Goal: Task Accomplishment & Management: Manage account settings

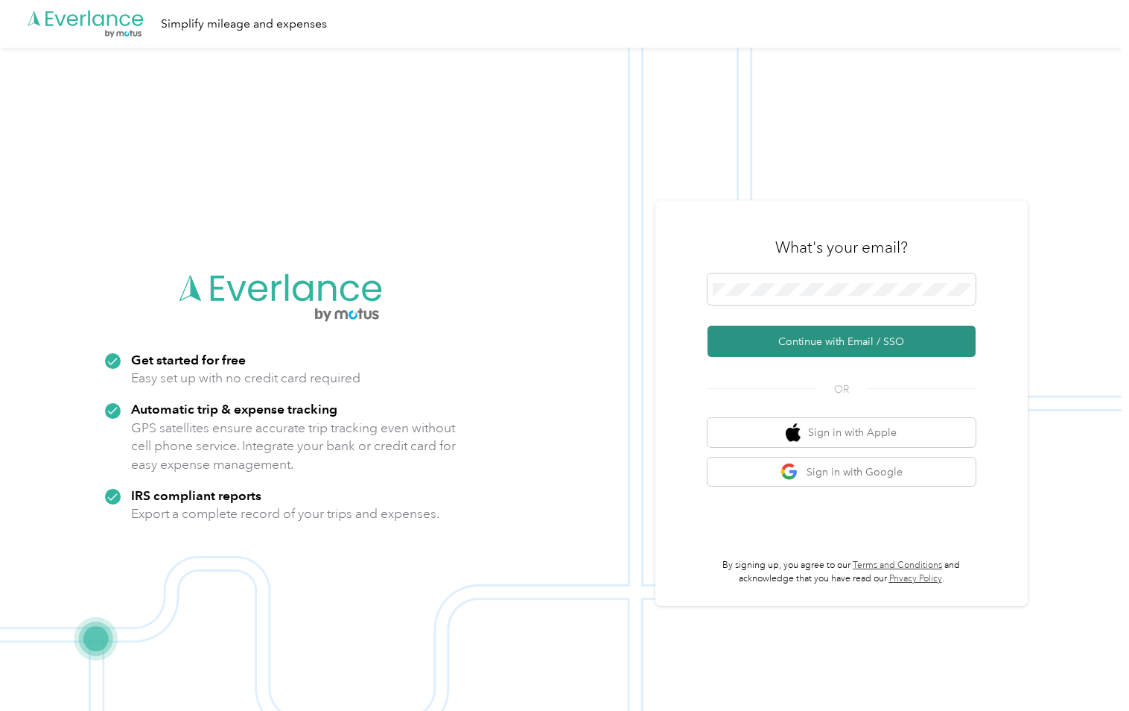
click at [773, 340] on button "Continue with Email / SSO" at bounding box center [842, 341] width 268 height 31
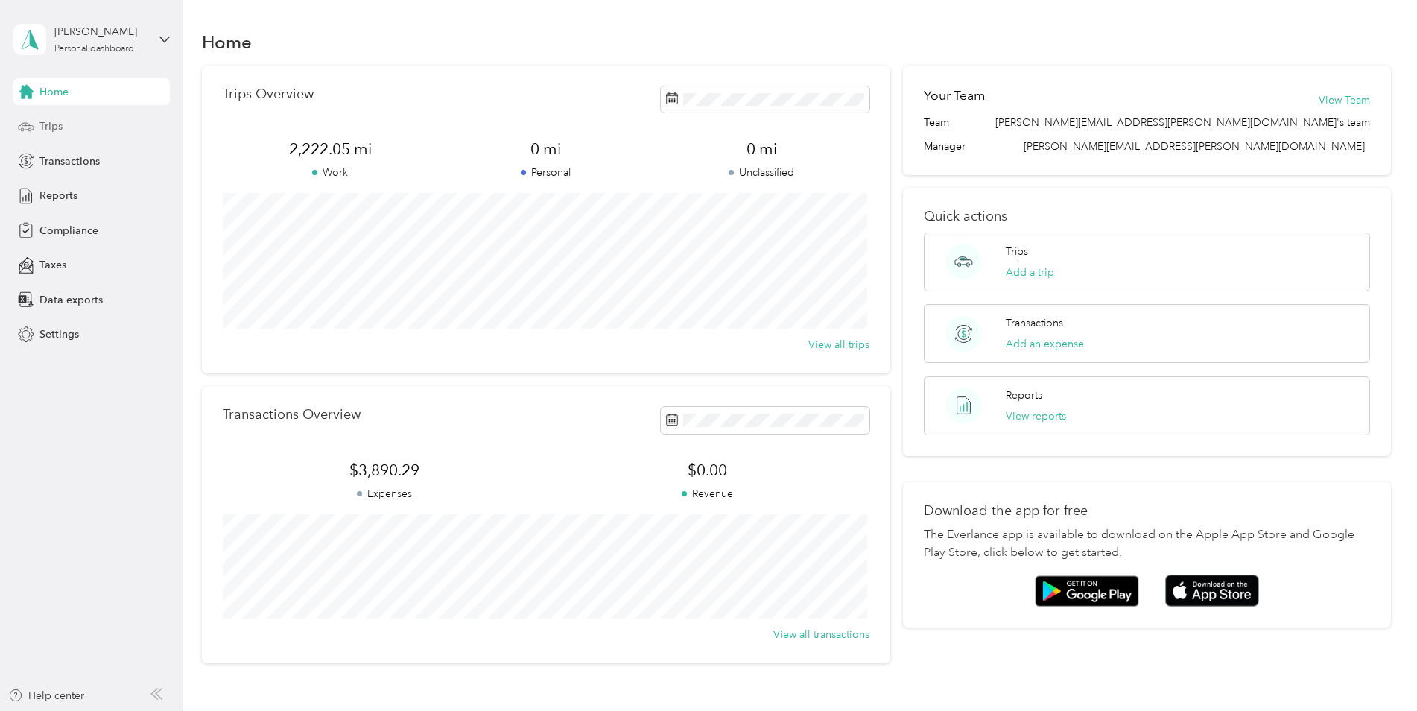
click at [47, 120] on span "Trips" at bounding box center [50, 126] width 23 height 16
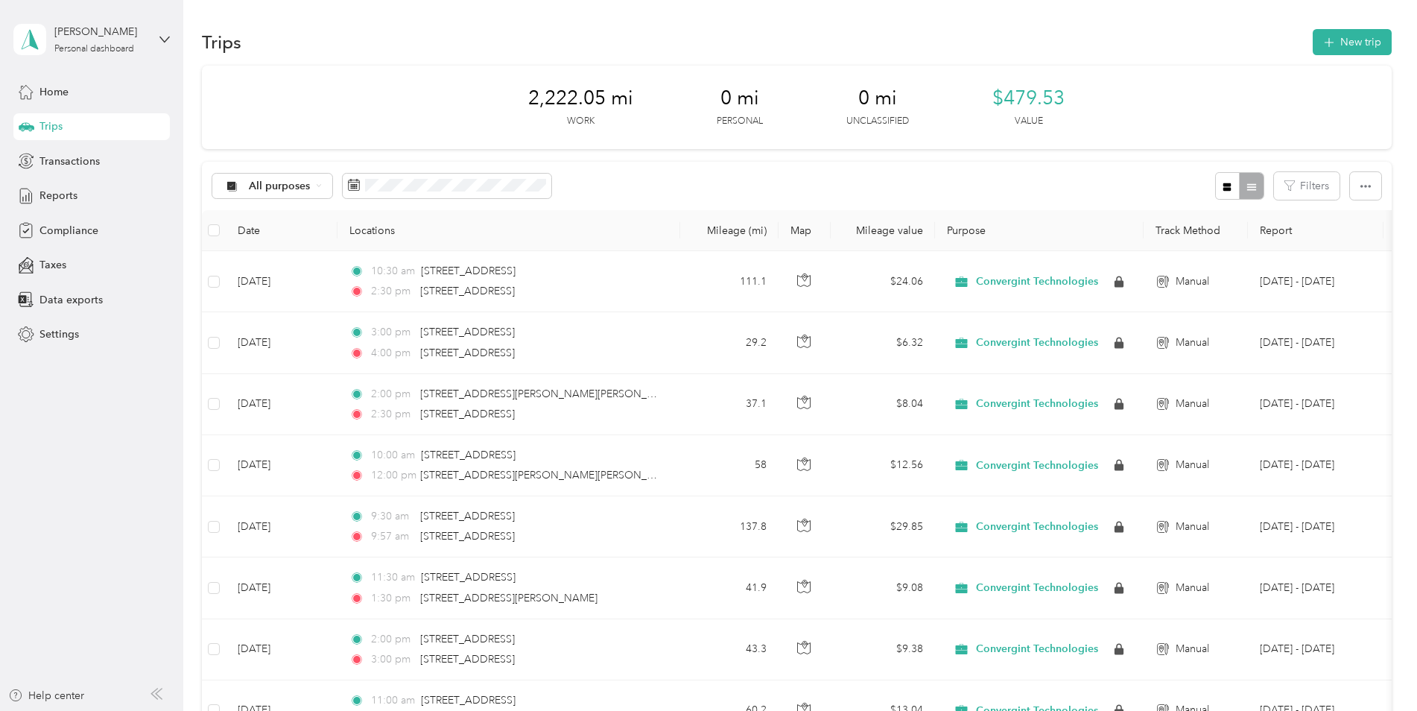
drag, startPoint x: 688, startPoint y: 107, endPoint x: 697, endPoint y: 99, distance: 11.1
click at [697, 99] on div "2,222.05 mi Work 0 mi Personal 0 mi Unclassified $479.53 Value" at bounding box center [797, 107] width 1190 height 83
click at [1129, 47] on button "New trip" at bounding box center [1352, 42] width 79 height 26
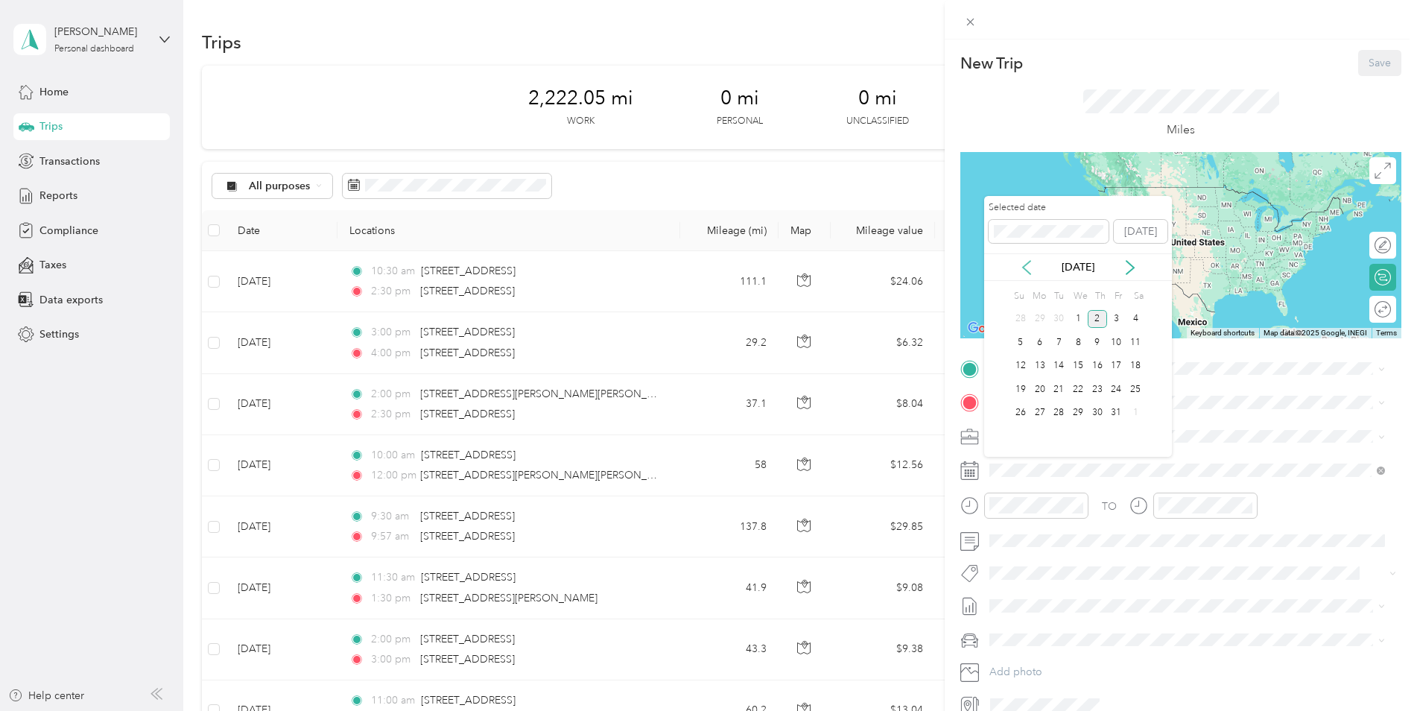
click at [1024, 267] on icon at bounding box center [1026, 267] width 15 height 15
click at [1056, 323] on div "2" at bounding box center [1058, 319] width 19 height 19
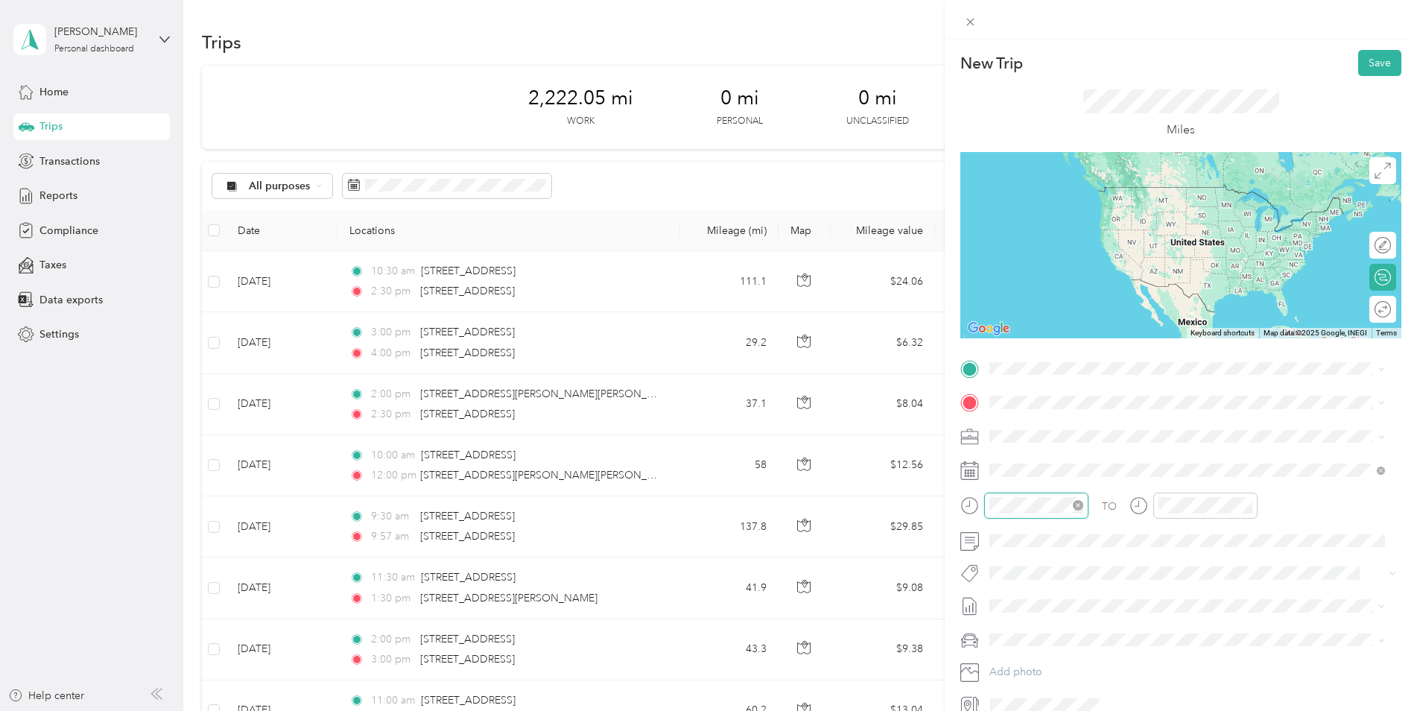
scroll to position [688, 0]
click at [980, 504] on div at bounding box center [1024, 505] width 128 height 26
click at [954, 517] on form "New Trip Save This trip cannot be edited because it is either under review, app…" at bounding box center [1181, 383] width 472 height 667
click at [948, 518] on form "New Trip Save This trip cannot be edited because it is either under review, app…" at bounding box center [1181, 383] width 472 height 667
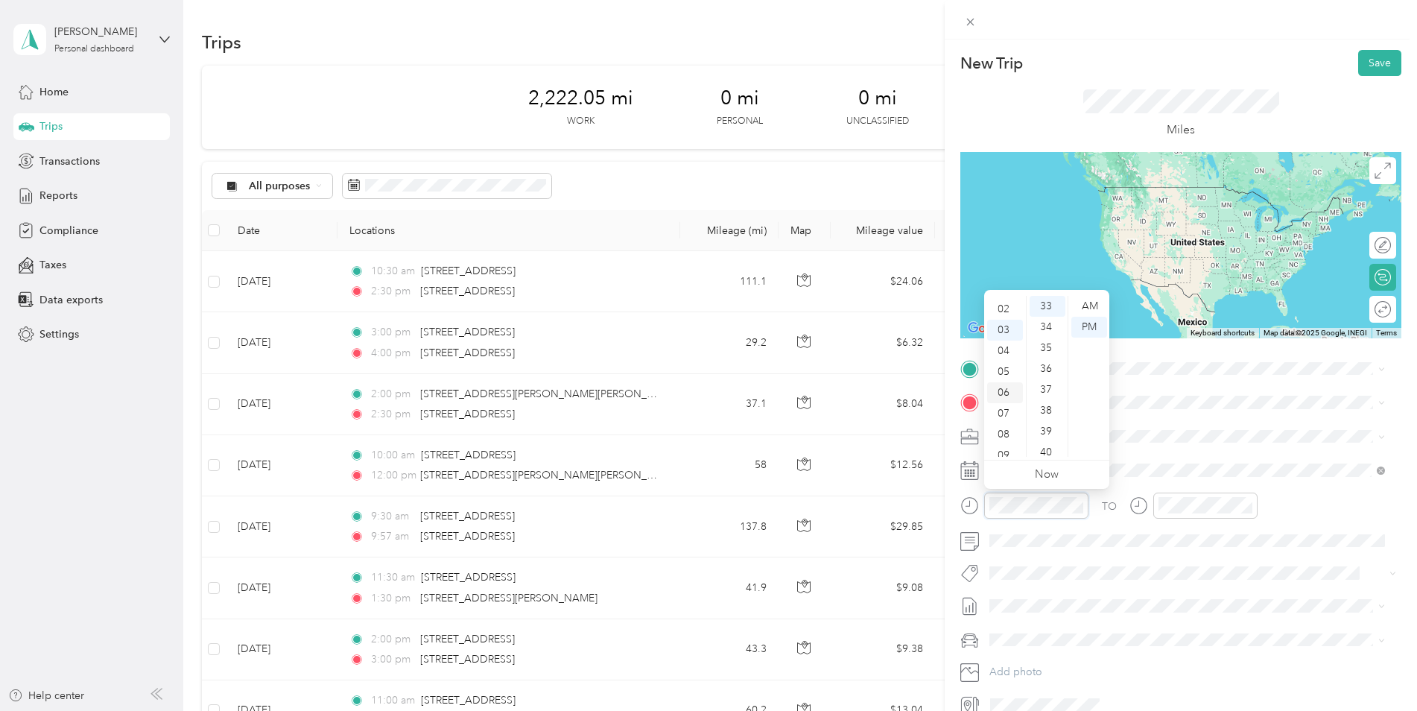
scroll to position [0, 0]
click at [1004, 326] on div "01" at bounding box center [1005, 327] width 36 height 21
click at [1049, 393] on div "30" at bounding box center [1048, 392] width 36 height 21
click at [1049, 393] on ul "00 01 02 03 04 05 06 07 08 09 10 11 12 13 14 15 16 17 18 19 20 21 22 23 24 25 2…" at bounding box center [1047, 376] width 42 height 161
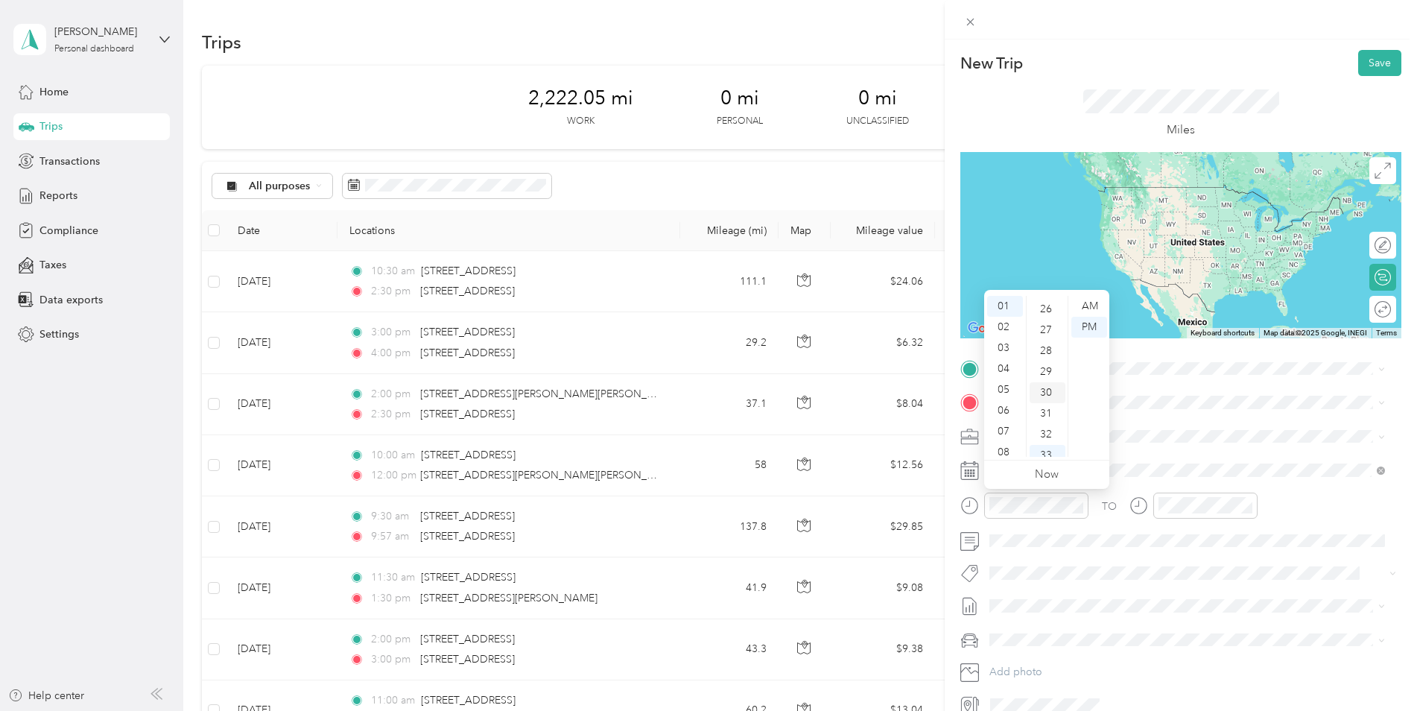
scroll to position [626, 0]
click at [1129, 495] on div at bounding box center [1205, 505] width 104 height 26
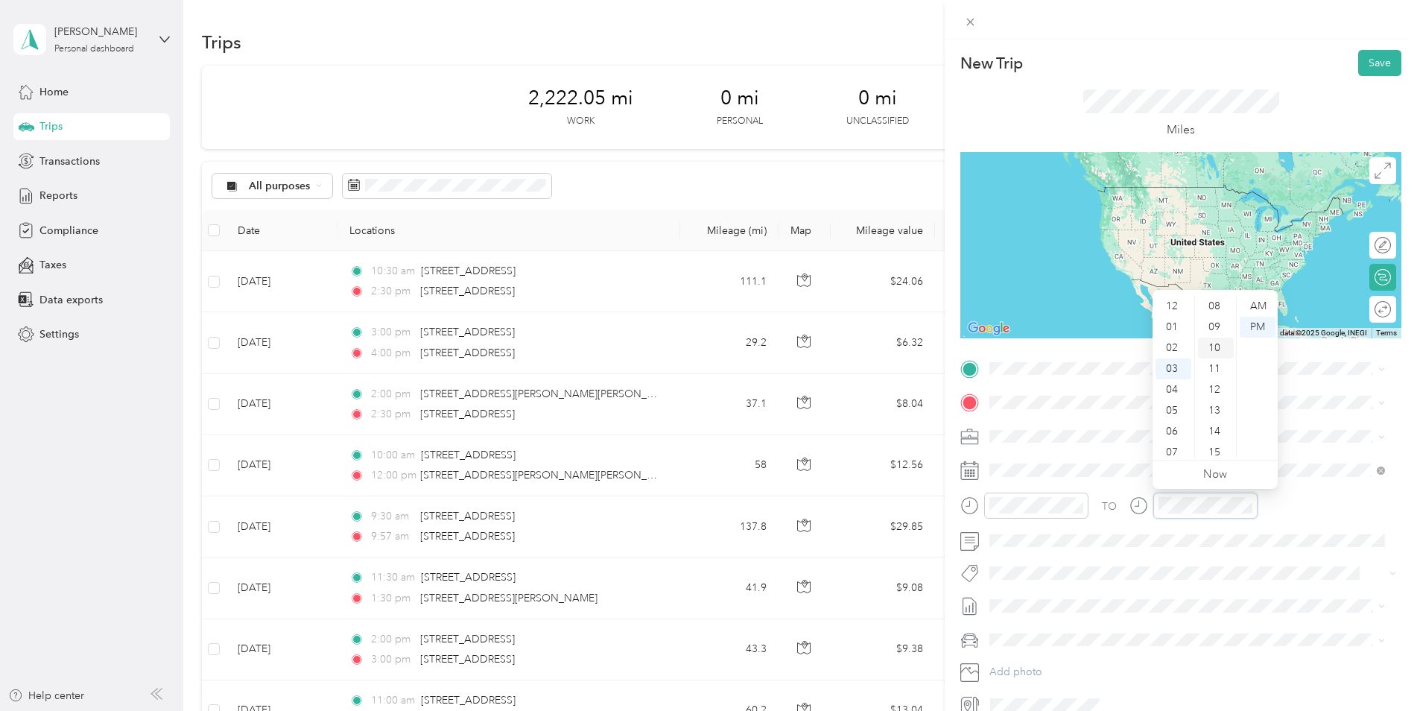
scroll to position [0, 0]
click at [1129, 307] on div "00" at bounding box center [1216, 306] width 36 height 21
click at [1129, 343] on div "02" at bounding box center [1174, 348] width 36 height 21
click at [1129, 495] on div "TO" at bounding box center [1180, 510] width 441 height 37
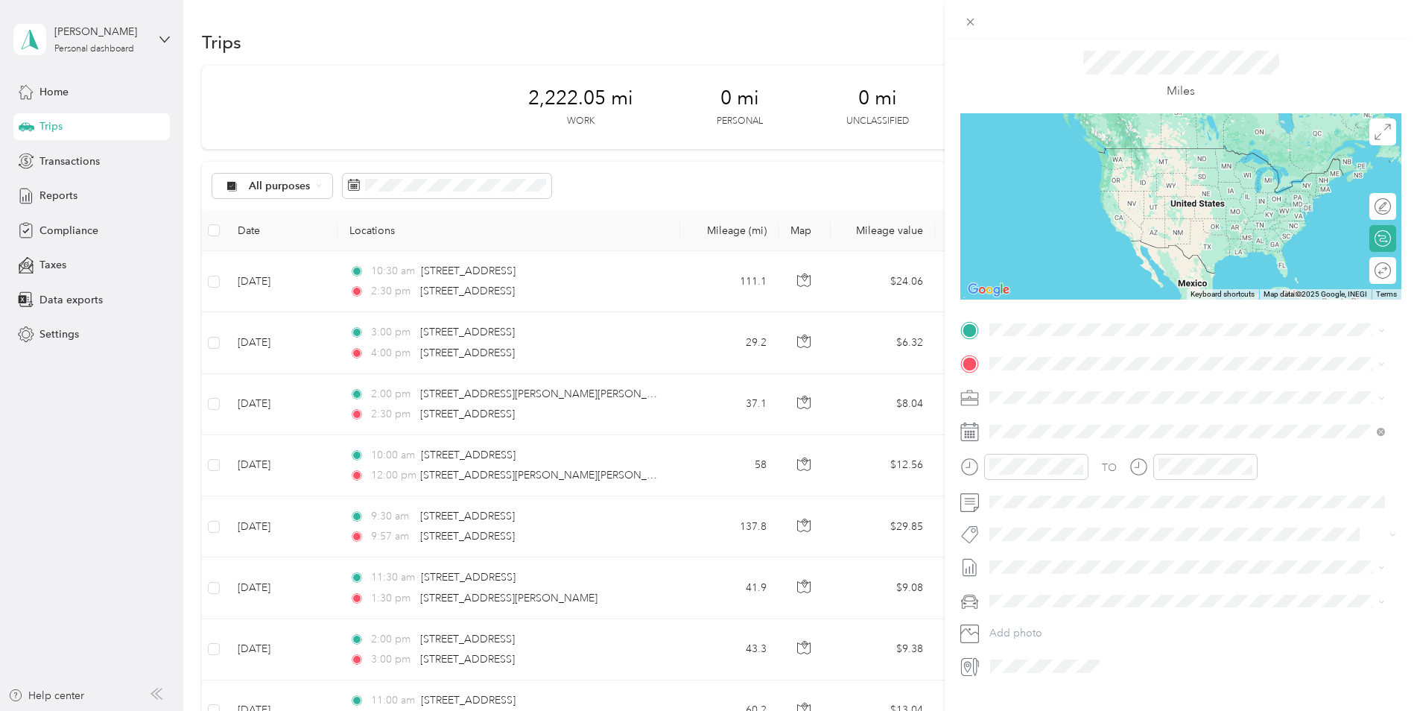
scroll to position [72, 0]
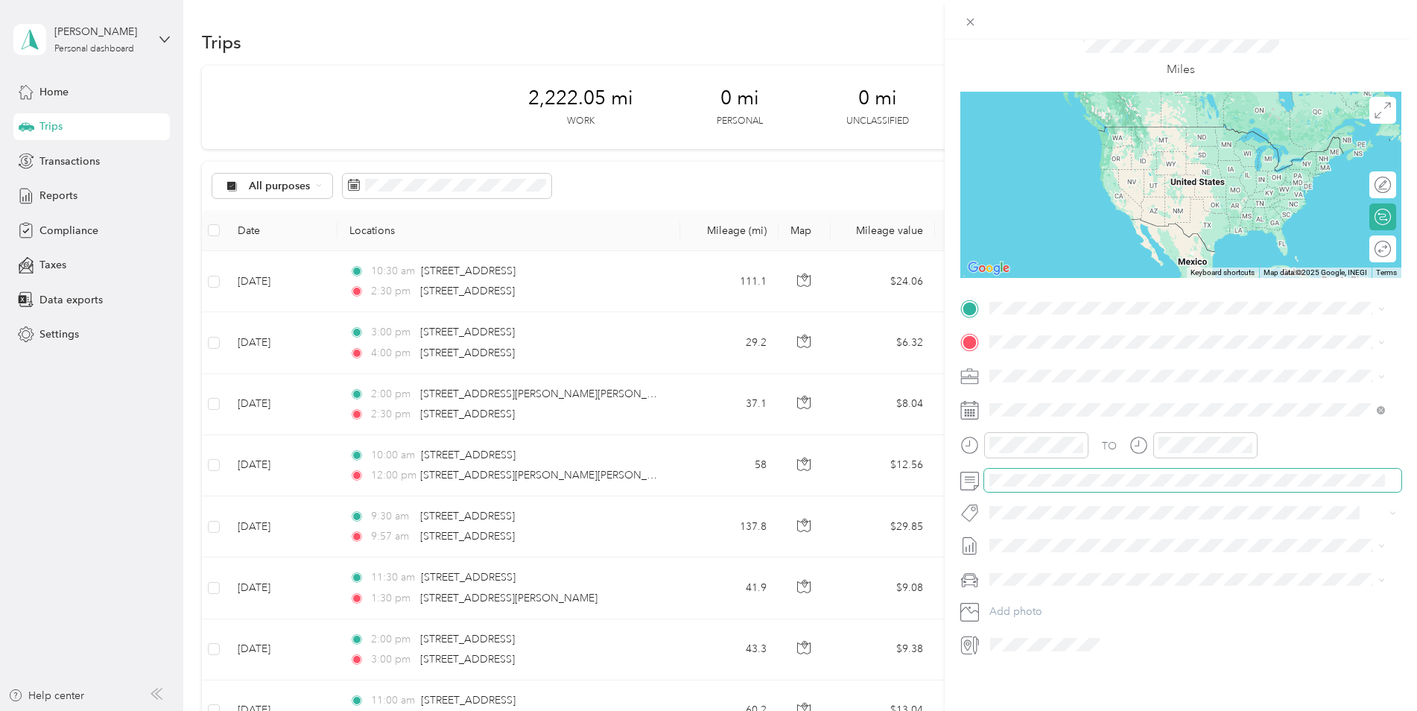
click at [1027, 469] on span at bounding box center [1192, 481] width 417 height 24
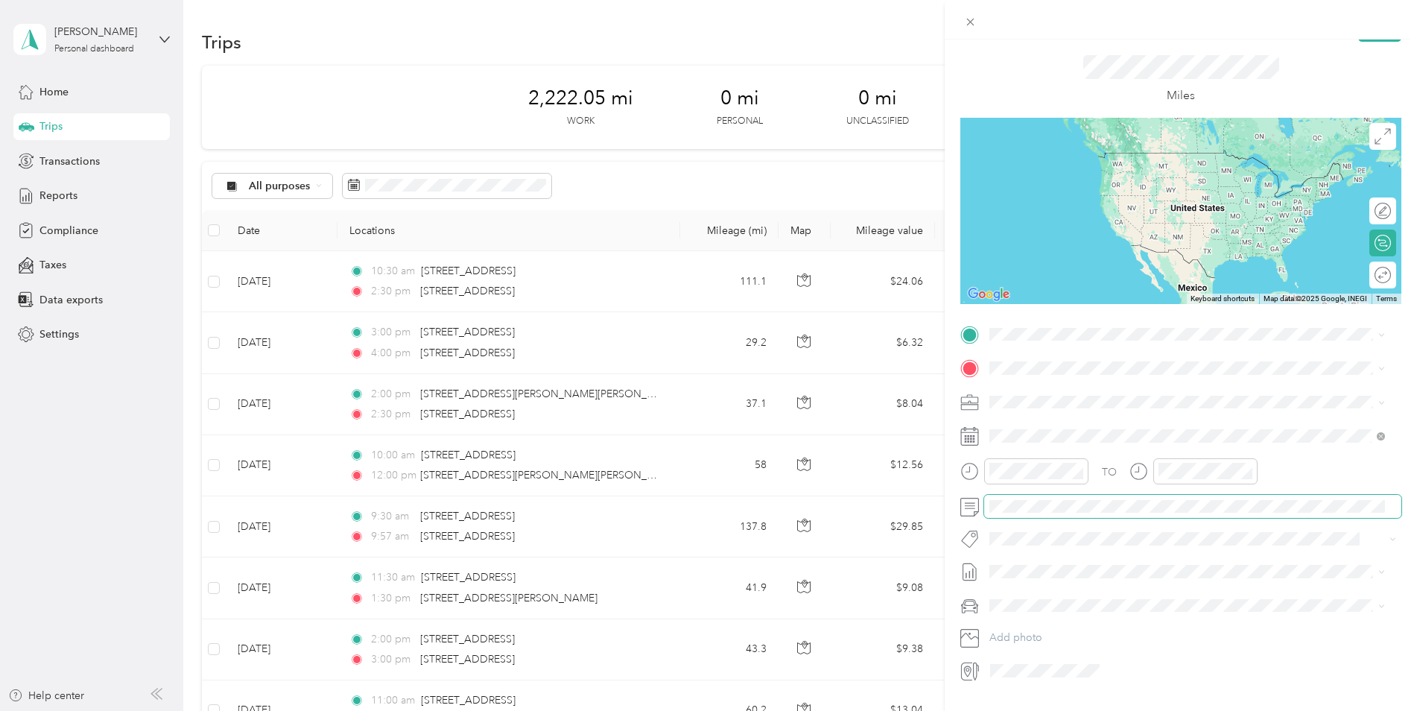
scroll to position [0, 0]
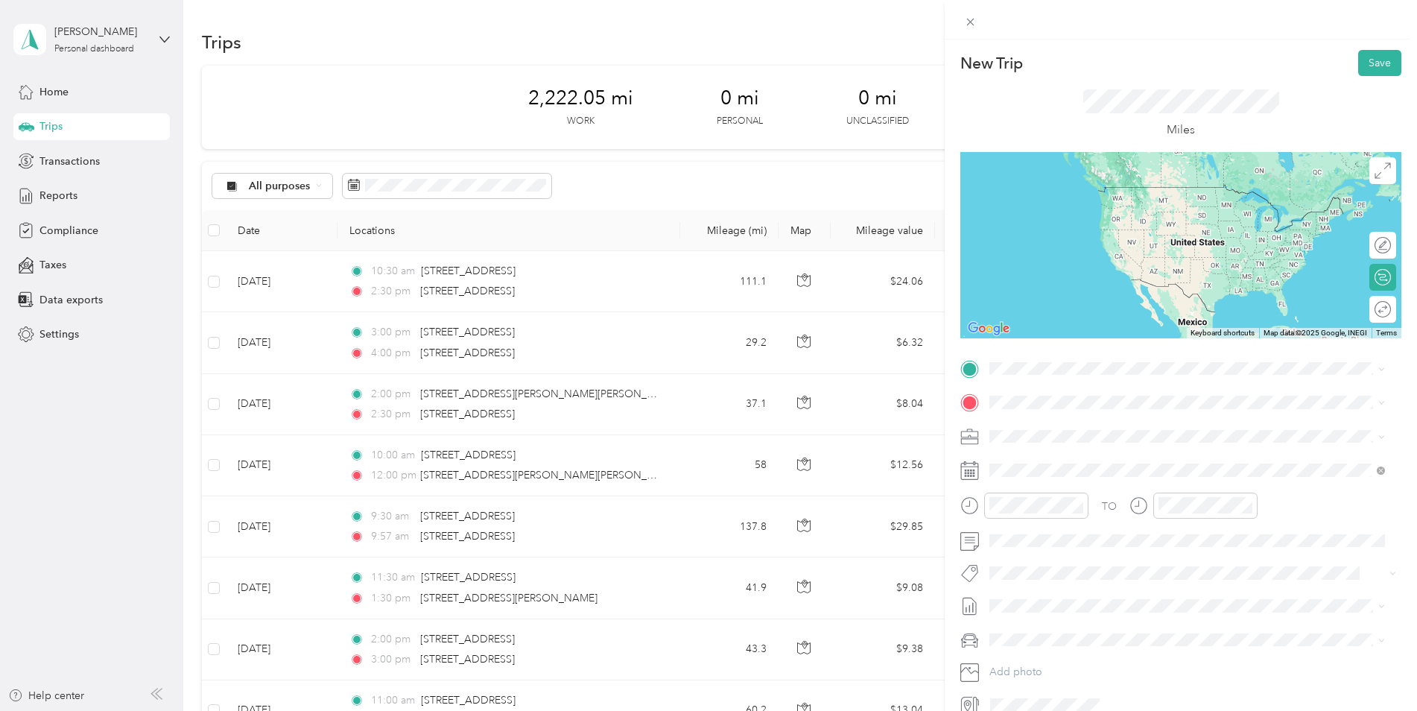
click at [1053, 428] on span "[STREET_ADDRESS][US_STATE]" at bounding box center [1092, 421] width 149 height 13
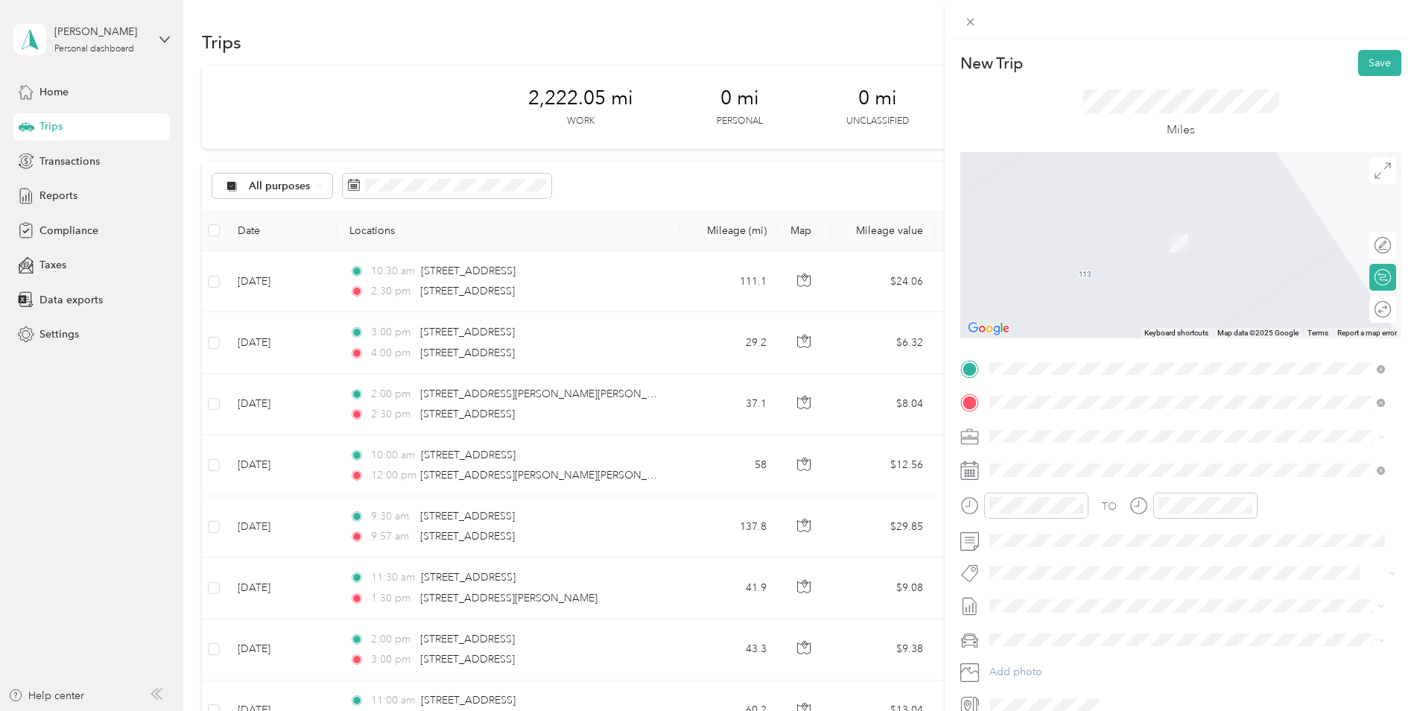
click at [1103, 454] on span "[STREET_ADDRESS][US_STATE]" at bounding box center [1092, 455] width 149 height 13
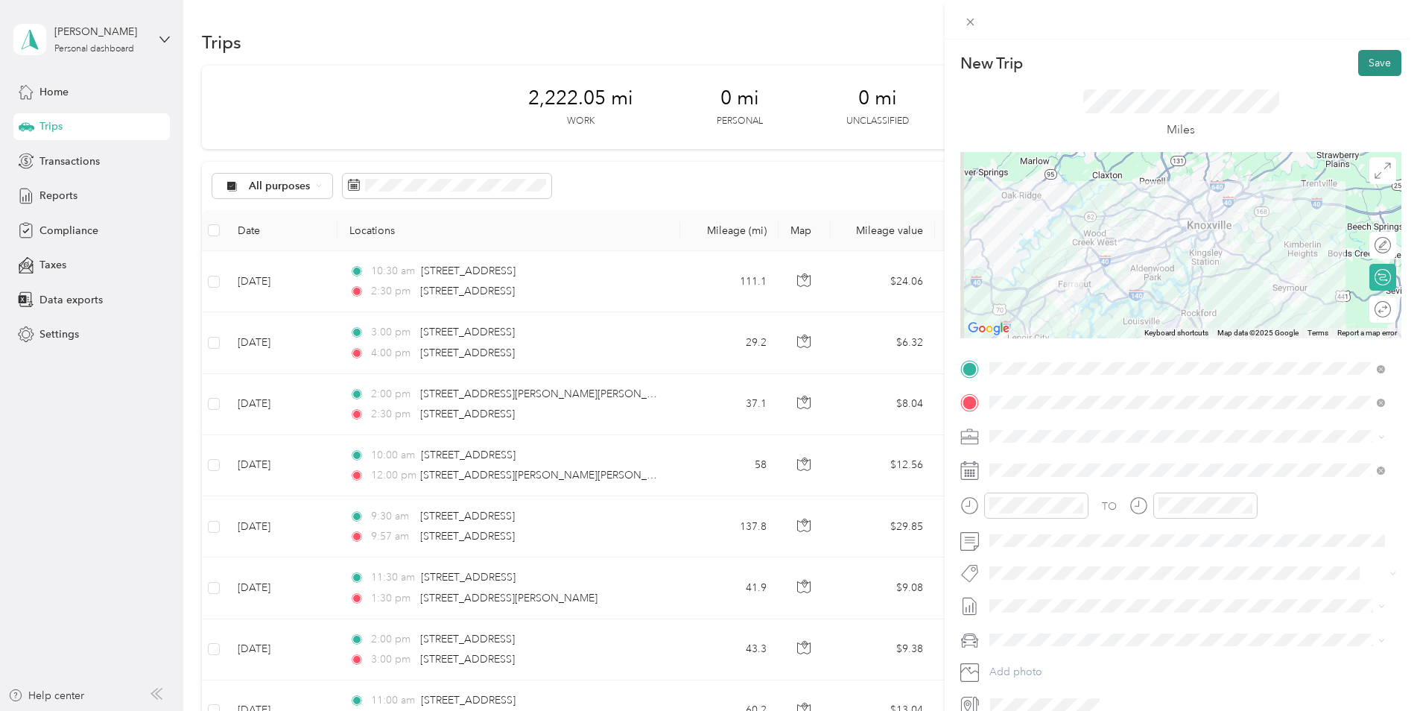
click at [1129, 55] on button "Save" at bounding box center [1379, 63] width 43 height 26
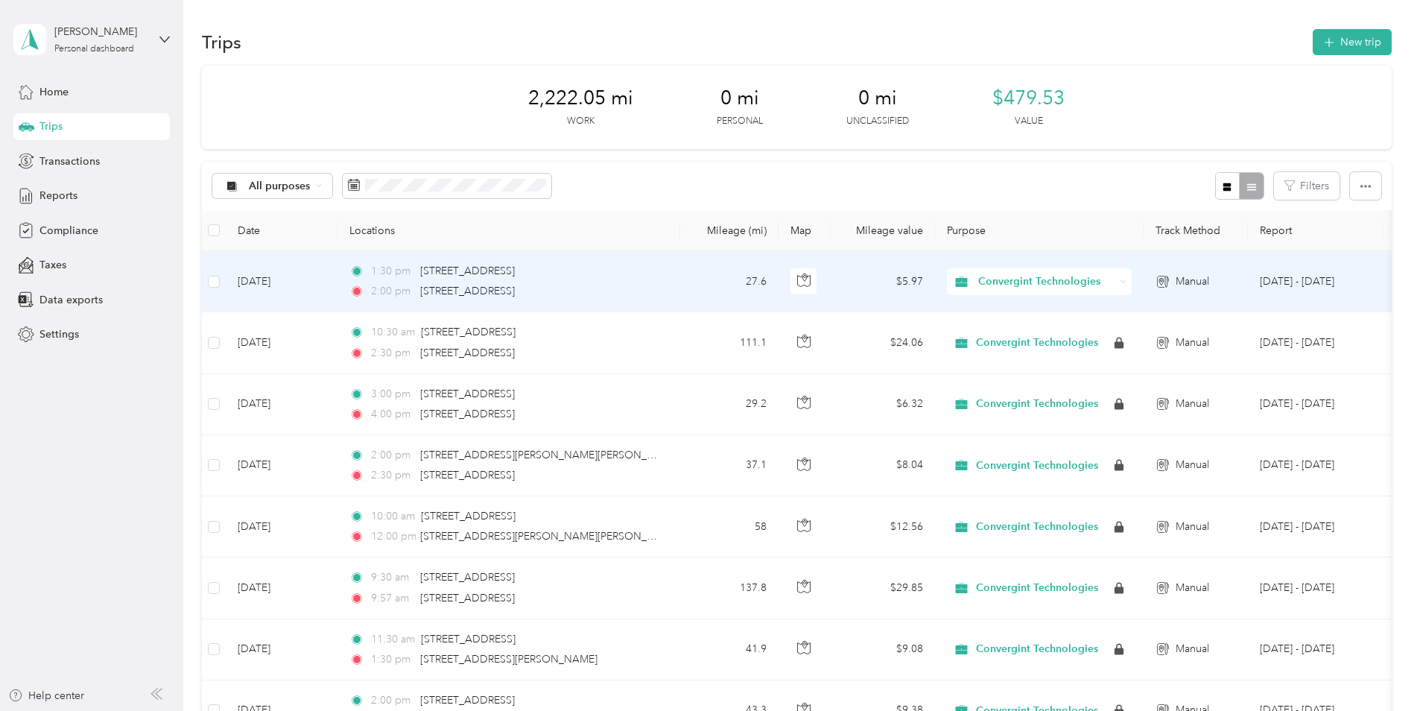
click at [649, 284] on div "2:00 pm [STREET_ADDRESS]" at bounding box center [505, 291] width 313 height 16
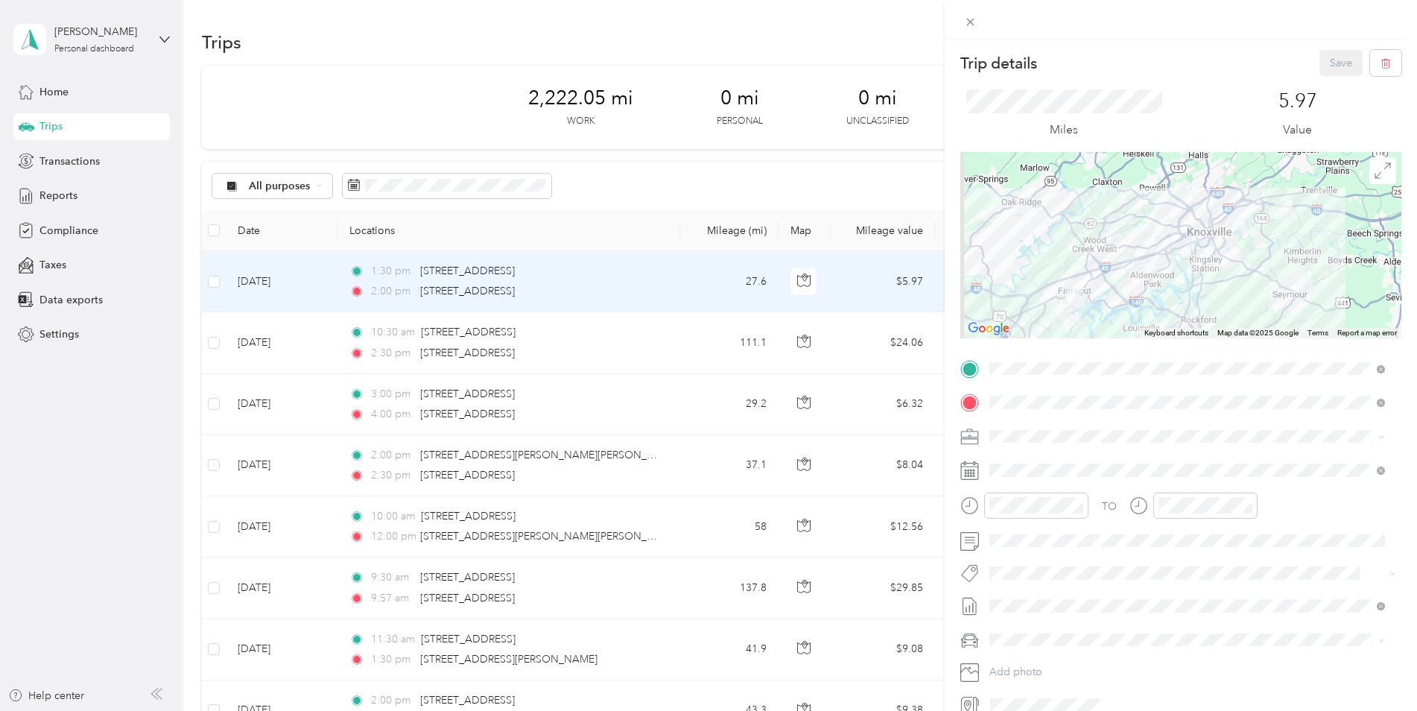
click at [1129, 63] on div "Trip details Save" at bounding box center [1180, 63] width 441 height 26
click at [971, 21] on icon at bounding box center [970, 22] width 13 height 13
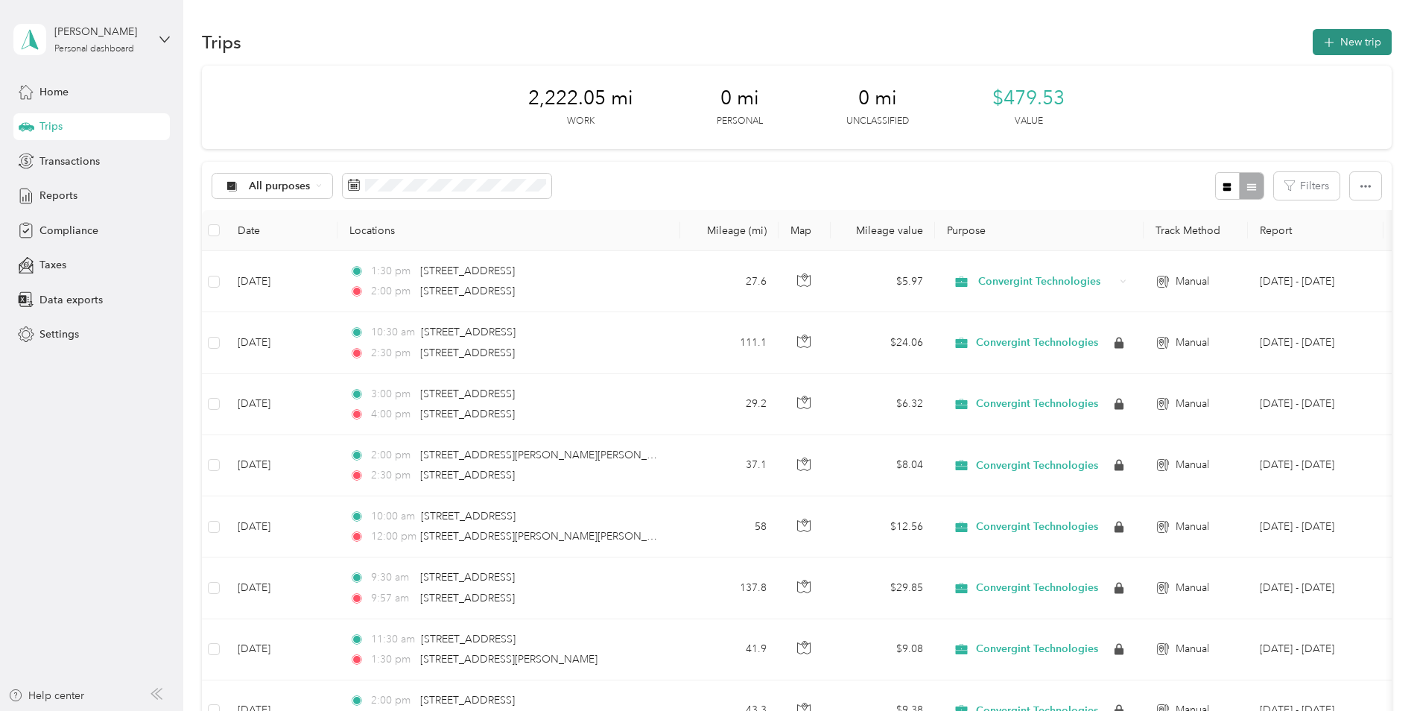
click at [1129, 37] on button "New trip" at bounding box center [1352, 42] width 79 height 26
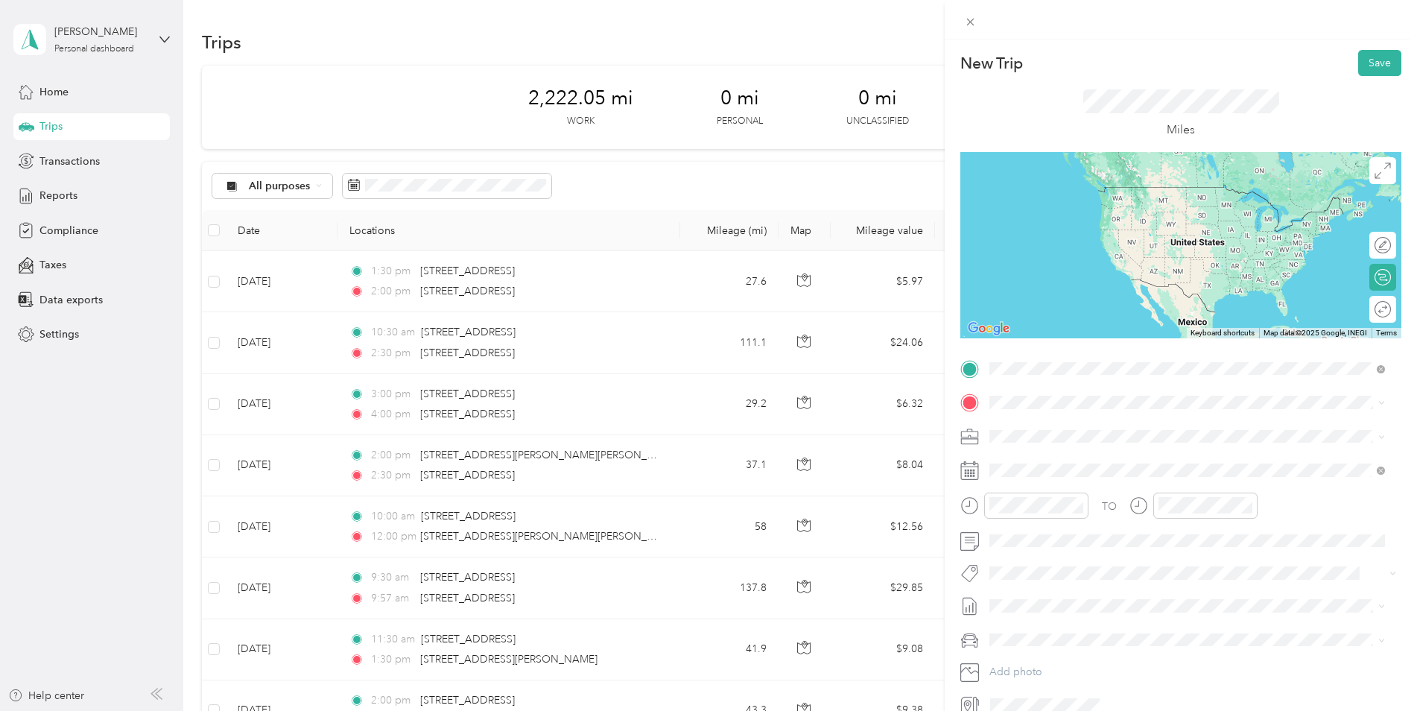
click at [1040, 424] on span "[STREET_ADDRESS][US_STATE]" at bounding box center [1092, 422] width 149 height 13
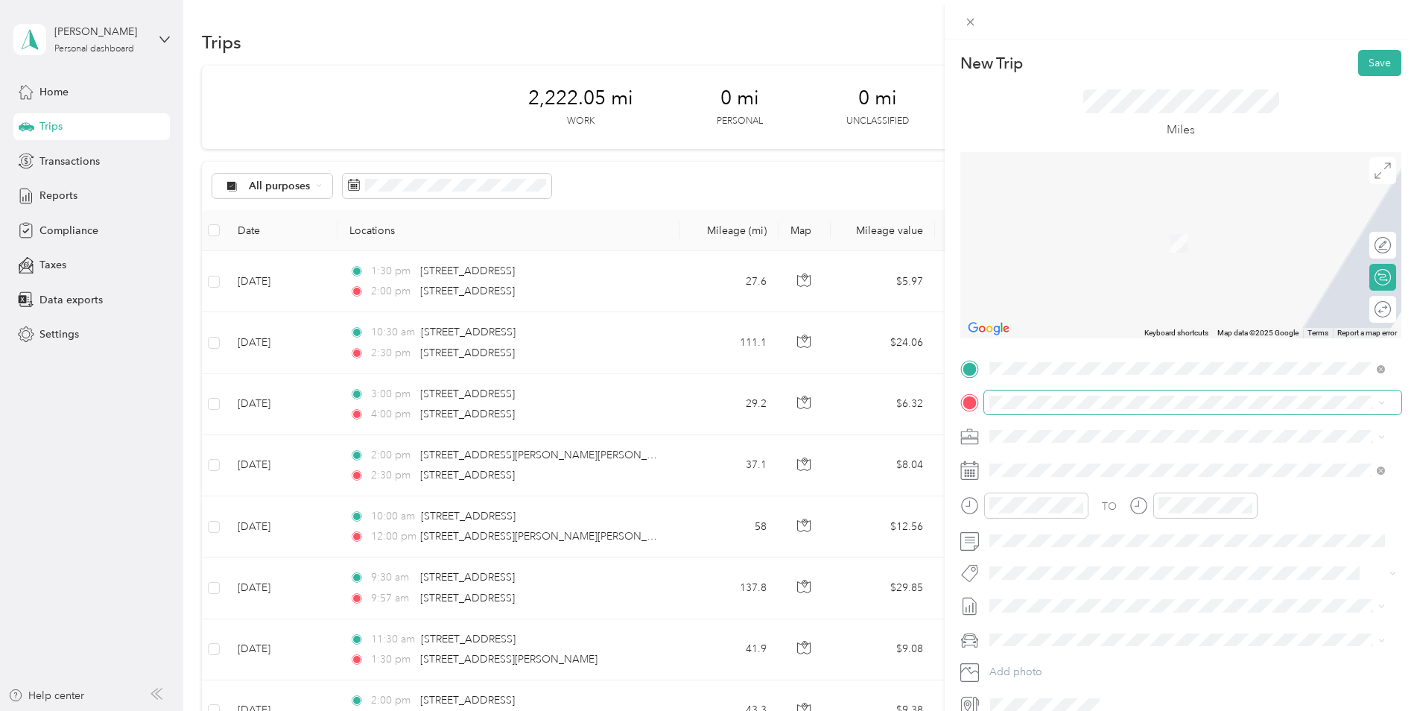
click at [1023, 395] on span at bounding box center [1192, 402] width 417 height 24
click at [1051, 457] on span "[STREET_ADDRESS][US_STATE]" at bounding box center [1092, 455] width 149 height 13
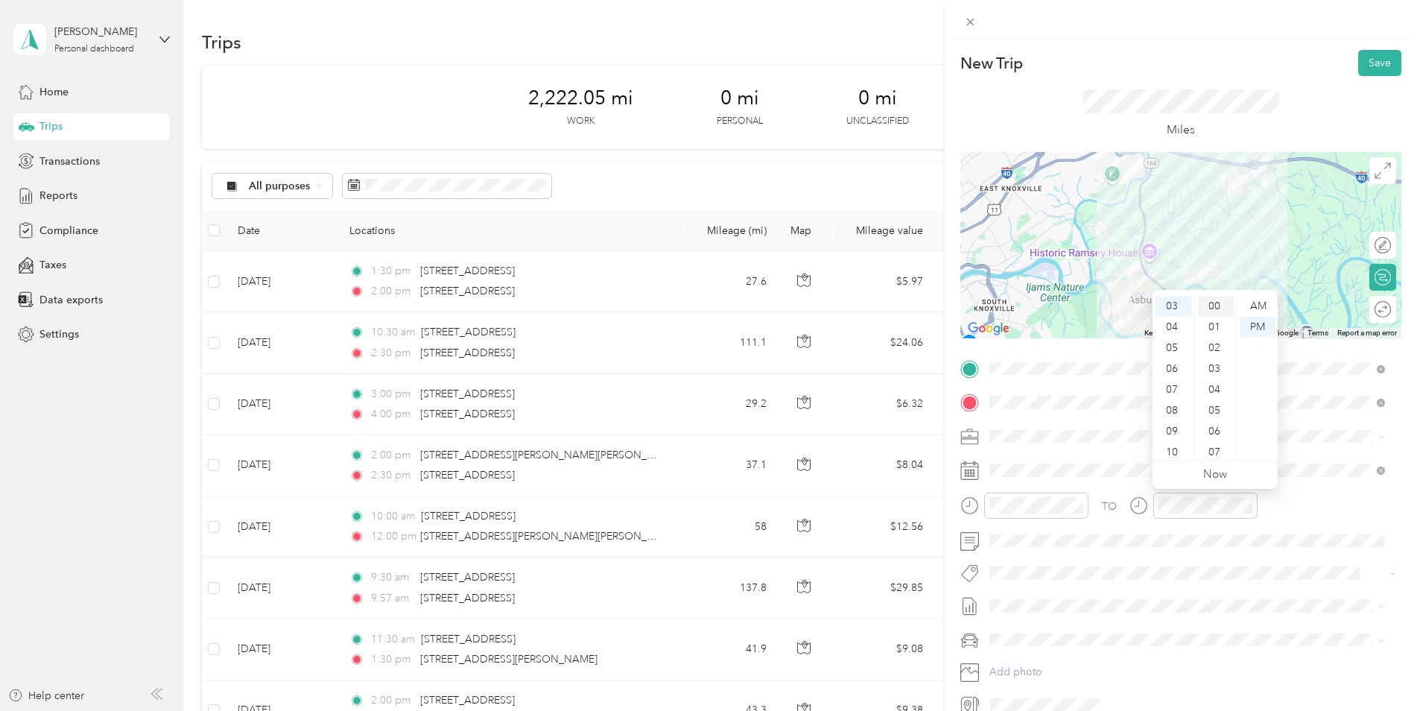
click at [1129, 305] on div "00" at bounding box center [1216, 306] width 36 height 21
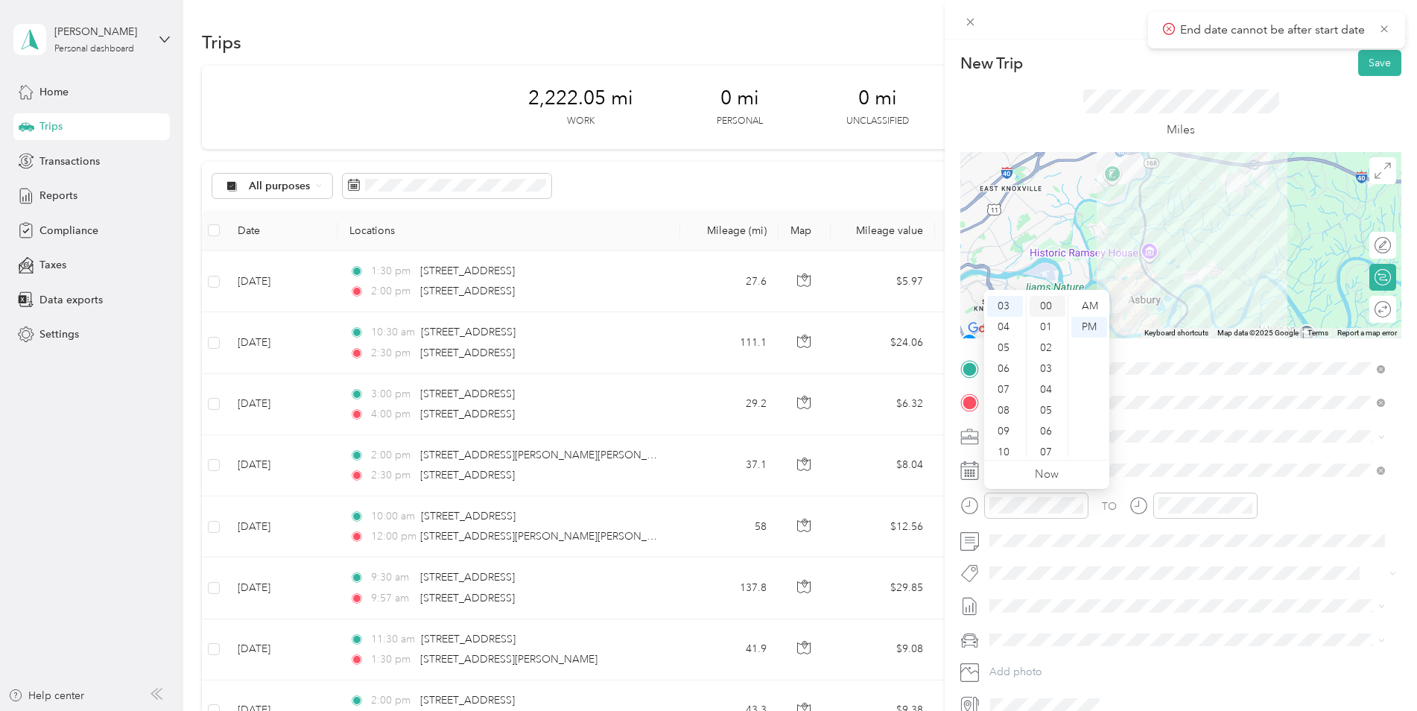
click at [1049, 307] on div "00" at bounding box center [1048, 306] width 36 height 21
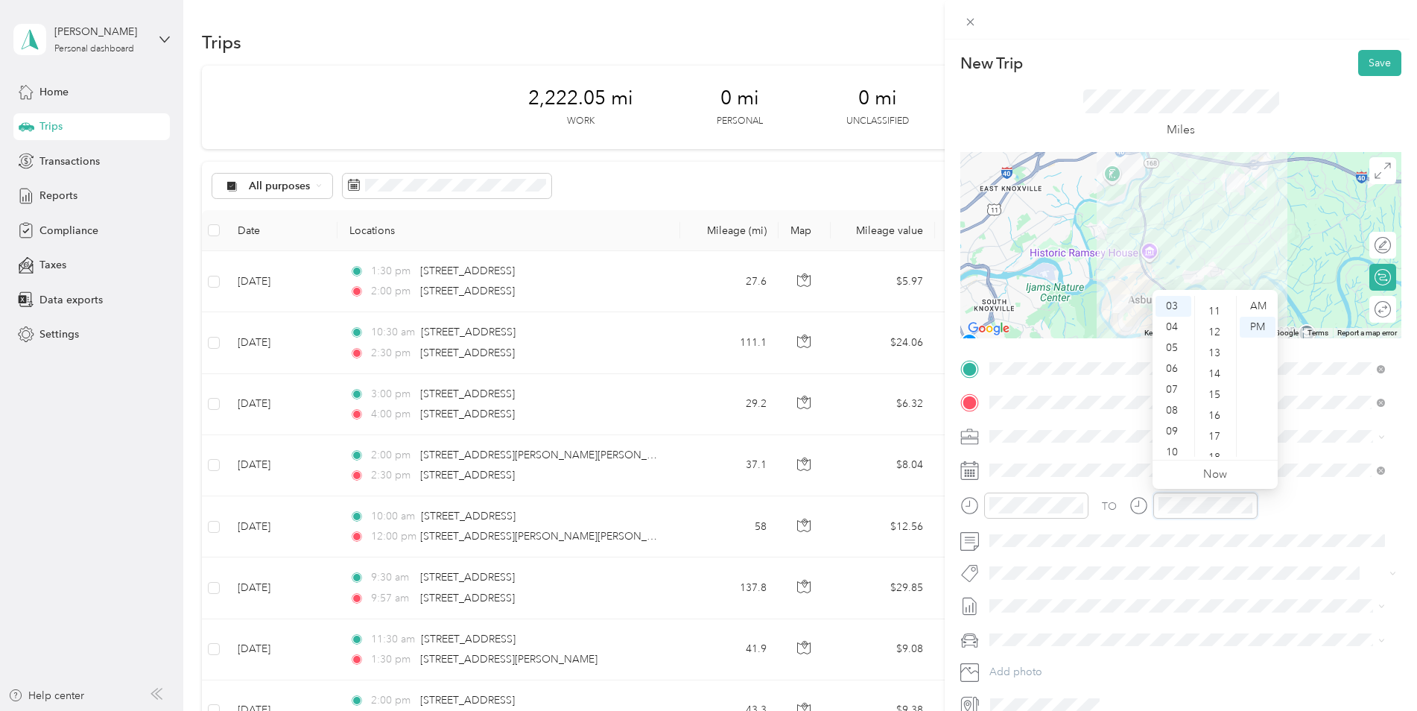
scroll to position [224, 0]
click at [1129, 392] on div "15" at bounding box center [1216, 395] width 36 height 21
click at [1129, 392] on ul "00 01 02 03 04 05 06 07 08 09 10 11 12 13 14 15 16 17 18 19 20 21 22 23 24 25 2…" at bounding box center [1215, 376] width 42 height 161
click at [1129, 446] on span at bounding box center [1192, 437] width 417 height 24
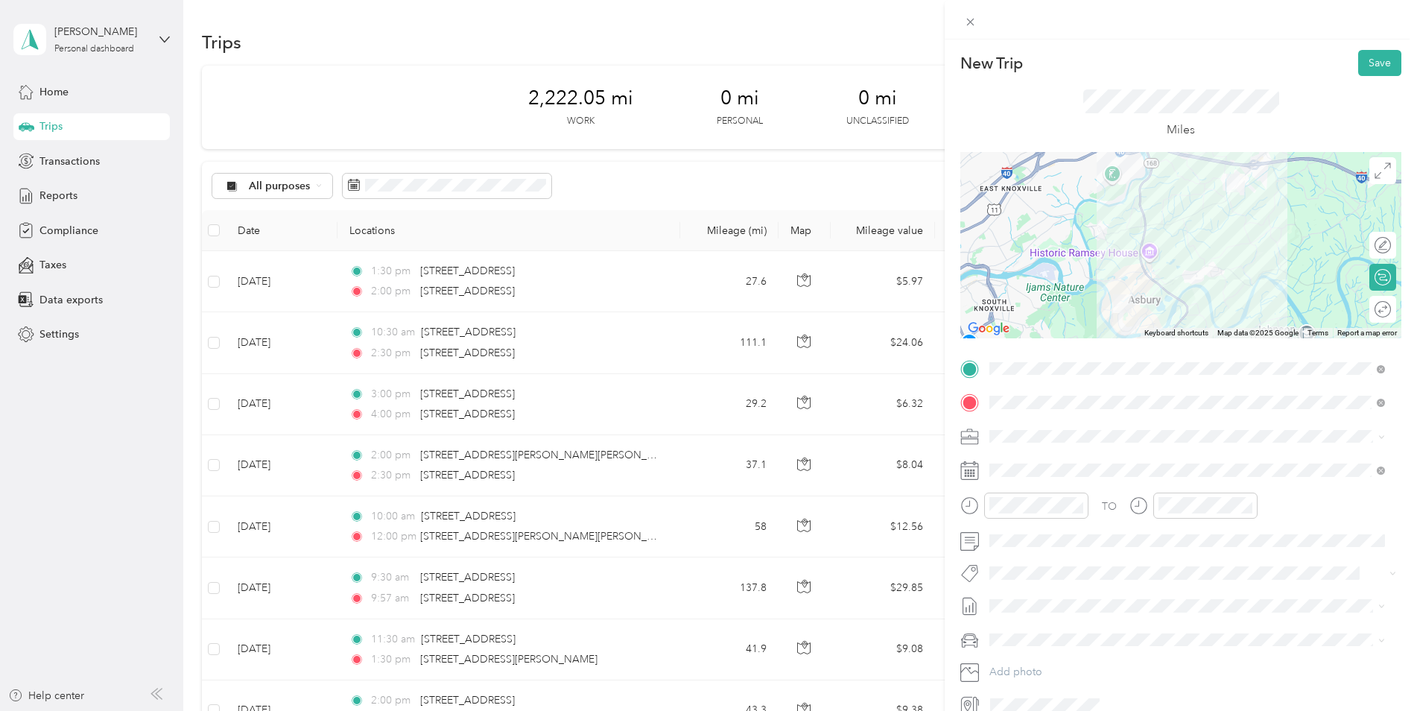
click at [1109, 627] on div "TO Add photo" at bounding box center [1180, 537] width 441 height 360
click at [1129, 61] on button "Save" at bounding box center [1379, 63] width 43 height 26
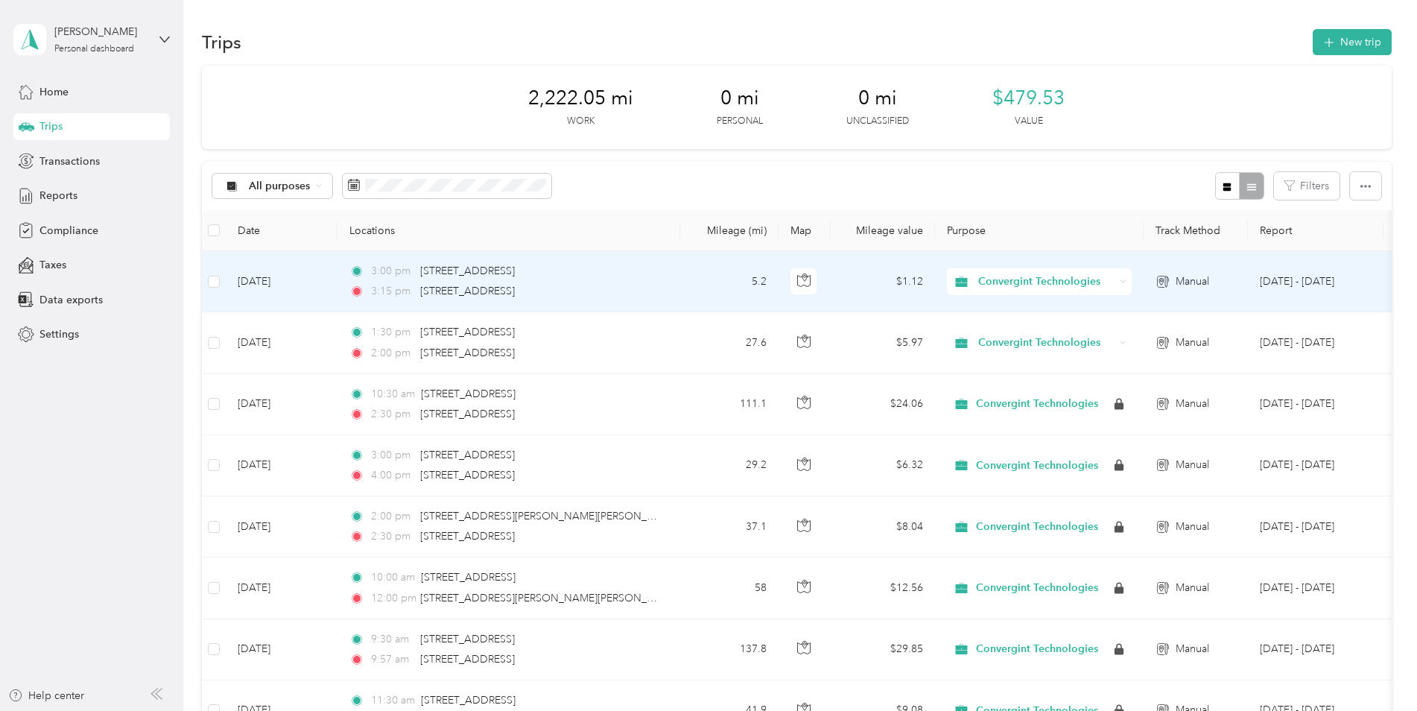
click at [297, 285] on td "[DATE]" at bounding box center [282, 281] width 112 height 61
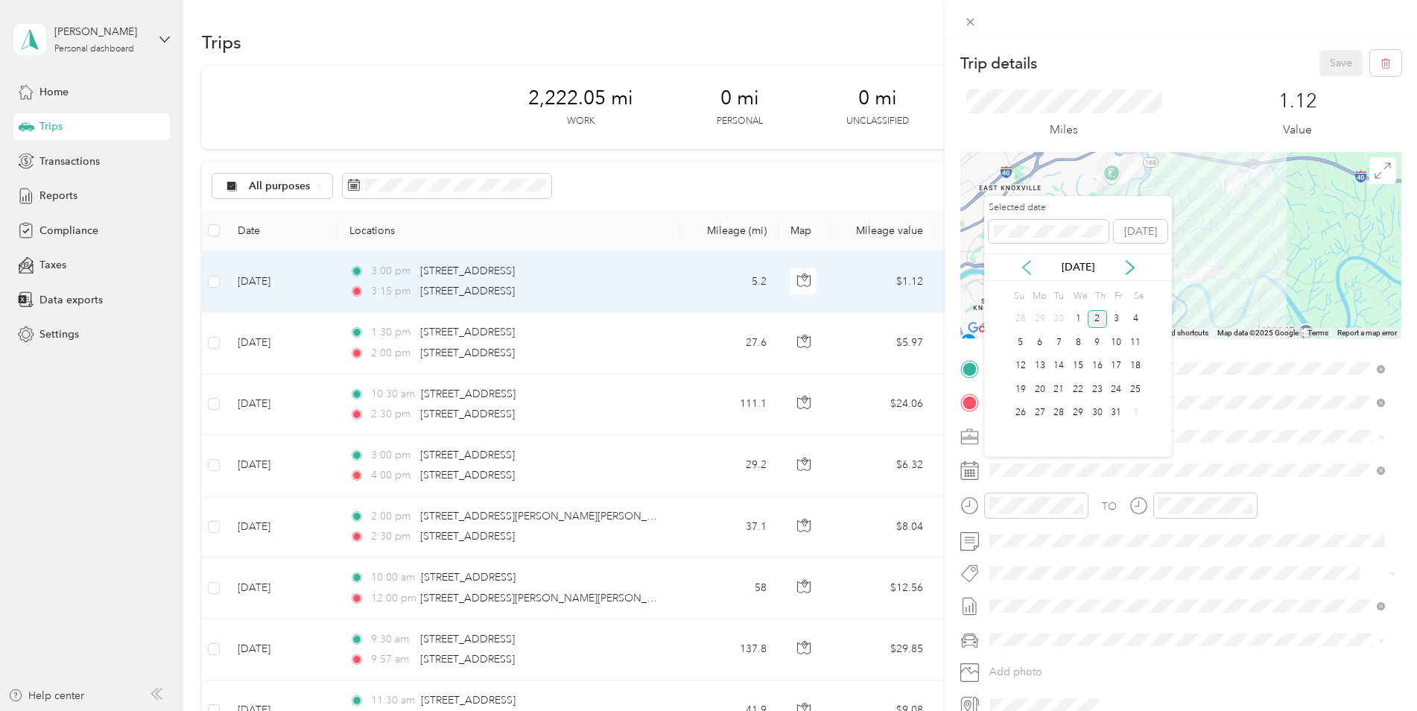
click at [1032, 267] on icon at bounding box center [1026, 267] width 15 height 15
click at [1056, 316] on div "2" at bounding box center [1058, 319] width 19 height 19
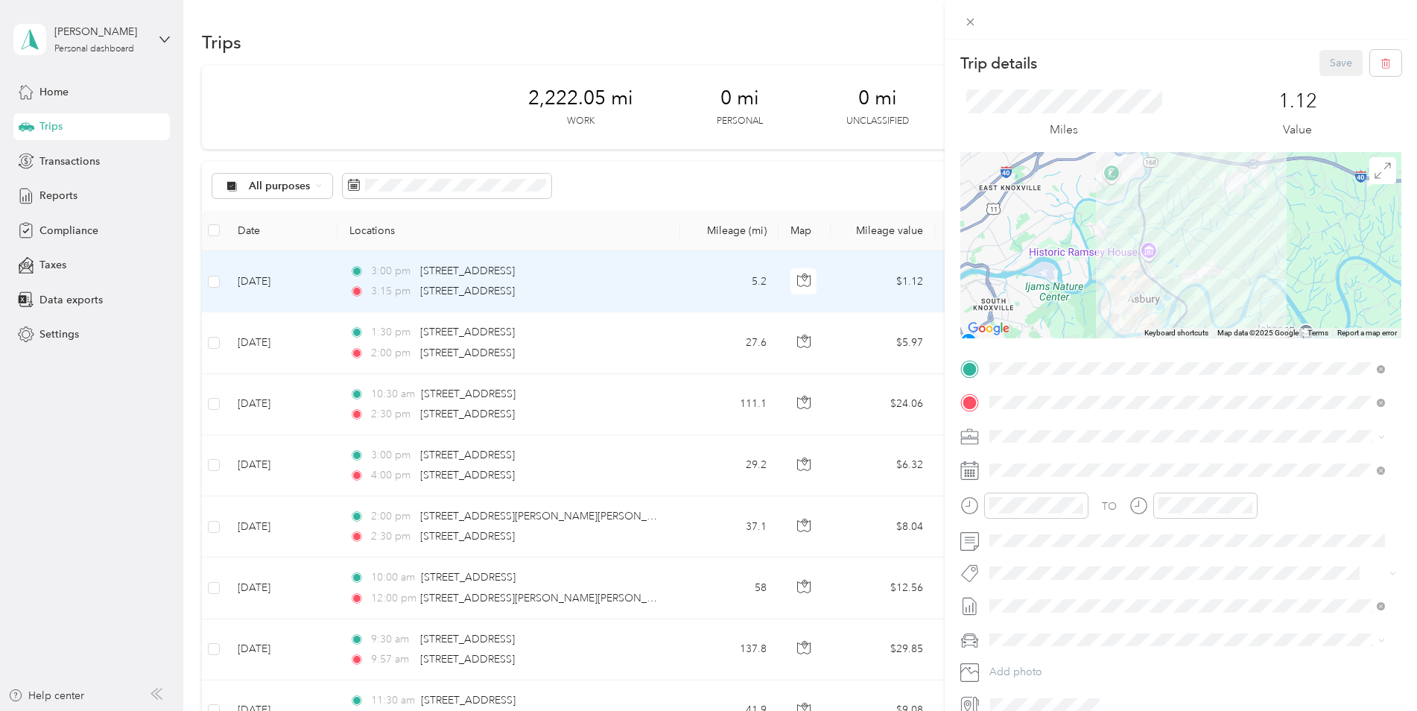
click at [1056, 316] on div "2" at bounding box center [1058, 319] width 19 height 19
click at [1129, 63] on button "Save" at bounding box center [1340, 63] width 43 height 26
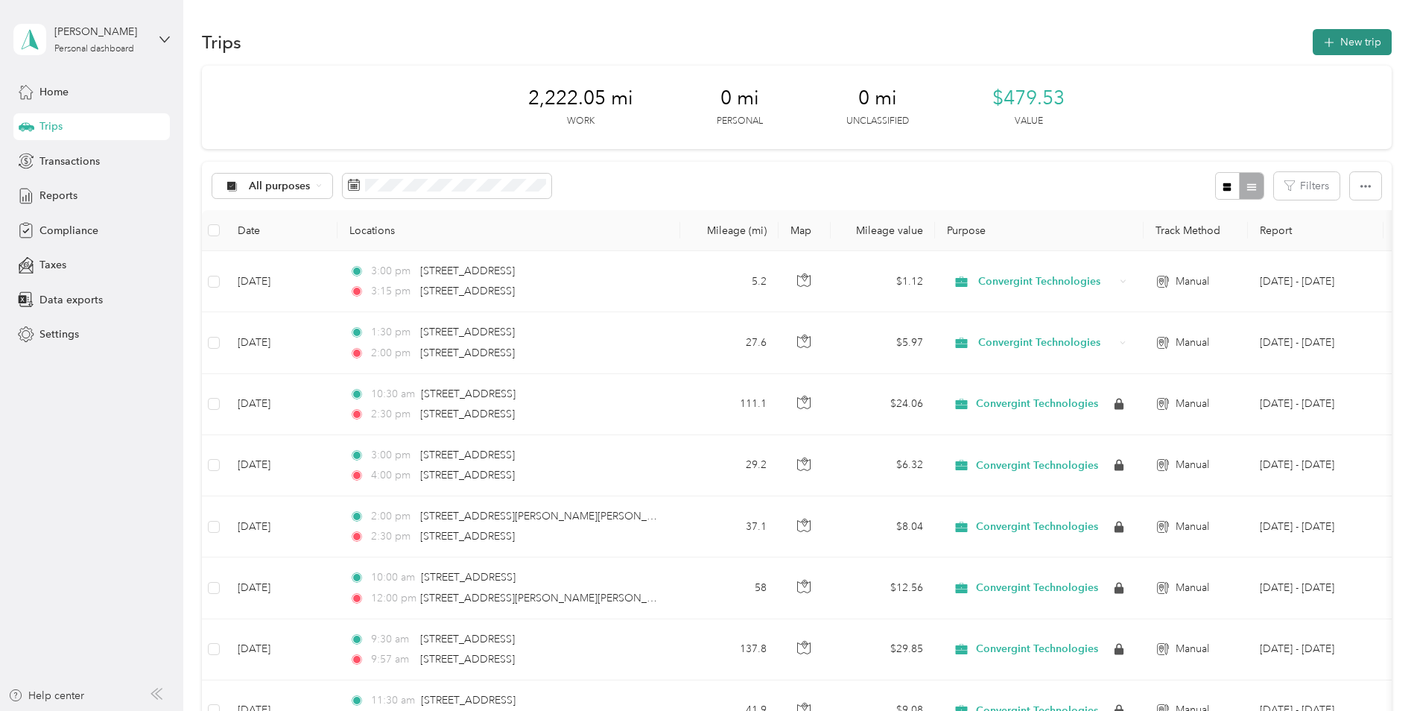
click at [1129, 35] on button "New trip" at bounding box center [1352, 42] width 79 height 26
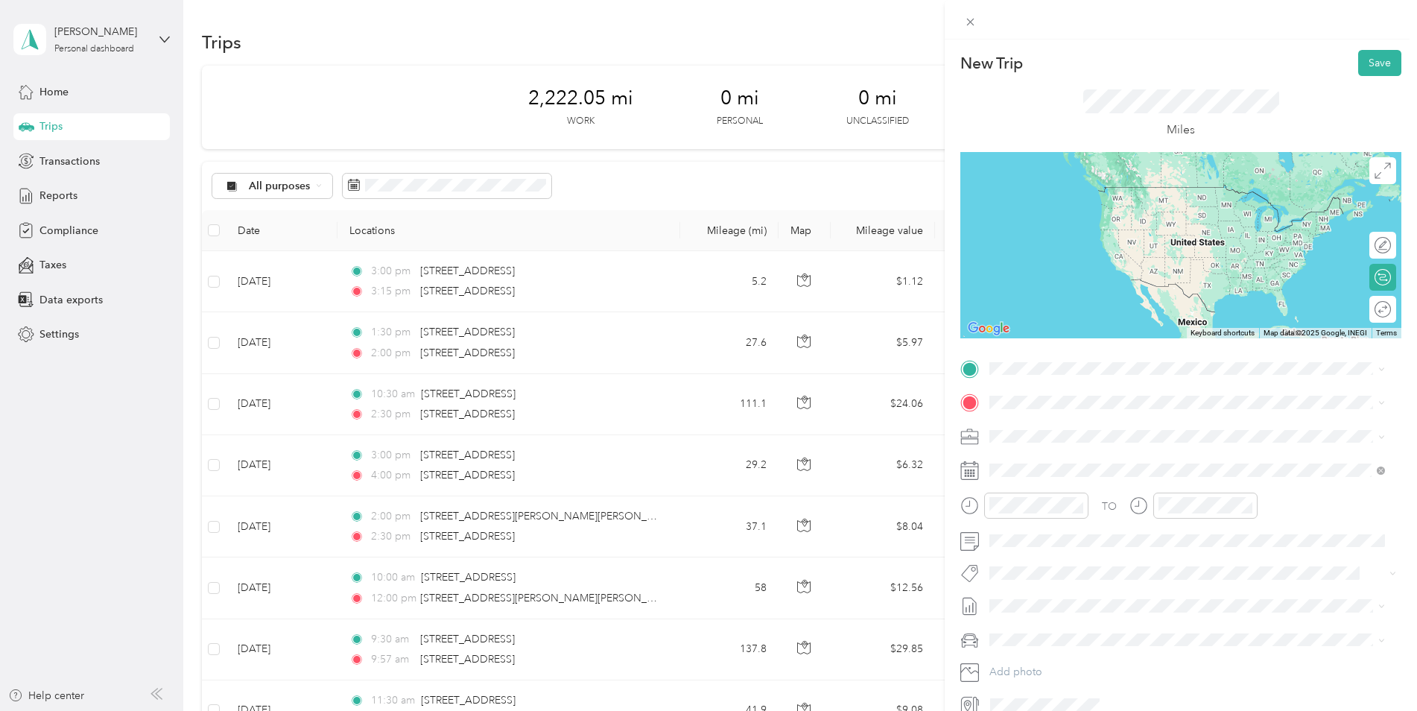
click at [1012, 384] on li "From search results" at bounding box center [1187, 387] width 406 height 26
click at [1057, 425] on span "[STREET_ADDRESS][US_STATE]" at bounding box center [1092, 420] width 149 height 13
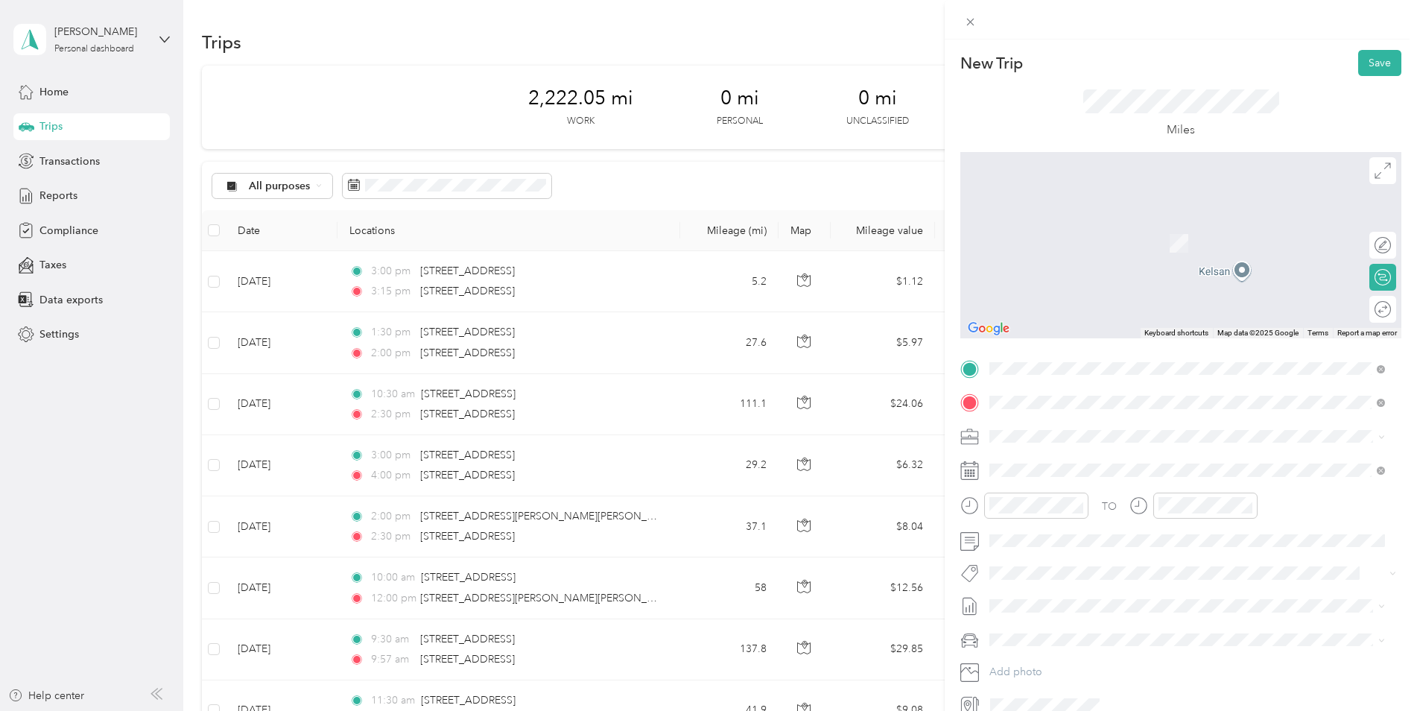
click at [1059, 462] on span "[STREET_ADDRESS][US_STATE]" at bounding box center [1092, 455] width 149 height 13
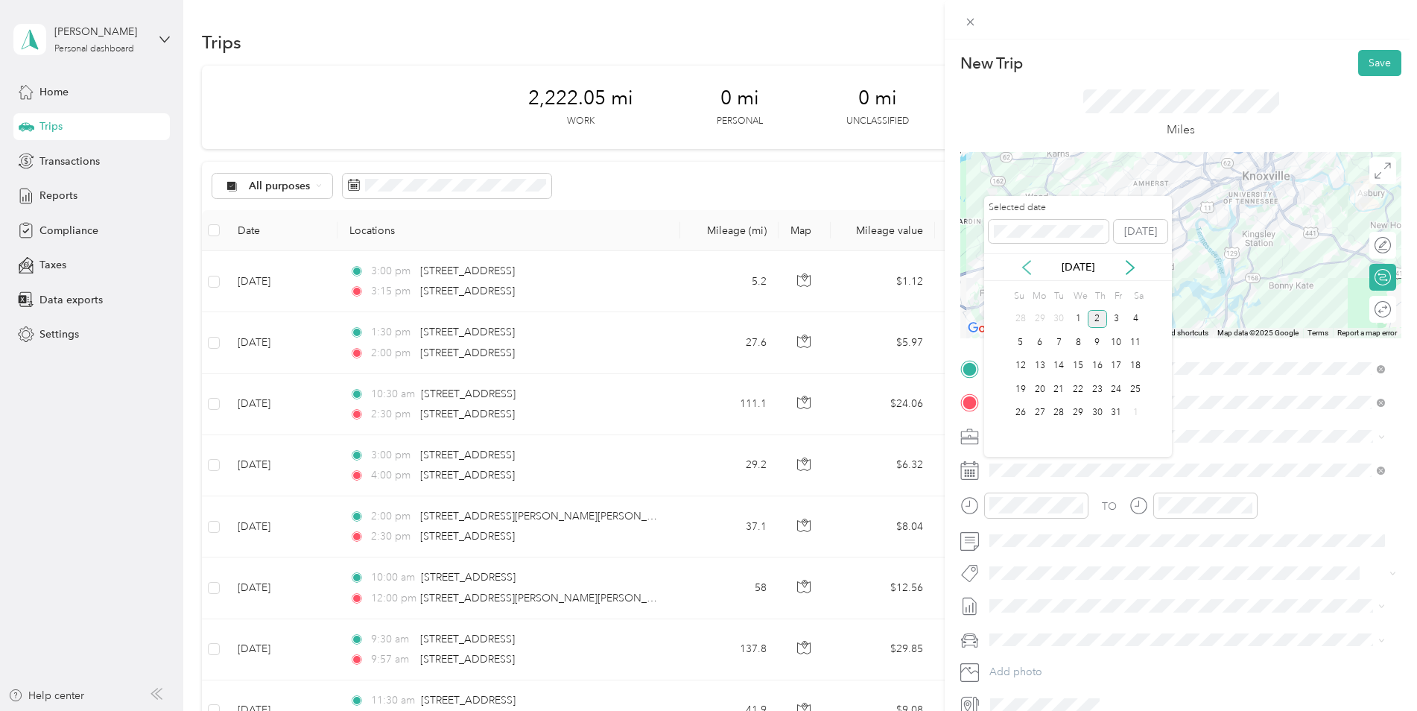
click at [1029, 261] on icon at bounding box center [1026, 267] width 15 height 15
click at [1058, 321] on div "2" at bounding box center [1058, 319] width 19 height 19
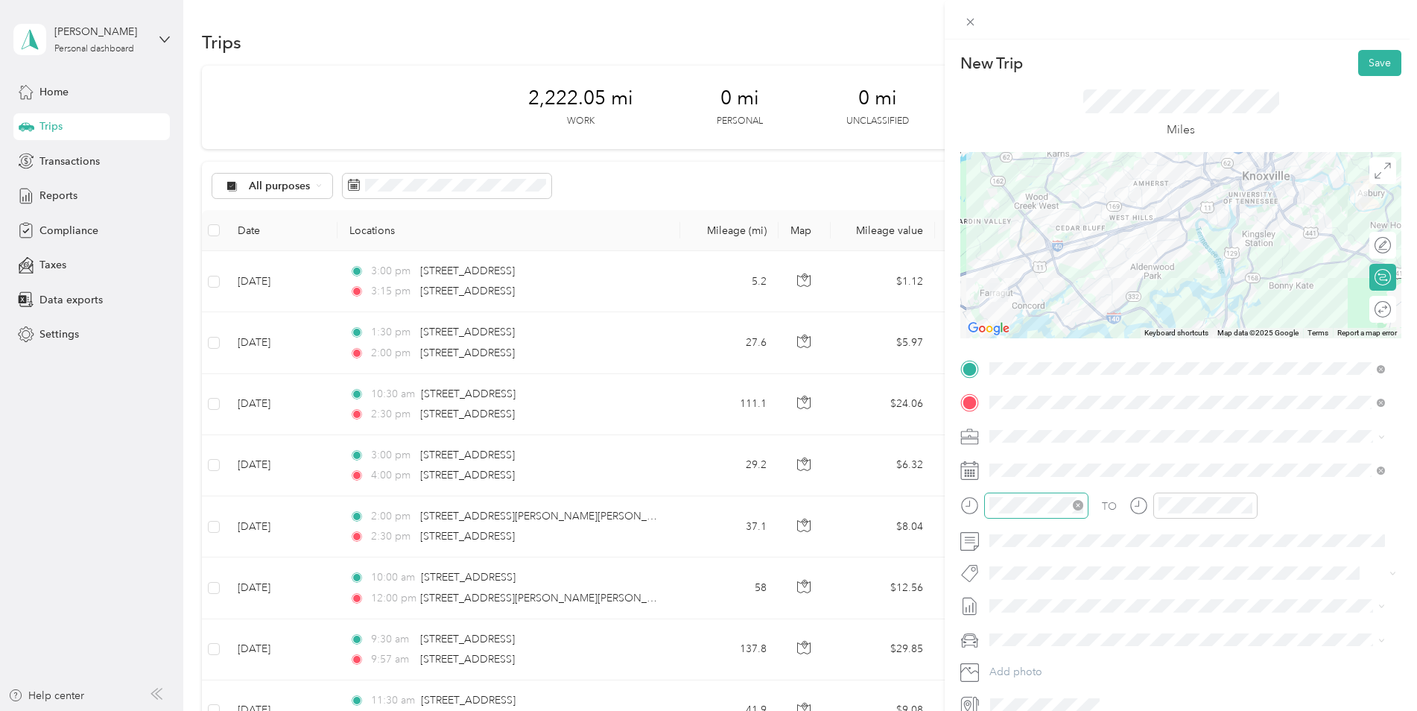
click at [1082, 502] on icon "close-circle" at bounding box center [1078, 505] width 10 height 10
click at [1042, 297] on div "00" at bounding box center [1048, 306] width 36 height 21
click at [1089, 322] on div "PM" at bounding box center [1089, 327] width 36 height 21
click at [1004, 326] on div "04" at bounding box center [1005, 327] width 36 height 21
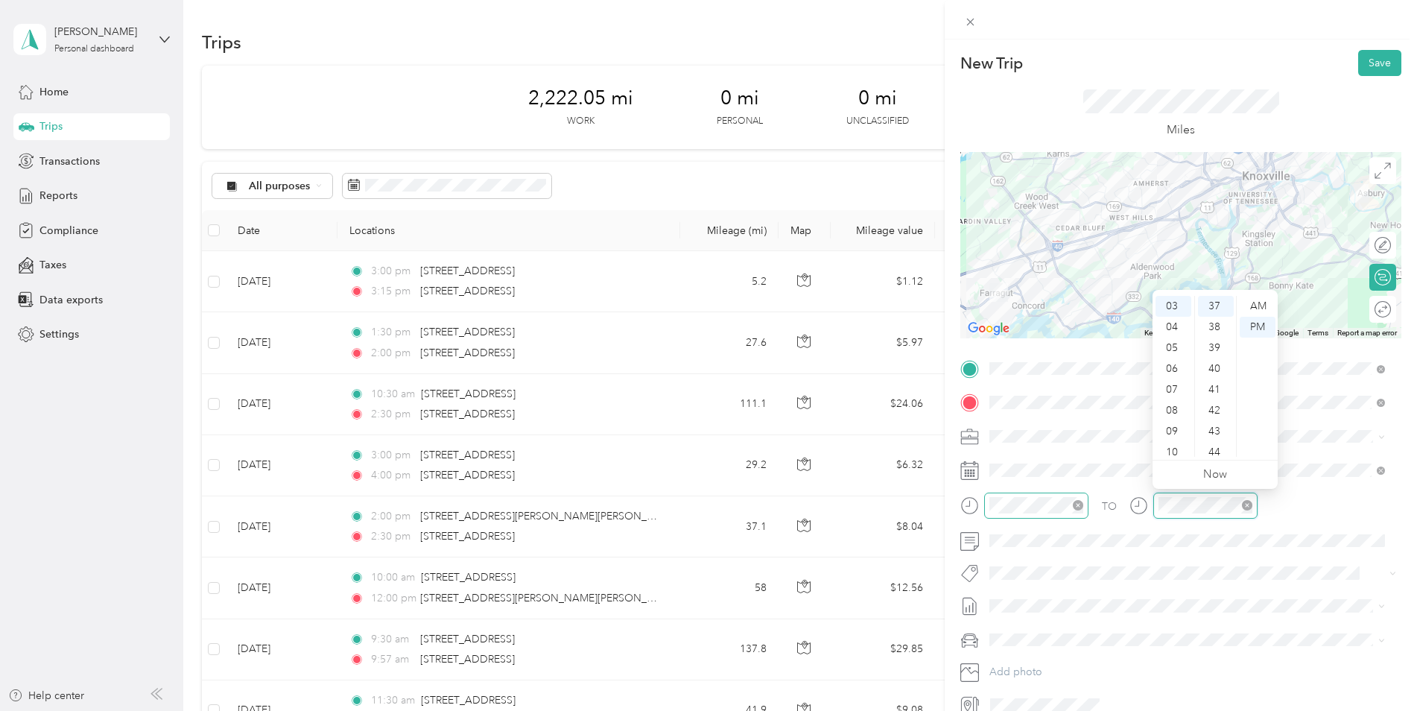
scroll to position [772, 0]
click at [1129, 342] on div "05" at bounding box center [1174, 348] width 36 height 21
click at [1129, 301] on div "00" at bounding box center [1216, 306] width 36 height 21
click at [1129, 562] on div "TO Add photo" at bounding box center [1180, 537] width 441 height 360
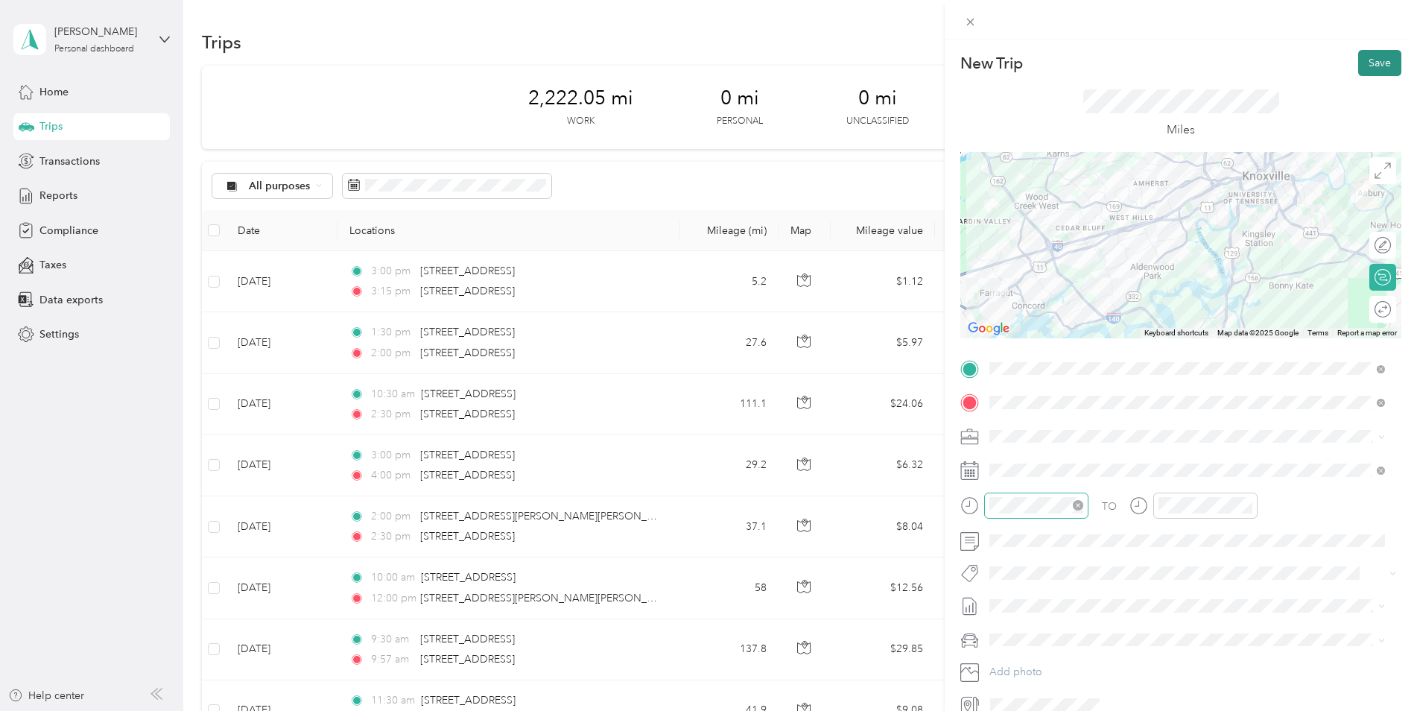
click at [1129, 60] on button "Save" at bounding box center [1379, 63] width 43 height 26
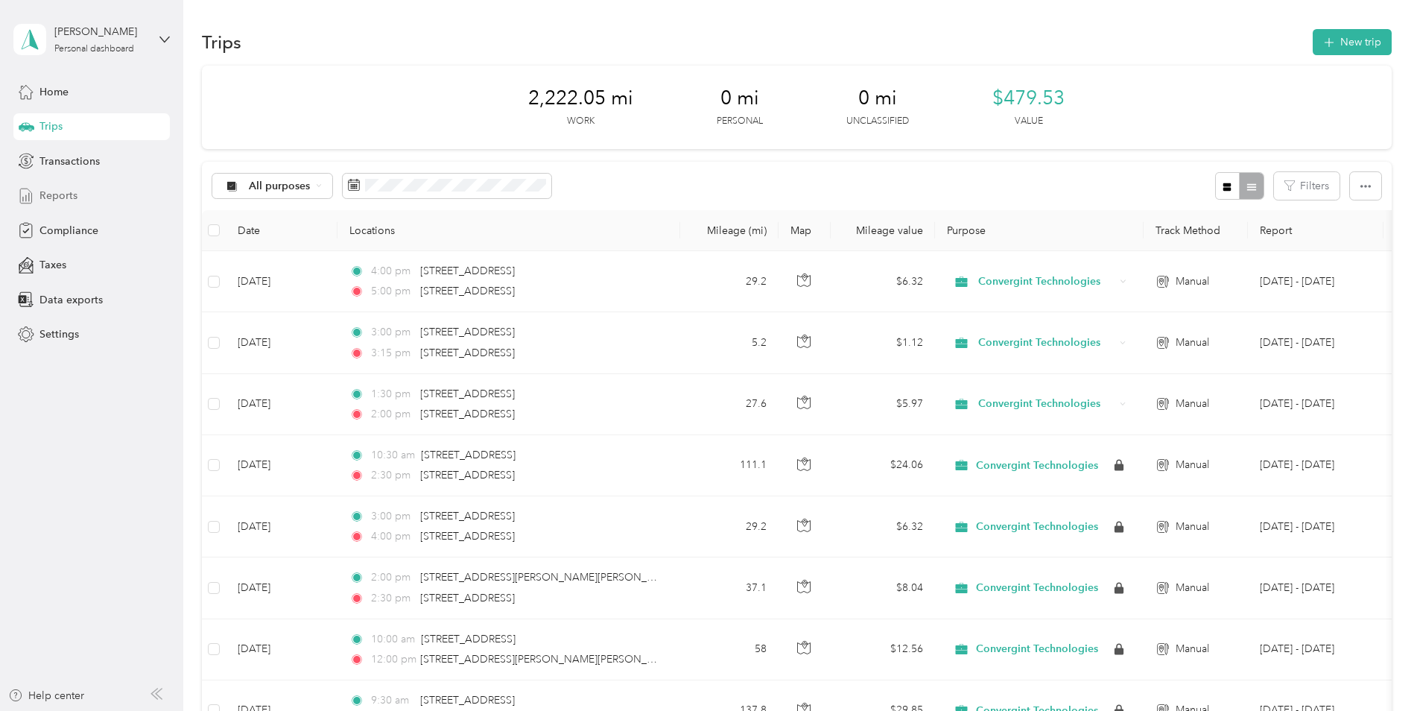
click at [58, 193] on span "Reports" at bounding box center [58, 196] width 38 height 16
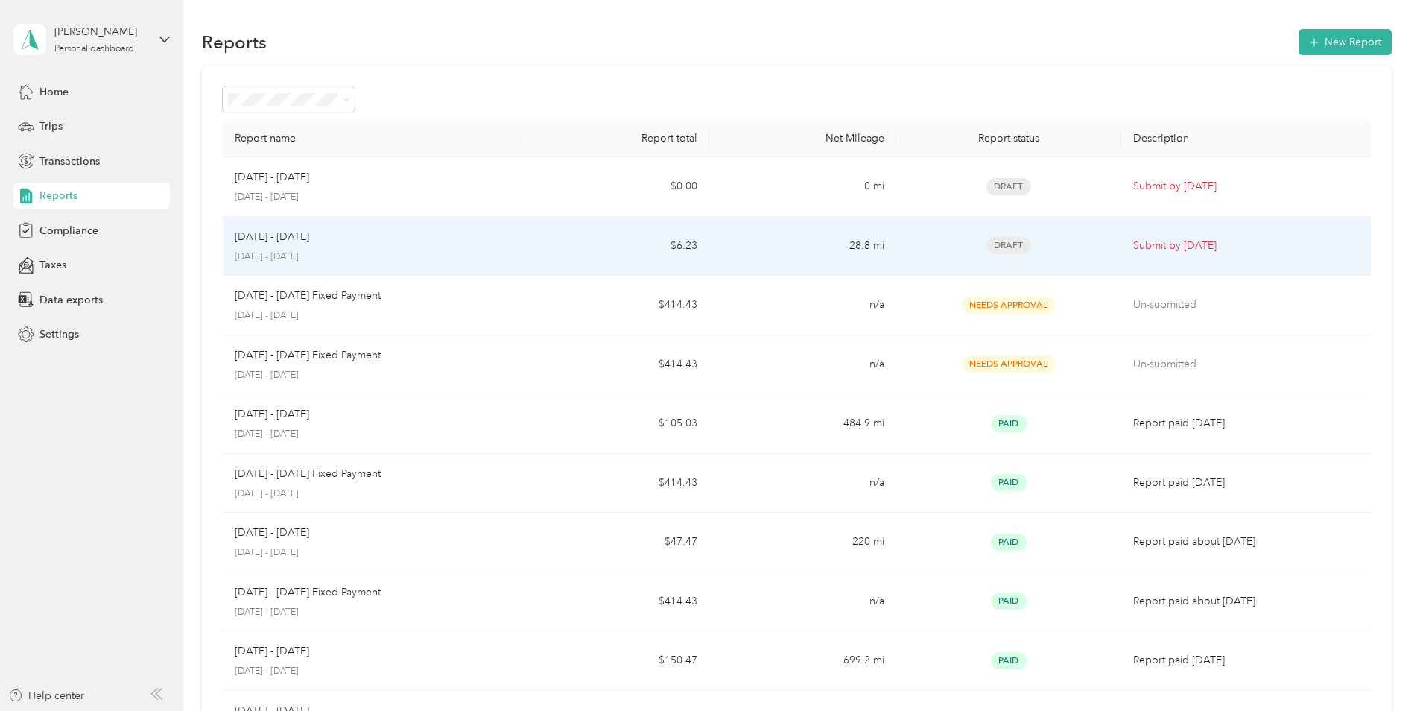
click at [371, 253] on p "[DATE] - [DATE]" at bounding box center [373, 256] width 276 height 13
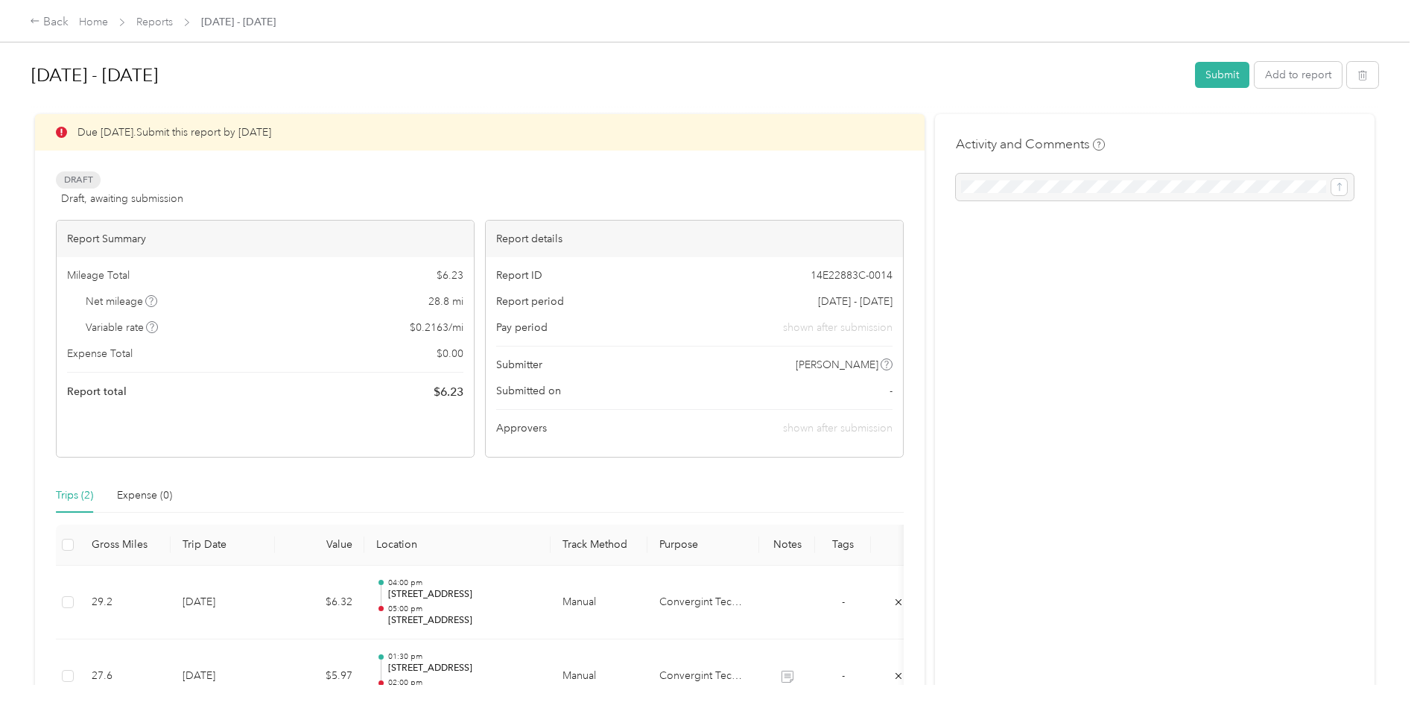
click at [1047, 427] on div "Activity and Comments" at bounding box center [1155, 437] width 440 height 647
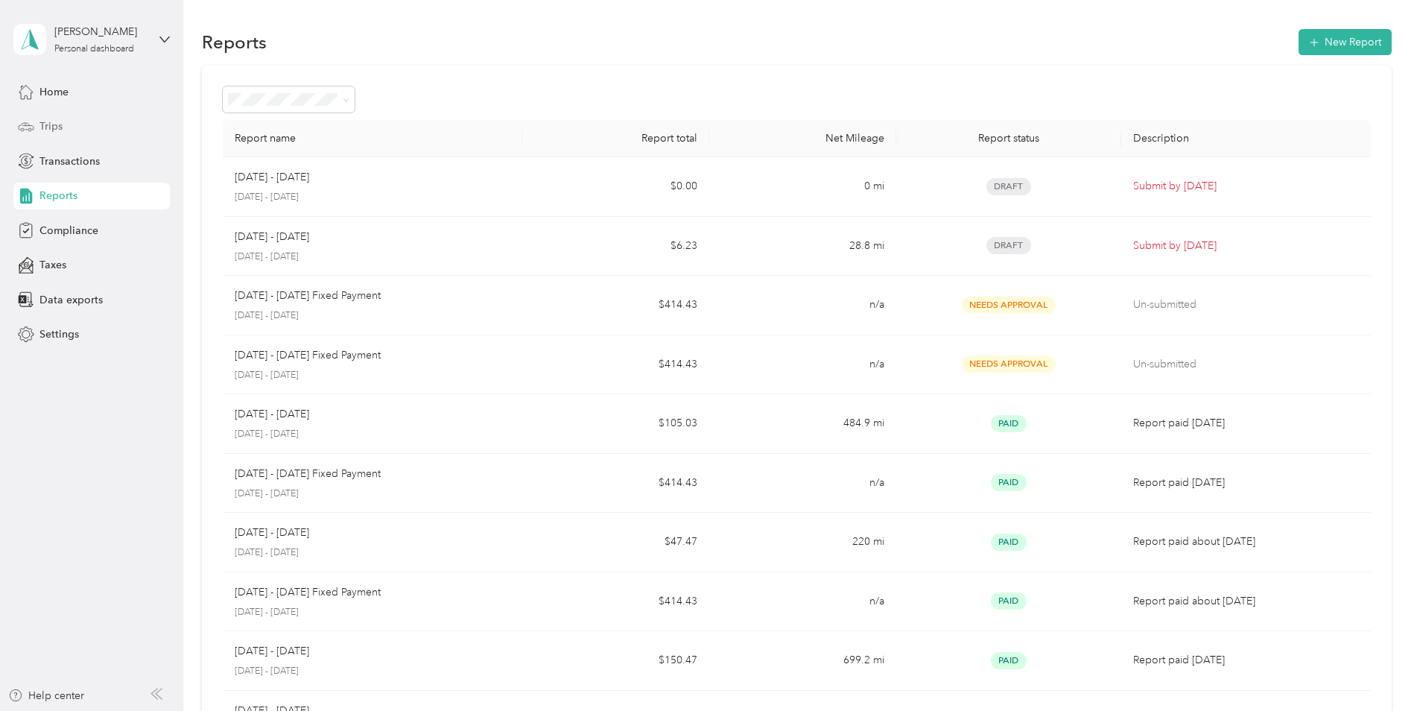
click at [35, 123] on div "Trips" at bounding box center [91, 126] width 156 height 27
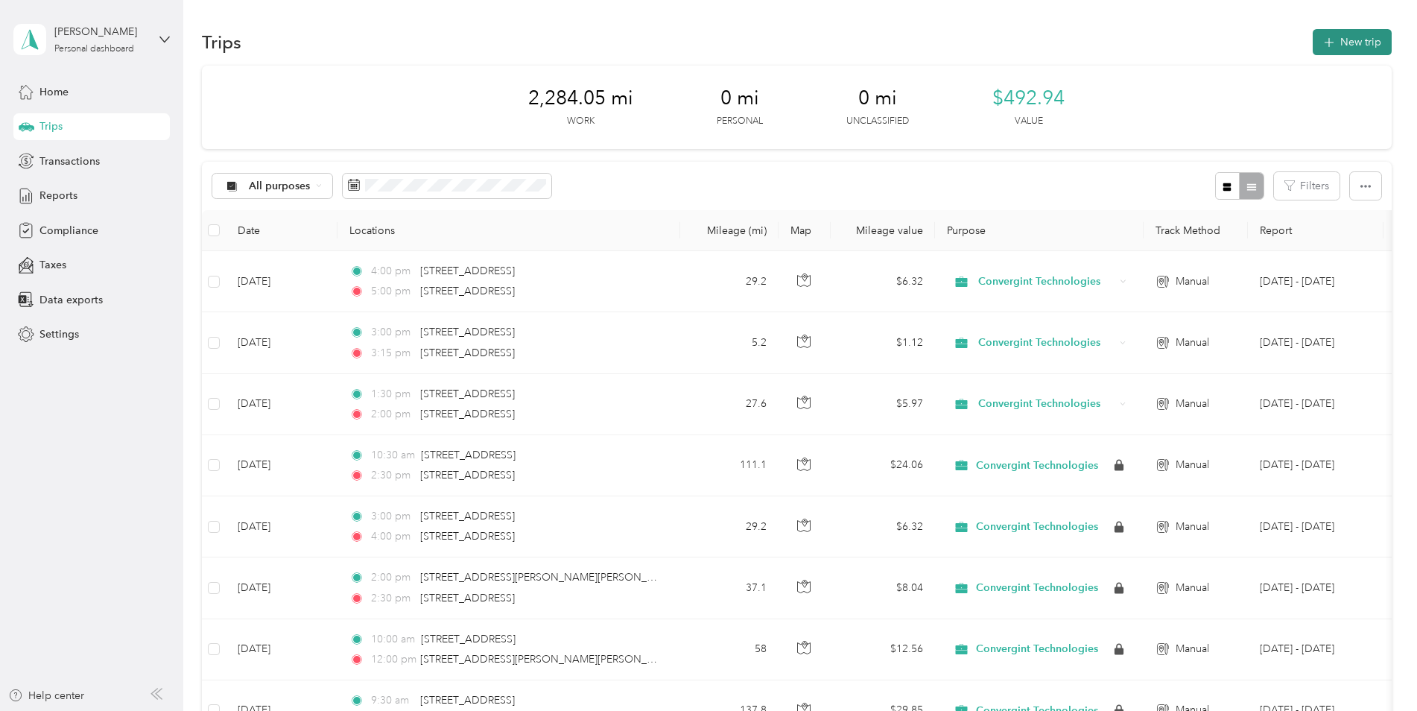
click at [1129, 42] on button "New trip" at bounding box center [1352, 42] width 79 height 26
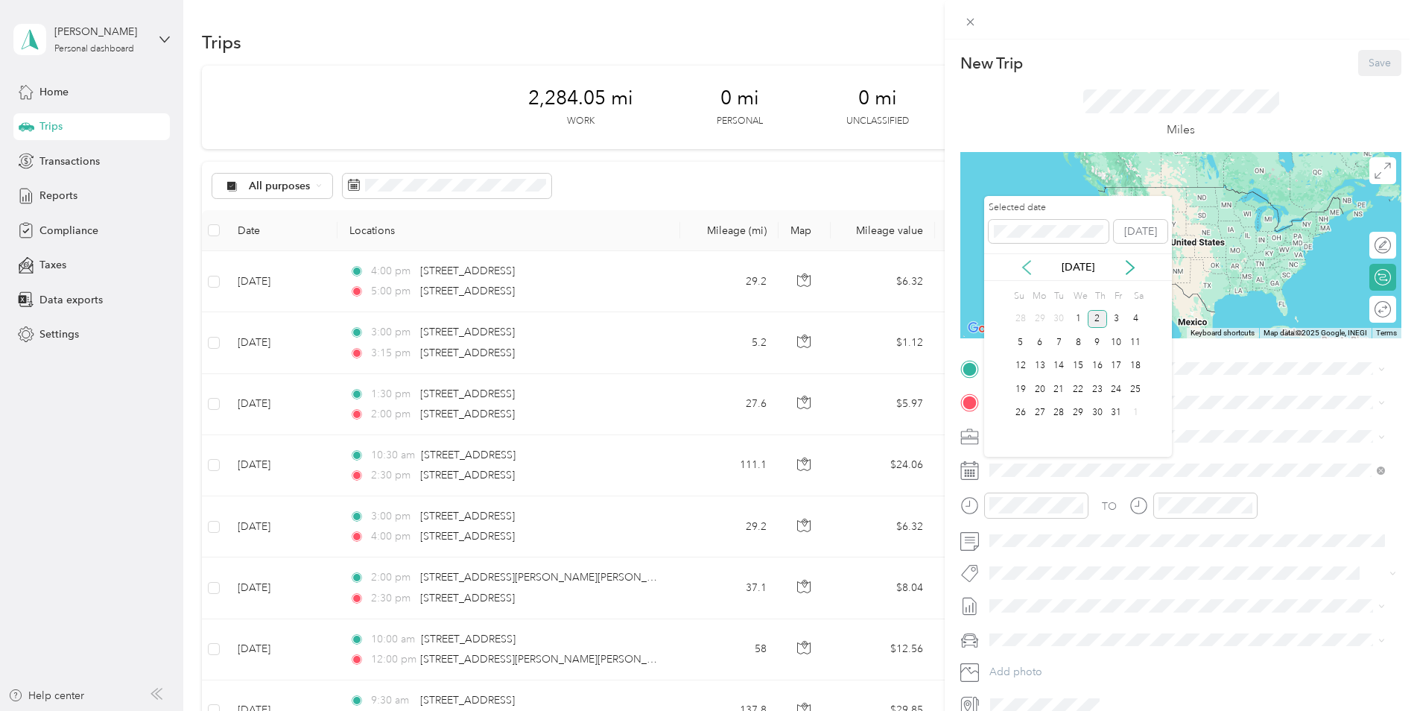
click at [1025, 262] on icon at bounding box center [1026, 267] width 15 height 15
click at [1077, 314] on div "3" at bounding box center [1077, 319] width 19 height 19
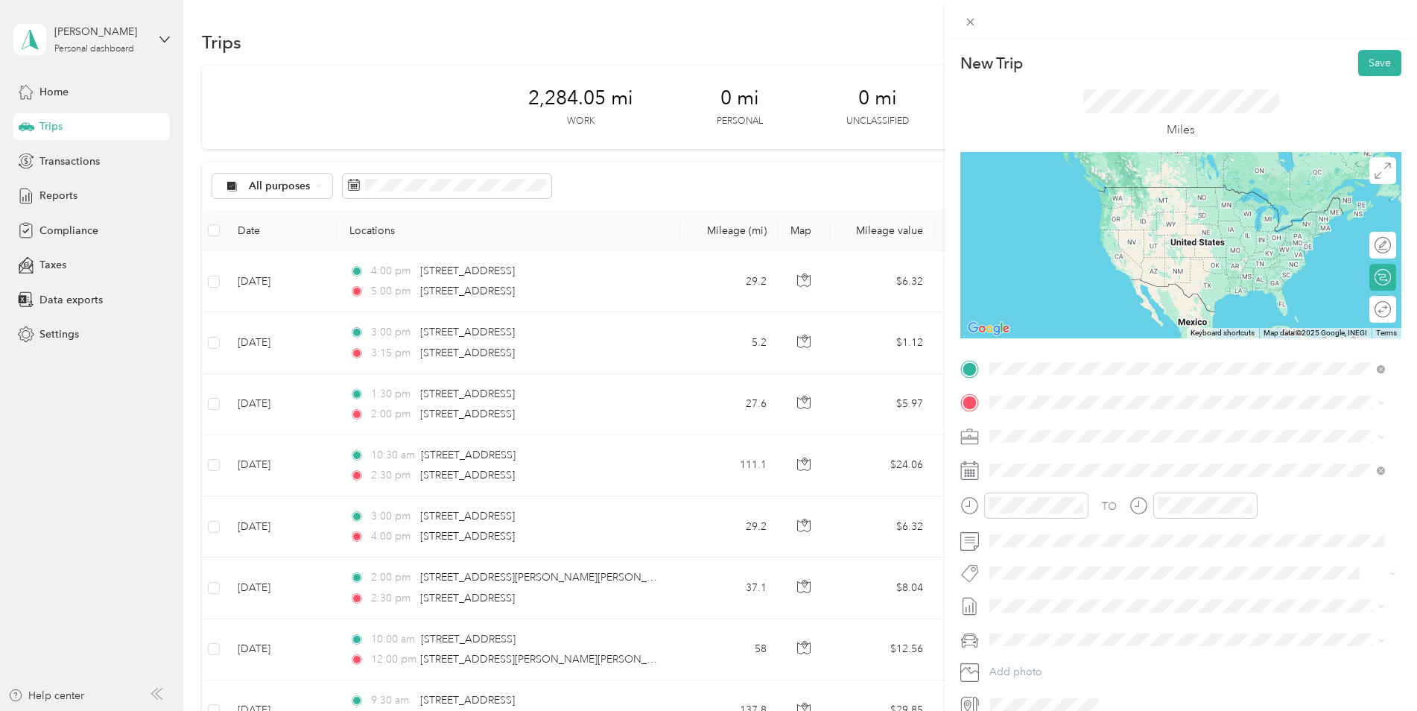
click at [1082, 429] on span "[STREET_ADDRESS][PERSON_NAME][US_STATE]" at bounding box center [1134, 422] width 232 height 13
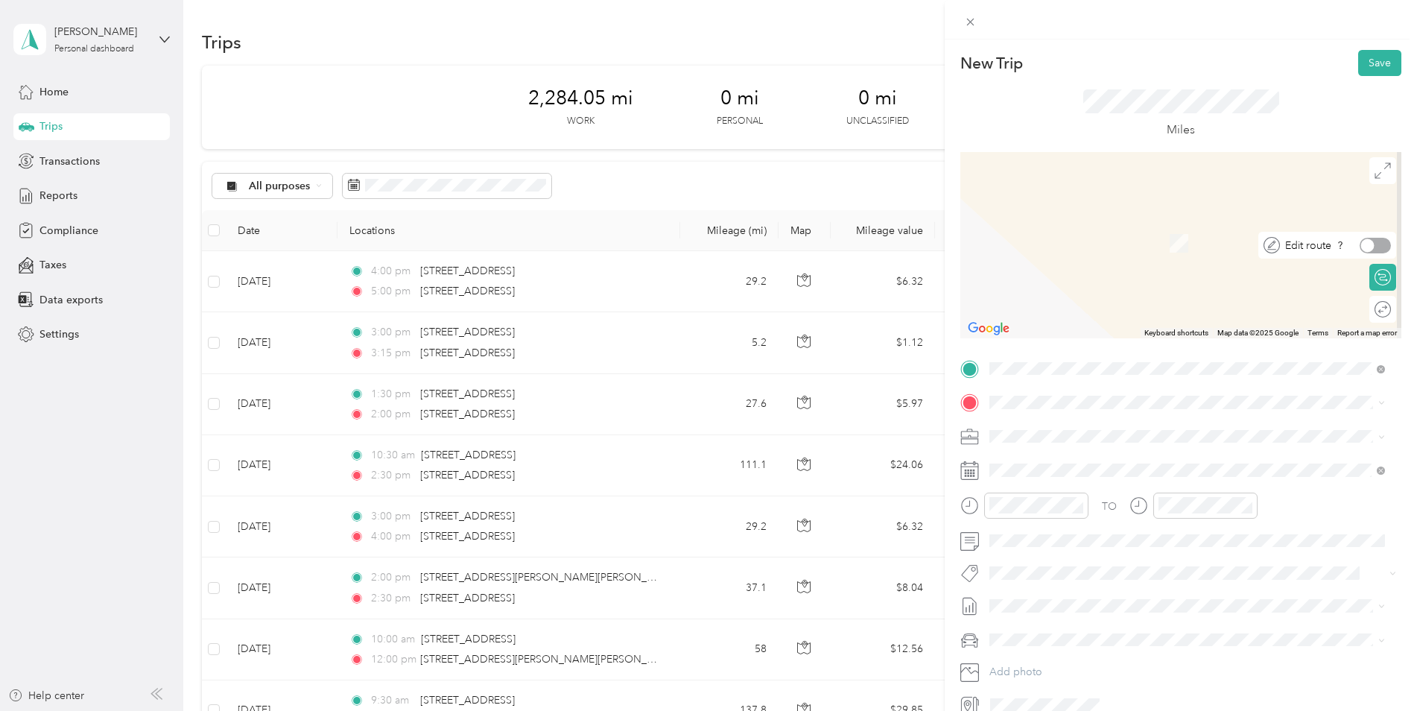
click at [1129, 242] on div at bounding box center [1375, 246] width 31 height 16
click at [1129, 250] on div at bounding box center [1383, 244] width 13 height 13
click at [1129, 250] on div at bounding box center [1375, 246] width 31 height 16
click at [1129, 250] on div at bounding box center [1383, 244] width 13 height 13
click at [1093, 461] on span "[STREET_ADDRESS][US_STATE]" at bounding box center [1092, 455] width 149 height 13
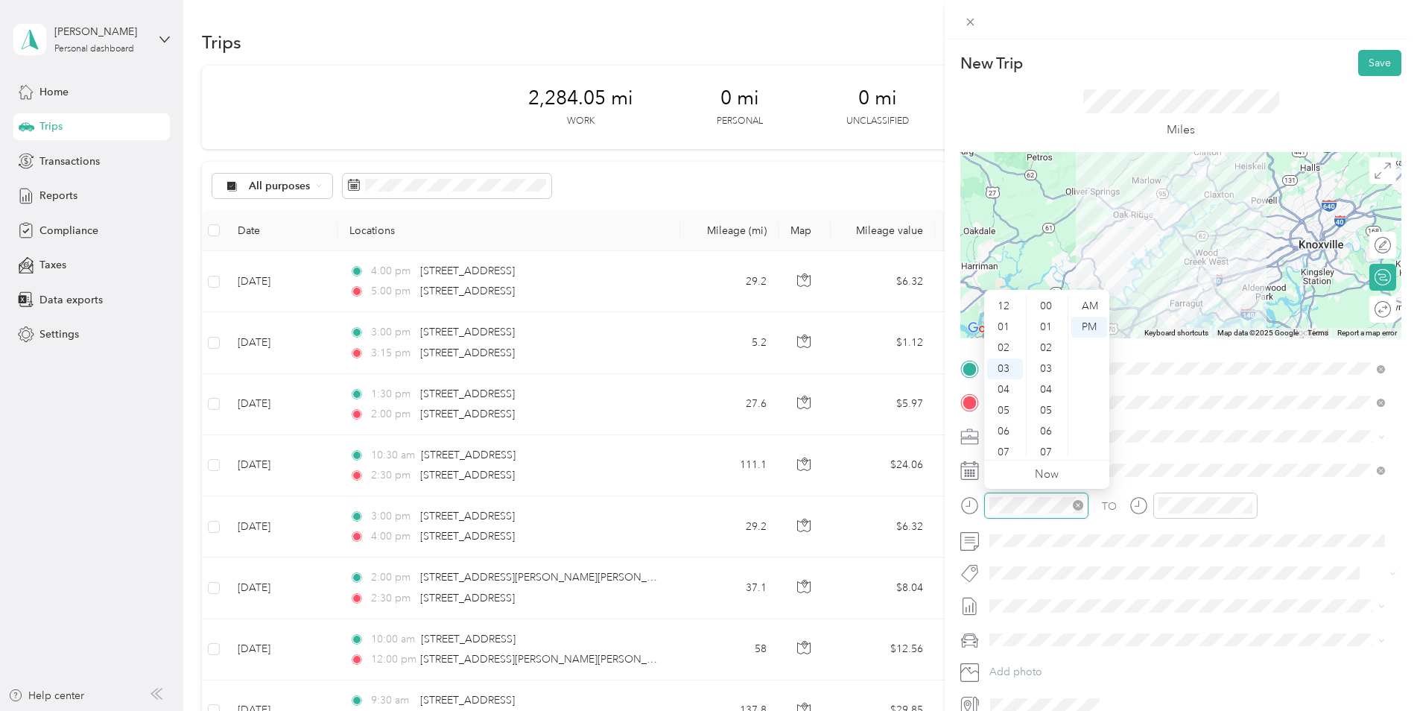
scroll to position [834, 0]
click at [958, 498] on form "New Trip Save This trip cannot be edited because it is either under review, app…" at bounding box center [1181, 383] width 472 height 667
click at [981, 513] on div at bounding box center [1024, 505] width 128 height 26
click at [1004, 423] on div "10" at bounding box center [1005, 425] width 36 height 21
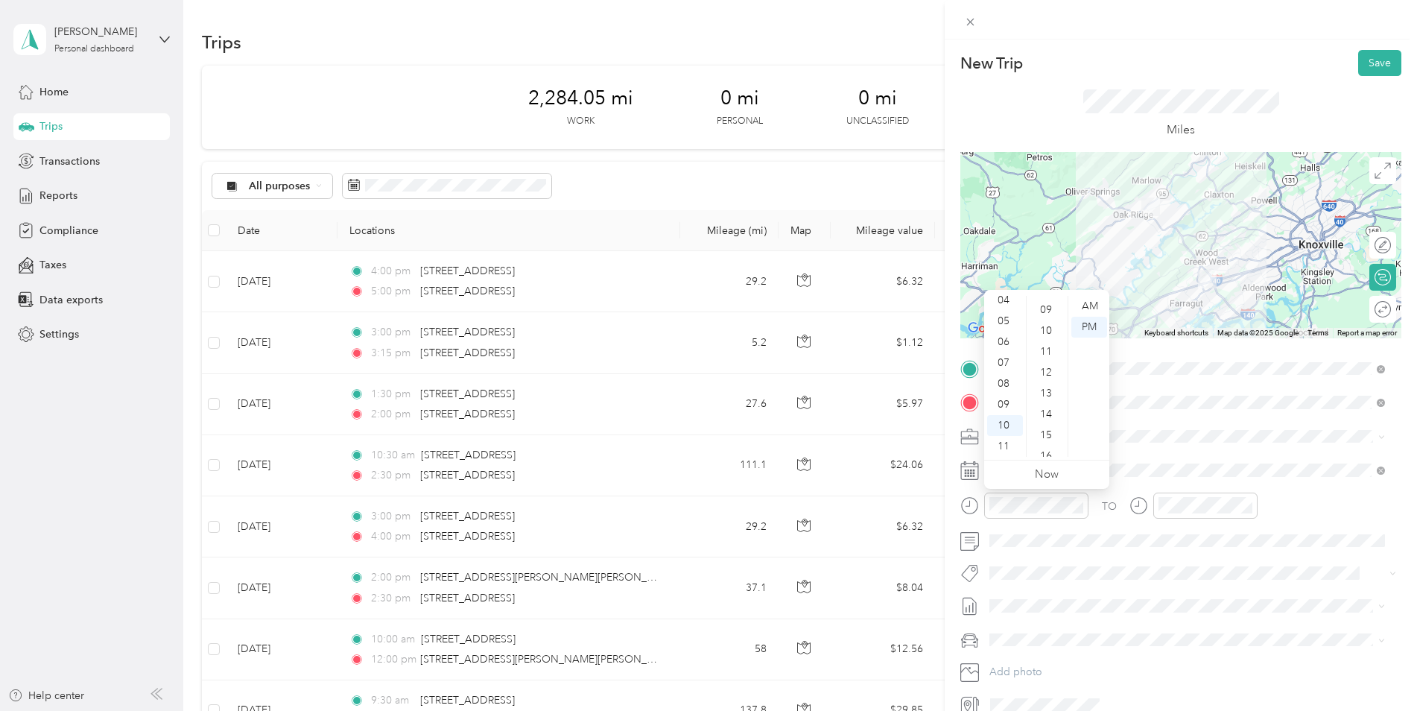
scroll to position [0, 0]
click at [1048, 304] on div "00" at bounding box center [1048, 306] width 36 height 21
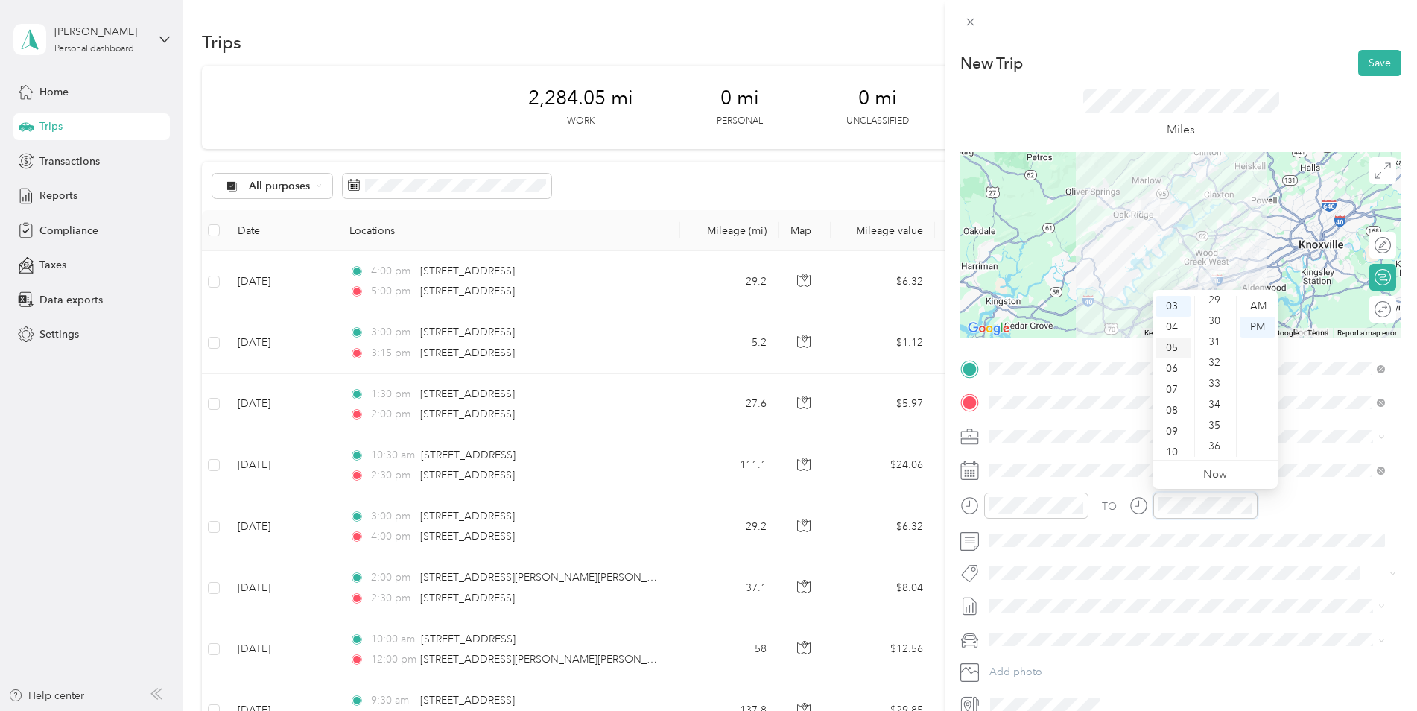
scroll to position [89, 0]
click at [1129, 422] on div "10" at bounding box center [1174, 425] width 36 height 21
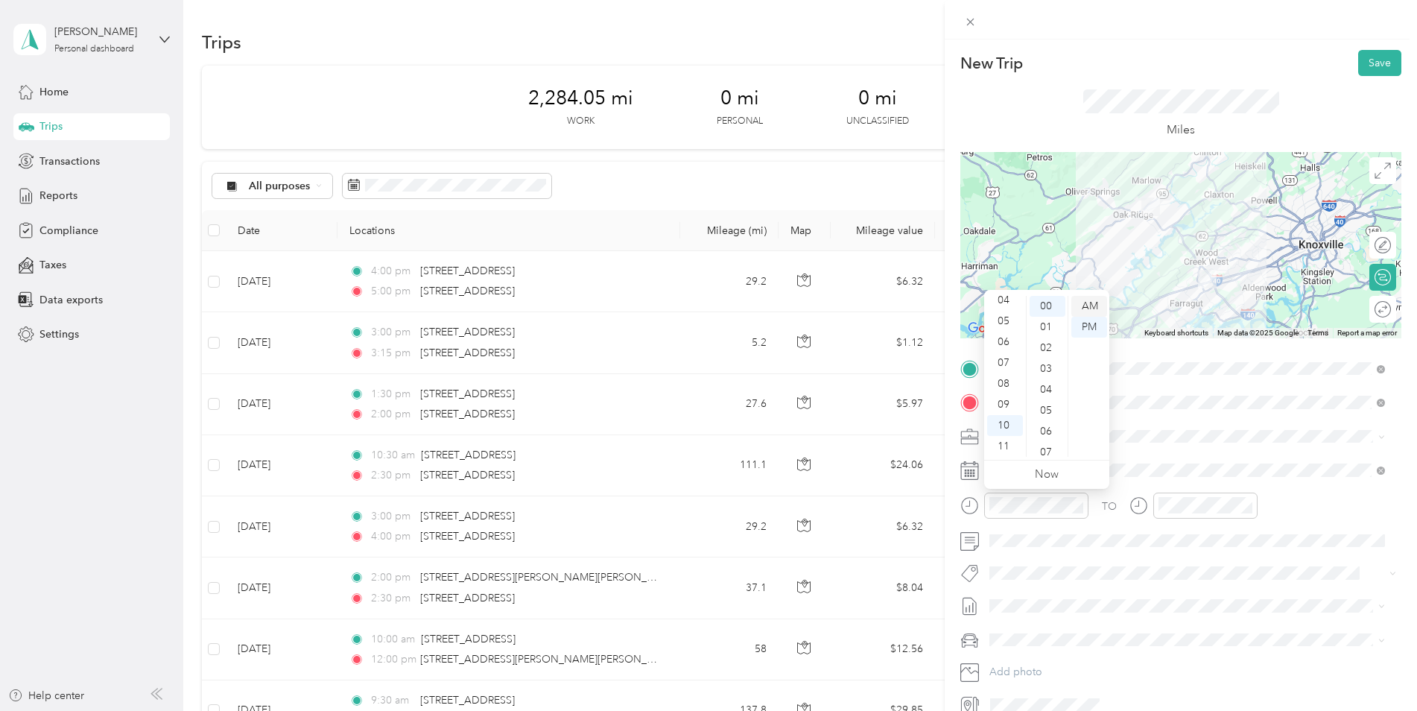
click at [1099, 305] on div "AM" at bounding box center [1089, 306] width 36 height 21
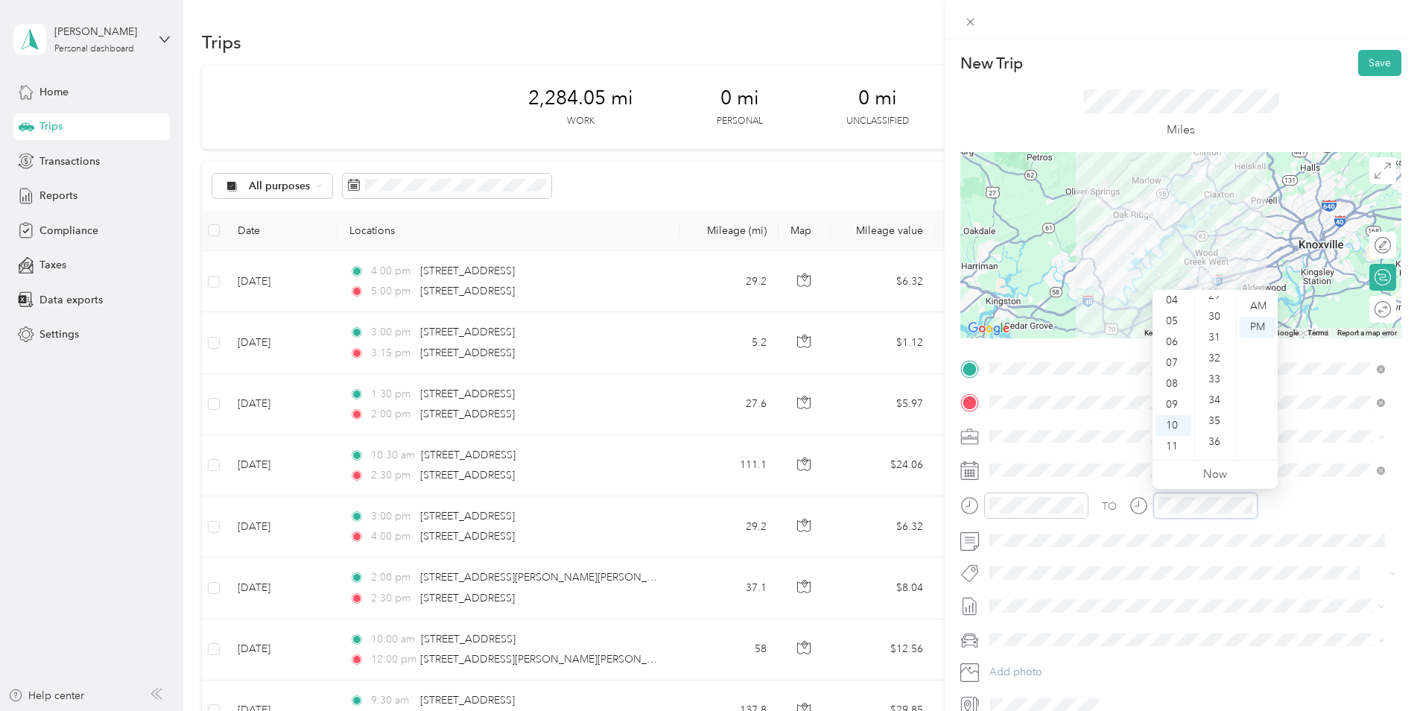
scroll to position [611, 0]
click at [1129, 317] on div "30" at bounding box center [1216, 321] width 36 height 21
click at [1129, 306] on div "AM" at bounding box center [1258, 306] width 36 height 21
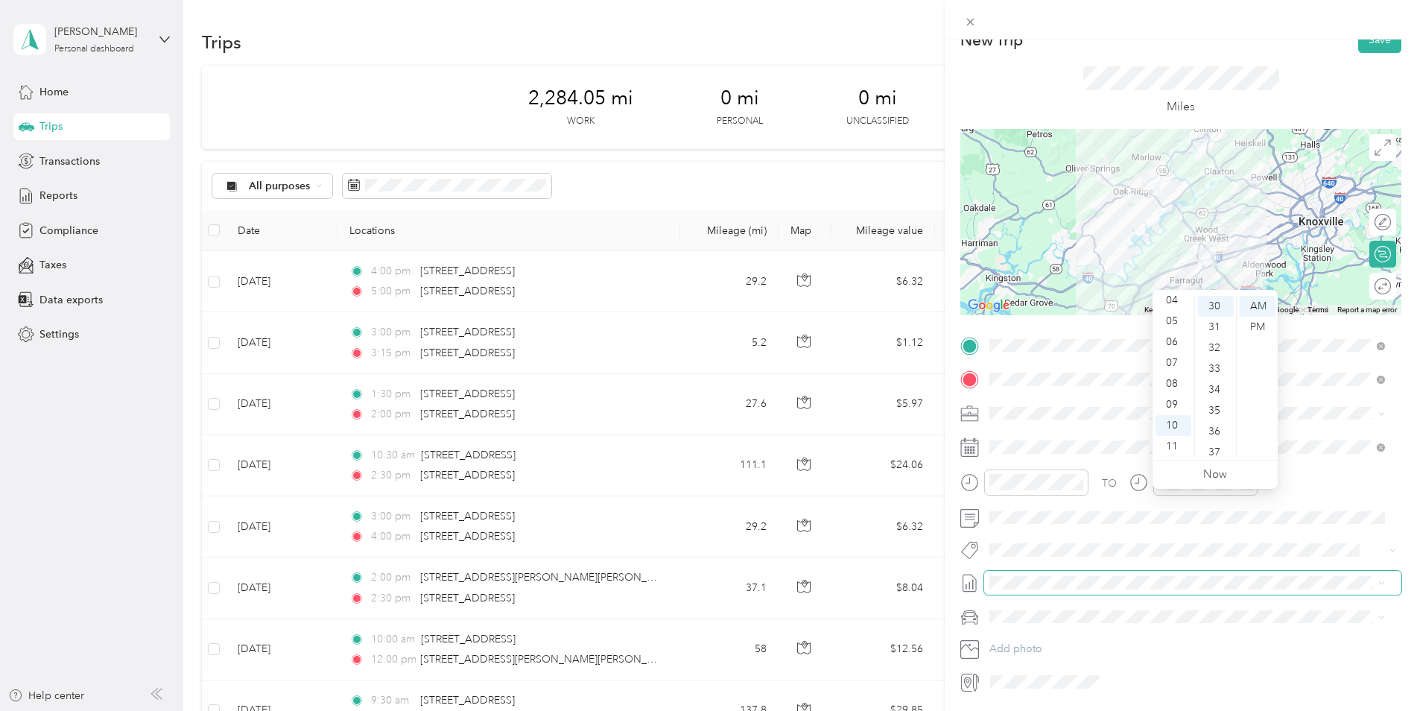
scroll to position [0, 0]
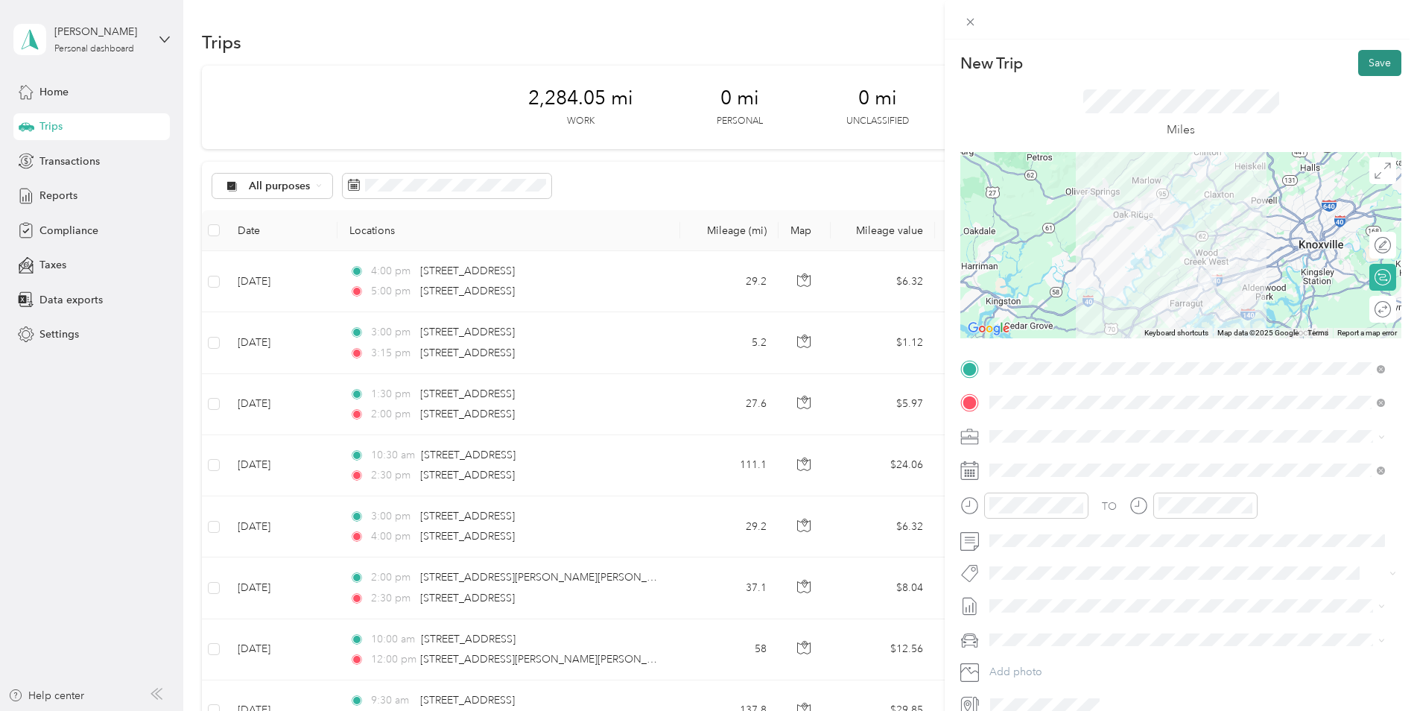
click at [1129, 67] on button "Save" at bounding box center [1379, 63] width 43 height 26
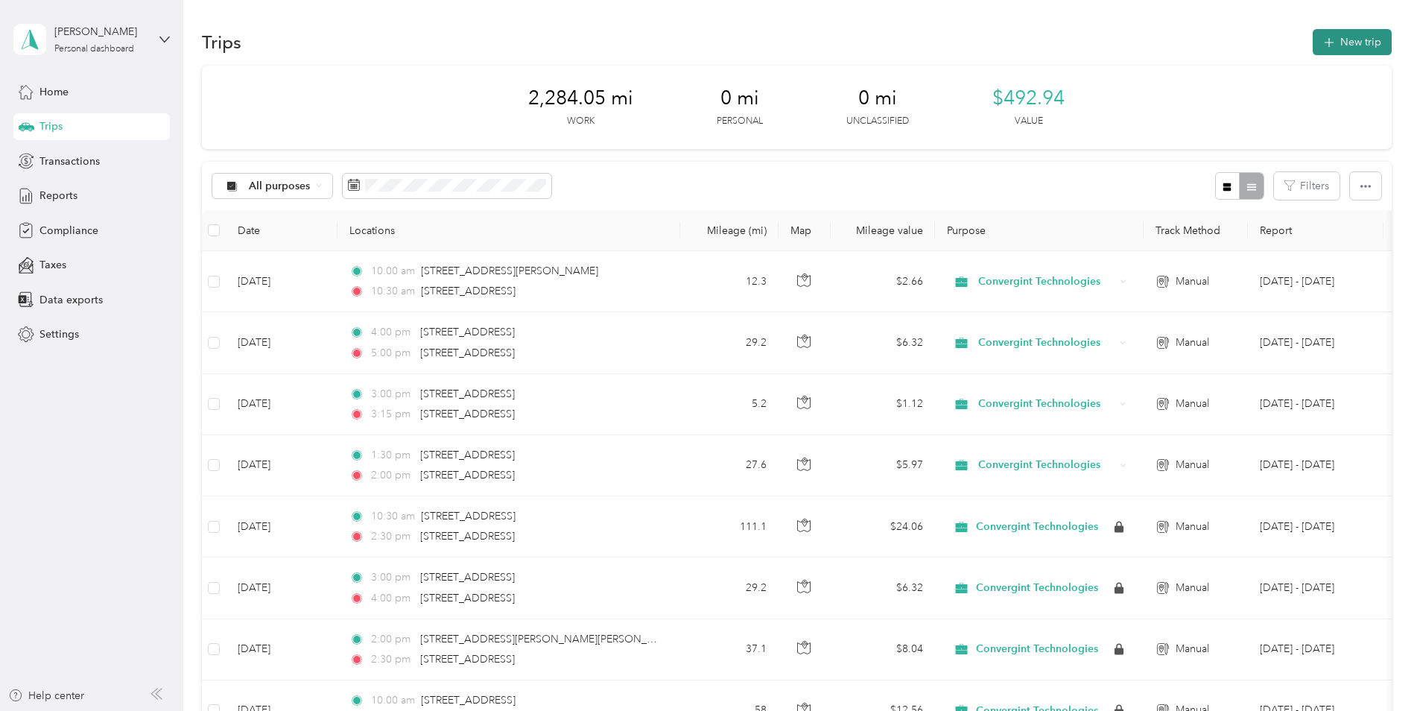
click at [1129, 48] on button "New trip" at bounding box center [1352, 42] width 79 height 26
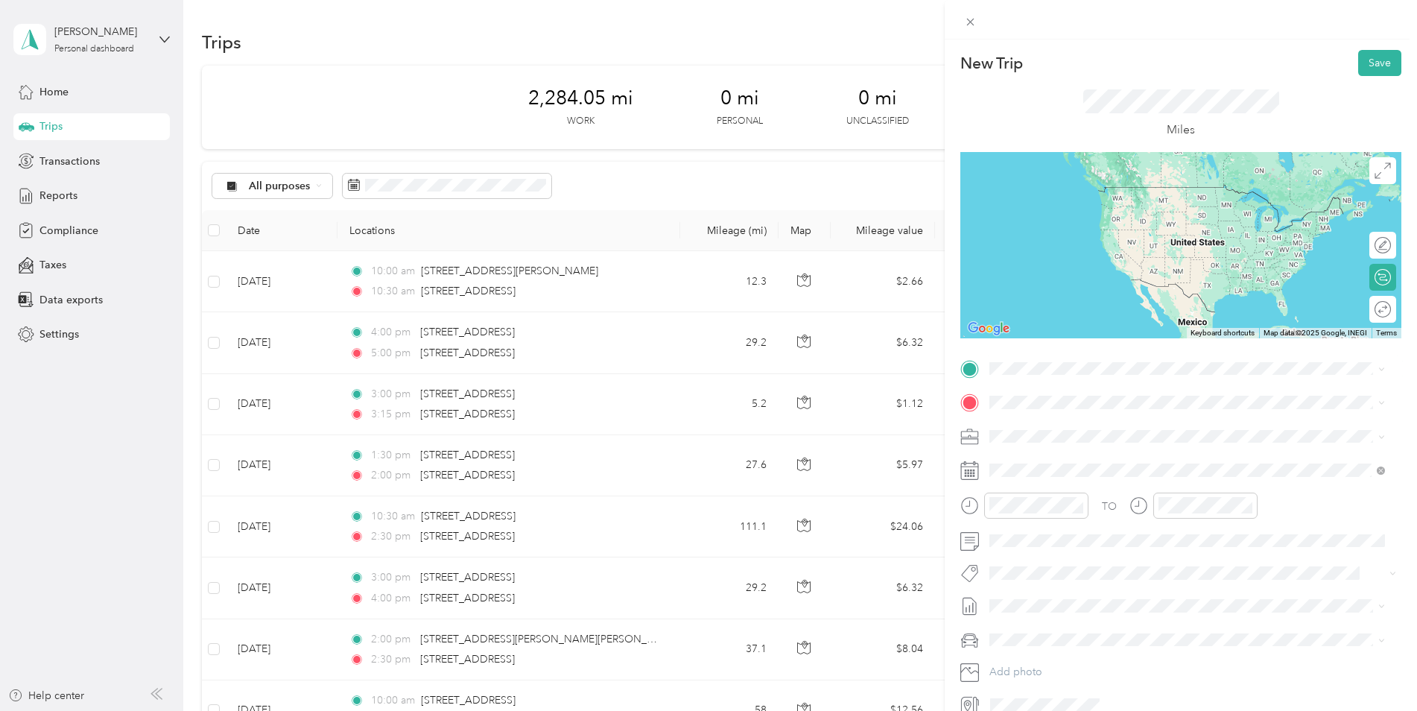
click at [1051, 420] on span "[STREET_ADDRESS][US_STATE]" at bounding box center [1092, 420] width 149 height 13
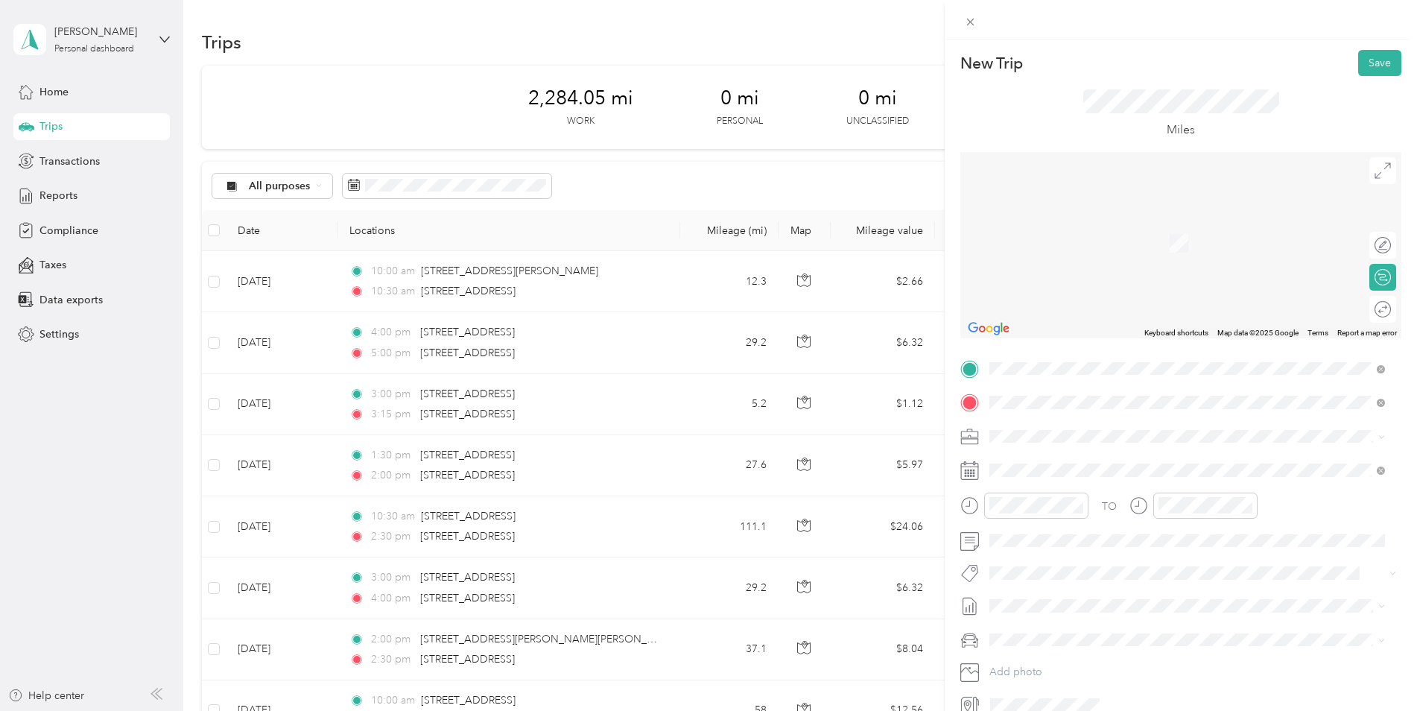
click at [1129, 463] on span "[STREET_ADDRESS][US_STATE]" at bounding box center [1092, 455] width 149 height 13
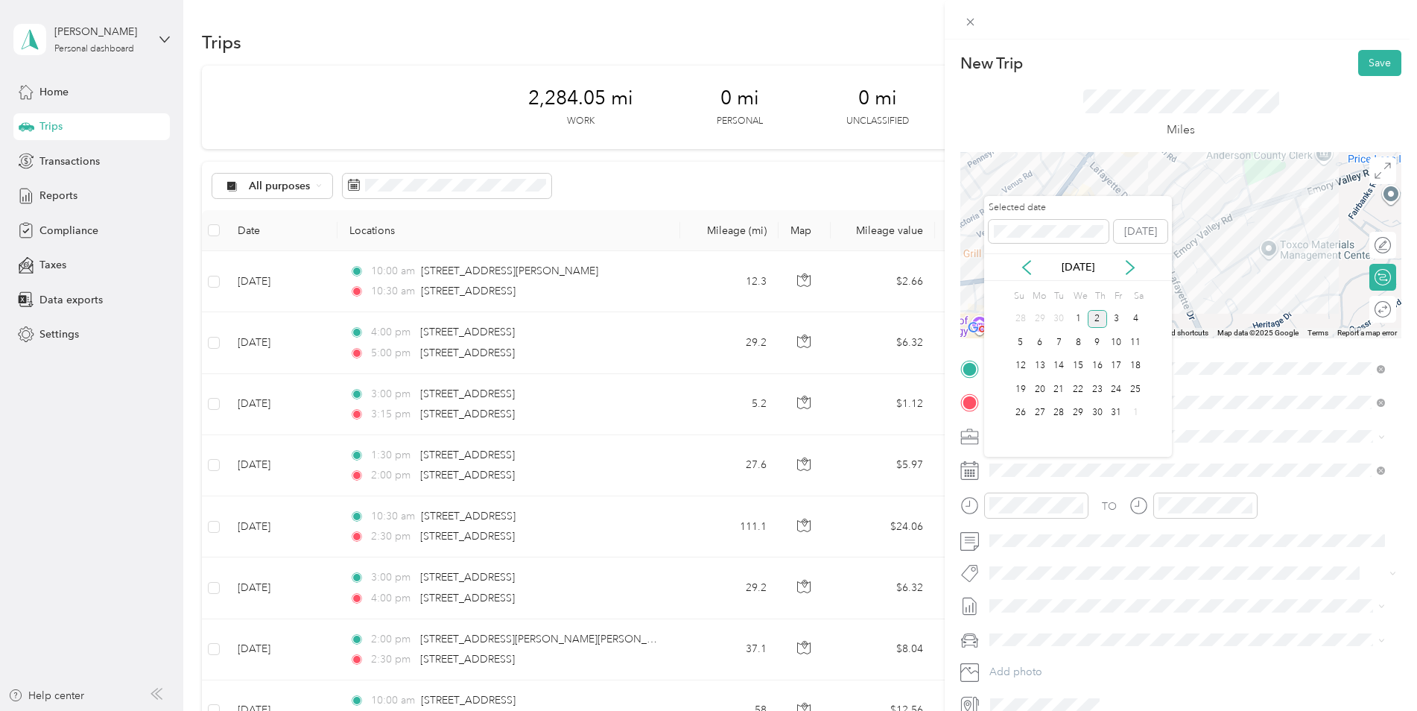
click at [1017, 260] on div "[DATE]" at bounding box center [1078, 267] width 188 height 16
click at [1027, 266] on icon at bounding box center [1026, 267] width 15 height 15
click at [1081, 314] on div "3" at bounding box center [1077, 319] width 19 height 19
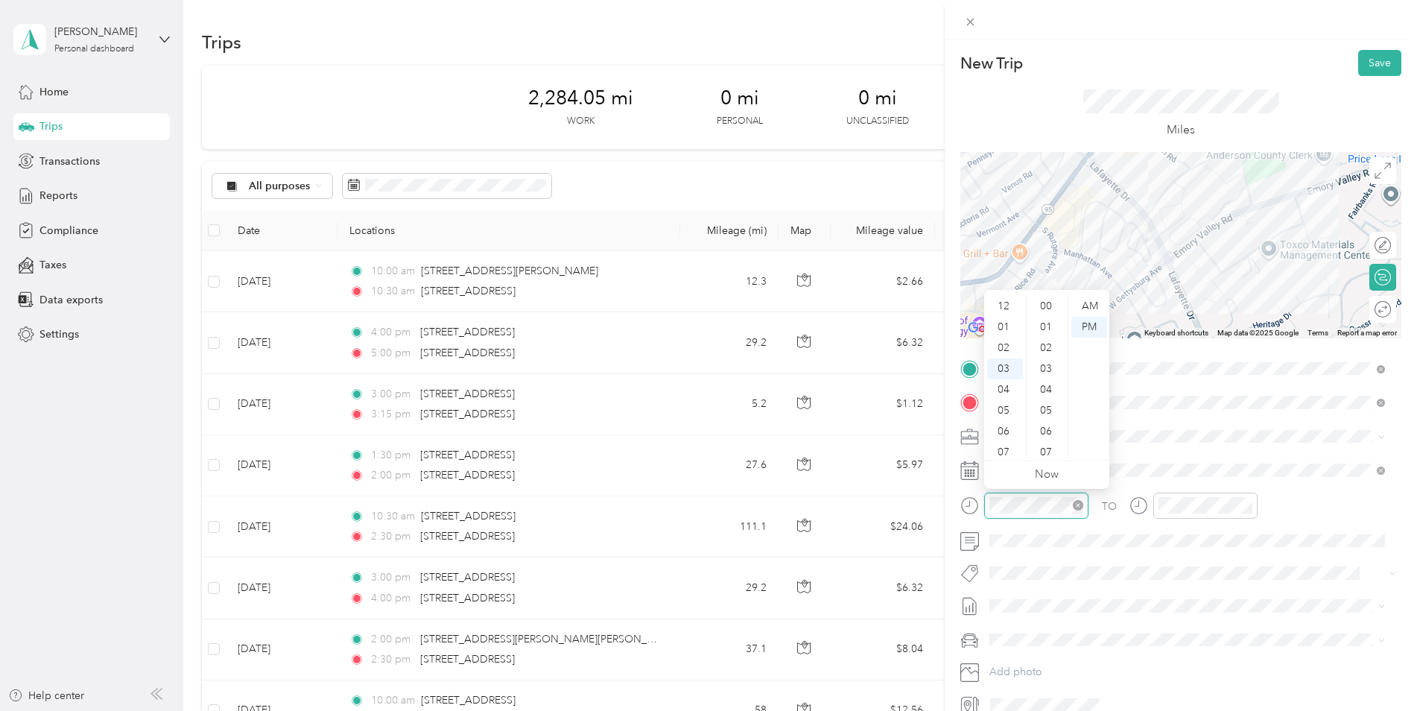
scroll to position [63, 0]
click at [983, 501] on div at bounding box center [1024, 505] width 128 height 26
click at [1004, 449] on div "11" at bounding box center [1005, 446] width 36 height 21
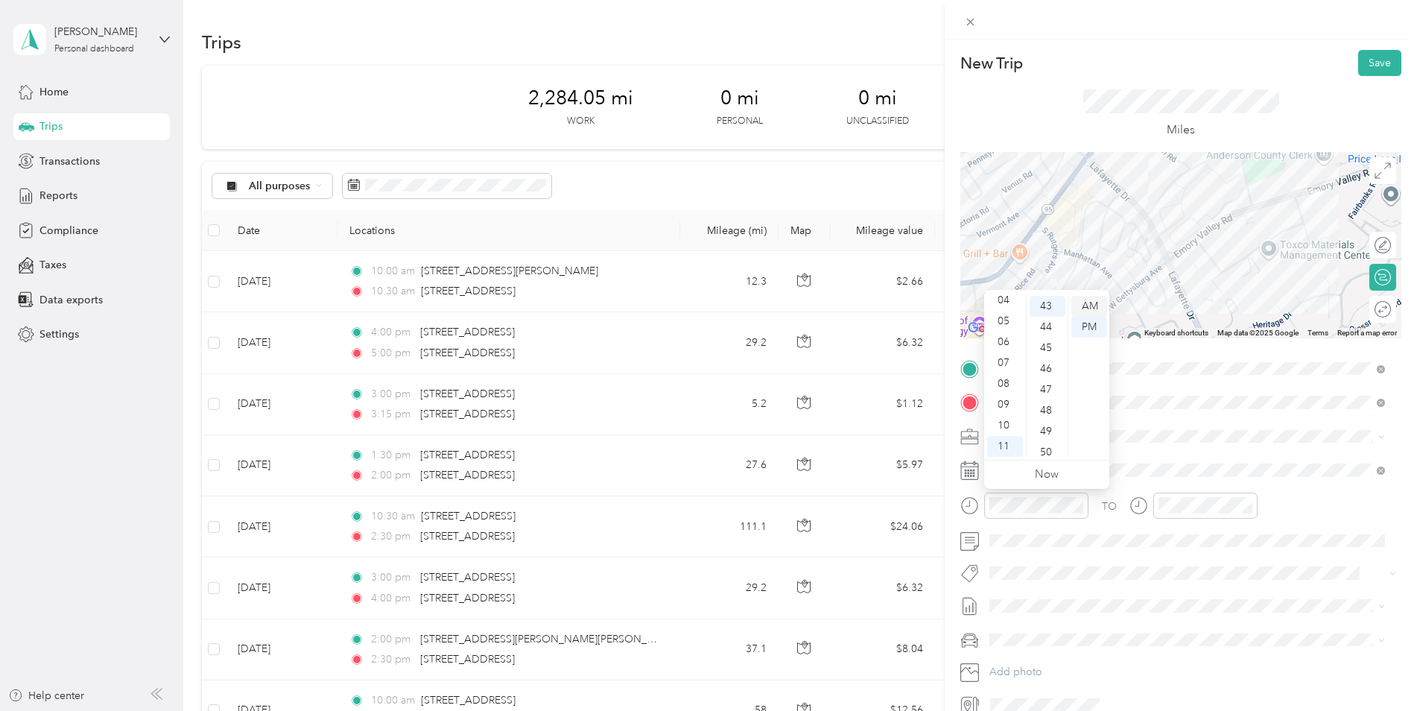
drag, startPoint x: 1004, startPoint y: 449, endPoint x: 1092, endPoint y: 301, distance: 171.7
click at [1092, 301] on div "AM" at bounding box center [1089, 306] width 36 height 21
click at [1051, 304] on div "00" at bounding box center [1048, 306] width 36 height 21
click at [1043, 303] on div "00" at bounding box center [1048, 306] width 36 height 21
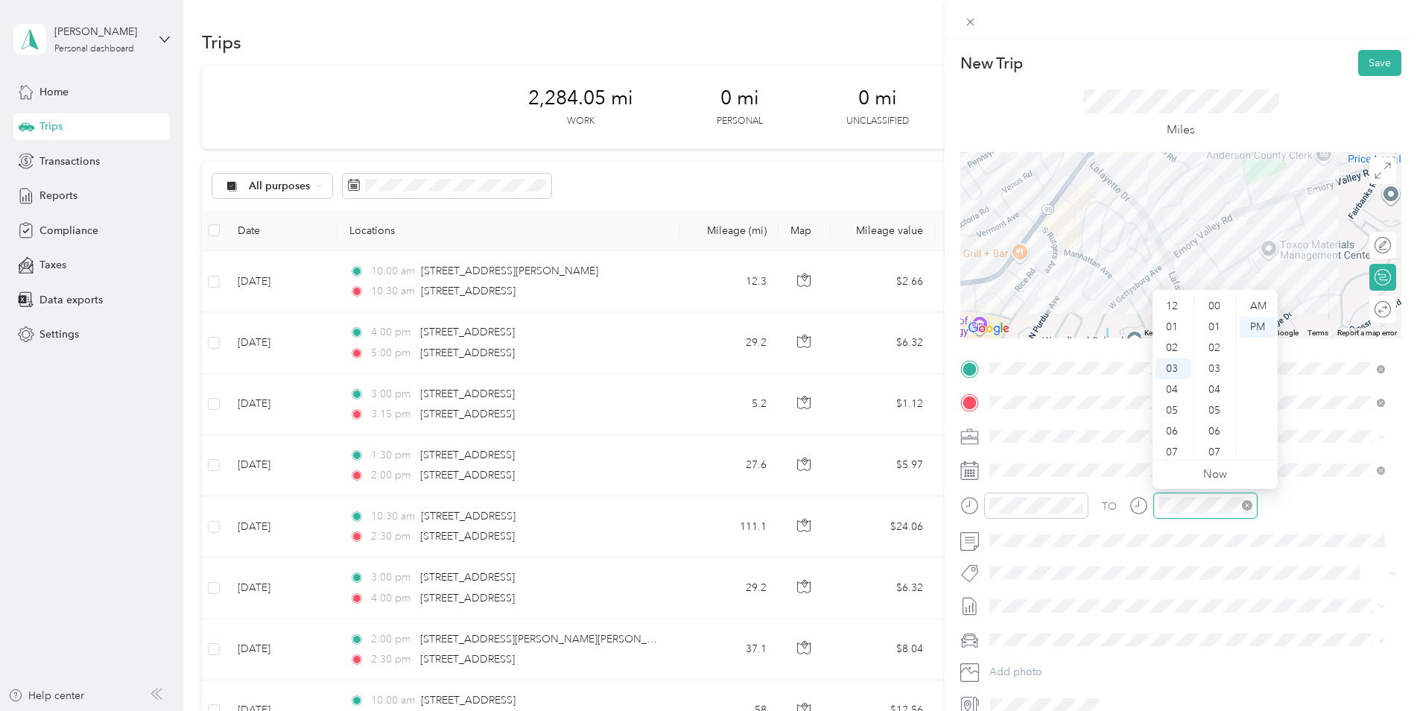
scroll to position [897, 0]
drag, startPoint x: 1268, startPoint y: 303, endPoint x: 1238, endPoint y: 325, distance: 37.4
click at [1129, 304] on div "AM" at bounding box center [1258, 306] width 36 height 21
click at [1129, 438] on div "11" at bounding box center [1174, 446] width 36 height 21
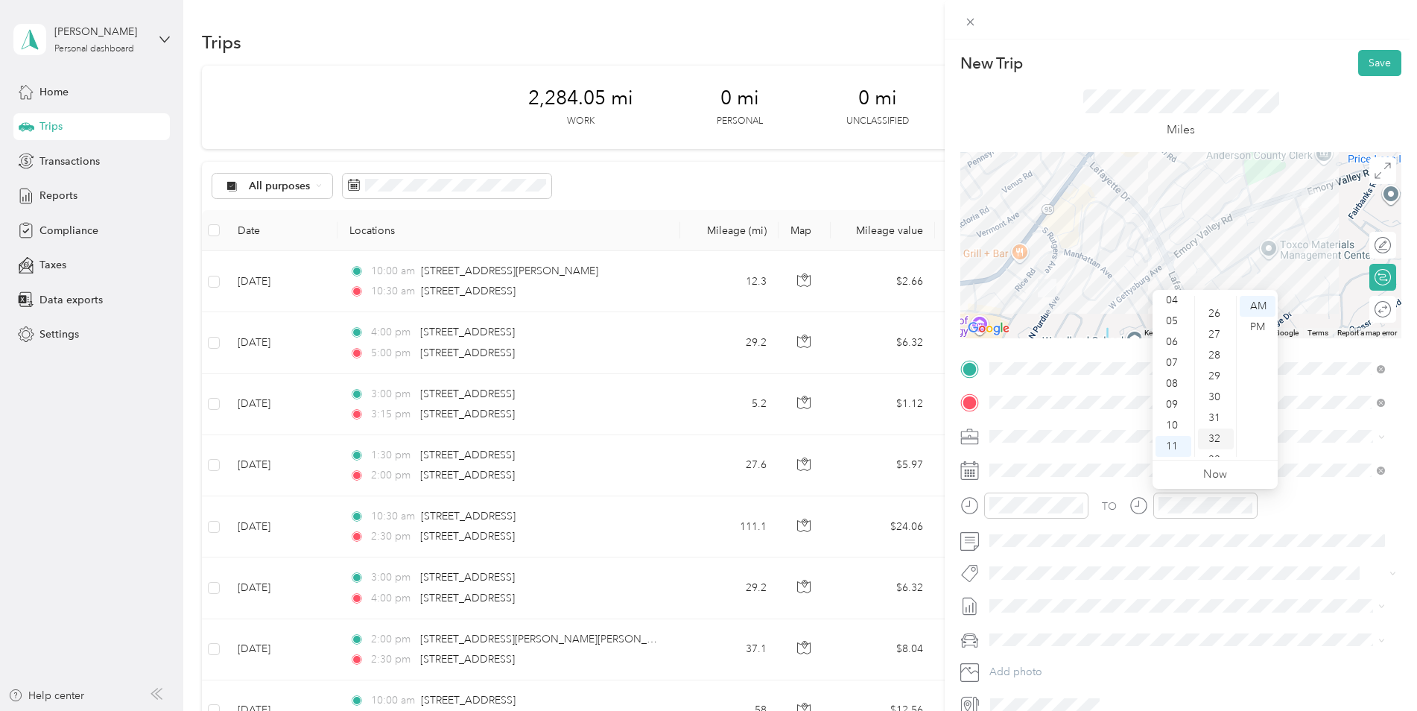
scroll to position [522, 0]
click at [1129, 412] on div "30" at bounding box center [1216, 410] width 36 height 21
click at [1129, 527] on div "TO" at bounding box center [1180, 510] width 441 height 37
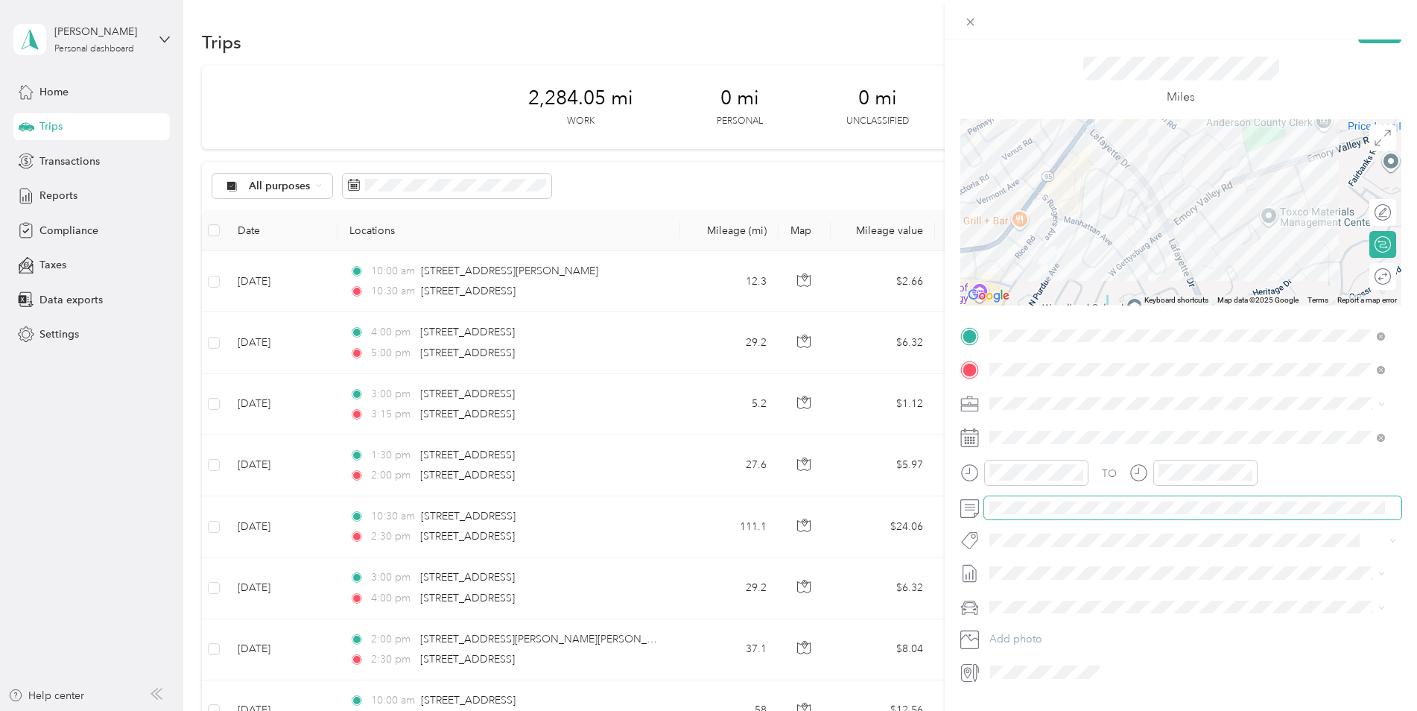
scroll to position [0, 0]
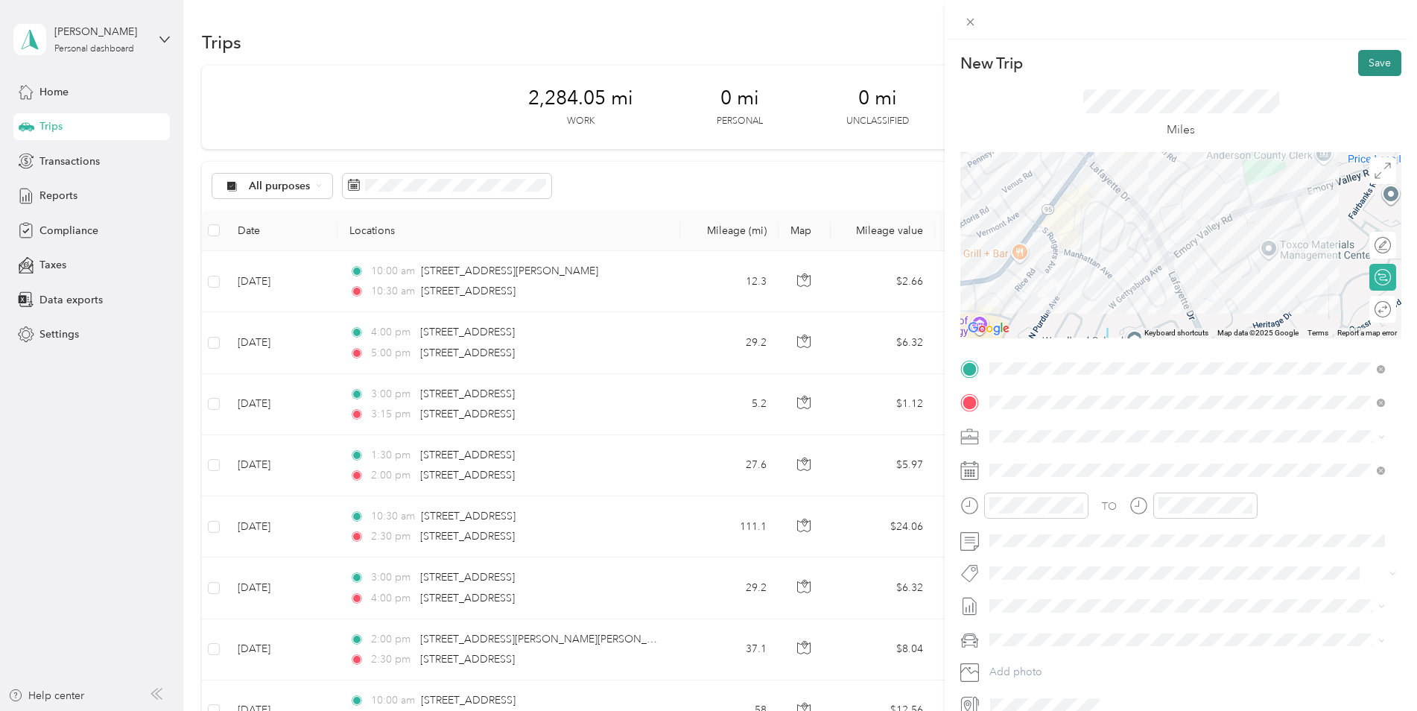
click at [1129, 62] on button "Save" at bounding box center [1379, 63] width 43 height 26
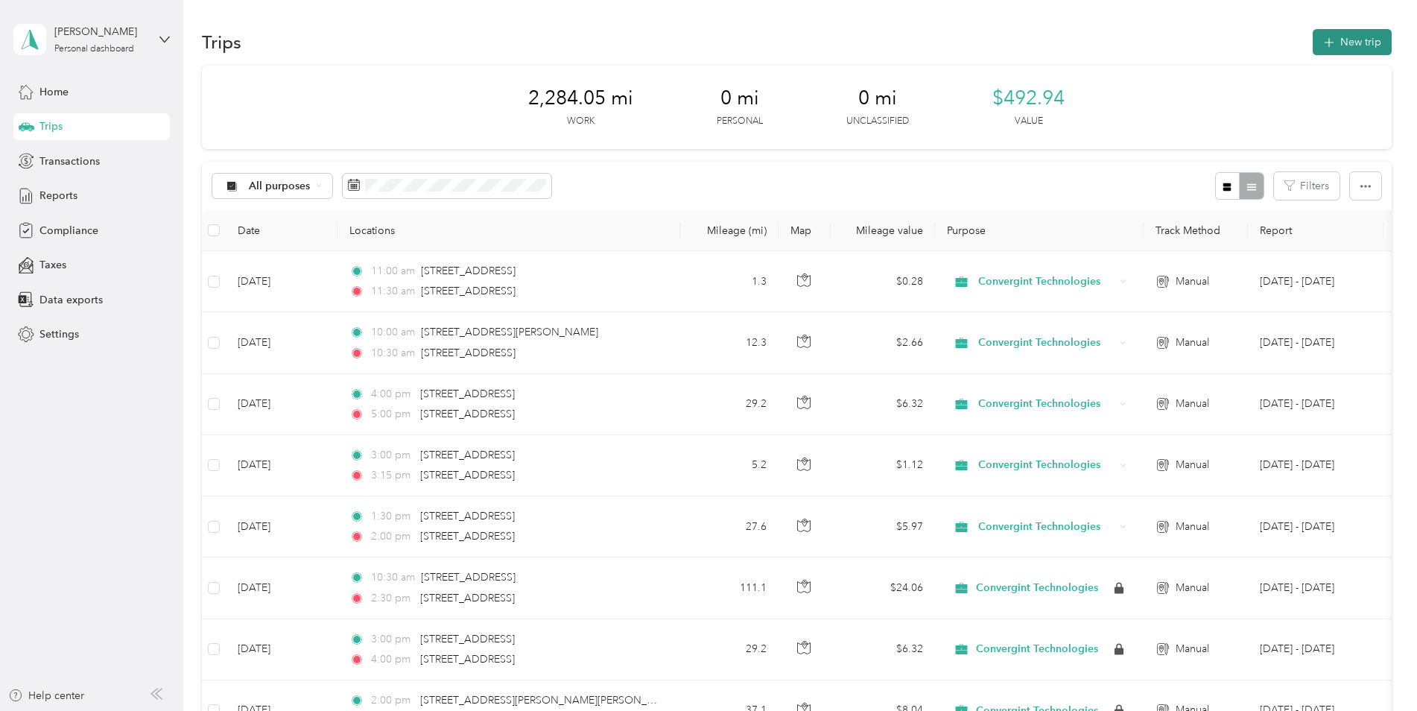
click at [1129, 44] on button "New trip" at bounding box center [1352, 42] width 79 height 26
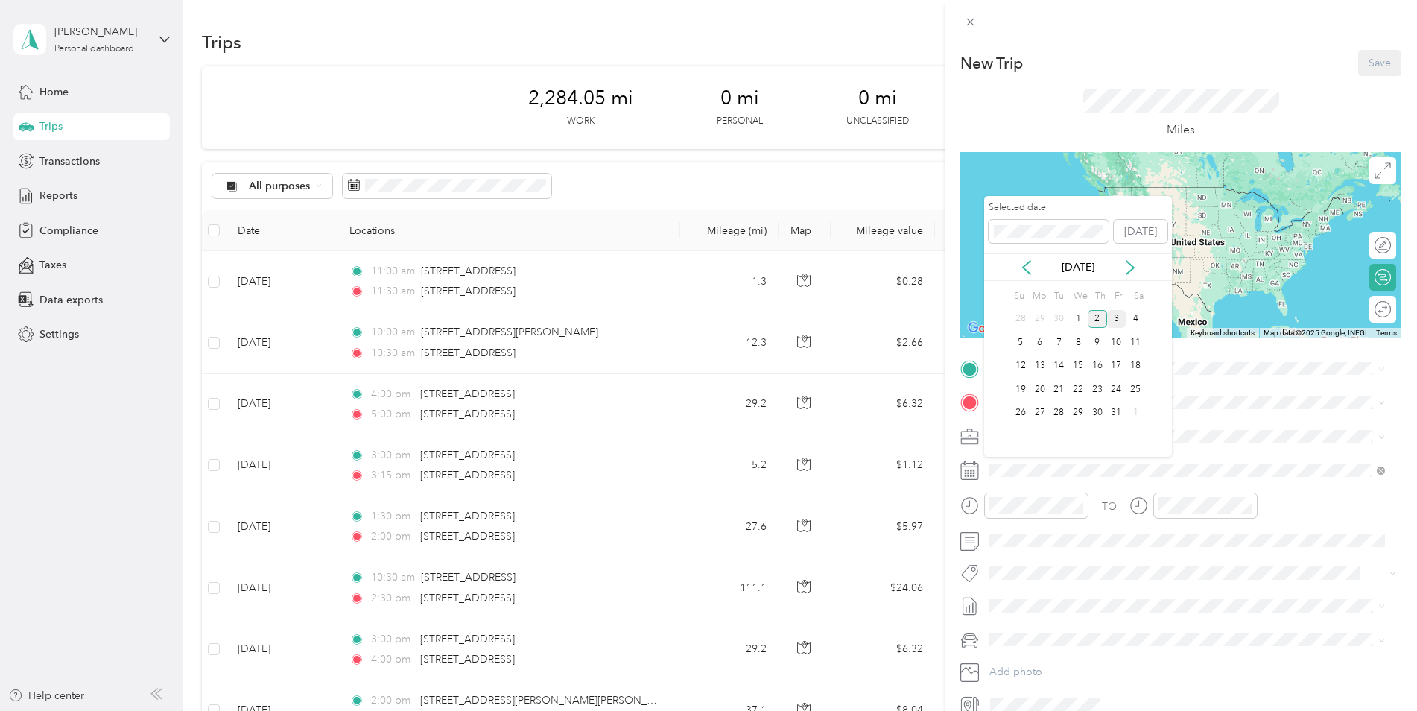
click at [1117, 315] on div "3" at bounding box center [1116, 319] width 19 height 19
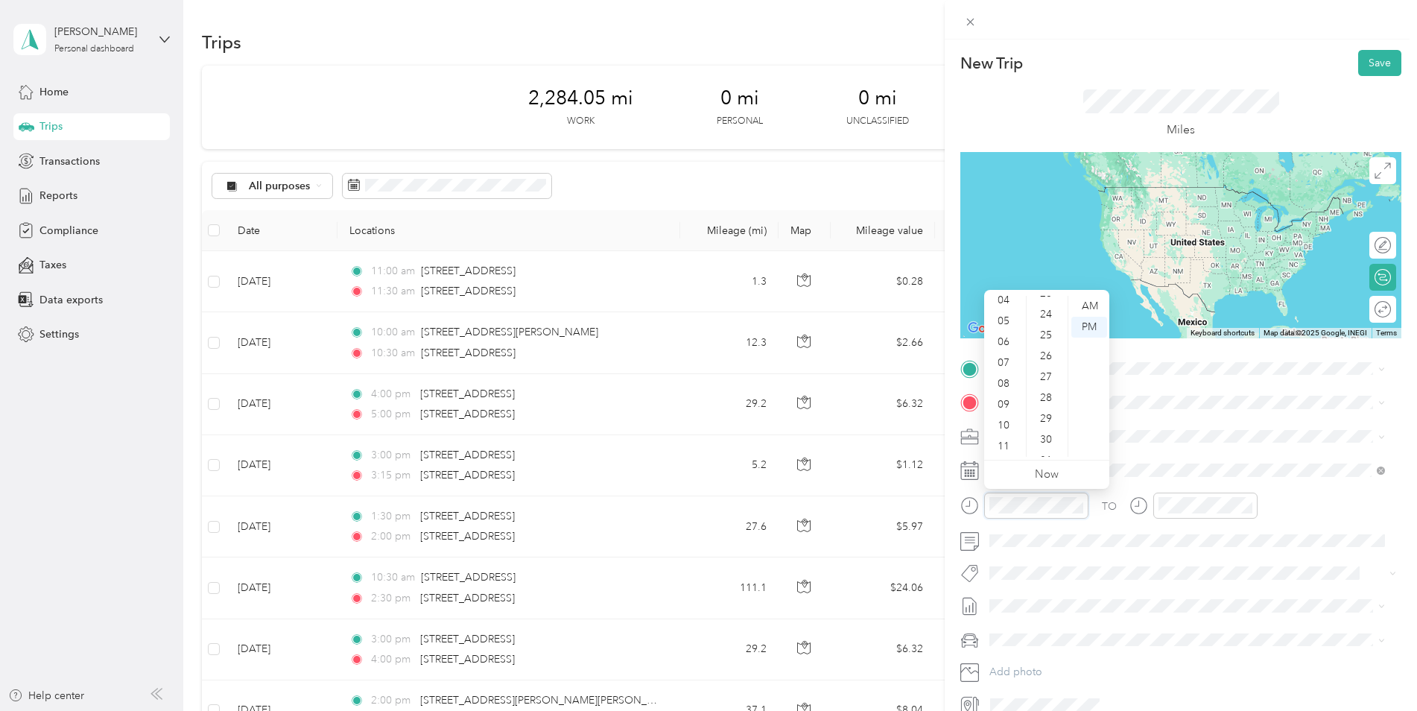
scroll to position [492, 0]
click at [1045, 440] on div "30" at bounding box center [1048, 440] width 36 height 21
click at [1090, 305] on div "AM" at bounding box center [1089, 306] width 36 height 21
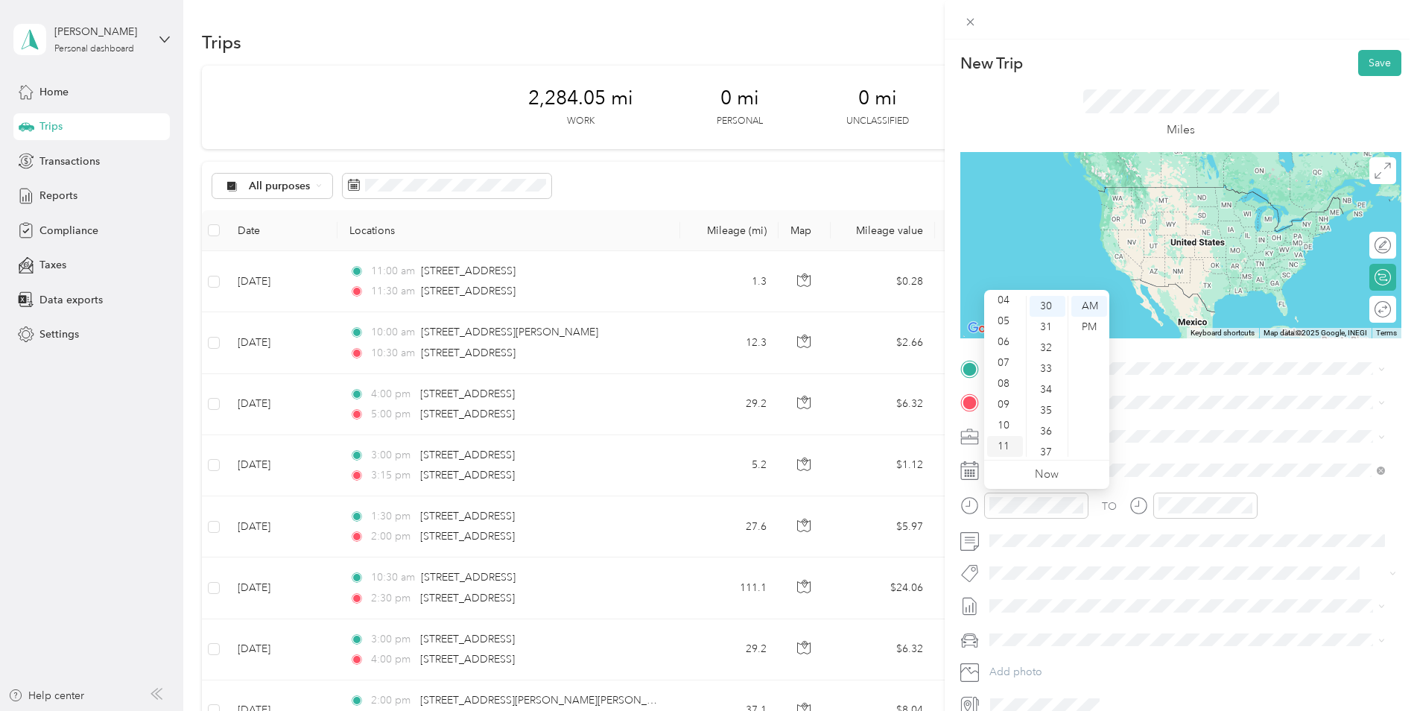
click at [1001, 446] on div "11" at bounding box center [1005, 446] width 36 height 21
click at [1091, 68] on div "New Trip Save" at bounding box center [1180, 63] width 441 height 26
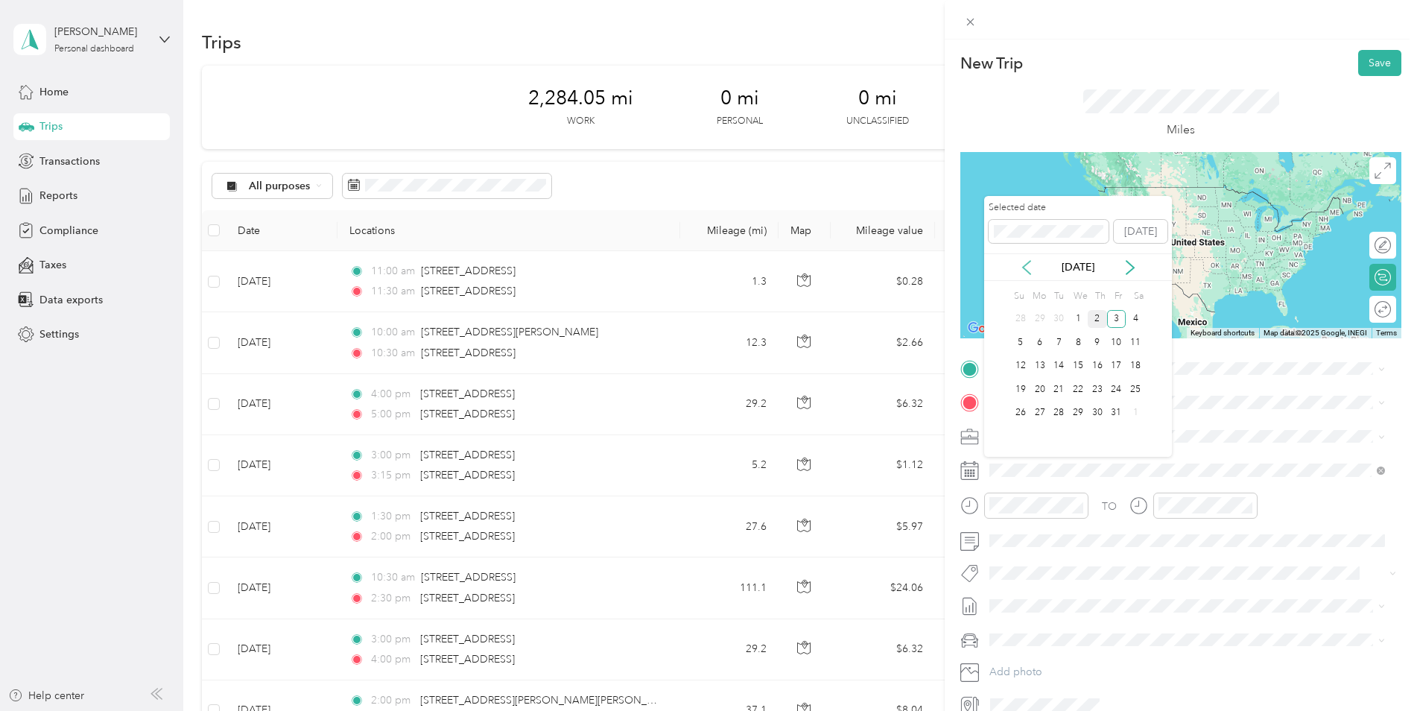
click at [1028, 266] on icon at bounding box center [1026, 267] width 15 height 15
click at [1073, 311] on div "3" at bounding box center [1077, 319] width 19 height 19
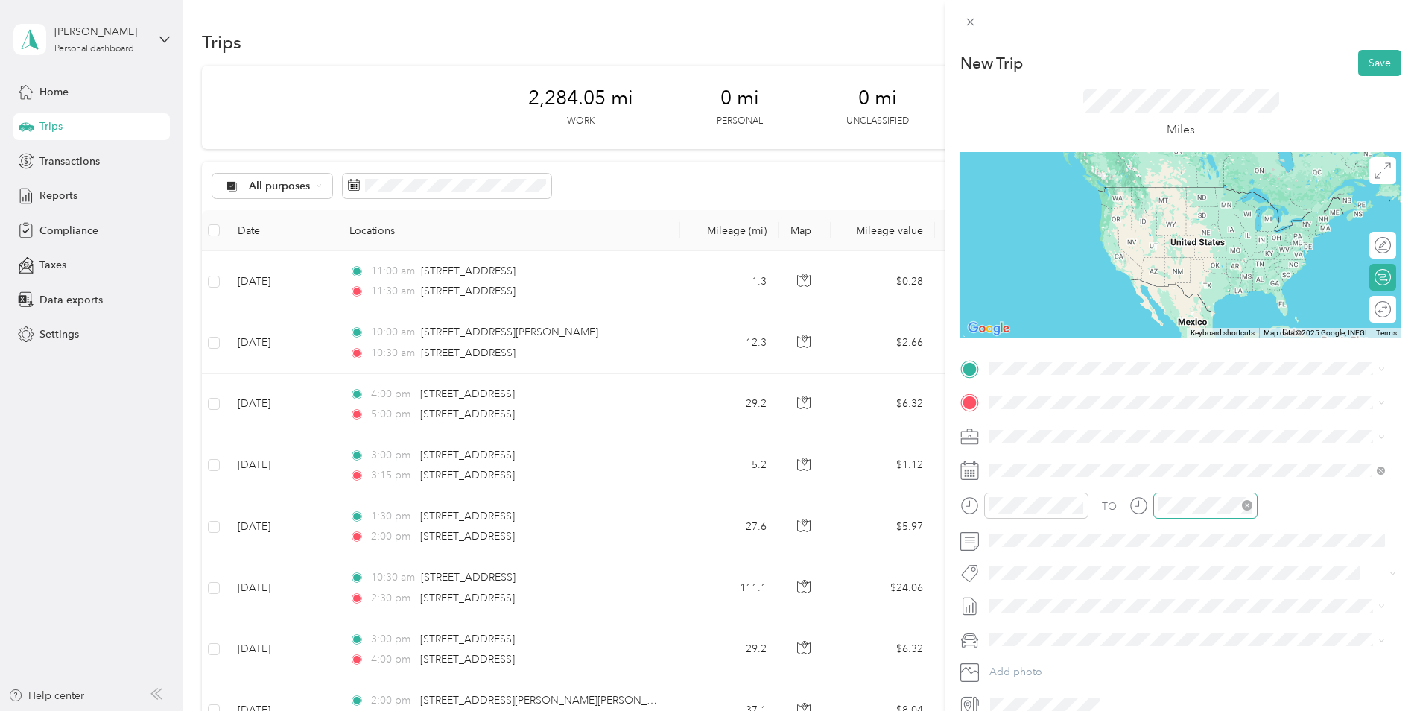
click at [1129, 495] on div at bounding box center [1205, 505] width 104 height 26
click at [1129, 300] on div "12" at bounding box center [1174, 306] width 36 height 21
click at [1129, 303] on div "00" at bounding box center [1216, 306] width 36 height 21
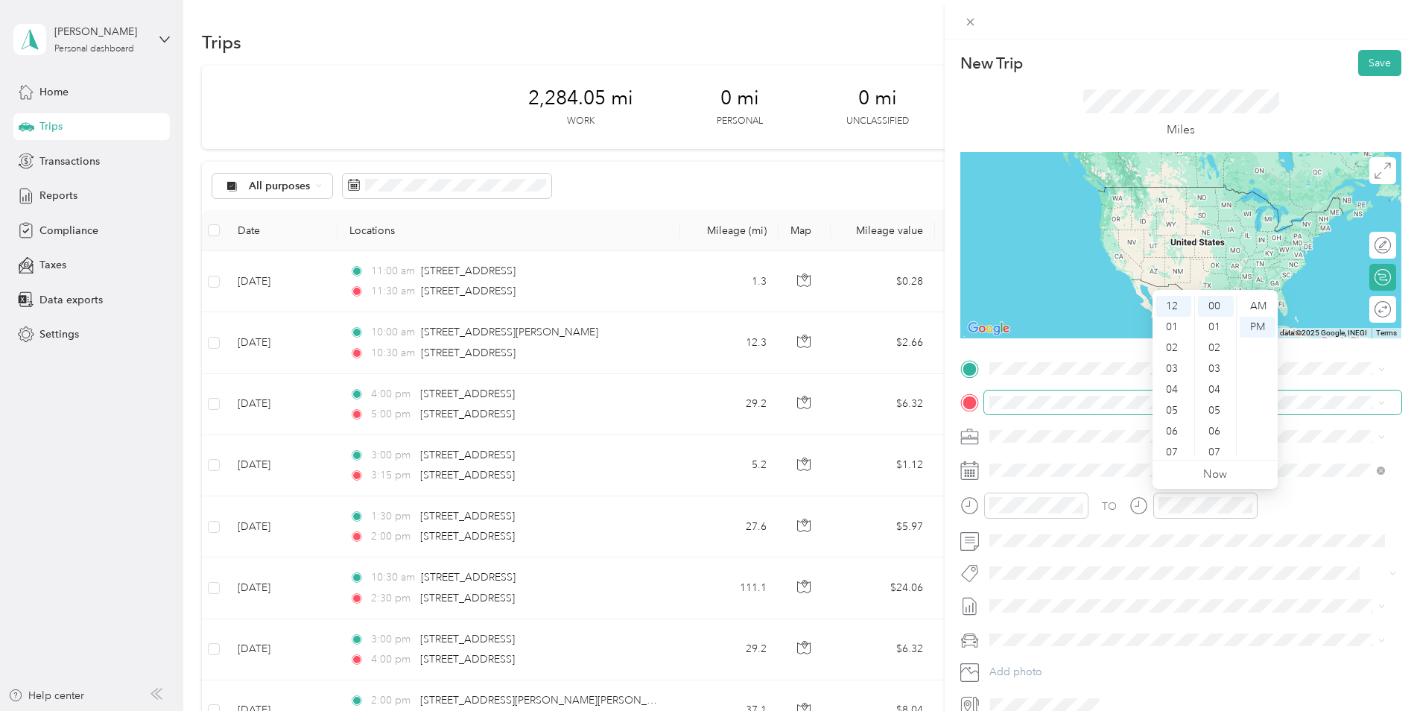
click at [1129, 411] on span at bounding box center [1192, 402] width 417 height 24
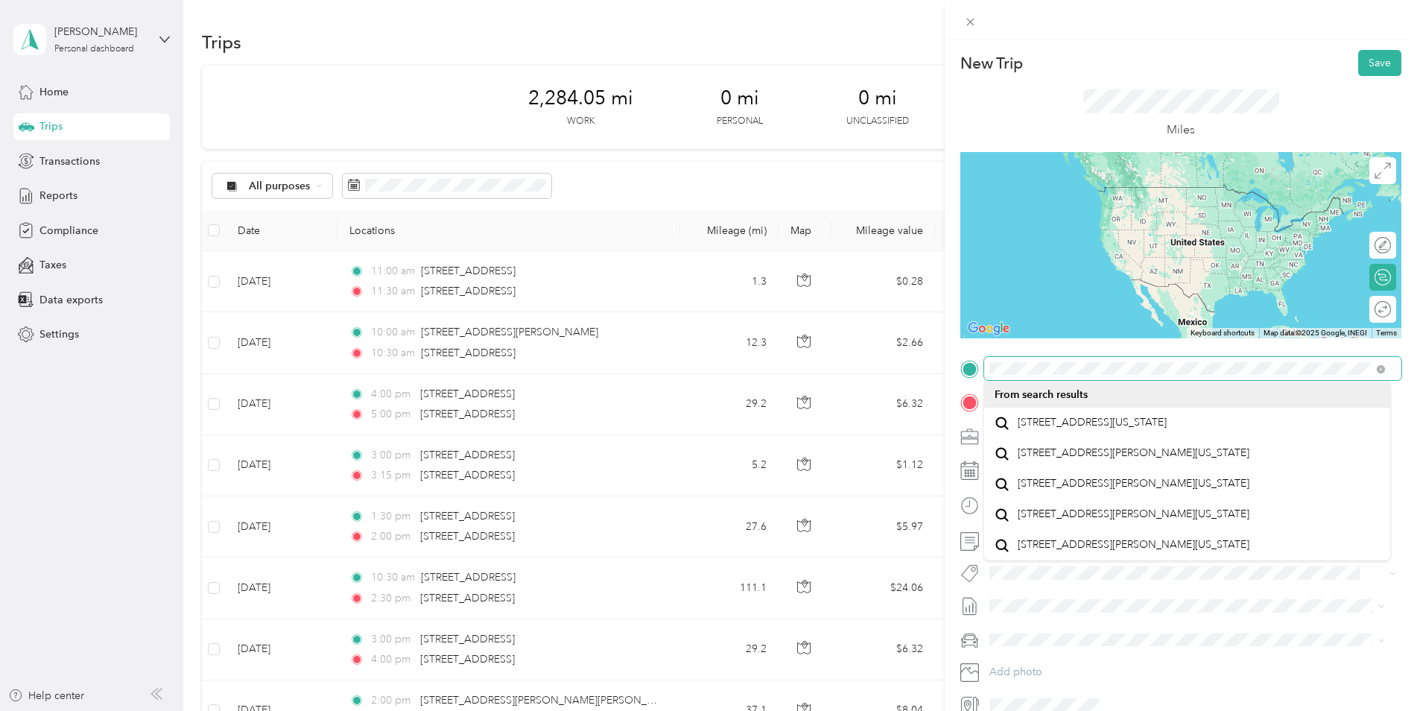
click at [979, 357] on div at bounding box center [1180, 369] width 441 height 24
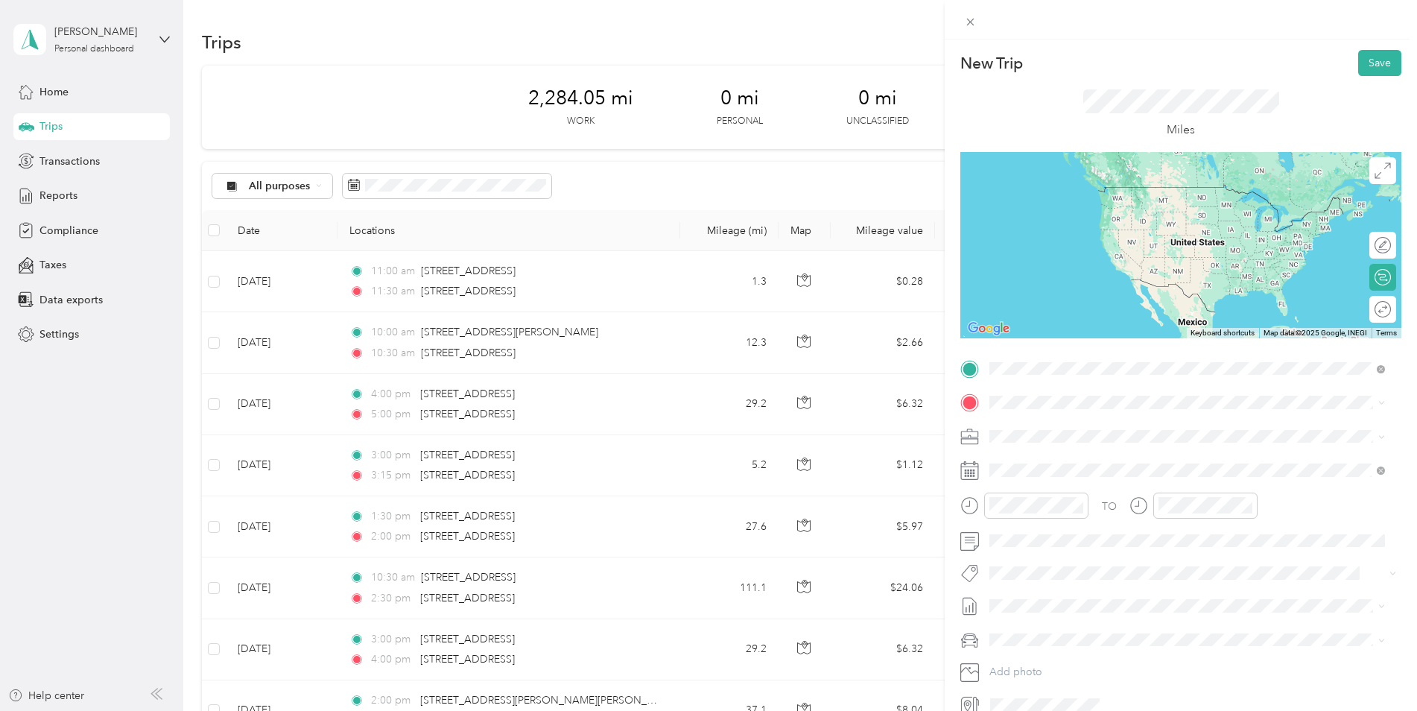
click at [1063, 418] on span "[STREET_ADDRESS][US_STATE]" at bounding box center [1092, 422] width 149 height 13
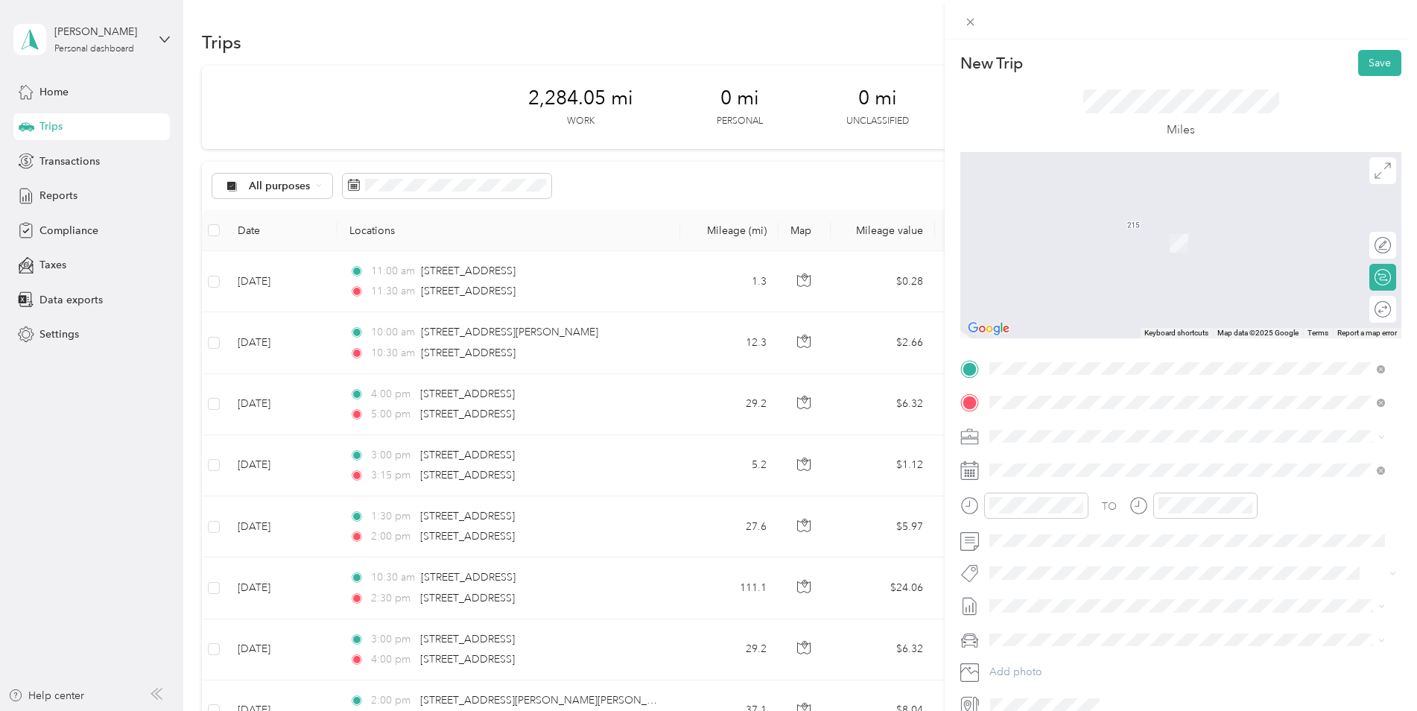
click at [1041, 451] on span "[STREET_ADDRESS][US_STATE]" at bounding box center [1092, 455] width 149 height 13
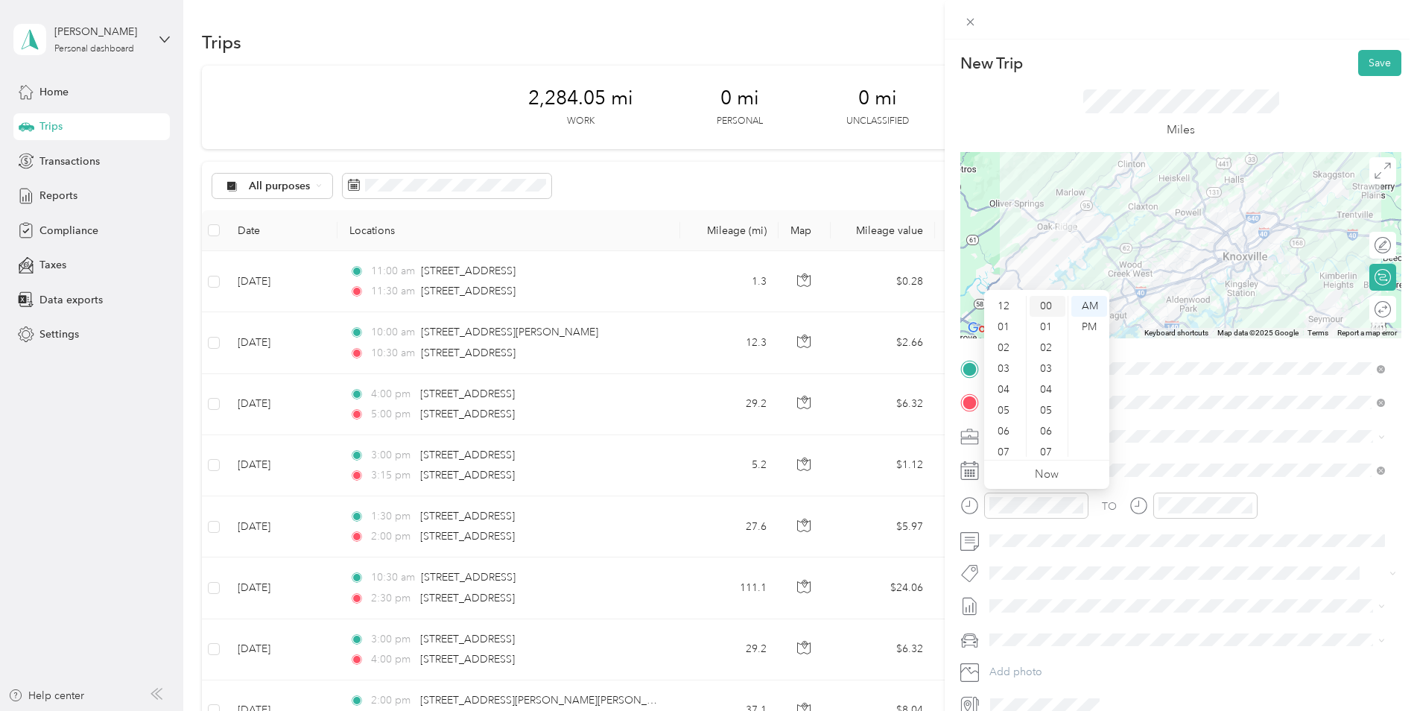
click at [1045, 306] on div "00" at bounding box center [1048, 306] width 36 height 21
click at [1045, 305] on div "00" at bounding box center [1048, 306] width 36 height 21
drag, startPoint x: 1045, startPoint y: 305, endPoint x: 1088, endPoint y: 325, distance: 46.7
click at [1088, 325] on div "PM" at bounding box center [1089, 327] width 36 height 21
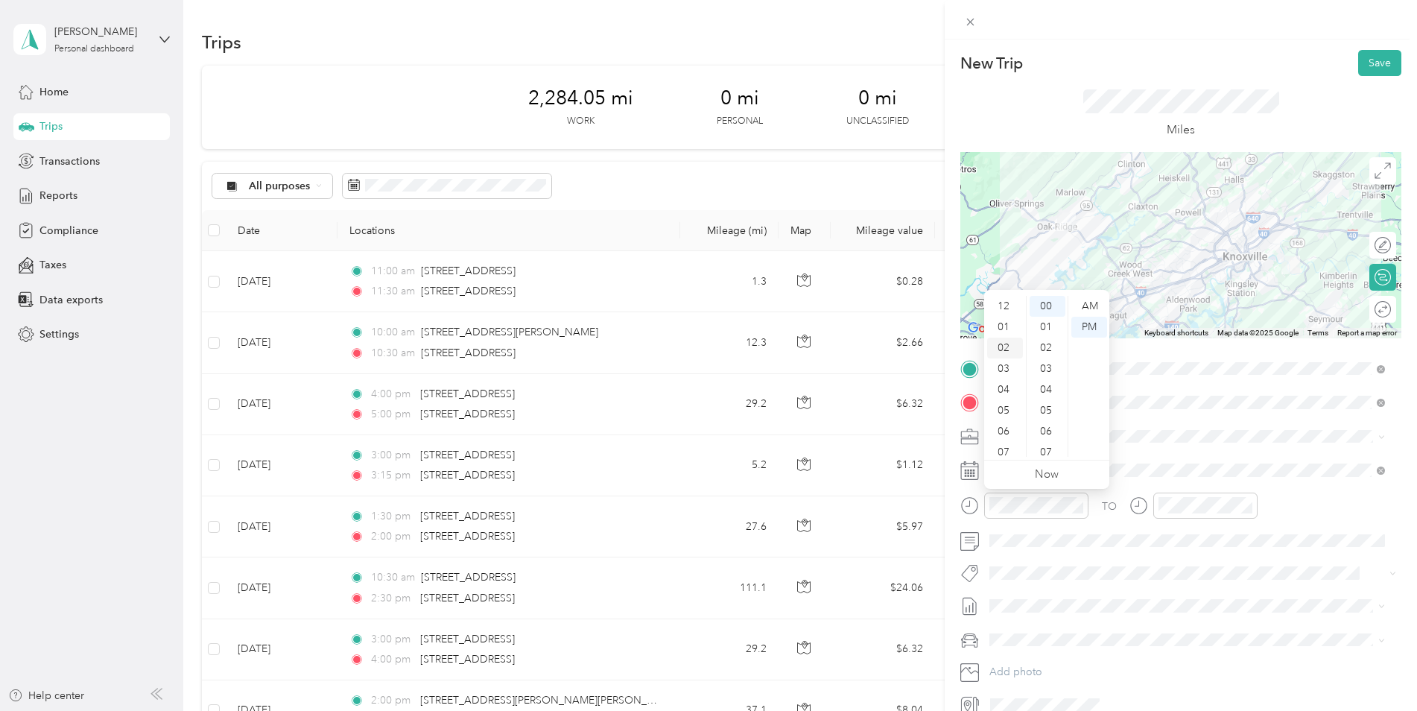
click at [1006, 346] on div "02" at bounding box center [1005, 348] width 36 height 21
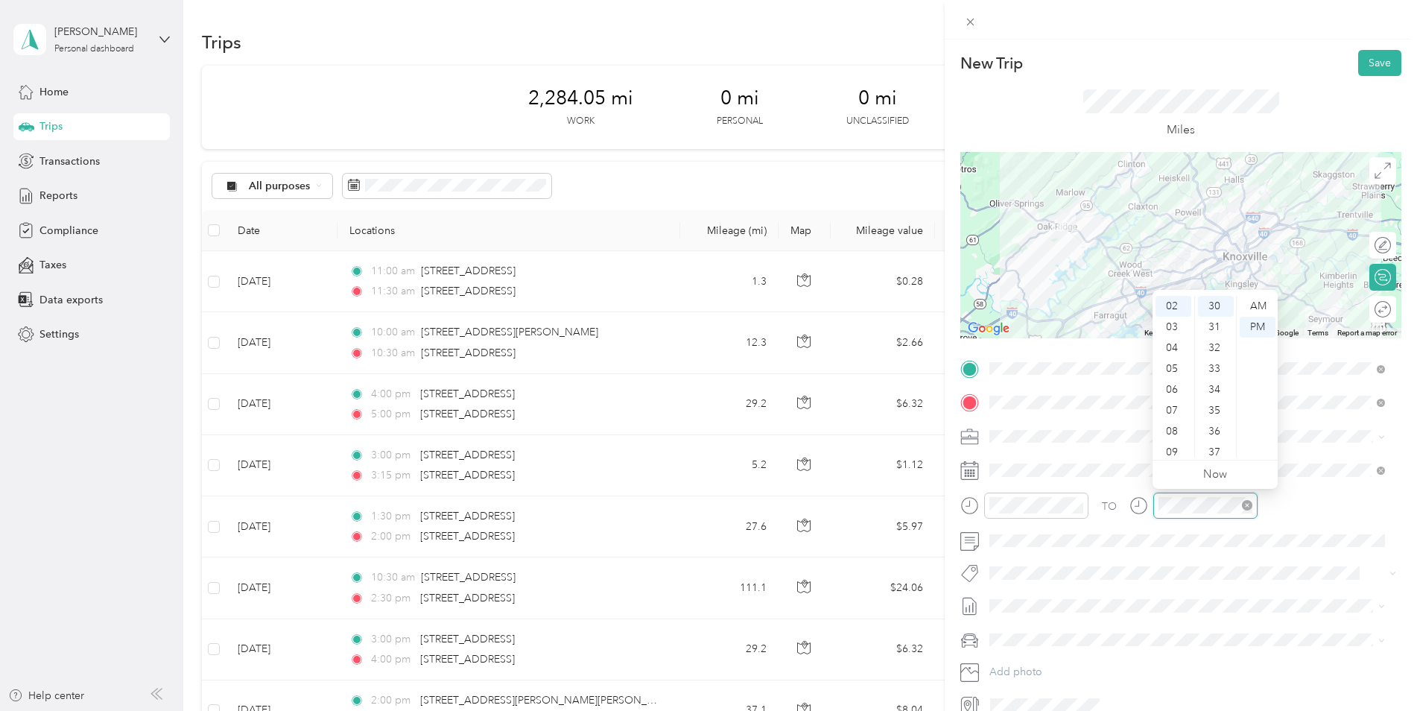
scroll to position [626, 0]
click at [1129, 598] on span at bounding box center [1192, 606] width 417 height 24
click at [1129, 60] on button "Save" at bounding box center [1379, 63] width 43 height 26
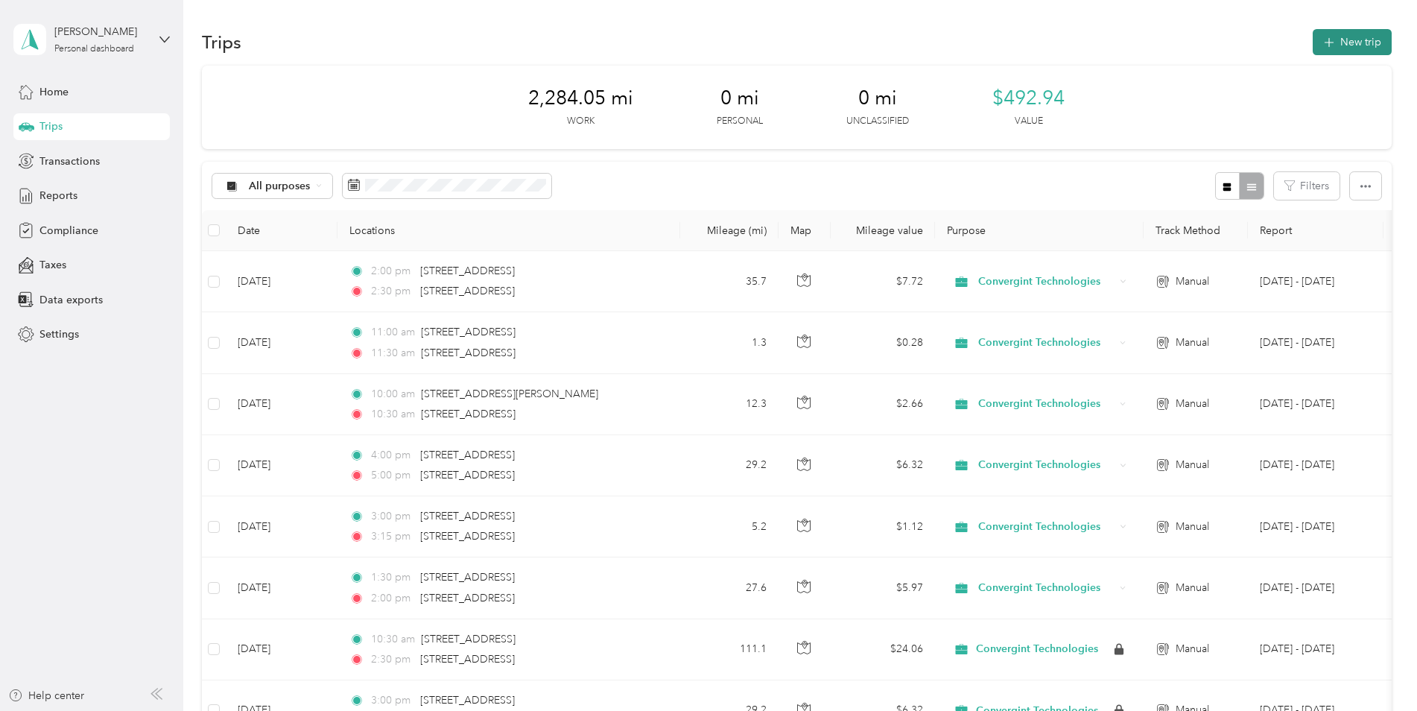
click at [1129, 43] on button "New trip" at bounding box center [1352, 42] width 79 height 26
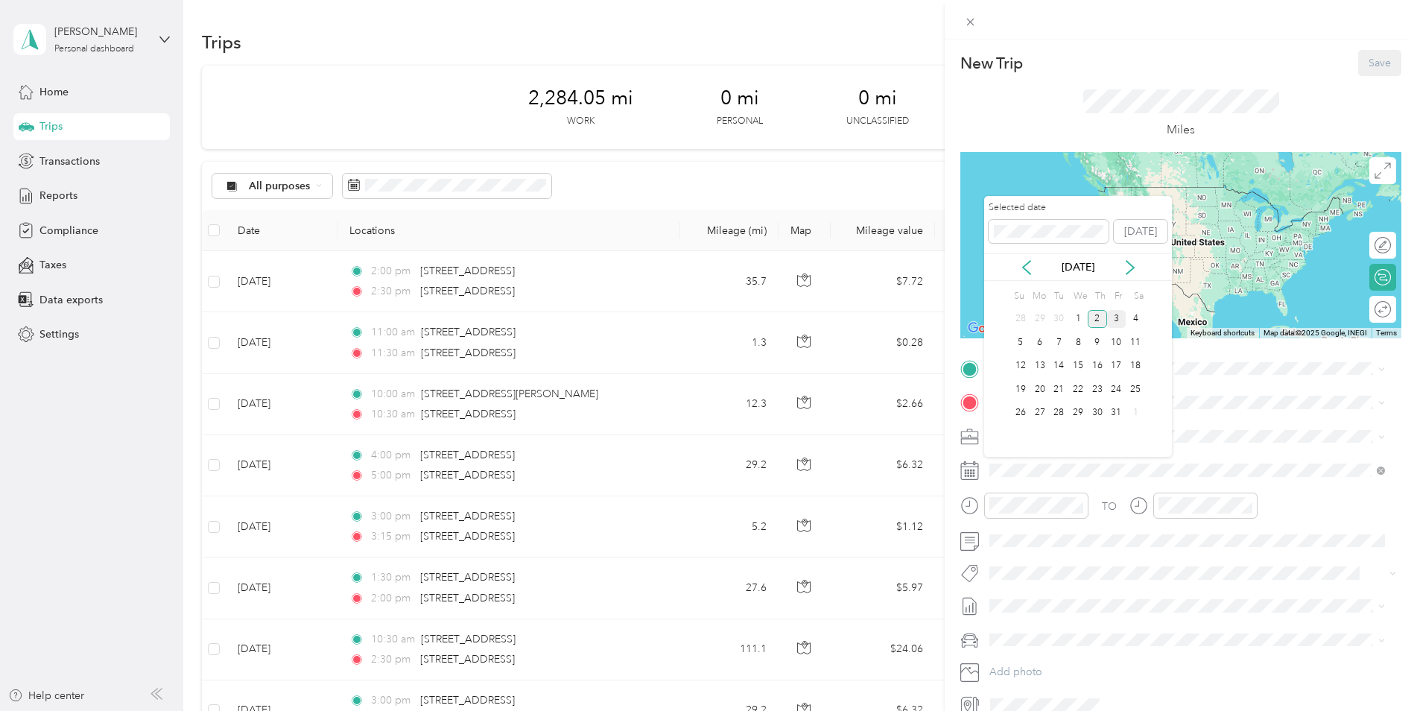
click at [1117, 314] on div "3" at bounding box center [1116, 319] width 19 height 19
click at [1026, 261] on icon at bounding box center [1026, 267] width 15 height 15
click at [1077, 316] on div "3" at bounding box center [1077, 319] width 19 height 19
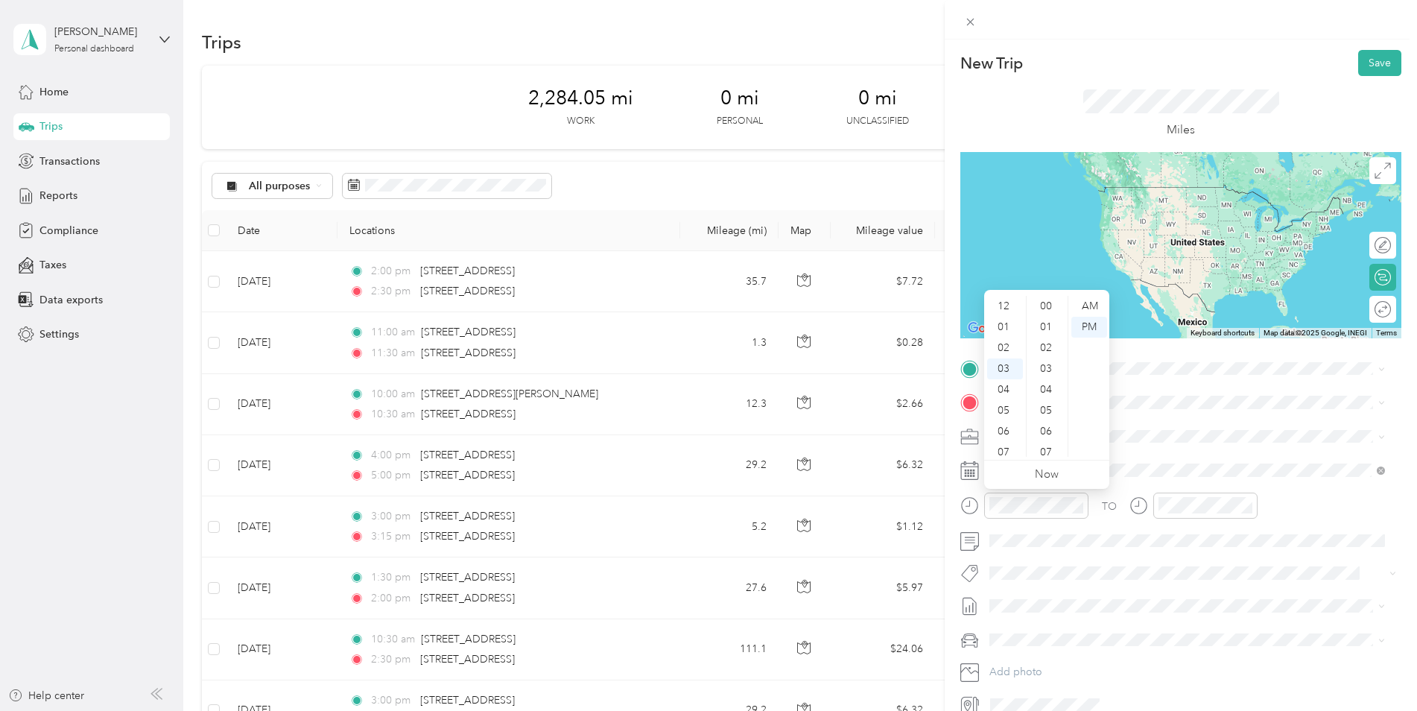
scroll to position [1001, 0]
click at [966, 512] on icon at bounding box center [969, 505] width 19 height 19
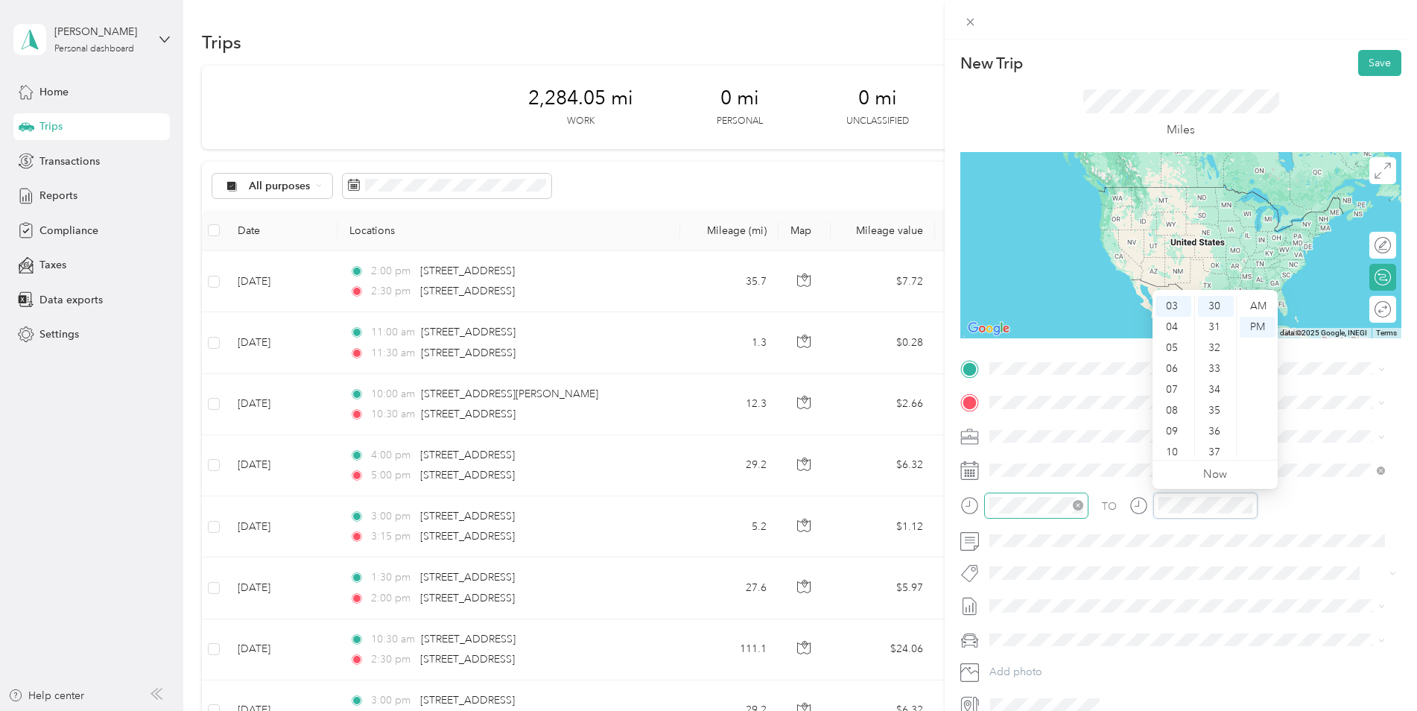
scroll to position [626, 0]
click at [1048, 424] on span "[STREET_ADDRESS][US_STATE]" at bounding box center [1092, 422] width 149 height 13
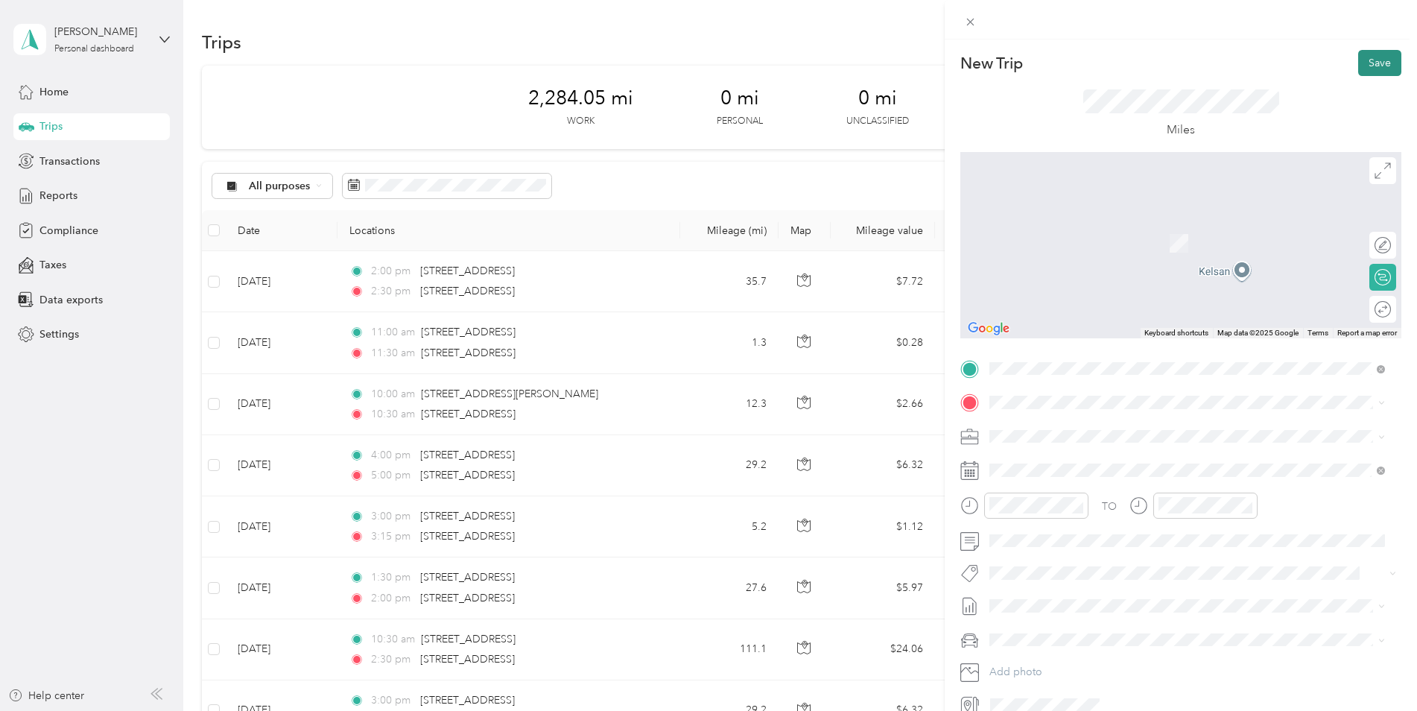
click at [1129, 60] on button "Save" at bounding box center [1379, 63] width 43 height 26
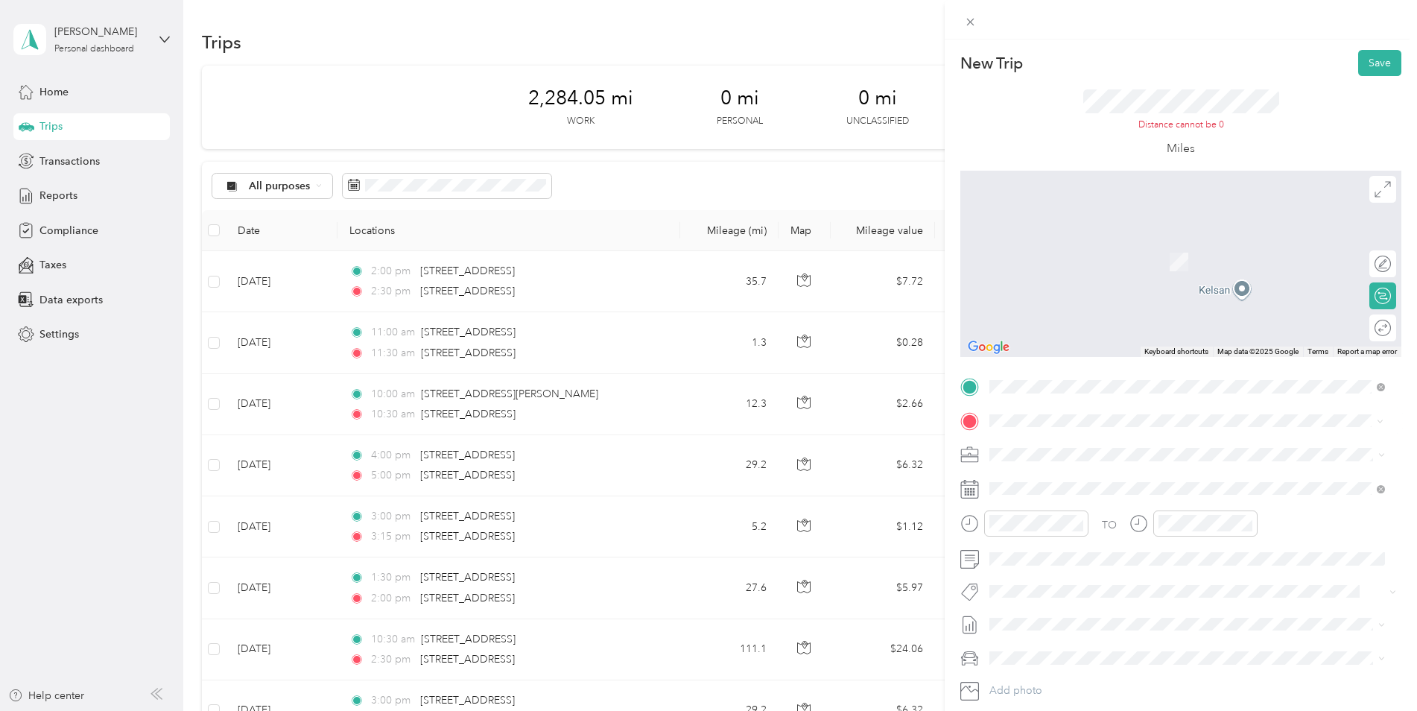
click at [1129, 501] on li "[STREET_ADDRESS][PERSON_NAME][US_STATE]" at bounding box center [1187, 505] width 406 height 31
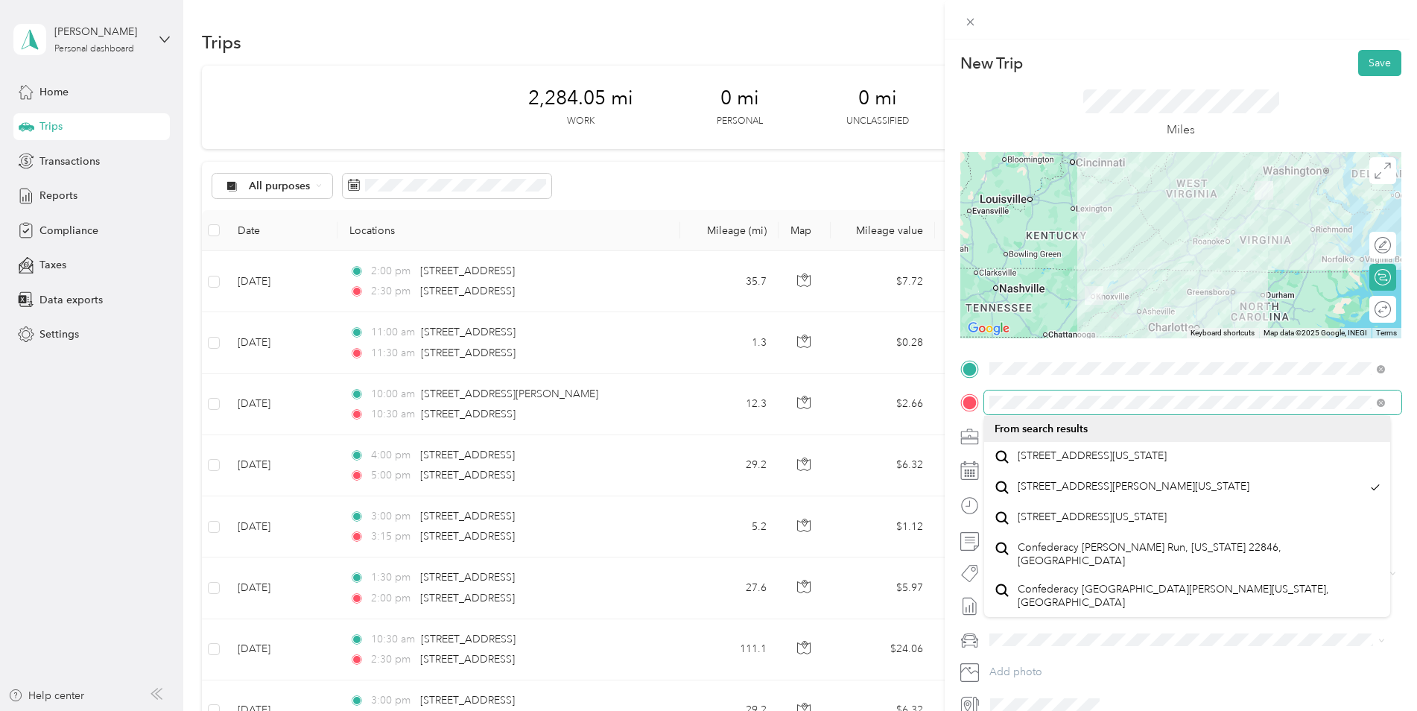
click at [906, 432] on div "New Trip Save This trip cannot be edited because it is either under review, app…" at bounding box center [708, 355] width 1417 height 711
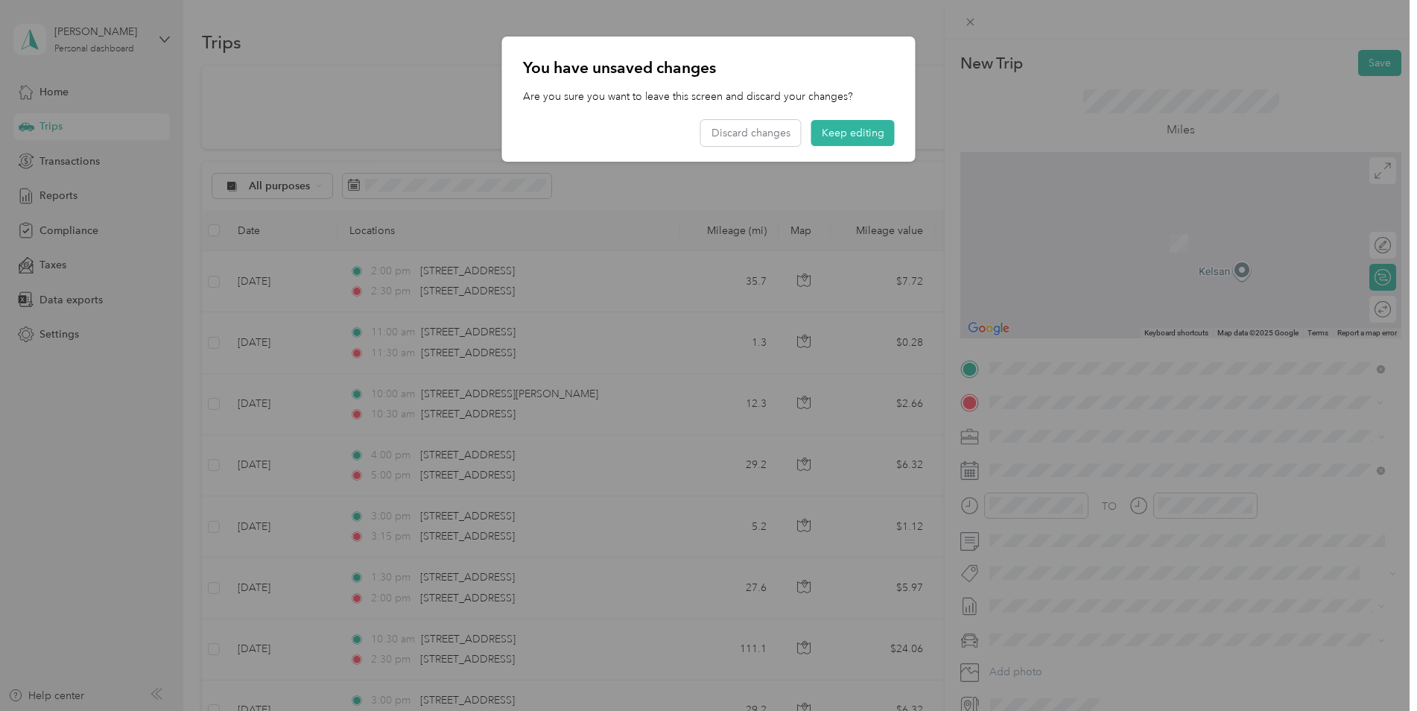
click at [1060, 457] on span "[STREET_ADDRESS][US_STATE]" at bounding box center [1092, 455] width 149 height 13
click at [817, 130] on button "Keep editing" at bounding box center [852, 133] width 83 height 26
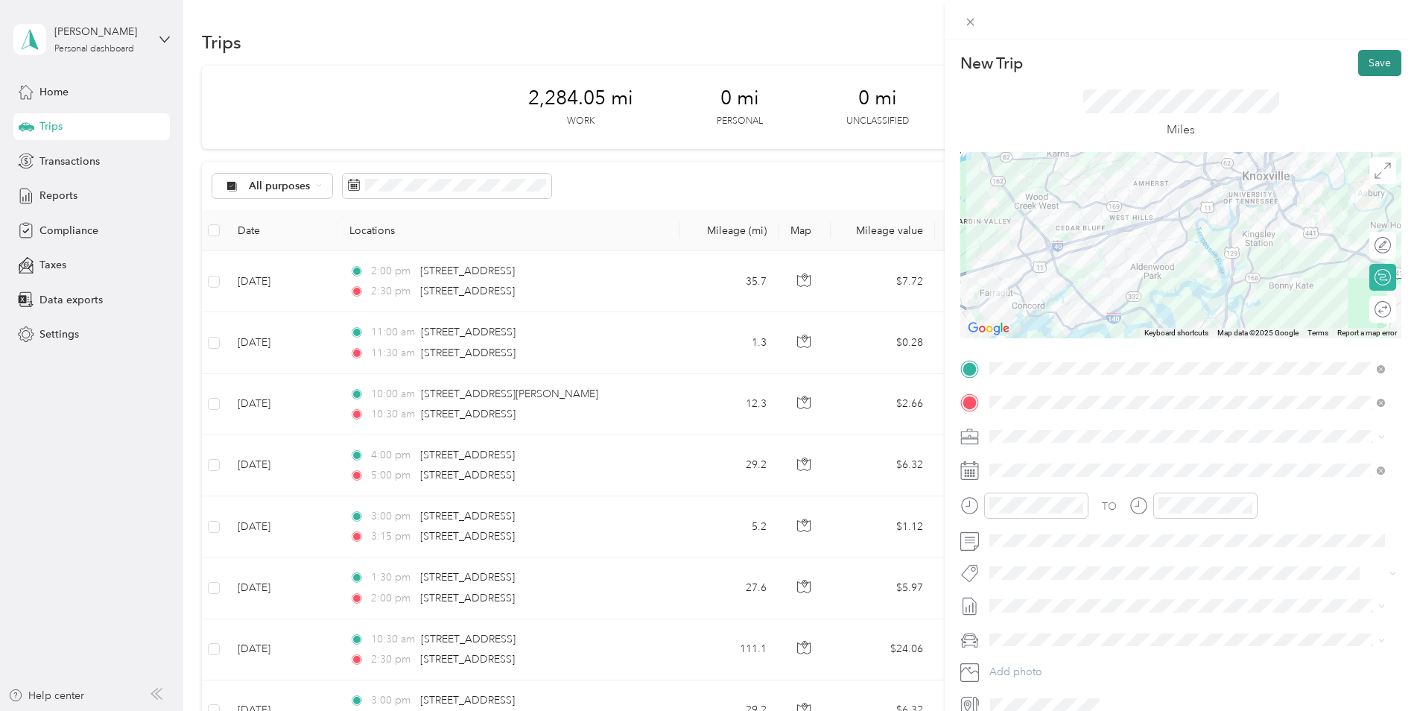
click at [1129, 57] on button "Save" at bounding box center [1379, 63] width 43 height 26
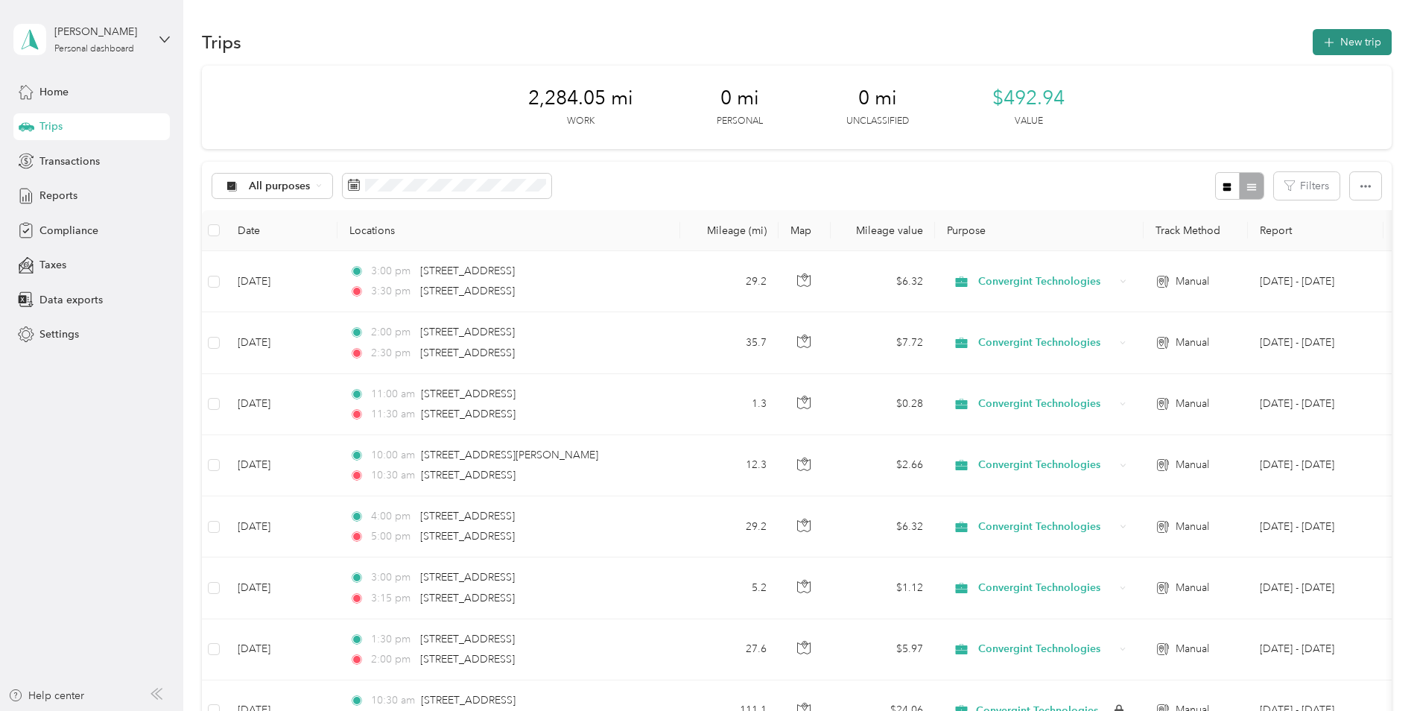
click at [1129, 45] on icon "button" at bounding box center [1328, 42] width 17 height 17
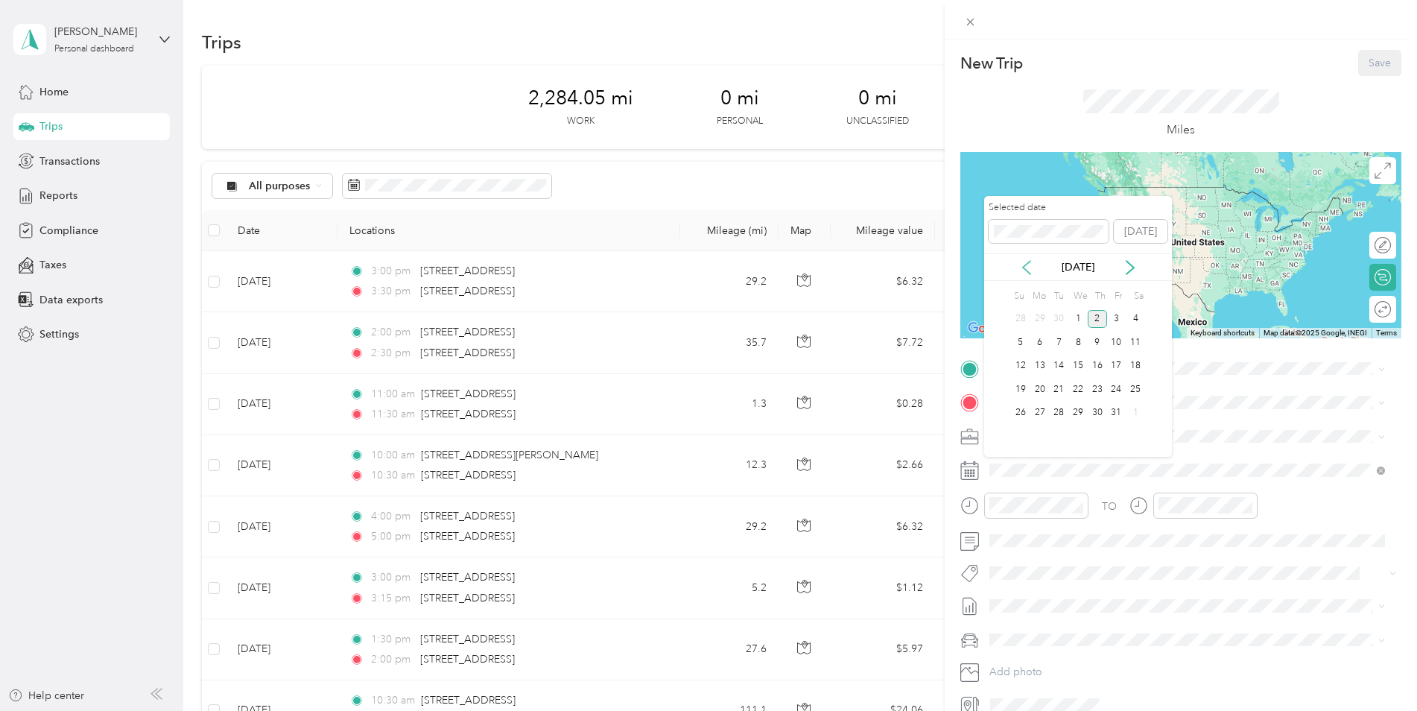
click at [1023, 267] on icon at bounding box center [1026, 267] width 7 height 13
click at [1098, 318] on div "4" at bounding box center [1097, 319] width 19 height 19
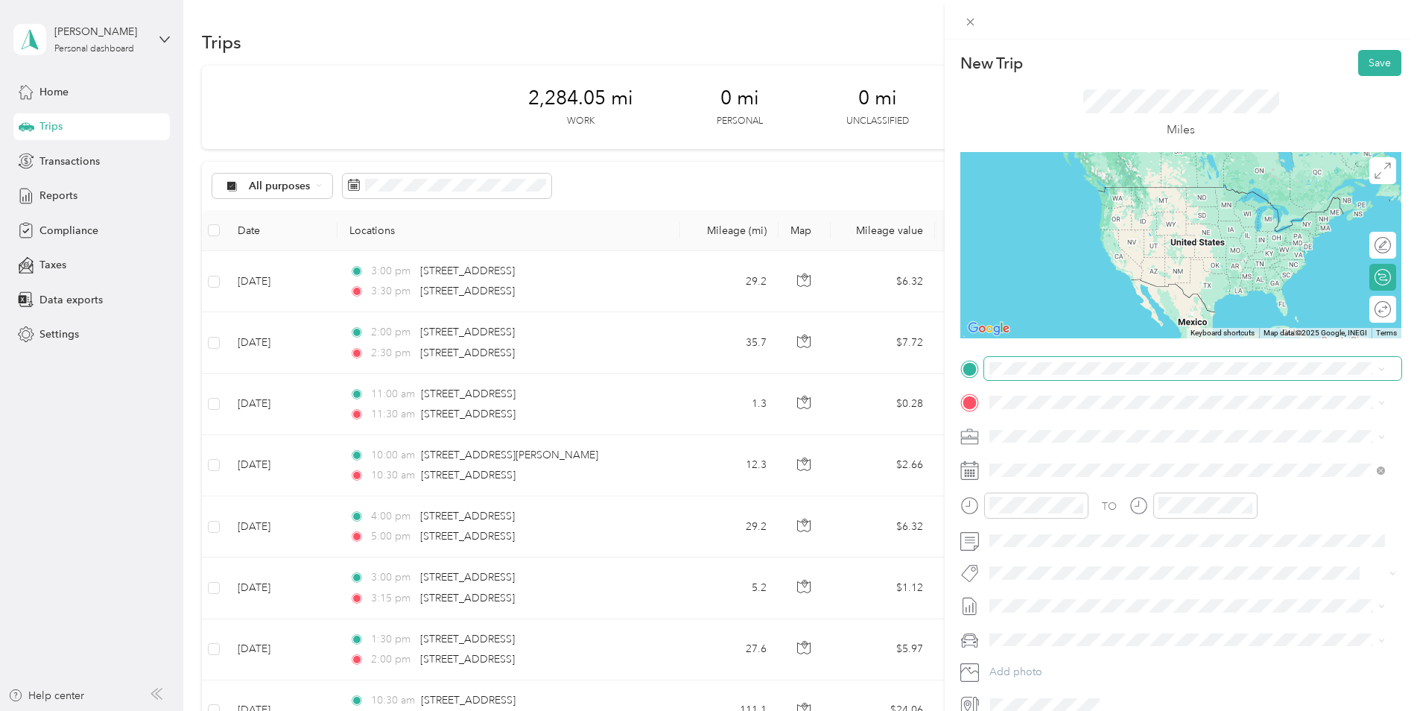
click at [1026, 358] on span at bounding box center [1192, 369] width 417 height 24
click at [1053, 420] on span "[STREET_ADDRESS][PERSON_NAME][US_STATE]" at bounding box center [1134, 422] width 232 height 13
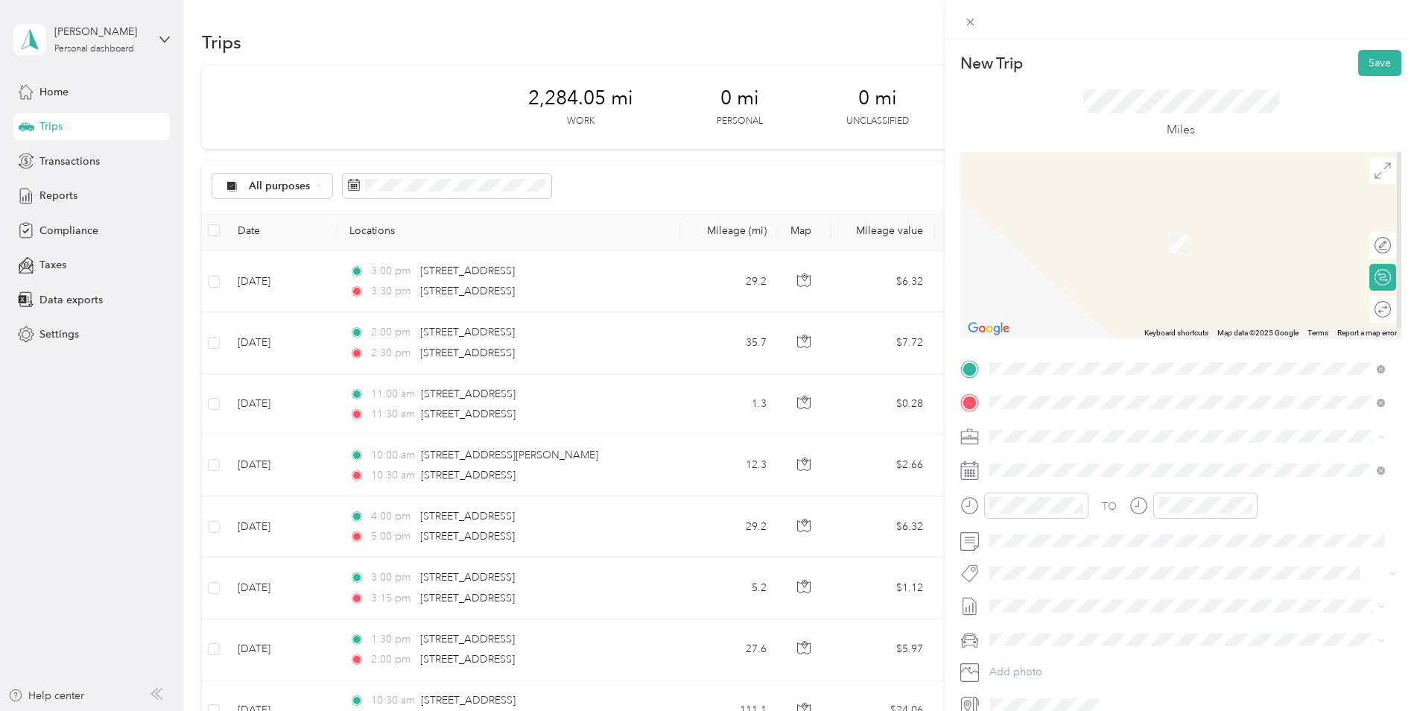
click at [1064, 457] on span "[STREET_ADDRESS][US_STATE]" at bounding box center [1092, 455] width 149 height 13
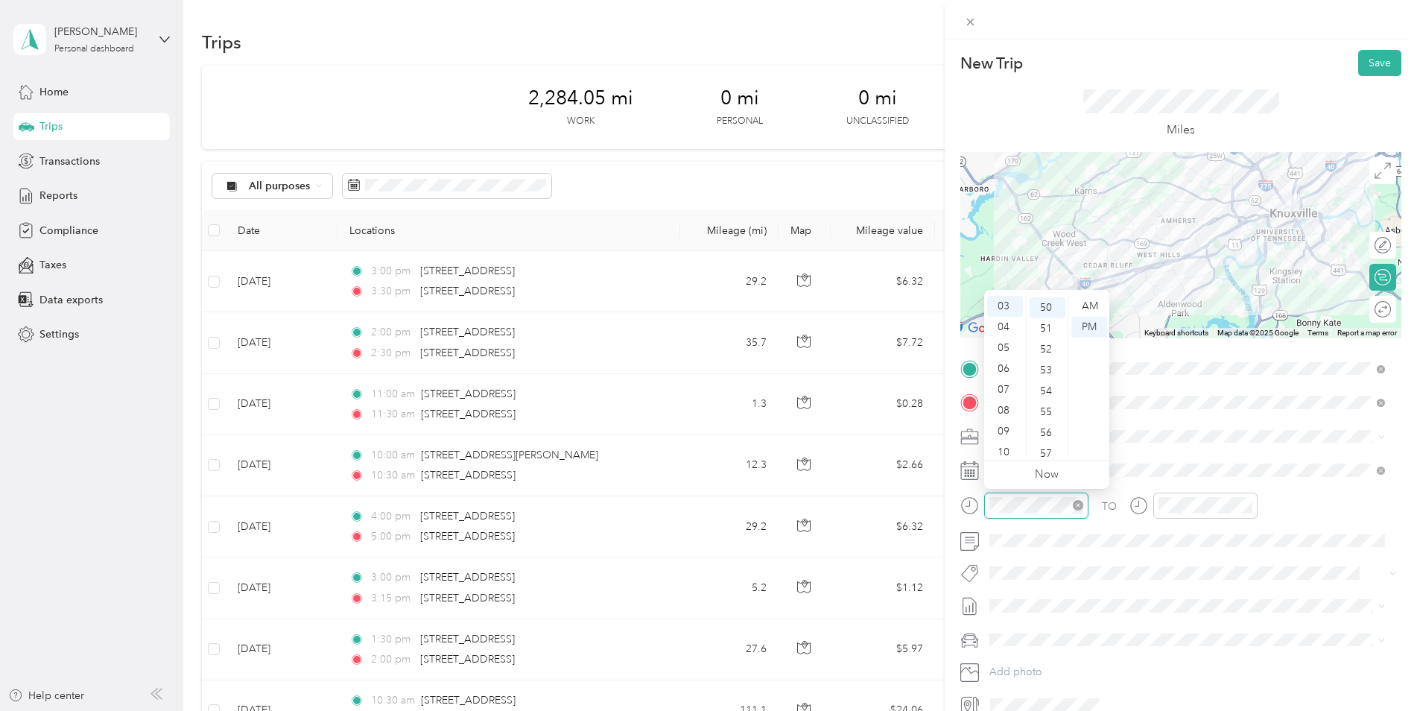
scroll to position [1043, 0]
click at [983, 513] on div at bounding box center [1024, 505] width 128 height 26
click at [975, 501] on div at bounding box center [1024, 505] width 128 height 26
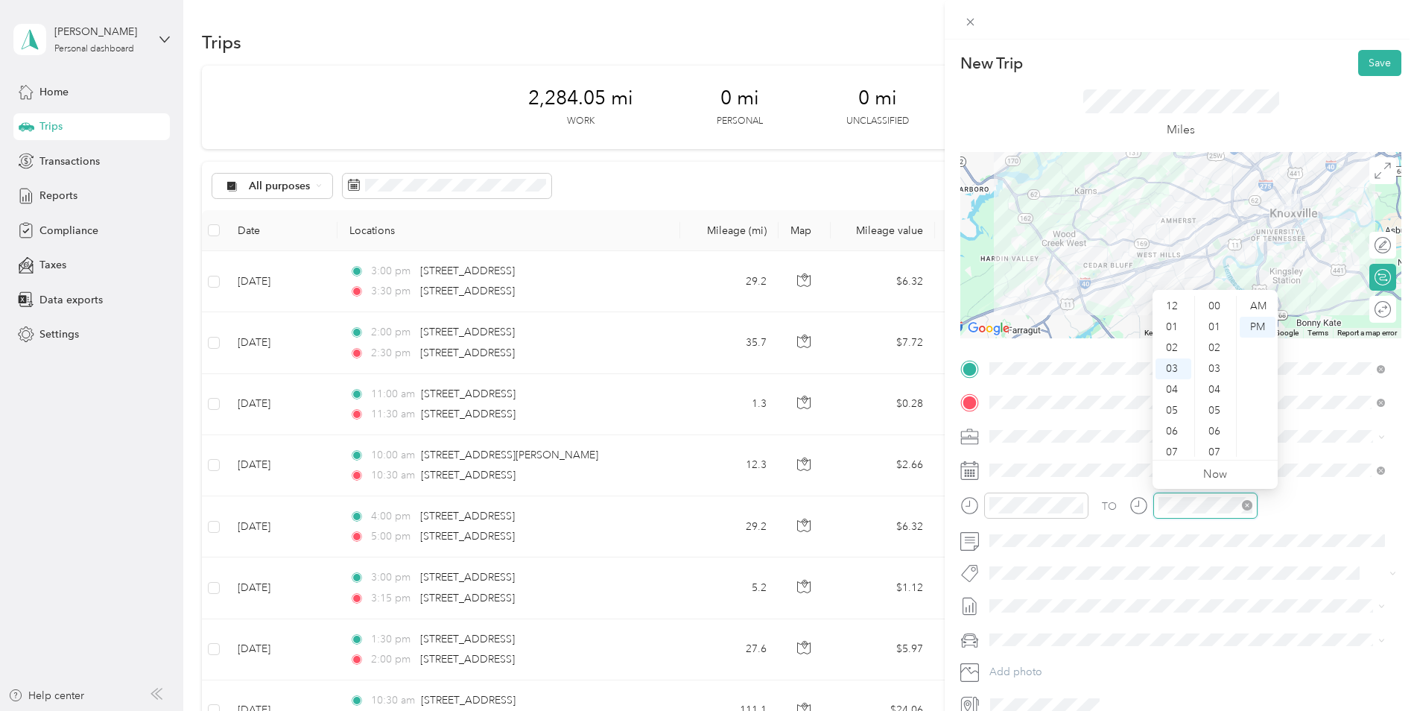
scroll to position [63, 0]
click at [1129, 510] on div at bounding box center [1193, 505] width 128 height 26
click at [1129, 51] on button "Save" at bounding box center [1379, 63] width 43 height 26
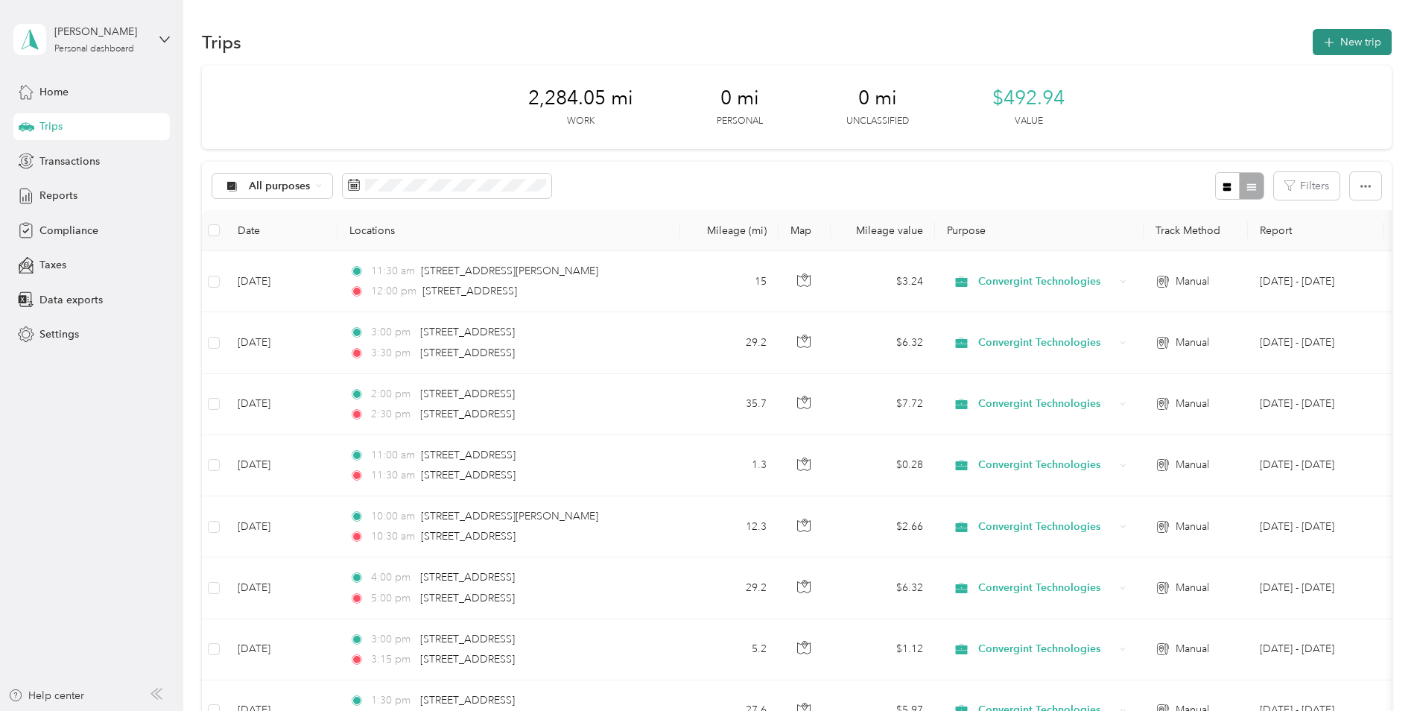
click at [1129, 39] on button "New trip" at bounding box center [1352, 42] width 79 height 26
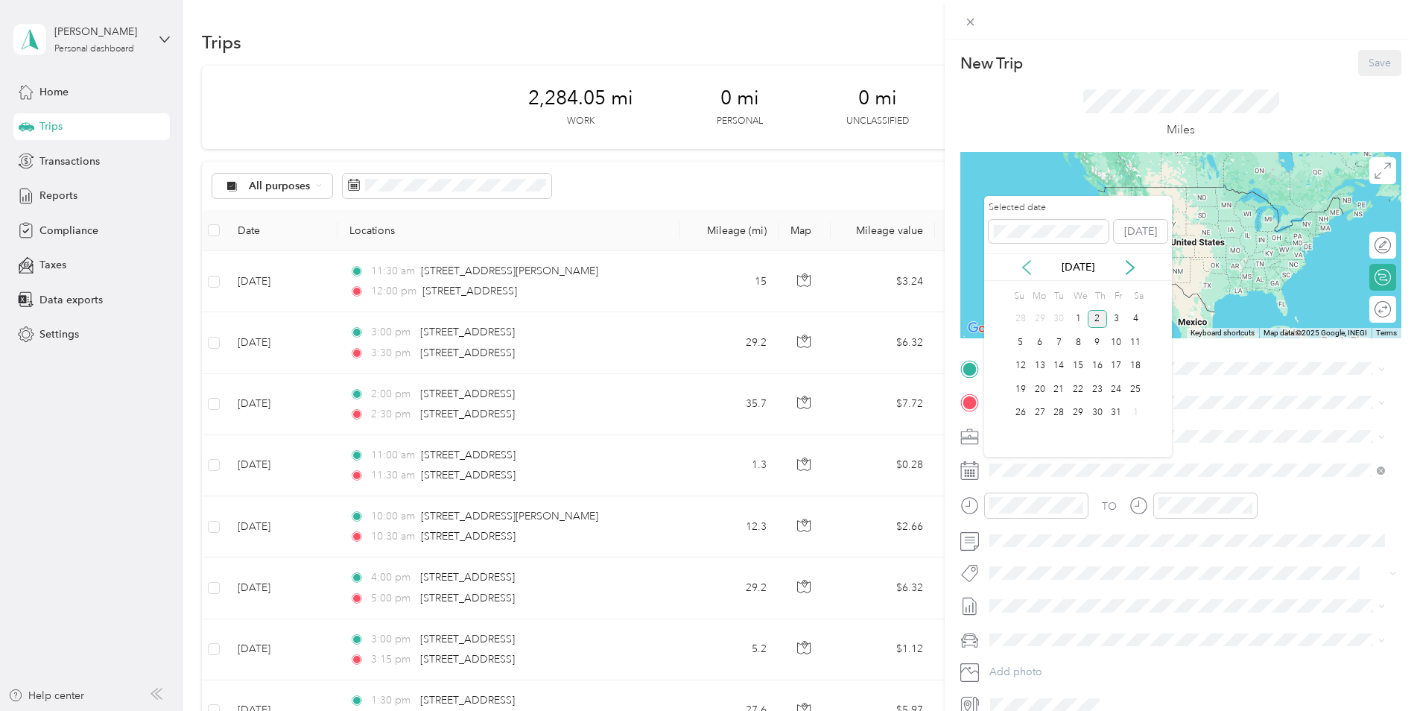
click at [1031, 264] on icon at bounding box center [1026, 267] width 15 height 15
click at [1100, 317] on div "4" at bounding box center [1097, 319] width 19 height 19
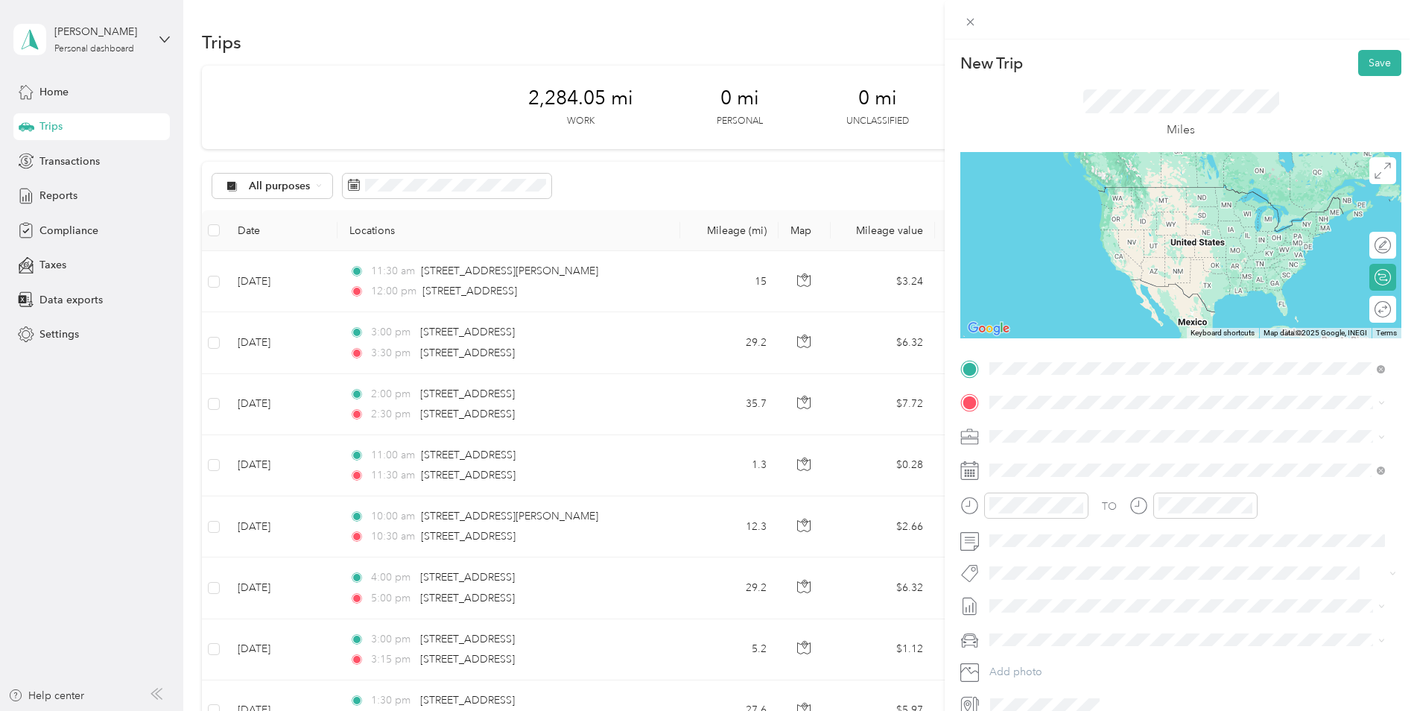
click at [1061, 421] on span "[STREET_ADDRESS][US_STATE]" at bounding box center [1092, 422] width 149 height 13
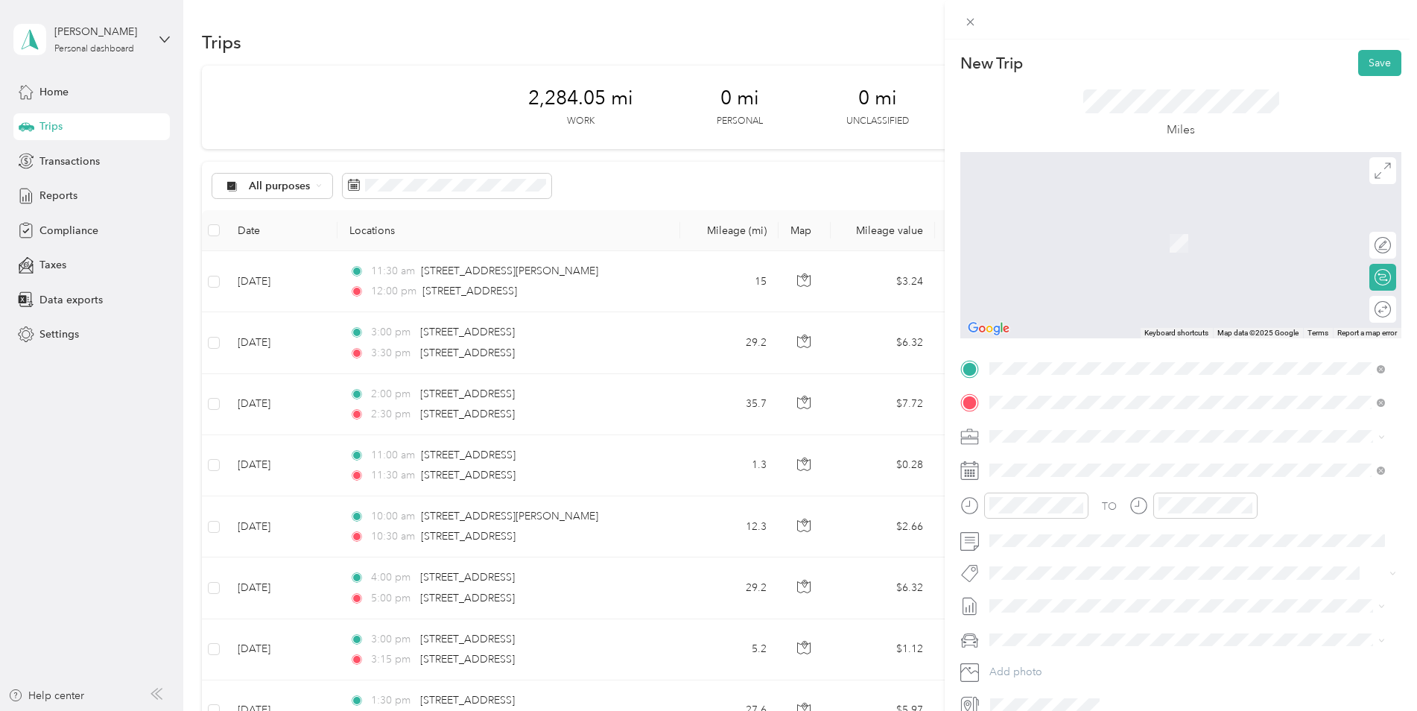
click at [1075, 454] on span "[STREET_ADDRESS][US_STATE]" at bounding box center [1092, 455] width 149 height 13
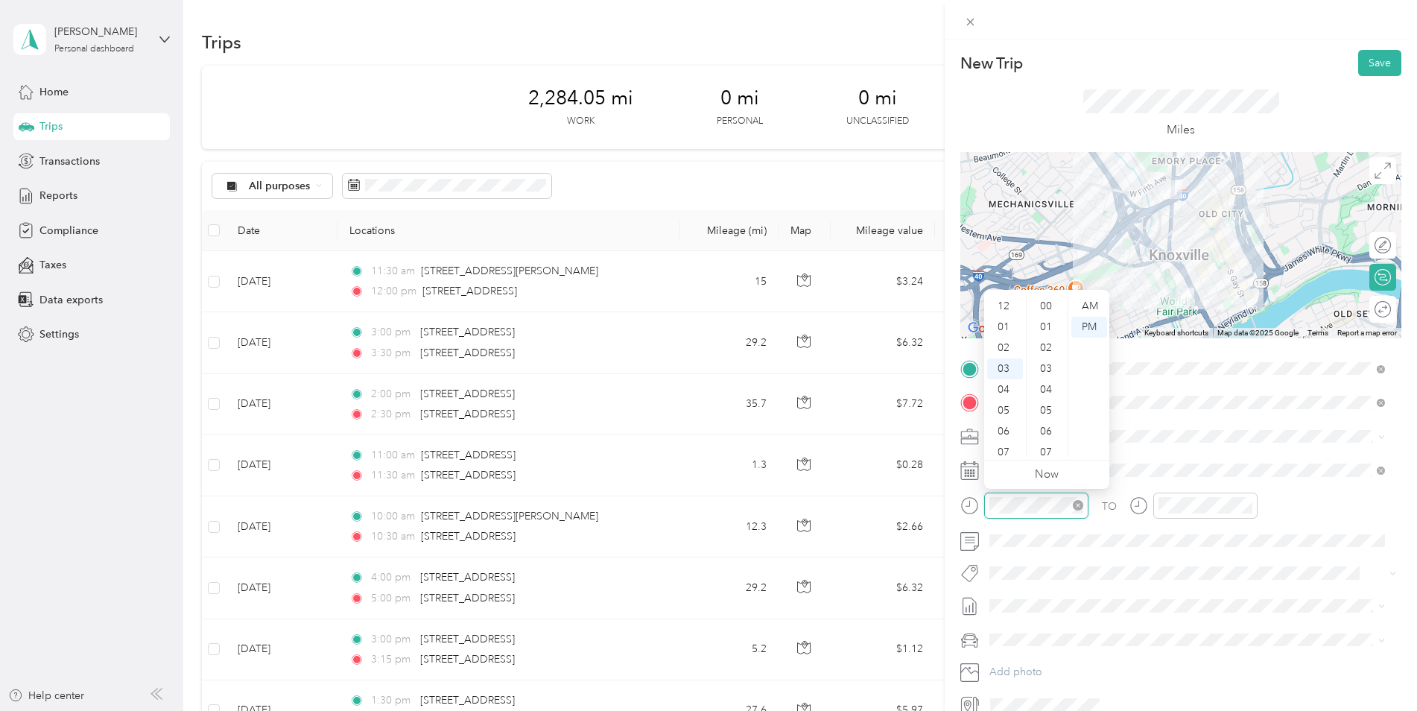
scroll to position [1085, 0]
click at [956, 499] on form "New Trip Save This trip cannot be edited because it is either under review, app…" at bounding box center [1181, 383] width 472 height 667
drag, startPoint x: 1053, startPoint y: 489, endPoint x: 1043, endPoint y: 495, distance: 11.0
click at [1048, 491] on div "TO Add photo" at bounding box center [1180, 537] width 441 height 360
click at [974, 507] on div at bounding box center [1024, 505] width 128 height 26
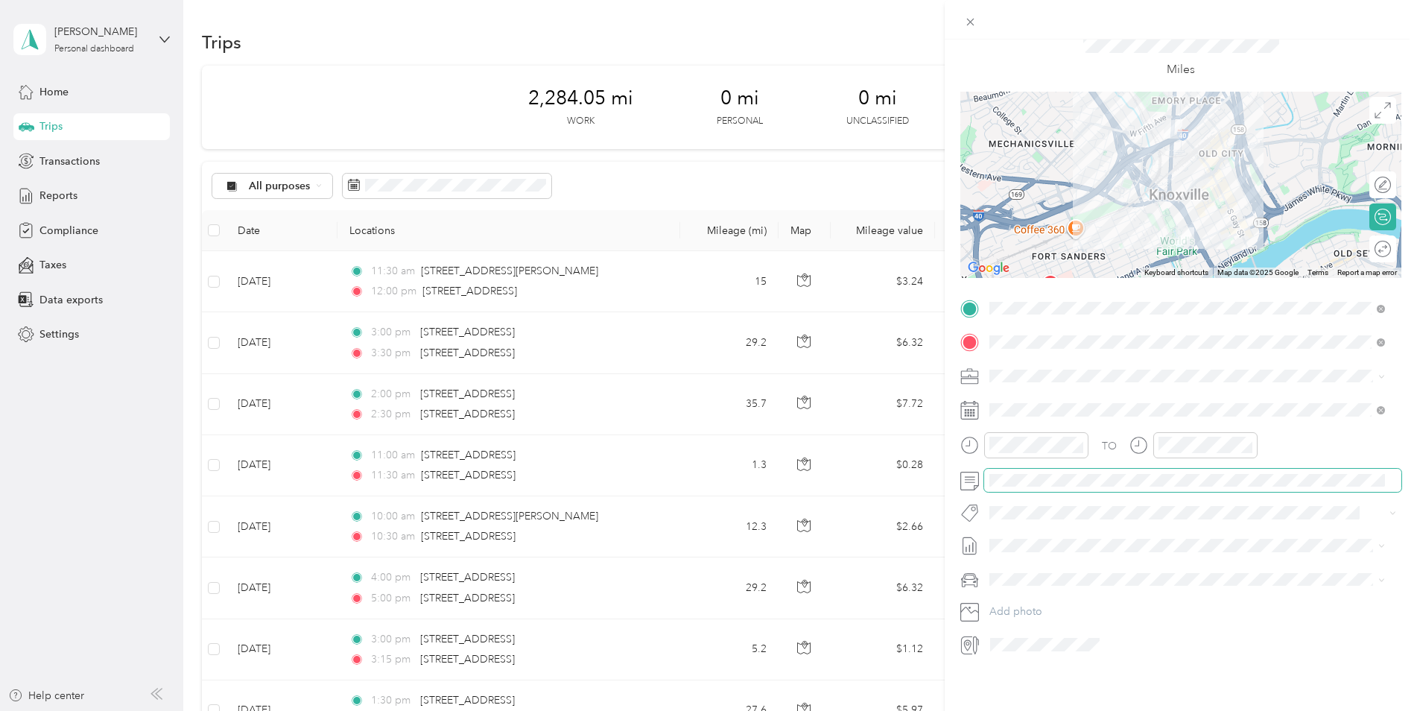
scroll to position [0, 0]
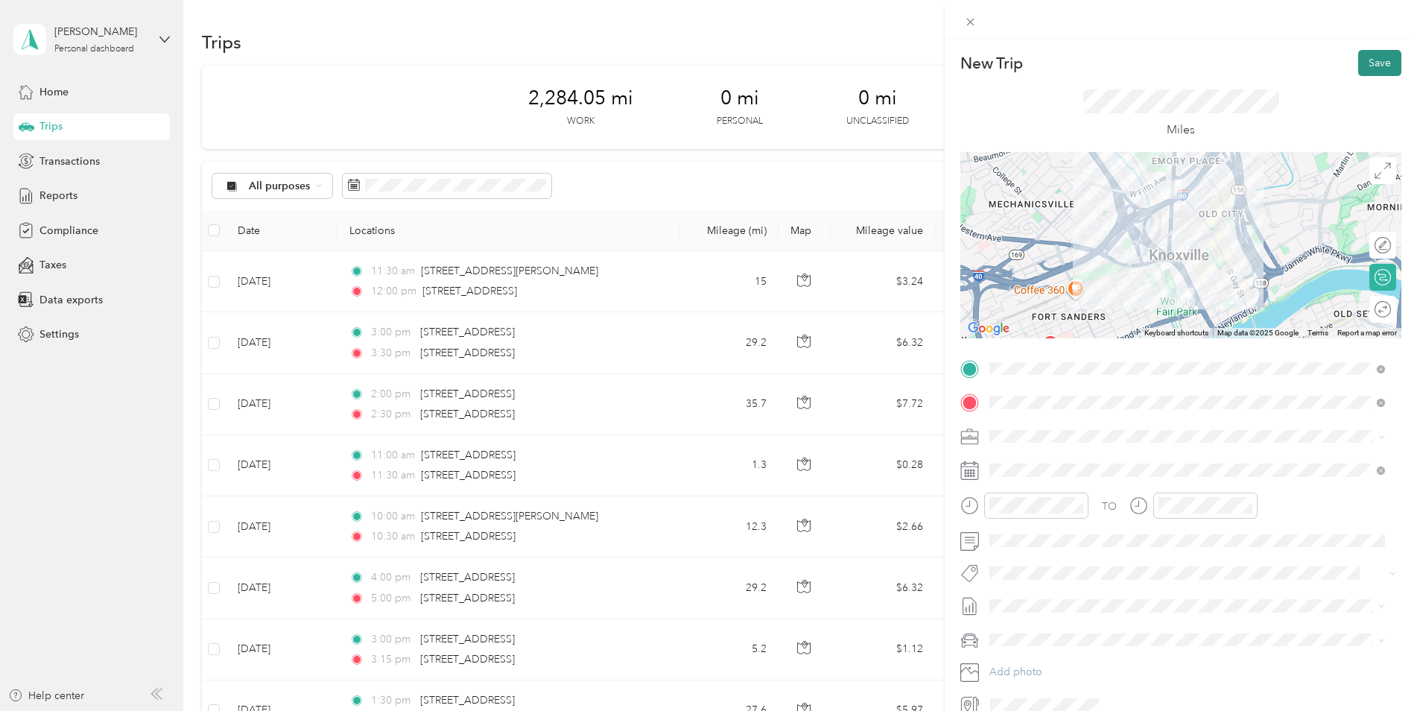
click at [1129, 59] on button "Save" at bounding box center [1379, 63] width 43 height 26
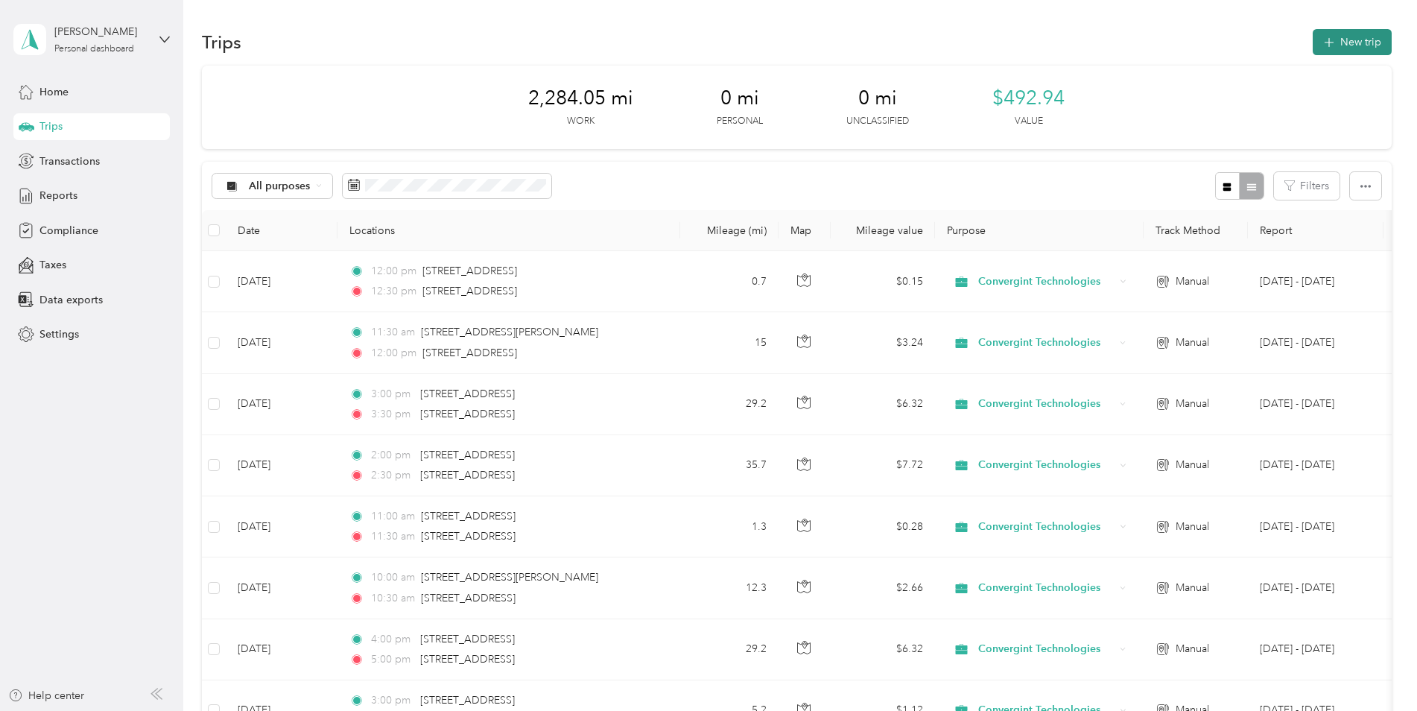
click at [1129, 41] on button "New trip" at bounding box center [1352, 42] width 79 height 26
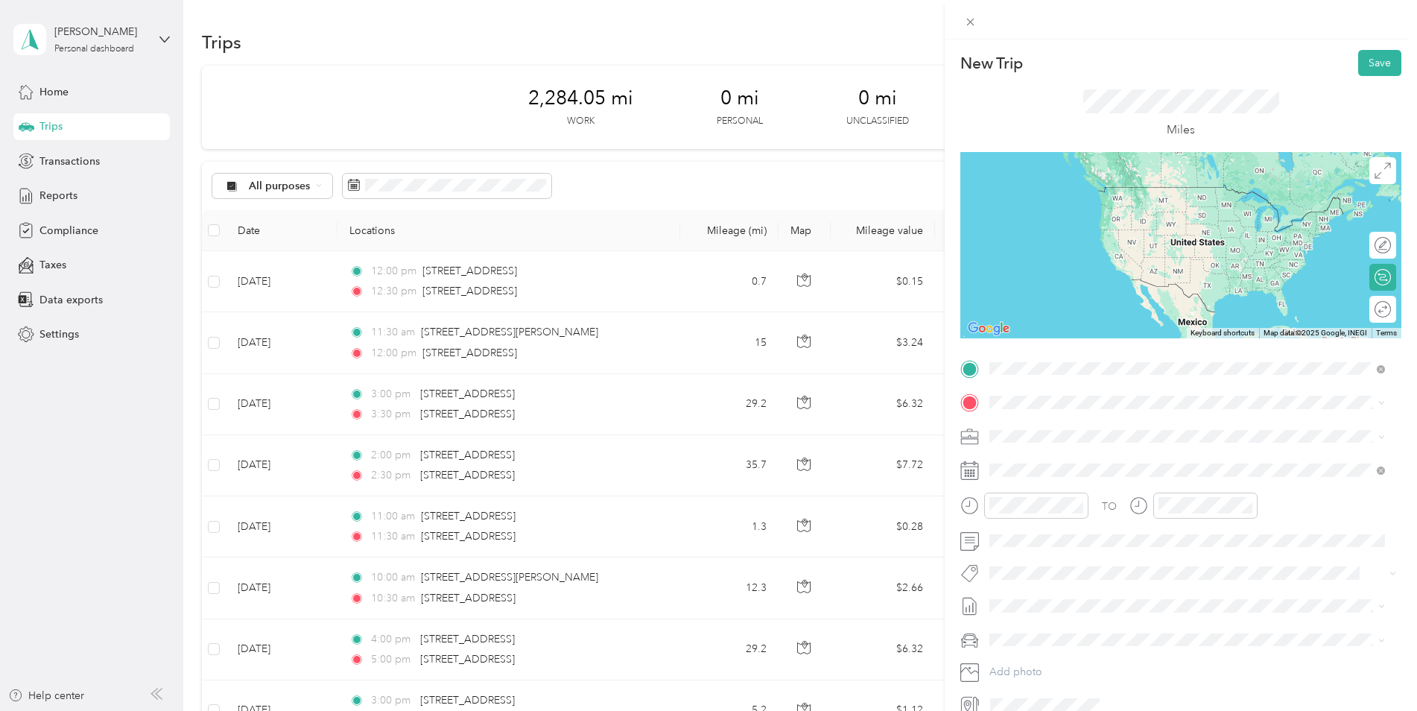
click at [1036, 428] on span "[STREET_ADDRESS][US_STATE]" at bounding box center [1092, 422] width 149 height 13
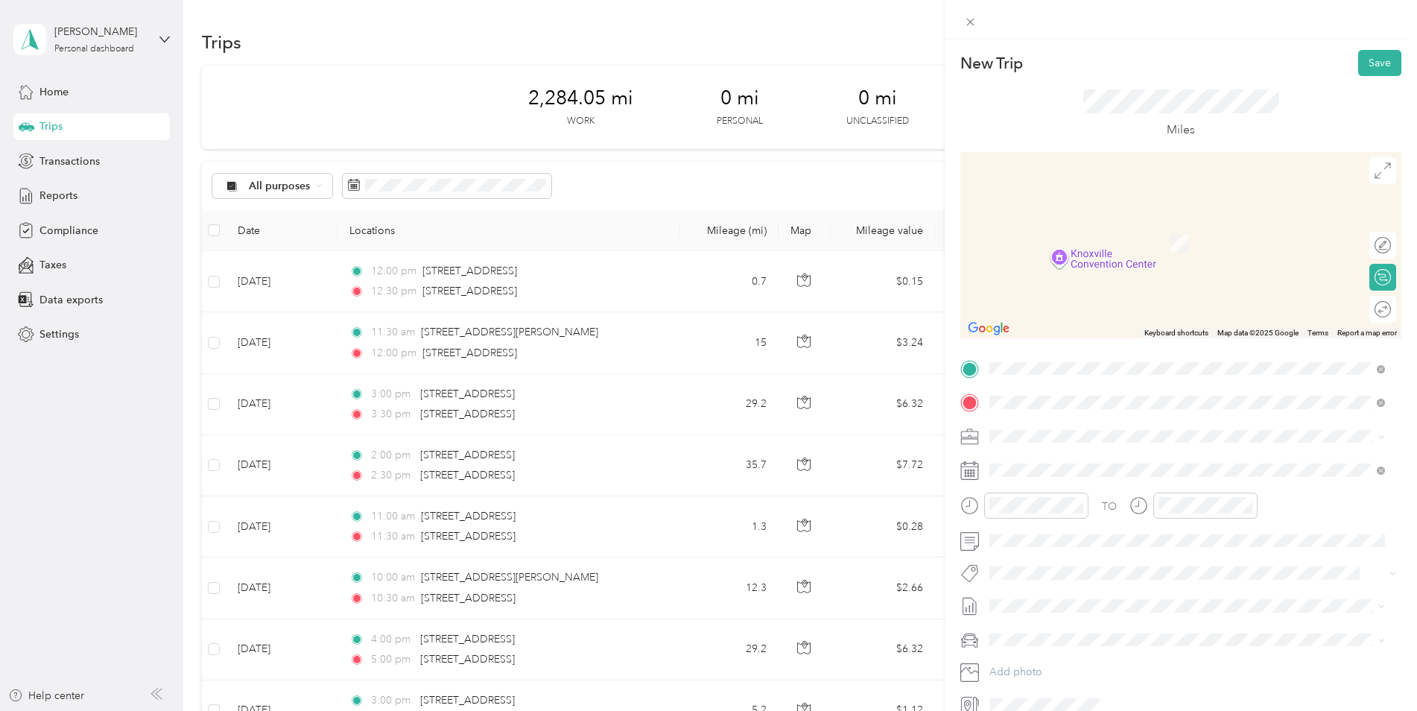
click at [1059, 461] on span "[STREET_ADDRESS][PERSON_NAME][US_STATE]" at bounding box center [1134, 455] width 232 height 13
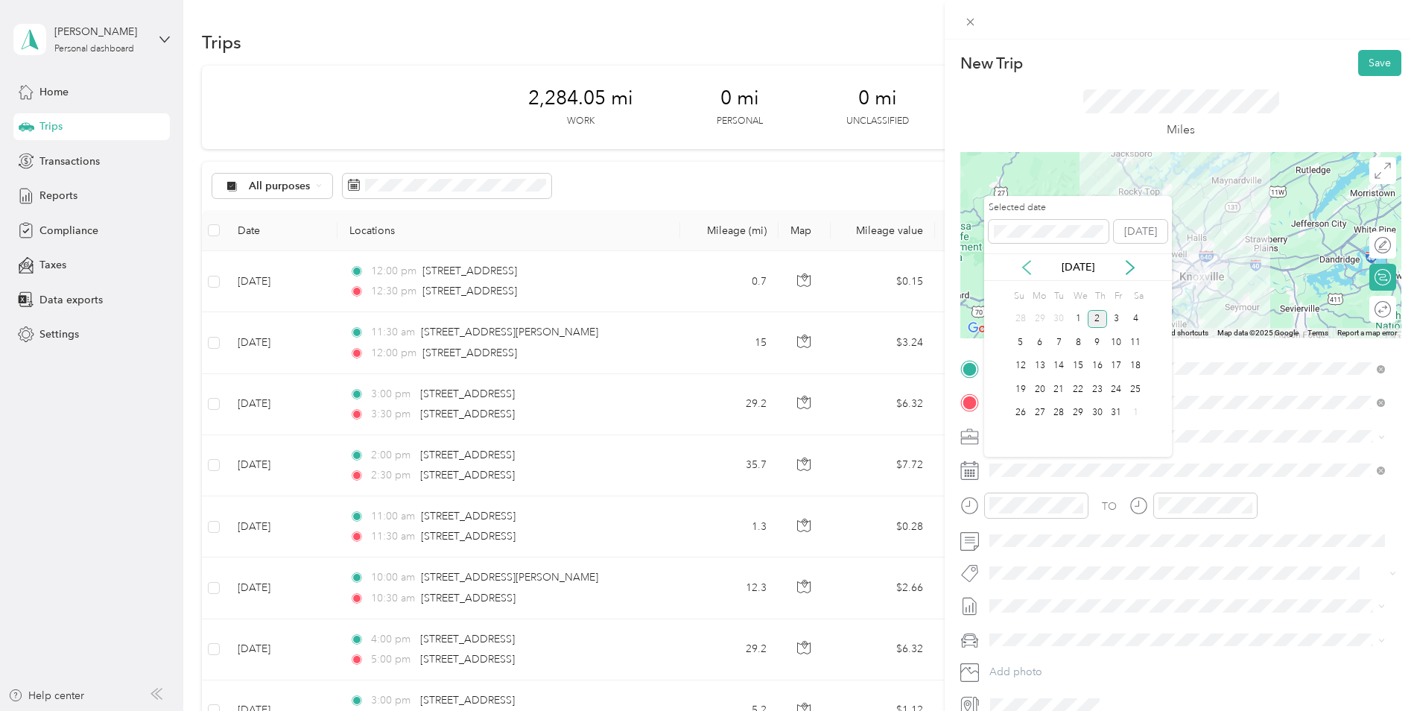
click at [1025, 263] on icon at bounding box center [1026, 267] width 15 height 15
click at [1097, 319] on div "4" at bounding box center [1097, 319] width 19 height 19
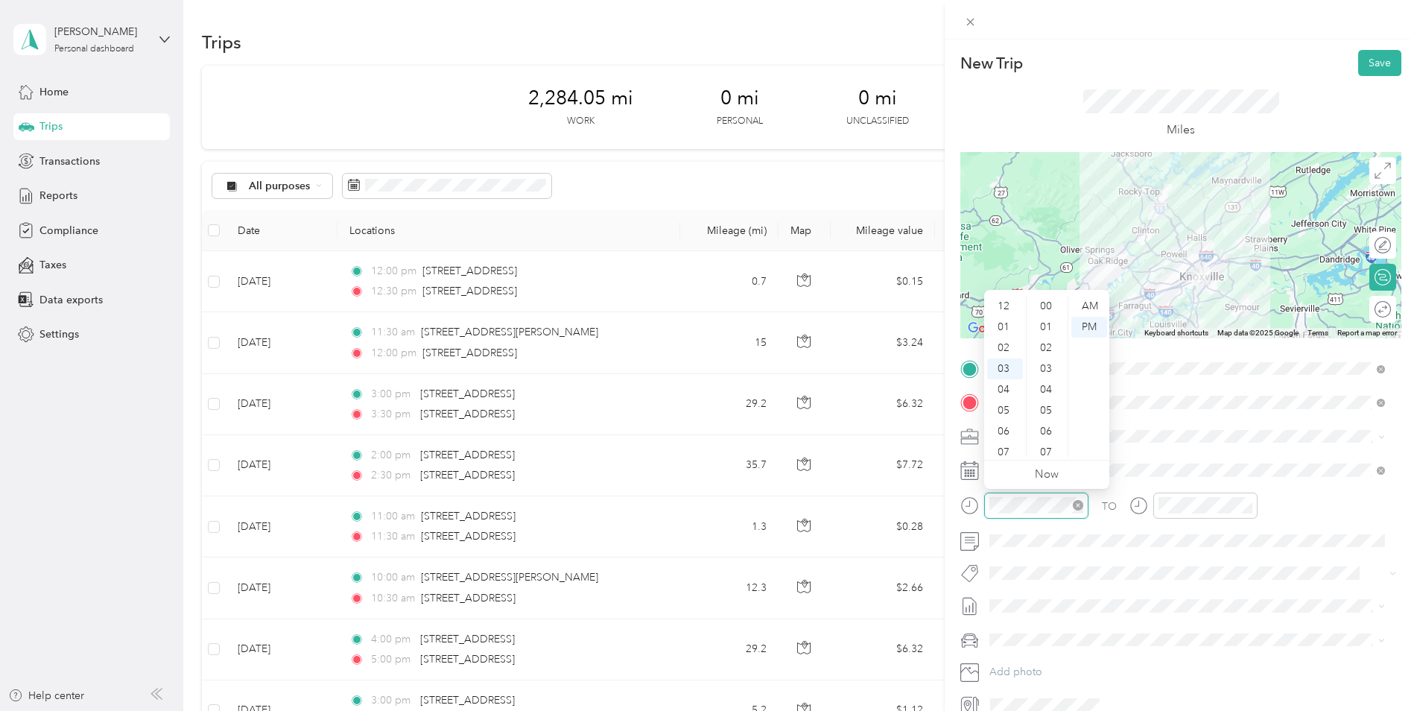
scroll to position [1091, 0]
click at [979, 509] on div at bounding box center [1024, 505] width 128 height 26
click at [937, 508] on div "New Trip Save This trip cannot be edited because it is either under review, app…" at bounding box center [708, 355] width 1417 height 711
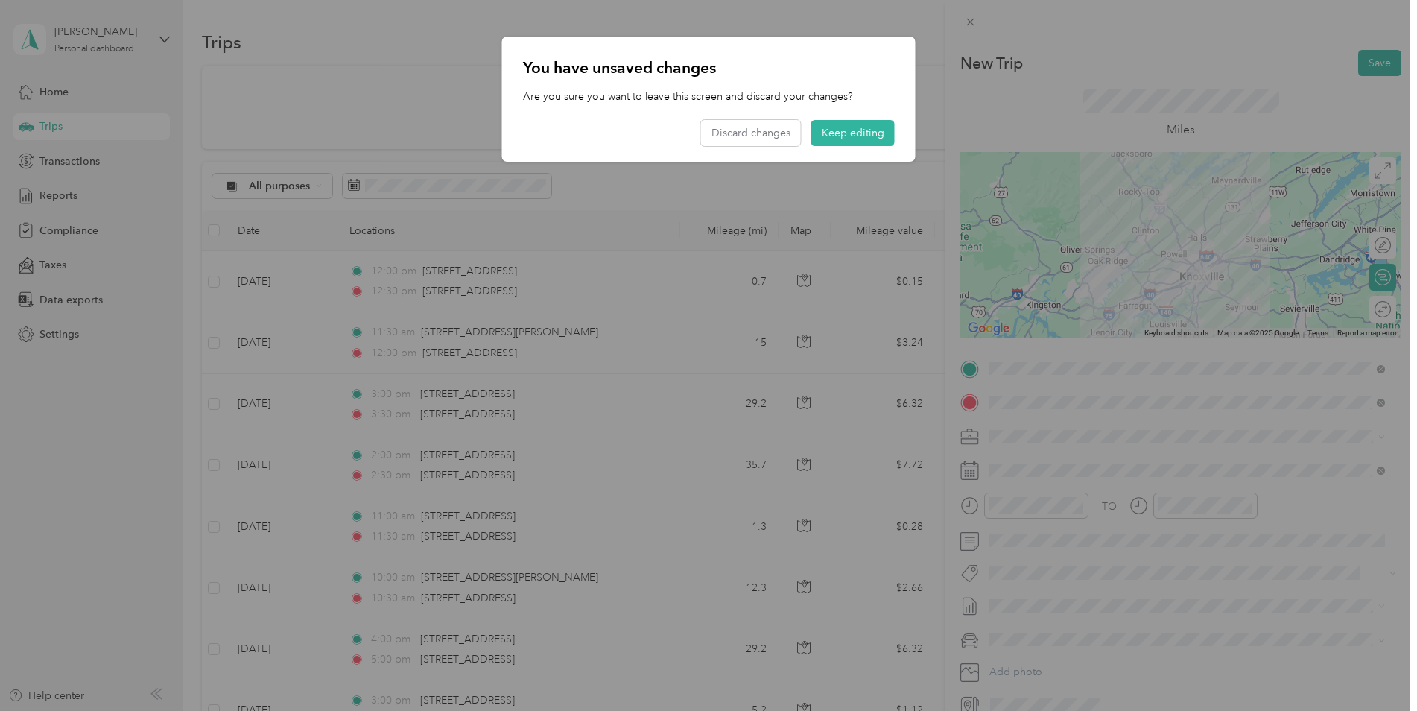
drag, startPoint x: 937, startPoint y: 508, endPoint x: 1076, endPoint y: 544, distance: 143.1
click at [1076, 544] on div at bounding box center [708, 355] width 1417 height 711
drag, startPoint x: 831, startPoint y: 129, endPoint x: 836, endPoint y: 149, distance: 20.8
click at [831, 128] on button "Keep editing" at bounding box center [852, 133] width 83 height 26
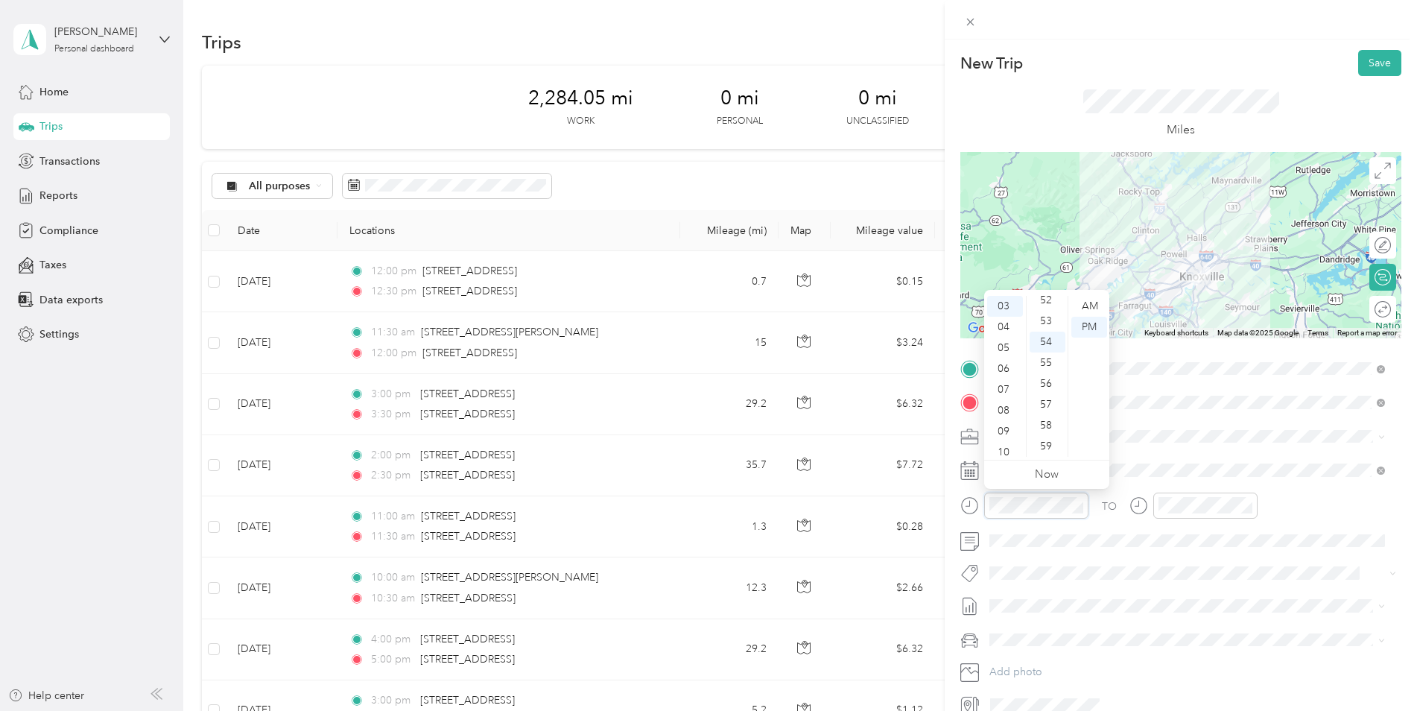
click at [983, 504] on div at bounding box center [1024, 505] width 128 height 26
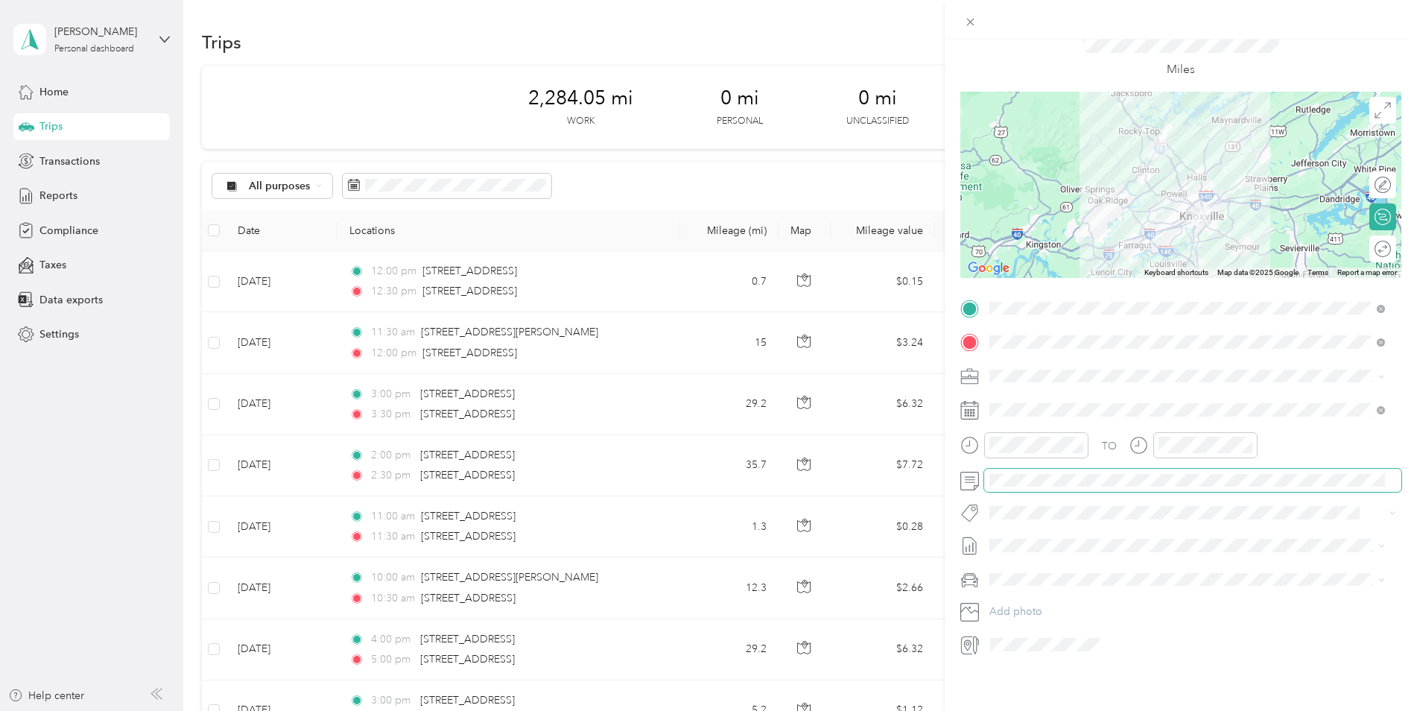
scroll to position [0, 0]
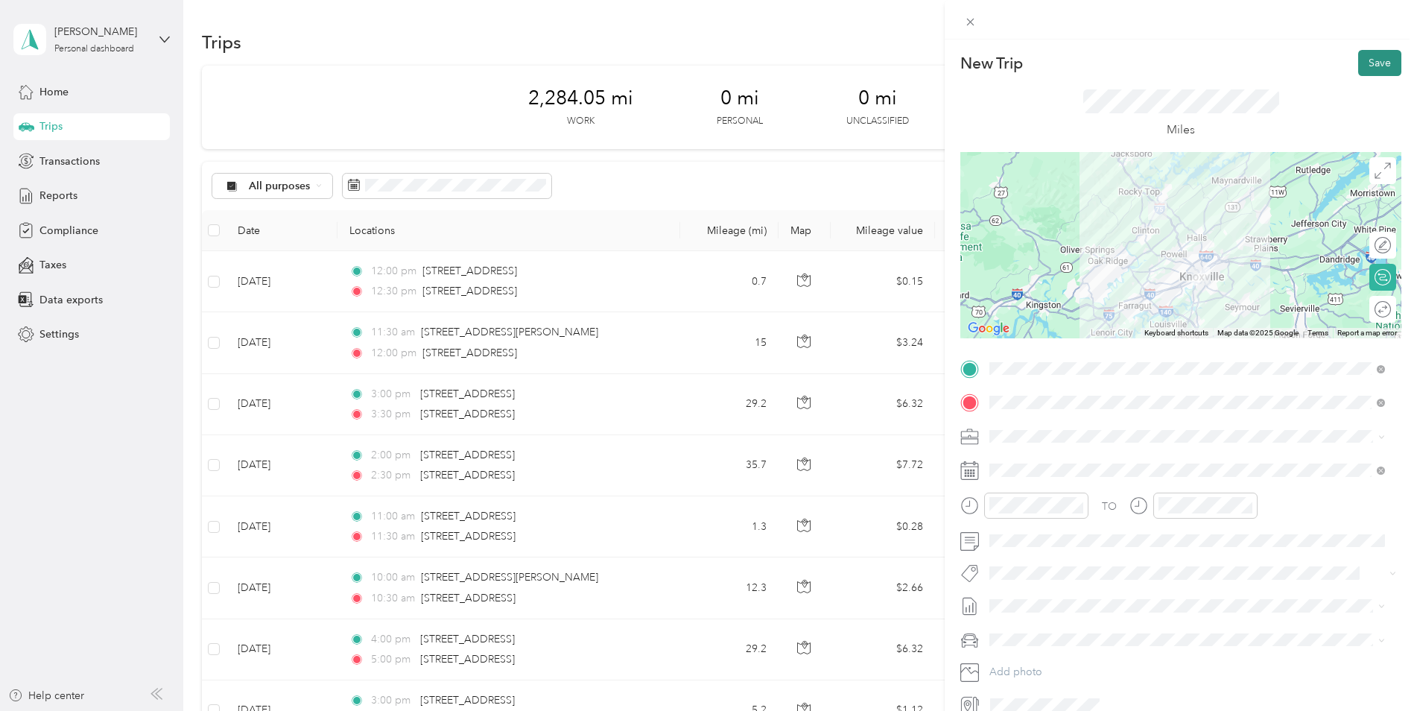
click at [1129, 58] on button "Save" at bounding box center [1379, 63] width 43 height 26
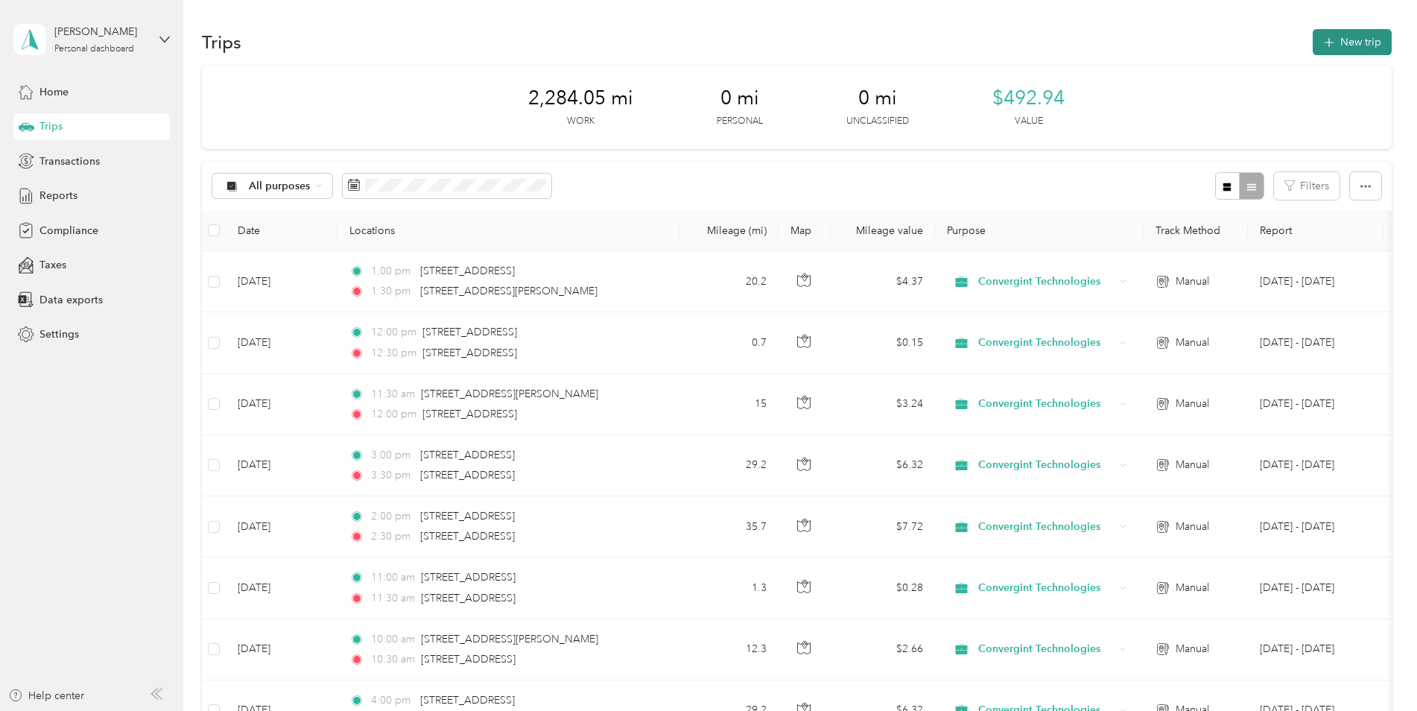
click at [1129, 37] on button "New trip" at bounding box center [1352, 42] width 79 height 26
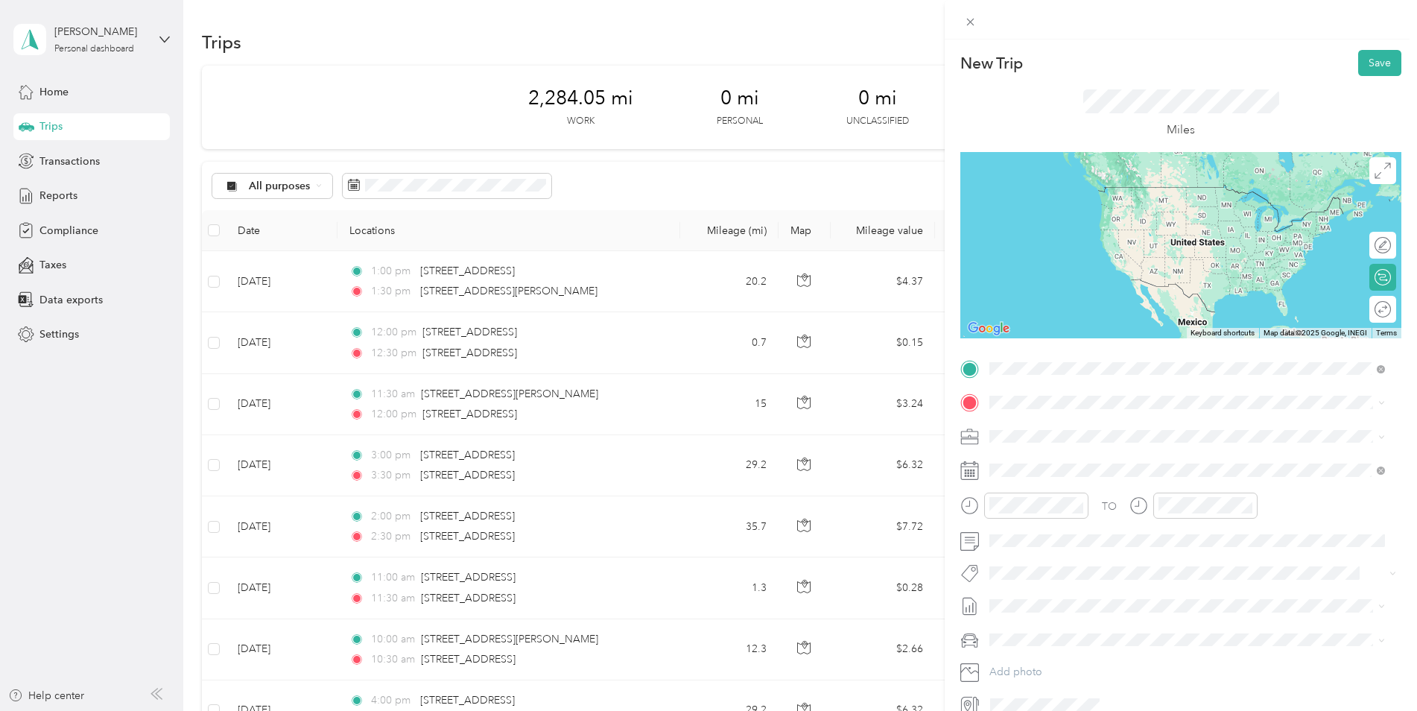
click at [1059, 428] on span "[STREET_ADDRESS][PERSON_NAME][US_STATE]" at bounding box center [1134, 422] width 232 height 13
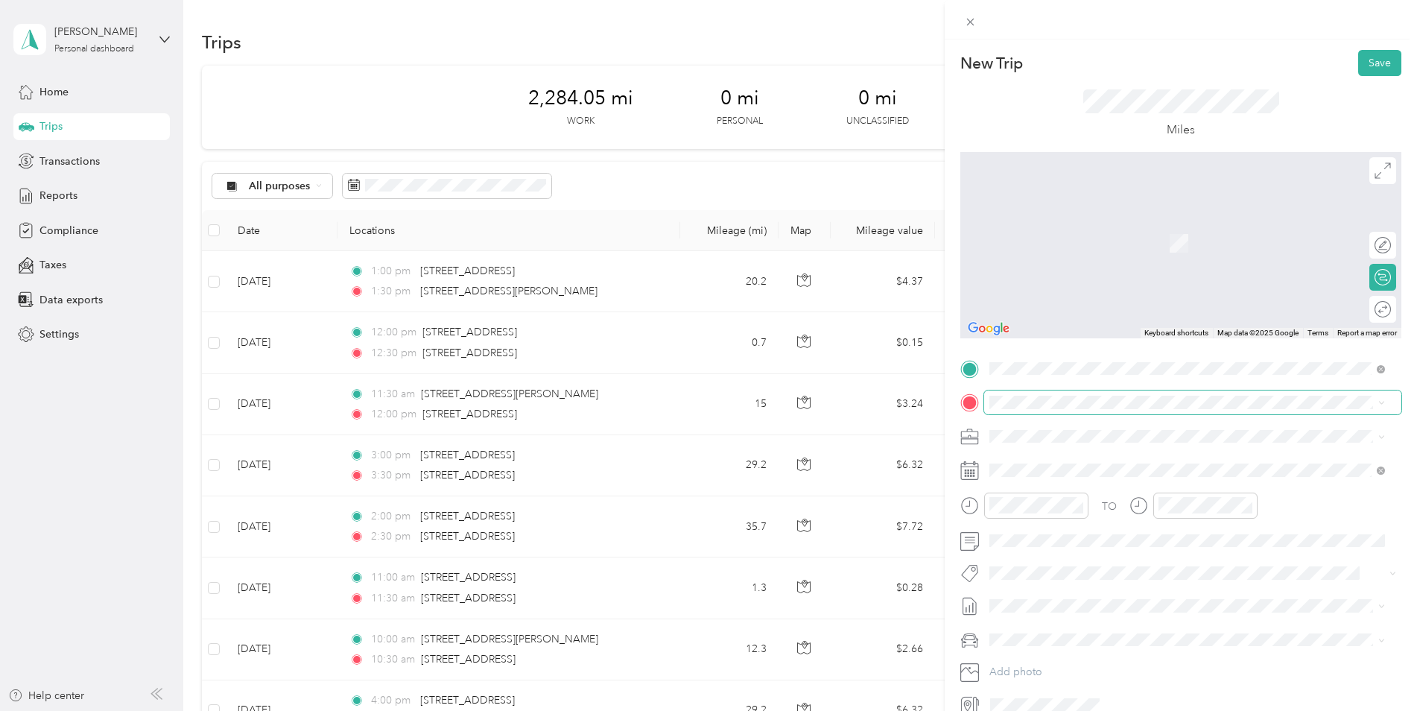
click at [1018, 393] on span at bounding box center [1192, 402] width 417 height 24
click at [1065, 460] on span "520 [PERSON_NAME][GEOGRAPHIC_DATA][US_STATE], [GEOGRAPHIC_DATA]" at bounding box center [1199, 462] width 362 height 26
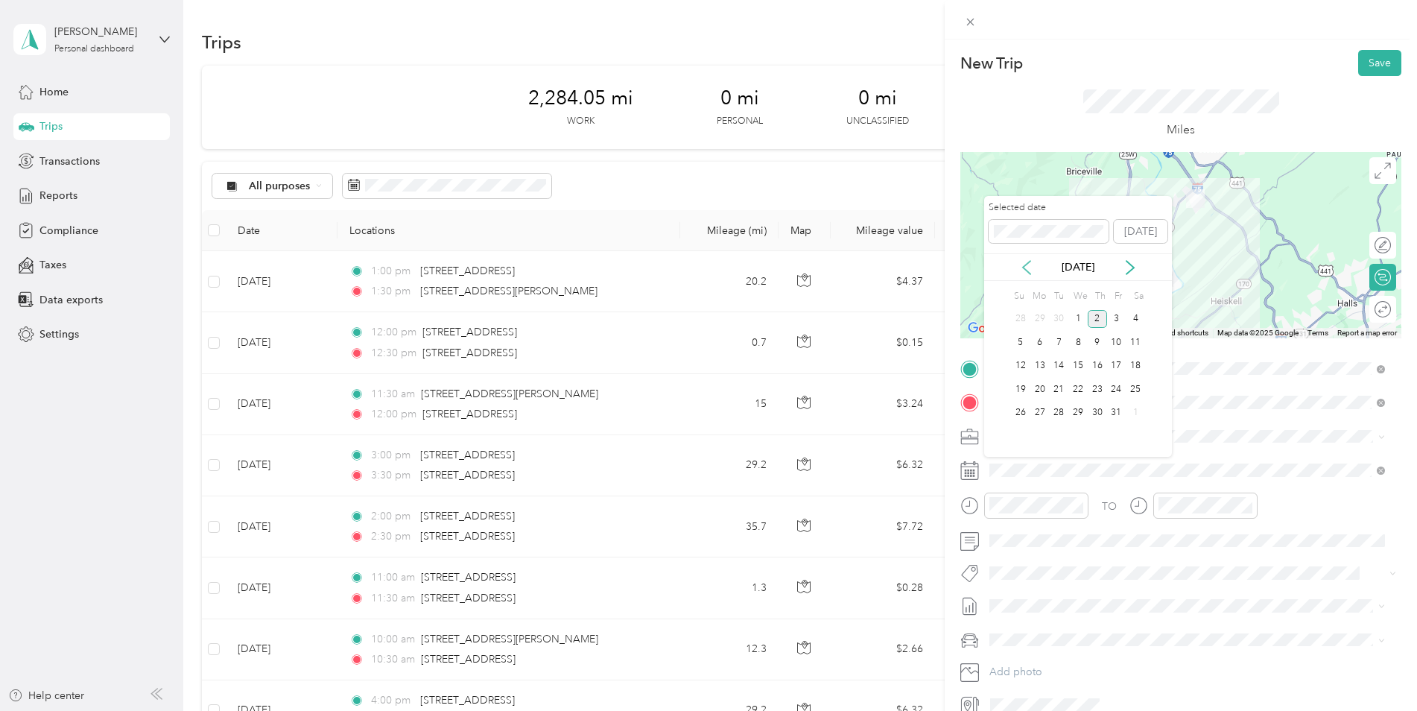
click at [1025, 267] on icon at bounding box center [1026, 267] width 15 height 15
click at [1097, 317] on div "4" at bounding box center [1097, 319] width 19 height 19
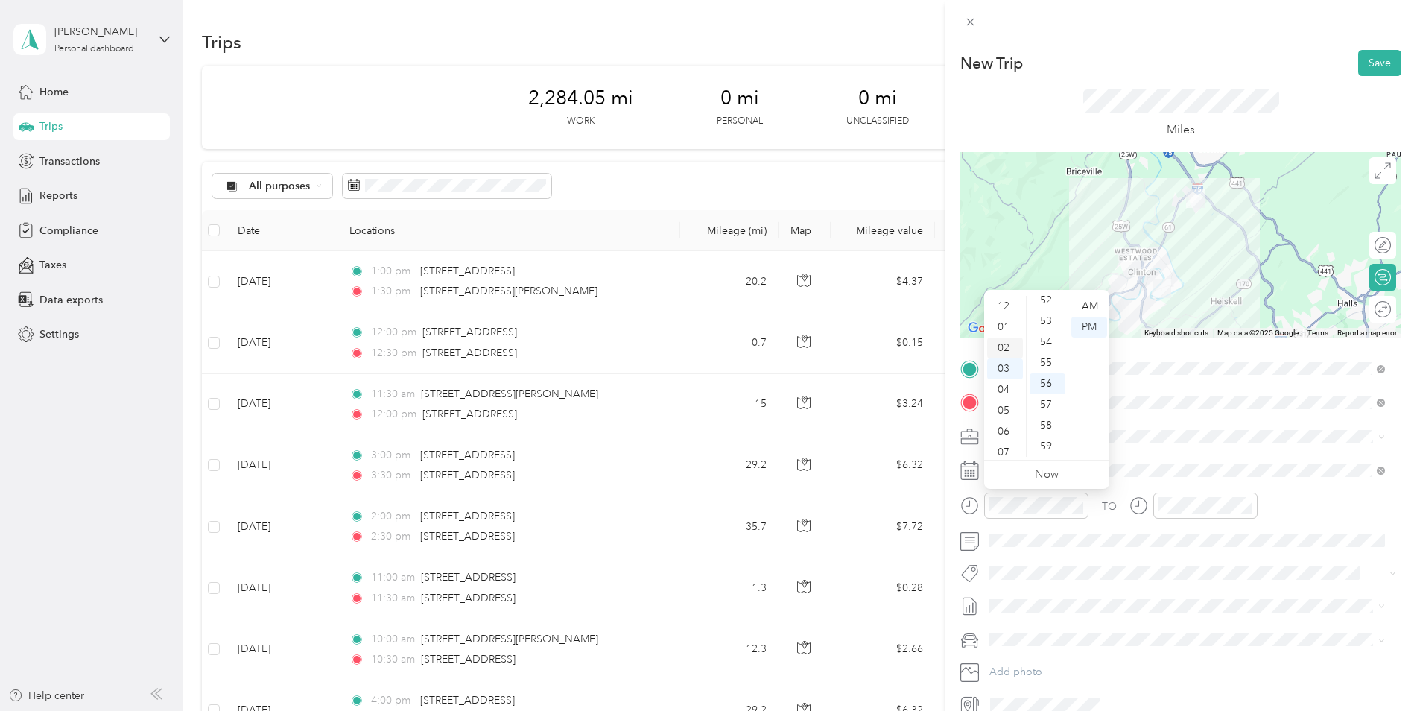
click at [1001, 341] on div "02" at bounding box center [1005, 348] width 36 height 21
click at [1001, 341] on ul "12 01 02 03 04 05 06 07 08 09 10 11" at bounding box center [1005, 376] width 42 height 161
click at [1045, 364] on div "30" at bounding box center [1048, 362] width 36 height 21
click at [1045, 394] on div "32" at bounding box center [1048, 404] width 36 height 21
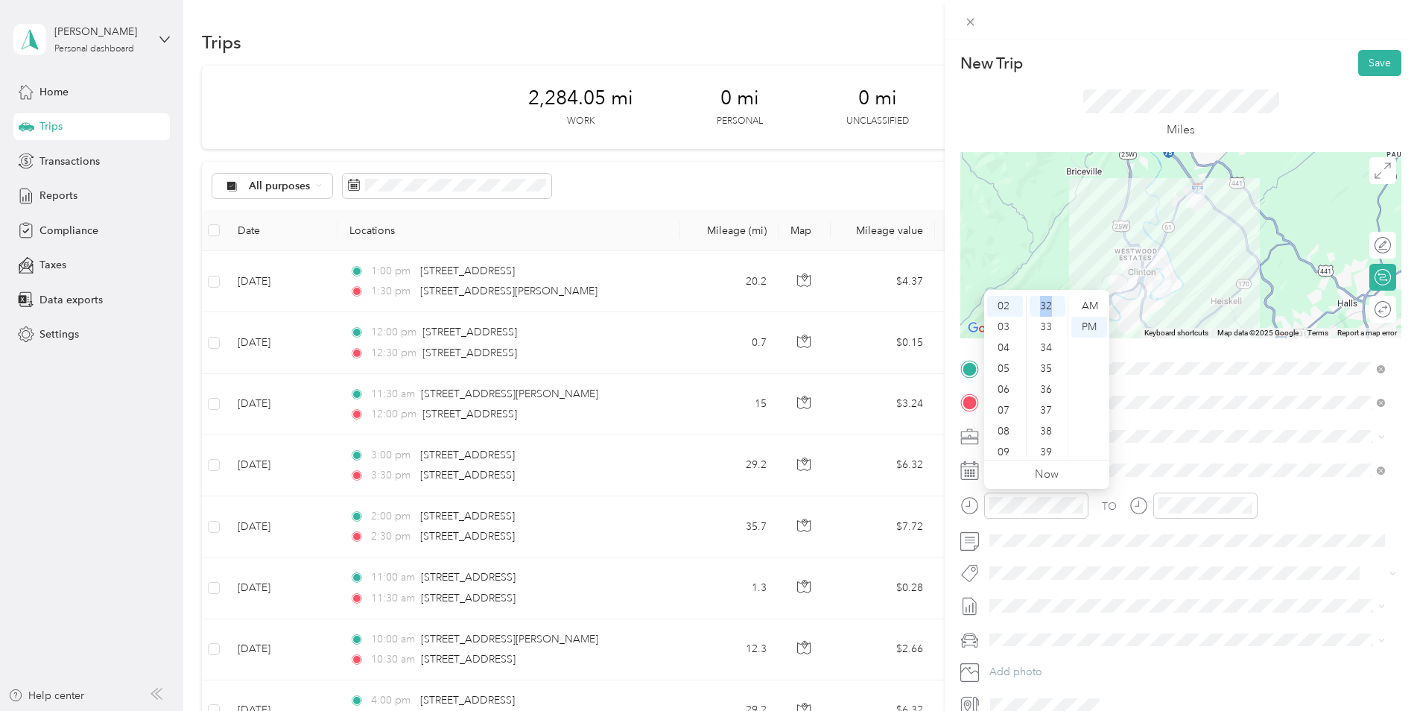
scroll to position [668, 0]
copy div "32"
click at [1045, 335] on div "30" at bounding box center [1048, 339] width 36 height 21
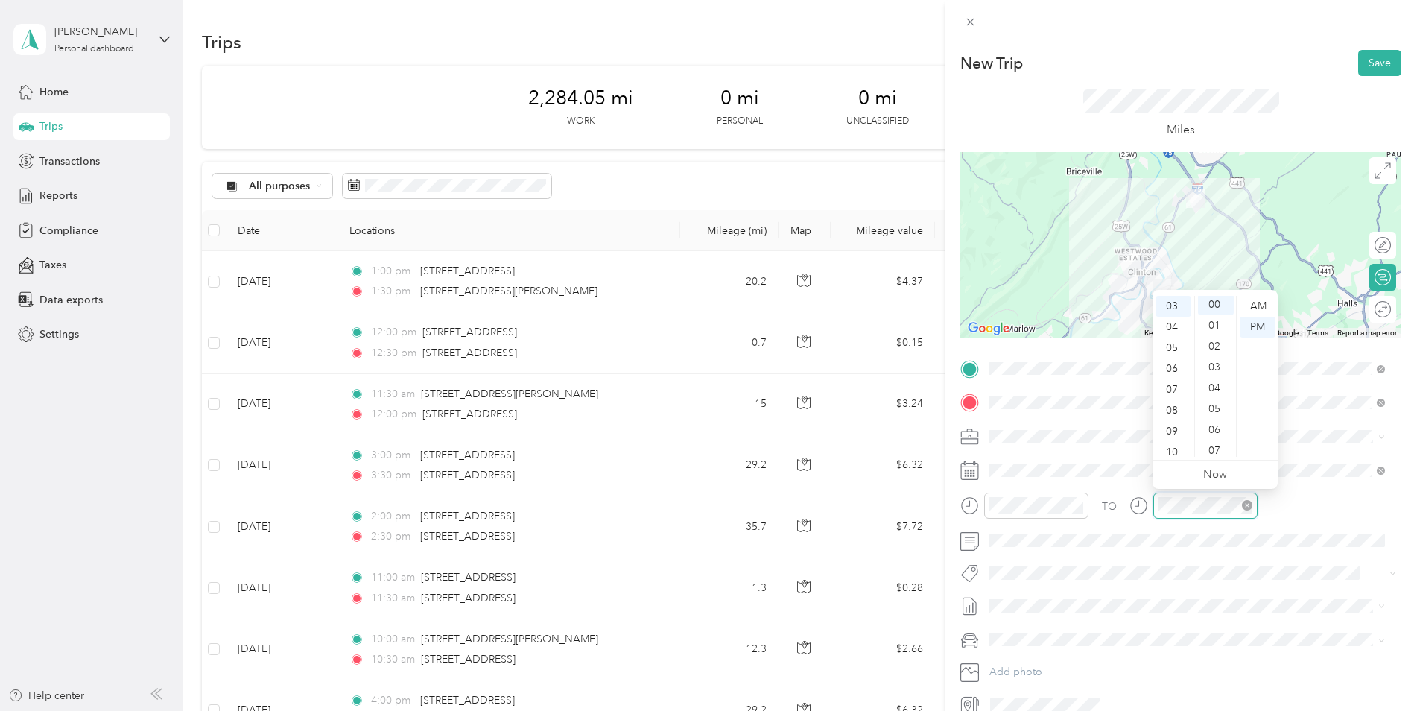
scroll to position [0, 0]
click at [1129, 64] on button "Save" at bounding box center [1379, 63] width 43 height 26
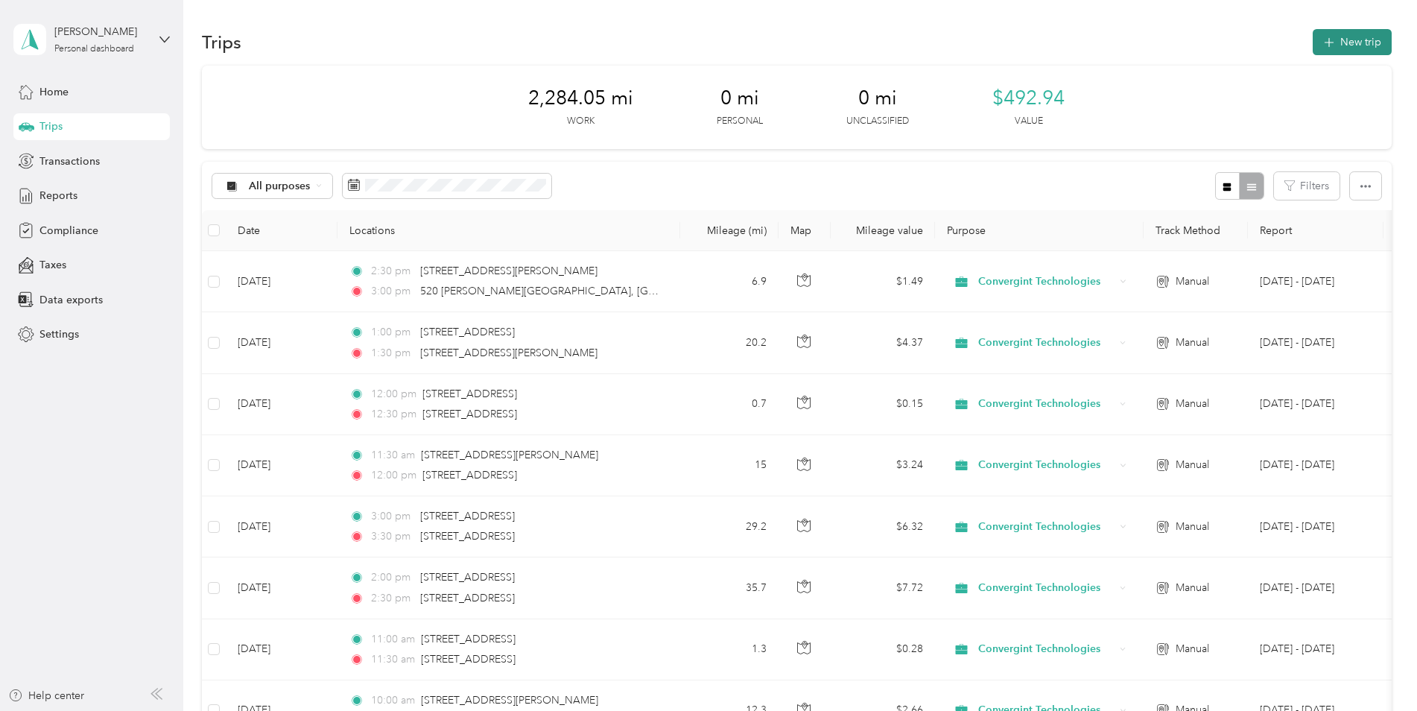
click at [1129, 39] on button "New trip" at bounding box center [1352, 42] width 79 height 26
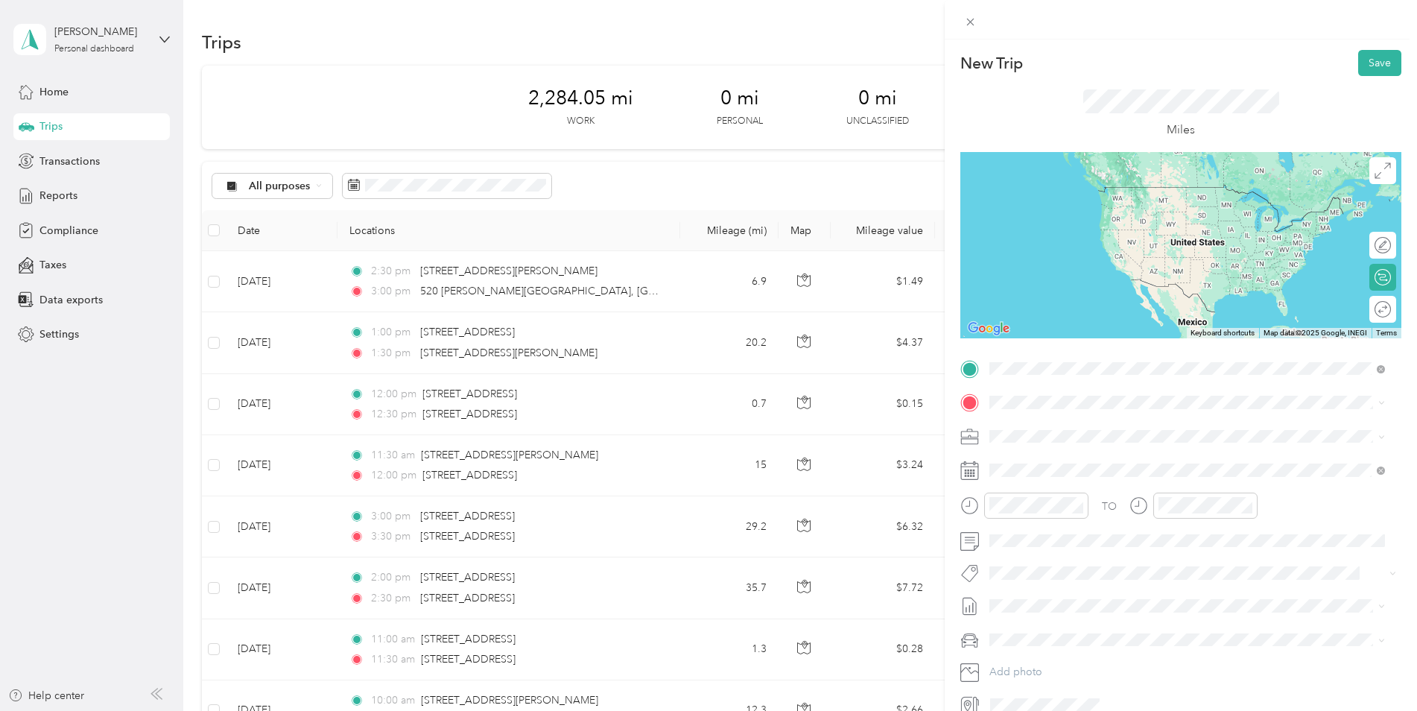
click at [1072, 425] on span "520 [PERSON_NAME][GEOGRAPHIC_DATA][US_STATE], [GEOGRAPHIC_DATA]" at bounding box center [1199, 429] width 362 height 26
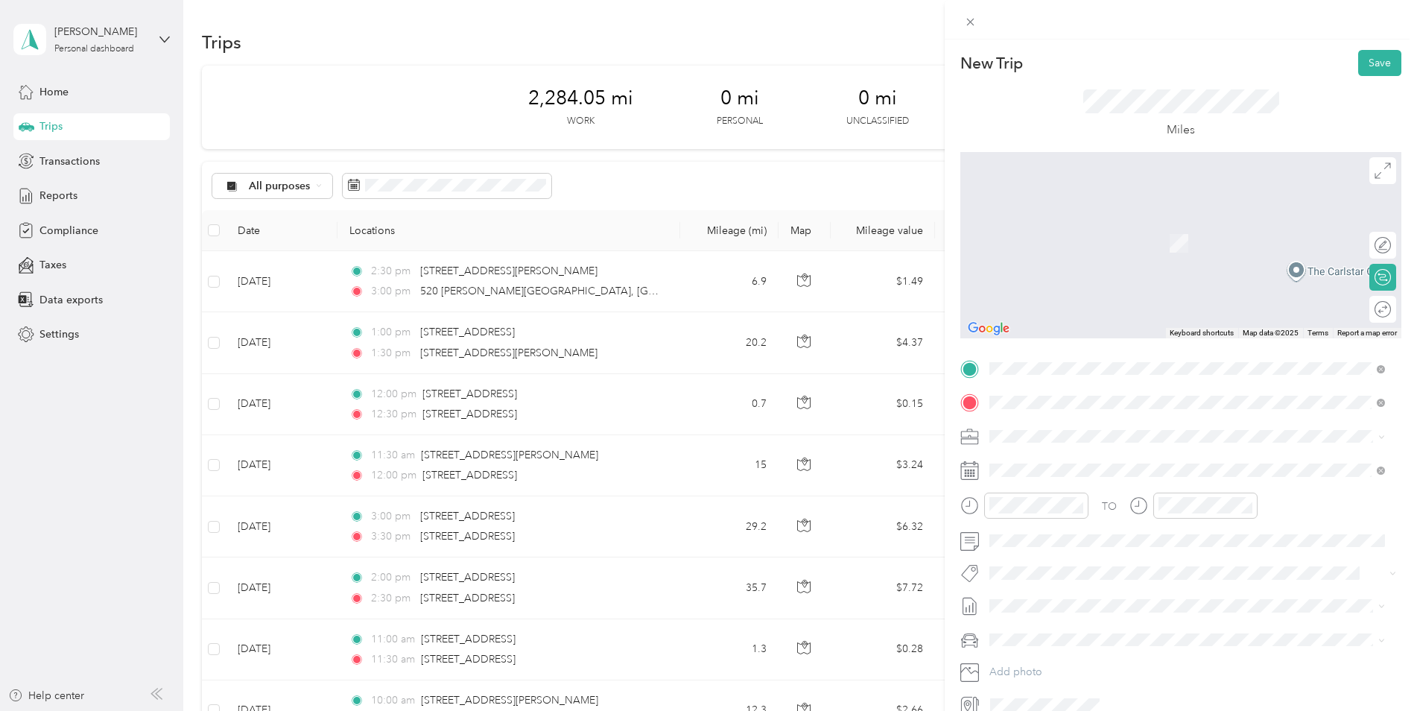
click at [1061, 460] on span "[STREET_ADDRESS][US_STATE]" at bounding box center [1092, 455] width 149 height 13
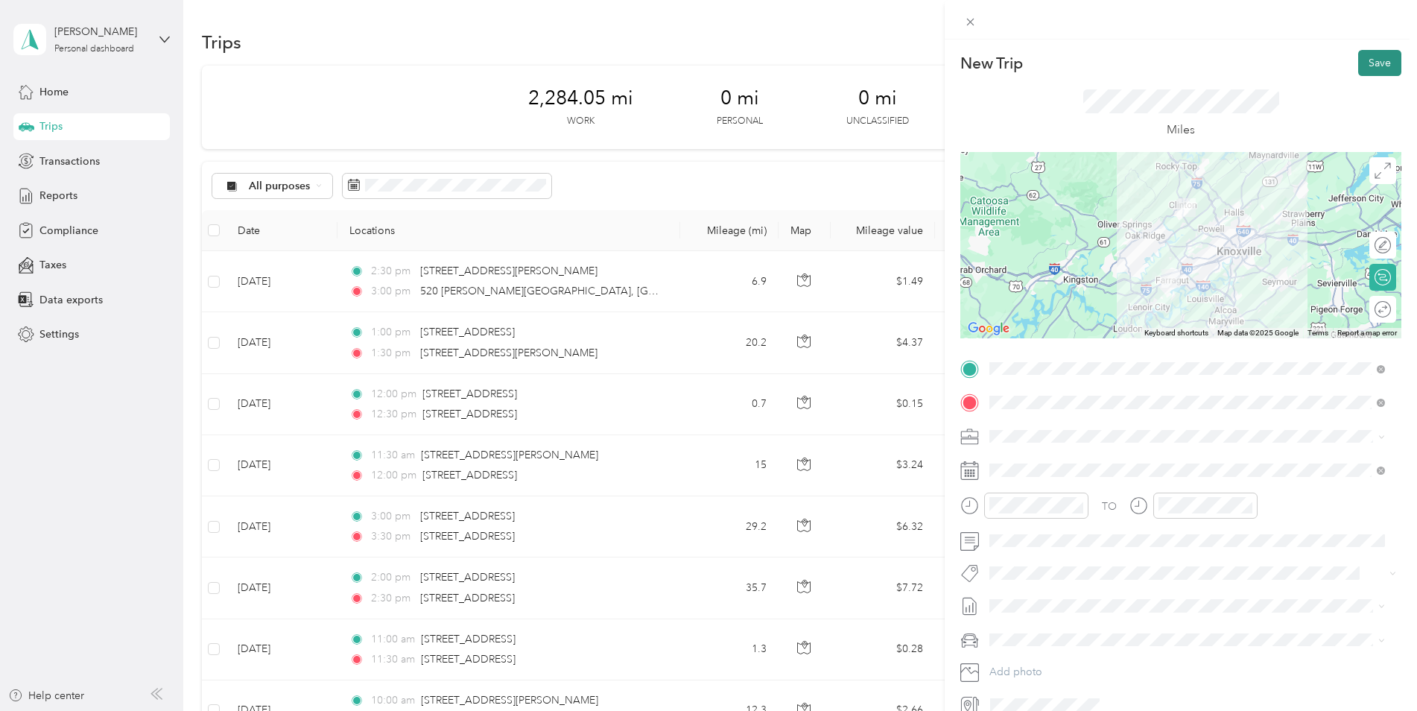
click at [1129, 57] on button "Save" at bounding box center [1379, 63] width 43 height 26
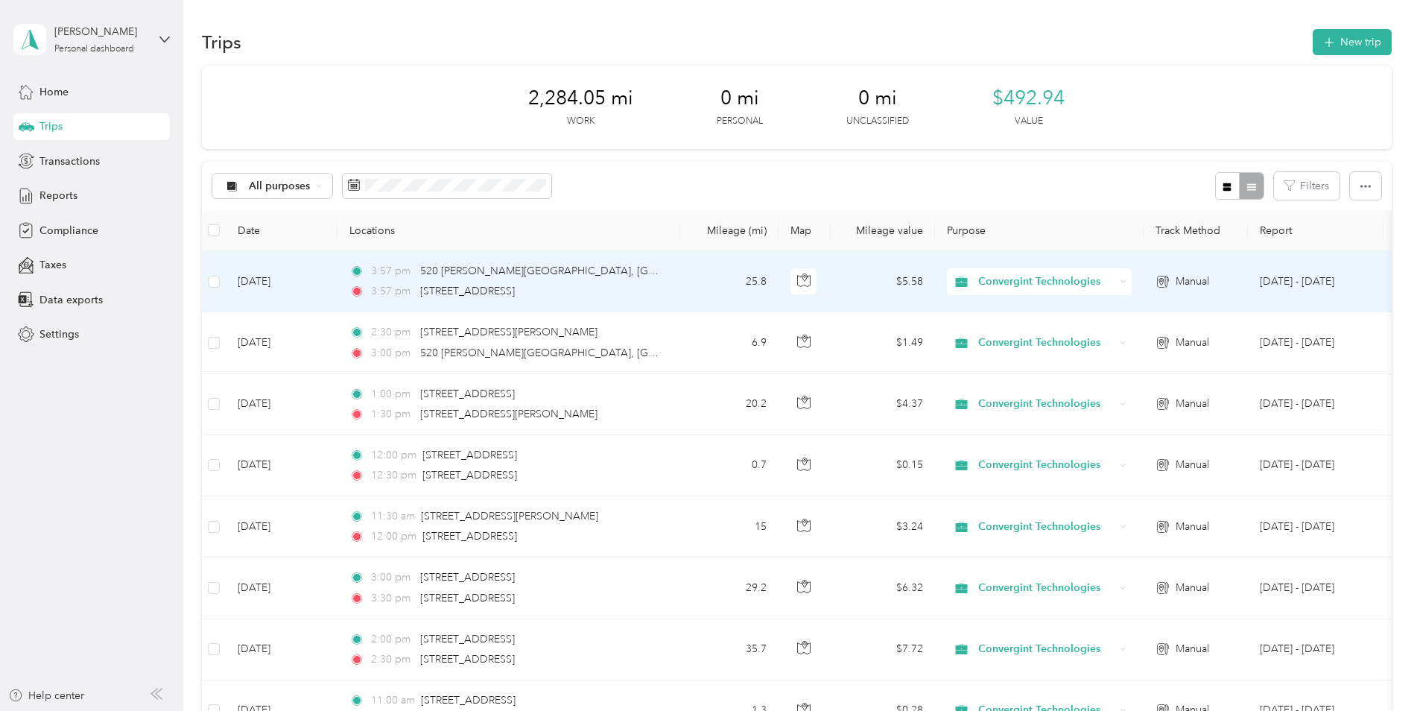
click at [314, 287] on td "[DATE]" at bounding box center [282, 281] width 112 height 61
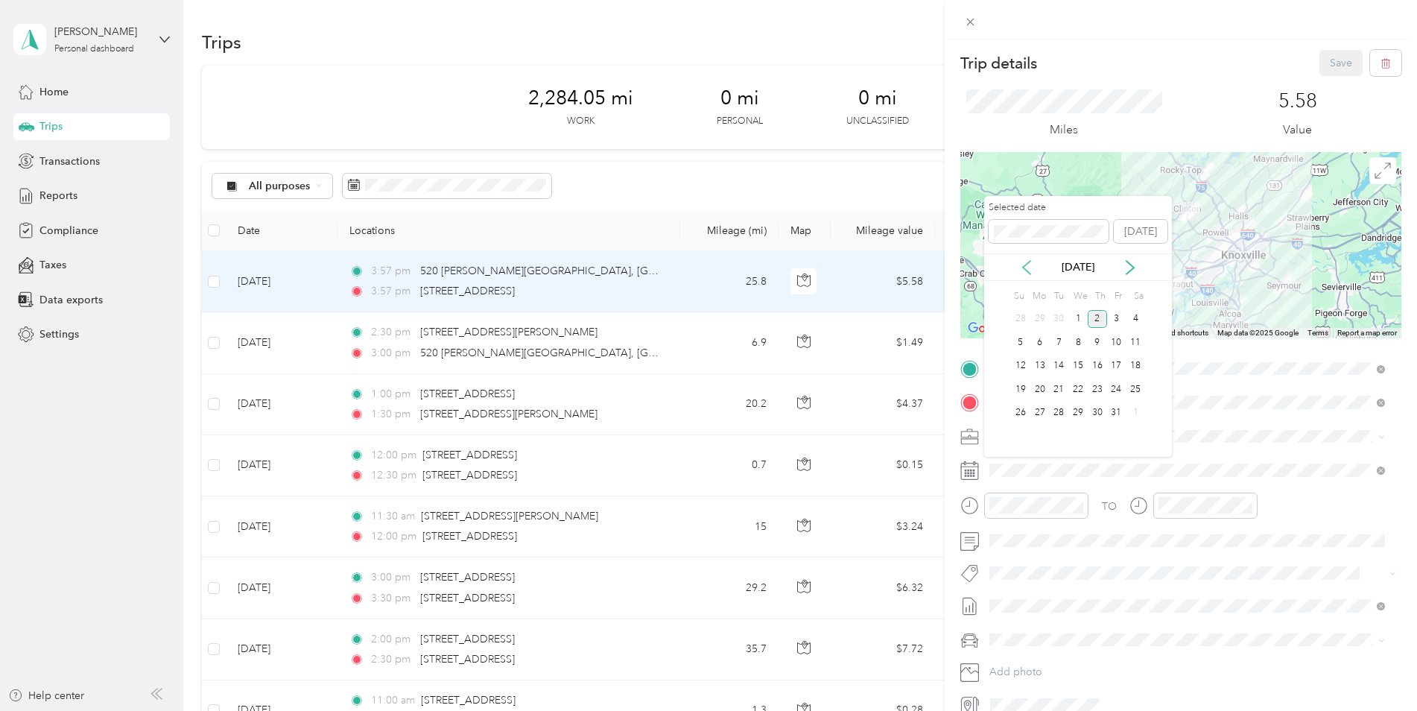
click at [1026, 264] on icon at bounding box center [1026, 267] width 7 height 13
click at [1129, 261] on icon at bounding box center [1130, 267] width 15 height 15
click at [1103, 317] on div "4" at bounding box center [1097, 319] width 19 height 19
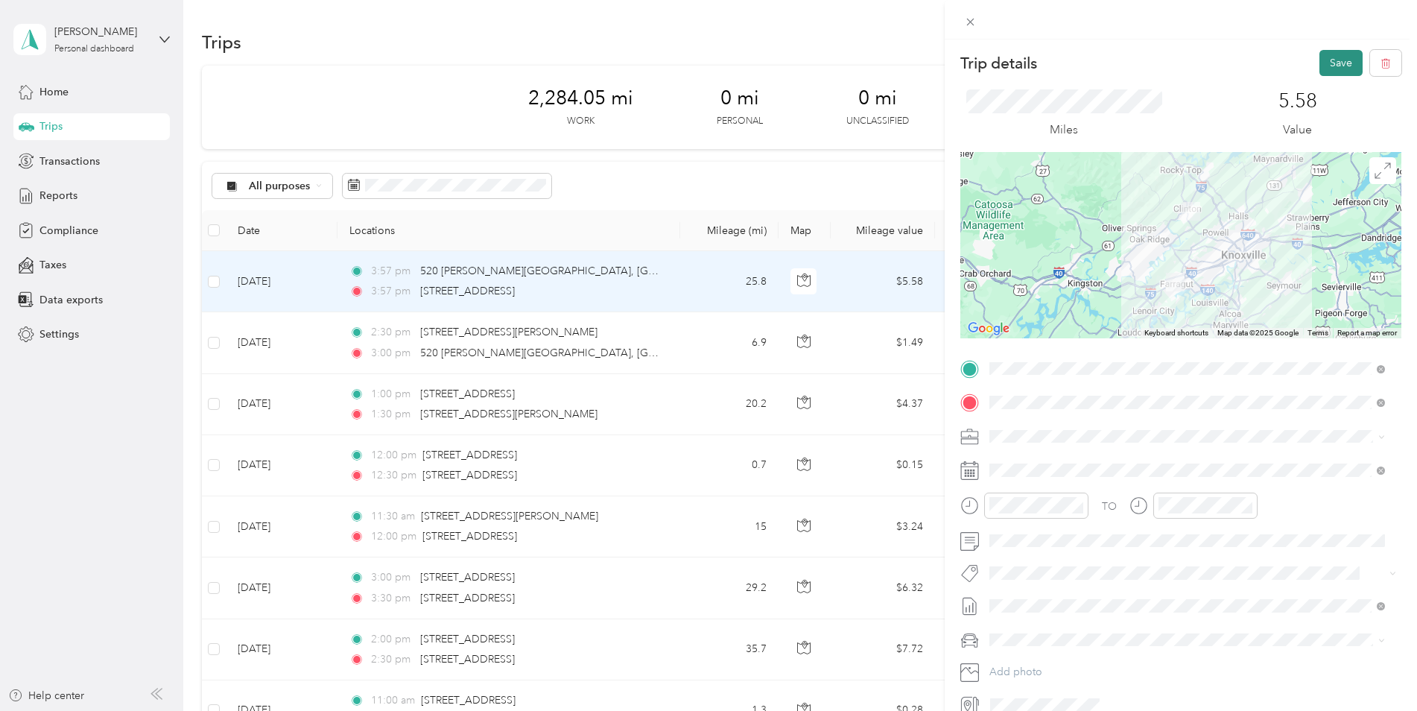
click at [1129, 63] on button "Save" at bounding box center [1340, 63] width 43 height 26
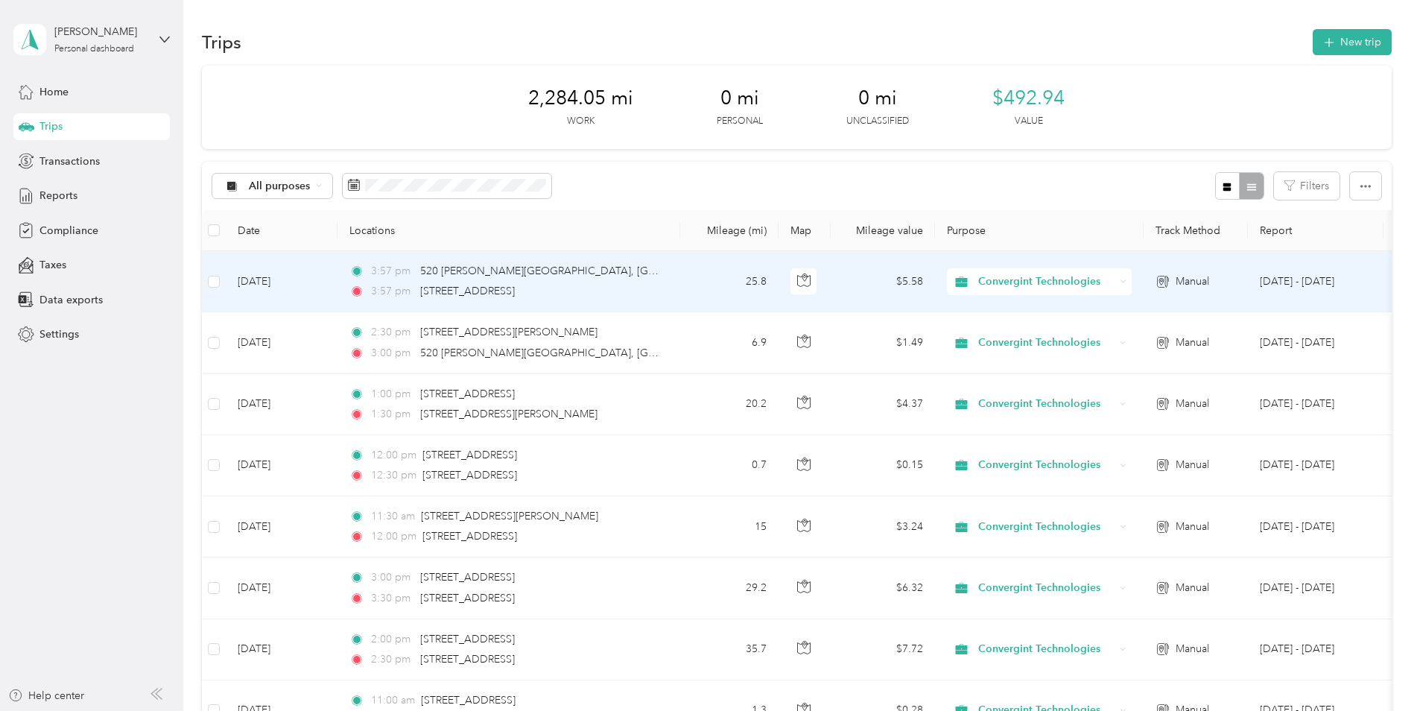
click at [280, 283] on td "[DATE]" at bounding box center [282, 281] width 112 height 61
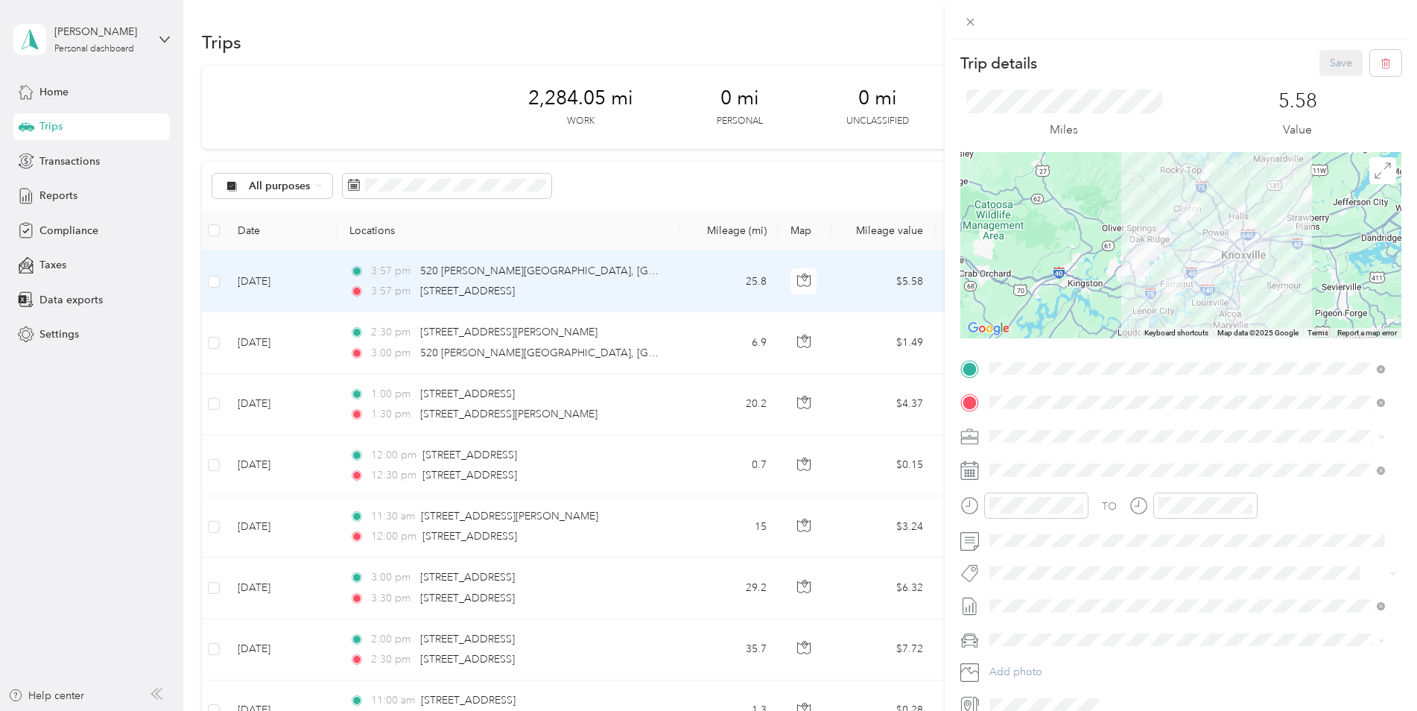
click at [280, 283] on div "Trip details Save This trip cannot be edited because it is either under review,…" at bounding box center [708, 355] width 1417 height 711
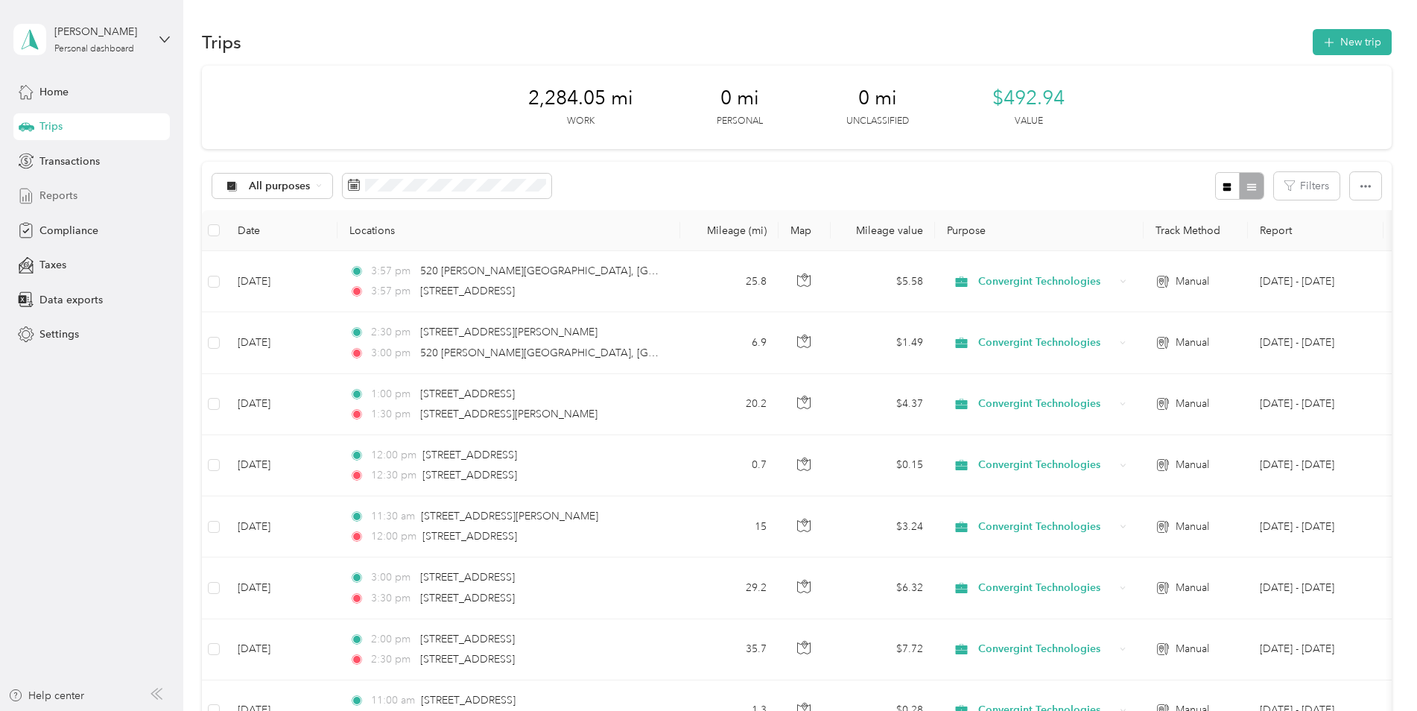
click at [56, 194] on span "Reports" at bounding box center [58, 196] width 38 height 16
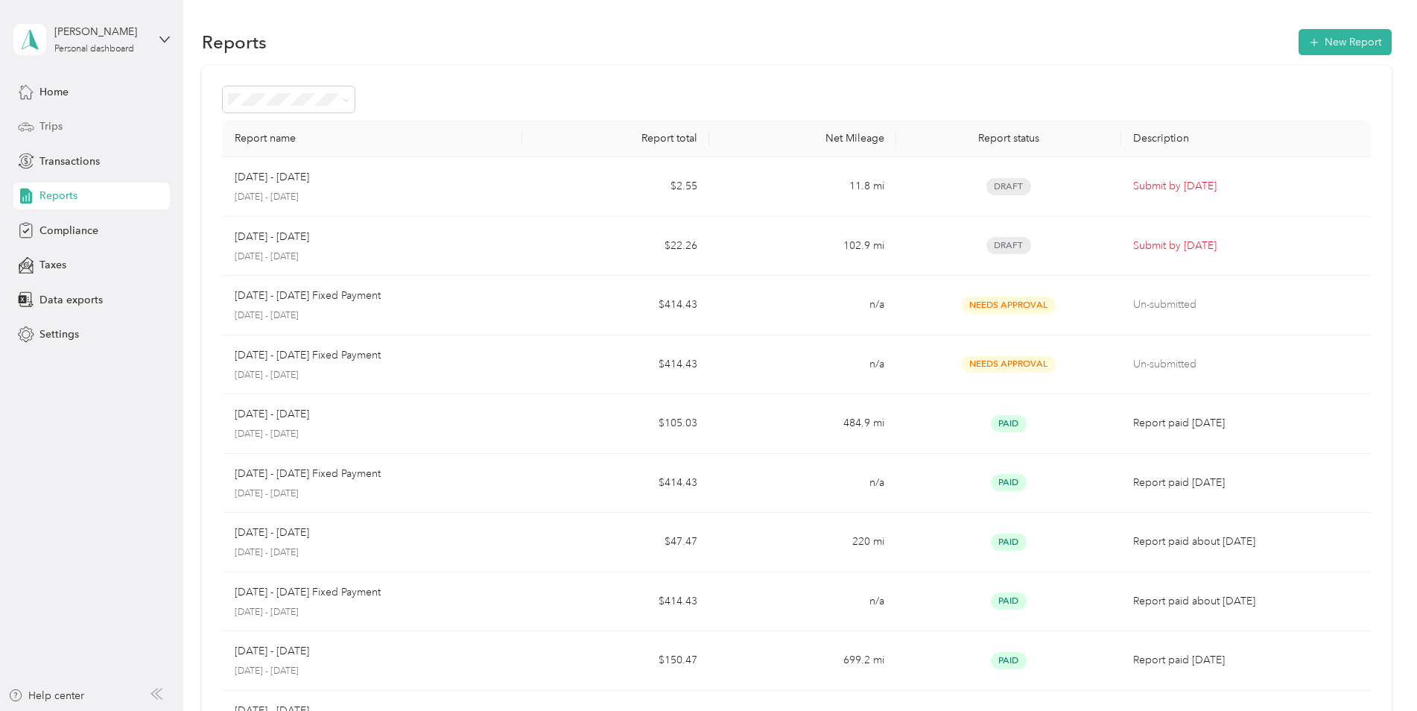
click at [50, 124] on span "Trips" at bounding box center [50, 126] width 23 height 16
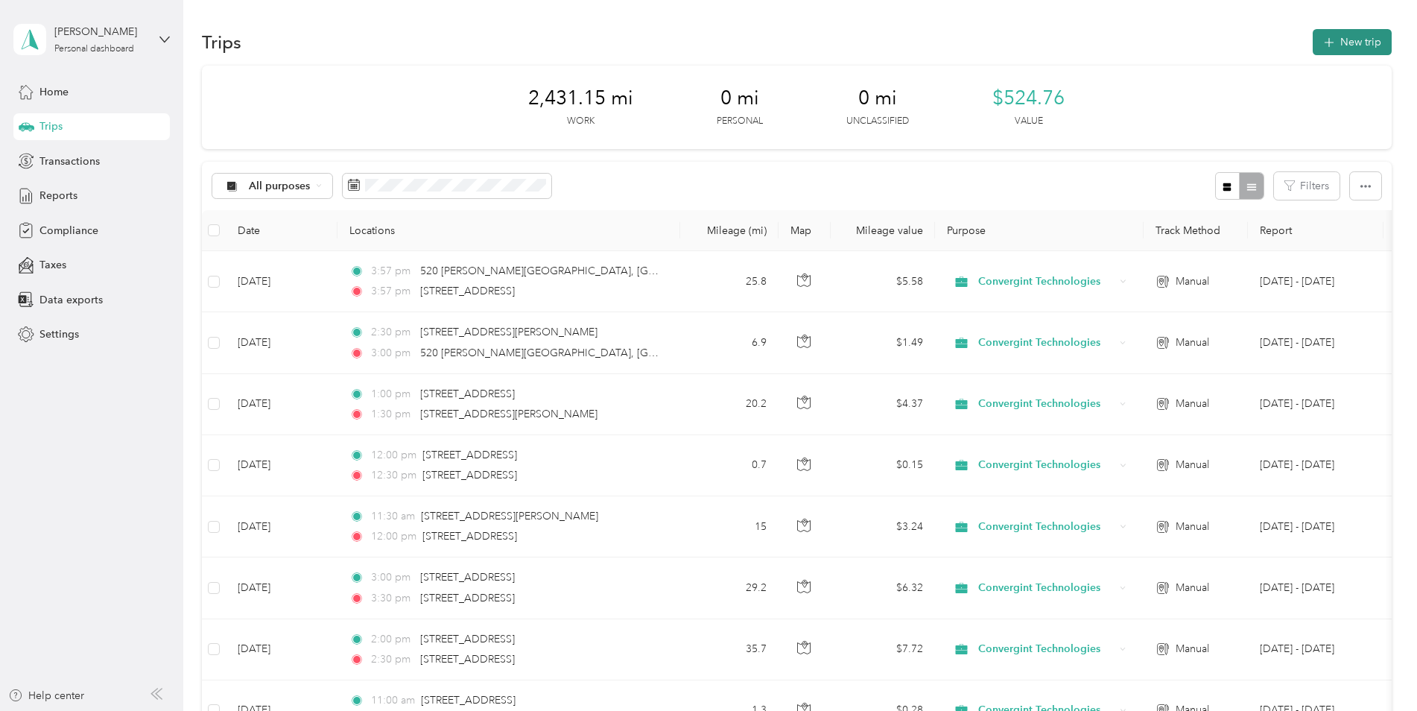
click at [1129, 35] on button "New trip" at bounding box center [1352, 42] width 79 height 26
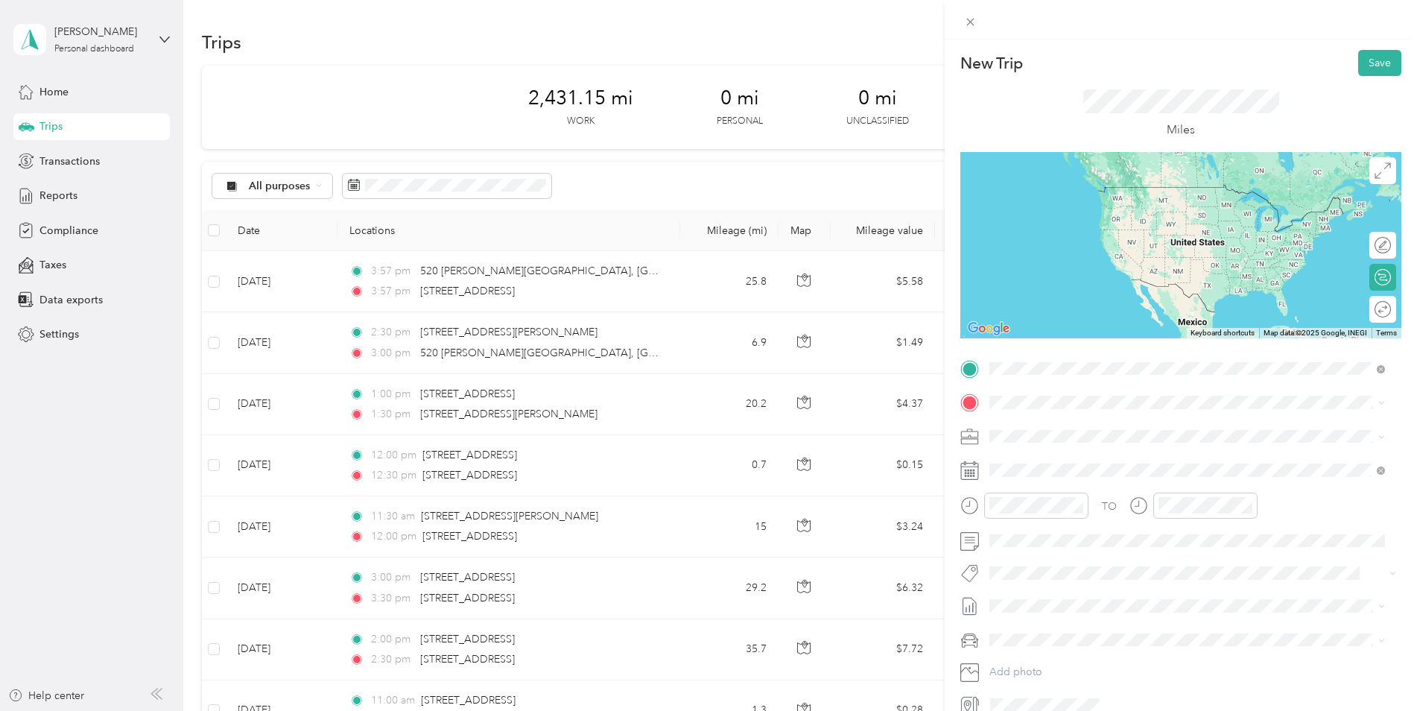
click at [1063, 425] on span "[STREET_ADDRESS][PERSON_NAME][US_STATE]" at bounding box center [1134, 422] width 232 height 13
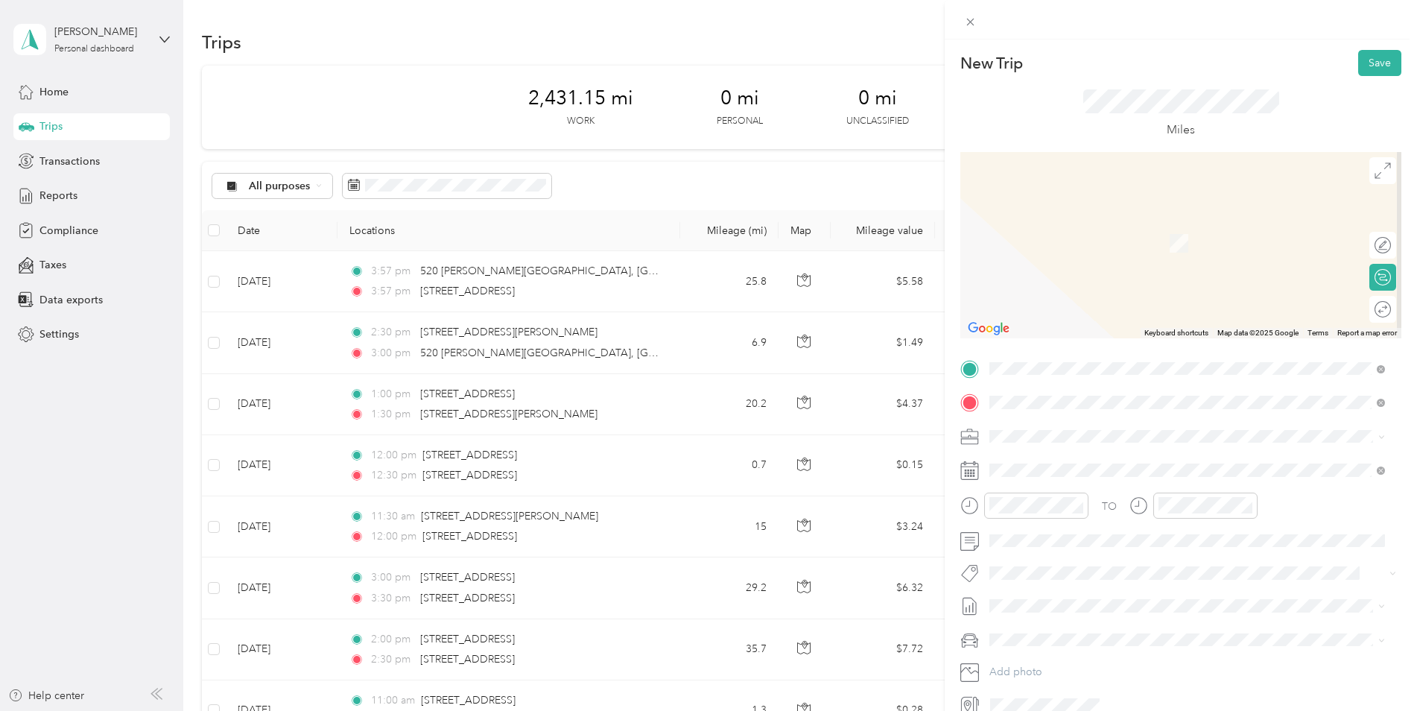
click at [1045, 457] on span "[STREET_ADDRESS][US_STATE]" at bounding box center [1092, 455] width 149 height 13
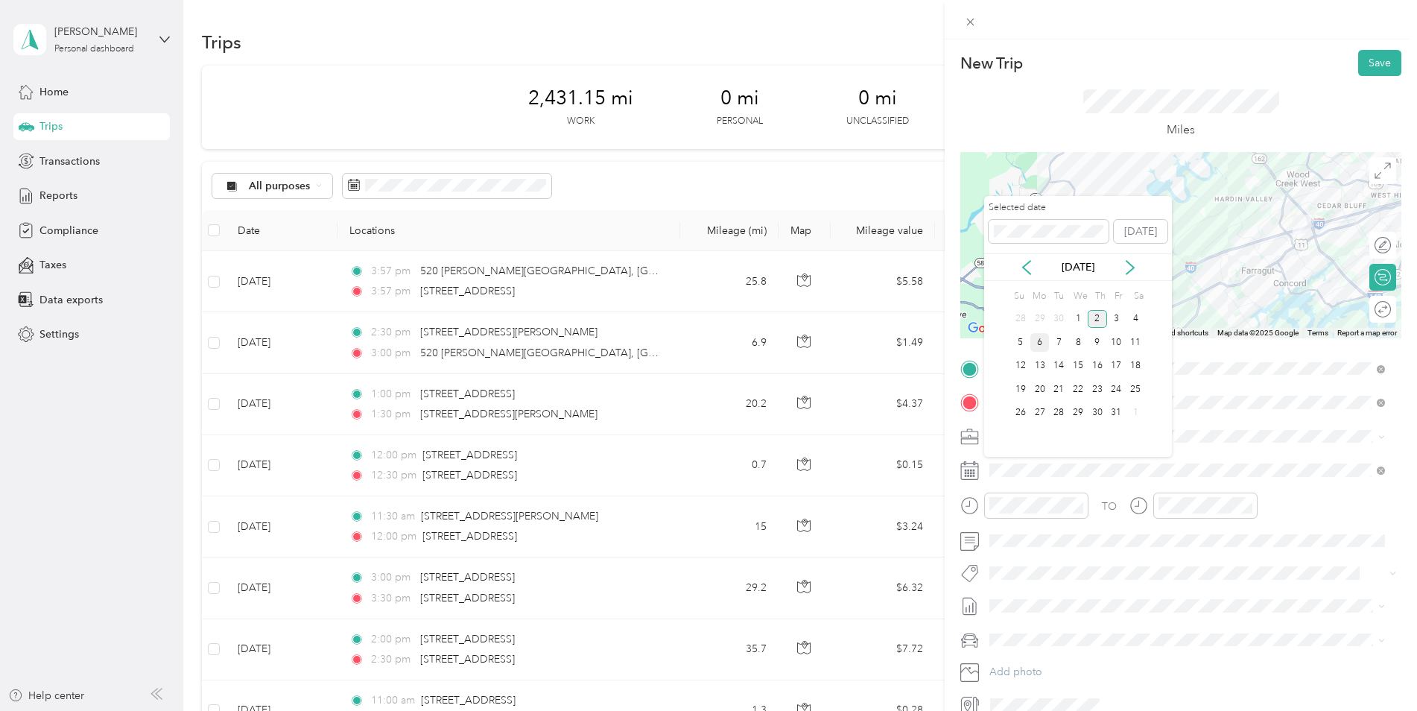
click at [1037, 343] on div "6" at bounding box center [1039, 342] width 19 height 19
click at [1029, 260] on icon at bounding box center [1026, 267] width 15 height 15
click at [1041, 342] on div "8" at bounding box center [1039, 342] width 19 height 19
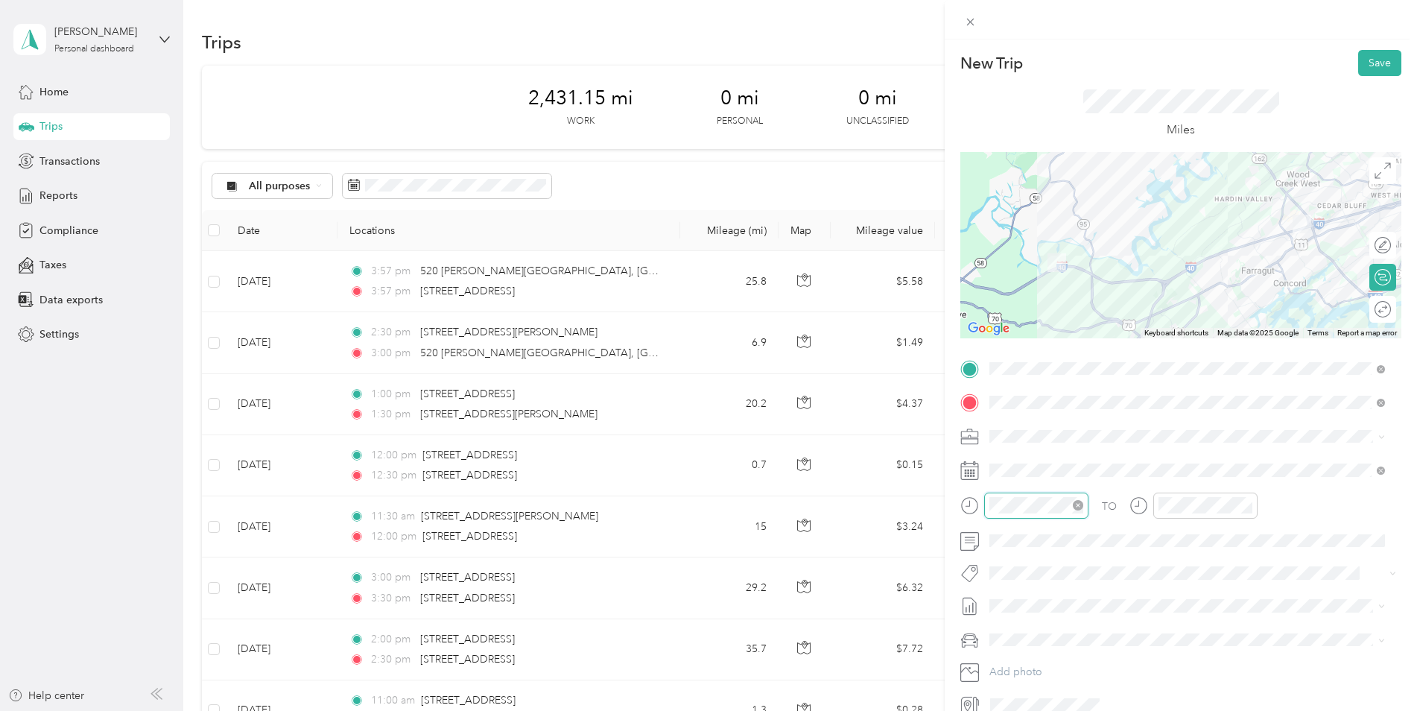
scroll to position [83, 0]
click at [988, 506] on div at bounding box center [1036, 505] width 104 height 26
click at [983, 504] on div at bounding box center [1024, 505] width 128 height 26
click at [1004, 327] on div "01" at bounding box center [1005, 327] width 36 height 21
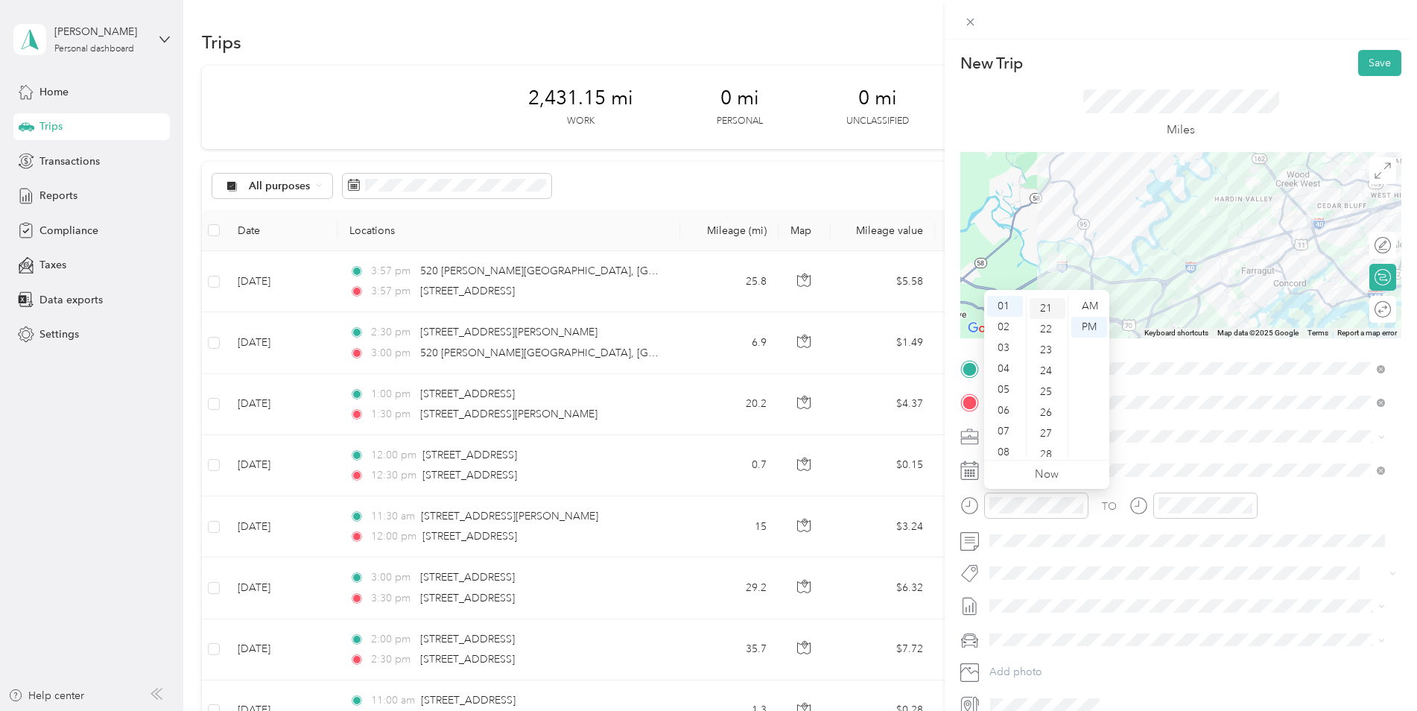
scroll to position [522, 0]
click at [1045, 405] on div "30" at bounding box center [1048, 410] width 36 height 21
click at [1045, 405] on ul "00 01 02 03 04 05 06 07 08 09 10 11 12 13 14 15 16 17 18 19 20 21 22 23 24 25 2…" at bounding box center [1047, 376] width 42 height 161
drag, startPoint x: 1045, startPoint y: 405, endPoint x: 1098, endPoint y: 323, distance: 96.9
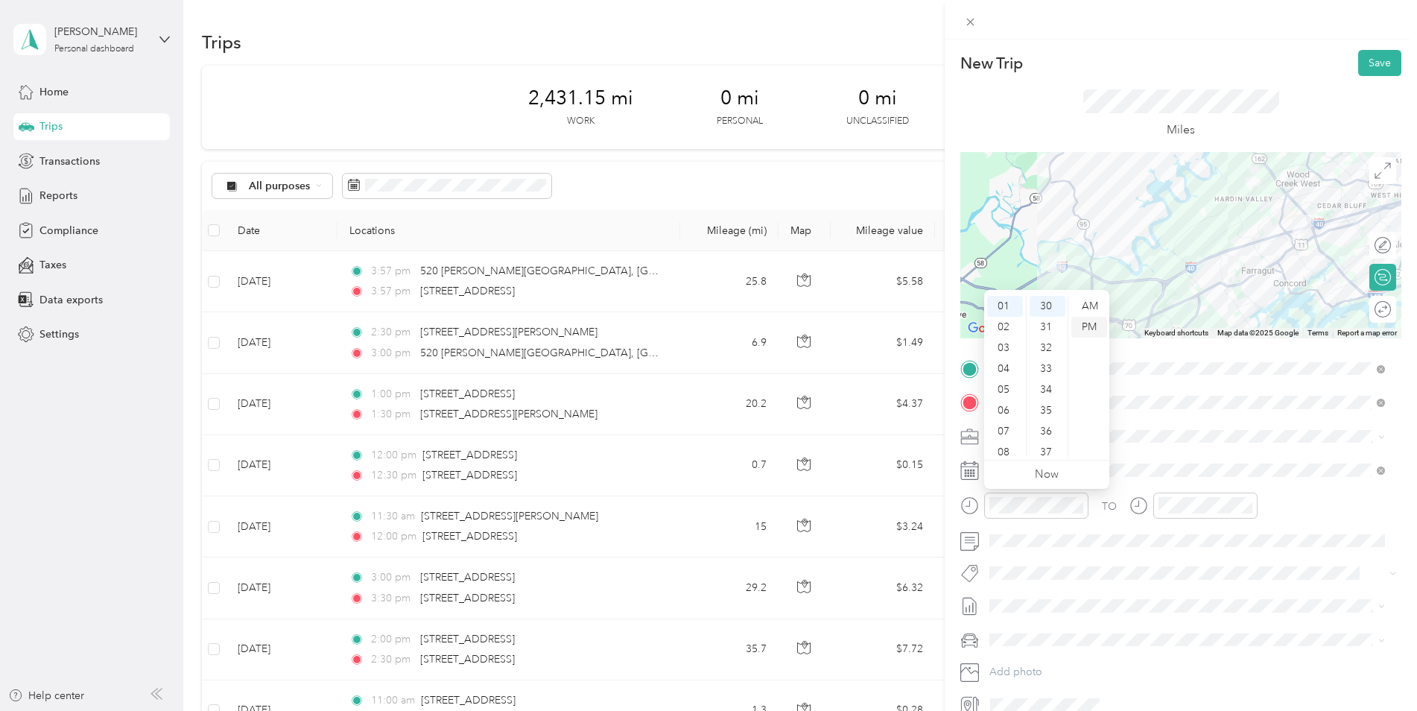
click at [1098, 323] on div "PM" at bounding box center [1089, 327] width 36 height 21
click at [1048, 306] on div "00" at bounding box center [1048, 306] width 36 height 21
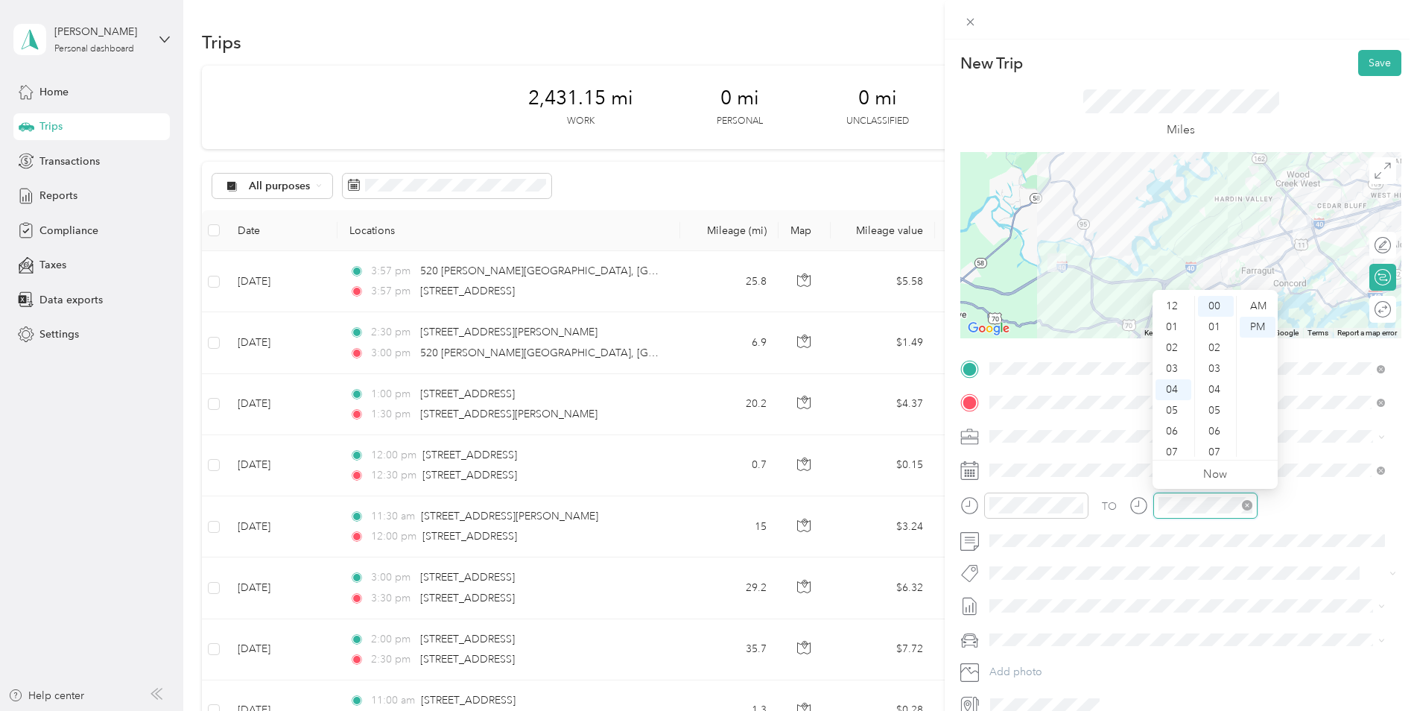
scroll to position [83, 0]
click at [1129, 507] on div at bounding box center [1205, 505] width 104 height 26
click at [1129, 507] on div "TO" at bounding box center [1180, 510] width 441 height 37
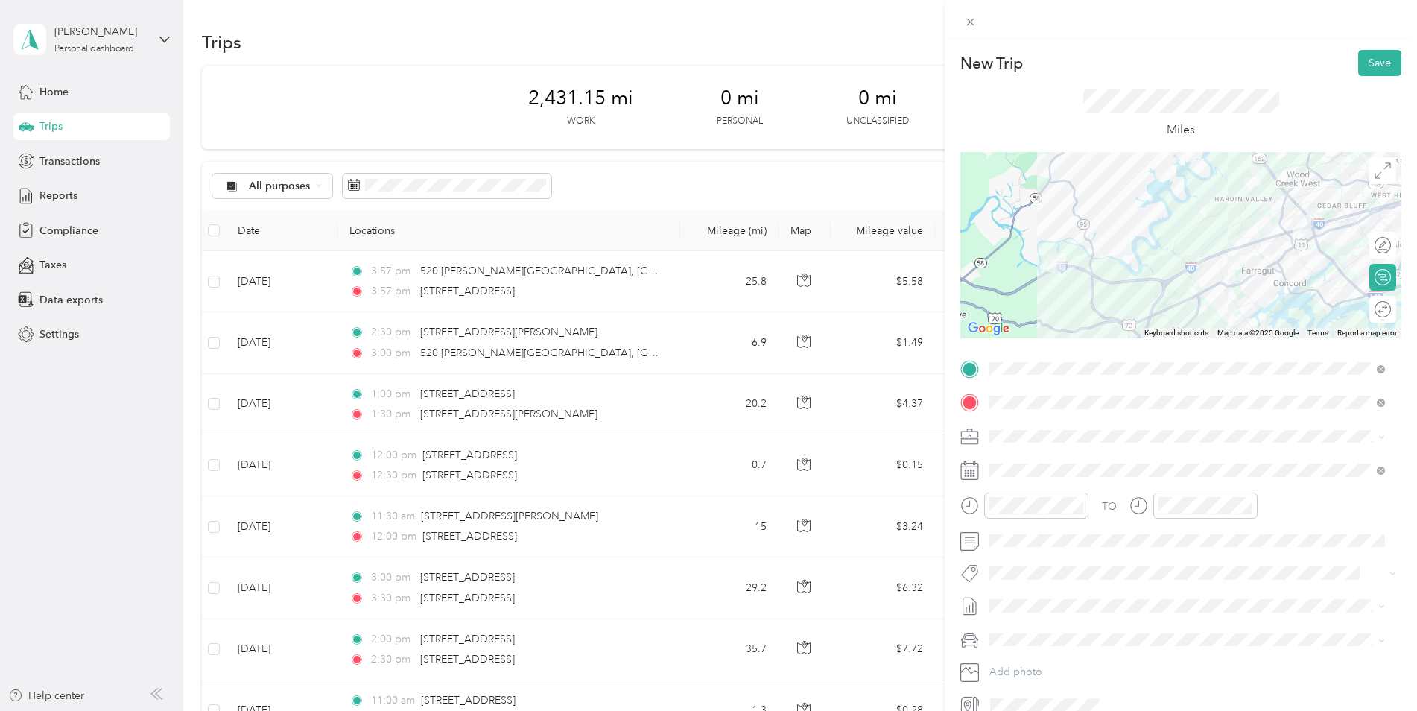
click at [1100, 586] on div "TO Add photo" at bounding box center [1180, 537] width 441 height 360
click at [1129, 63] on button "Save" at bounding box center [1379, 63] width 43 height 26
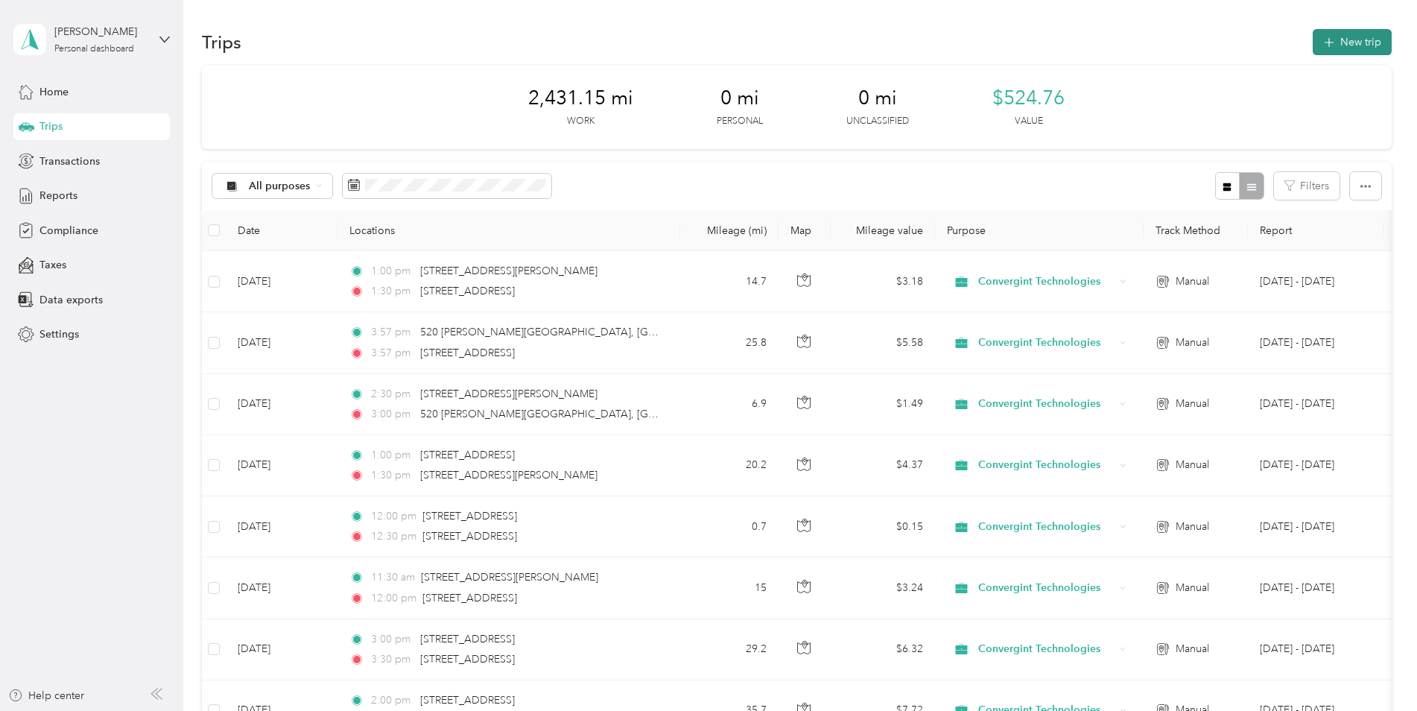
click at [1129, 42] on button "New trip" at bounding box center [1352, 42] width 79 height 26
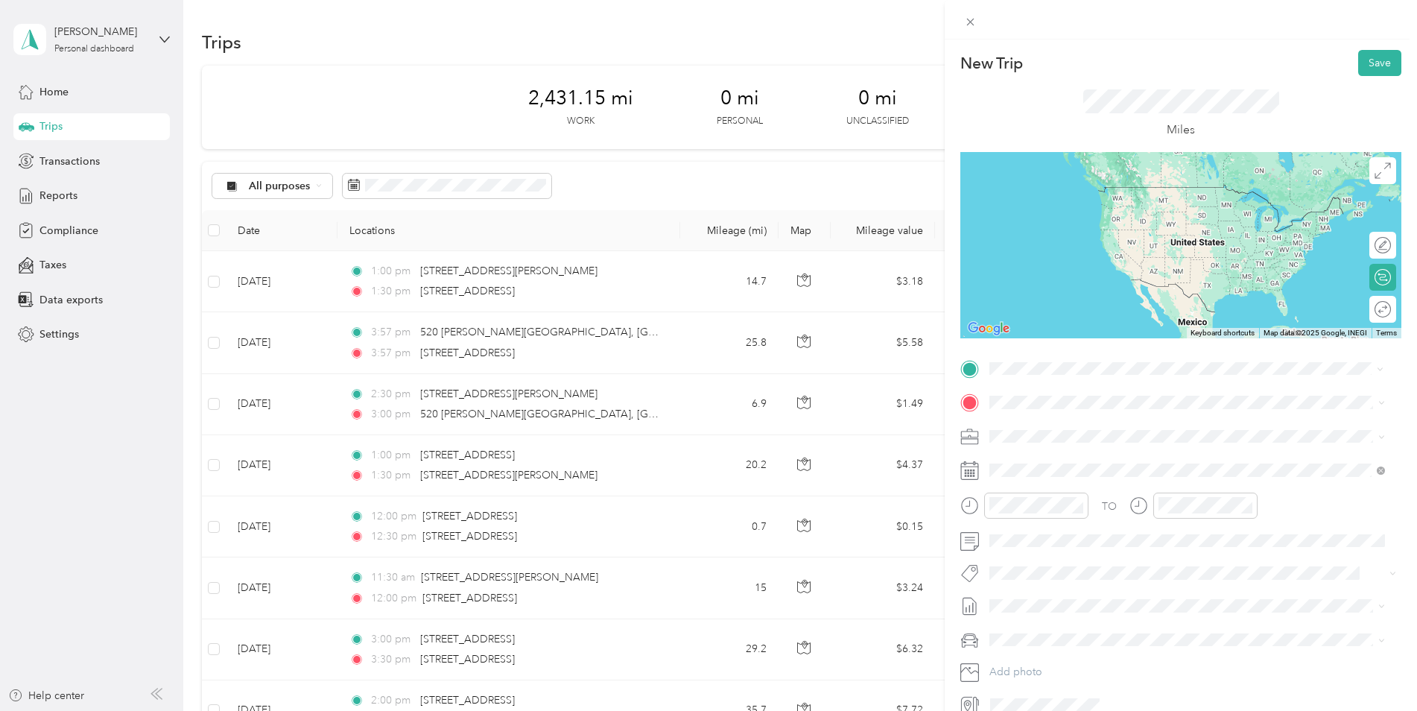
click at [1042, 424] on span "[STREET_ADDRESS][US_STATE]" at bounding box center [1092, 422] width 149 height 13
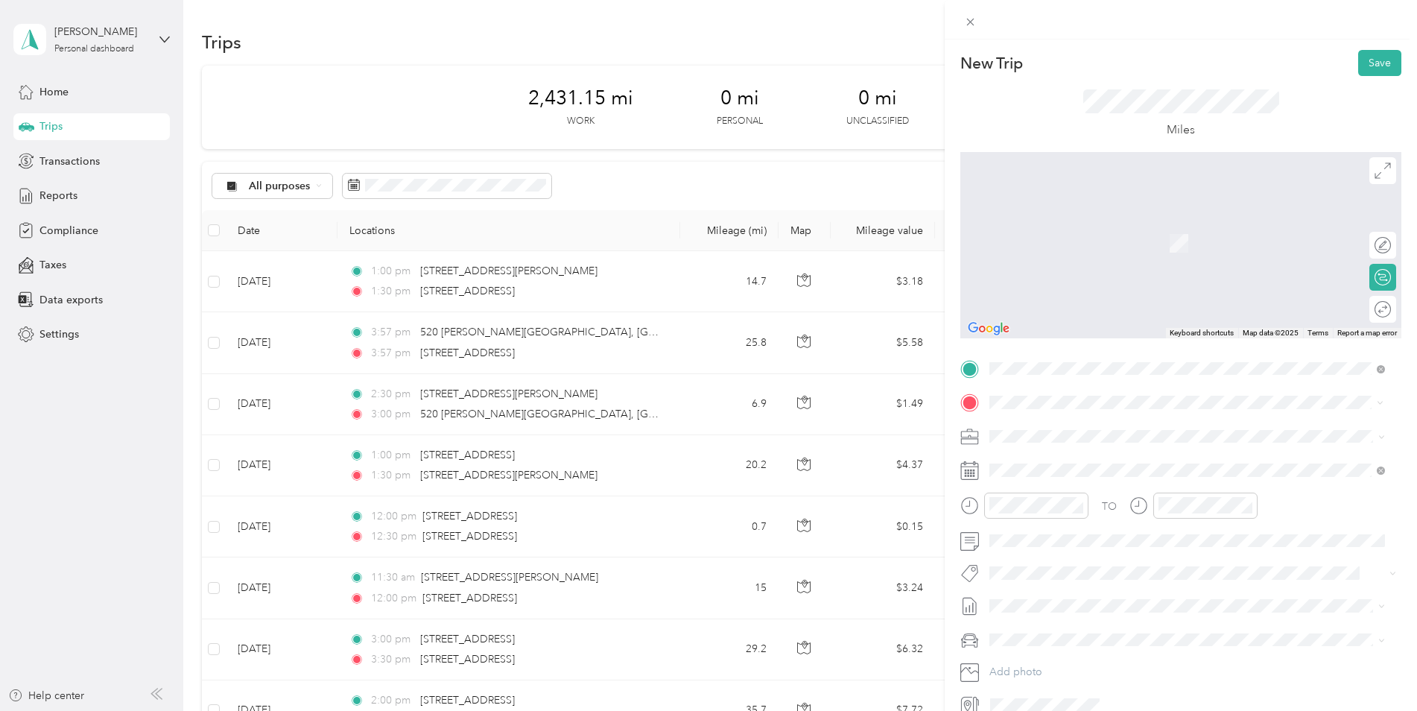
click at [1079, 463] on span "[STREET_ADDRESS][PERSON_NAME][US_STATE]" at bounding box center [1134, 455] width 232 height 13
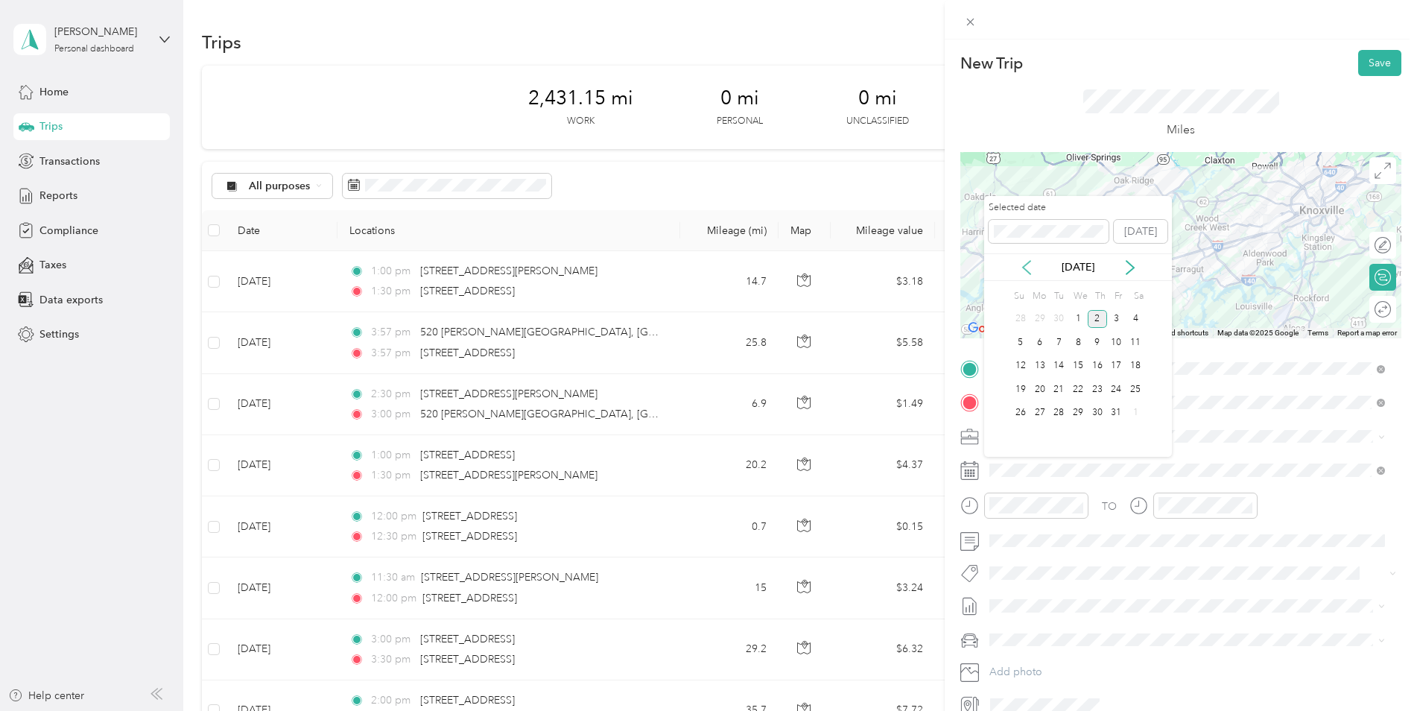
click at [1026, 266] on icon at bounding box center [1026, 267] width 15 height 15
click at [1039, 338] on div "8" at bounding box center [1039, 342] width 19 height 19
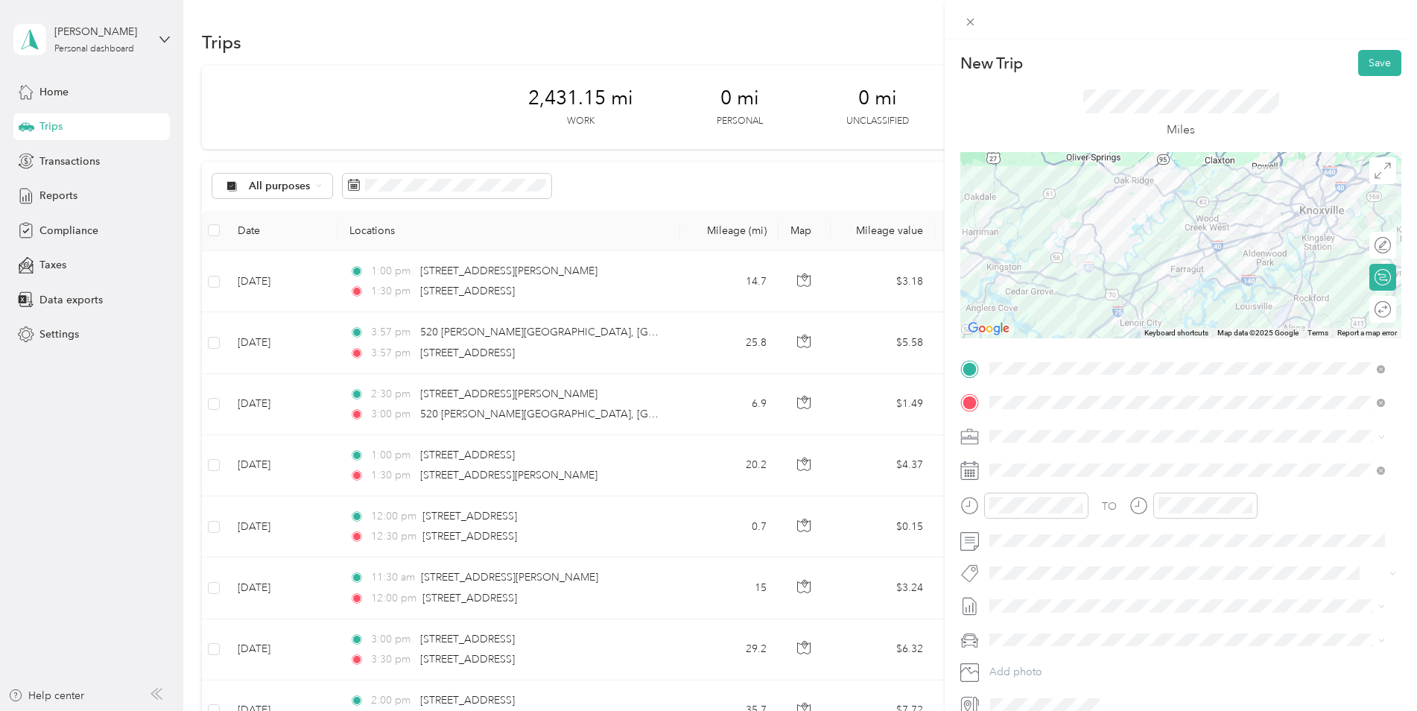
scroll to position [63, 0]
click at [952, 504] on form "New Trip Save This trip cannot be edited because it is either under review, app…" at bounding box center [1181, 383] width 472 height 667
click at [985, 504] on div at bounding box center [1036, 505] width 104 height 26
click at [1129, 66] on button "Save" at bounding box center [1379, 63] width 43 height 26
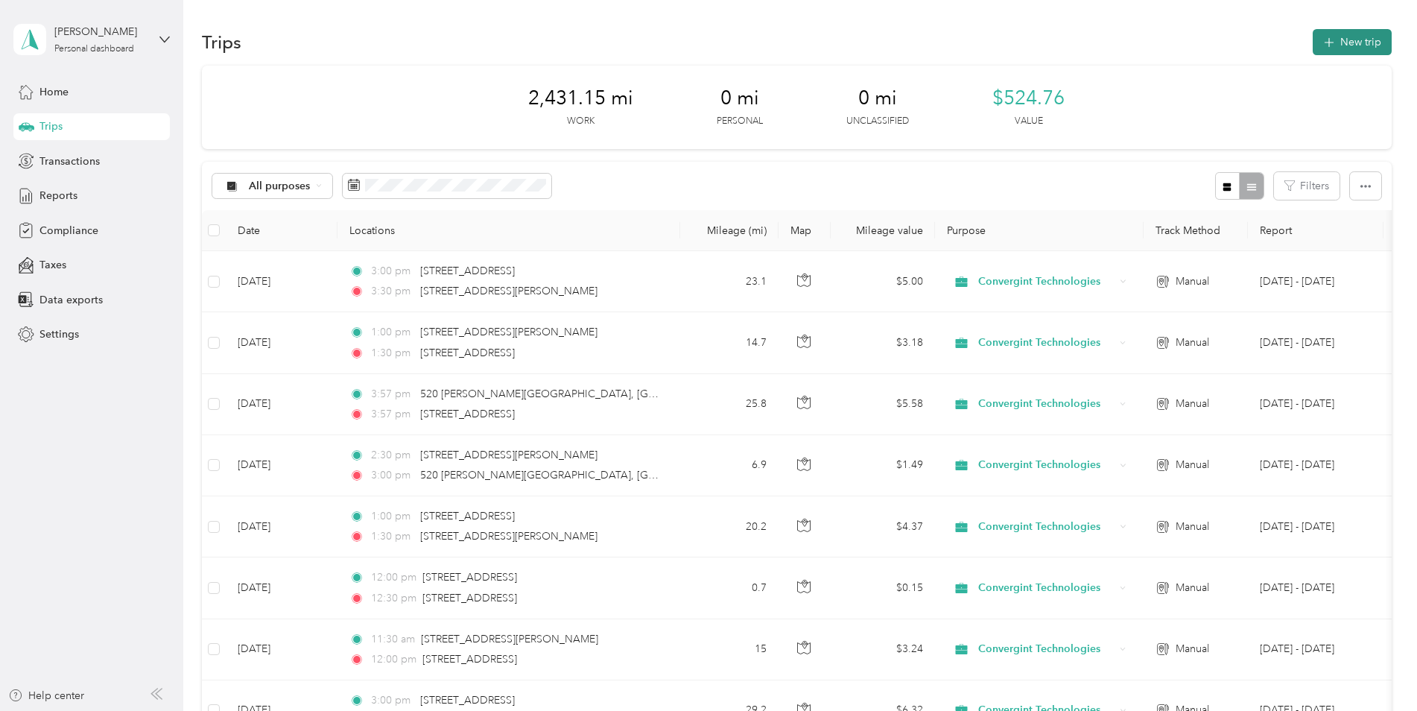
click at [1129, 47] on button "New trip" at bounding box center [1352, 42] width 79 height 26
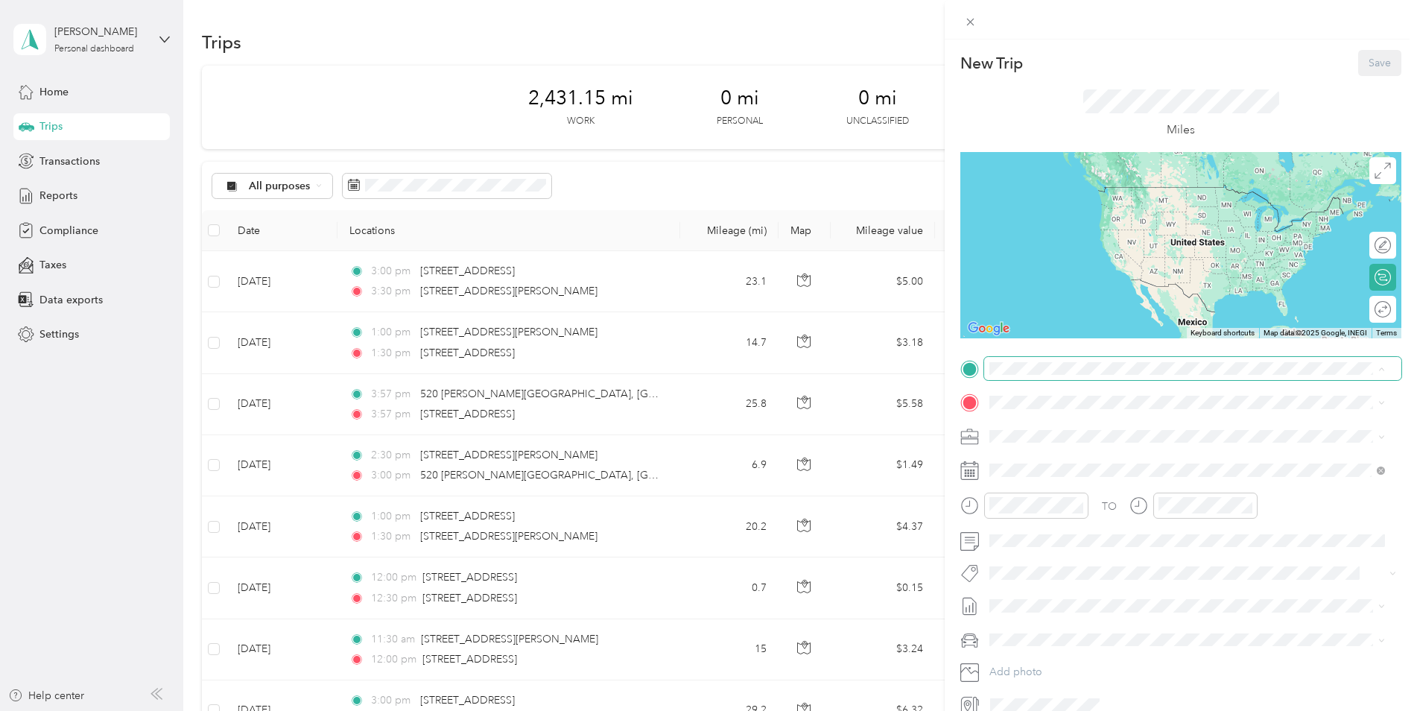
click at [1019, 361] on span at bounding box center [1192, 369] width 417 height 24
click at [1062, 428] on span "[STREET_ADDRESS][PERSON_NAME][US_STATE]" at bounding box center [1134, 422] width 232 height 13
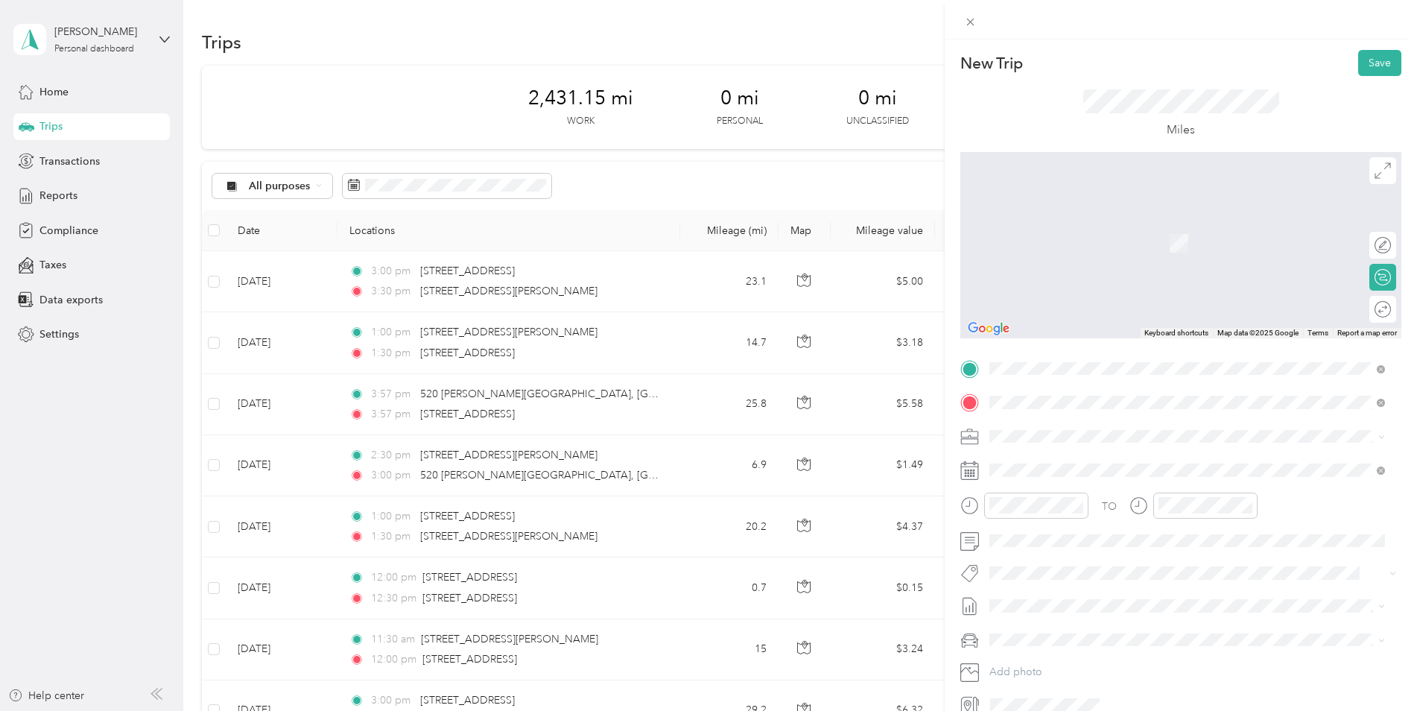
click at [1073, 467] on div "[STREET_ADDRESS][US_STATE]" at bounding box center [1187, 457] width 385 height 20
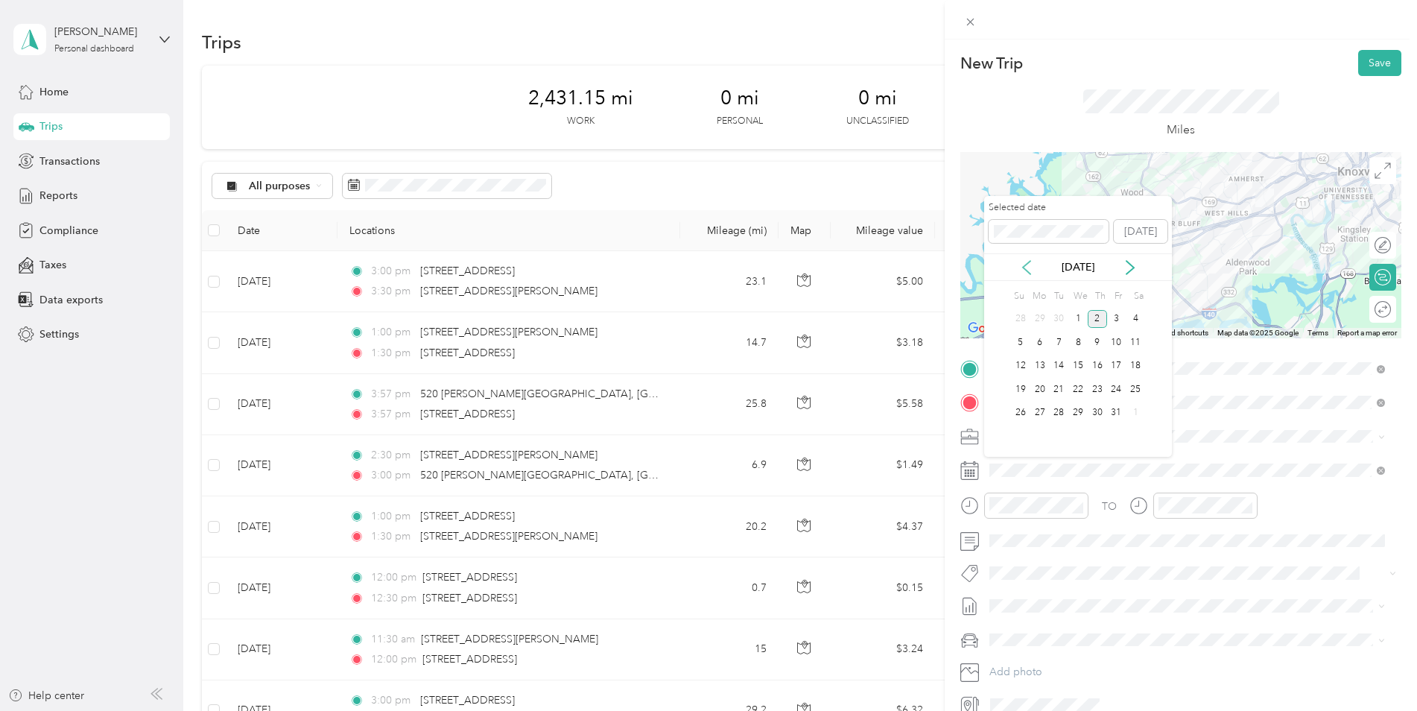
click at [1030, 264] on icon at bounding box center [1026, 267] width 15 height 15
click at [1042, 342] on div "8" at bounding box center [1039, 342] width 19 height 19
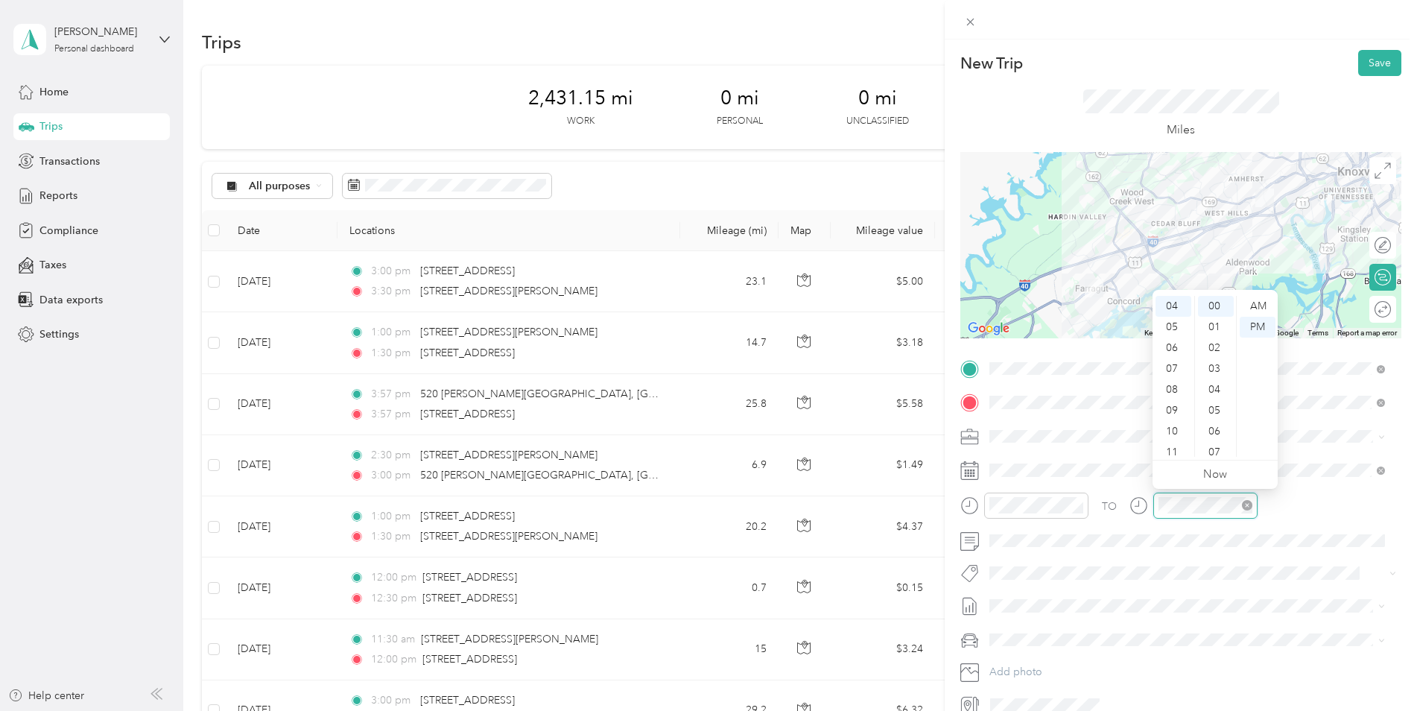
scroll to position [0, 0]
click at [1129, 501] on div "TO" at bounding box center [1180, 510] width 441 height 37
click at [1129, 502] on div "TO" at bounding box center [1180, 510] width 441 height 37
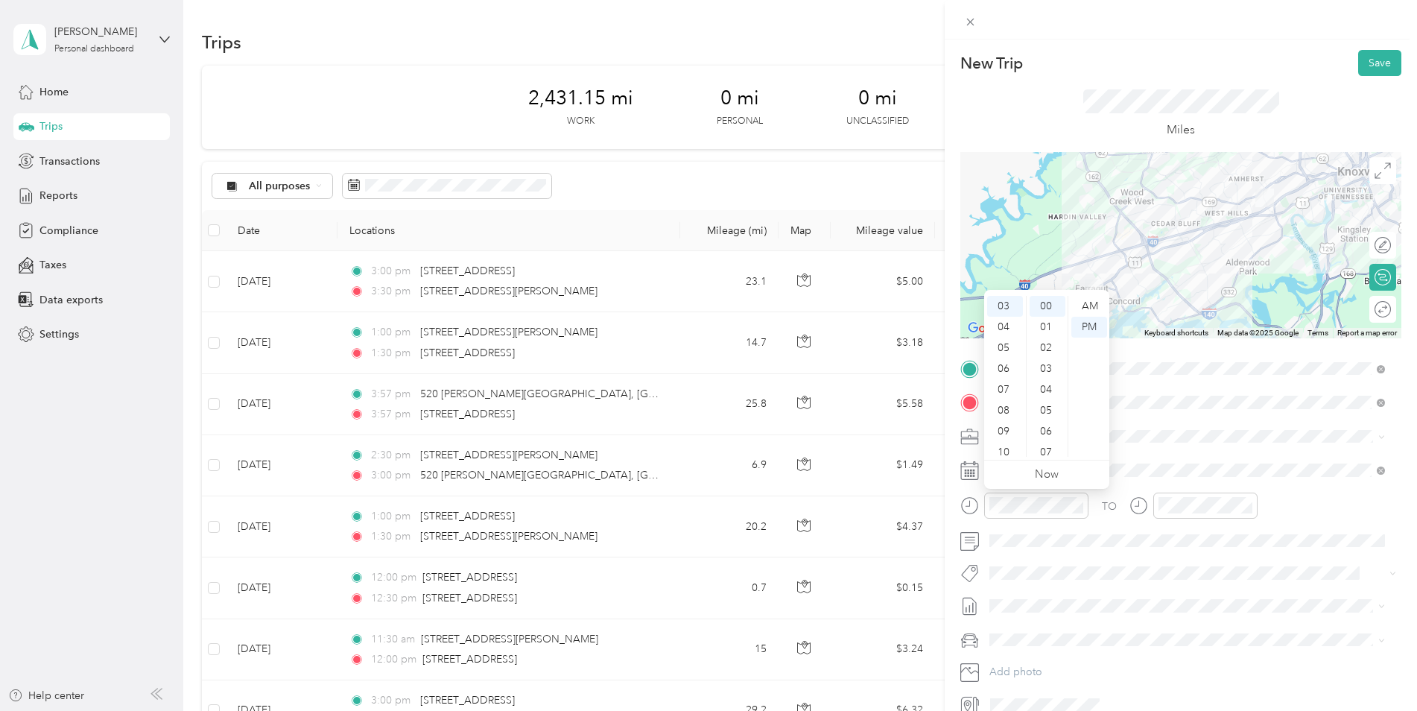
click at [1129, 492] on div "TO" at bounding box center [1180, 510] width 441 height 37
click at [1129, 59] on button "Save" at bounding box center [1379, 63] width 43 height 26
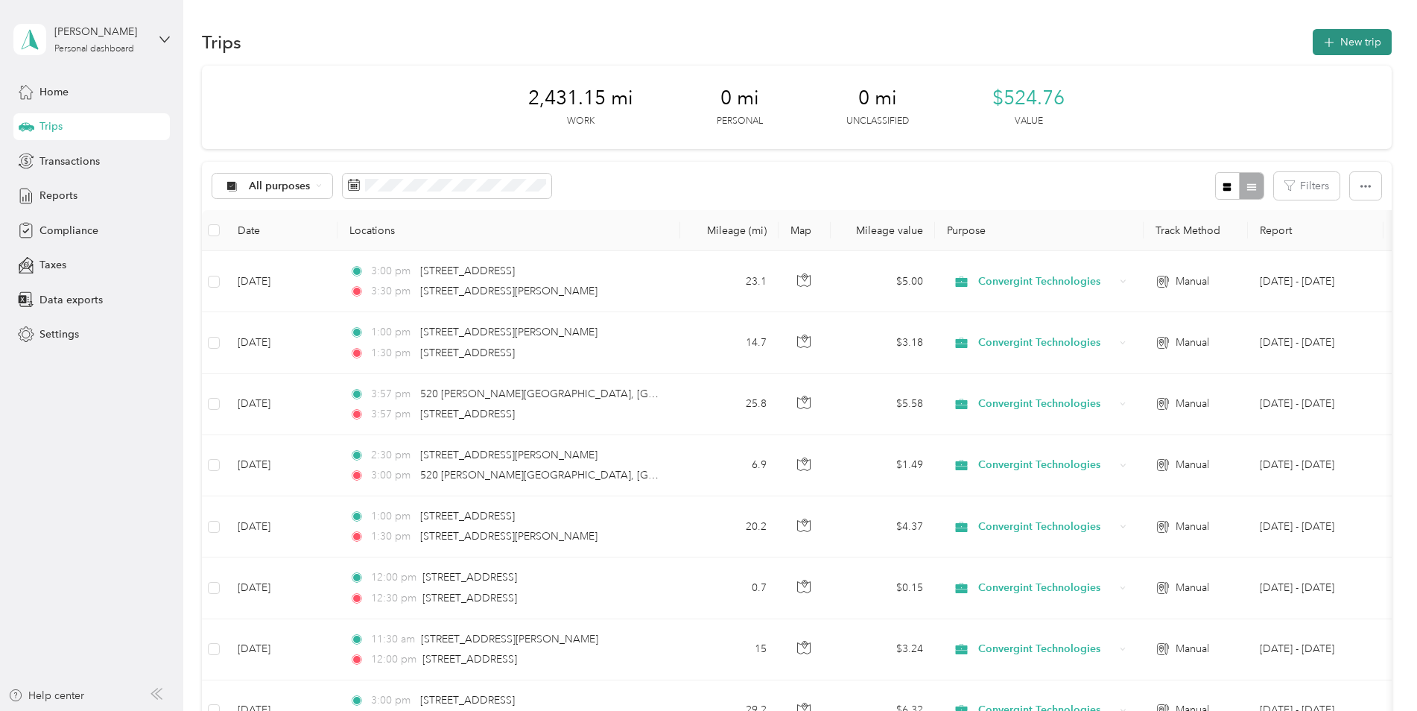
click at [1129, 39] on button "New trip" at bounding box center [1352, 42] width 79 height 26
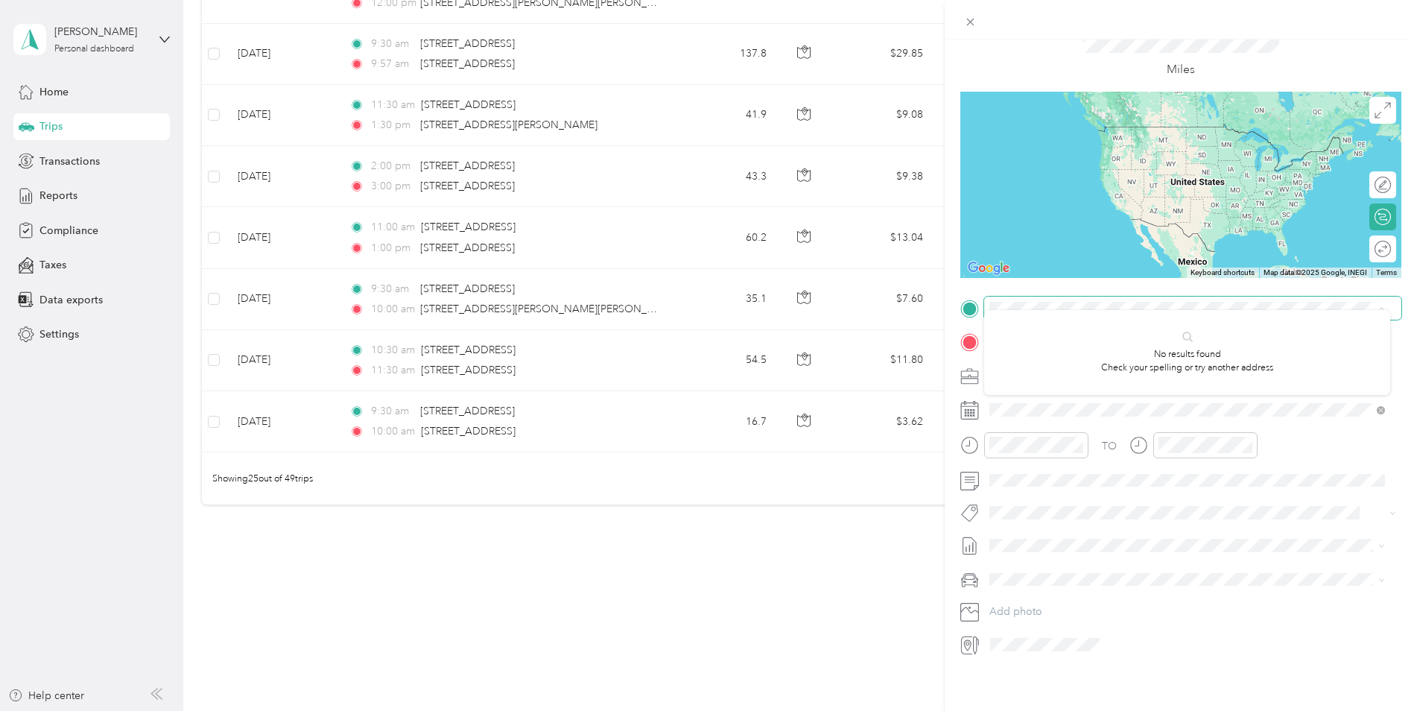
scroll to position [72, 0]
click at [708, 677] on div "New Trip Save This trip cannot be edited because it is either under review, app…" at bounding box center [708, 355] width 1417 height 711
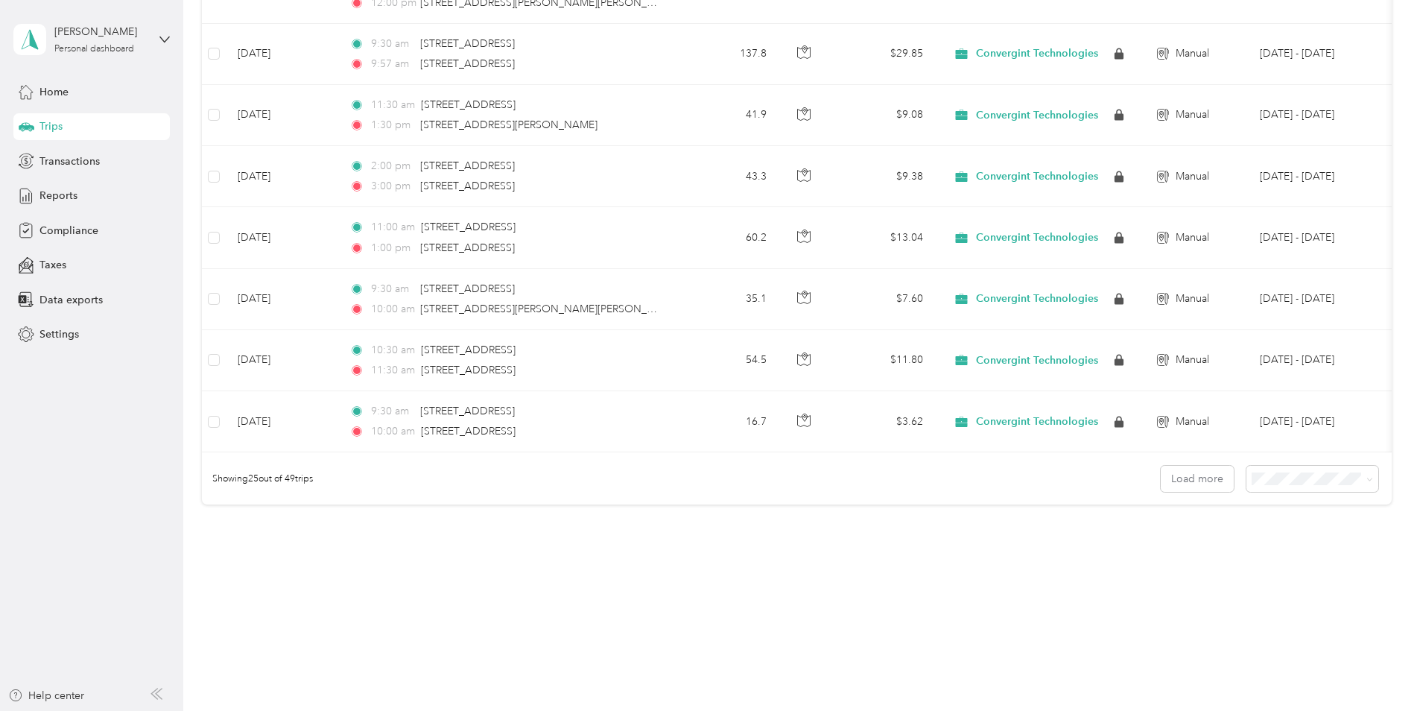
click at [708, 677] on div "New Trip Save This trip cannot be edited because it is either under review, app…" at bounding box center [708, 355] width 1417 height 711
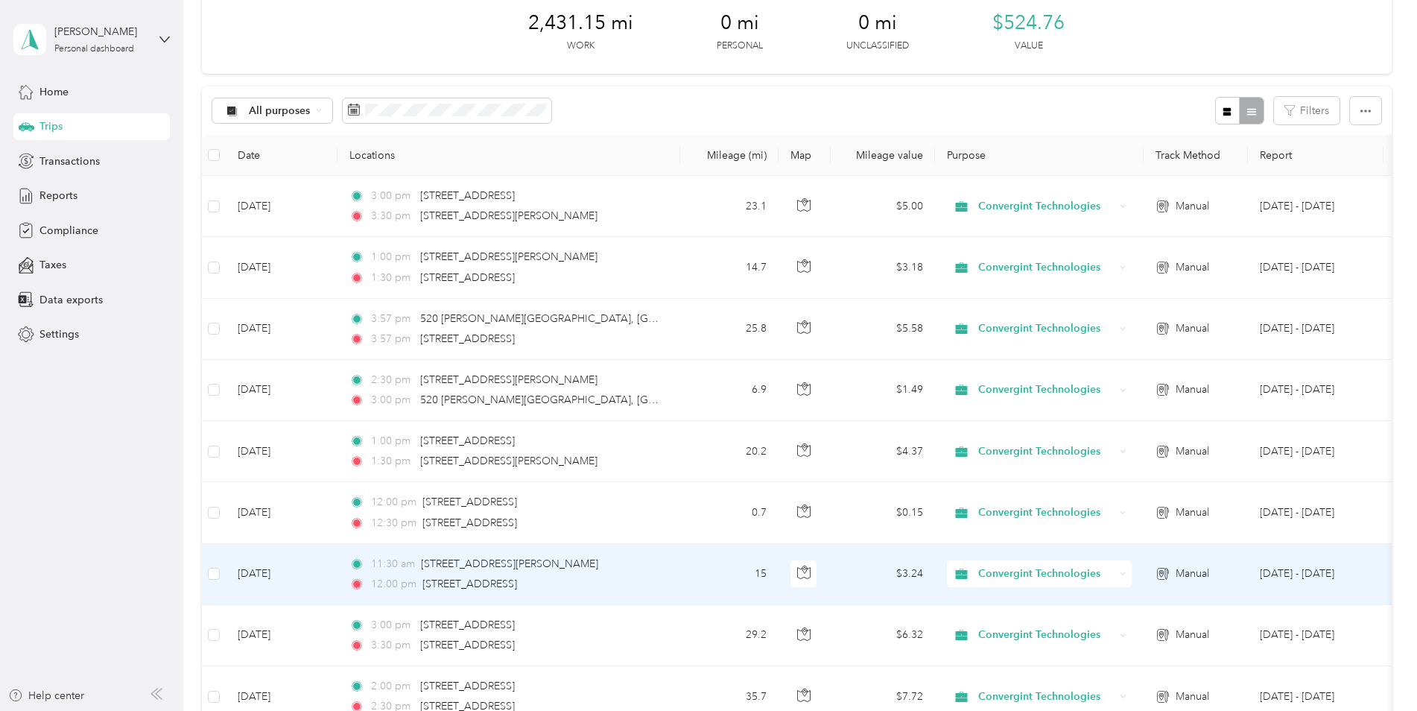
scroll to position [0, 0]
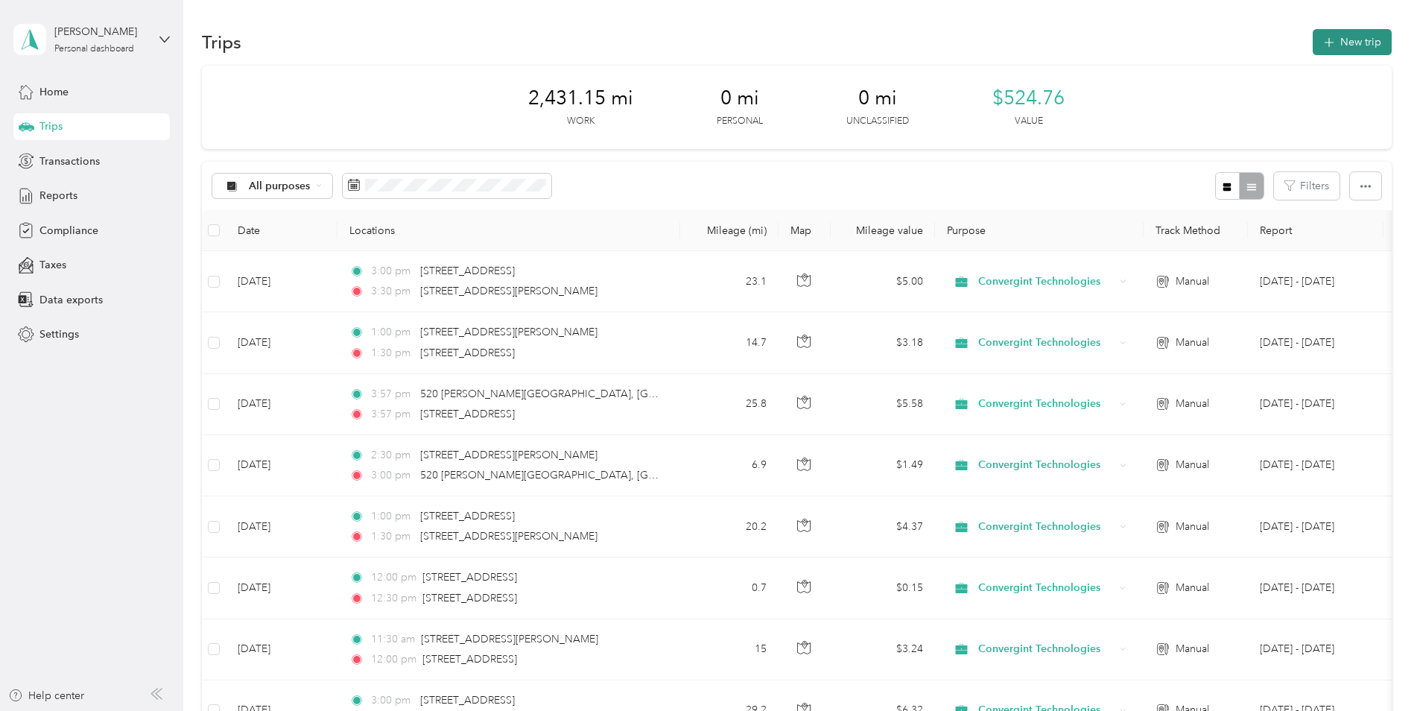
click at [1129, 45] on button "New trip" at bounding box center [1352, 42] width 79 height 26
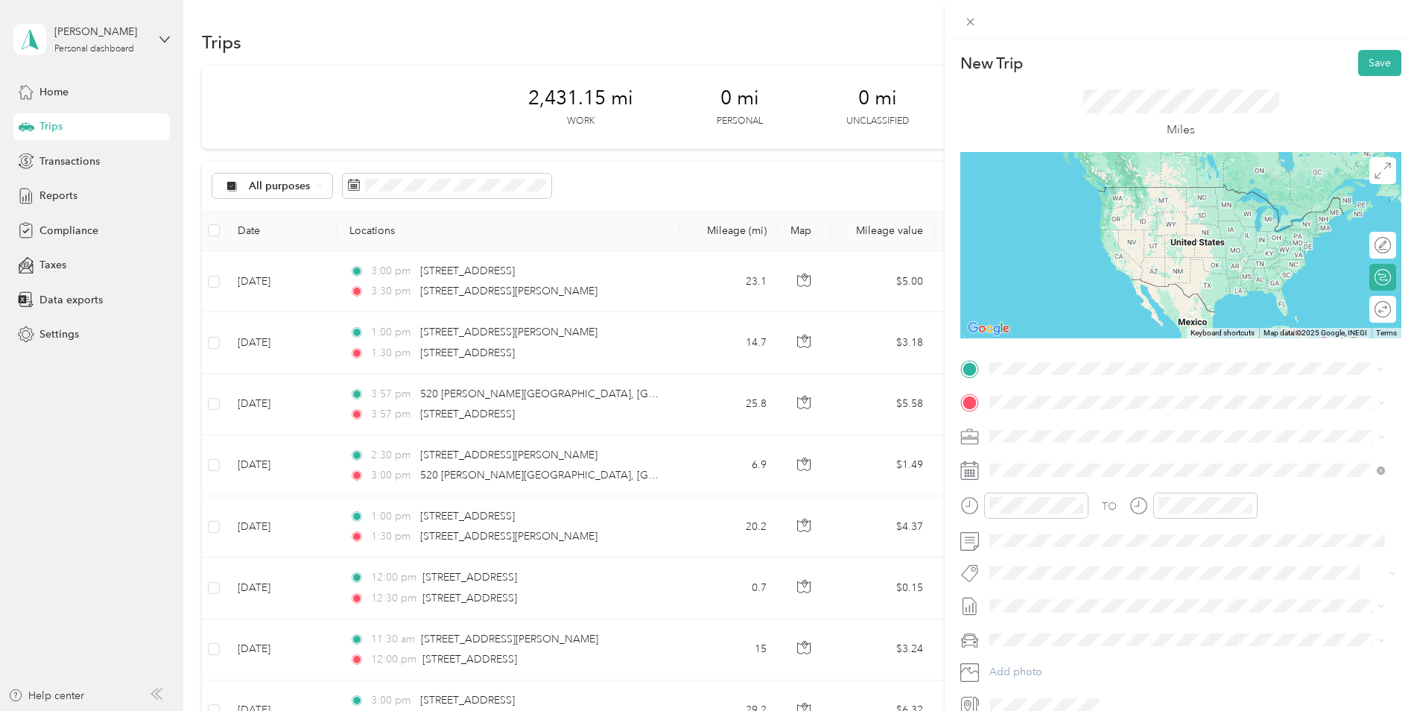
click at [1033, 414] on div "[STREET_ADDRESS][PERSON_NAME][US_STATE]" at bounding box center [1187, 422] width 385 height 20
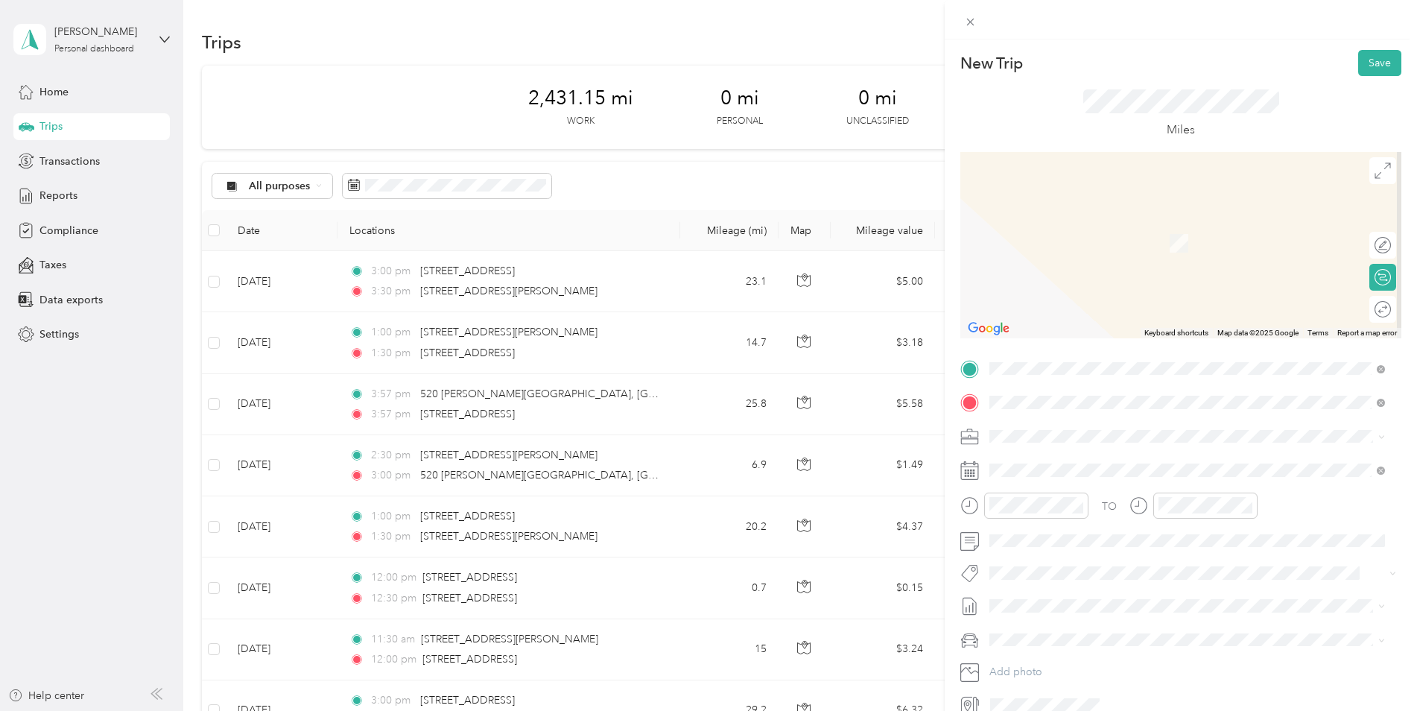
click at [1039, 454] on span "[STREET_ADDRESS][US_STATE]" at bounding box center [1092, 455] width 149 height 13
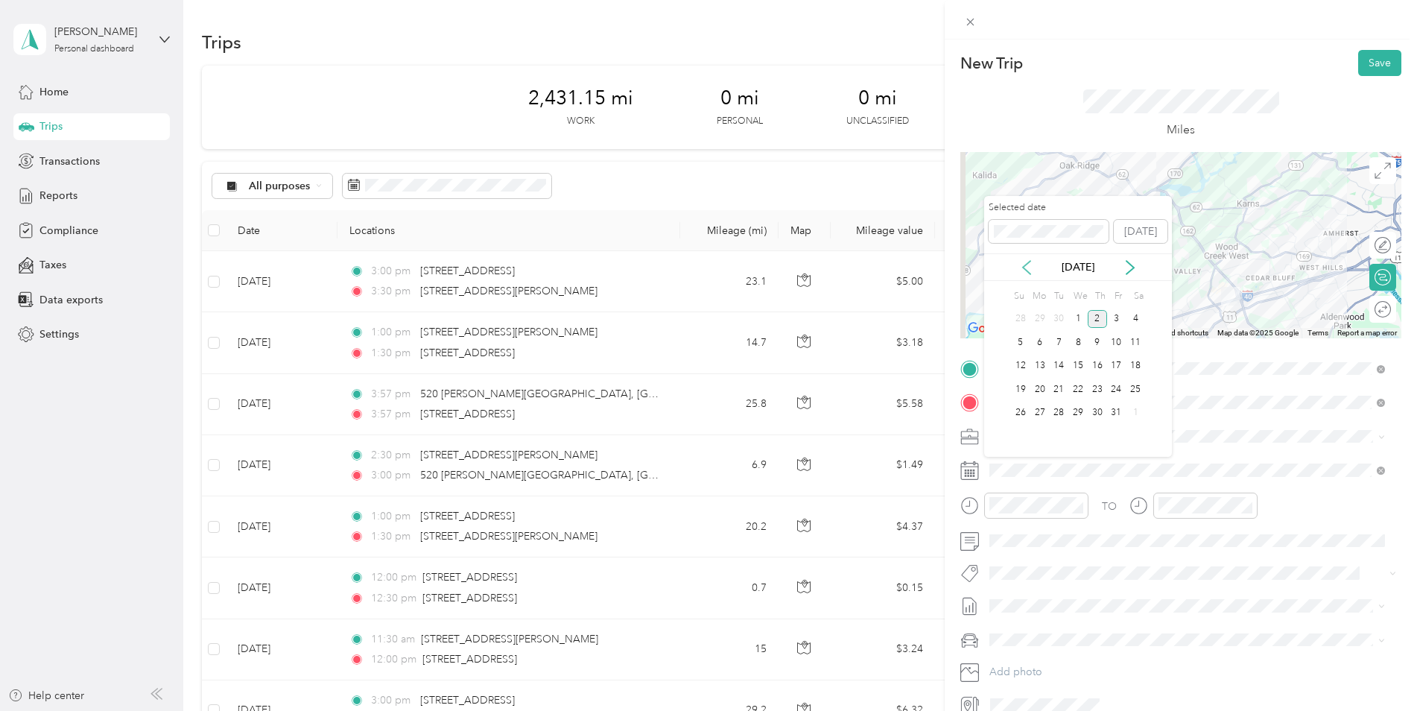
click at [1026, 266] on icon at bounding box center [1026, 267] width 15 height 15
click at [1129, 265] on icon at bounding box center [1130, 267] width 15 height 15
drag, startPoint x: 1023, startPoint y: 260, endPoint x: 1035, endPoint y: 282, distance: 25.3
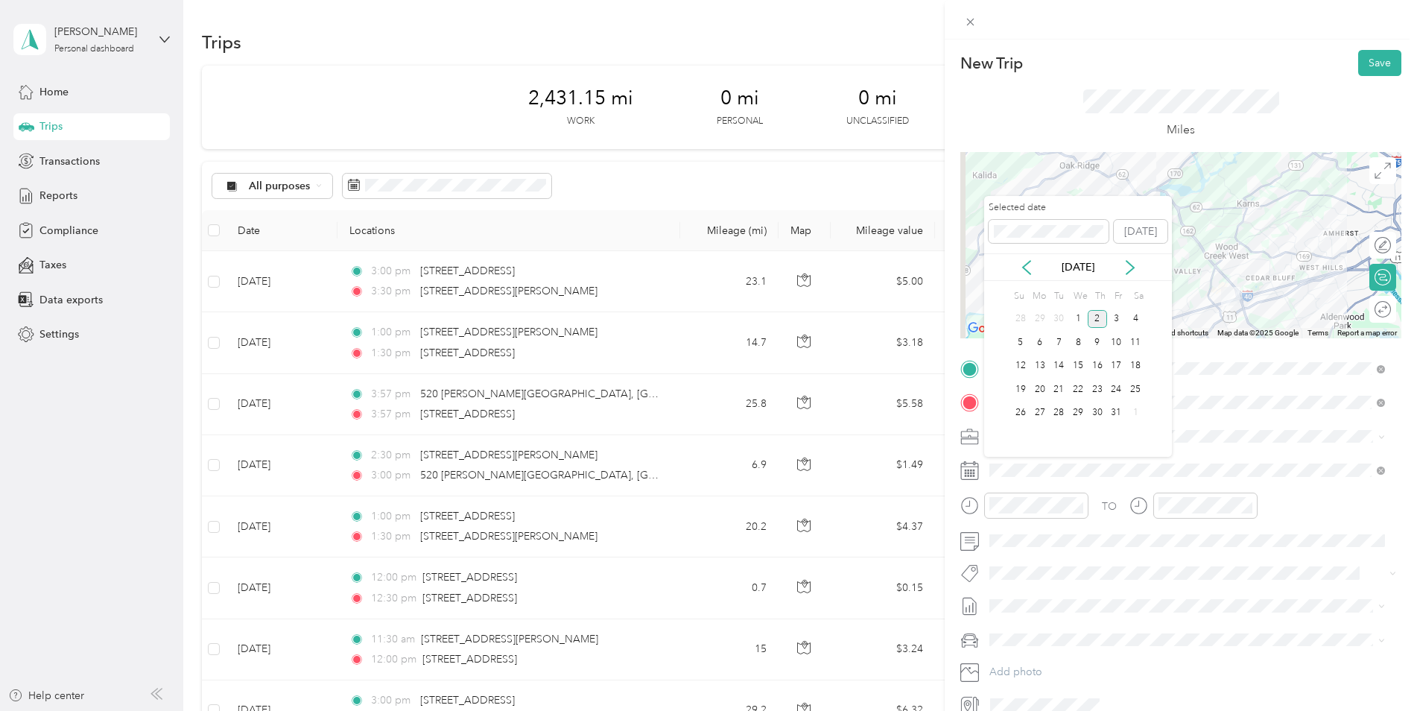
click at [1024, 261] on icon at bounding box center [1026, 267] width 15 height 15
click at [1057, 336] on div "9" at bounding box center [1058, 342] width 19 height 19
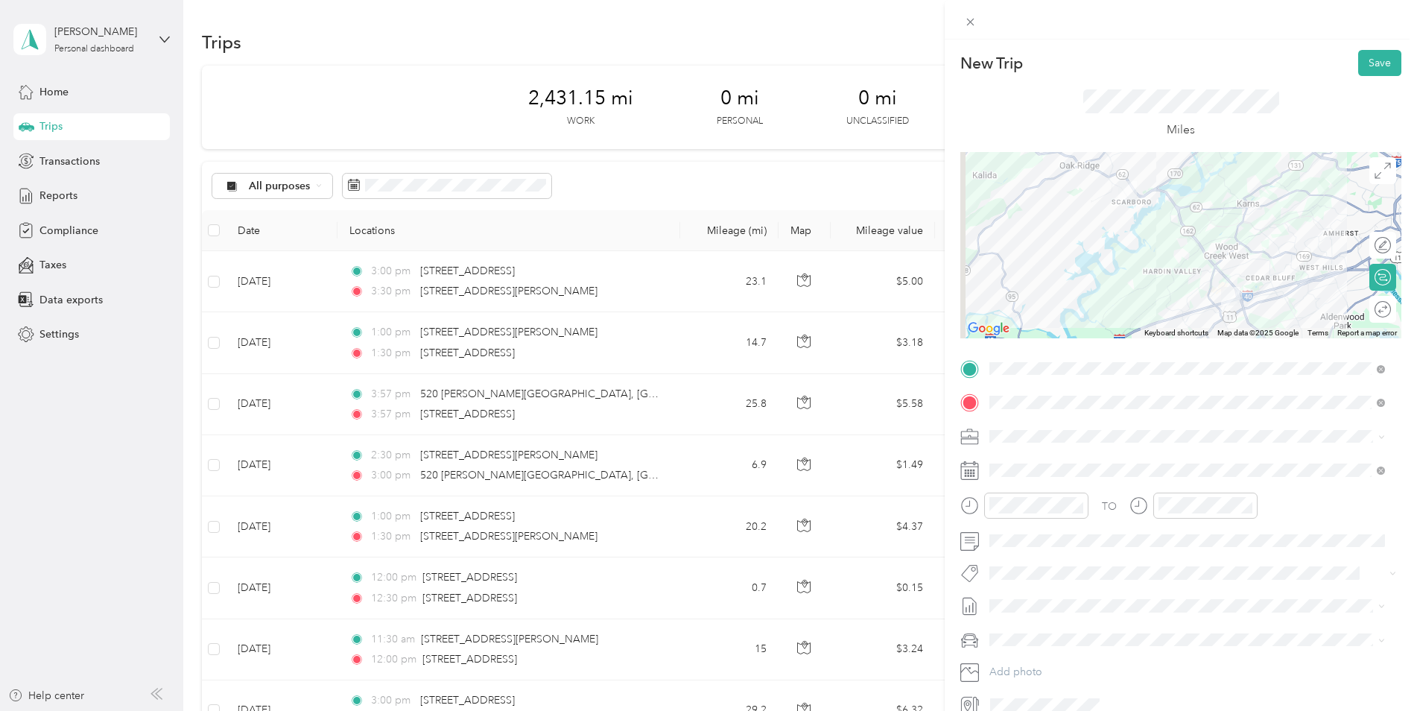
click at [1057, 336] on div "9" at bounding box center [1058, 339] width 19 height 19
click at [1129, 507] on div at bounding box center [1193, 505] width 128 height 26
click at [1129, 67] on button "Save" at bounding box center [1379, 63] width 43 height 26
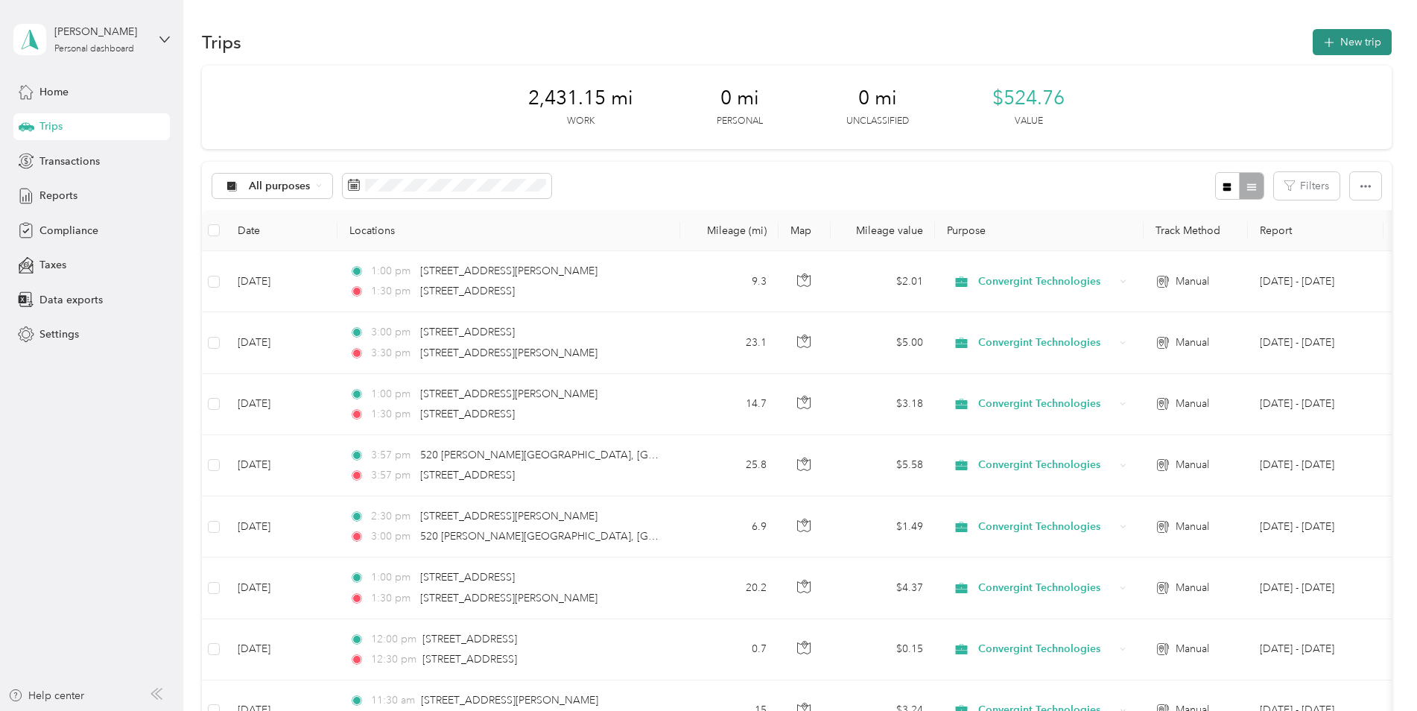
click at [1129, 43] on icon "button" at bounding box center [1328, 42] width 17 height 17
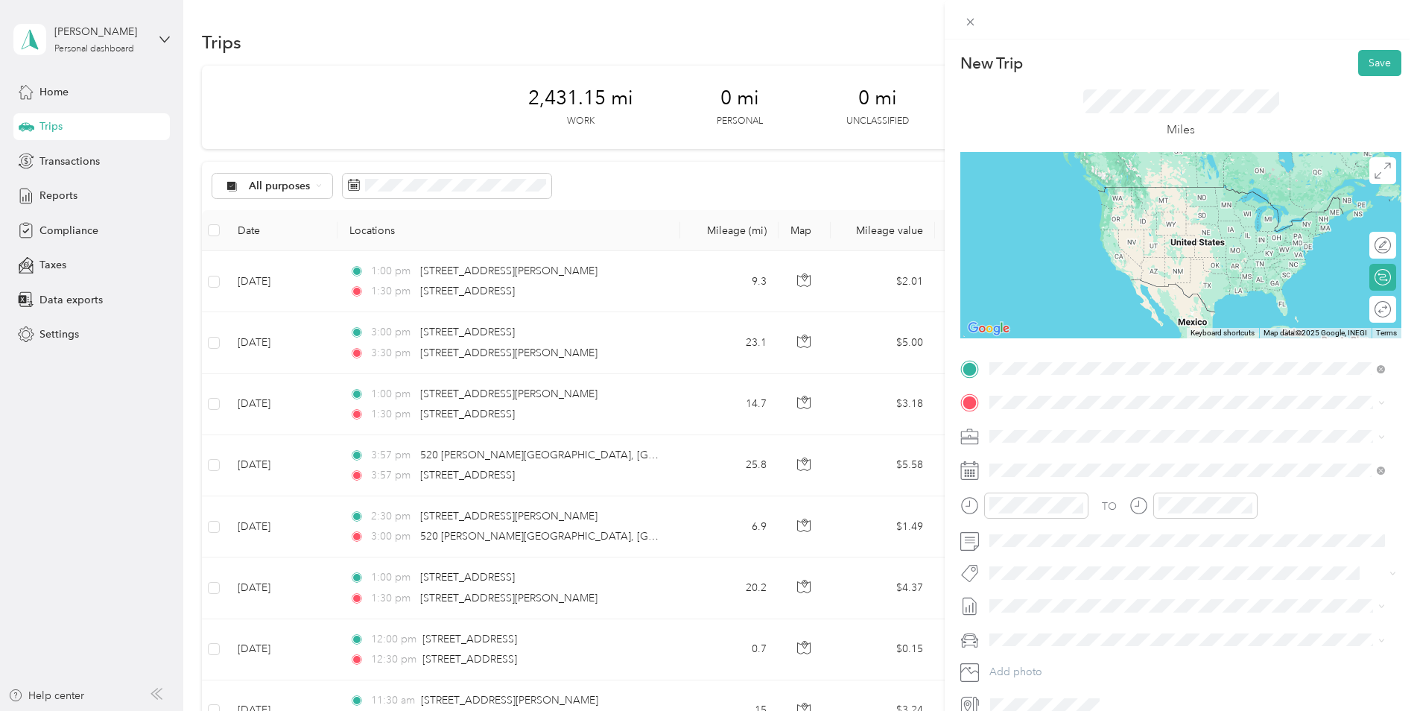
click at [1080, 425] on span "[STREET_ADDRESS][US_STATE]" at bounding box center [1092, 422] width 149 height 13
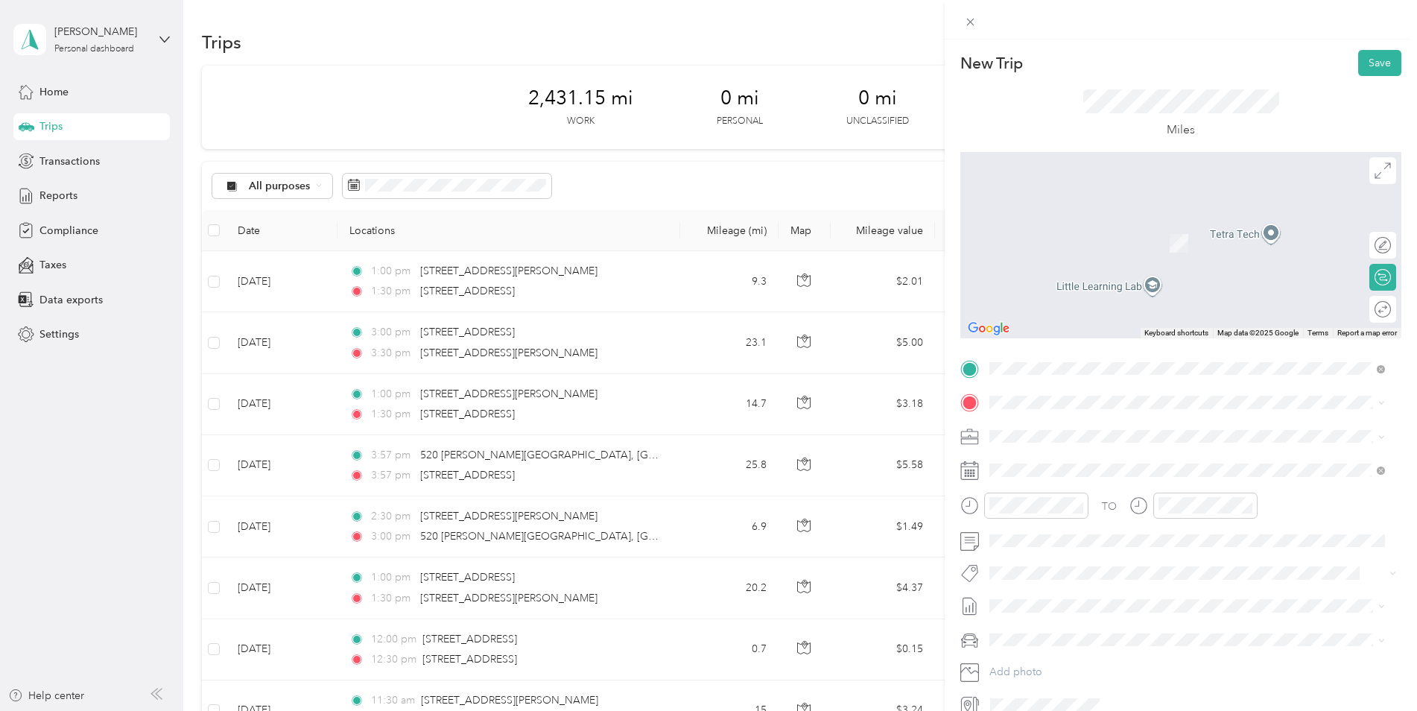
click at [1067, 457] on span "[STREET_ADDRESS][PERSON_NAME][US_STATE]" at bounding box center [1134, 450] width 232 height 13
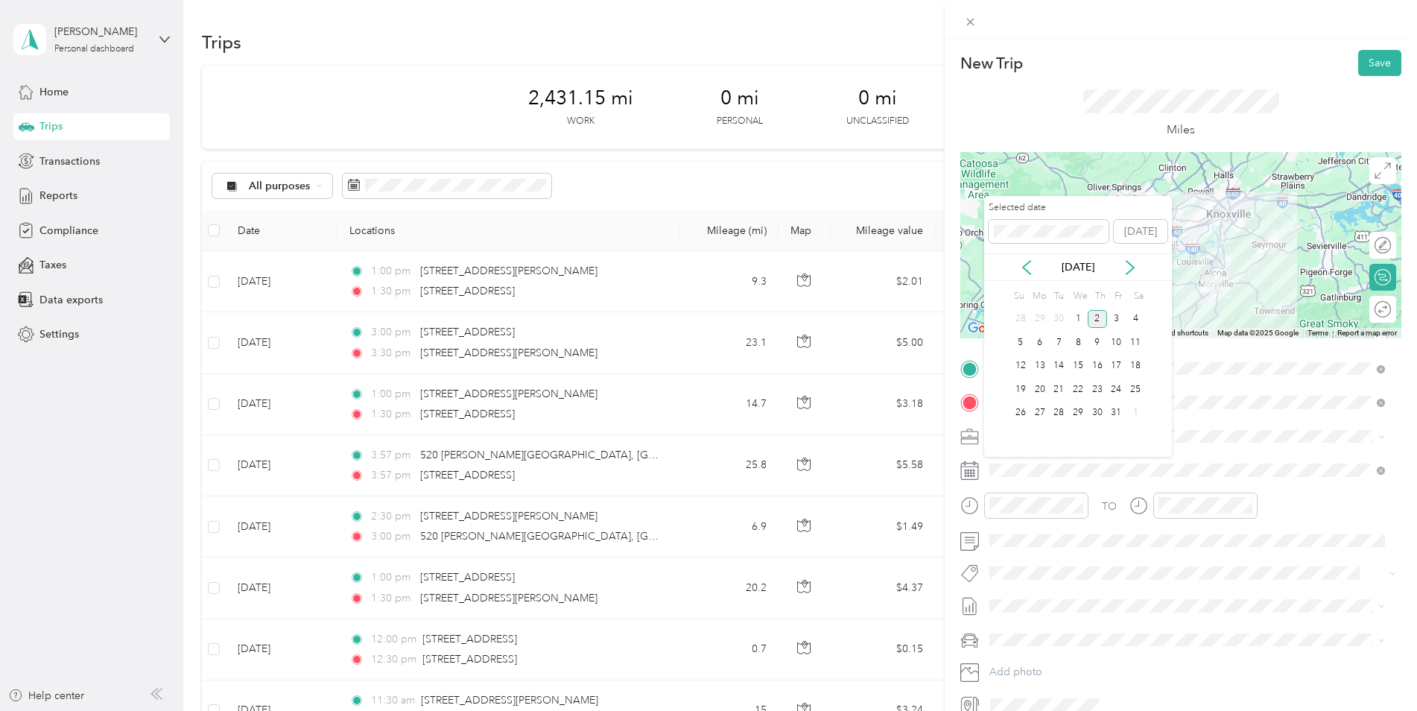
click at [1030, 259] on div "[DATE]" at bounding box center [1078, 267] width 188 height 28
click at [1024, 268] on icon at bounding box center [1026, 267] width 7 height 13
click at [1053, 338] on div "9" at bounding box center [1058, 342] width 19 height 19
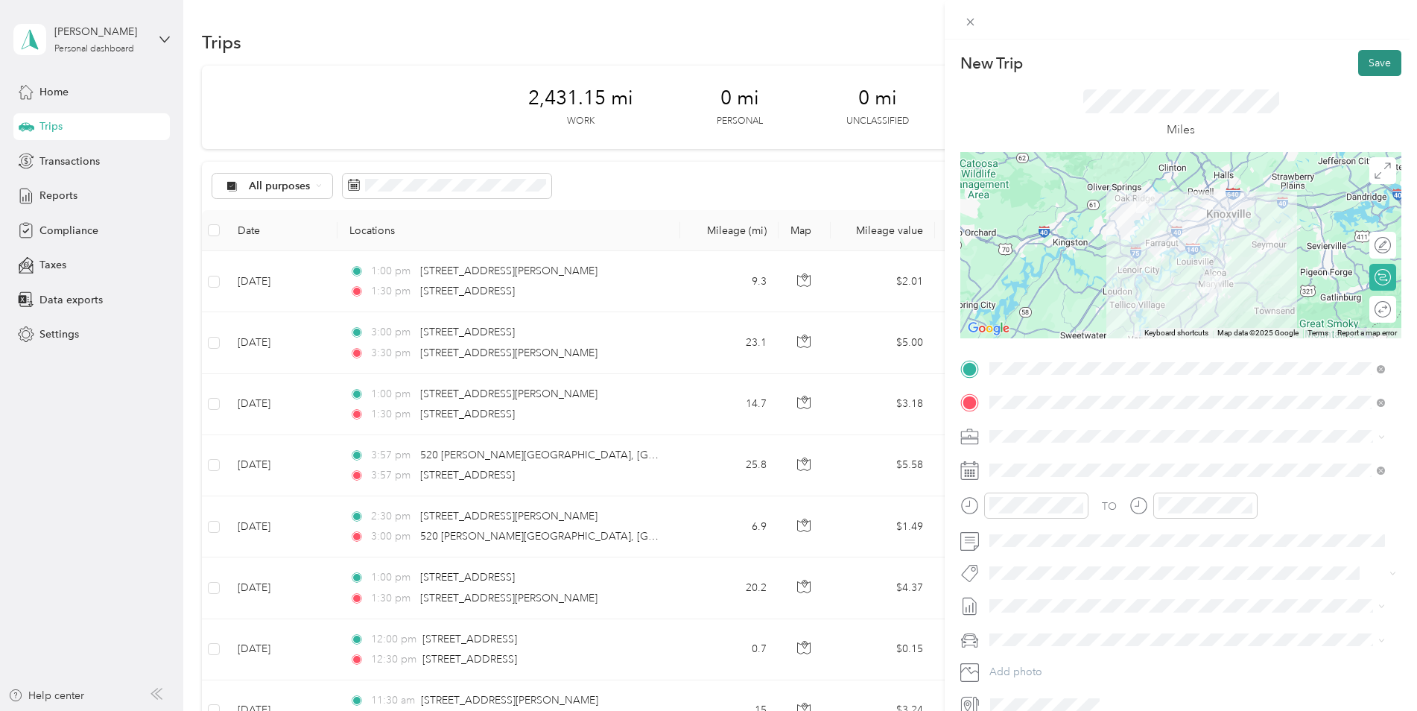
click at [1129, 58] on button "Save" at bounding box center [1379, 63] width 43 height 26
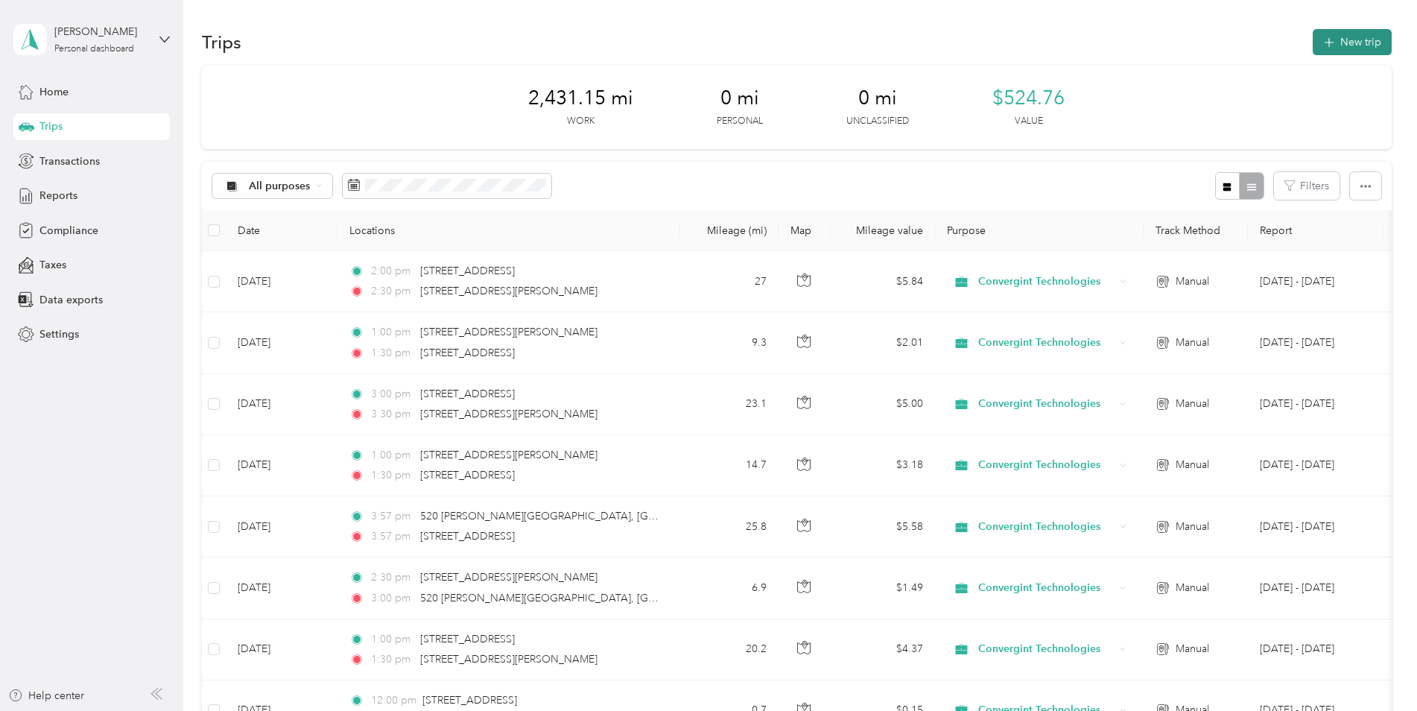
click at [1129, 37] on button "New trip" at bounding box center [1352, 42] width 79 height 26
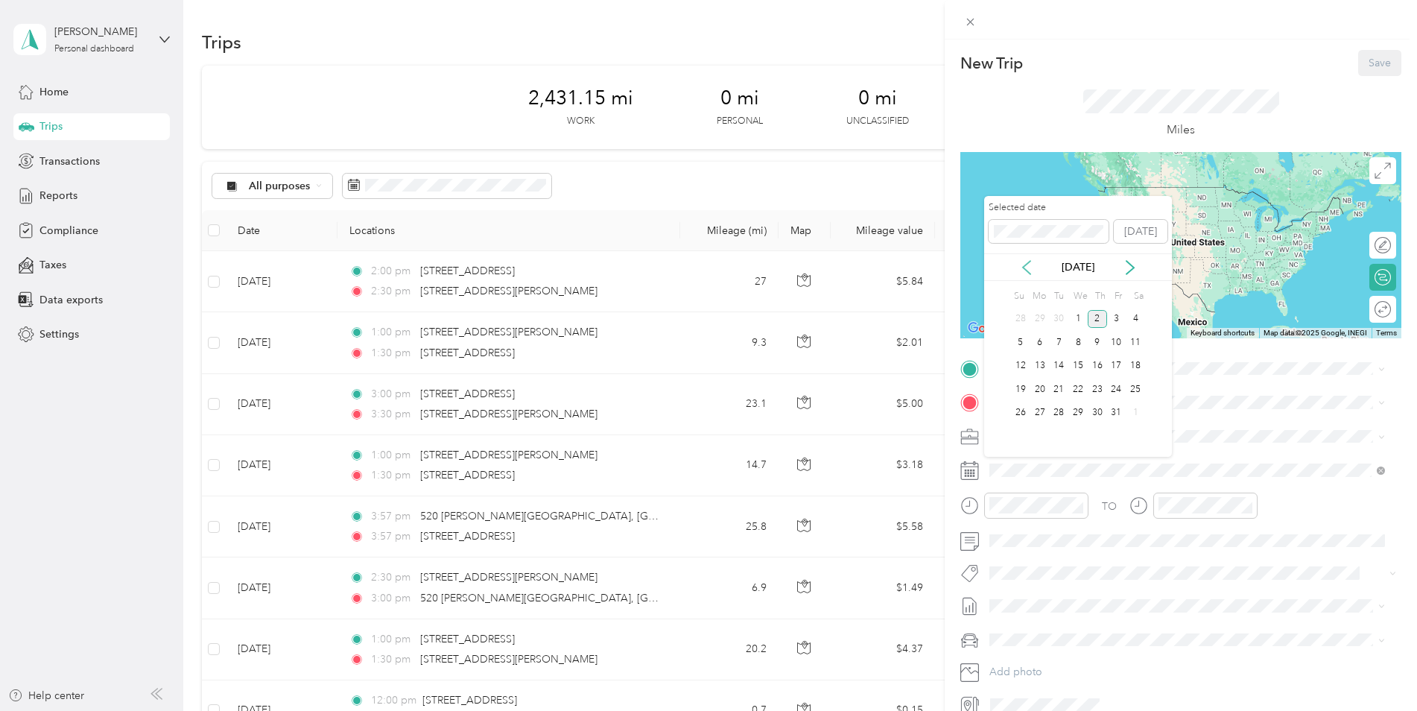
click at [1021, 265] on icon at bounding box center [1026, 267] width 15 height 15
click at [1079, 342] on div "10" at bounding box center [1077, 342] width 19 height 19
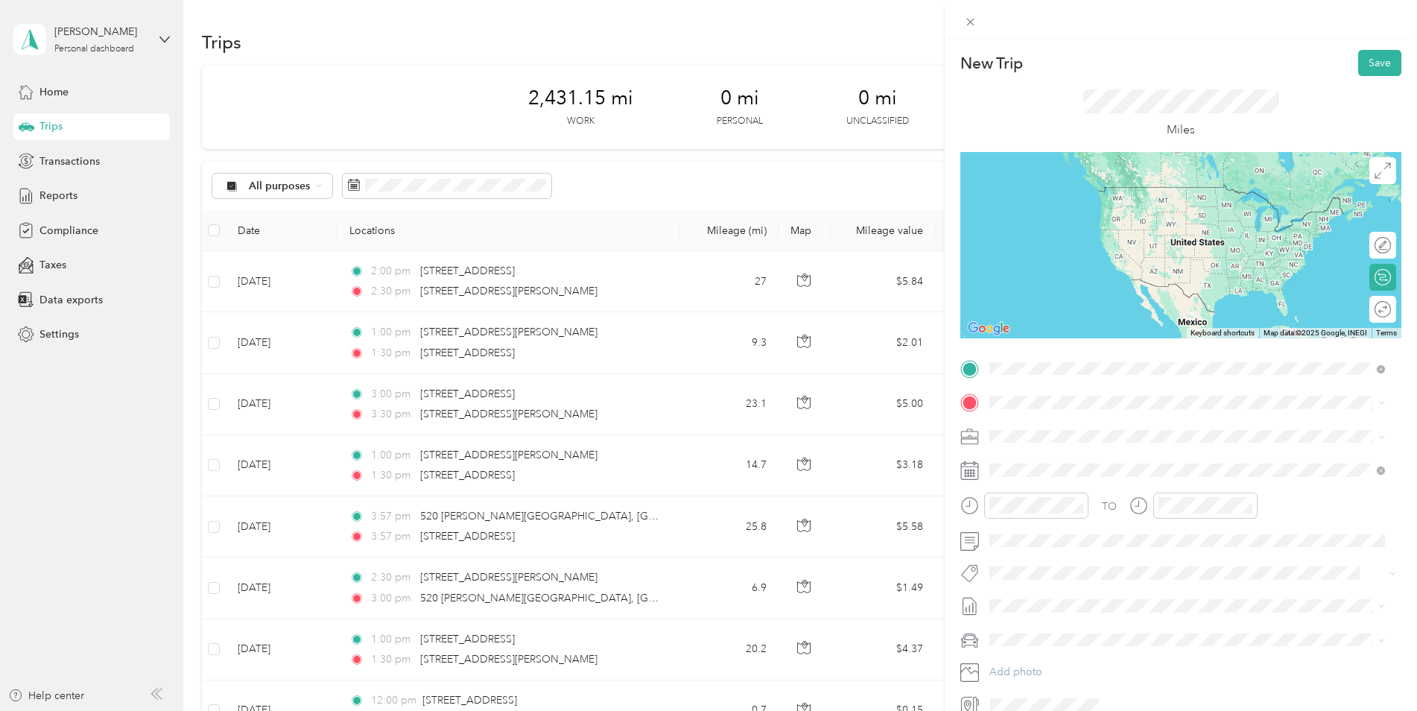
click at [1089, 425] on span "[STREET_ADDRESS][US_STATE]" at bounding box center [1092, 422] width 149 height 13
click at [1044, 418] on span "[STREET_ADDRESS][PERSON_NAME][US_STATE]" at bounding box center [1134, 422] width 232 height 13
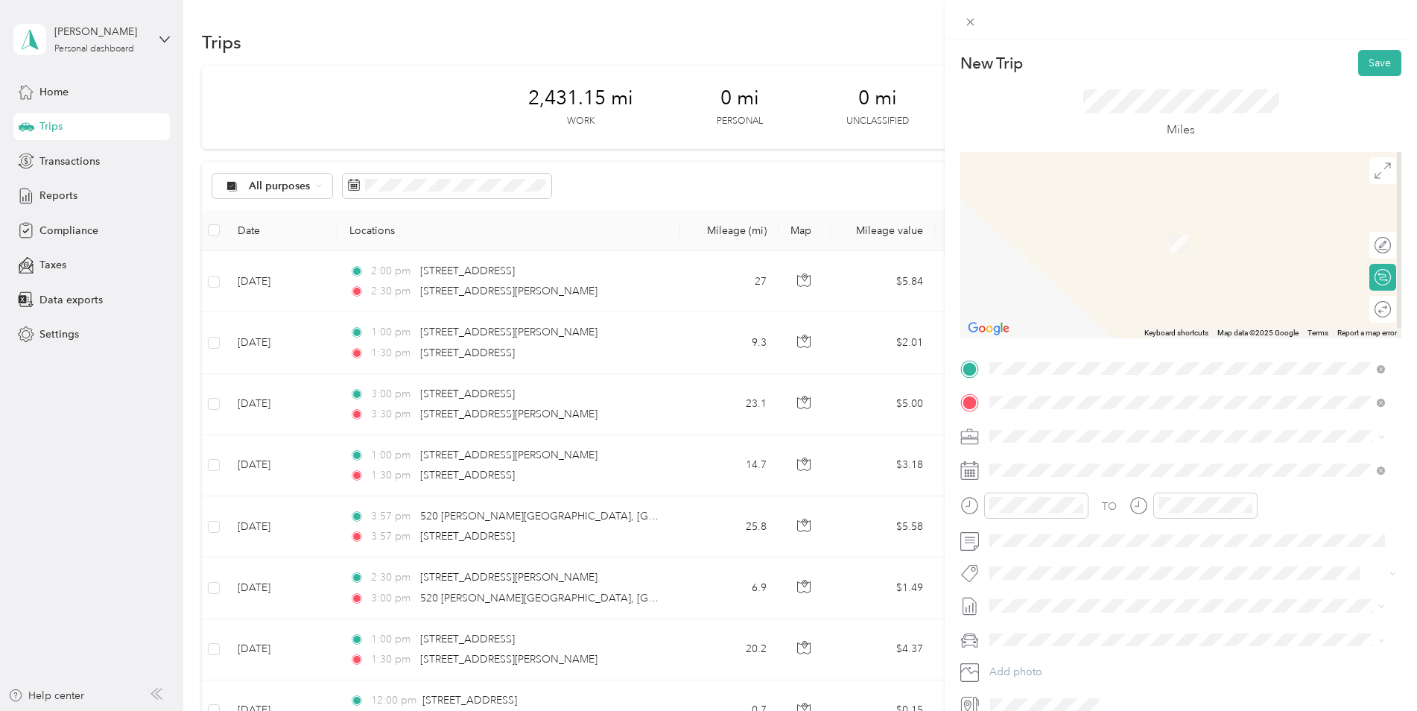
click at [1054, 463] on span "[STREET_ADDRESS][US_STATE]" at bounding box center [1092, 455] width 149 height 13
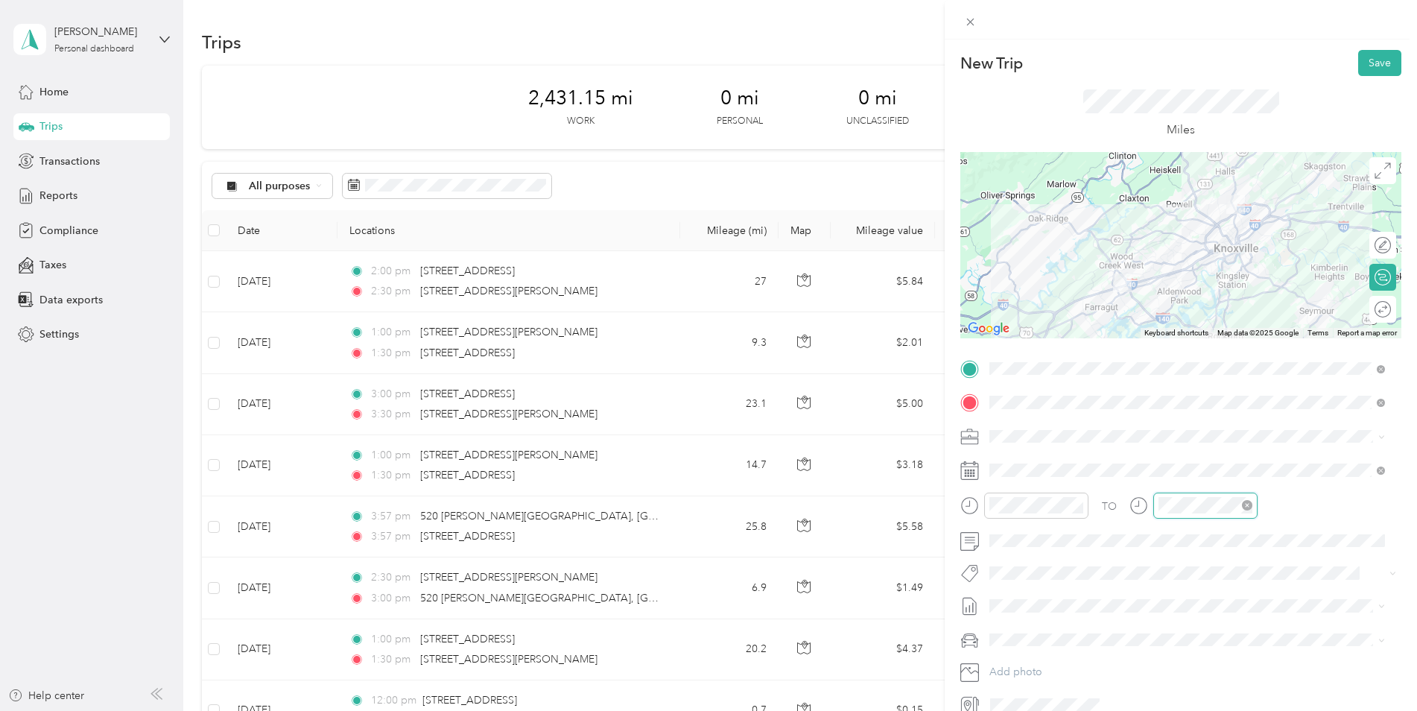
scroll to position [209, 0]
click at [1129, 507] on div at bounding box center [1205, 505] width 104 height 26
drag, startPoint x: 1363, startPoint y: 62, endPoint x: 1390, endPoint y: 90, distance: 39.0
click at [1129, 62] on button "Save" at bounding box center [1379, 63] width 43 height 26
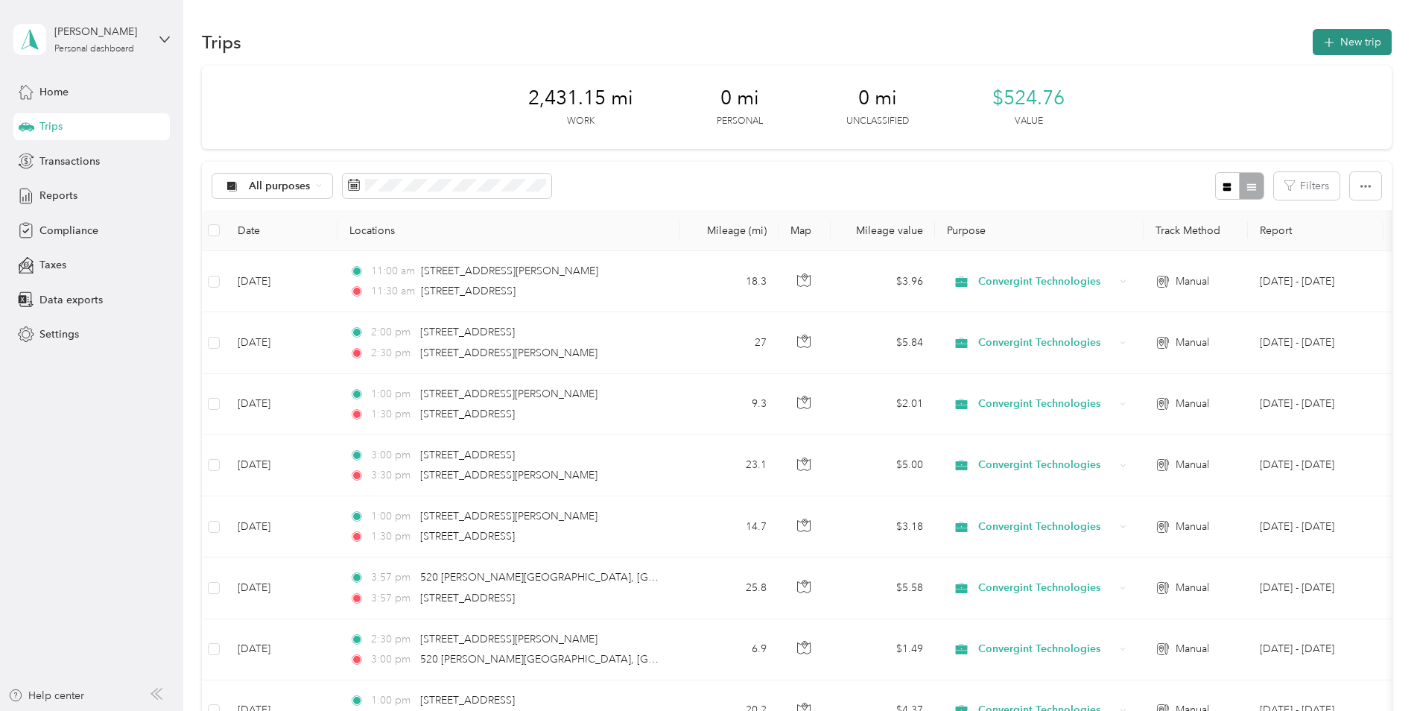
click at [1129, 48] on button "New trip" at bounding box center [1352, 42] width 79 height 26
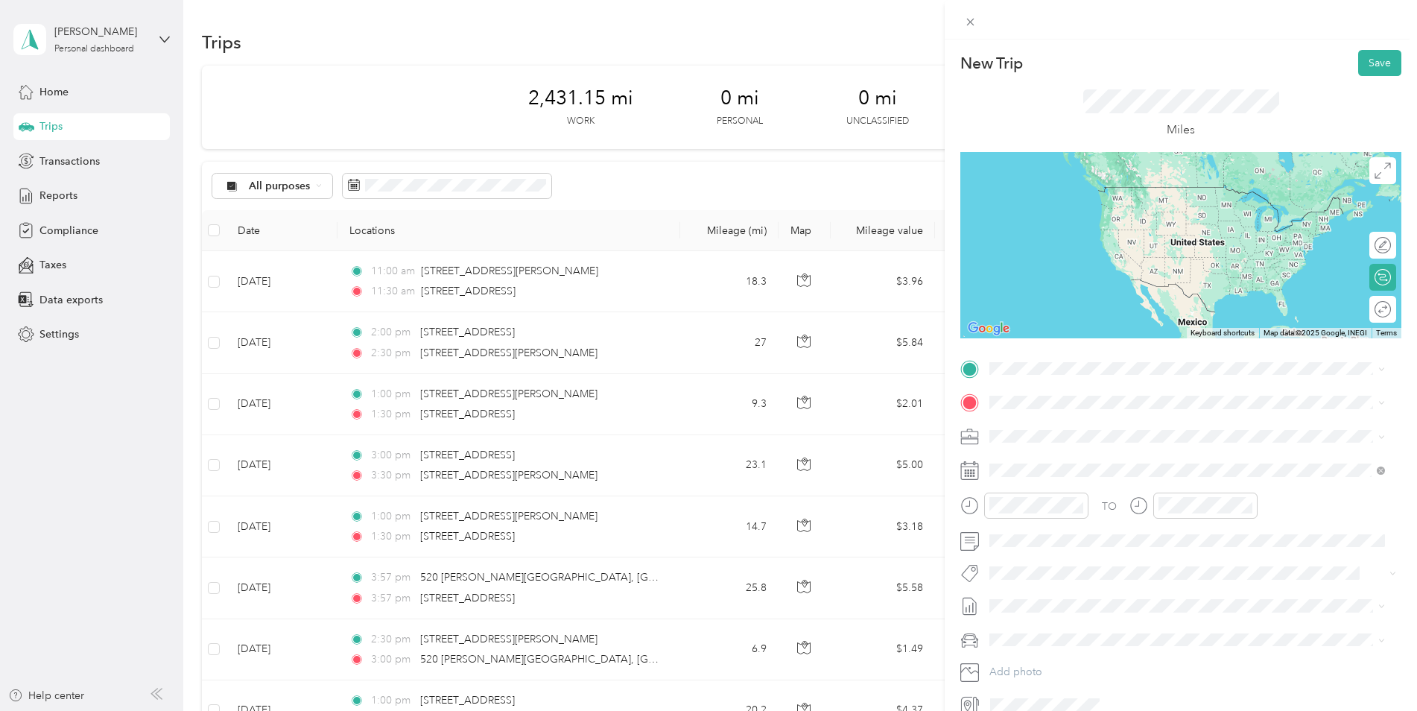
click at [1041, 420] on span "[STREET_ADDRESS][US_STATE]" at bounding box center [1092, 419] width 149 height 13
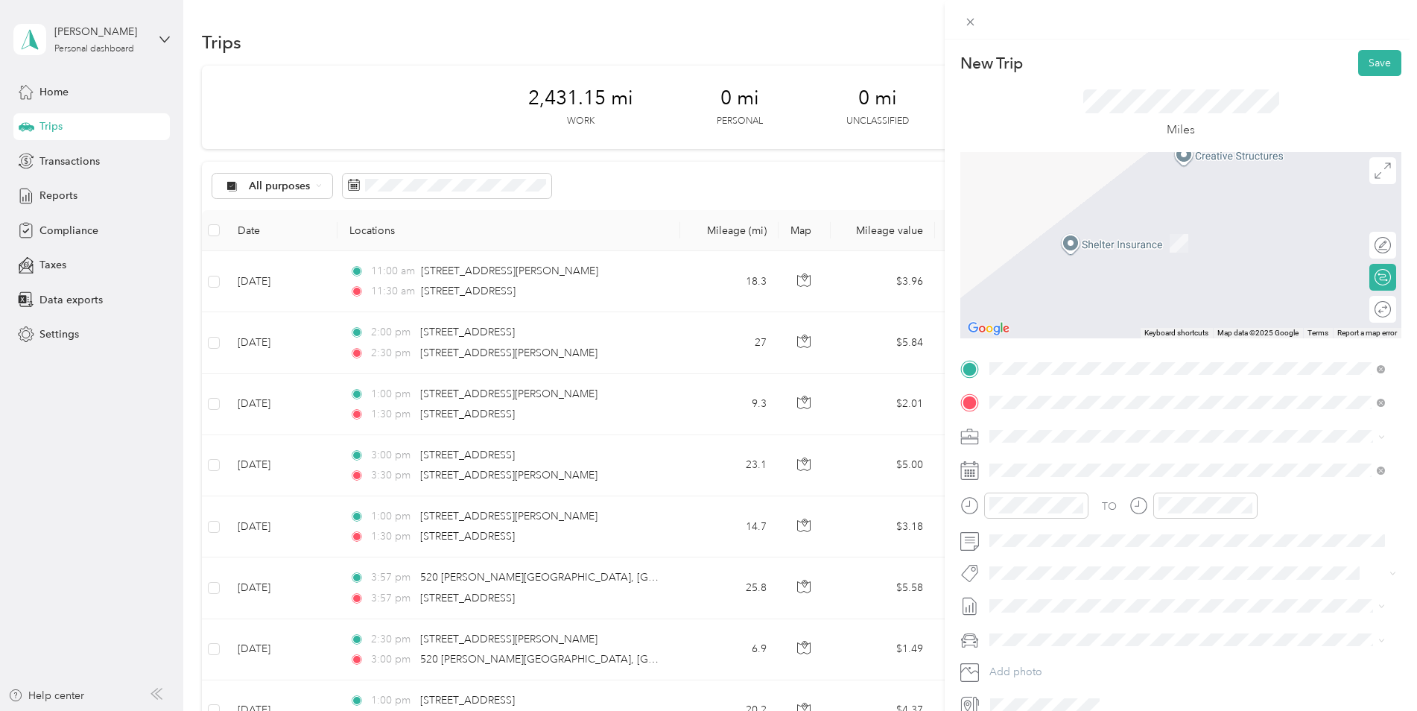
click at [1055, 463] on span "[STREET_ADDRESS][PERSON_NAME][US_STATE]" at bounding box center [1134, 455] width 232 height 13
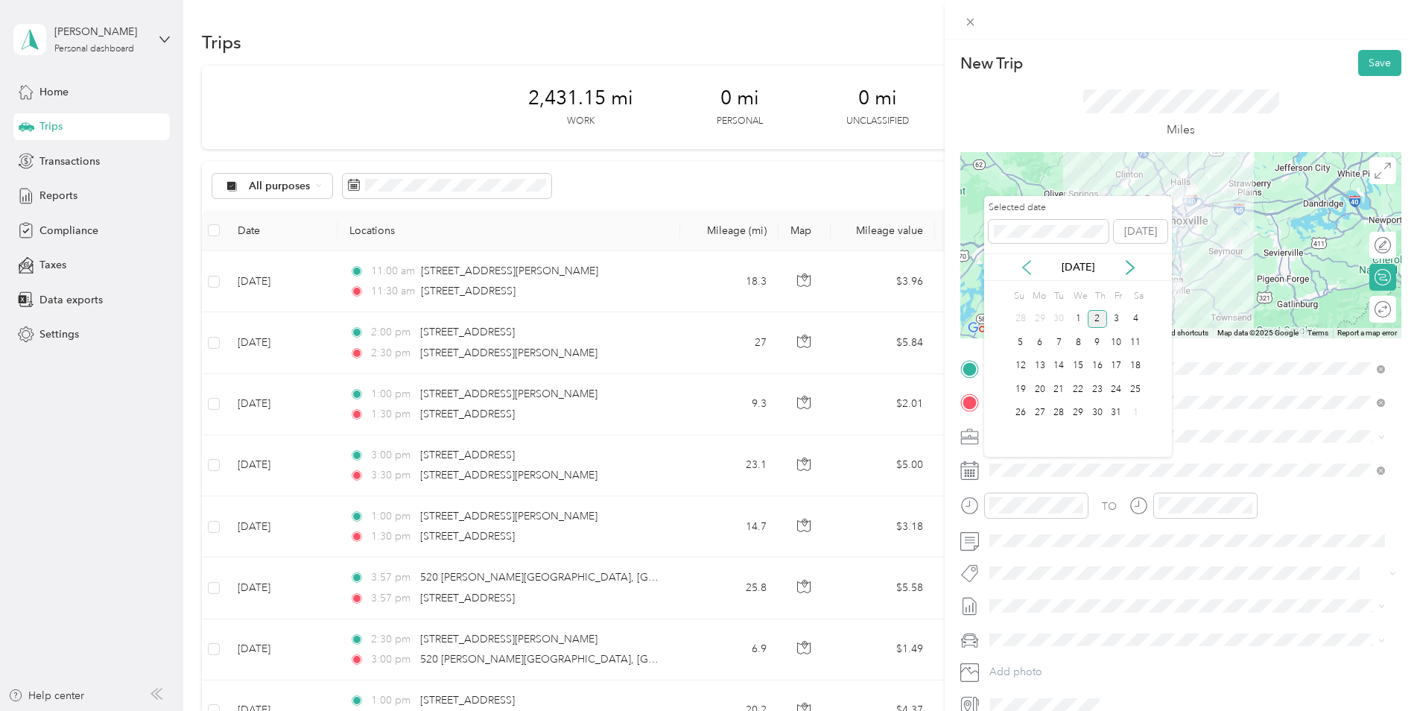
click at [1024, 268] on icon at bounding box center [1026, 267] width 7 height 13
click at [1080, 343] on div "10" at bounding box center [1077, 342] width 19 height 19
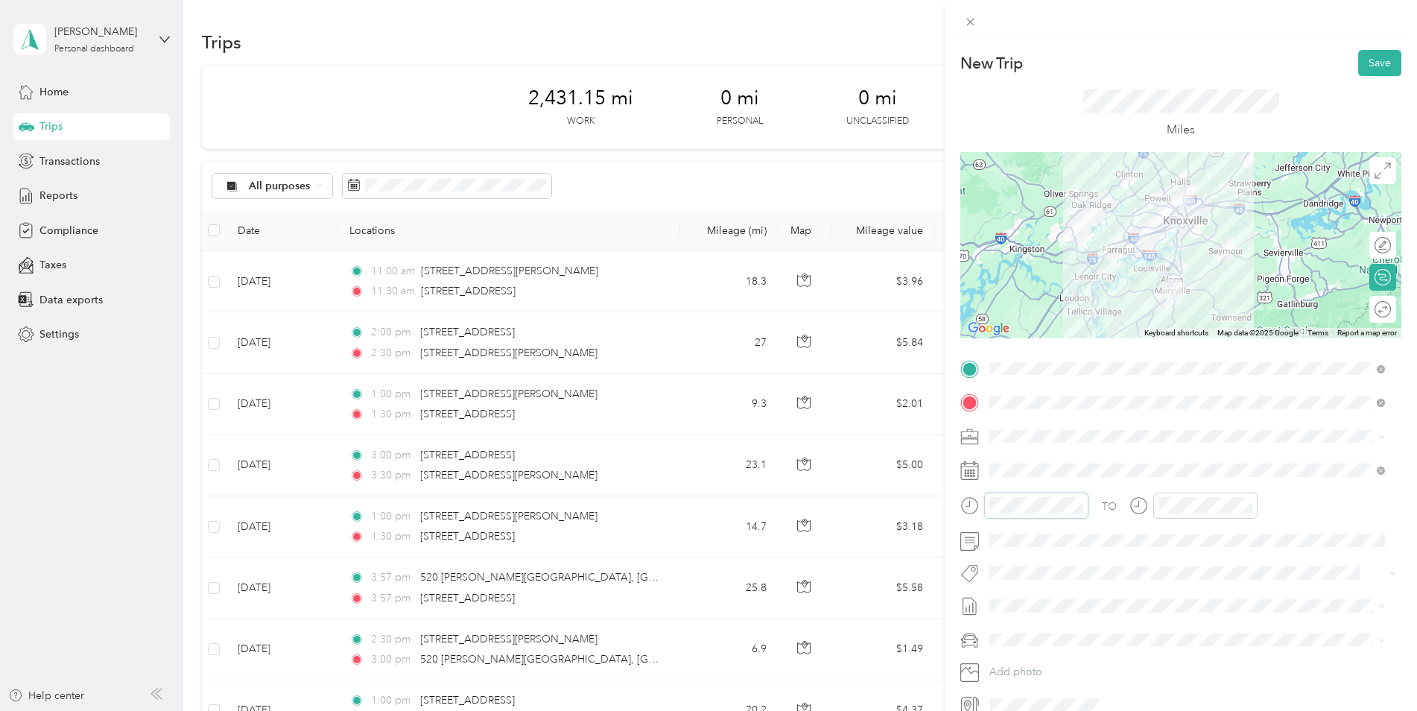
click at [974, 504] on div at bounding box center [1024, 505] width 128 height 26
click at [1129, 61] on button "Save" at bounding box center [1379, 63] width 43 height 26
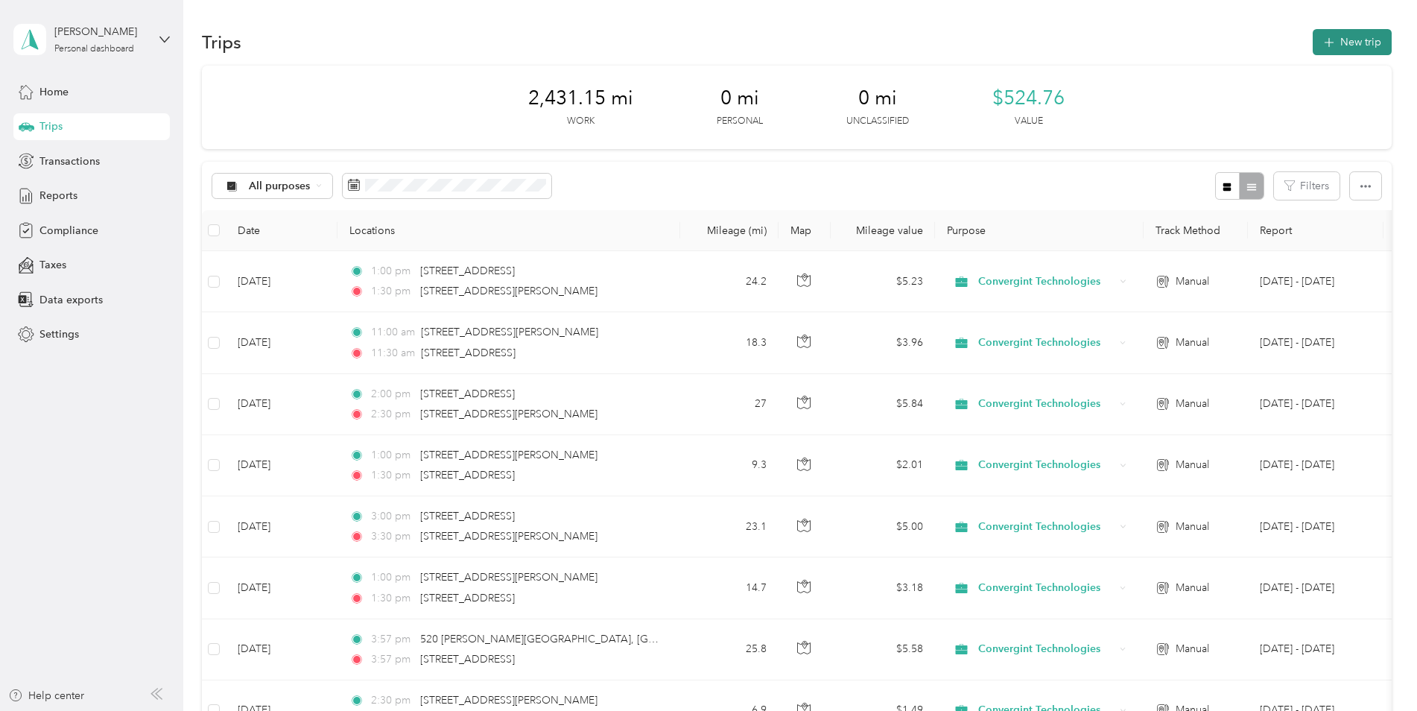
click at [1129, 46] on icon "button" at bounding box center [1328, 42] width 17 height 17
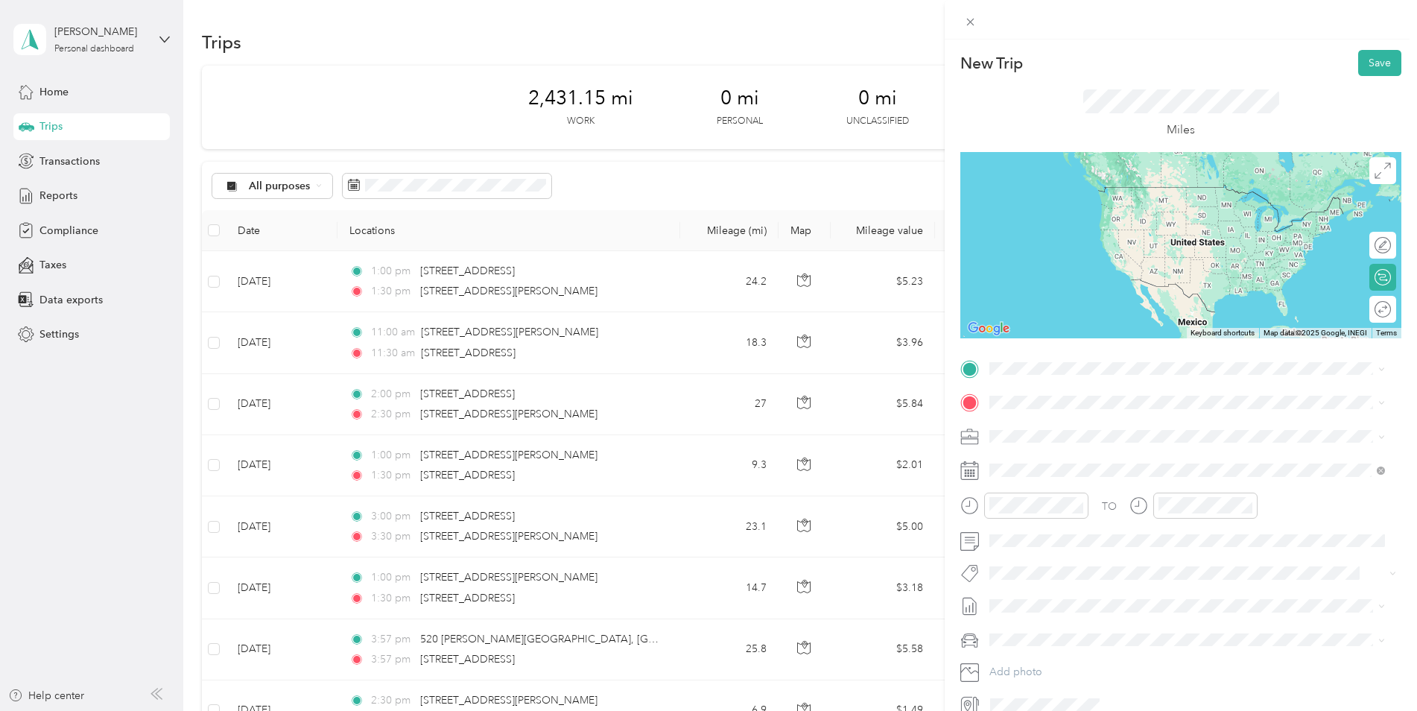
click at [1077, 457] on span "[STREET_ADDRESS][PERSON_NAME][US_STATE]" at bounding box center [1134, 449] width 232 height 13
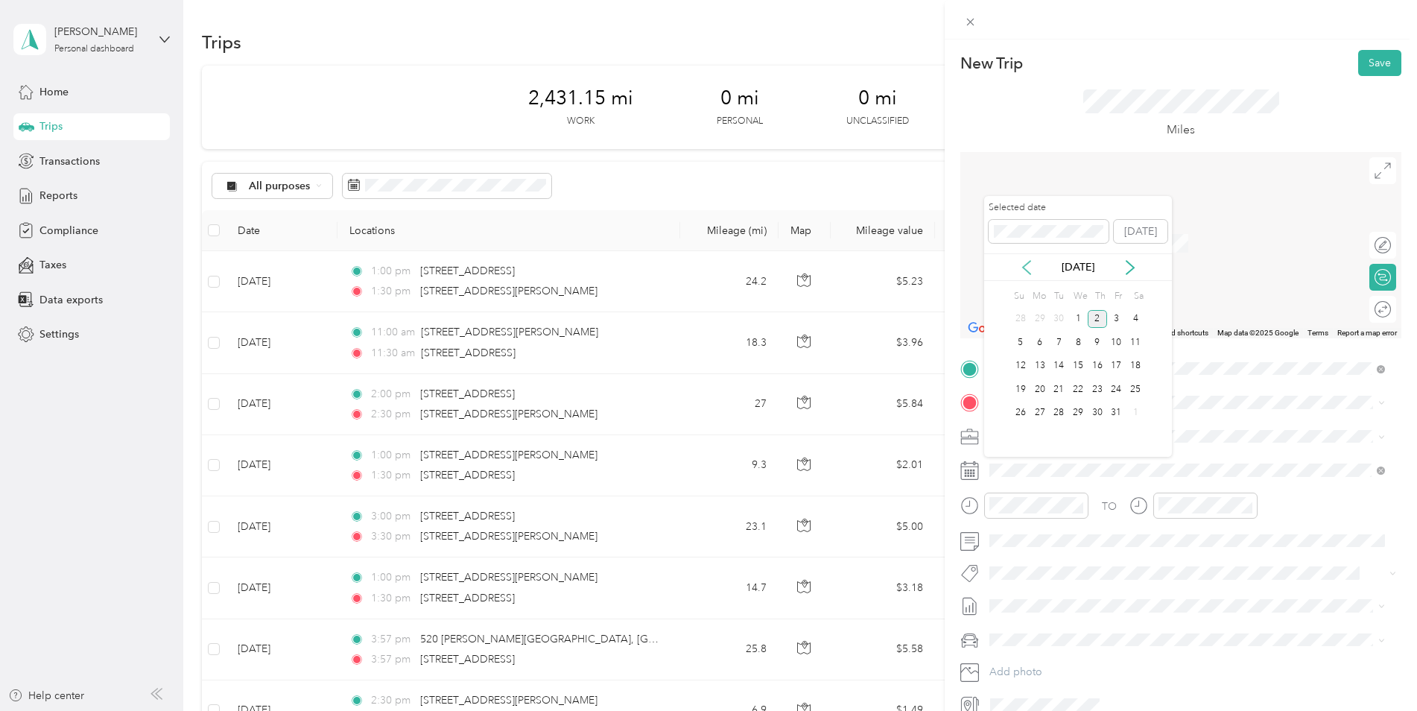
click at [1026, 264] on icon at bounding box center [1026, 267] width 7 height 13
click at [1077, 340] on div "10" at bounding box center [1077, 342] width 19 height 19
click at [954, 513] on form "New Trip Save This trip cannot be edited because it is either under review, app…" at bounding box center [1181, 383] width 472 height 667
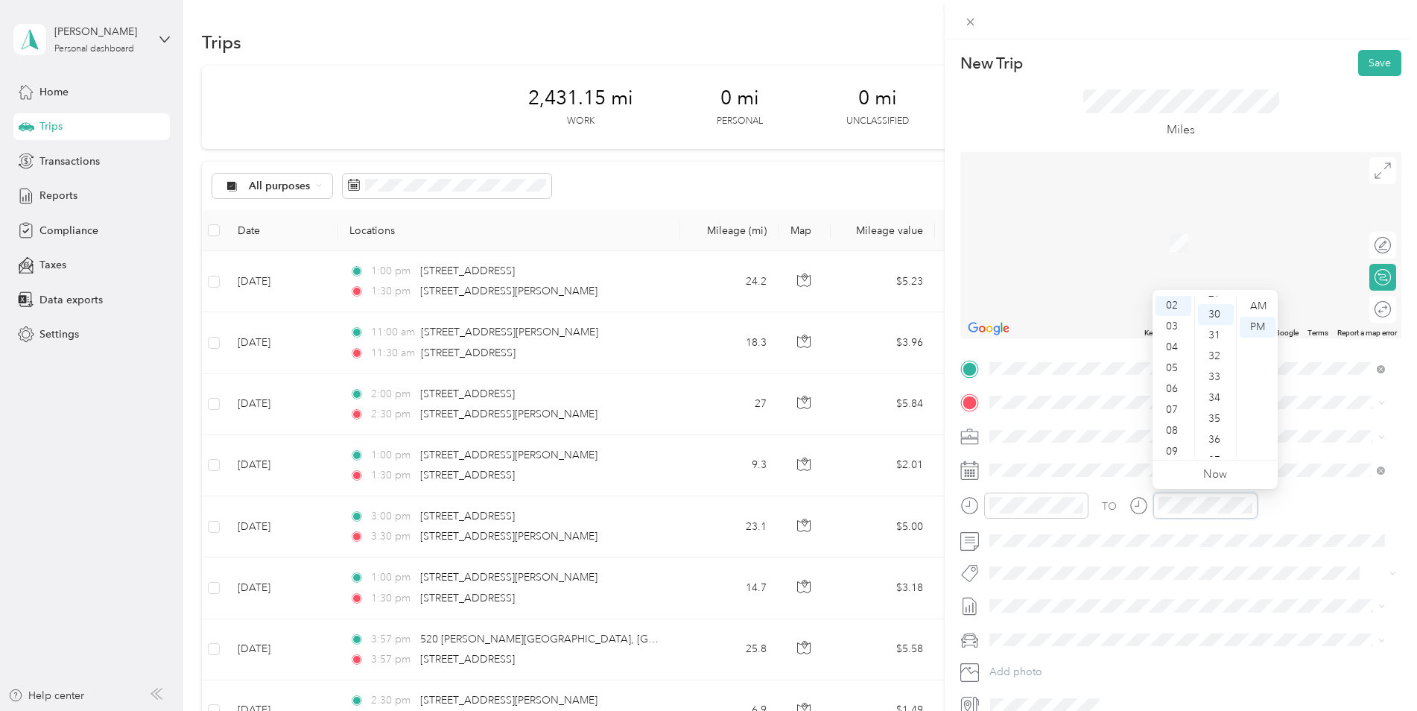
scroll to position [626, 0]
click at [1048, 462] on span "[STREET_ADDRESS][US_STATE]" at bounding box center [1092, 455] width 149 height 13
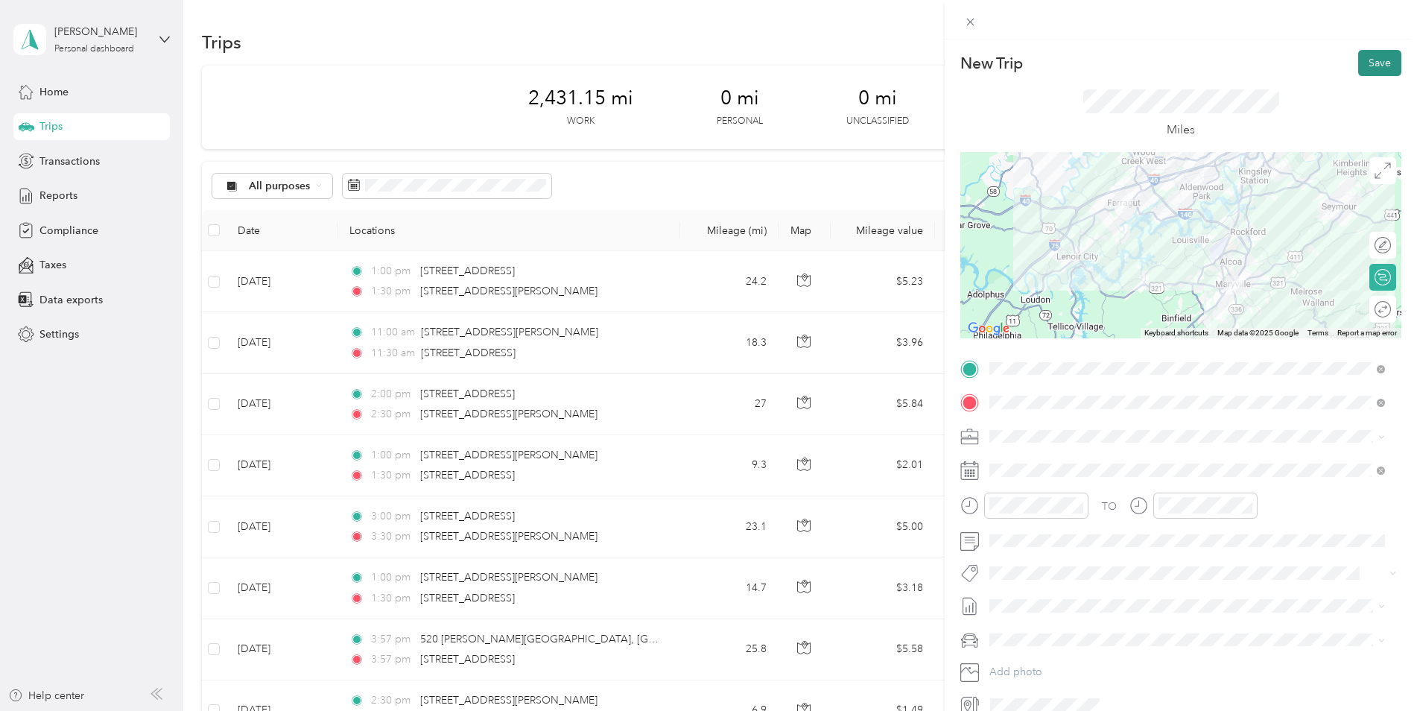
click at [1129, 64] on button "Save" at bounding box center [1379, 63] width 43 height 26
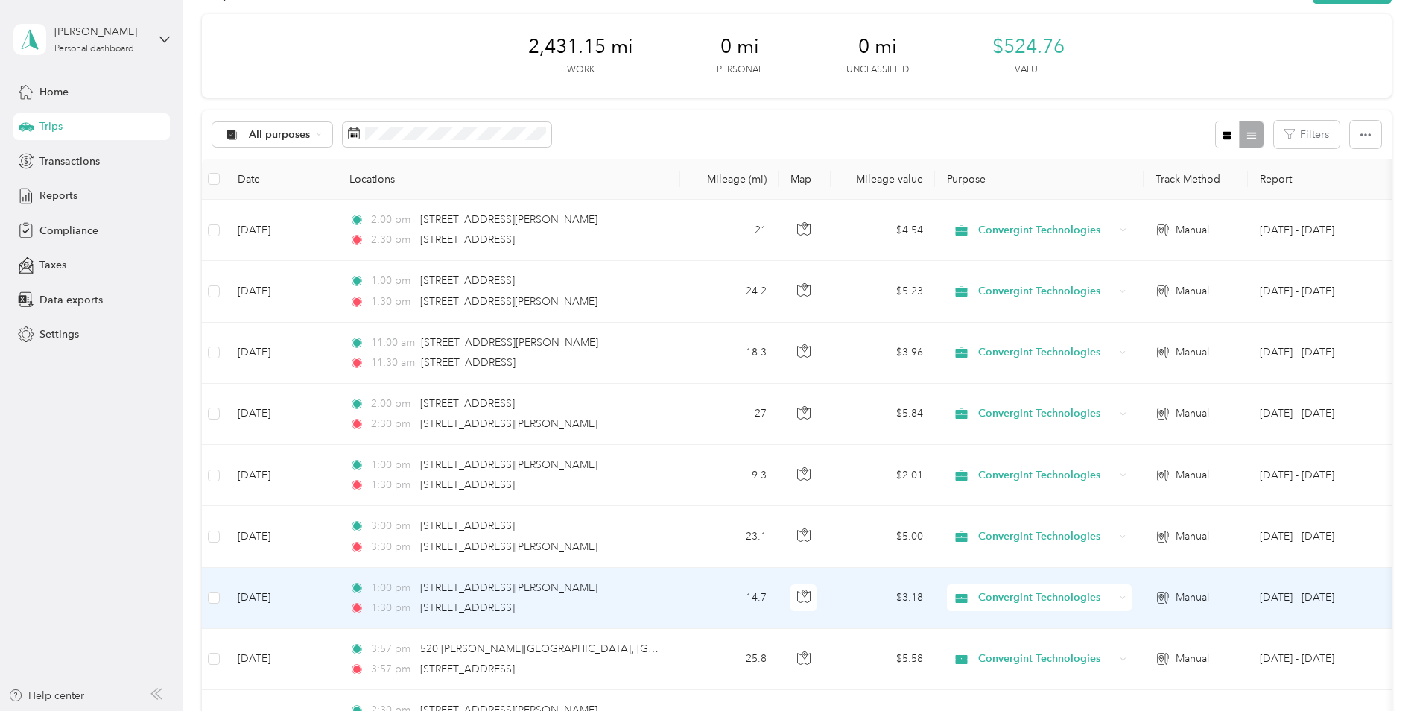
scroll to position [0, 0]
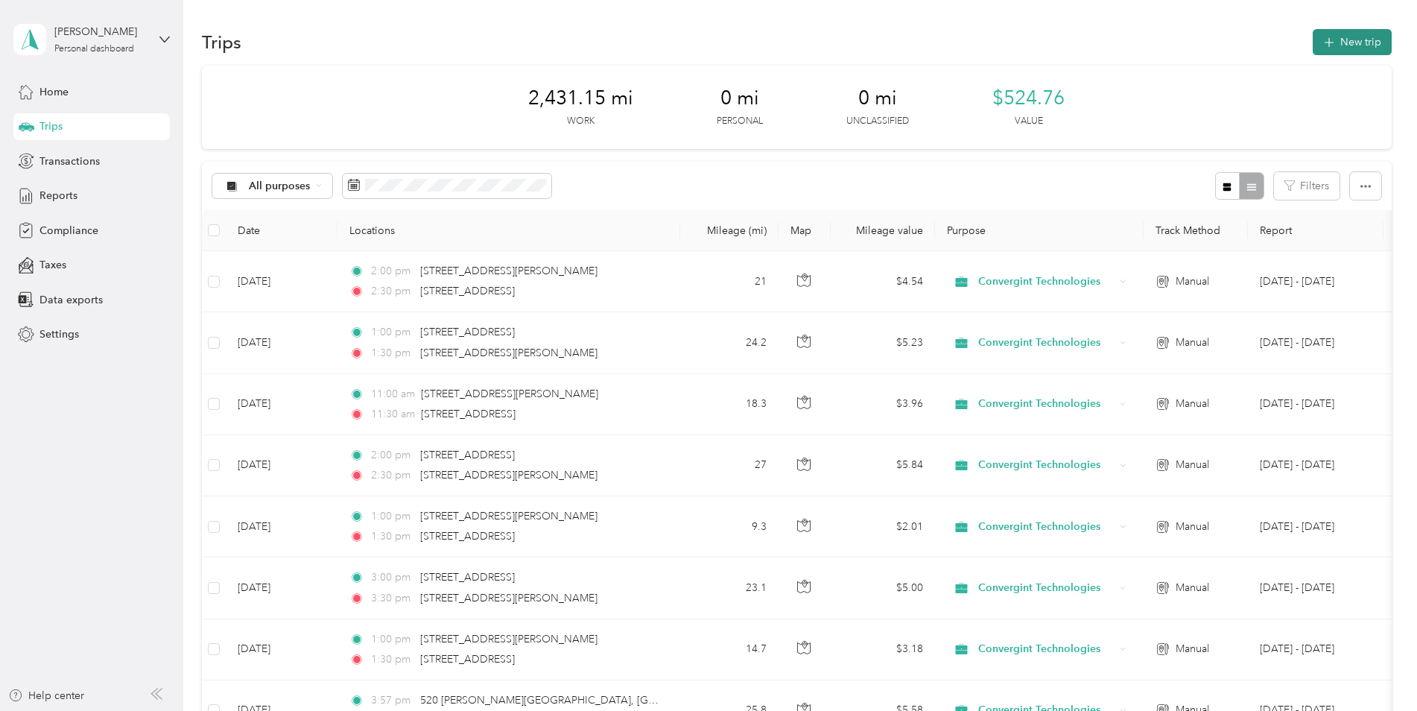
click at [1129, 35] on button "New trip" at bounding box center [1352, 42] width 79 height 26
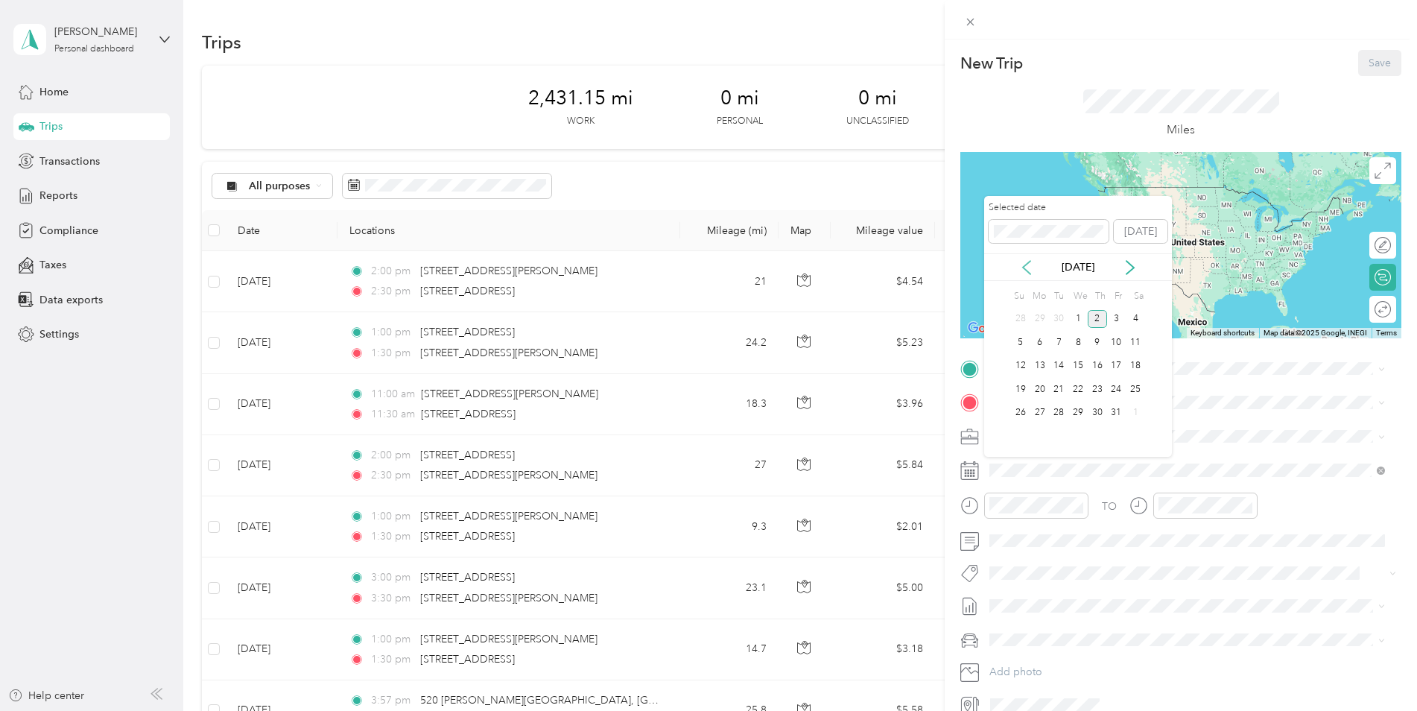
click at [1024, 262] on icon at bounding box center [1026, 267] width 15 height 15
click at [1097, 338] on div "11" at bounding box center [1097, 342] width 19 height 19
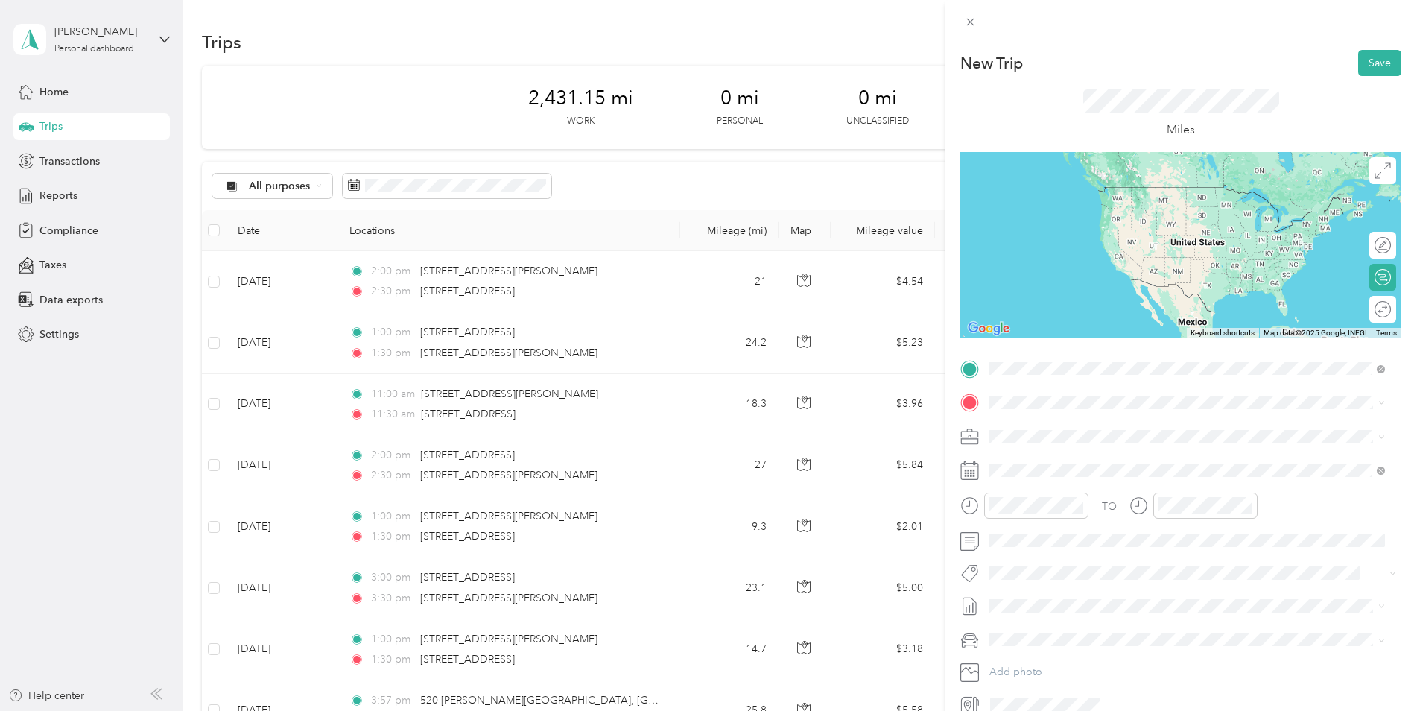
click at [1045, 416] on span "[STREET_ADDRESS][US_STATE]" at bounding box center [1092, 422] width 149 height 13
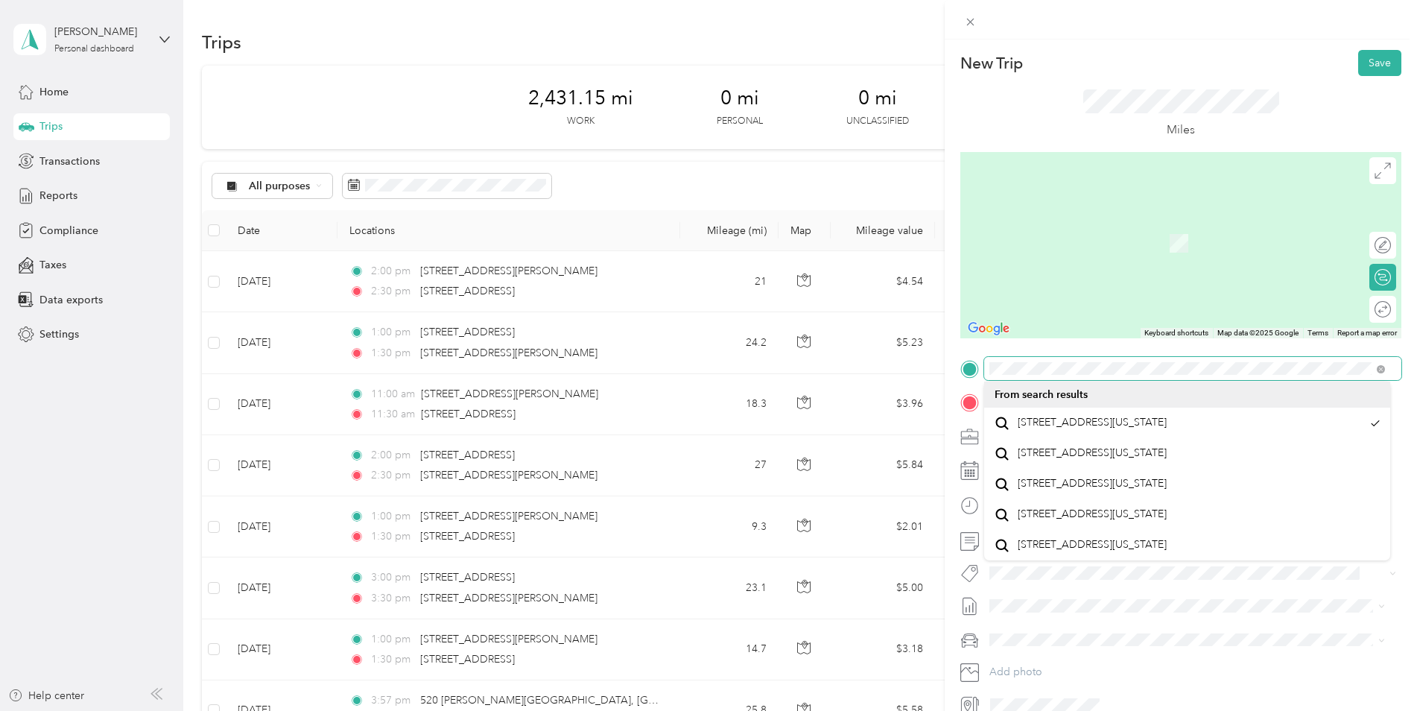
click at [922, 368] on div "New Trip Save This trip cannot be edited because it is either under review, app…" at bounding box center [708, 355] width 1417 height 711
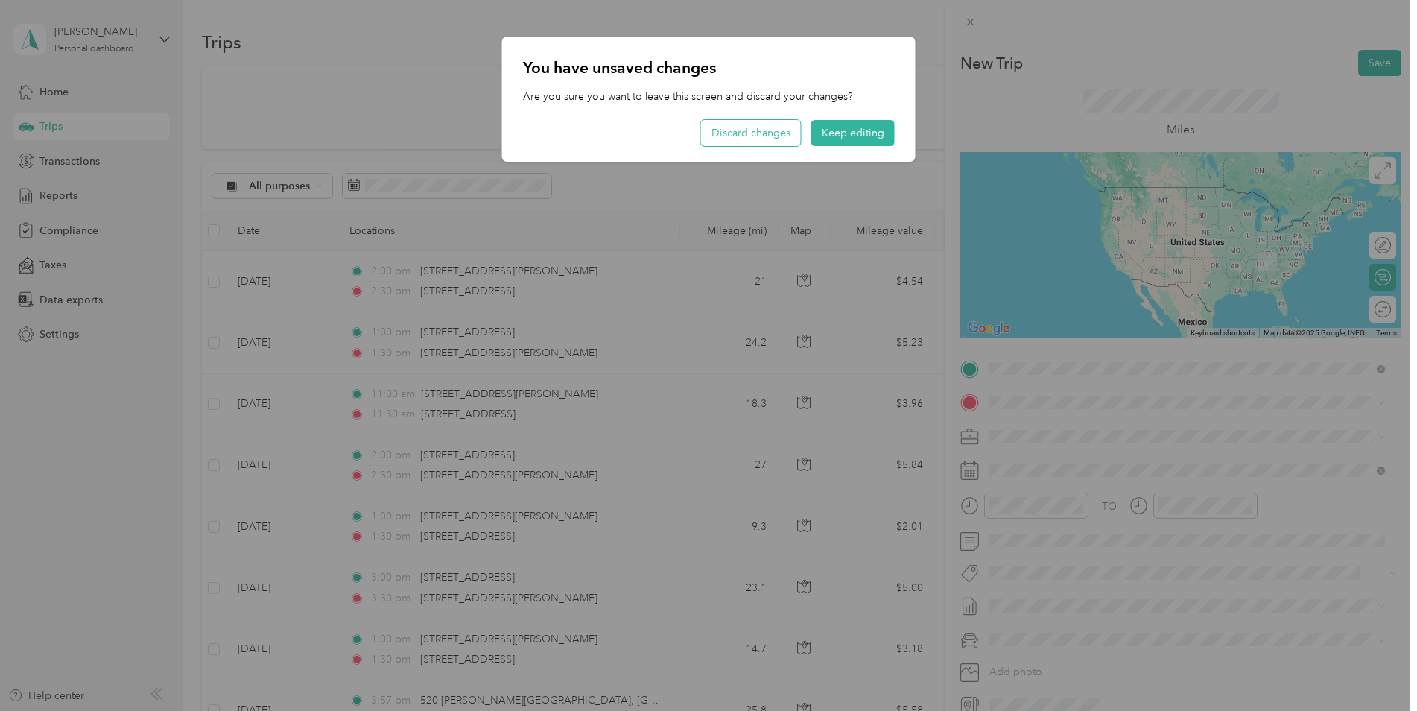
click at [770, 130] on button "Discard changes" at bounding box center [751, 133] width 100 height 26
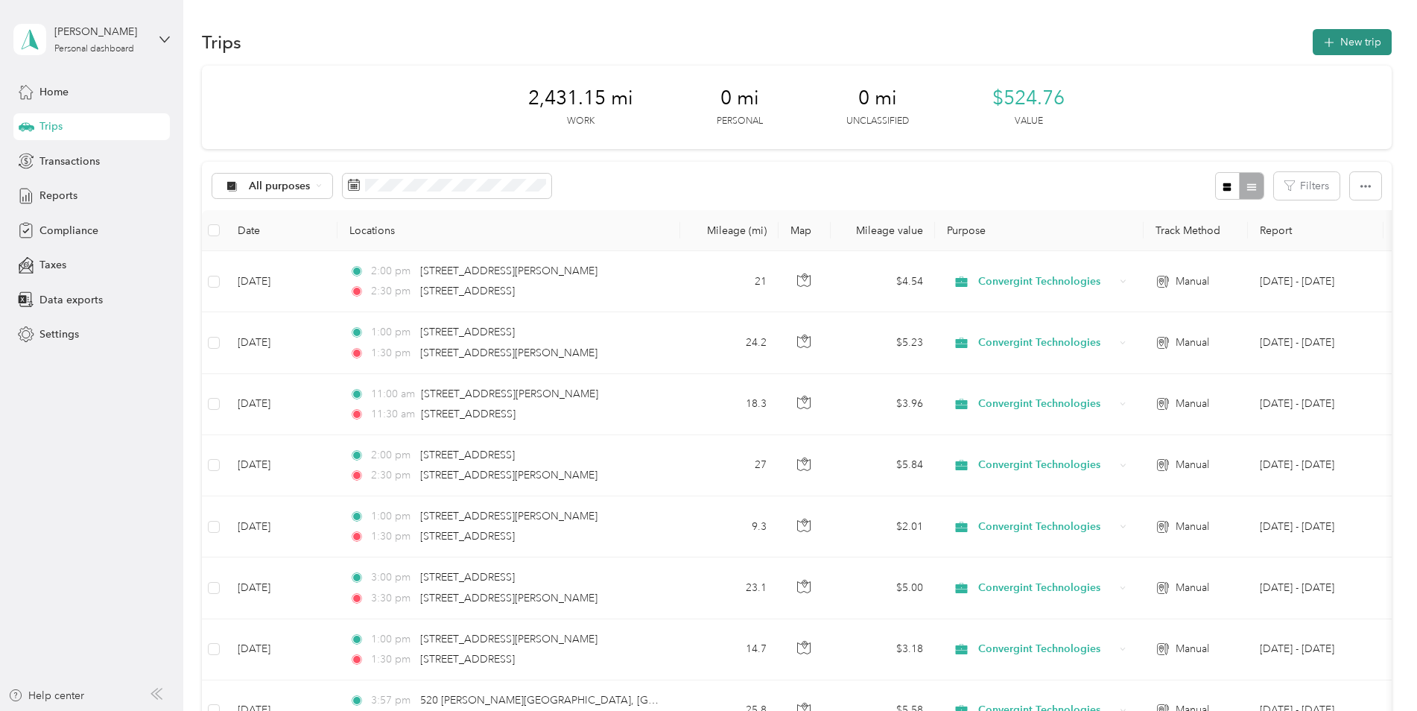
click at [1129, 40] on button "New trip" at bounding box center [1352, 42] width 79 height 26
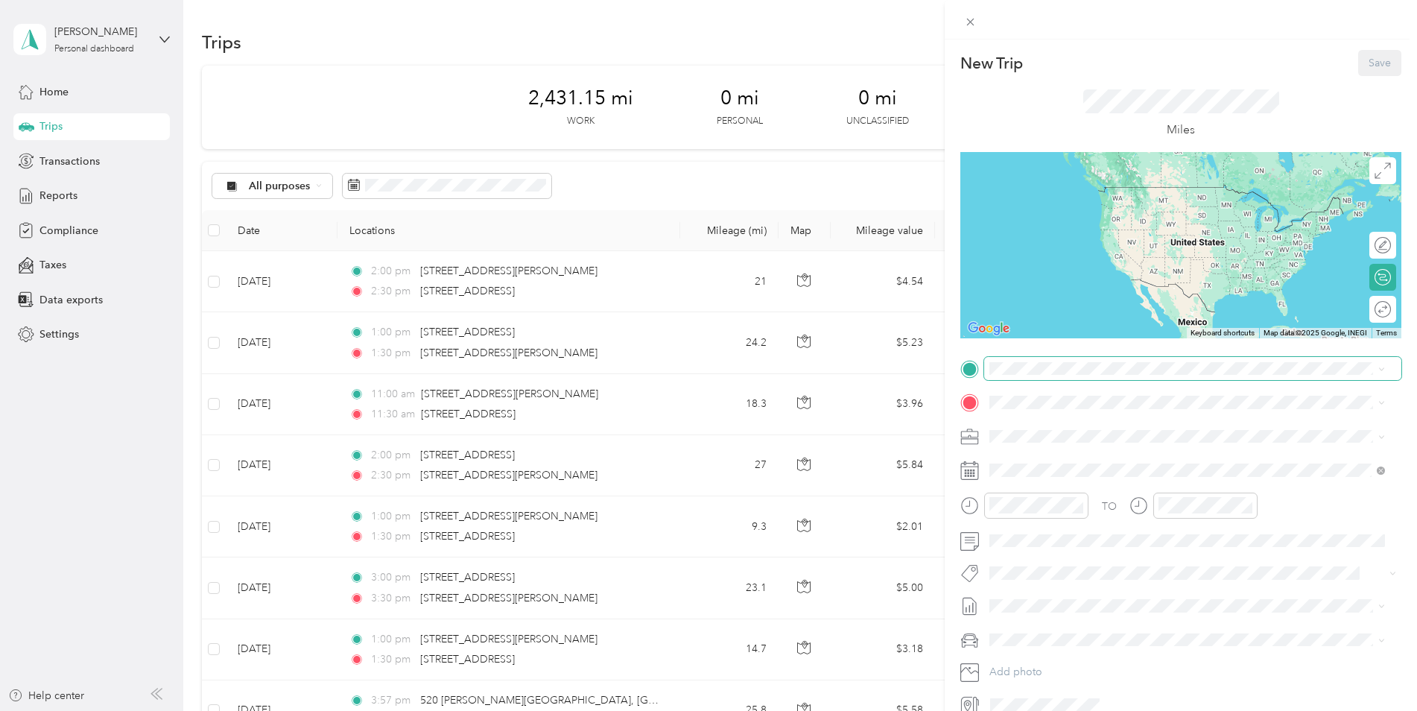
click at [1008, 358] on span at bounding box center [1192, 369] width 417 height 24
click at [1057, 426] on span "[STREET_ADDRESS][PERSON_NAME][US_STATE]" at bounding box center [1134, 422] width 232 height 13
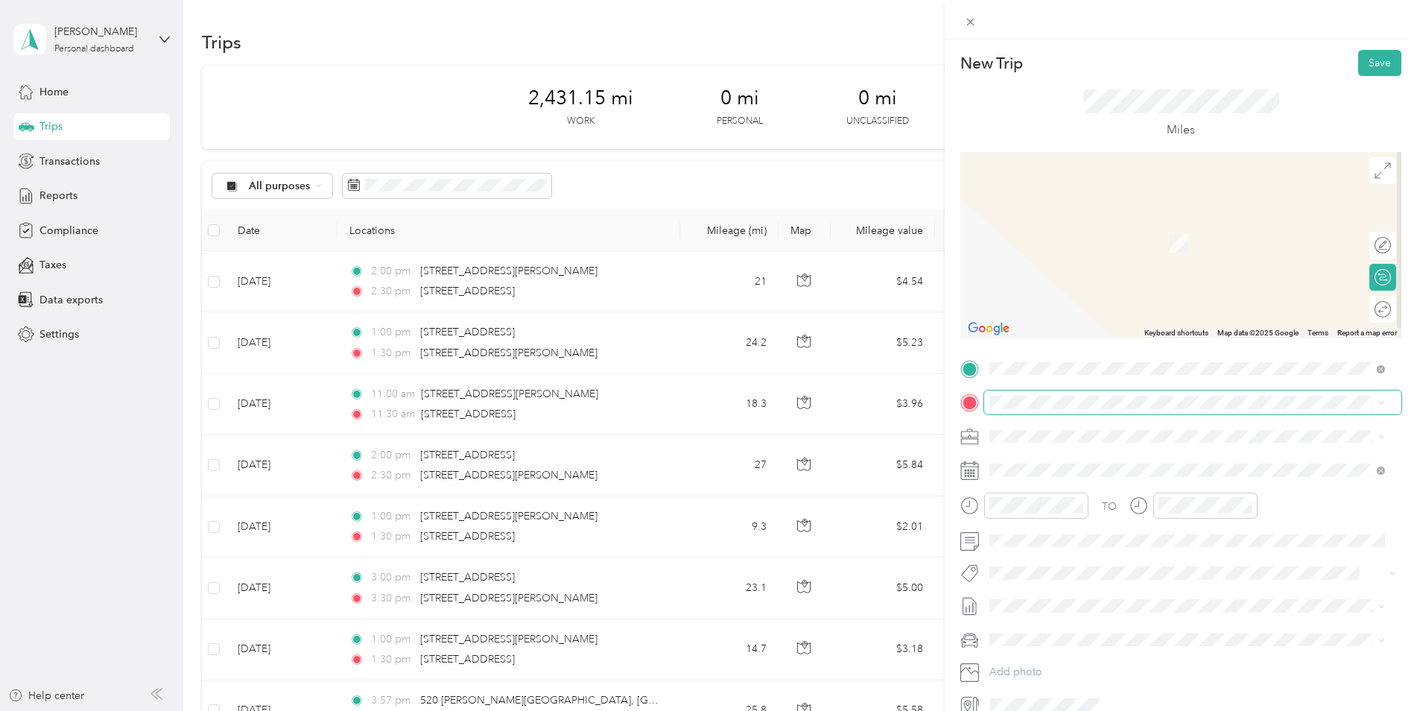
click at [1042, 395] on span at bounding box center [1192, 402] width 417 height 24
click at [1100, 463] on span "[STREET_ADDRESS][US_STATE]" at bounding box center [1092, 455] width 149 height 13
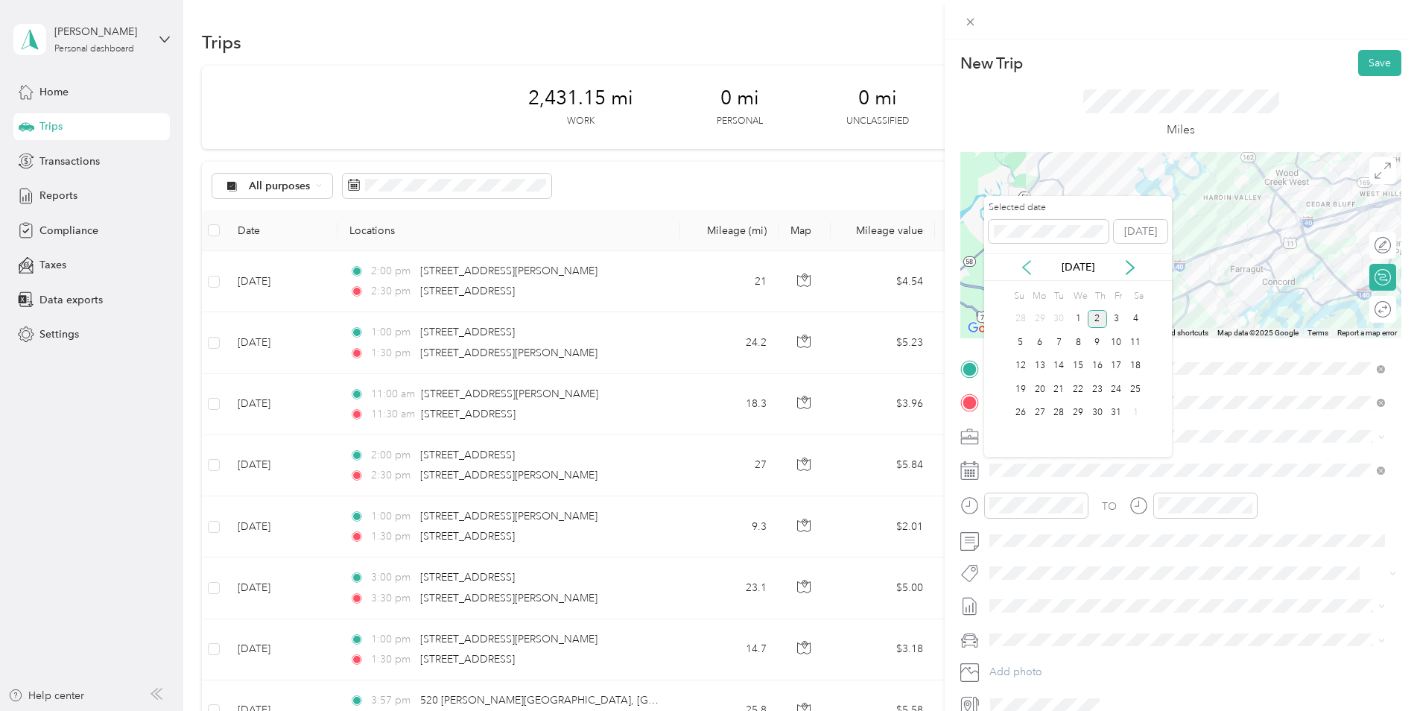
click at [1028, 266] on icon at bounding box center [1026, 267] width 15 height 15
click at [1098, 343] on div "11" at bounding box center [1097, 342] width 19 height 19
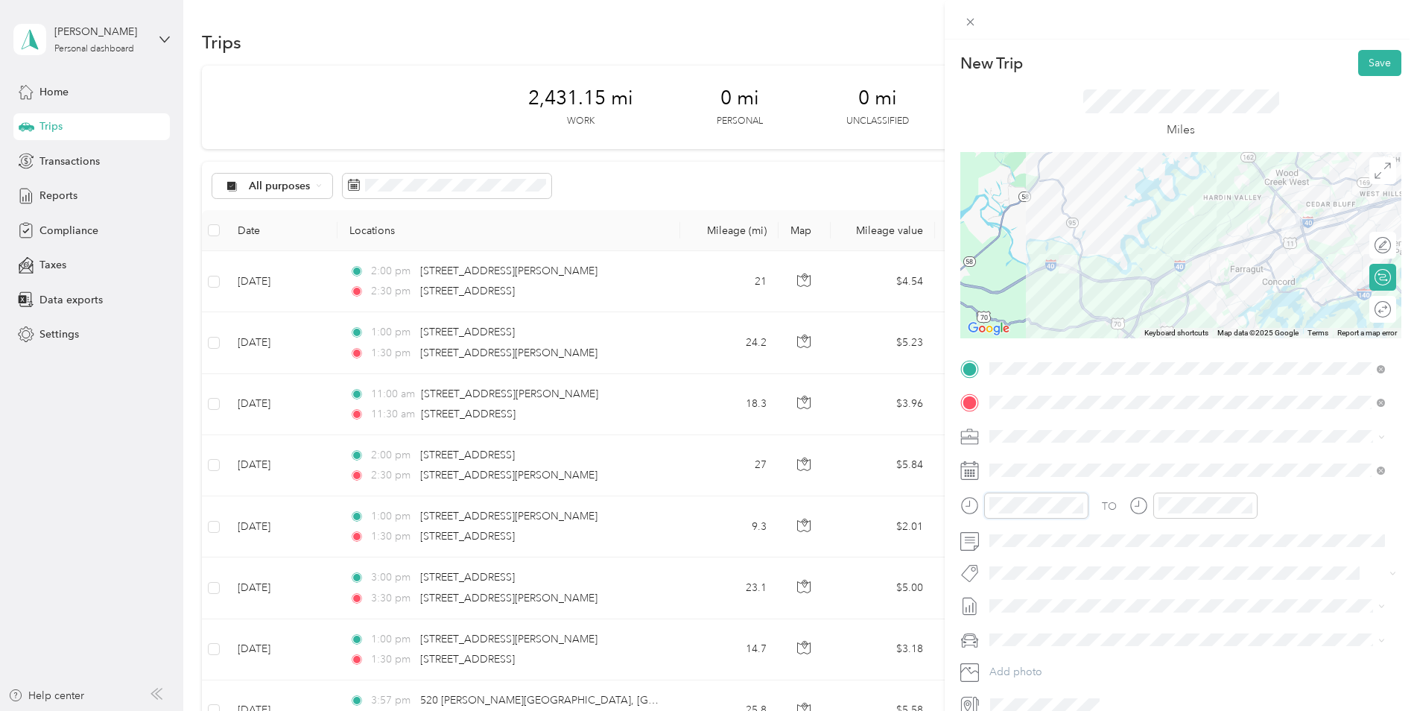
click at [965, 504] on div at bounding box center [1024, 505] width 128 height 26
click at [1127, 516] on div "TO" at bounding box center [1180, 510] width 441 height 37
click at [1129, 64] on button "Save" at bounding box center [1379, 63] width 43 height 26
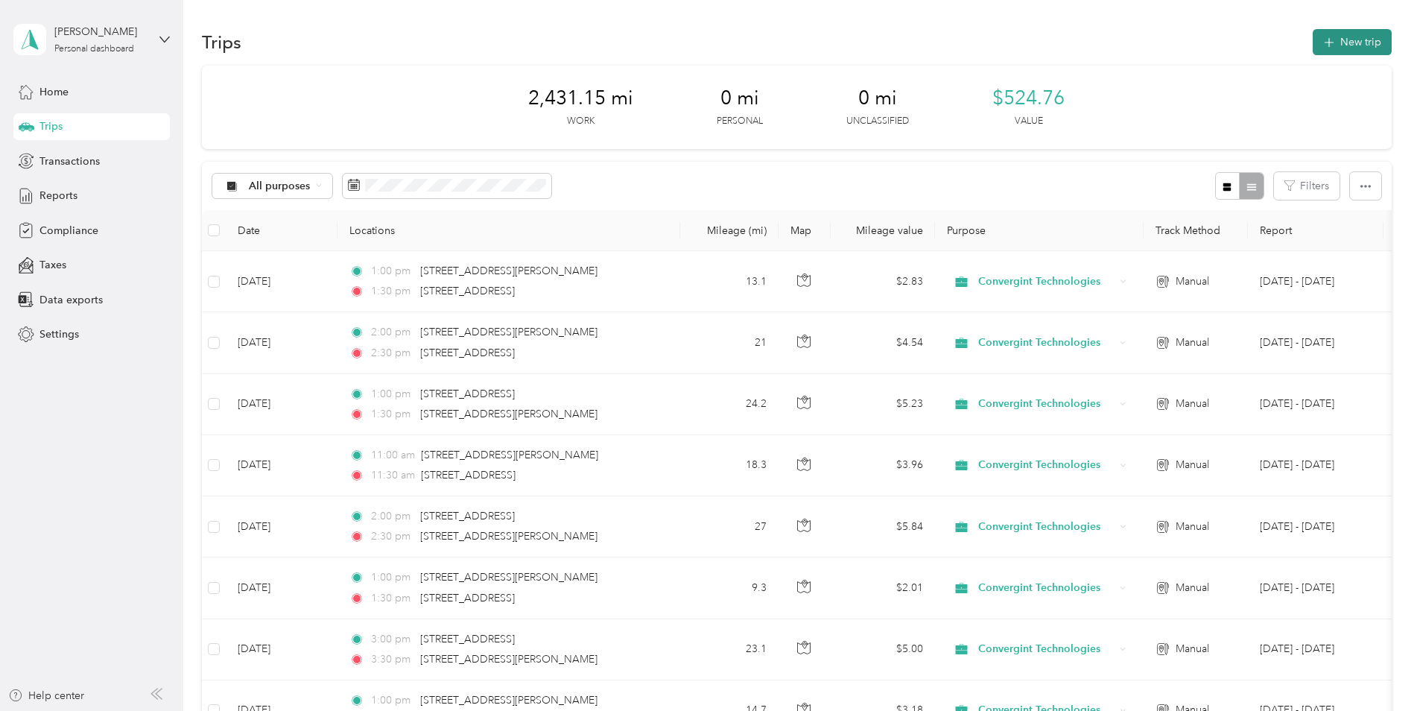
click at [1129, 50] on button "New trip" at bounding box center [1352, 42] width 79 height 26
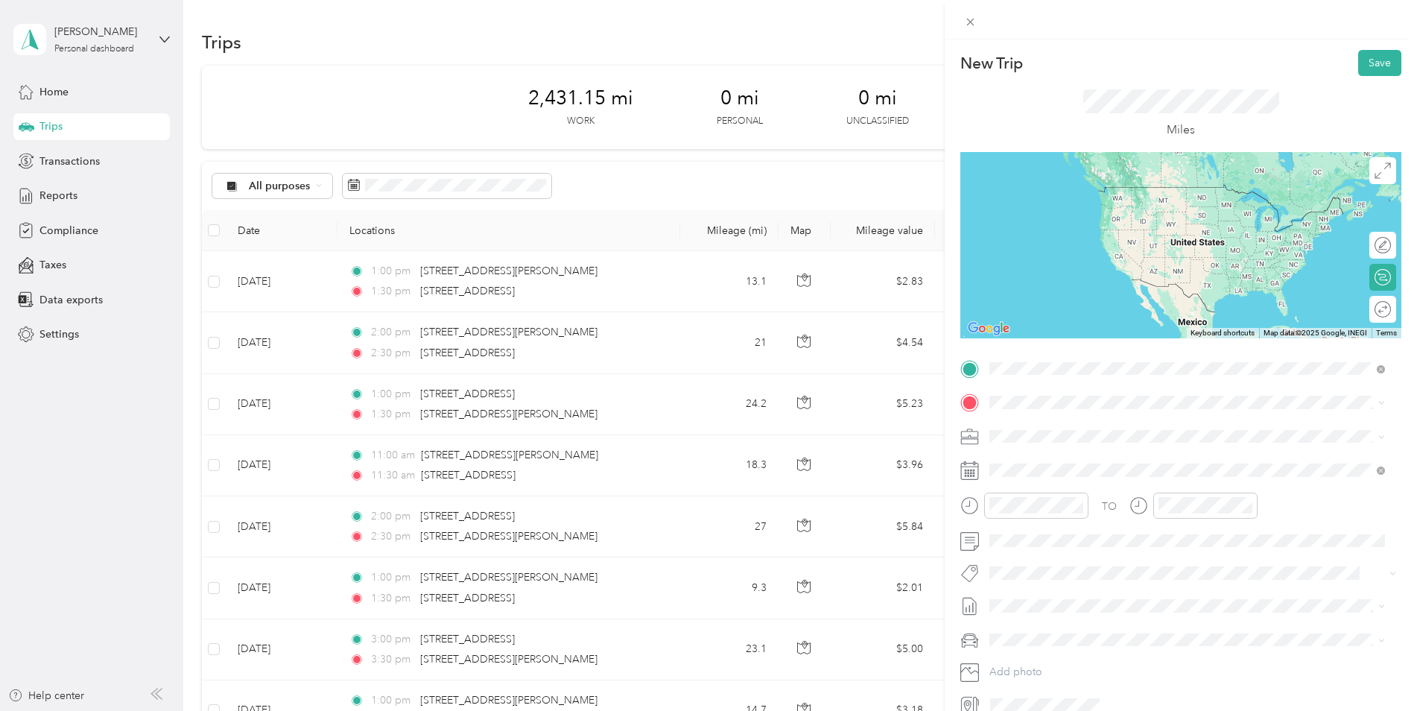
click at [1056, 422] on span "[STREET_ADDRESS][US_STATE]" at bounding box center [1092, 422] width 149 height 13
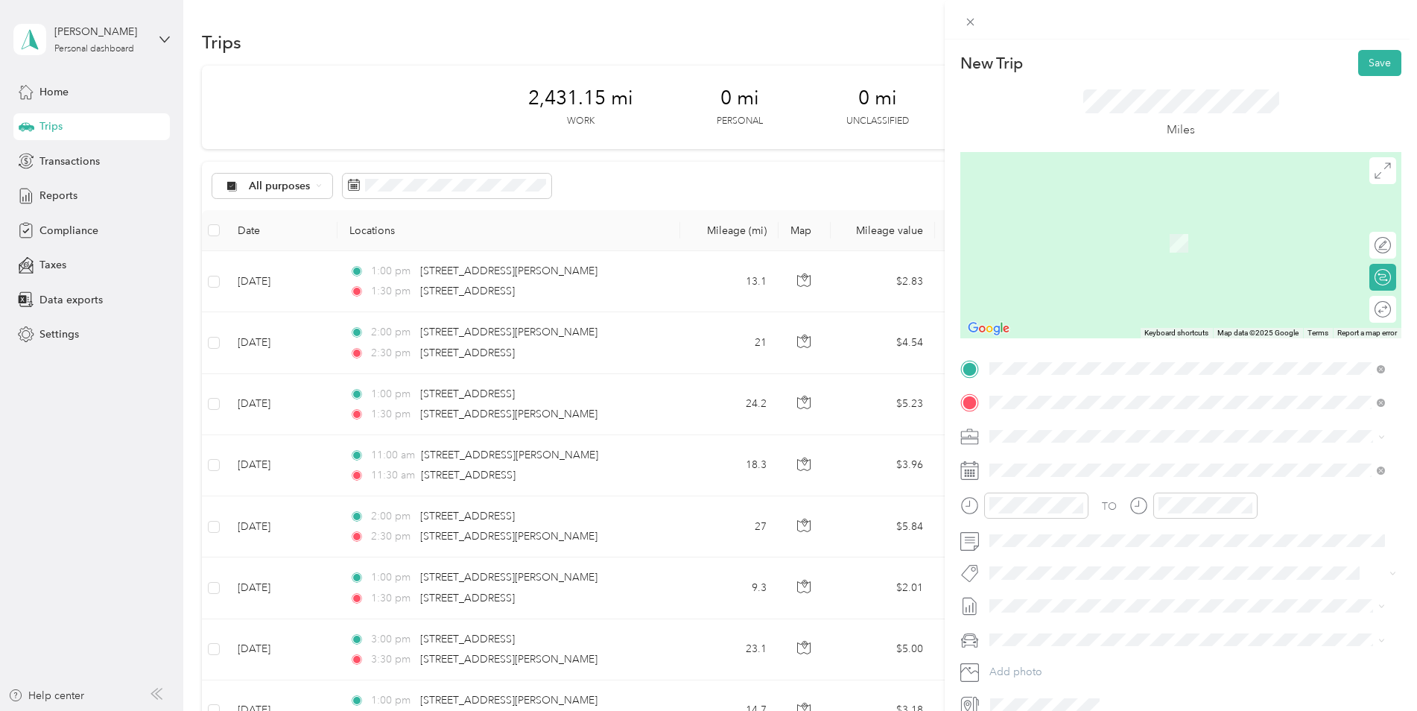
click at [1041, 458] on span "[STREET_ADDRESS][PERSON_NAME][PERSON_NAME][US_STATE]" at bounding box center [1175, 455] width 314 height 13
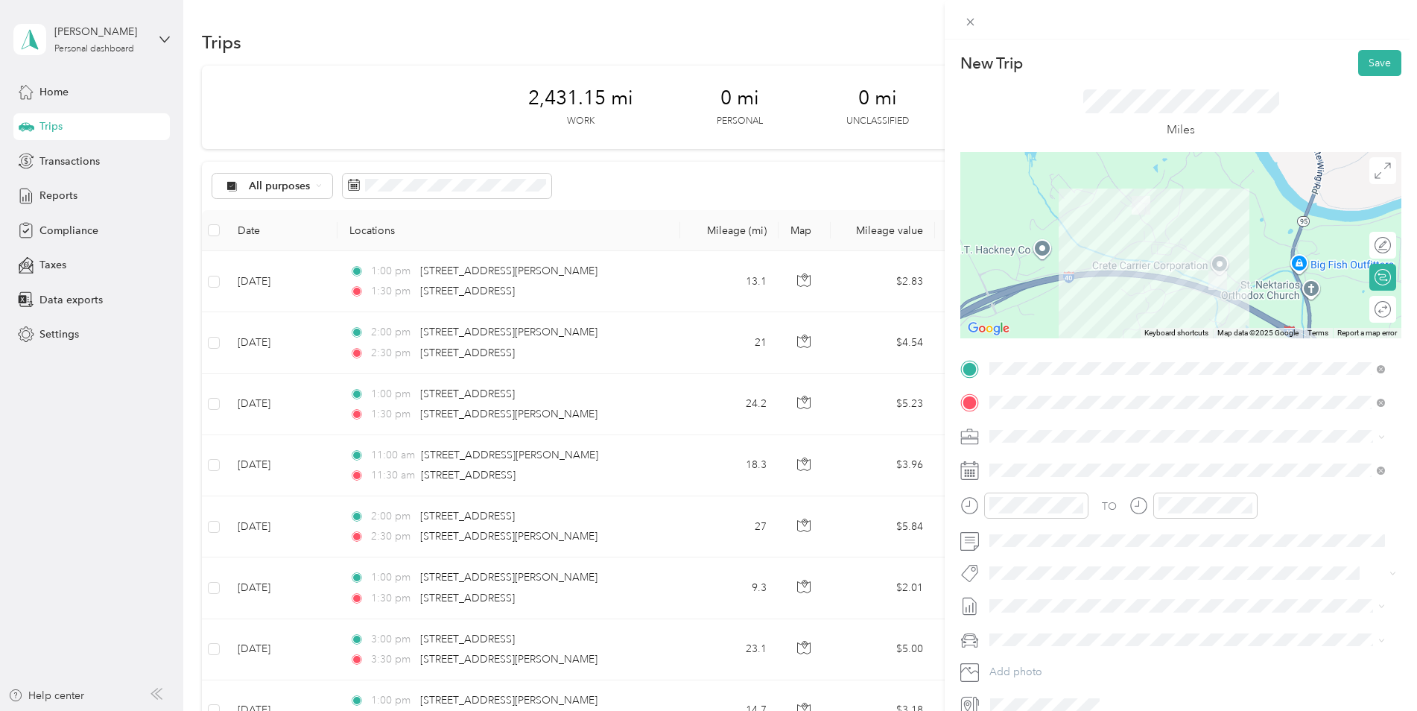
click at [1129, 425] on span at bounding box center [1192, 437] width 417 height 24
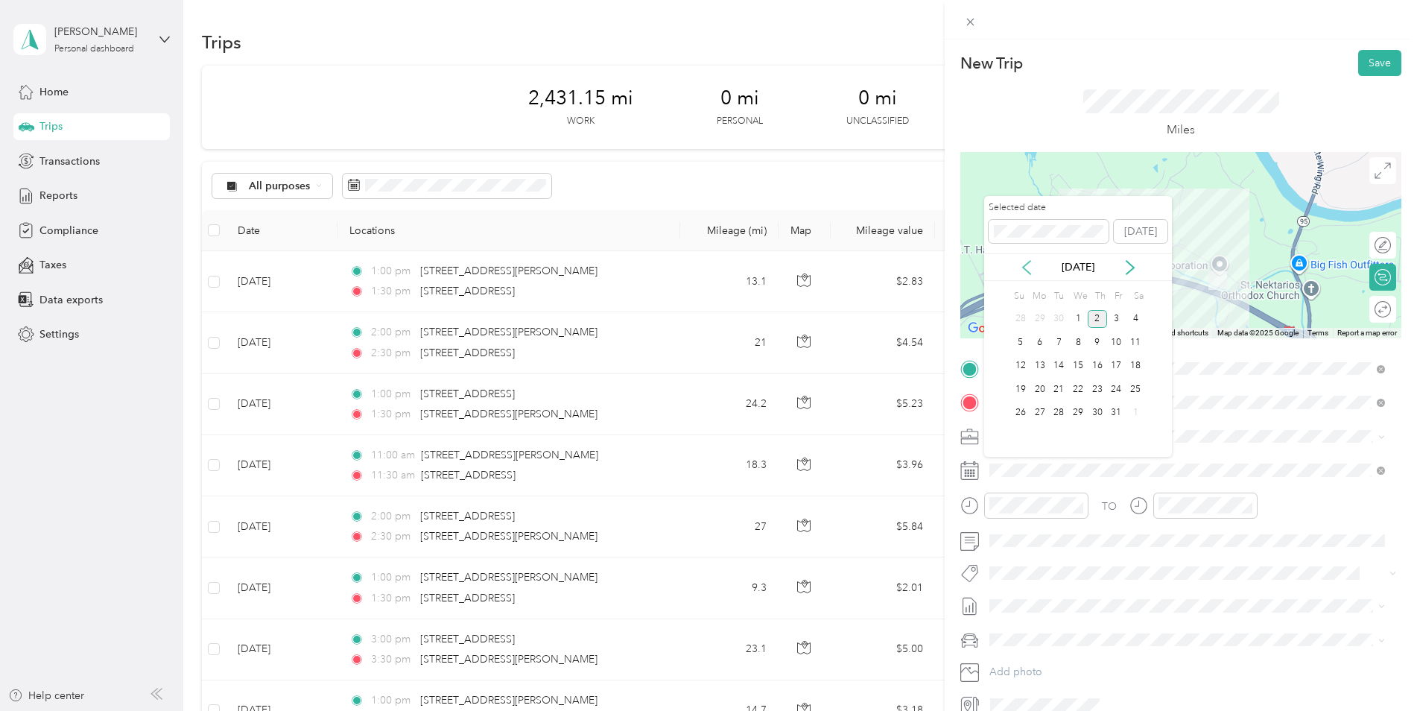
click at [1027, 270] on icon at bounding box center [1026, 267] width 7 height 13
click at [1096, 340] on div "11" at bounding box center [1097, 342] width 19 height 19
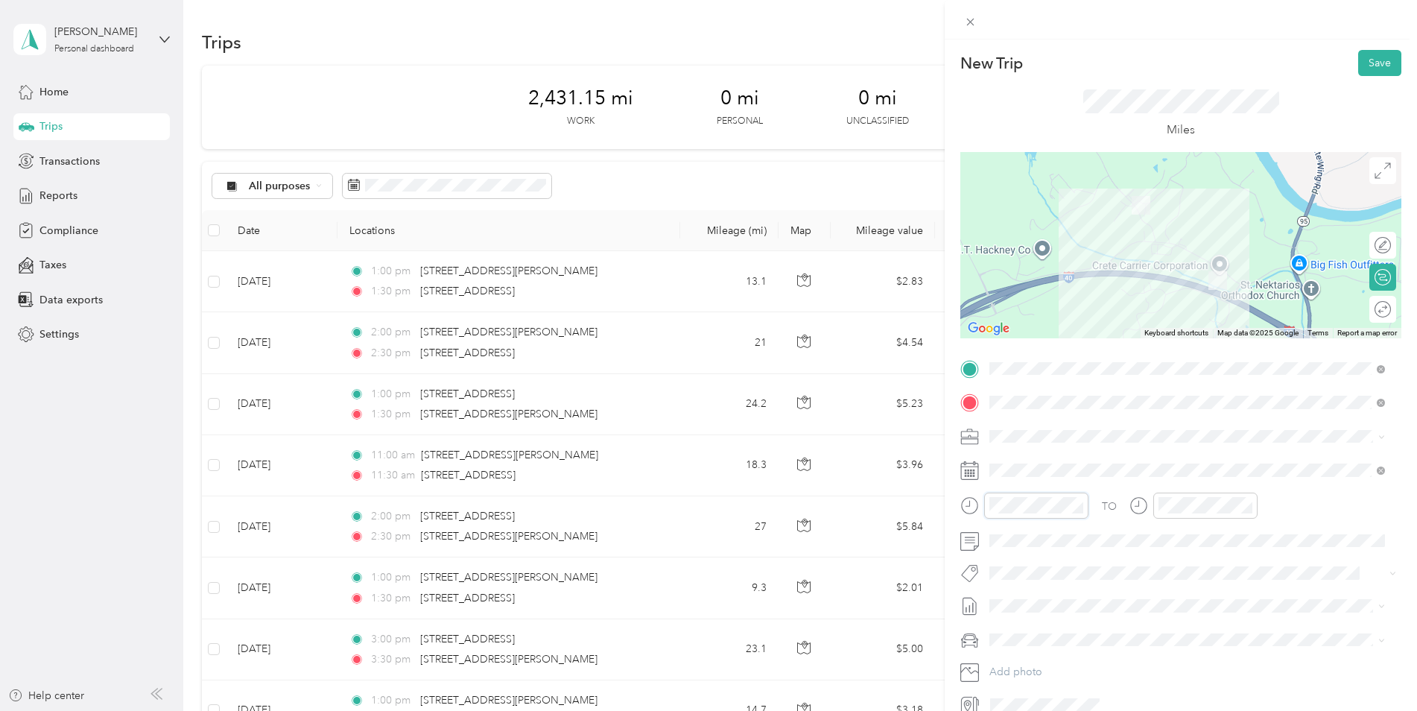
click at [970, 501] on div at bounding box center [1024, 505] width 128 height 26
click at [1129, 495] on div at bounding box center [1205, 505] width 104 height 26
click at [1129, 503] on div at bounding box center [1193, 505] width 128 height 26
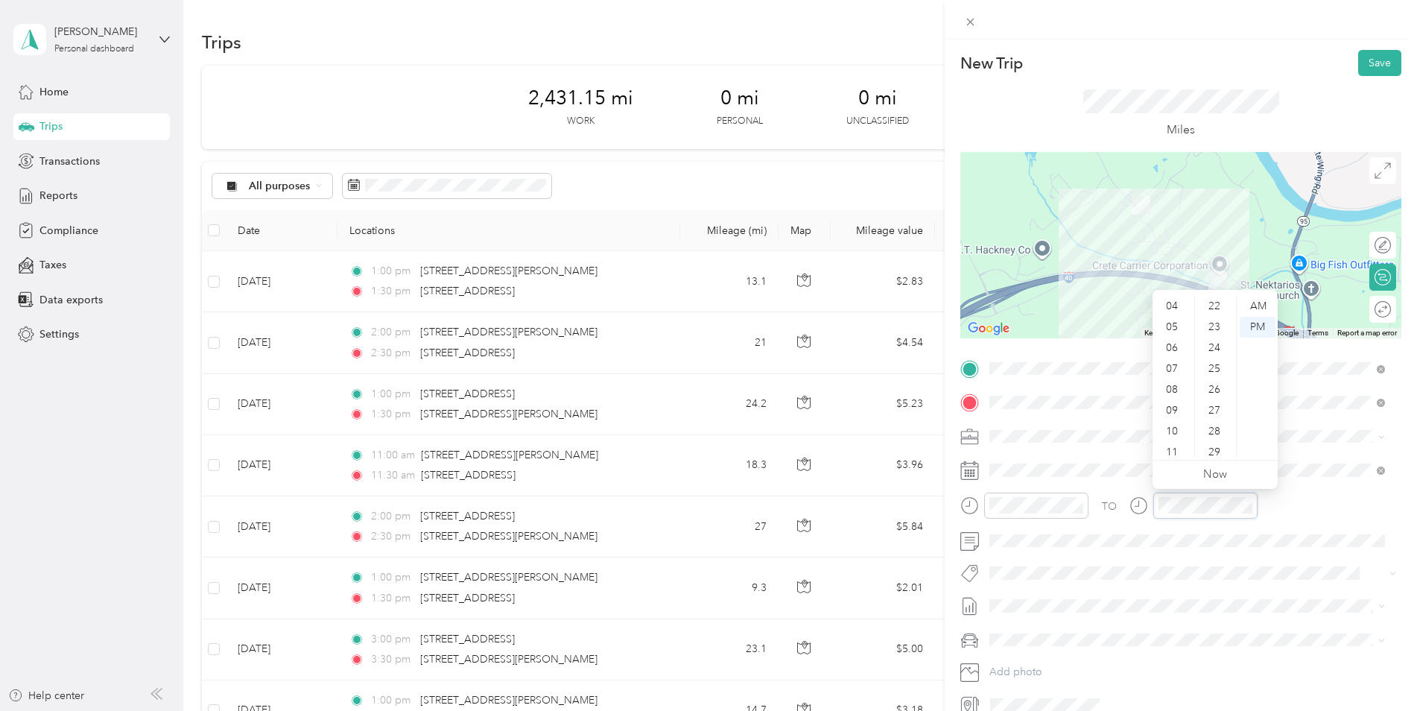
scroll to position [626, 0]
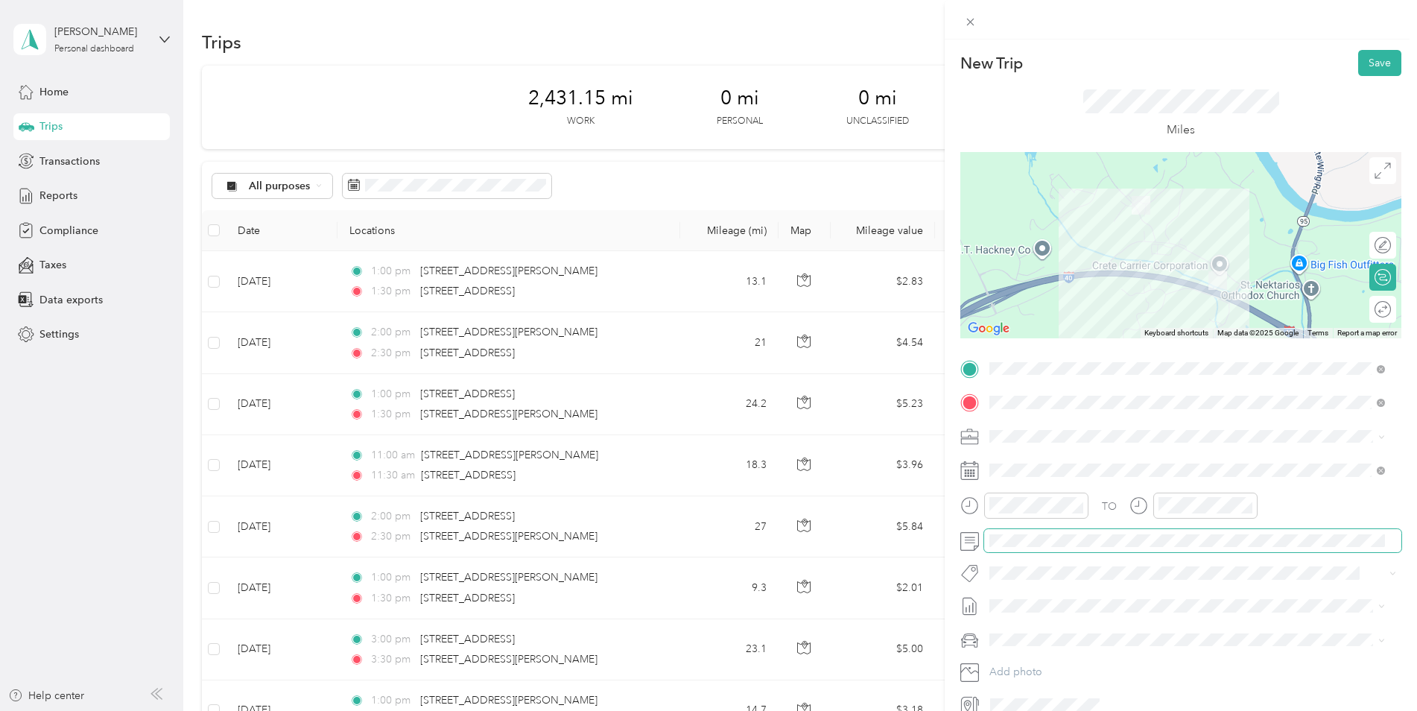
click at [1129, 530] on span at bounding box center [1192, 541] width 417 height 24
click at [1129, 54] on button "Save" at bounding box center [1379, 63] width 43 height 26
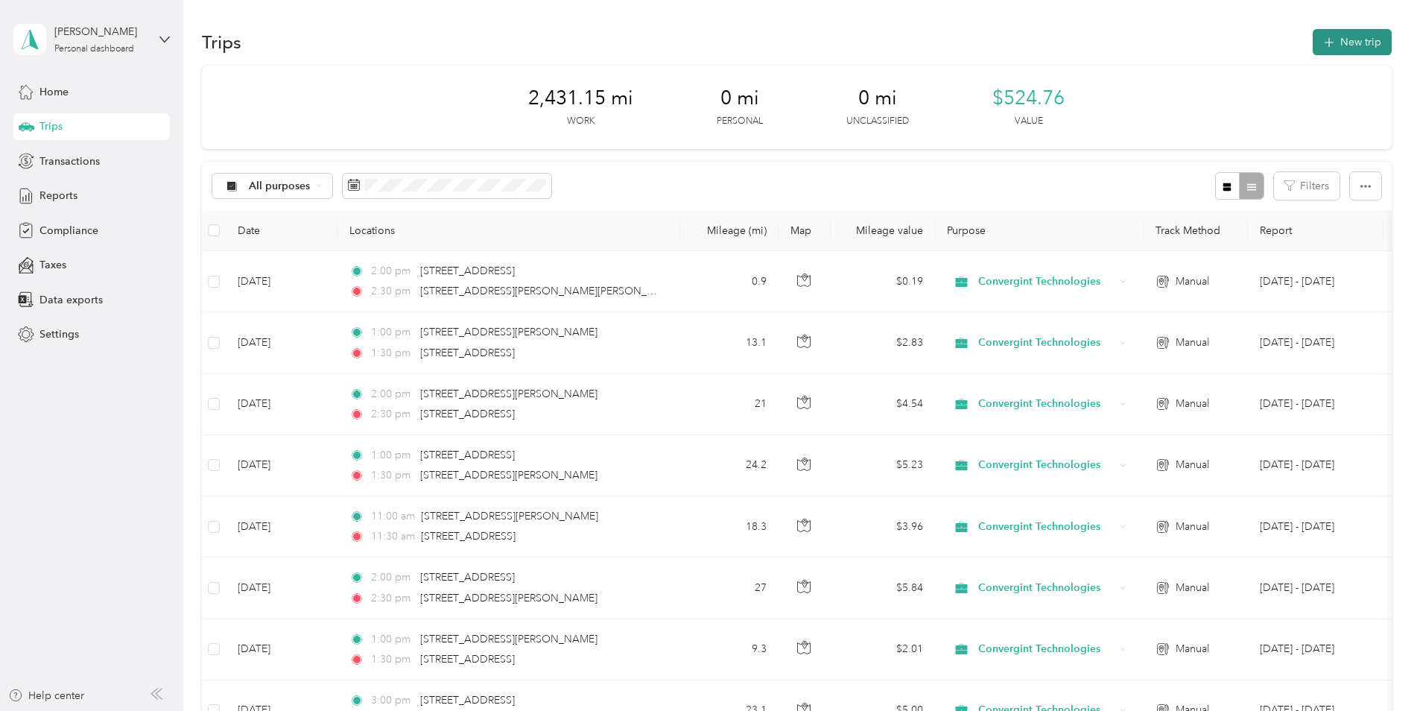
click at [1129, 48] on button "New trip" at bounding box center [1352, 42] width 79 height 26
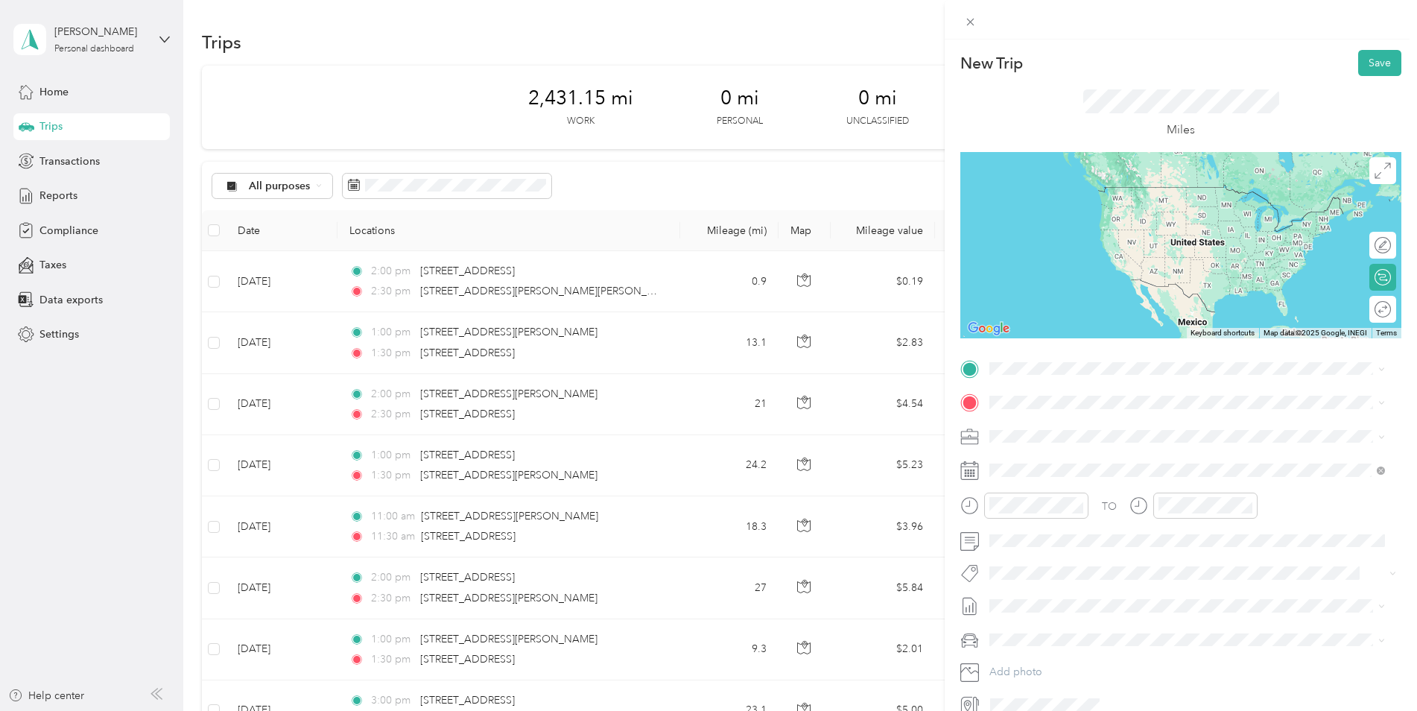
click at [1096, 422] on span "[STREET_ADDRESS][PERSON_NAME][PERSON_NAME][US_STATE]" at bounding box center [1175, 420] width 314 height 13
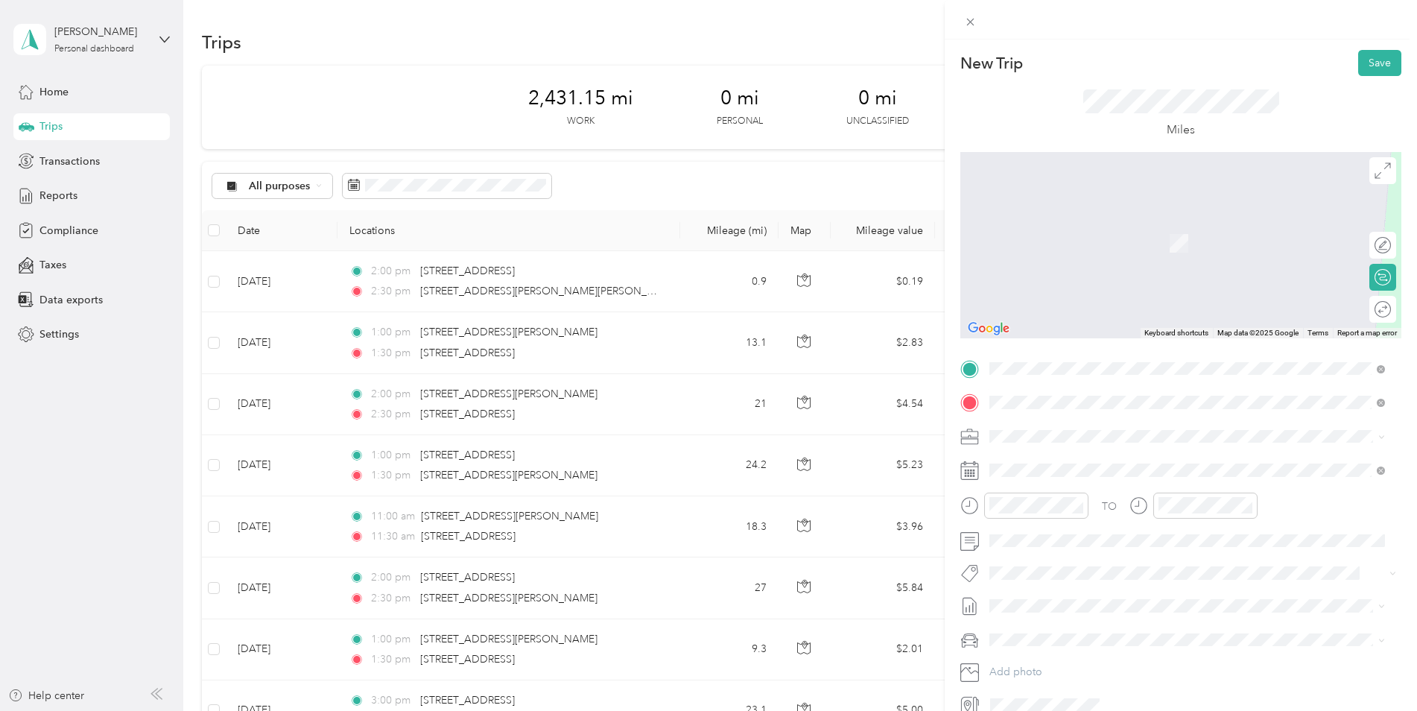
click at [1065, 463] on span "[STREET_ADDRESS][US_STATE]" at bounding box center [1092, 455] width 149 height 13
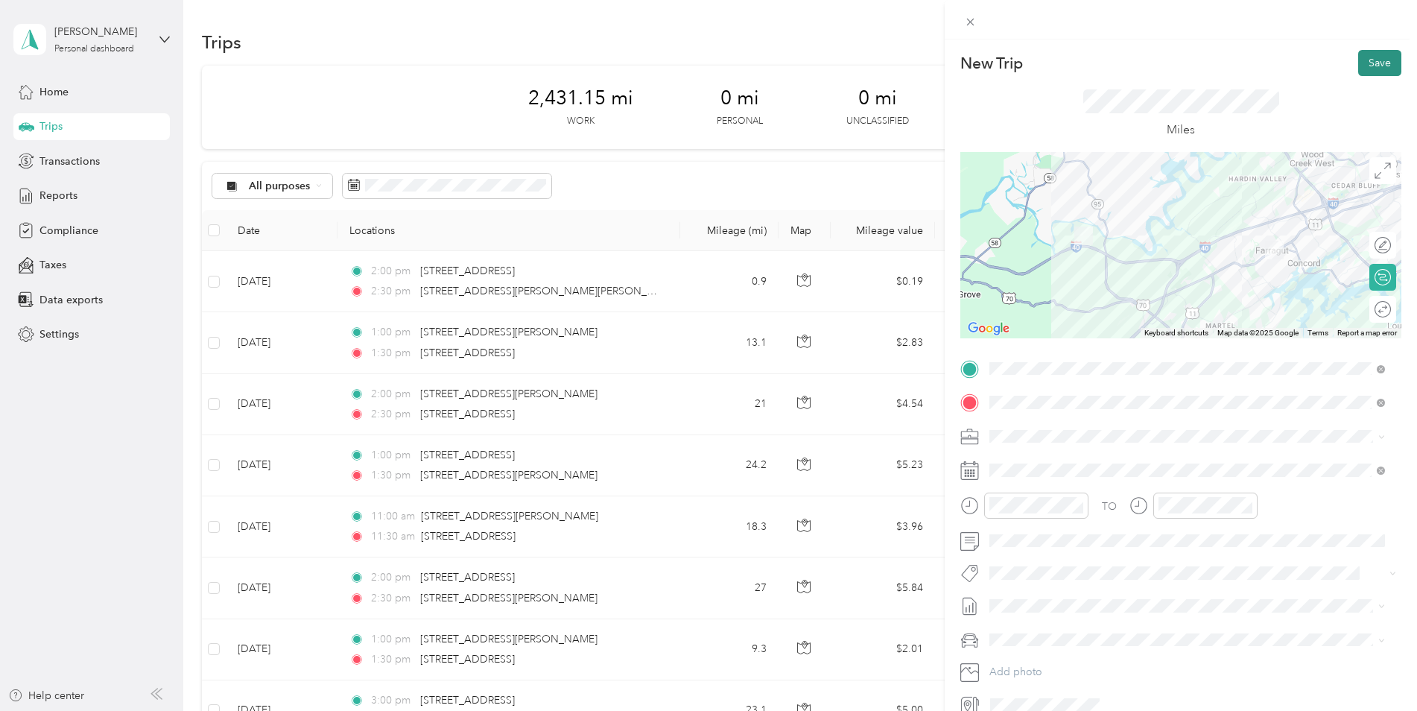
click at [1129, 60] on button "Save" at bounding box center [1379, 63] width 43 height 26
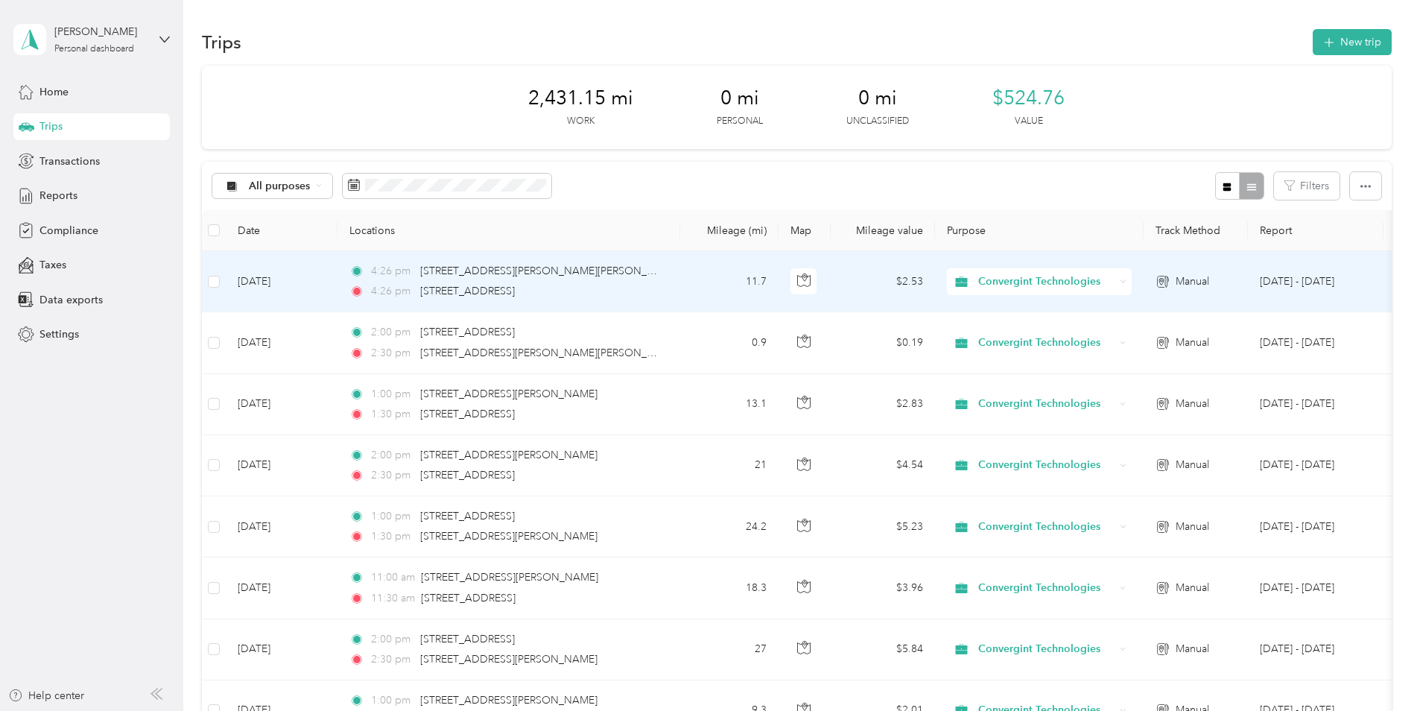
click at [255, 281] on td "[DATE]" at bounding box center [282, 281] width 112 height 61
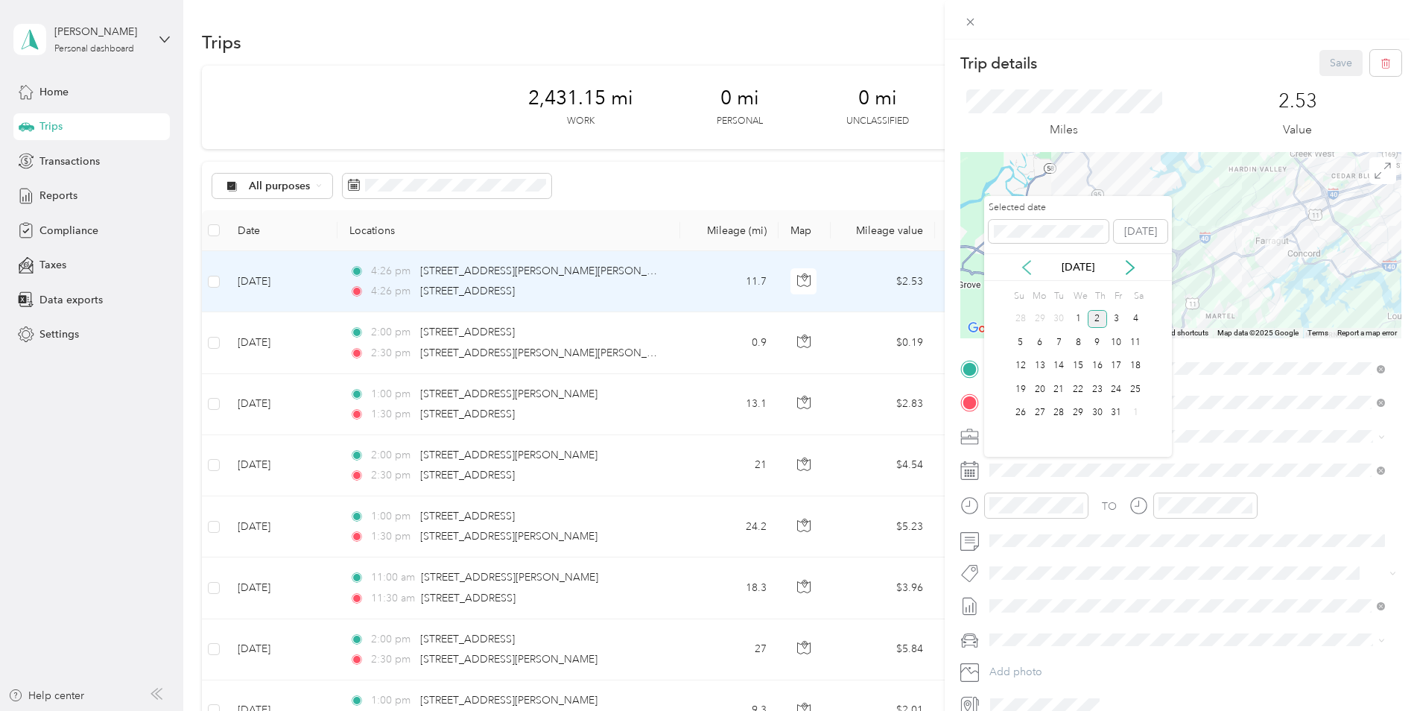
click at [1023, 263] on icon at bounding box center [1026, 267] width 15 height 15
click at [1098, 340] on div "11" at bounding box center [1097, 342] width 19 height 19
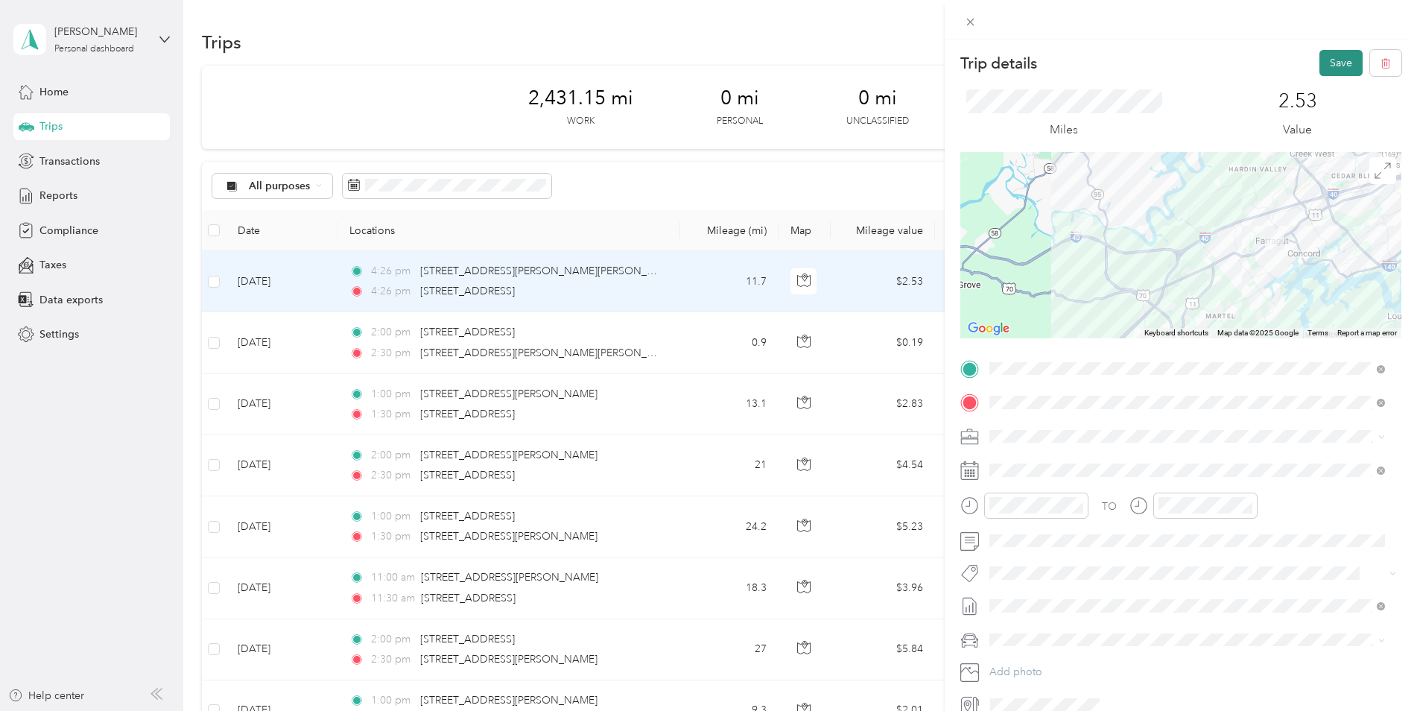
click at [1129, 59] on button "Save" at bounding box center [1340, 63] width 43 height 26
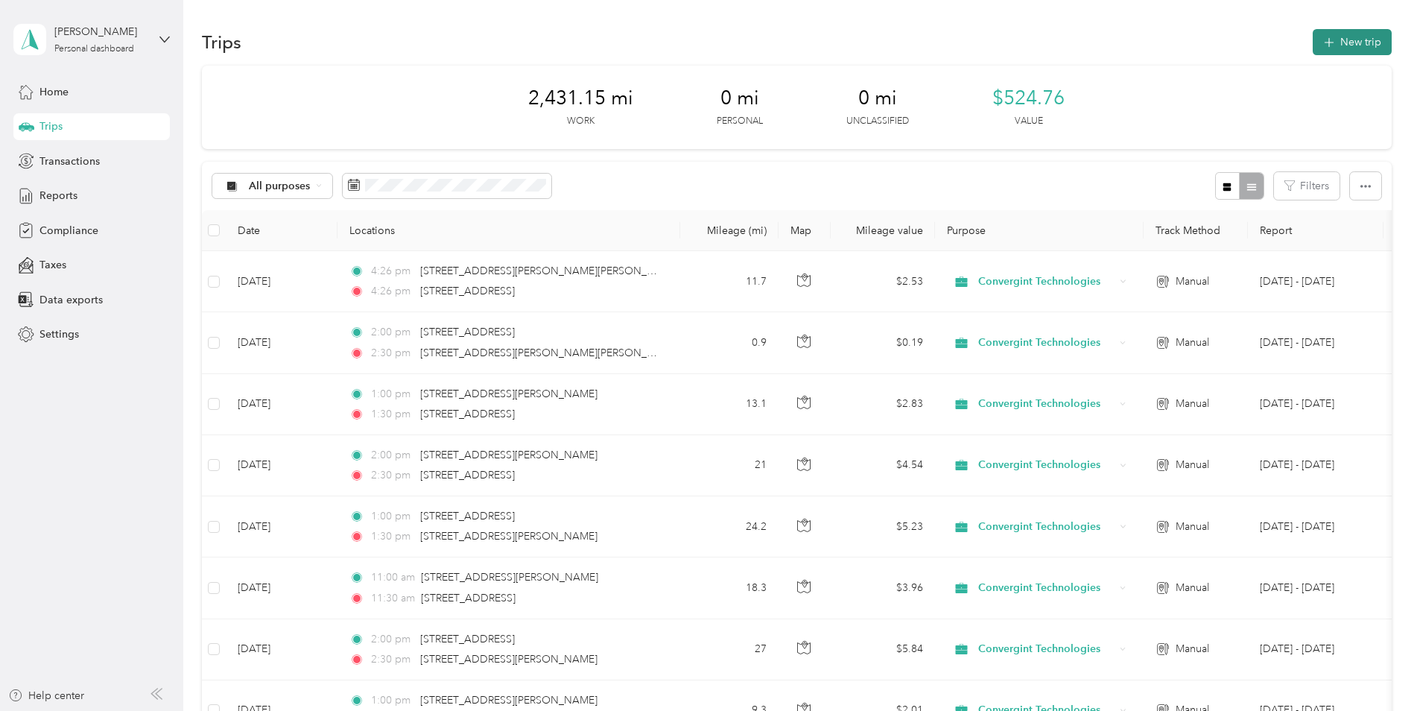
click at [1129, 41] on button "New trip" at bounding box center [1352, 42] width 79 height 26
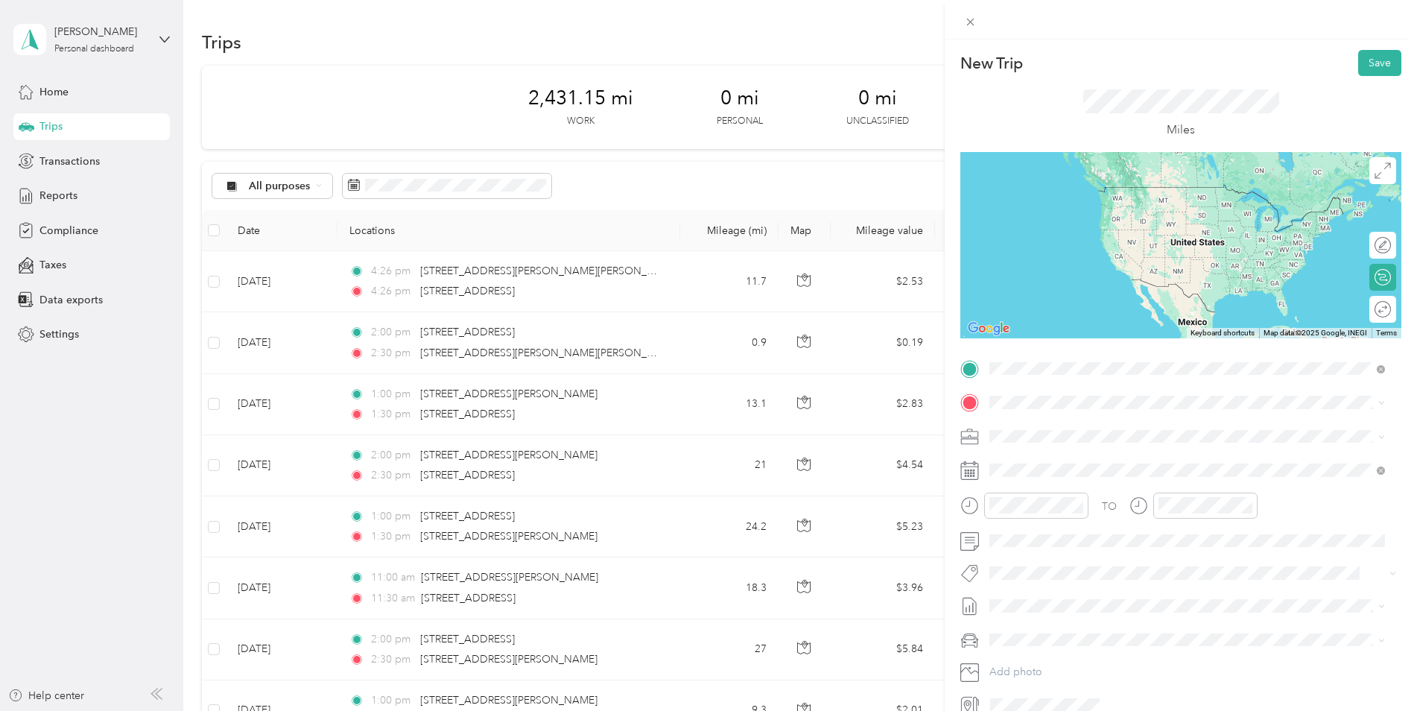
click at [1053, 414] on div "[STREET_ADDRESS][PERSON_NAME][US_STATE]" at bounding box center [1187, 423] width 385 height 20
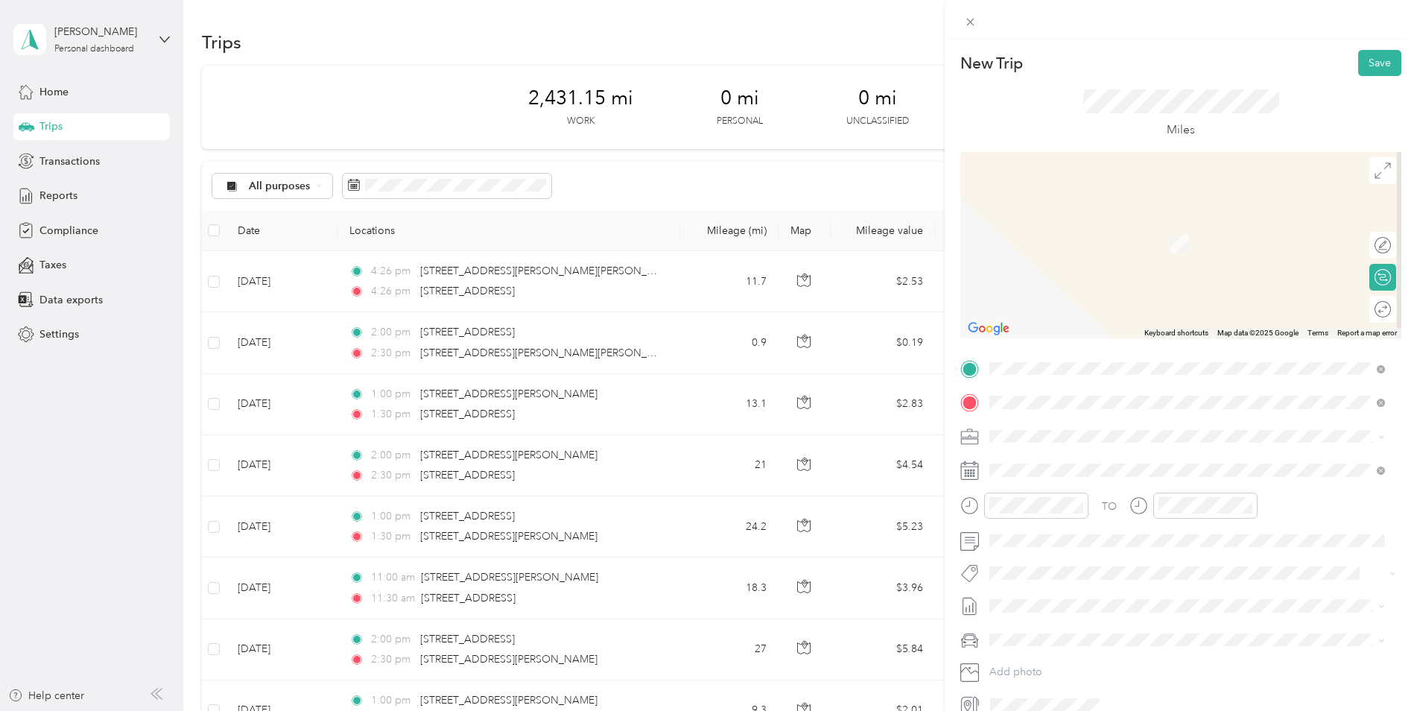
click at [1064, 463] on span "[STREET_ADDRESS][US_STATE]" at bounding box center [1092, 455] width 149 height 13
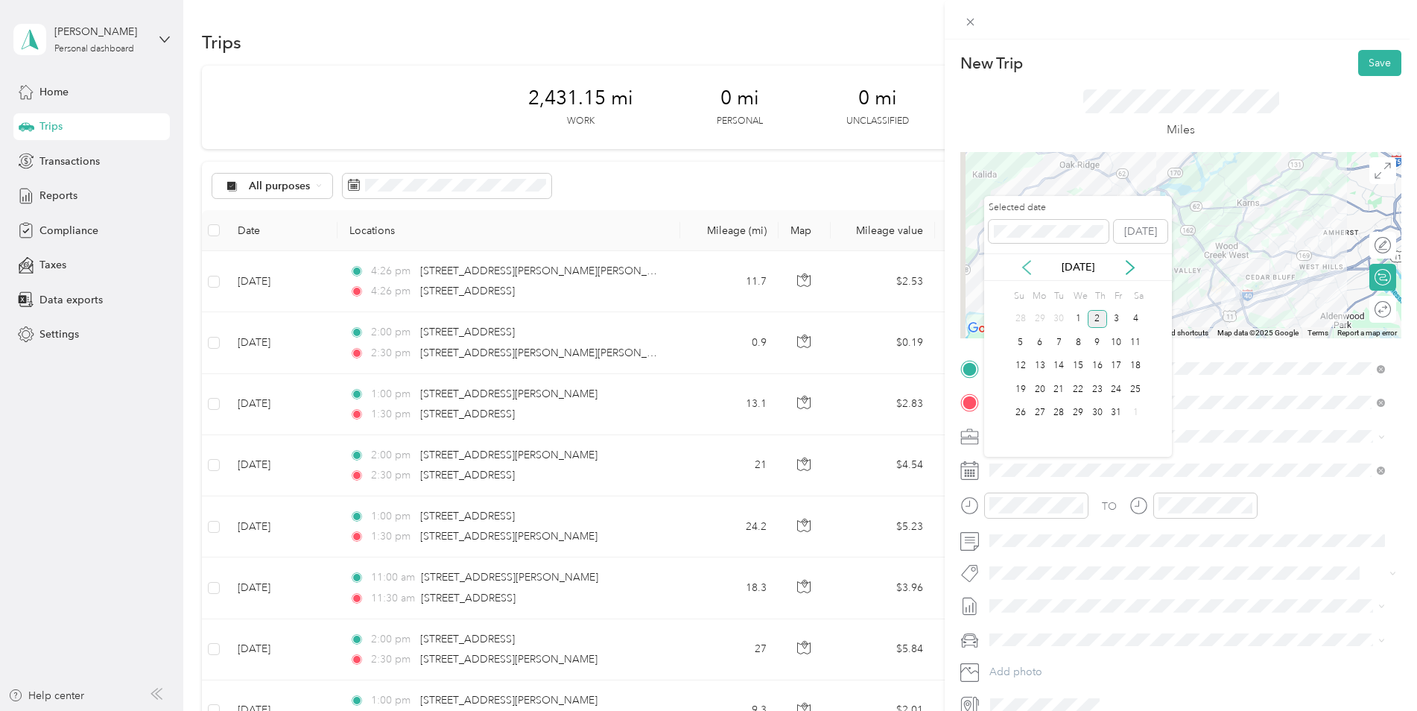
click at [1023, 263] on icon at bounding box center [1026, 267] width 15 height 15
click at [1116, 343] on div "12" at bounding box center [1116, 342] width 19 height 19
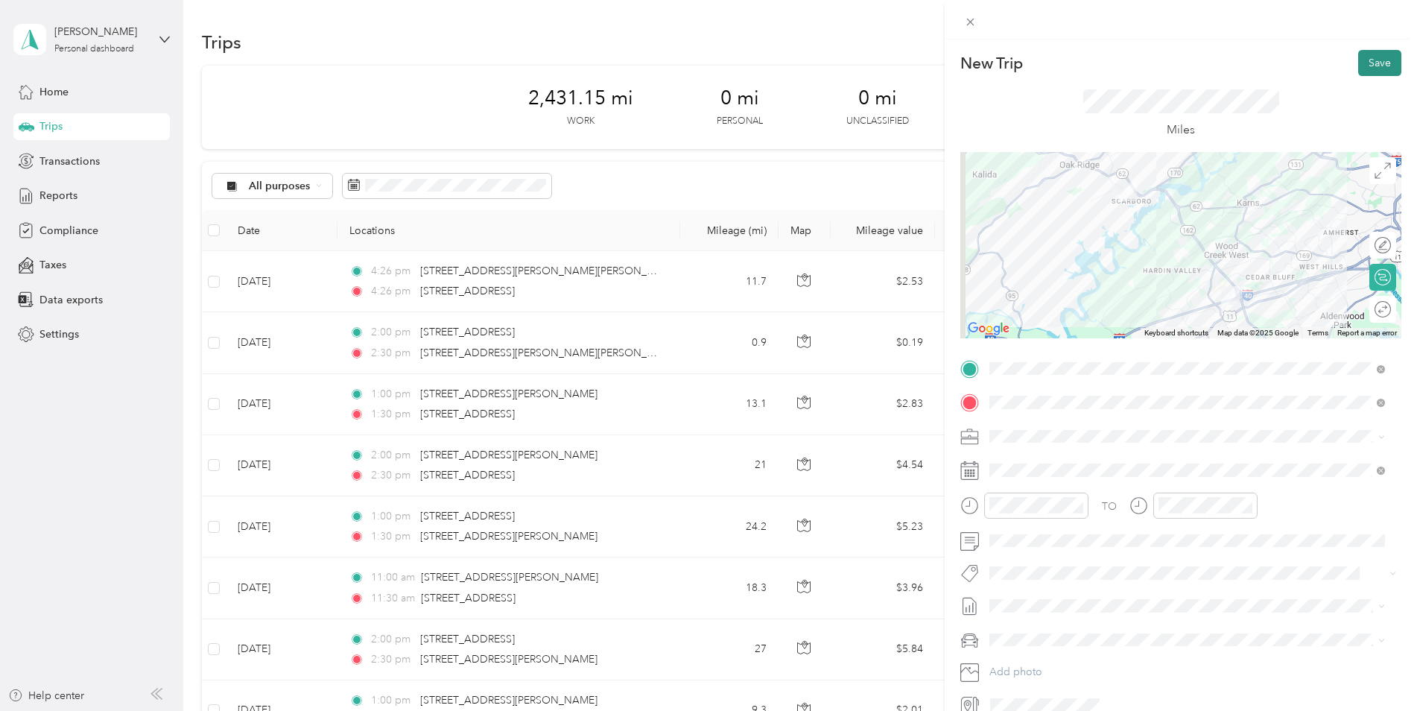
click at [1129, 66] on button "Save" at bounding box center [1379, 63] width 43 height 26
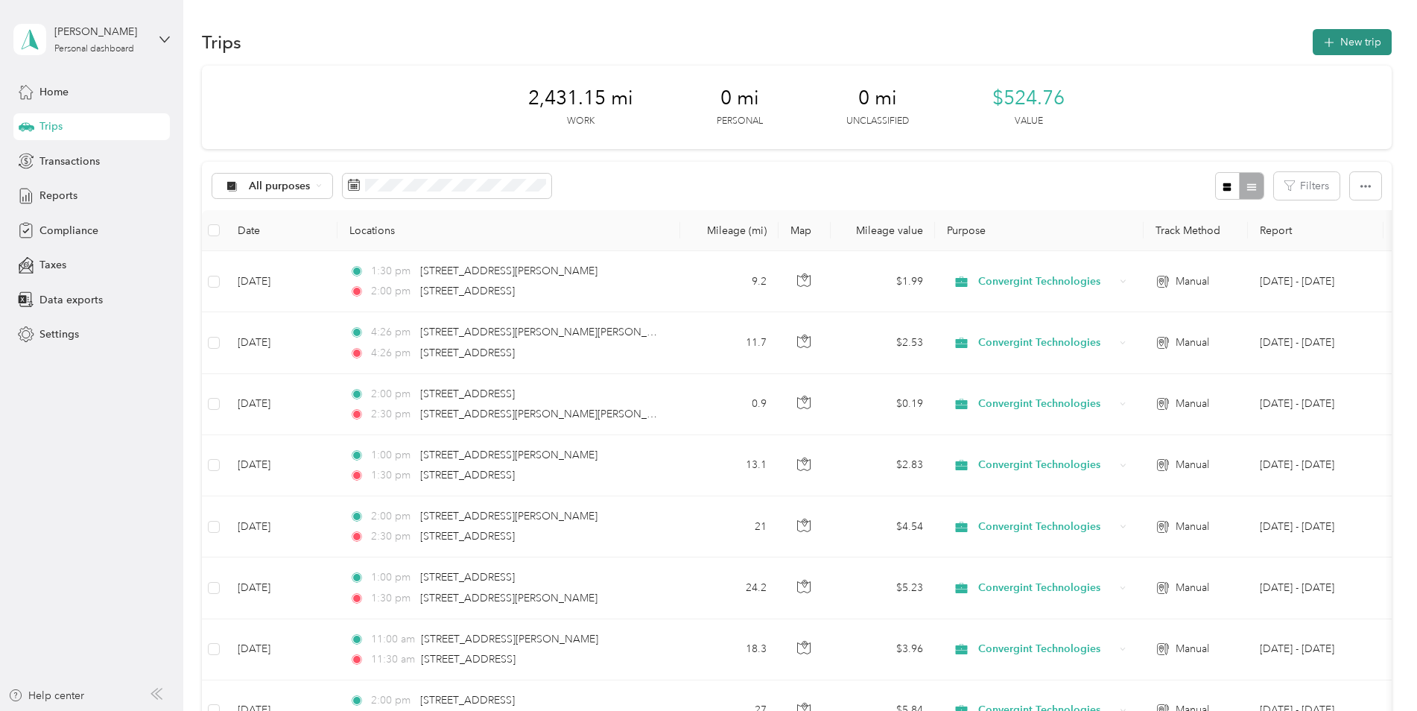
click at [1129, 39] on button "New trip" at bounding box center [1352, 42] width 79 height 26
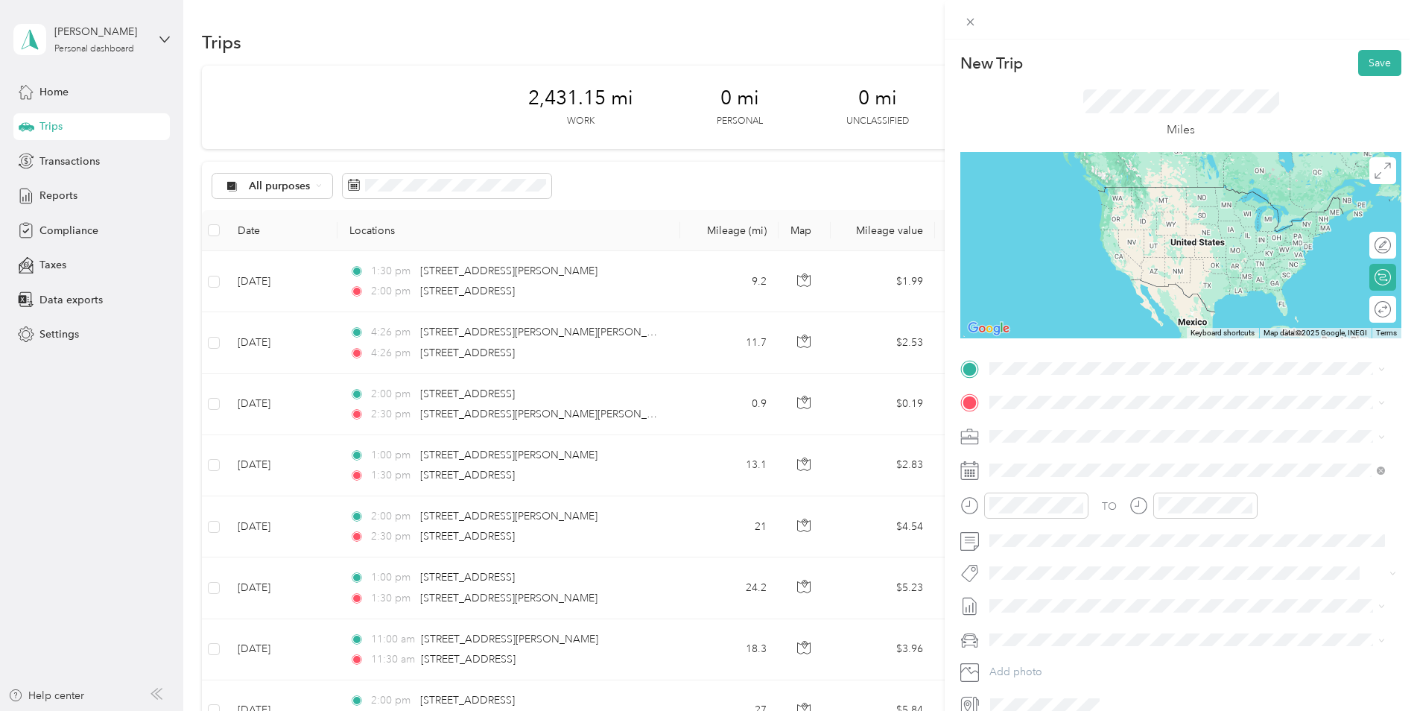
click at [1062, 426] on span "[STREET_ADDRESS][US_STATE]" at bounding box center [1092, 419] width 149 height 13
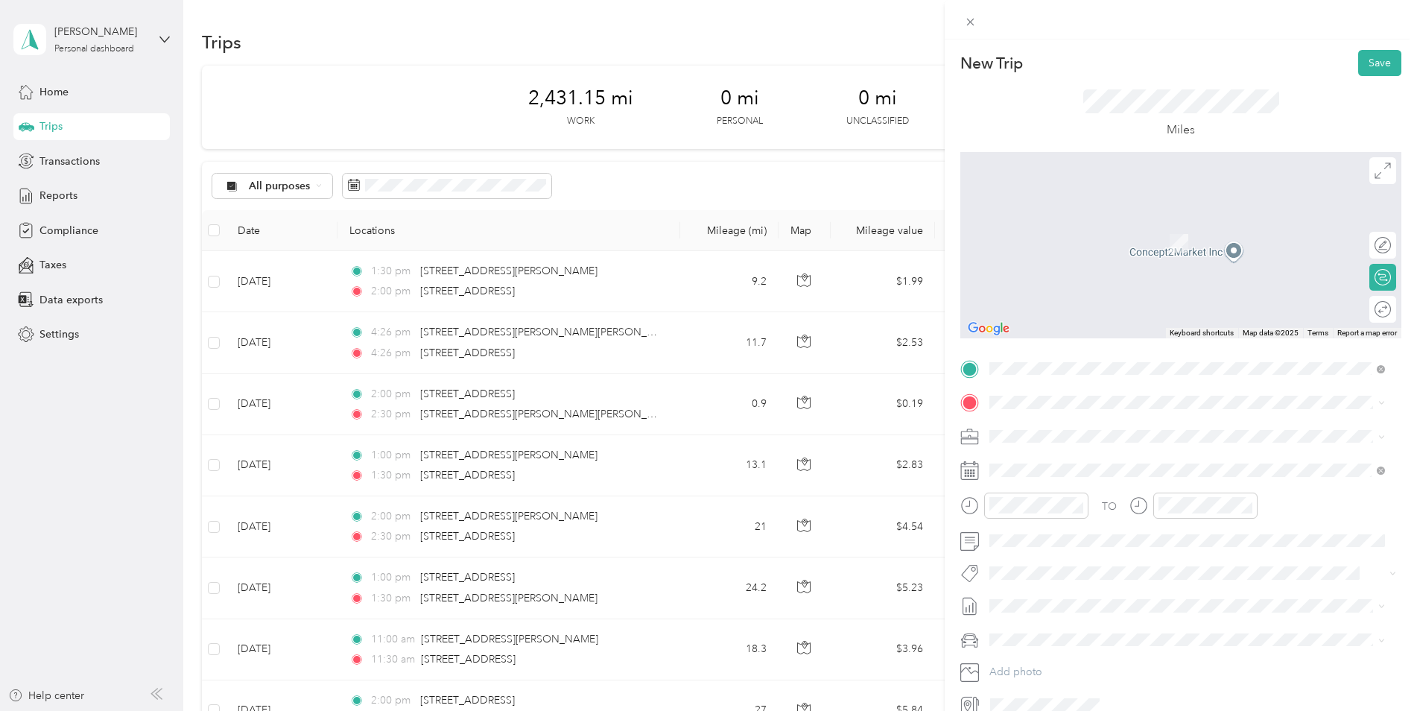
click at [1127, 457] on span "[GEOGRAPHIC_DATA][US_STATE][US_STATE], [GEOGRAPHIC_DATA]" at bounding box center [1182, 450] width 329 height 13
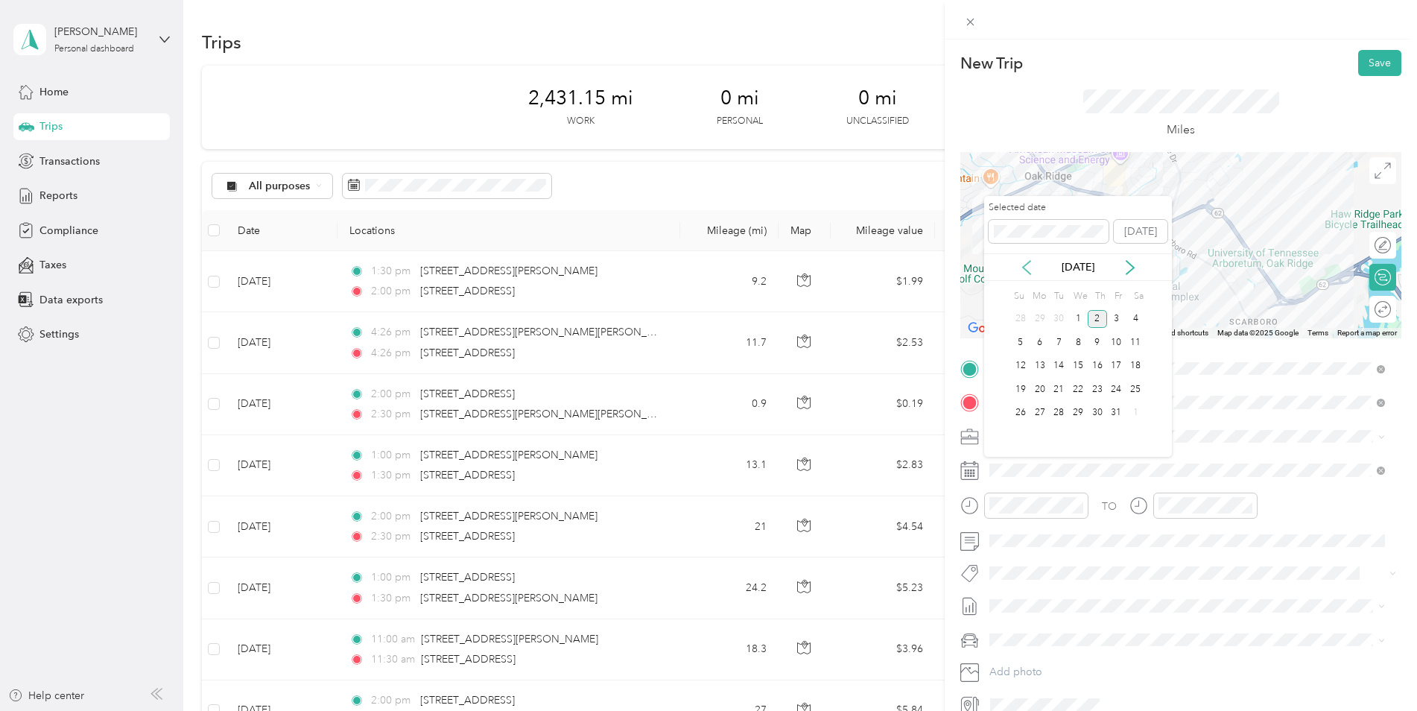
click at [1025, 266] on icon at bounding box center [1026, 267] width 15 height 15
click at [1118, 340] on div "12" at bounding box center [1116, 342] width 19 height 19
click at [970, 514] on div at bounding box center [1024, 505] width 128 height 26
click at [970, 515] on div at bounding box center [1024, 505] width 128 height 26
click at [961, 508] on div at bounding box center [1024, 505] width 128 height 26
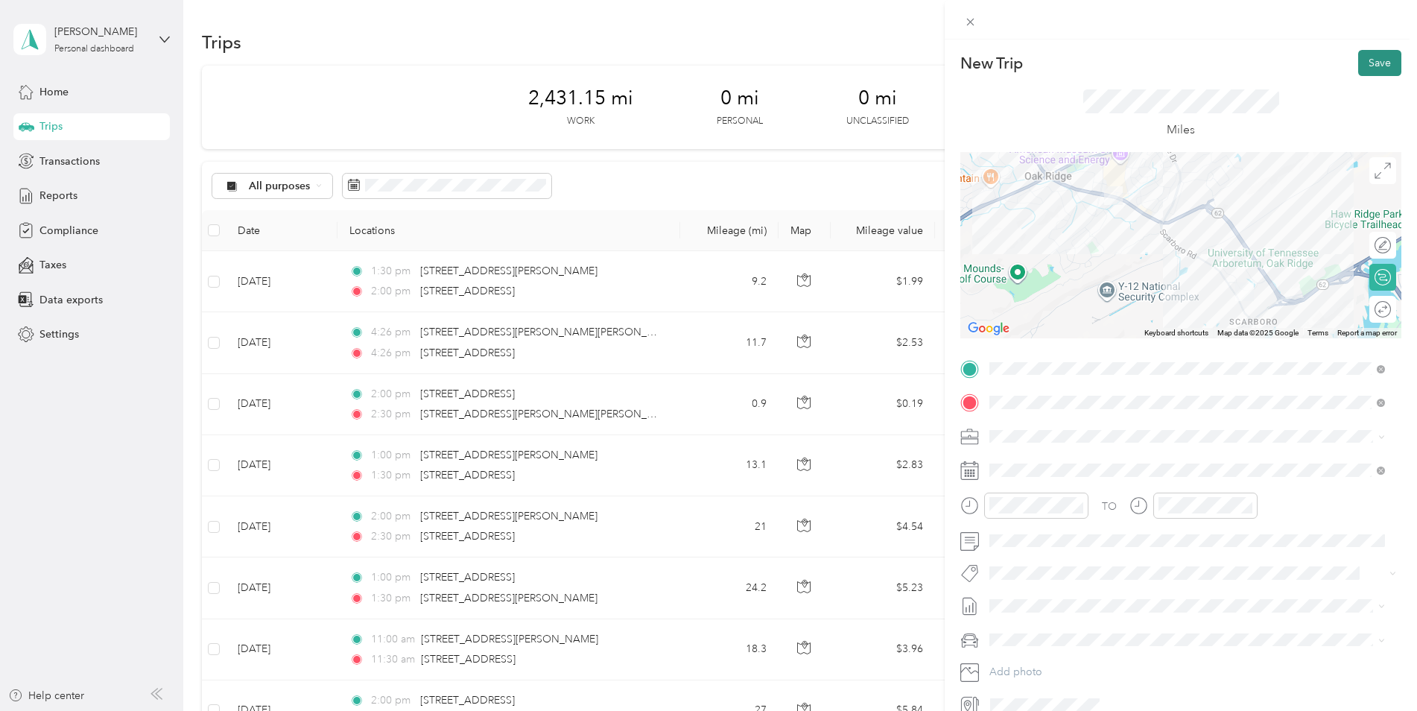
drag, startPoint x: 1378, startPoint y: 57, endPoint x: 1376, endPoint y: 68, distance: 10.5
click at [1129, 58] on button "Save" at bounding box center [1379, 63] width 43 height 26
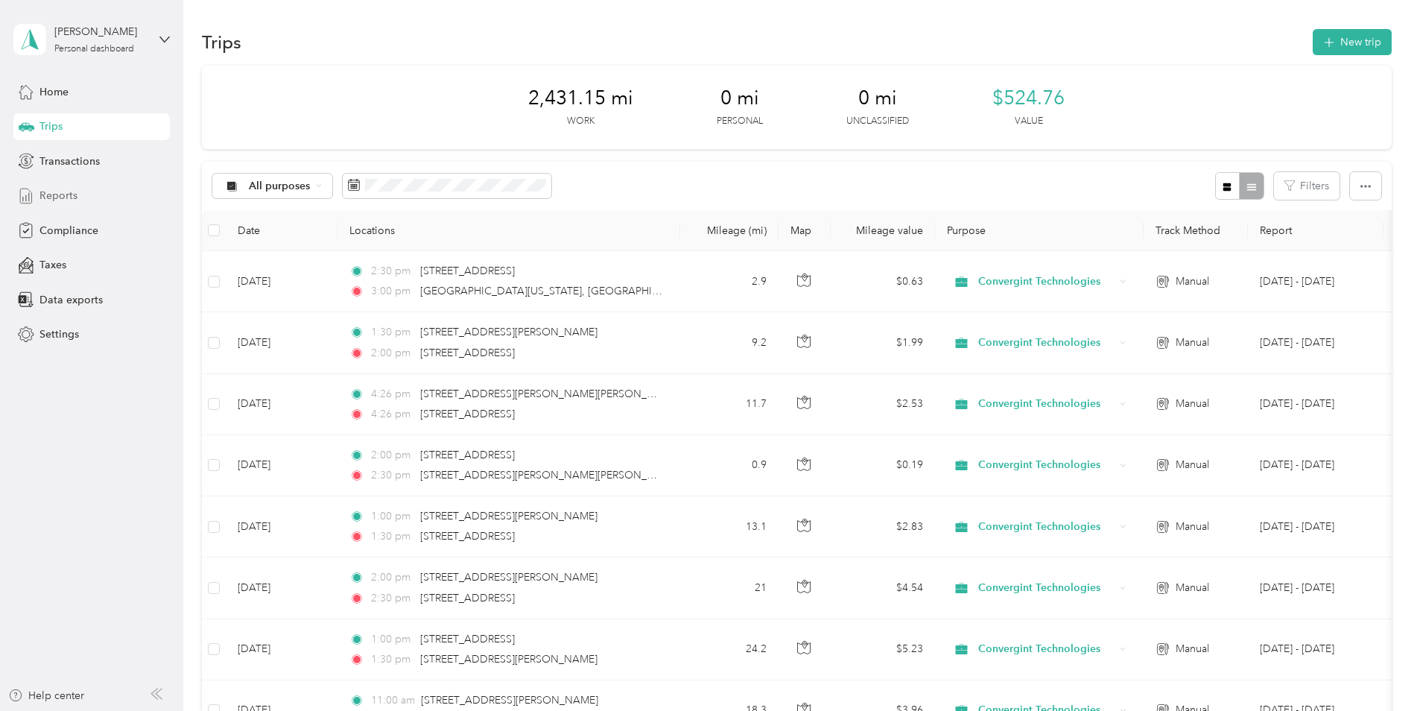
click at [59, 195] on span "Reports" at bounding box center [58, 196] width 38 height 16
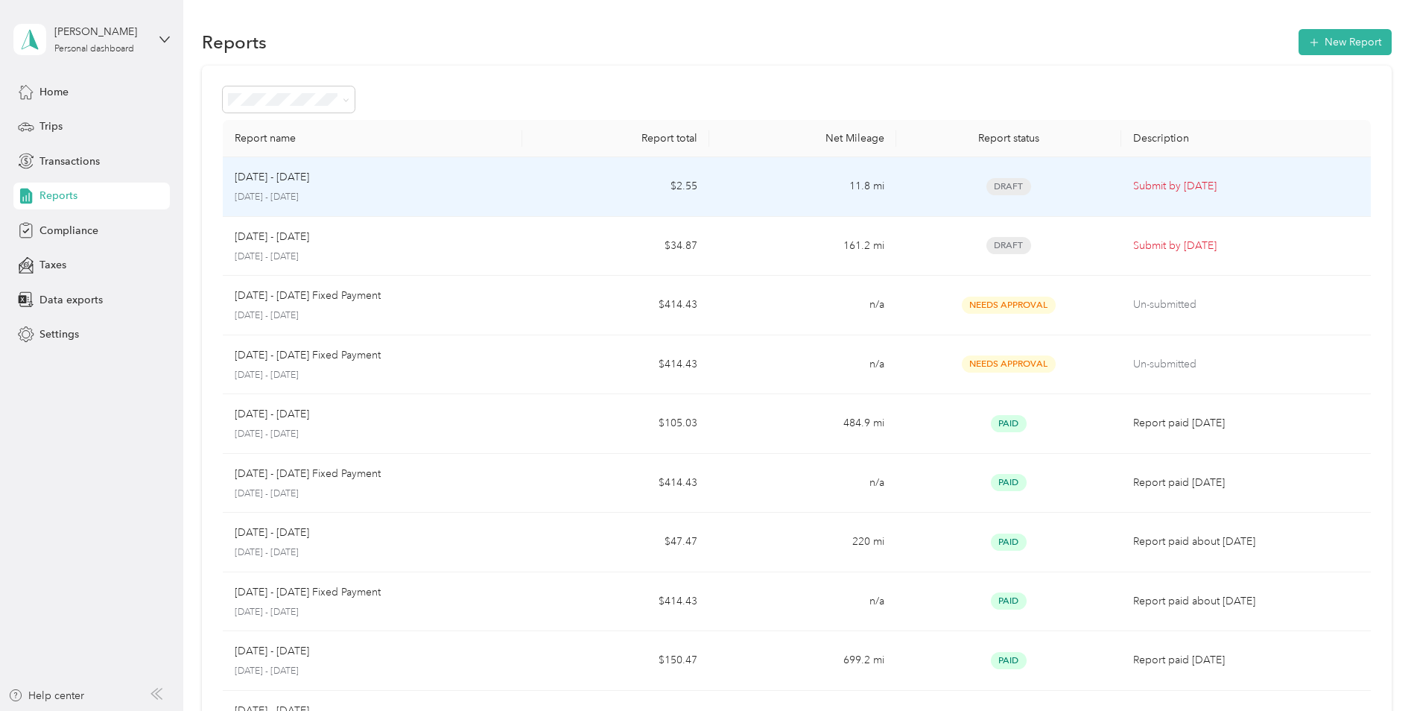
click at [262, 178] on p "[DATE] - [DATE]" at bounding box center [272, 177] width 75 height 16
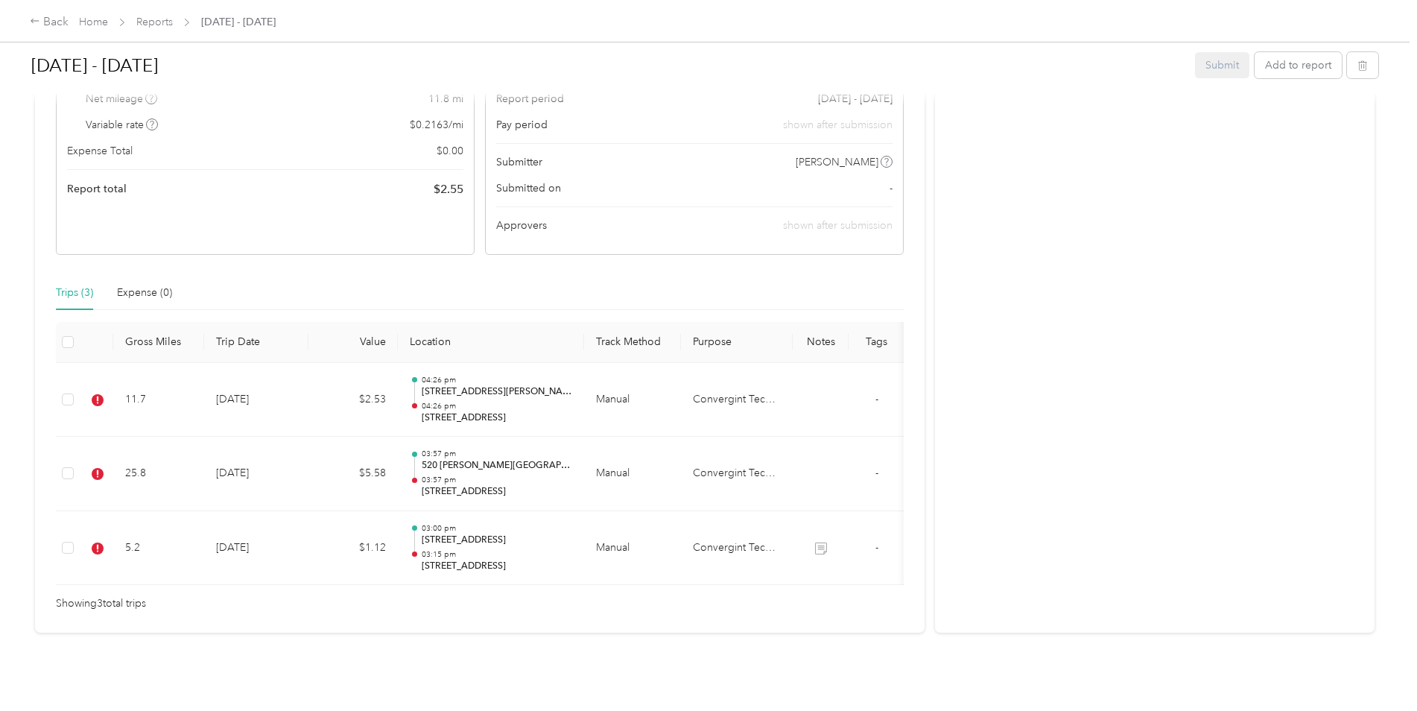
scroll to position [225, 0]
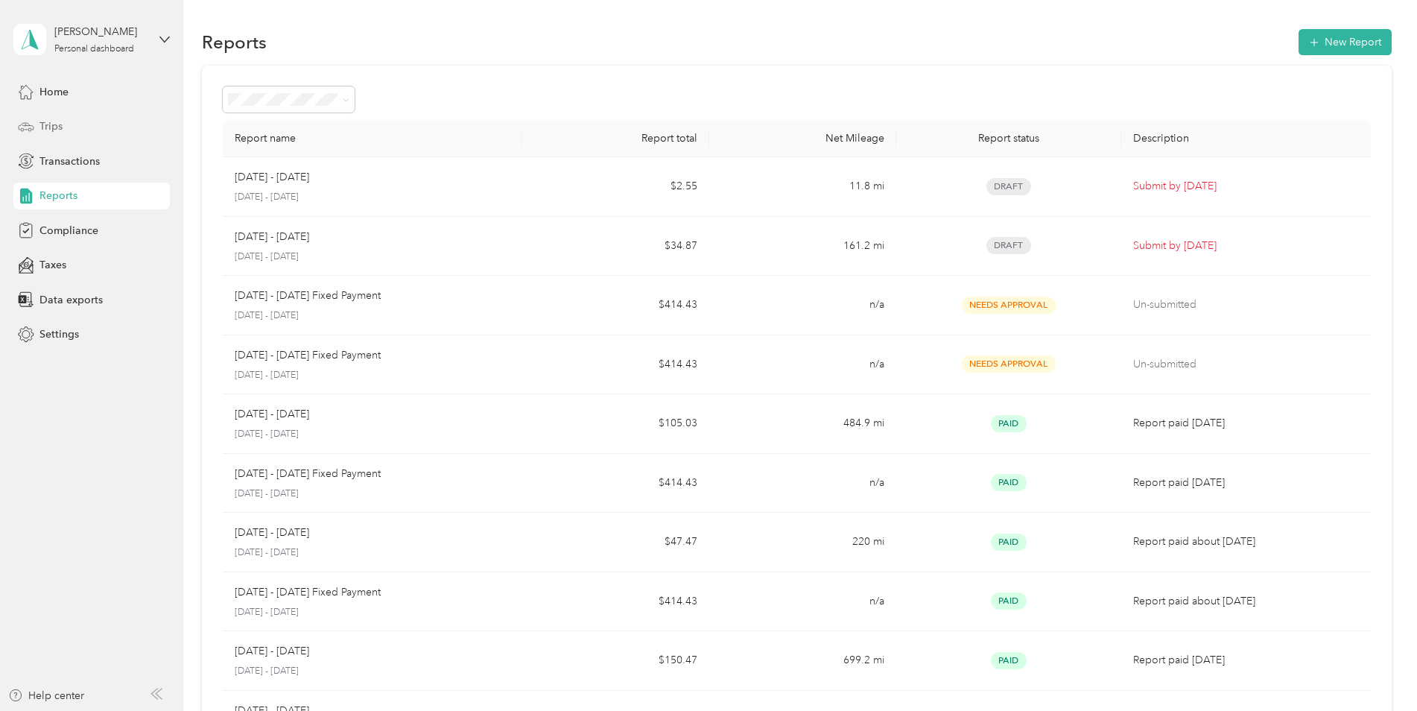
click at [57, 124] on span "Trips" at bounding box center [50, 126] width 23 height 16
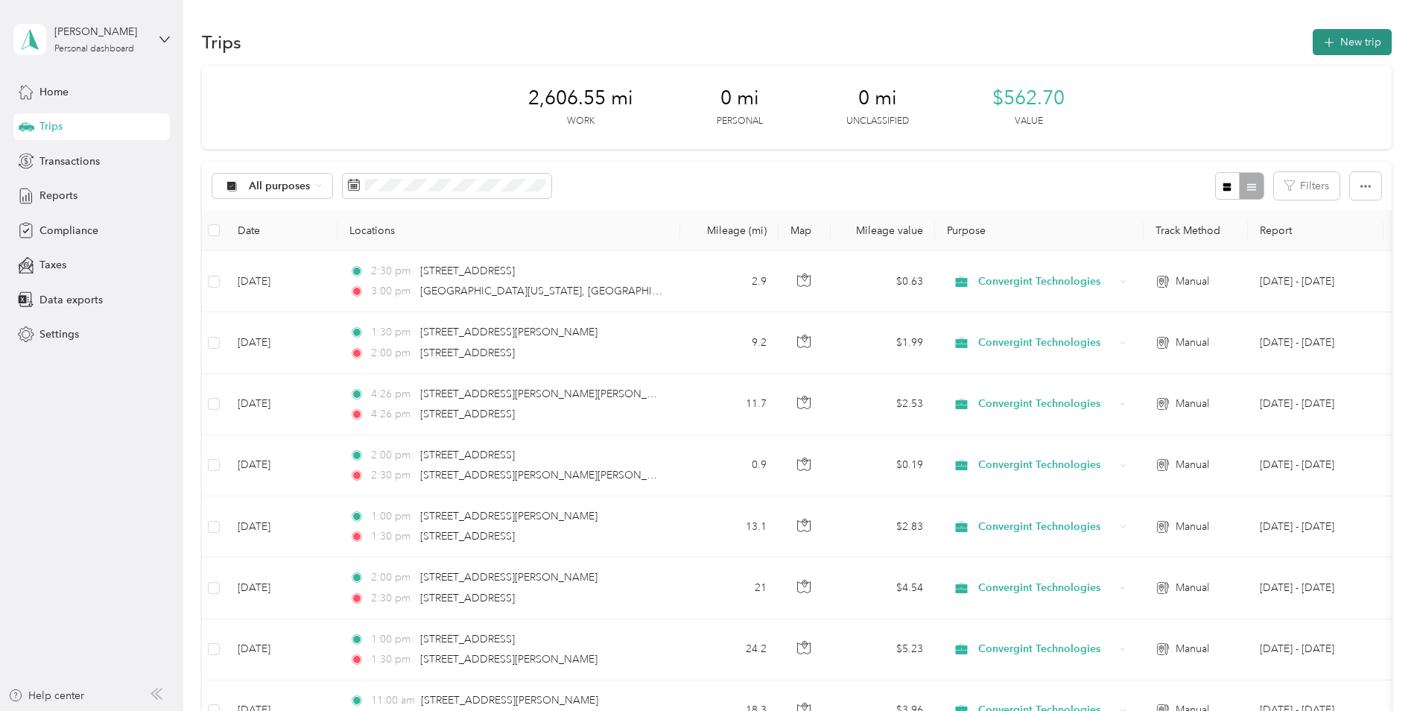
click at [1129, 38] on button "New trip" at bounding box center [1352, 42] width 79 height 26
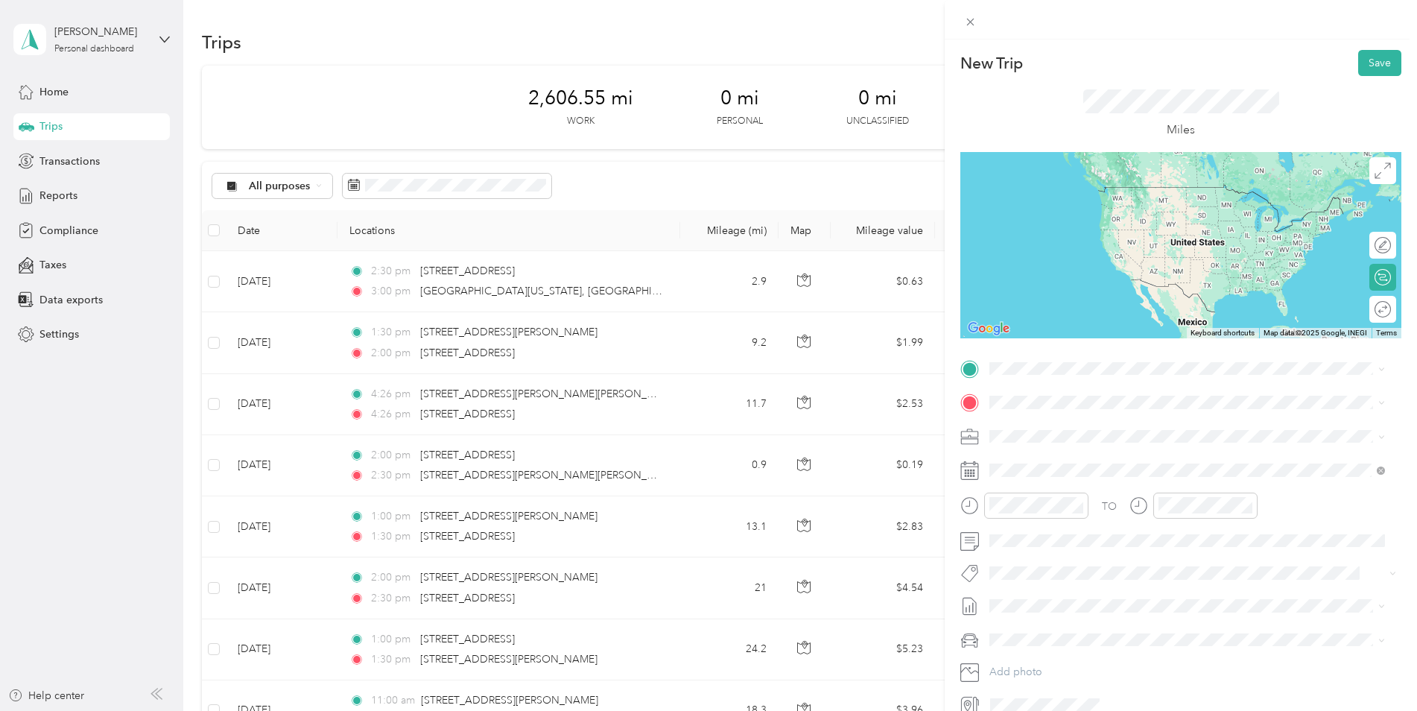
click at [1042, 426] on span "[STREET_ADDRESS][PERSON_NAME][US_STATE]" at bounding box center [1134, 419] width 232 height 13
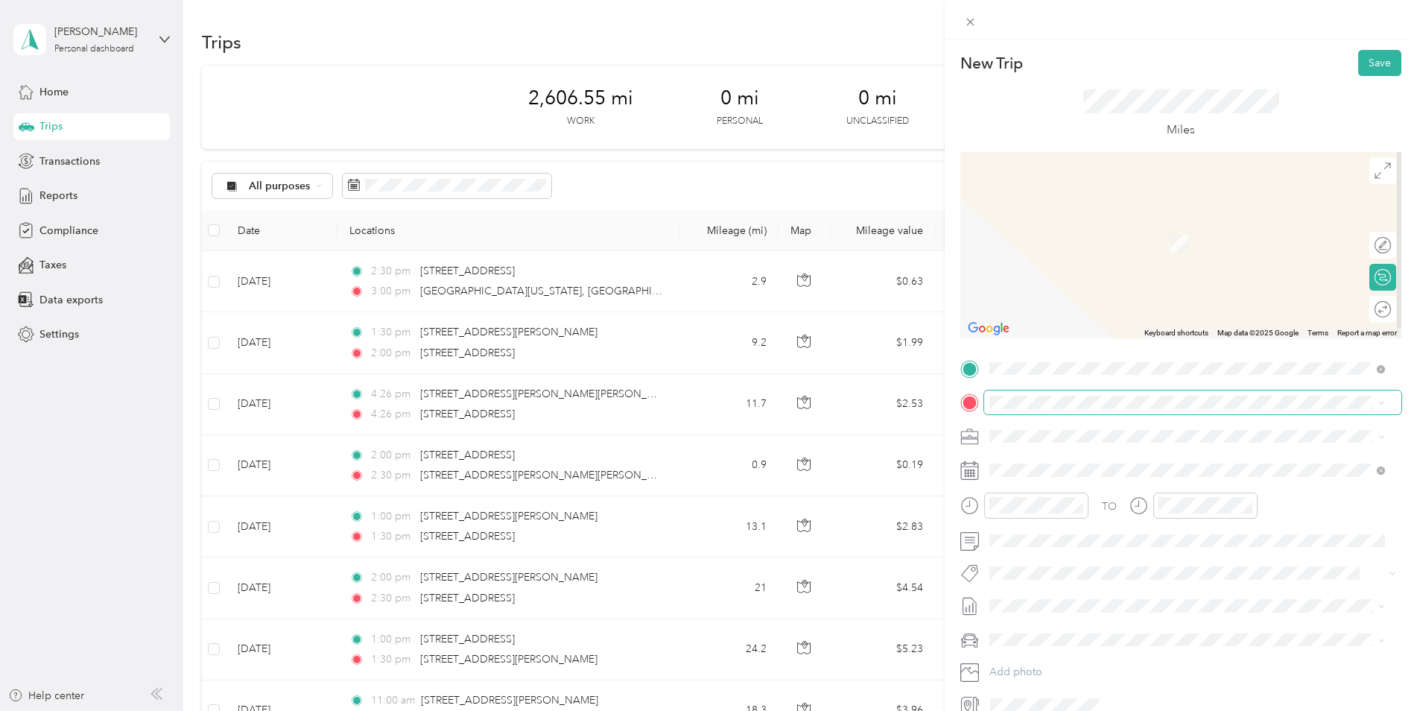
click at [1037, 392] on span at bounding box center [1192, 402] width 417 height 24
click at [1103, 460] on span "[STREET_ADDRESS][US_STATE]" at bounding box center [1092, 455] width 149 height 13
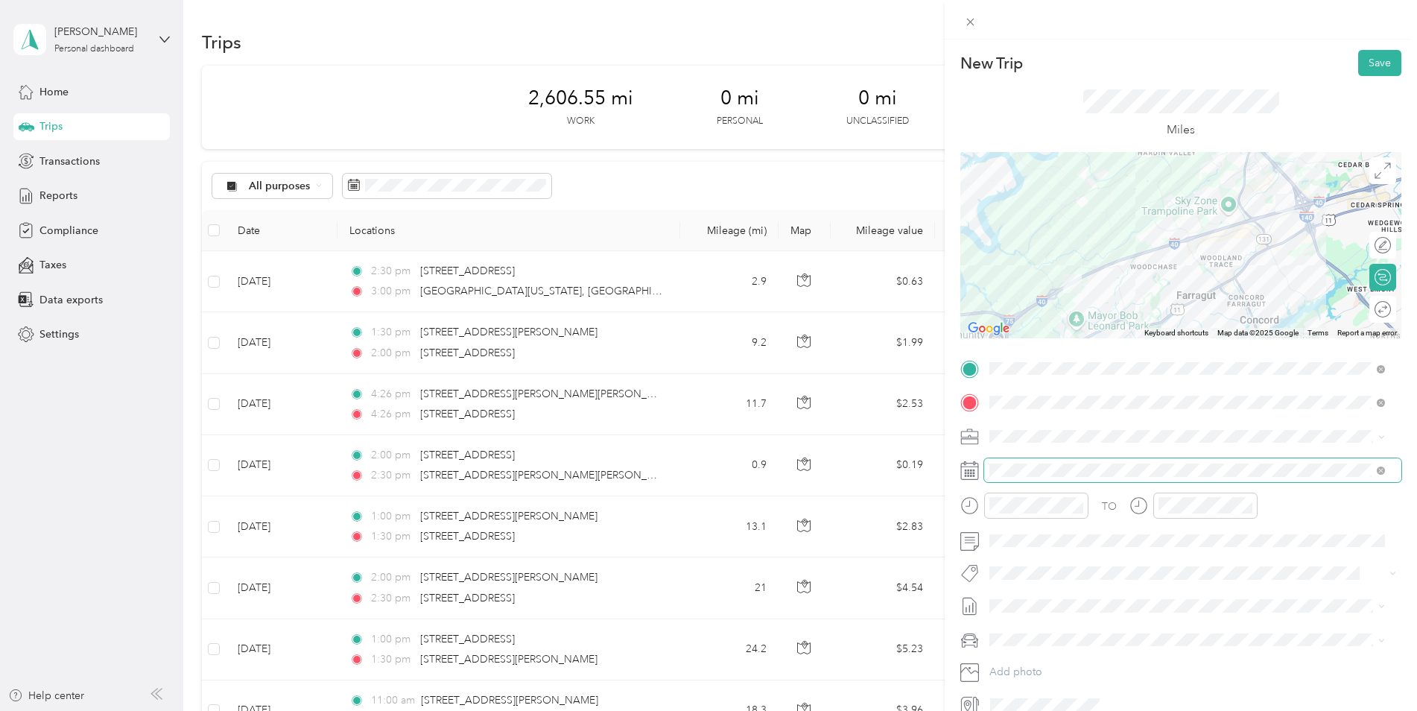
click at [1036, 461] on span at bounding box center [1192, 470] width 417 height 24
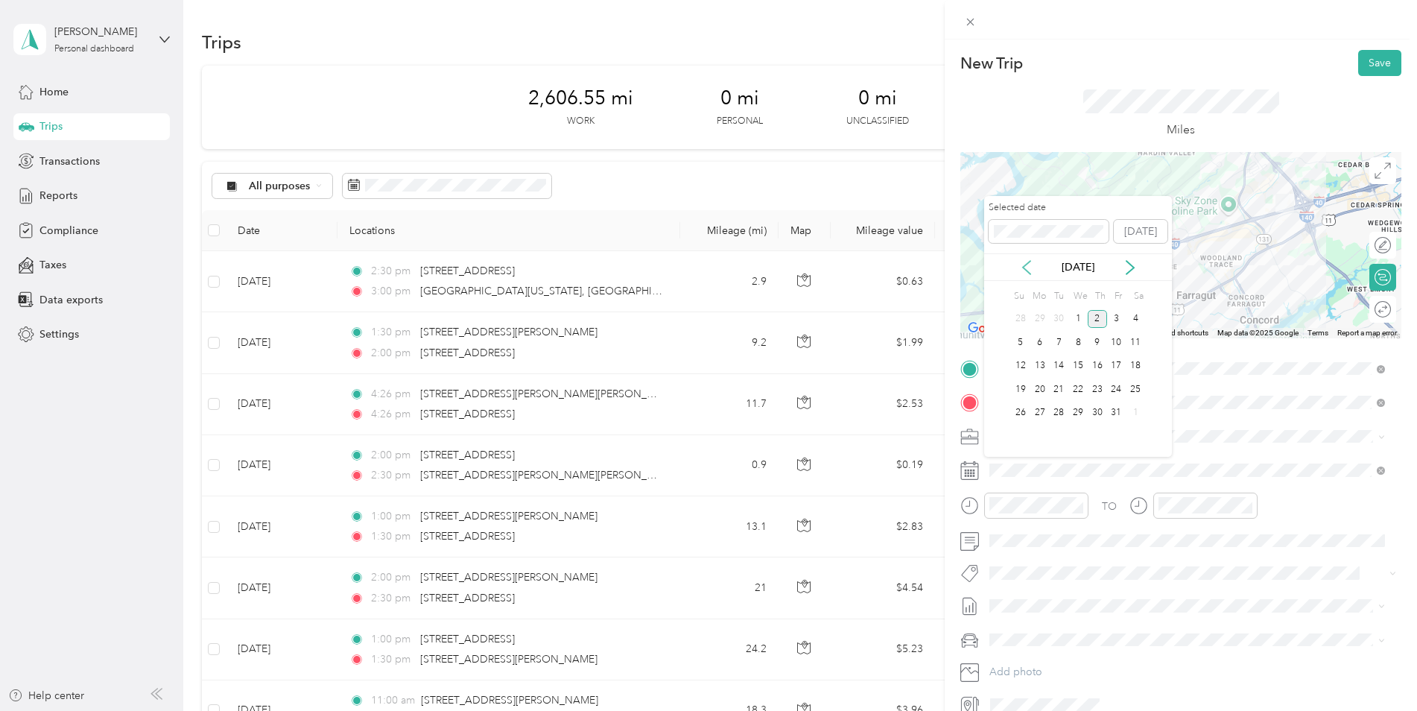
click at [1020, 262] on icon at bounding box center [1026, 267] width 15 height 15
click at [1044, 364] on div "15" at bounding box center [1039, 366] width 19 height 19
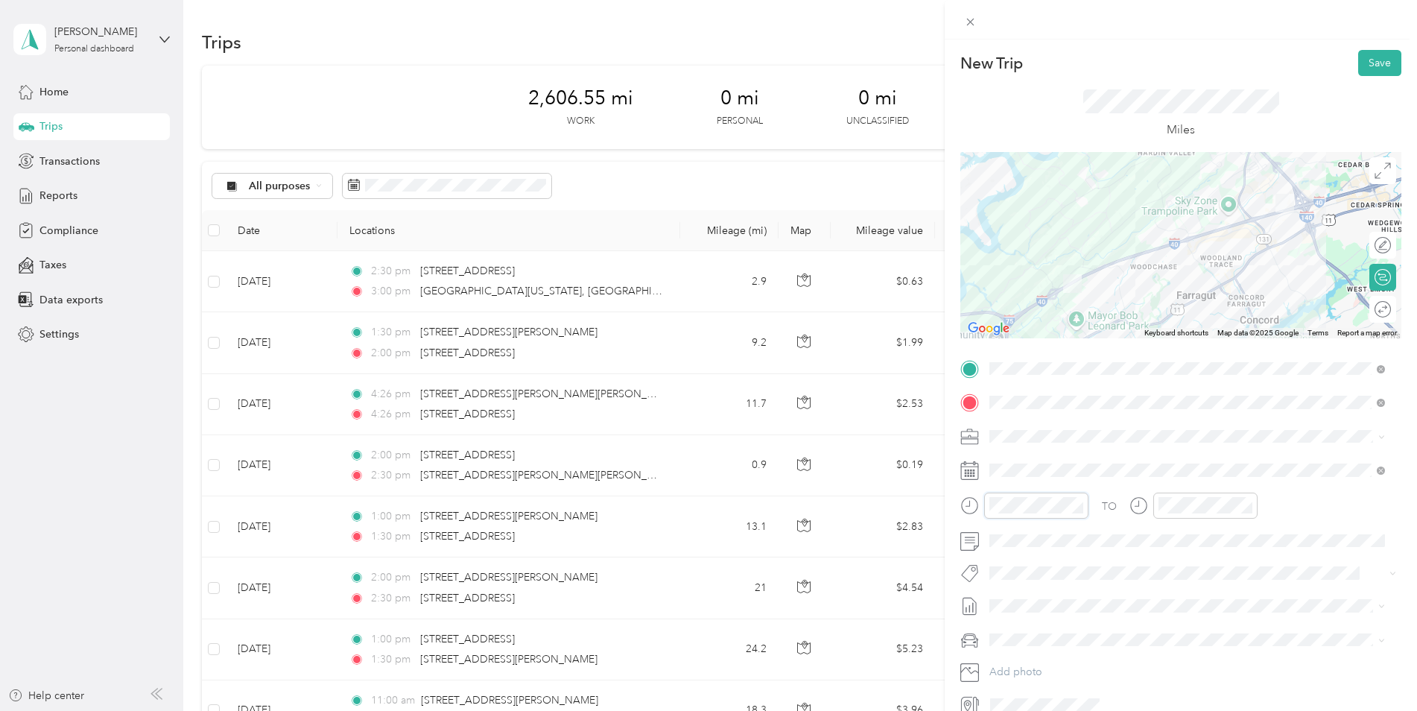
click at [971, 503] on div at bounding box center [1024, 505] width 128 height 26
click at [971, 503] on icon at bounding box center [969, 505] width 19 height 19
click at [980, 507] on div at bounding box center [1024, 505] width 128 height 26
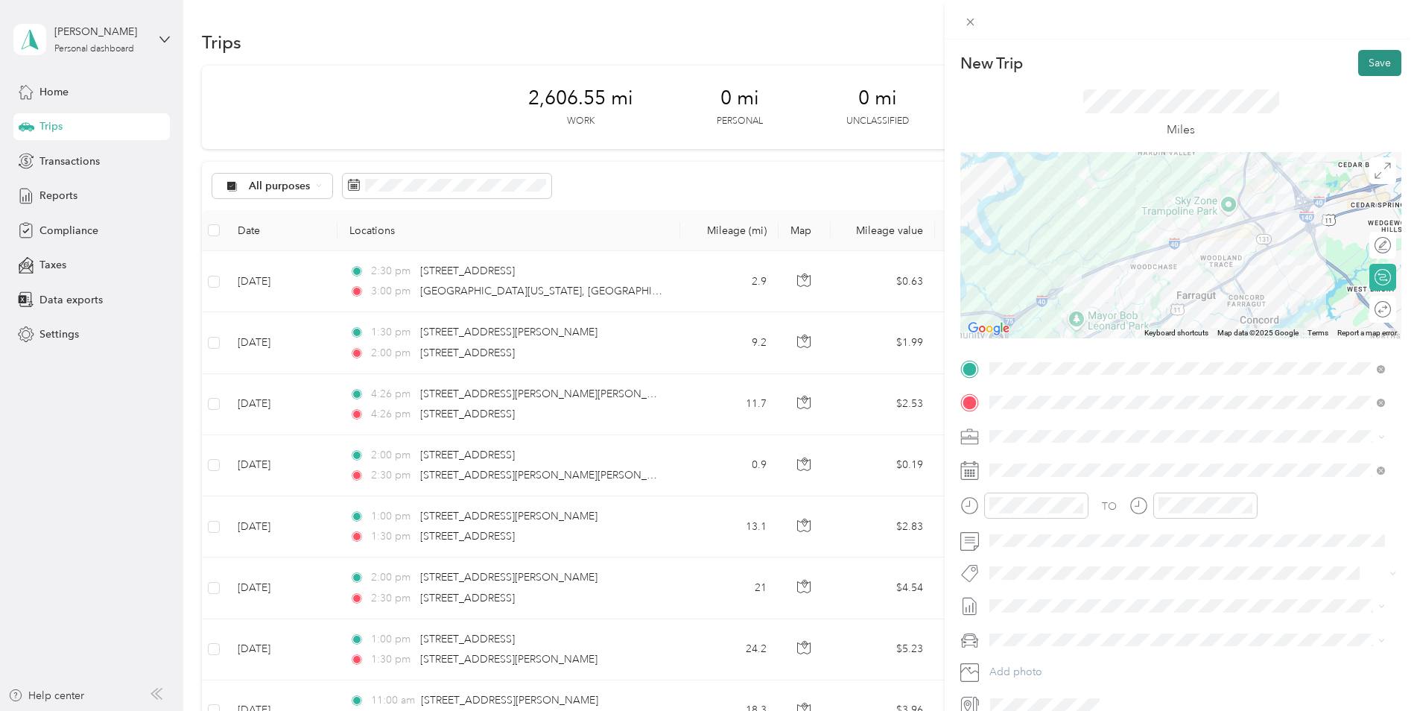
click at [1129, 62] on button "Save" at bounding box center [1379, 63] width 43 height 26
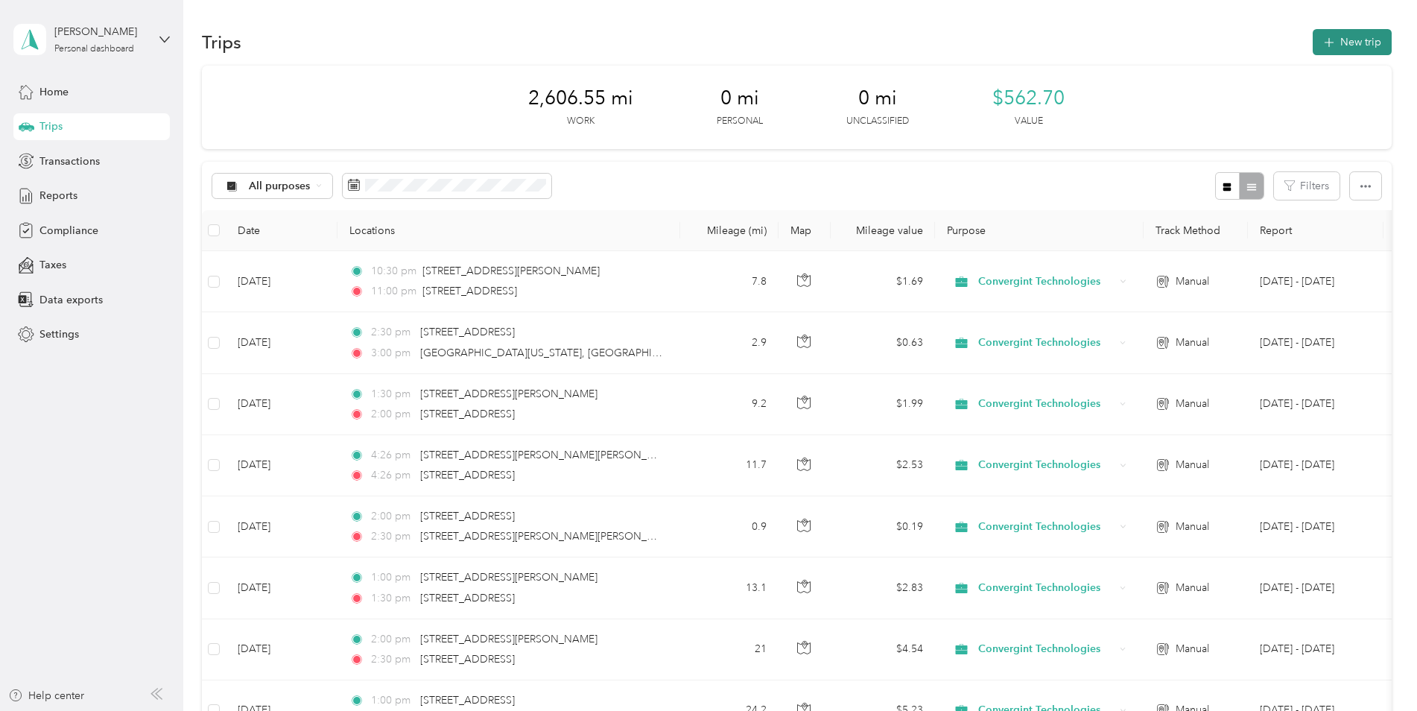
click at [1129, 42] on button "New trip" at bounding box center [1352, 42] width 79 height 26
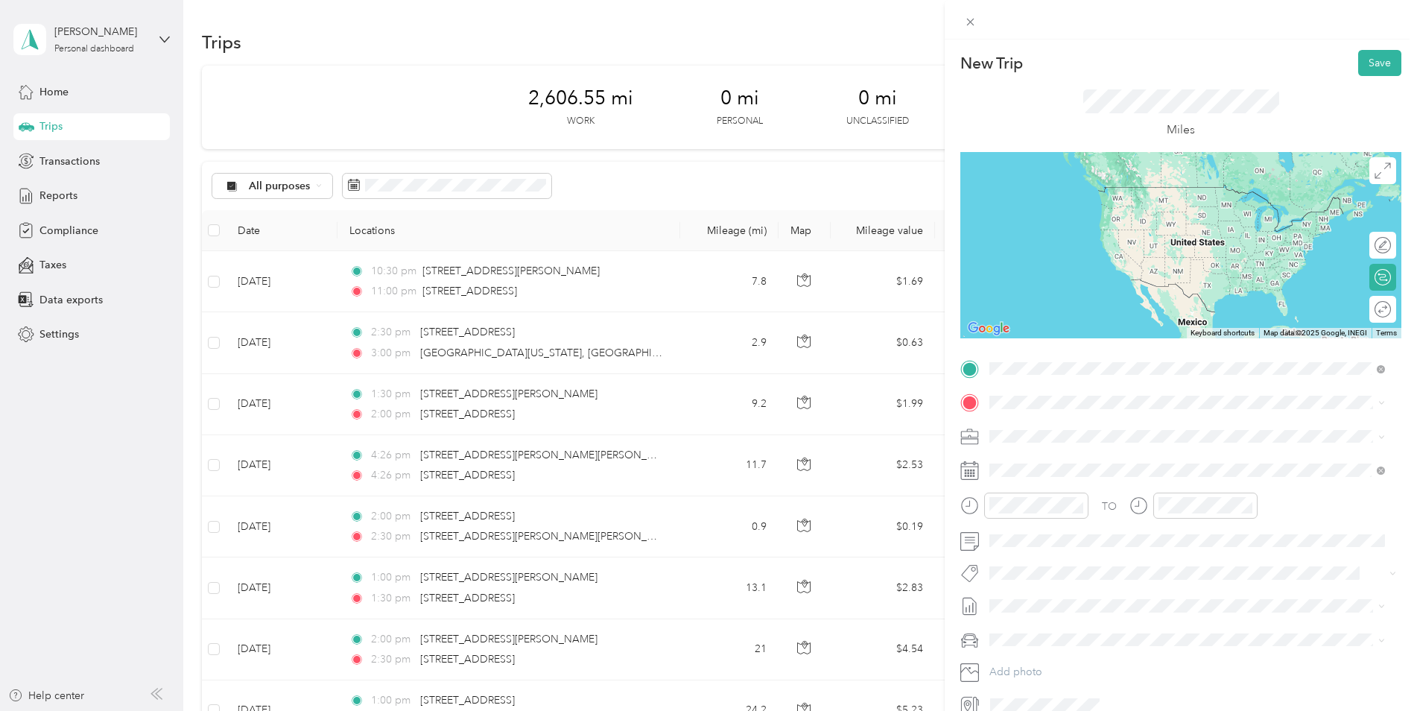
click at [1079, 423] on span "[STREET_ADDRESS][US_STATE]" at bounding box center [1092, 422] width 149 height 13
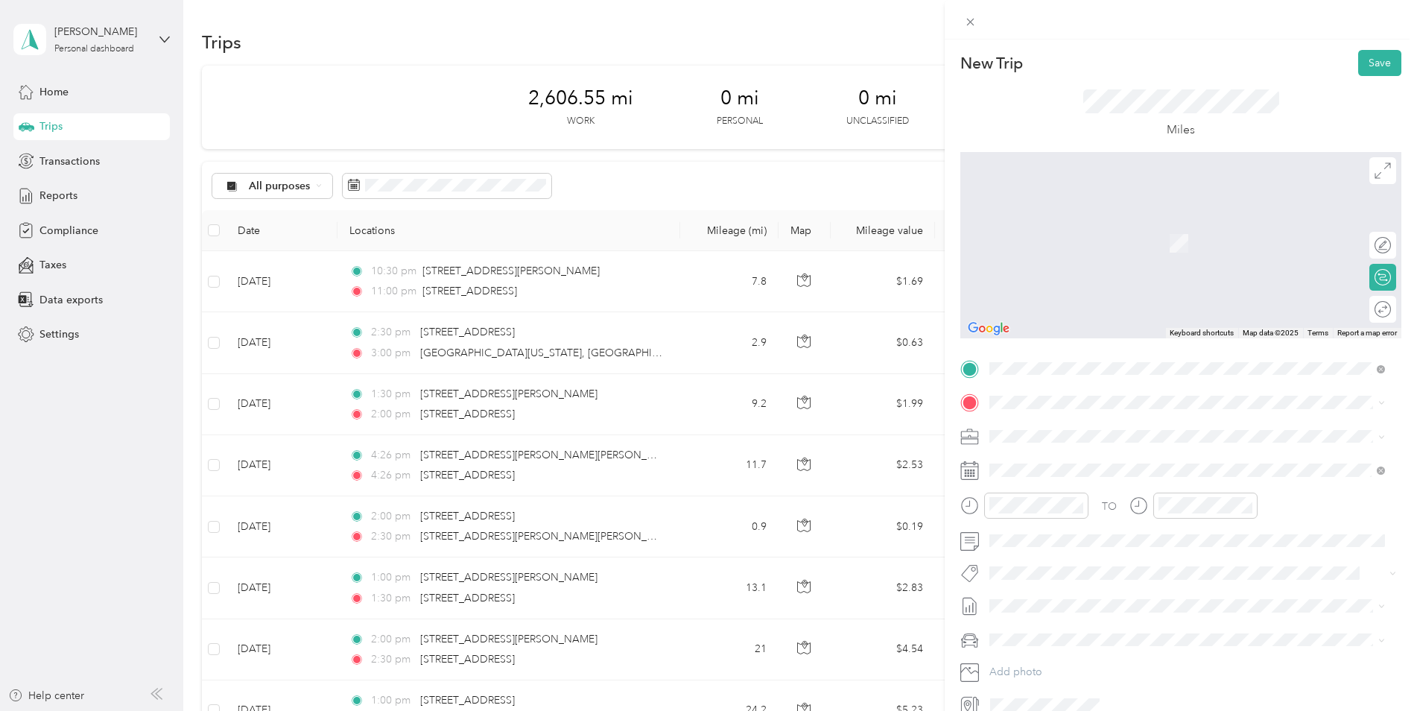
click at [1041, 450] on span "[STREET_ADDRESS][PERSON_NAME][US_STATE]" at bounding box center [1134, 452] width 232 height 13
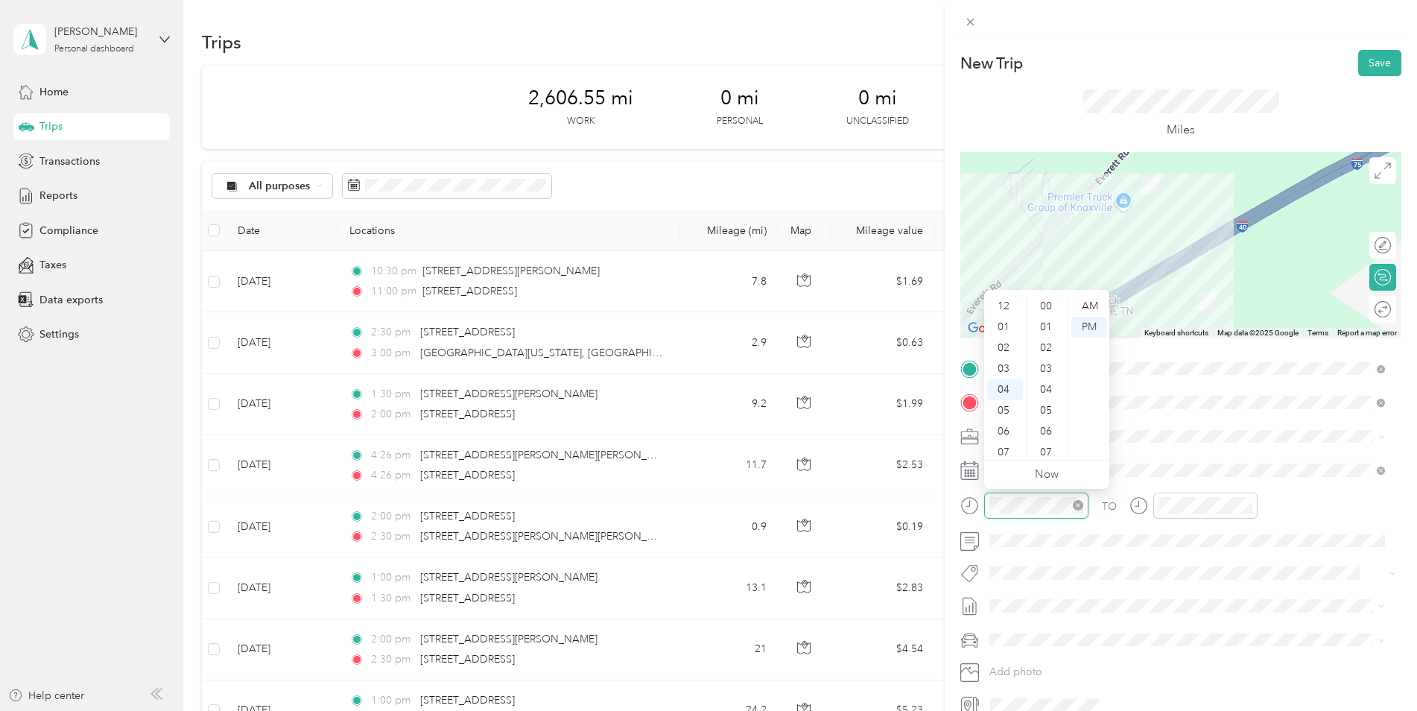
scroll to position [876, 0]
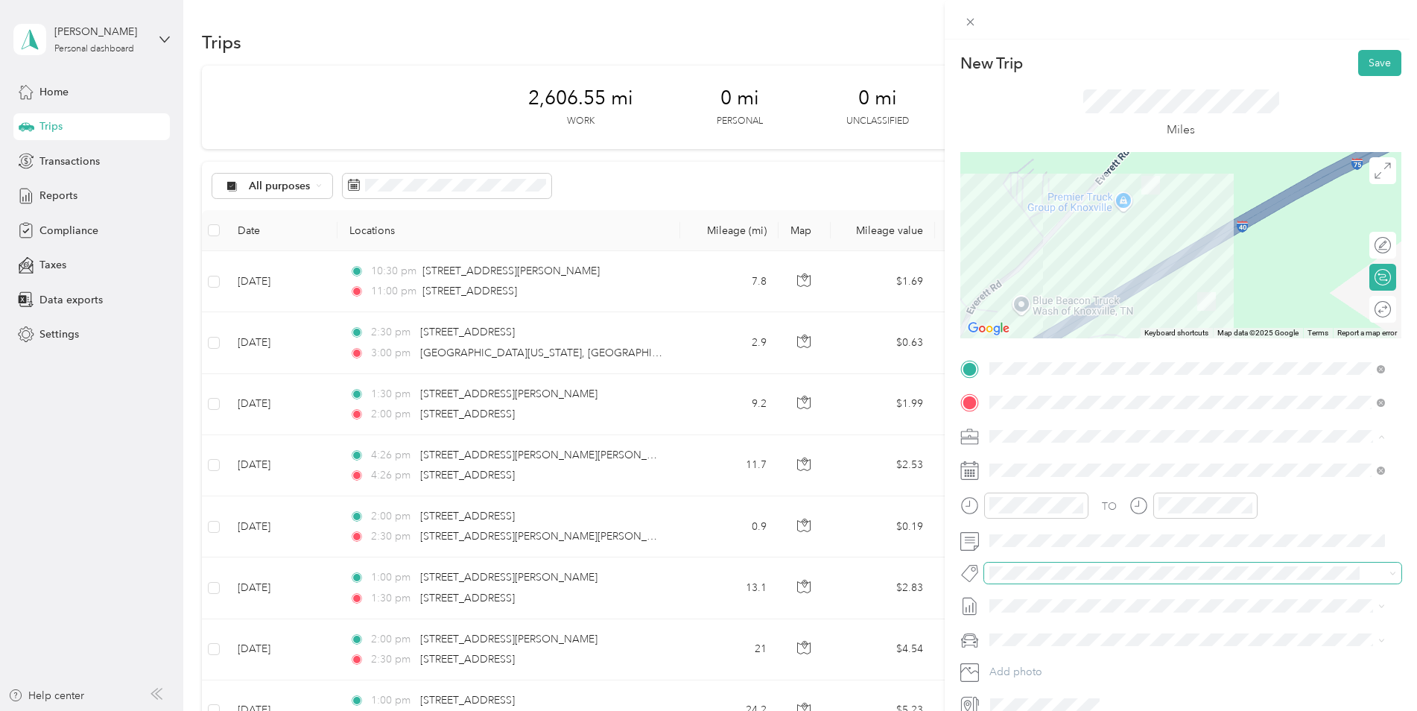
click at [1129, 577] on span at bounding box center [1180, 573] width 392 height 16
drag, startPoint x: 1249, startPoint y: 580, endPoint x: 988, endPoint y: 473, distance: 281.7
click at [978, 478] on div at bounding box center [1180, 470] width 441 height 24
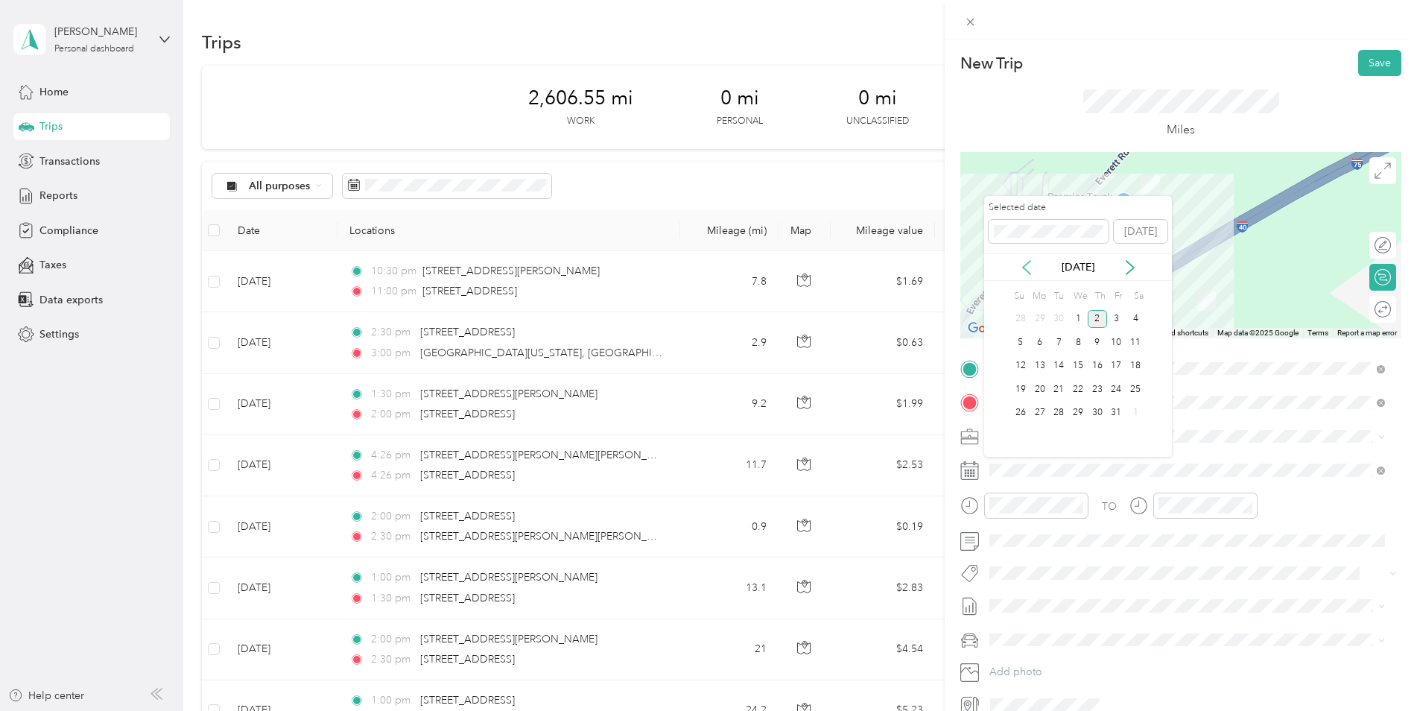
click at [1027, 271] on icon at bounding box center [1026, 267] width 7 height 13
click at [1043, 367] on div "15" at bounding box center [1039, 366] width 19 height 19
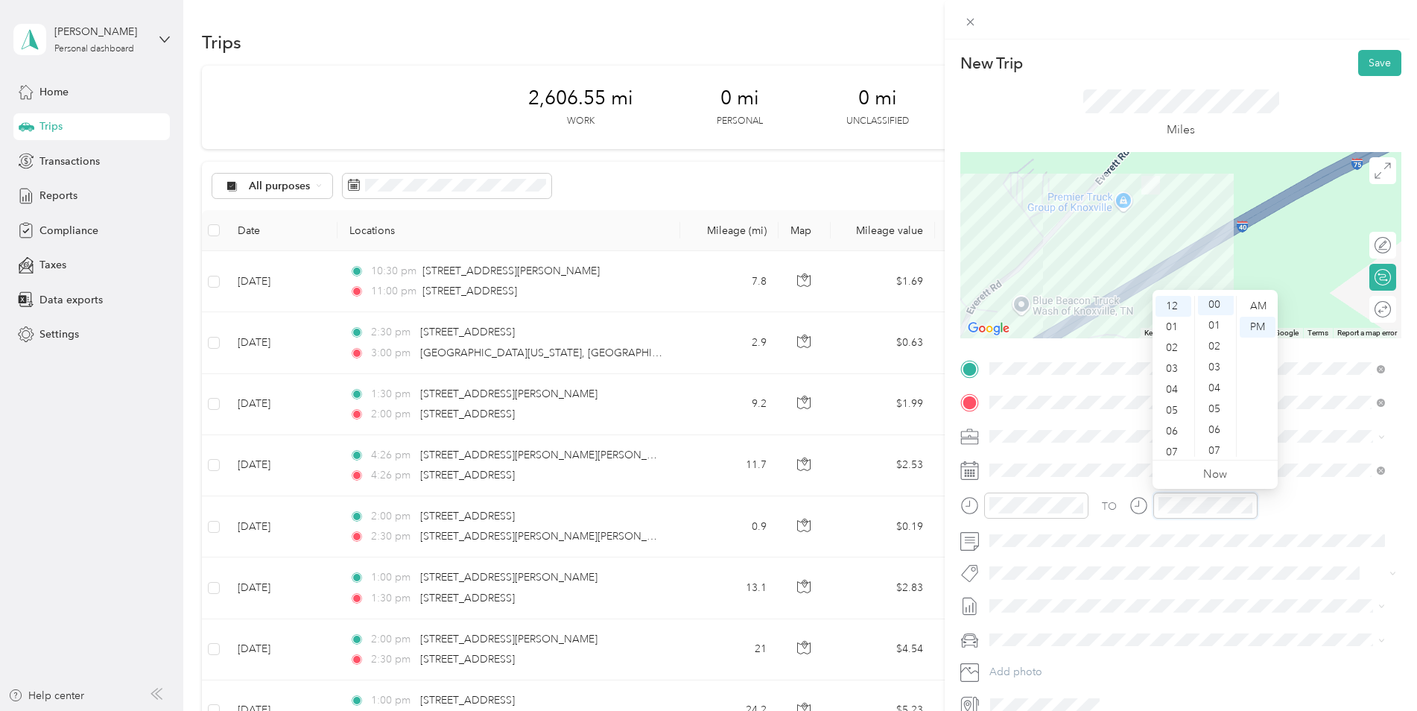
scroll to position [0, 0]
drag, startPoint x: 1356, startPoint y: 57, endPoint x: 1314, endPoint y: 169, distance: 120.3
click at [1129, 60] on button "Save" at bounding box center [1379, 63] width 43 height 26
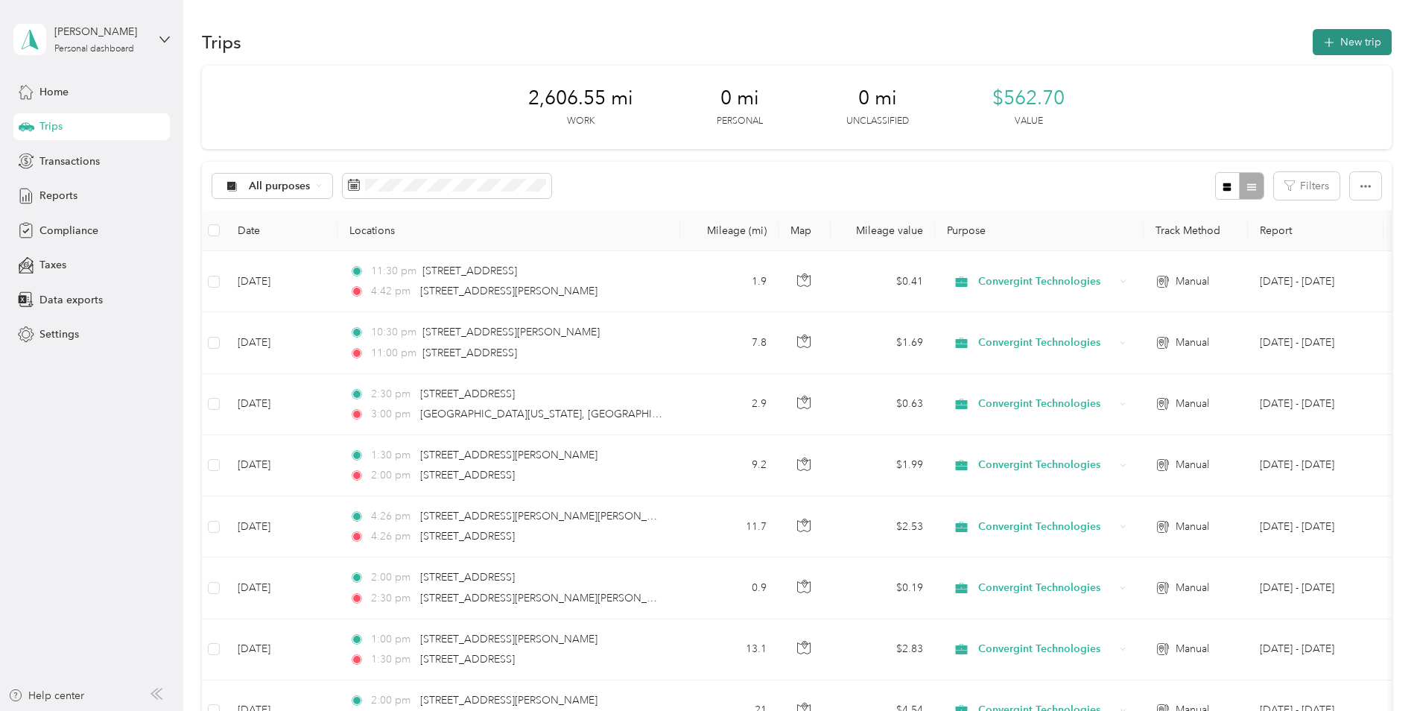
click at [1129, 40] on button "New trip" at bounding box center [1352, 42] width 79 height 26
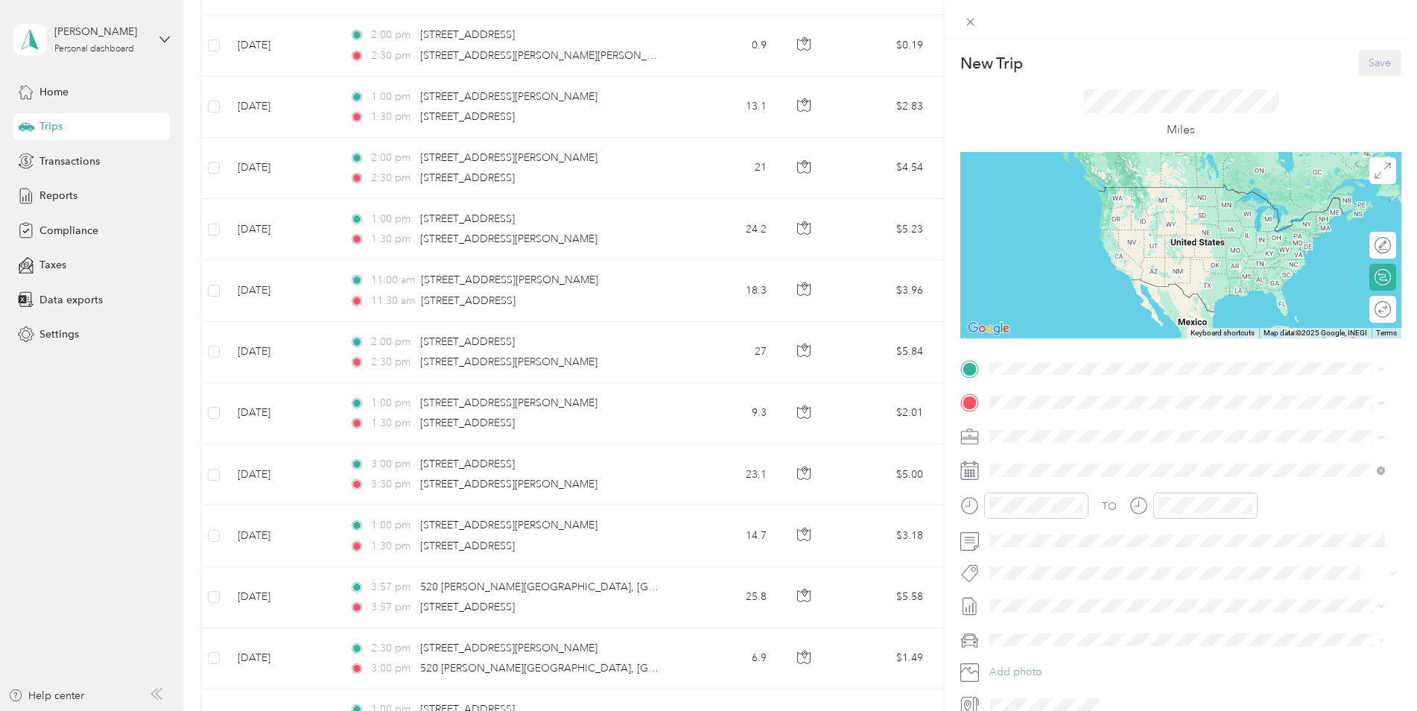
scroll to position [621, 0]
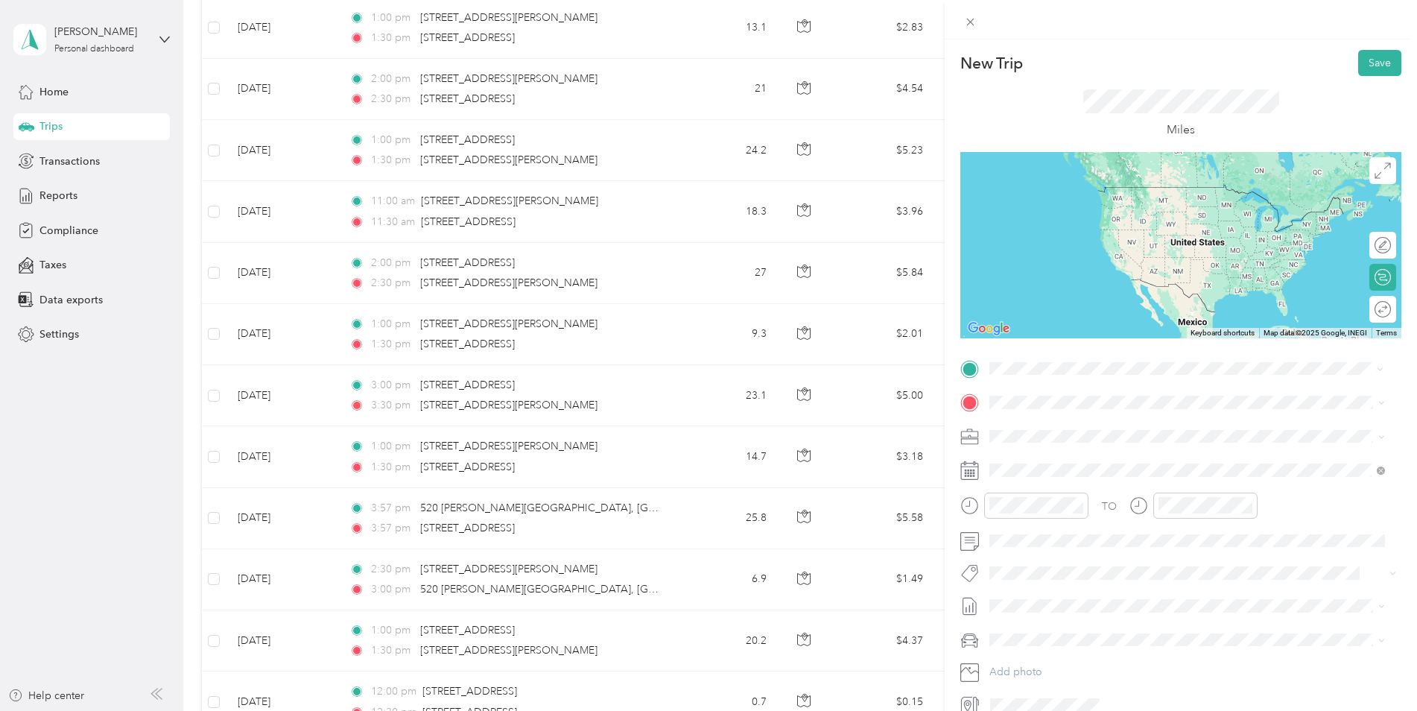
click at [1063, 419] on span "[STREET_ADDRESS][PERSON_NAME][US_STATE]" at bounding box center [1134, 421] width 232 height 13
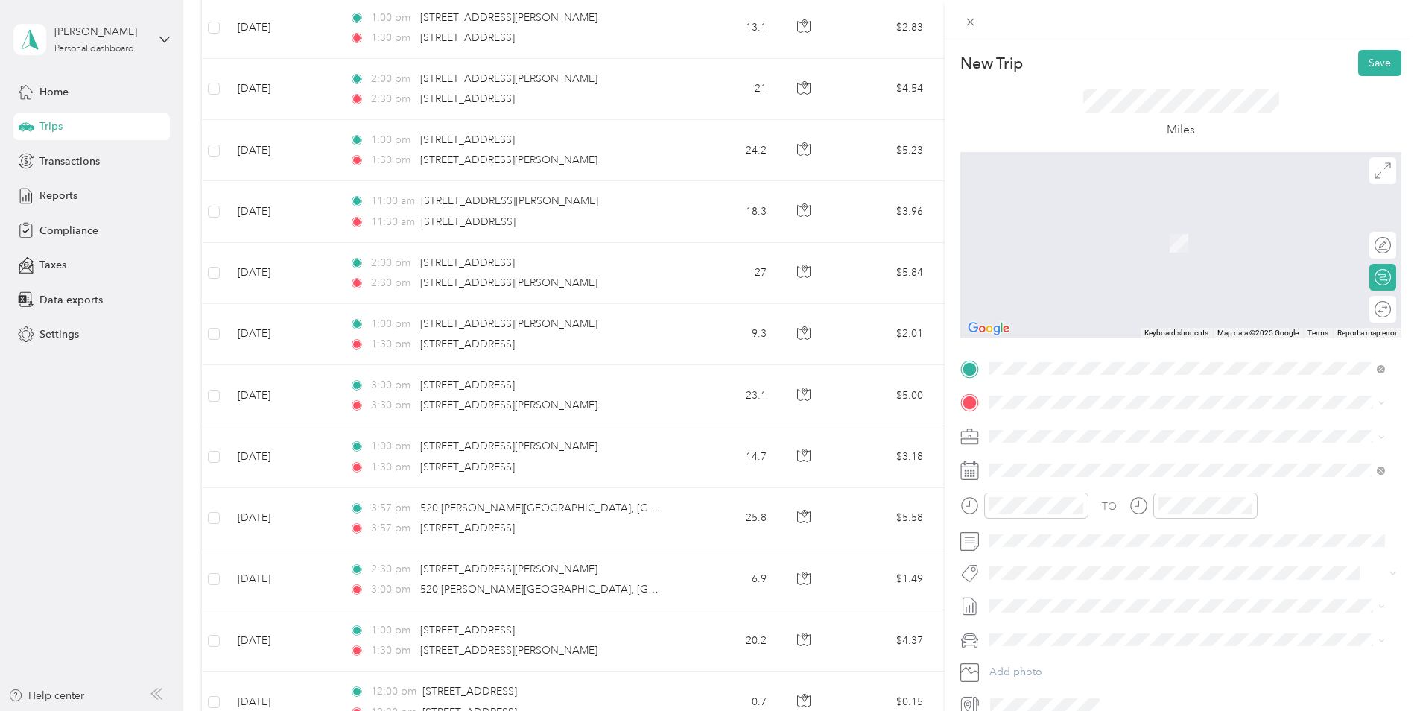
click at [1103, 466] on li "[STREET_ADDRESS][PERSON_NAME][PERSON_NAME][US_STATE]" at bounding box center [1187, 451] width 406 height 31
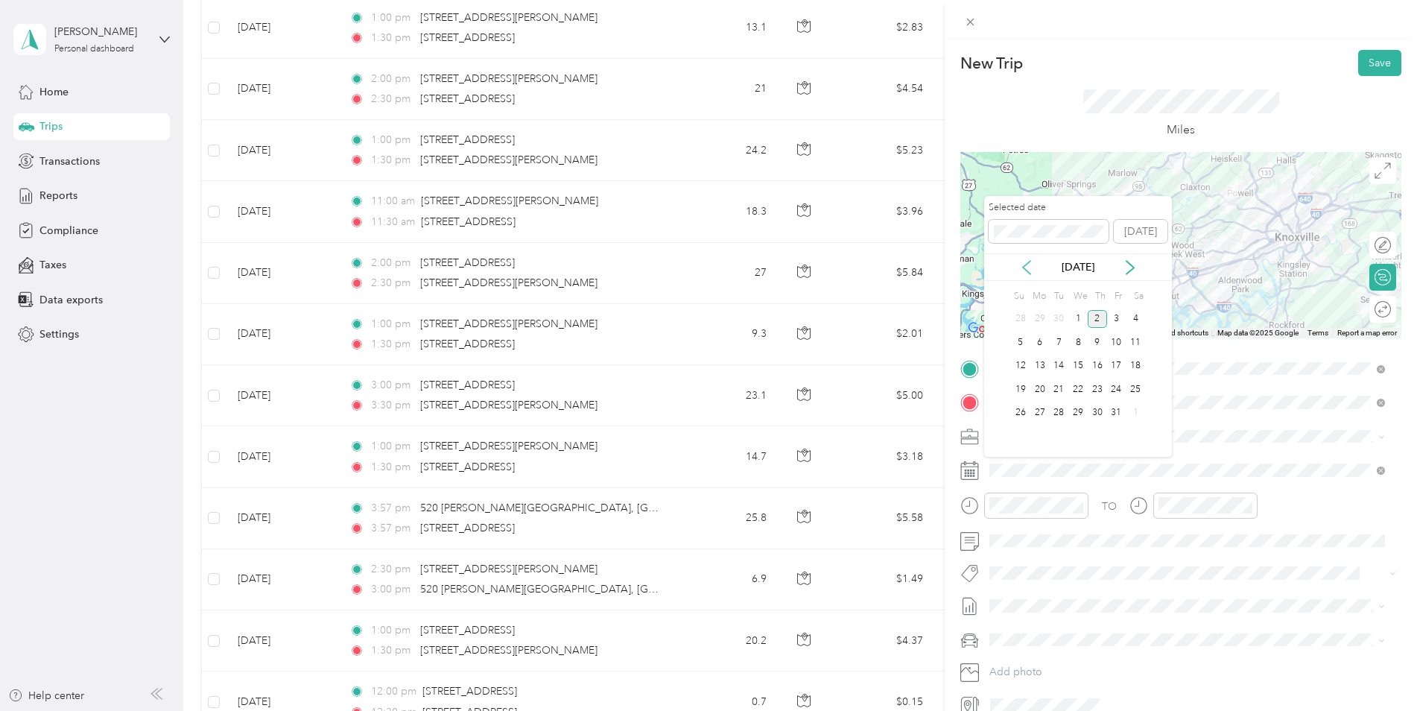
click at [1025, 264] on icon at bounding box center [1026, 267] width 7 height 13
click at [1039, 359] on div "15" at bounding box center [1039, 366] width 19 height 19
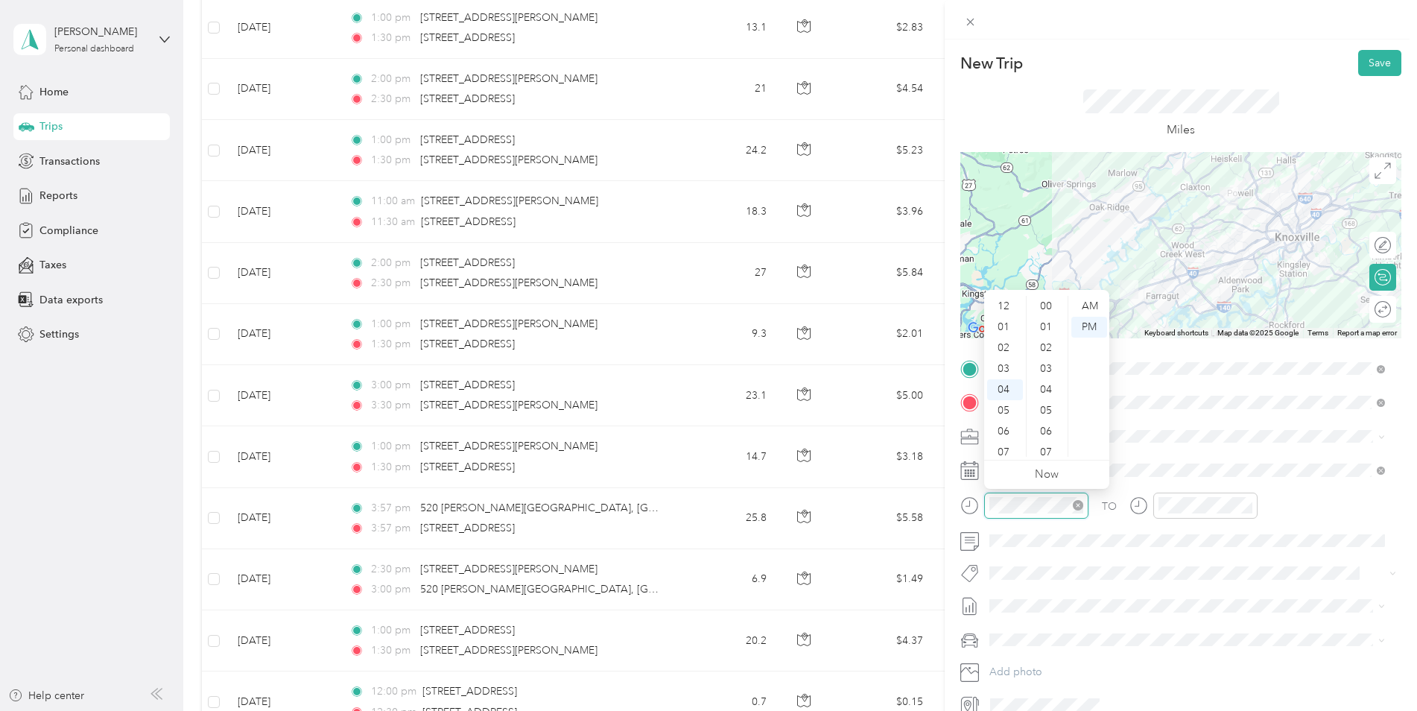
scroll to position [83, 0]
click at [980, 509] on div at bounding box center [1024, 505] width 128 height 26
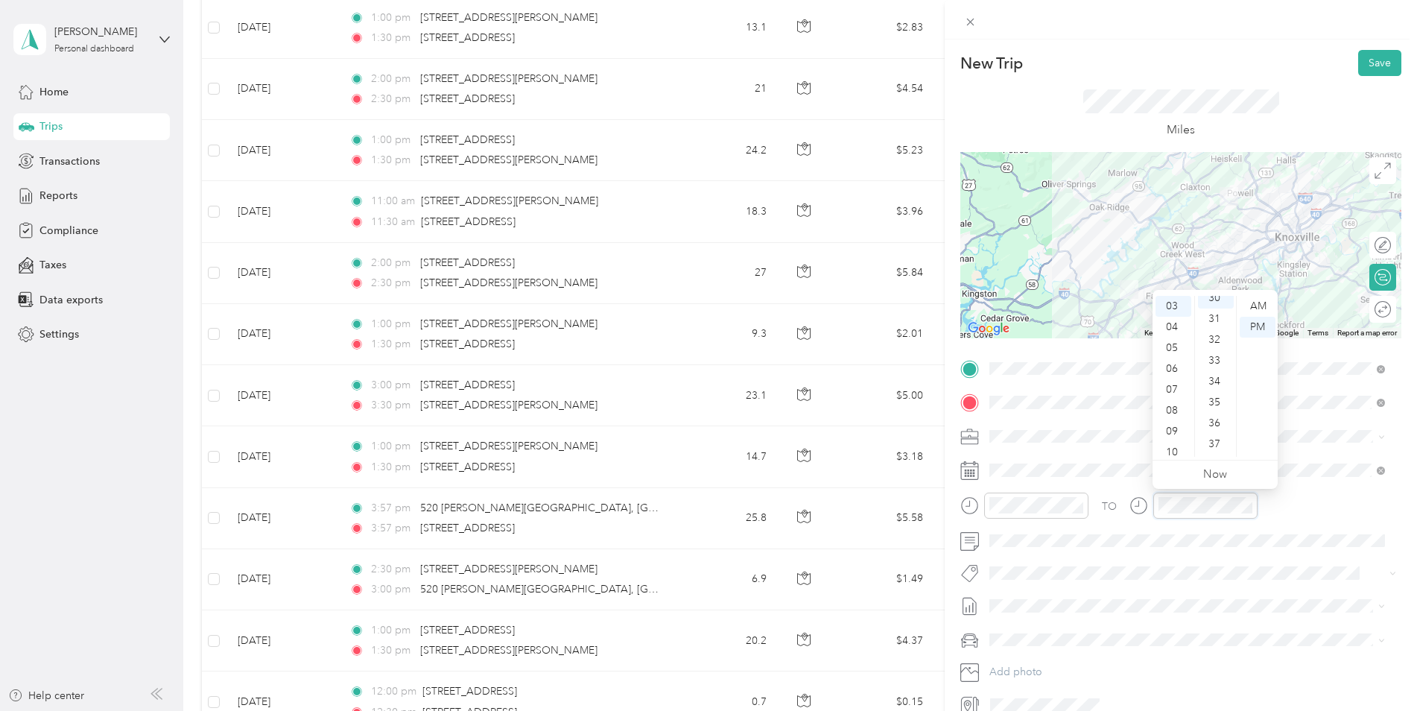
scroll to position [626, 0]
click at [1129, 60] on button "Save" at bounding box center [1379, 63] width 43 height 26
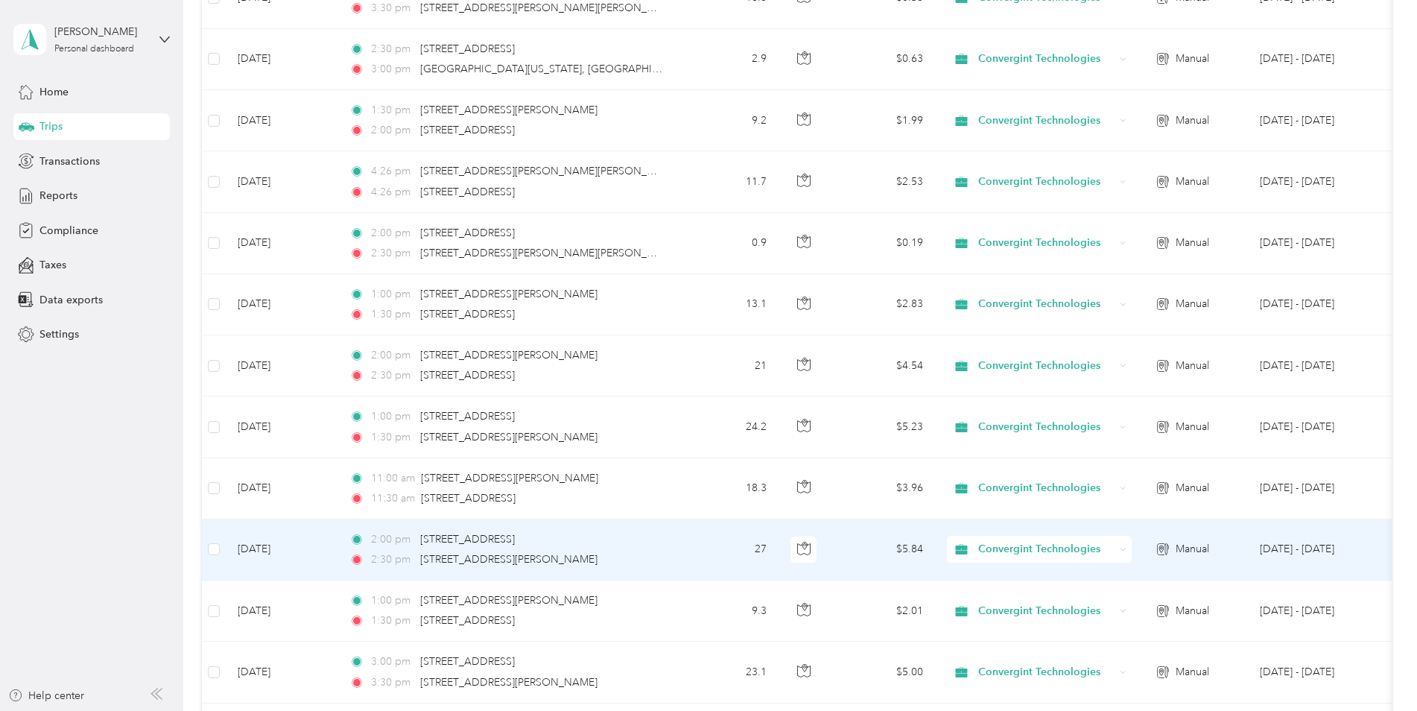
scroll to position [0, 0]
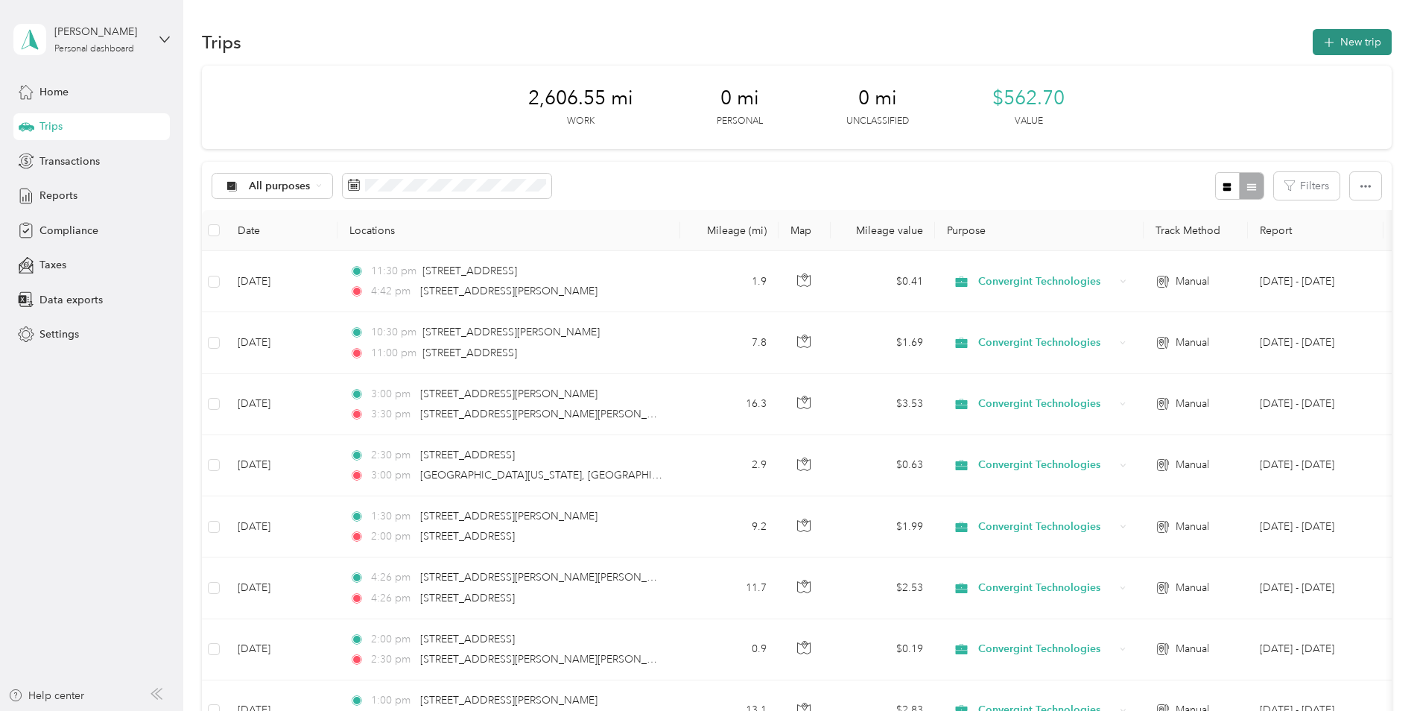
click at [1129, 39] on button "New trip" at bounding box center [1352, 42] width 79 height 26
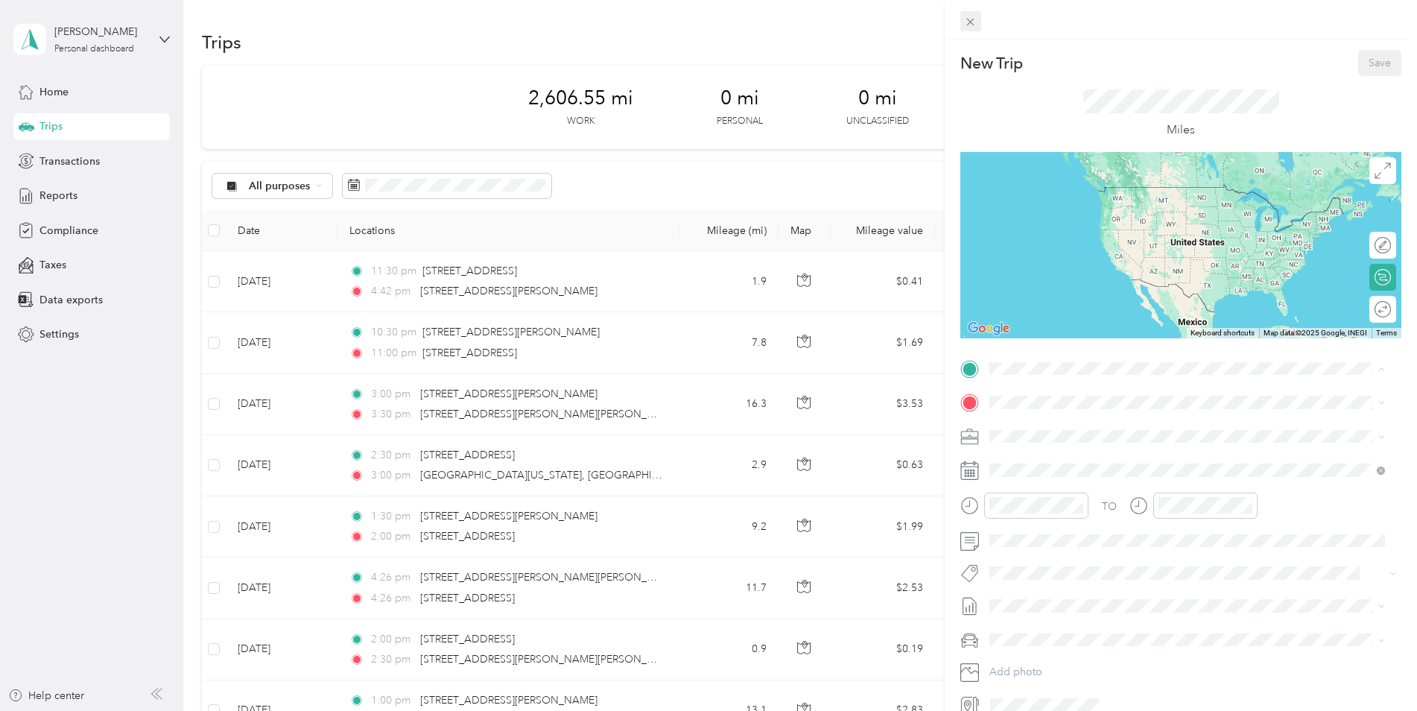
click at [969, 13] on span at bounding box center [970, 21] width 21 height 21
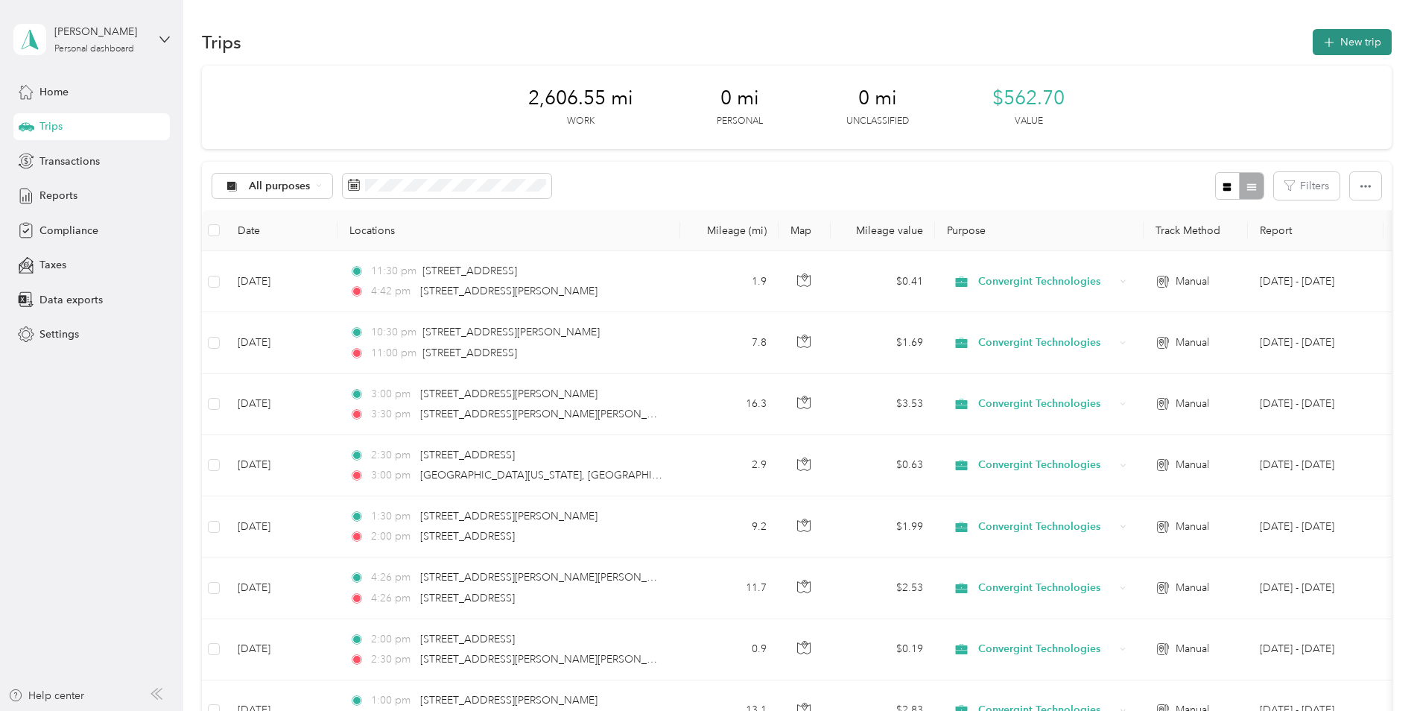
click at [1129, 37] on button "New trip" at bounding box center [1352, 42] width 79 height 26
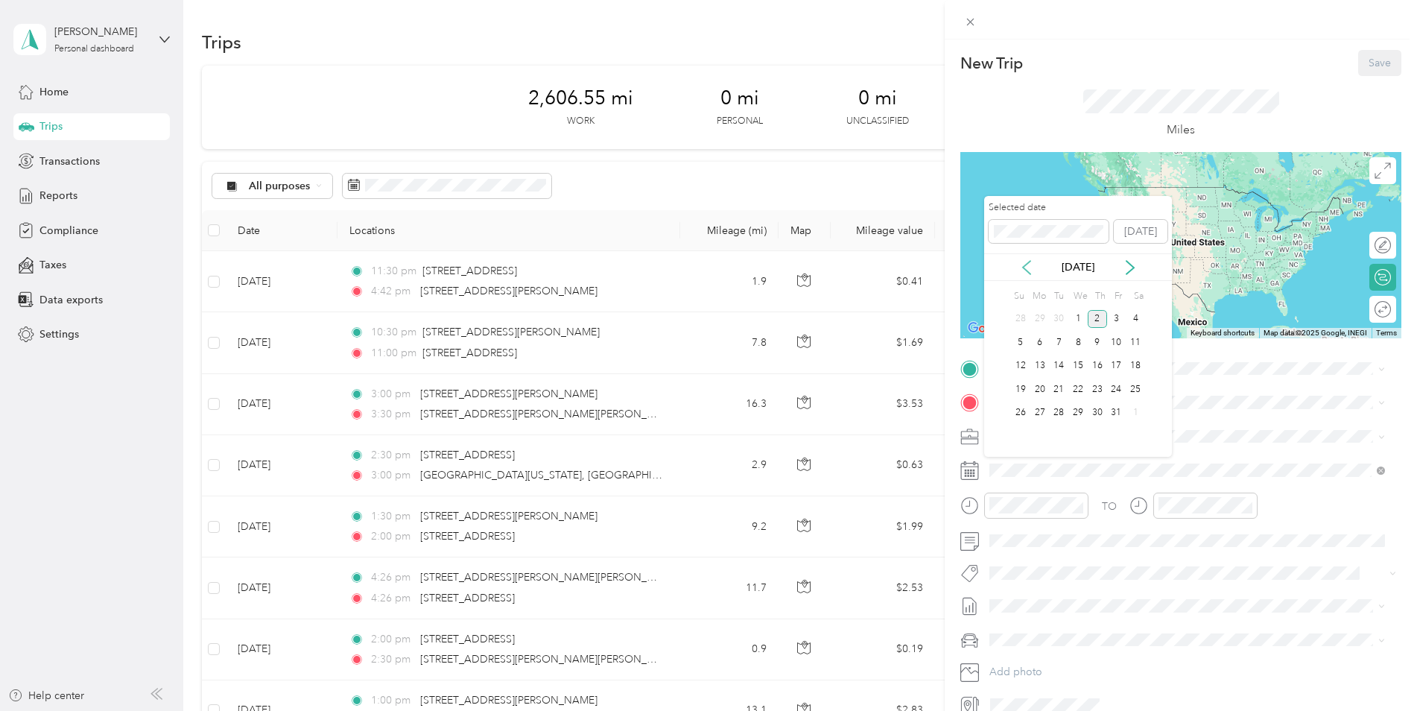
click at [1026, 264] on icon at bounding box center [1026, 267] width 7 height 13
click at [1039, 364] on div "15" at bounding box center [1039, 366] width 19 height 19
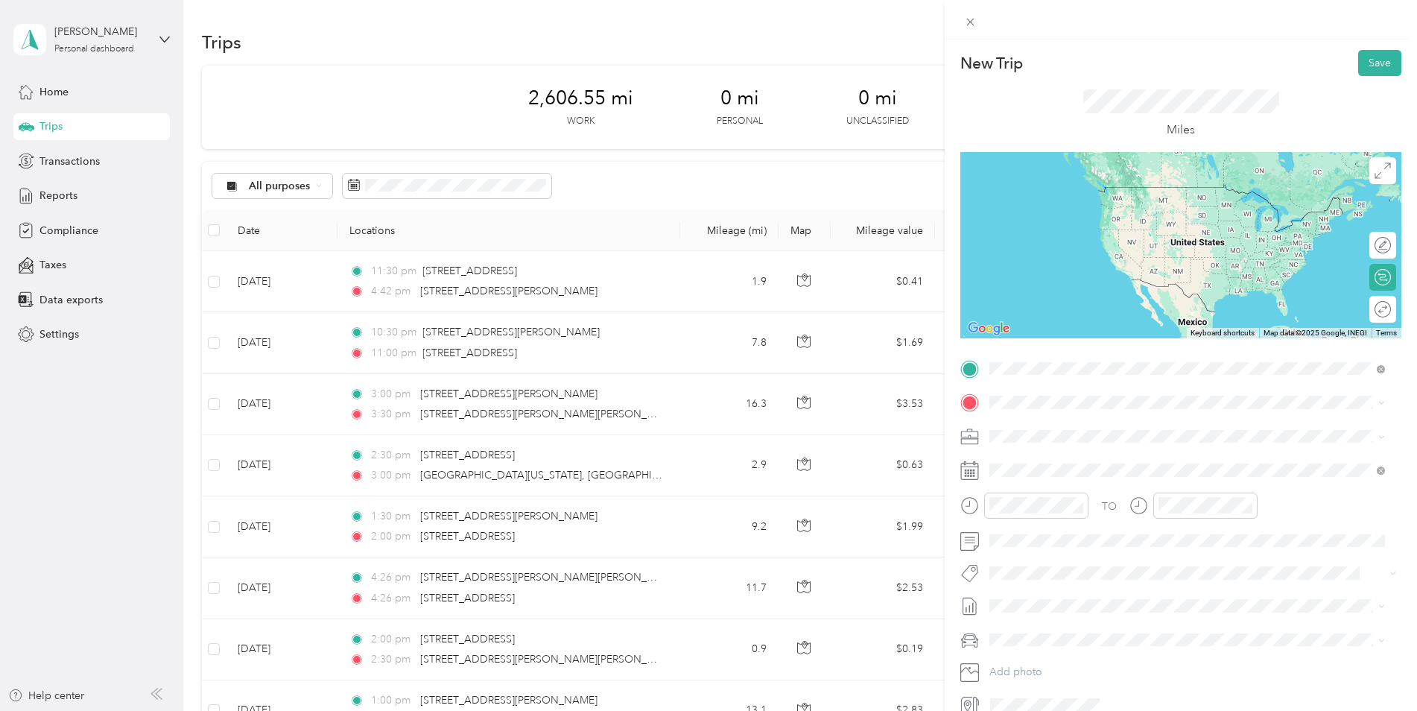
click at [1121, 428] on span "[STREET_ADDRESS][PERSON_NAME][US_STATE]" at bounding box center [1134, 422] width 232 height 13
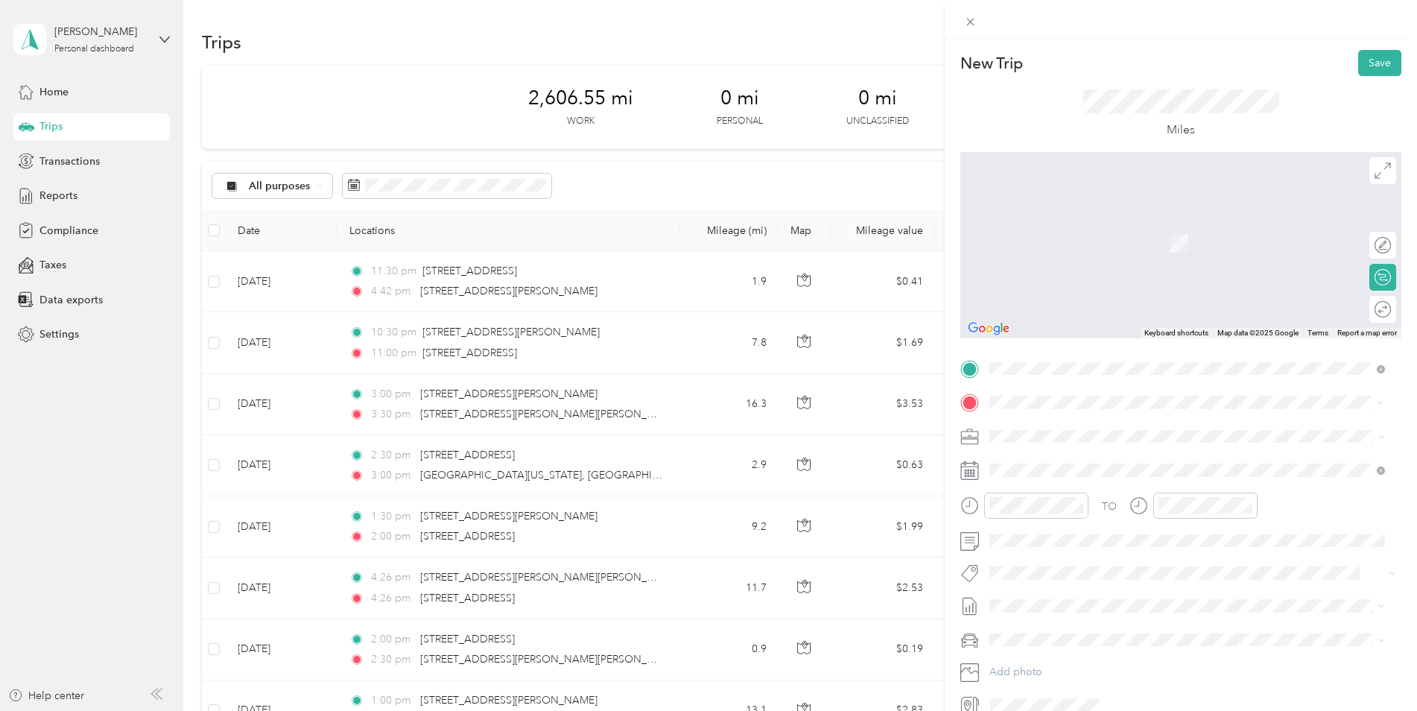
click at [1062, 450] on span "[STREET_ADDRESS][PERSON_NAME][PERSON_NAME][US_STATE]" at bounding box center [1175, 455] width 314 height 13
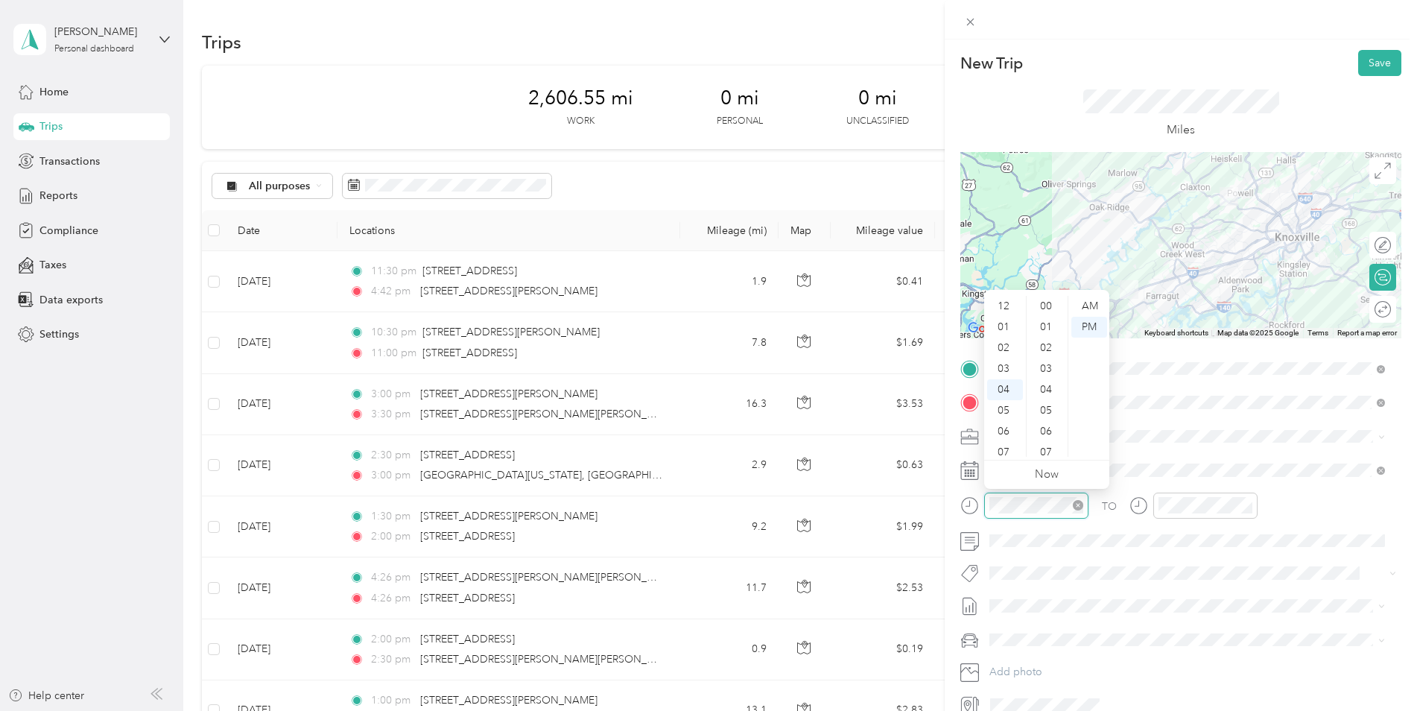
scroll to position [83, 0]
click at [928, 518] on div "New Trip Save This trip cannot be edited because it is either under review, app…" at bounding box center [708, 355] width 1417 height 711
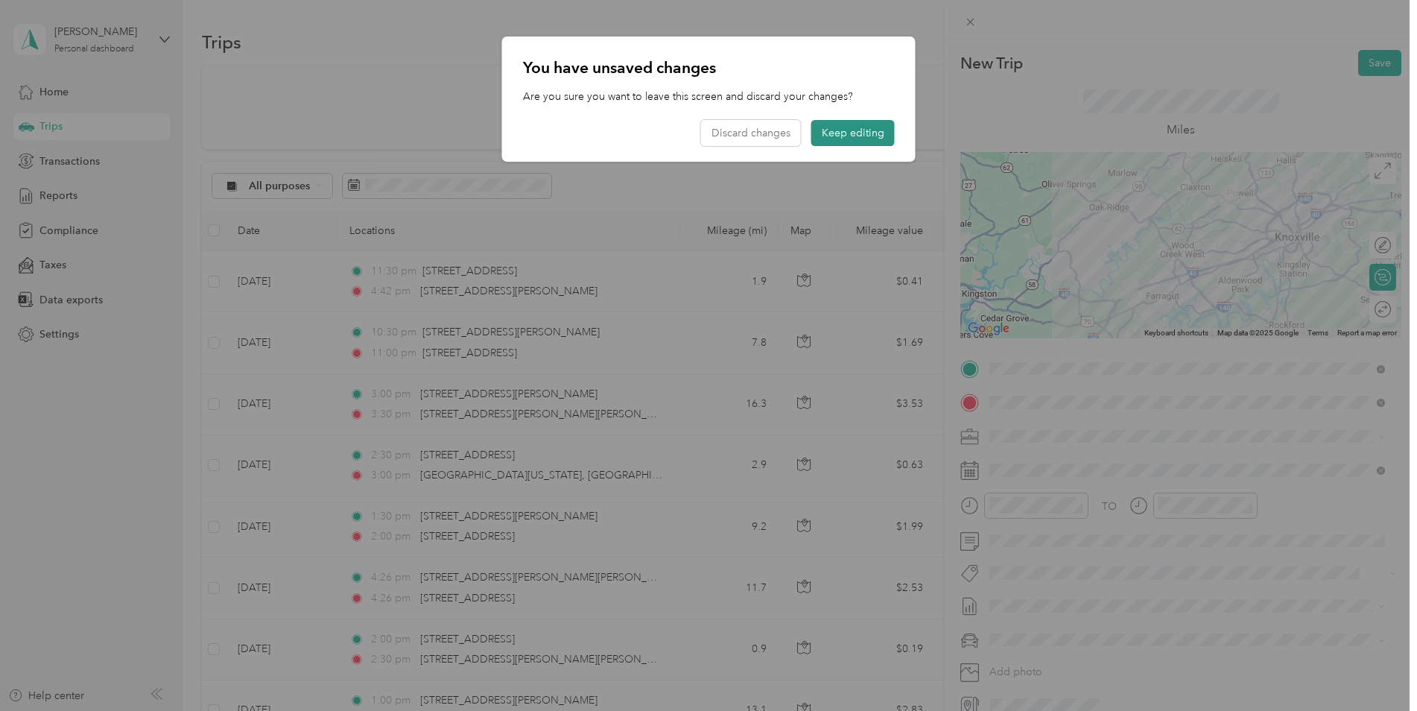
click at [837, 129] on button "Keep editing" at bounding box center [852, 133] width 83 height 26
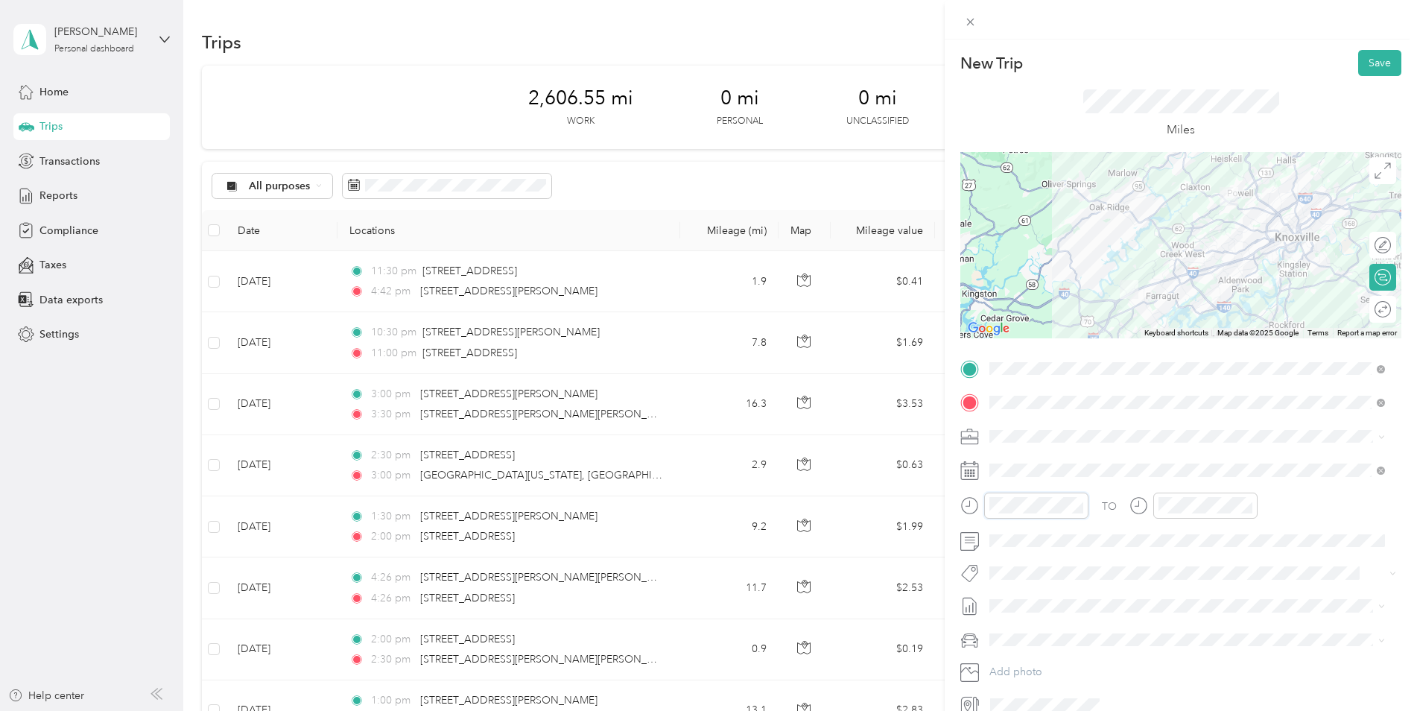
click at [971, 513] on div at bounding box center [1024, 505] width 128 height 26
click at [969, 17] on icon at bounding box center [970, 22] width 13 height 13
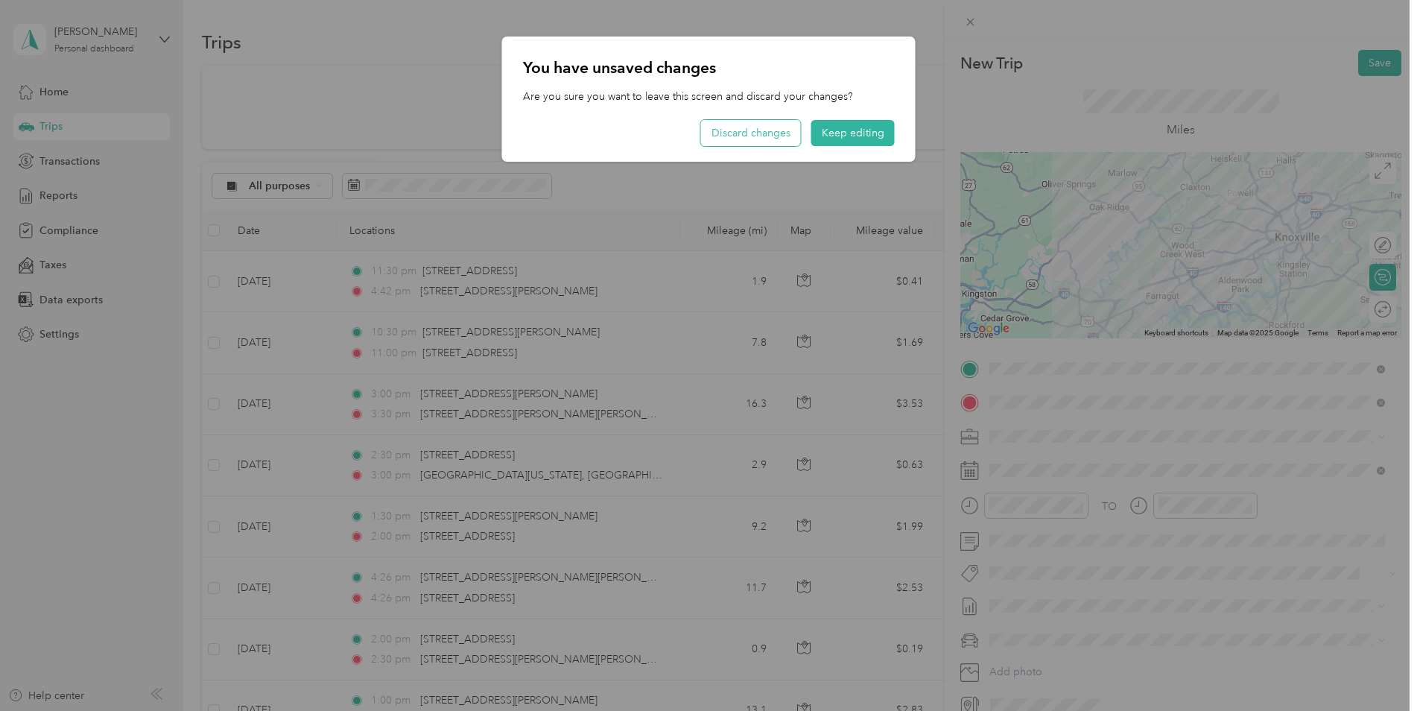
click at [767, 130] on button "Discard changes" at bounding box center [751, 133] width 100 height 26
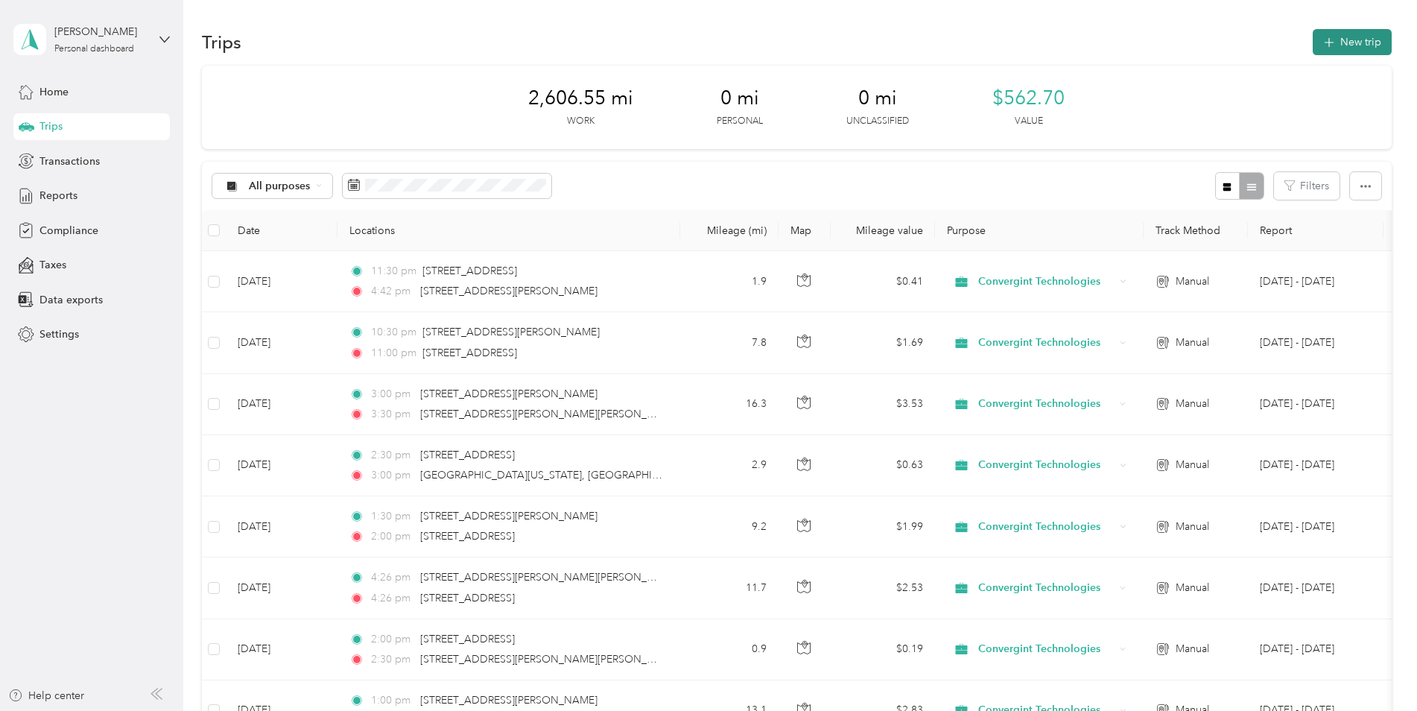
click at [1129, 38] on button "New trip" at bounding box center [1352, 42] width 79 height 26
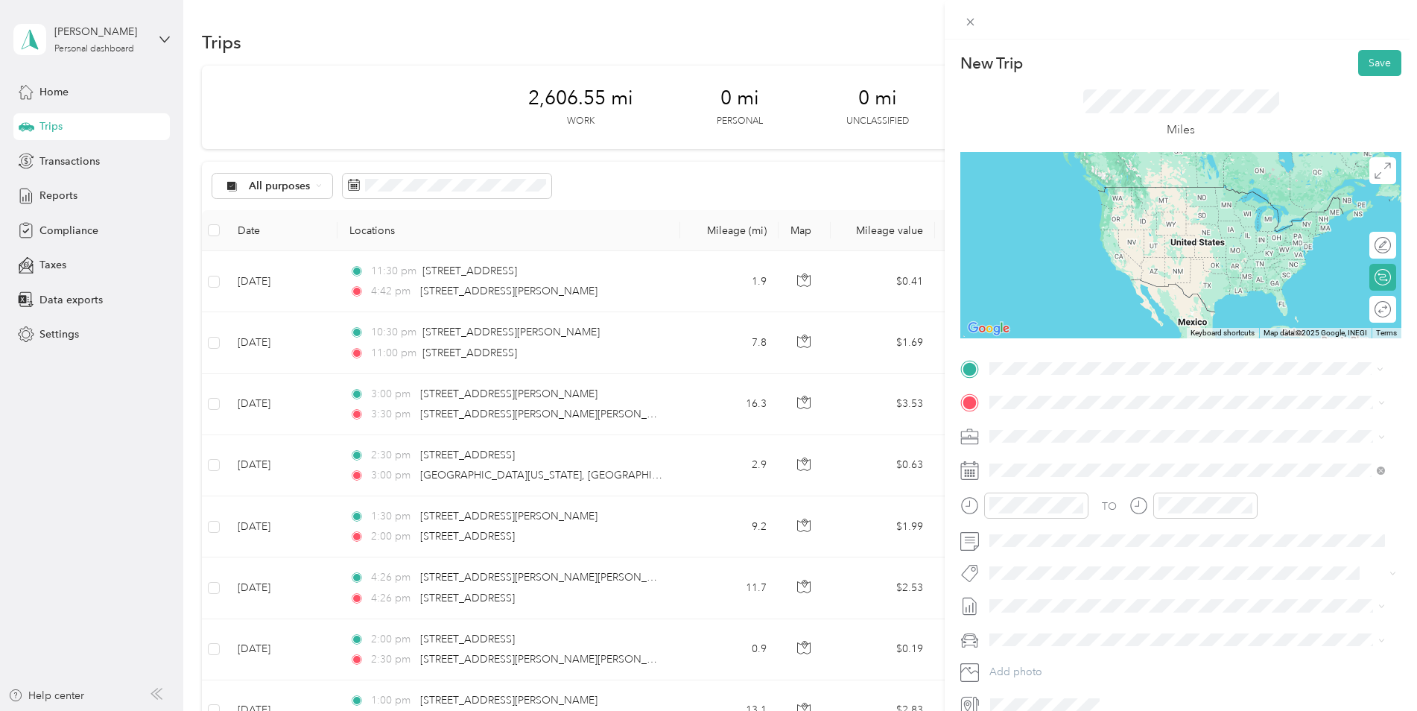
click at [1053, 429] on span "[STREET_ADDRESS][PERSON_NAME][PERSON_NAME][US_STATE]" at bounding box center [1175, 422] width 314 height 13
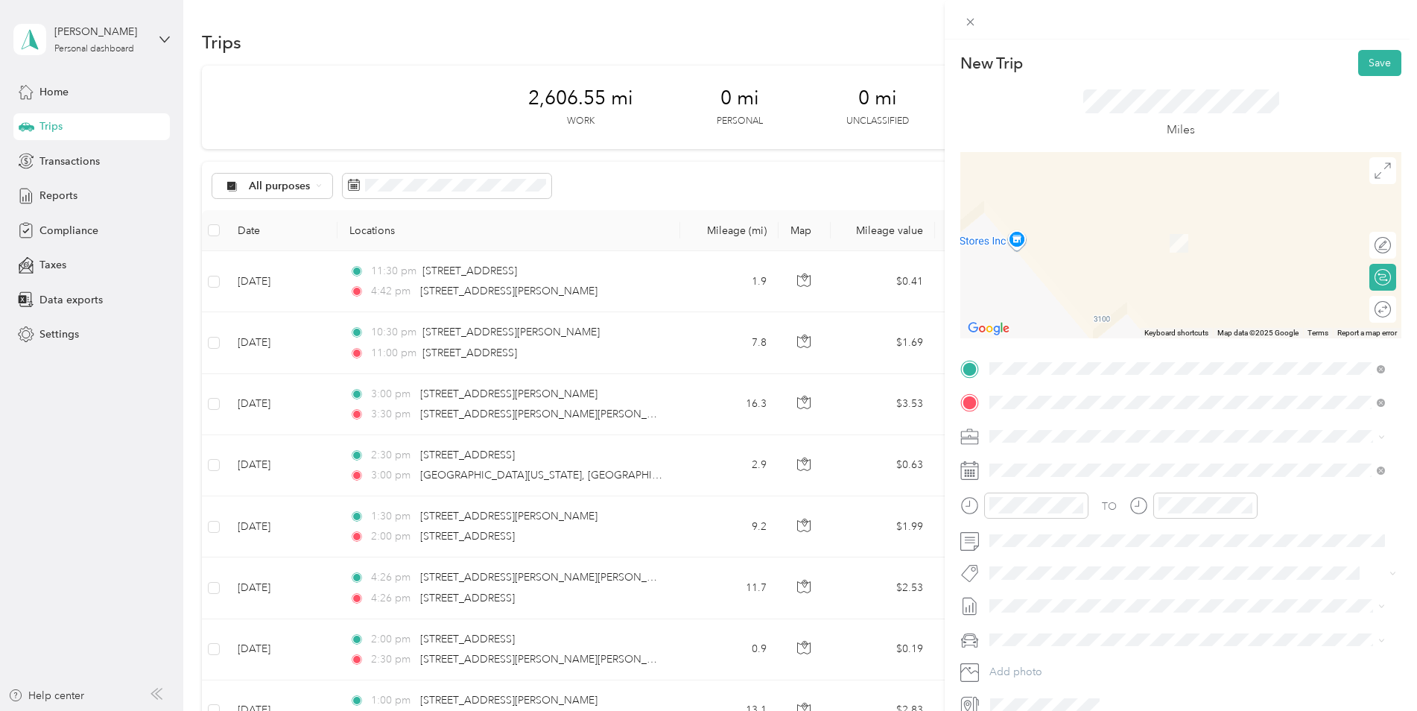
click at [1082, 453] on span "[STREET_ADDRESS][US_STATE]" at bounding box center [1092, 455] width 149 height 13
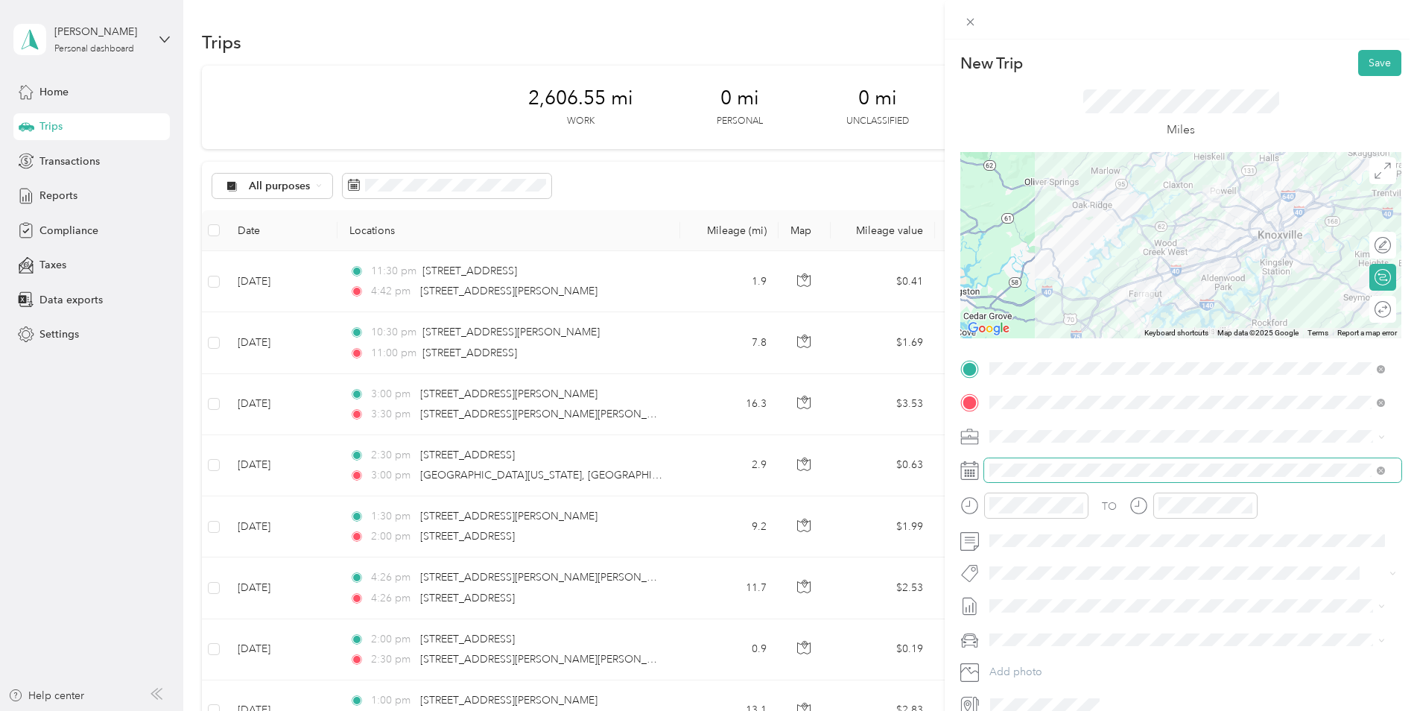
click at [1039, 462] on span at bounding box center [1192, 470] width 417 height 24
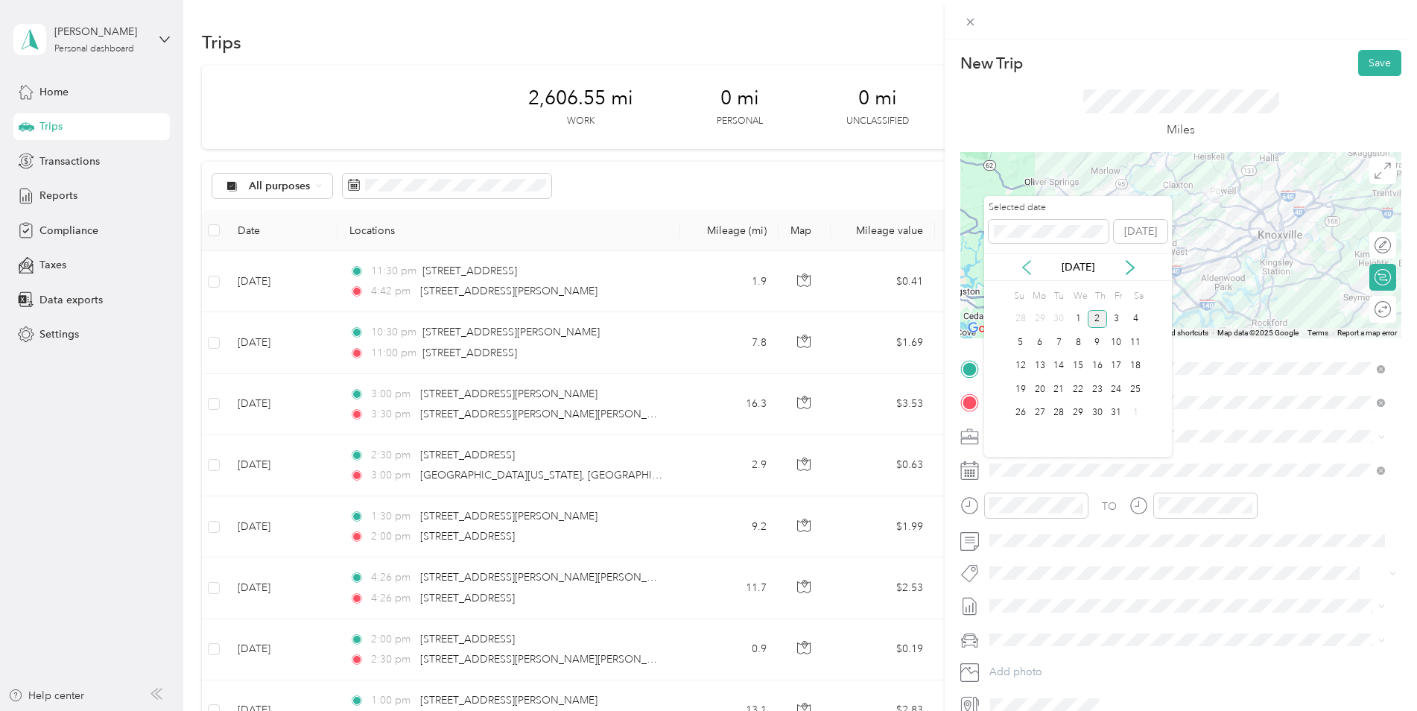
click at [1023, 260] on icon at bounding box center [1026, 267] width 15 height 15
click at [1040, 367] on div "15" at bounding box center [1039, 366] width 19 height 19
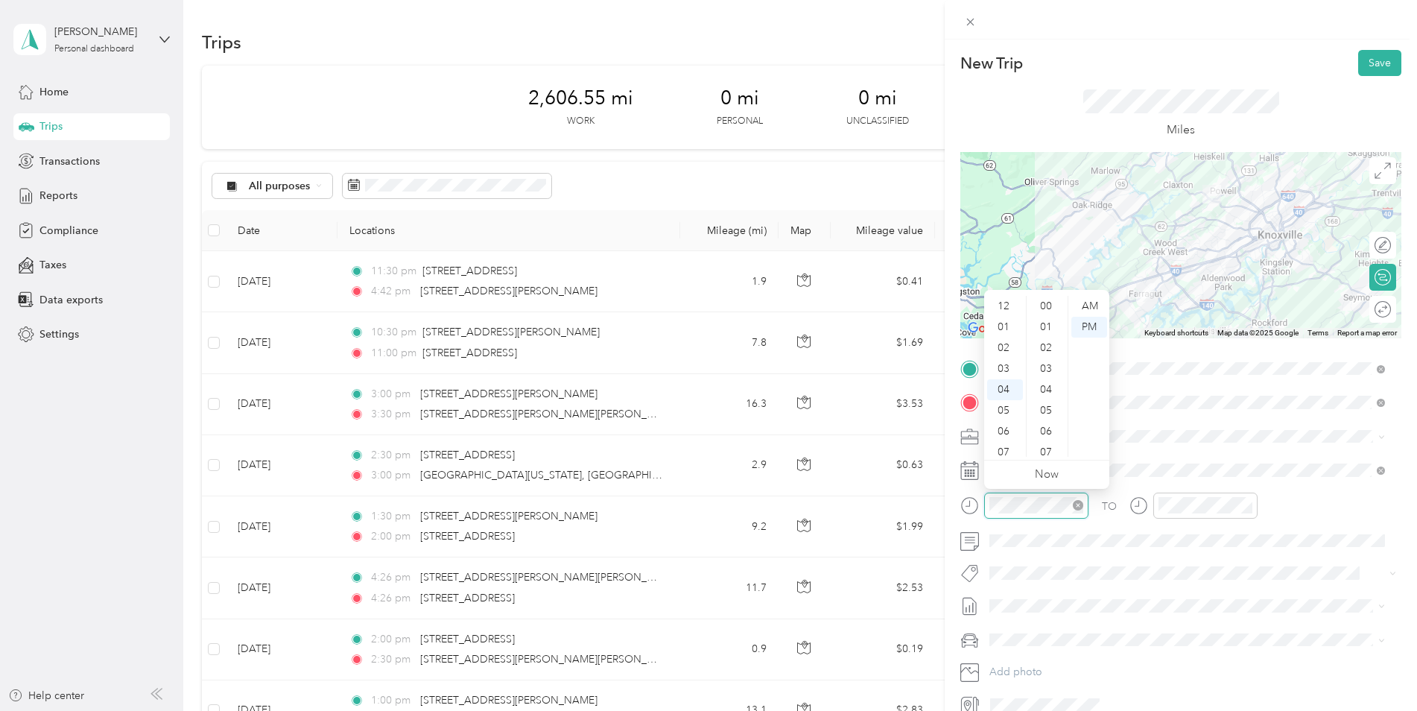
scroll to position [1043, 0]
click at [984, 504] on div at bounding box center [1036, 505] width 104 height 26
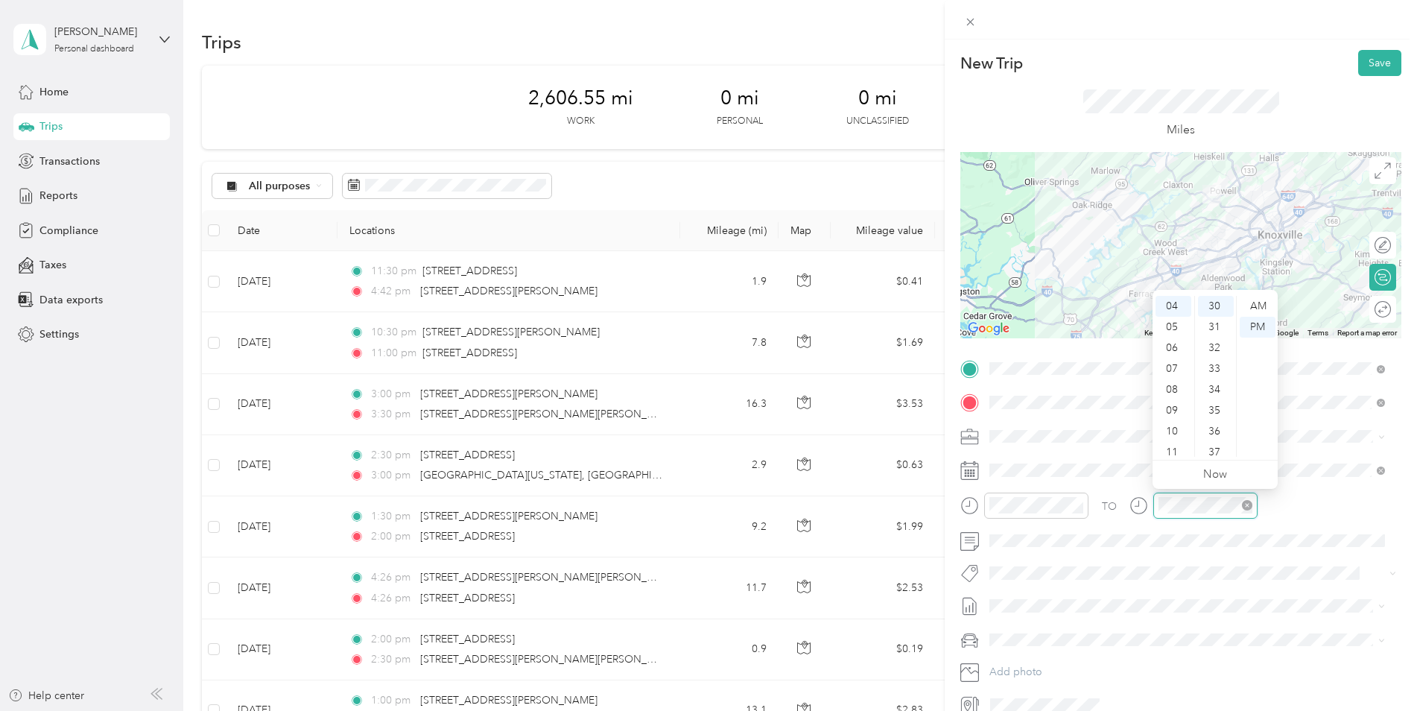
scroll to position [626, 0]
click at [1129, 62] on button "Save" at bounding box center [1379, 63] width 43 height 26
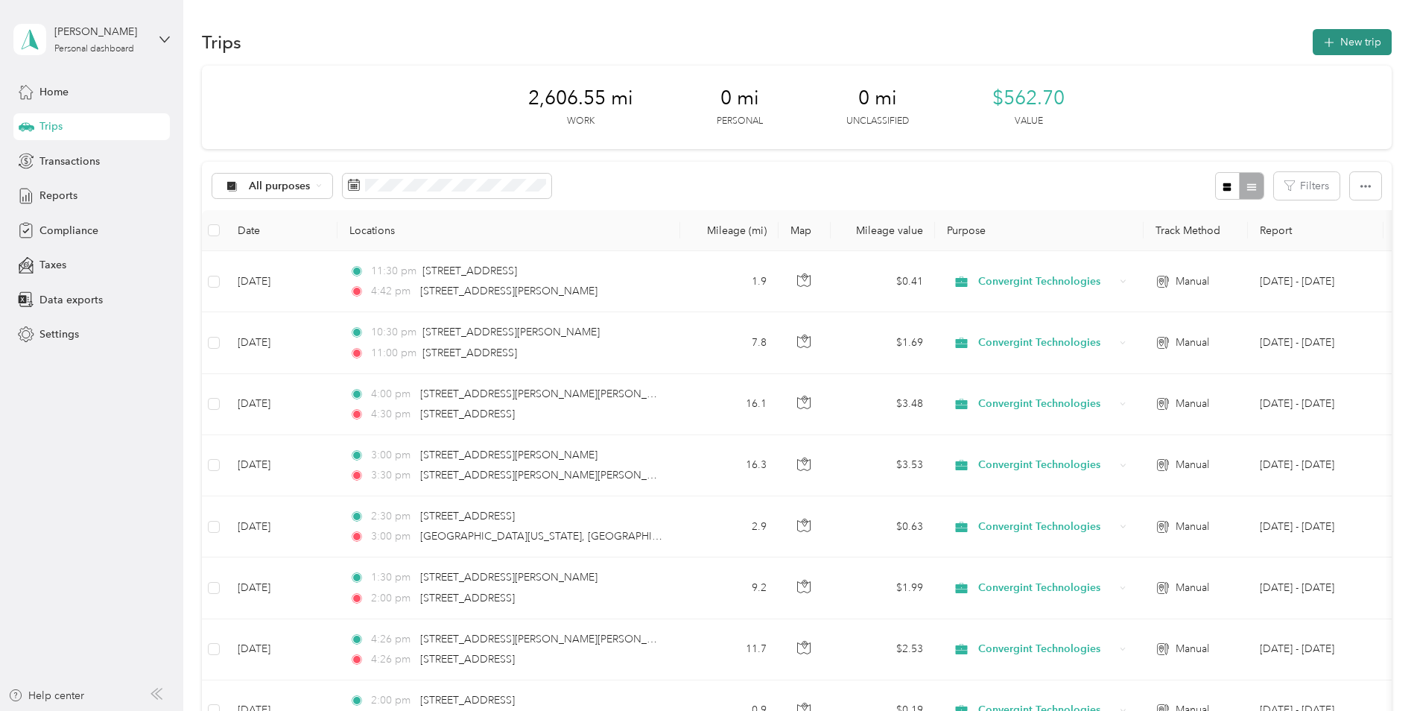
click at [1129, 43] on button "New trip" at bounding box center [1352, 42] width 79 height 26
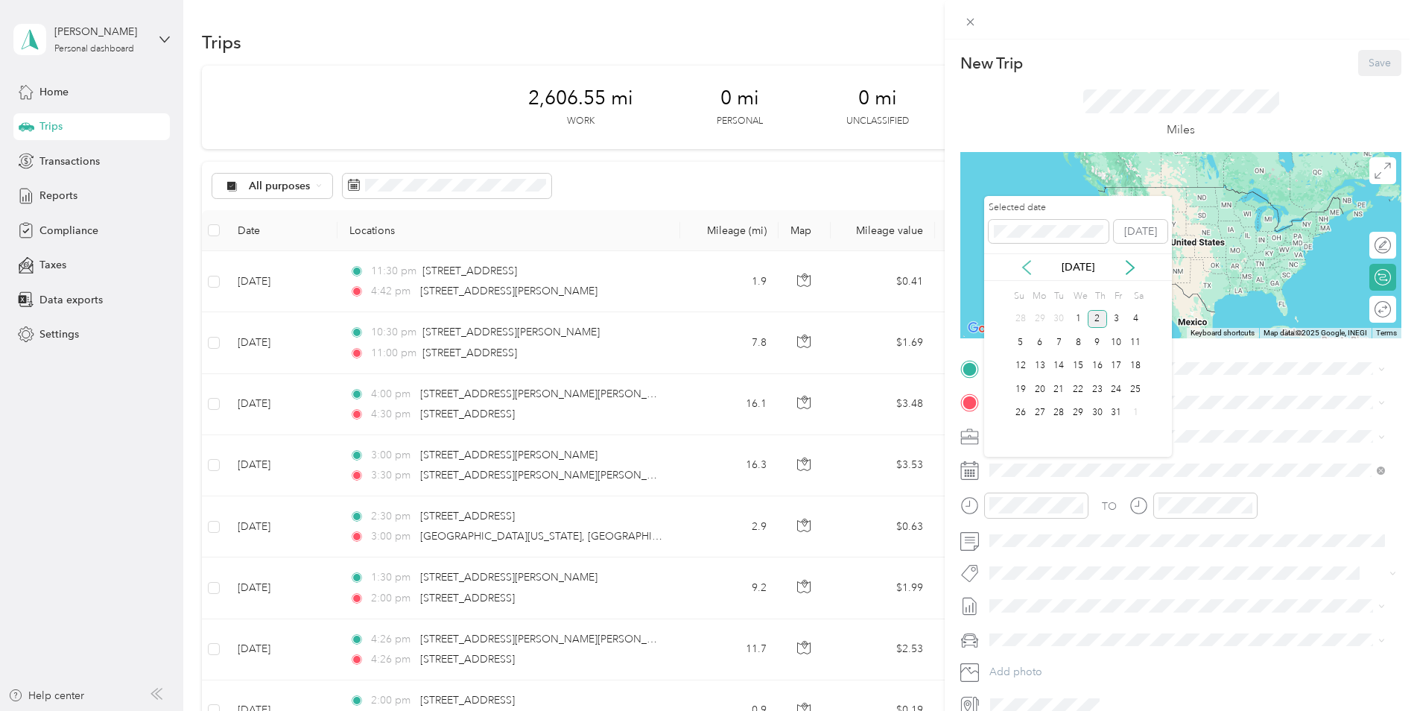
click at [1031, 267] on icon at bounding box center [1026, 267] width 15 height 15
click at [1058, 362] on div "16" at bounding box center [1058, 366] width 19 height 19
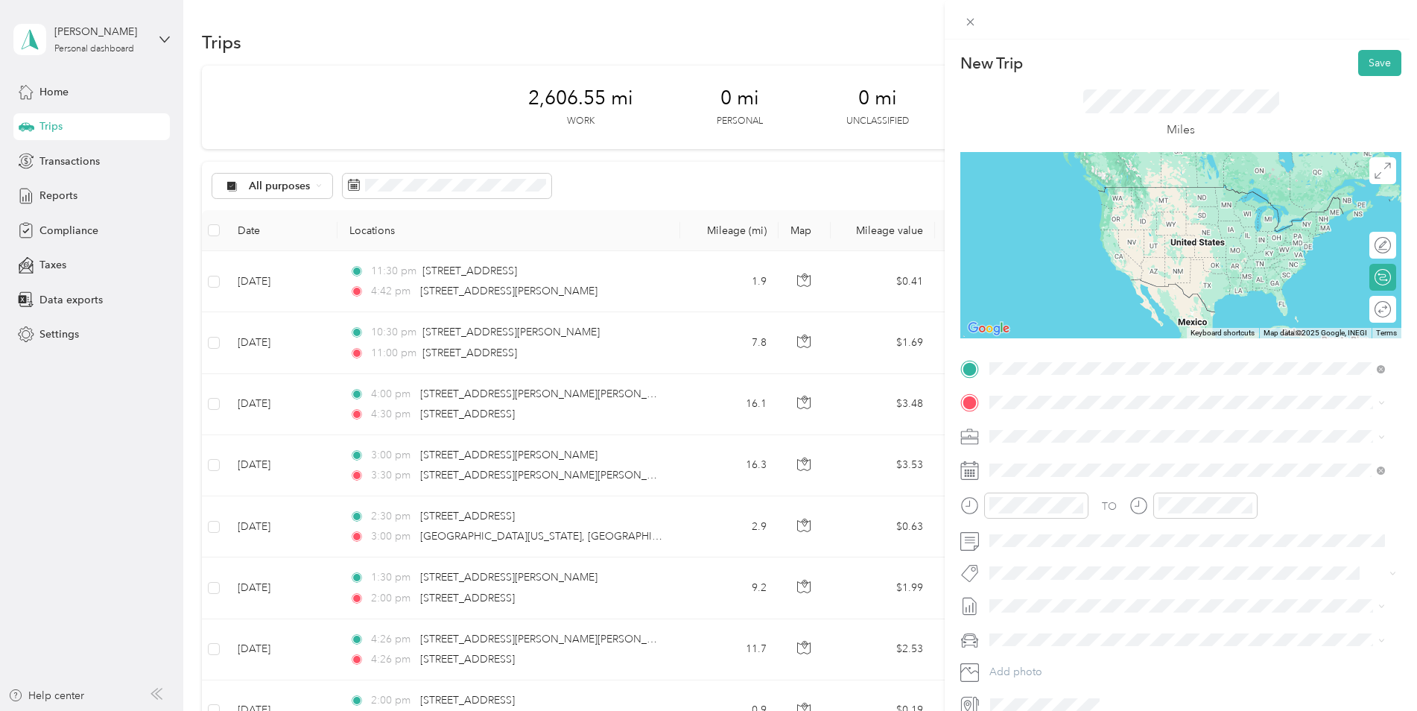
click at [1097, 422] on span "[STREET_ADDRESS][PERSON_NAME][US_STATE]" at bounding box center [1134, 422] width 232 height 13
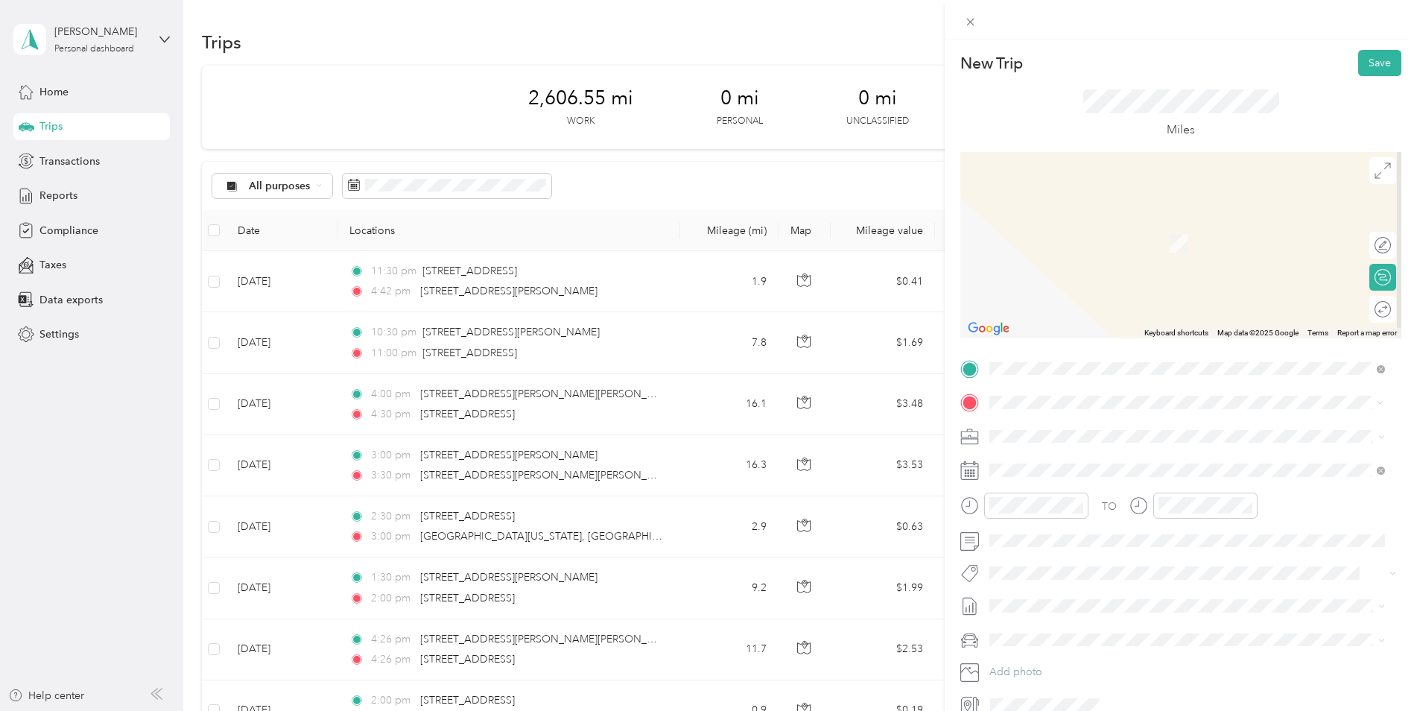
click at [1083, 463] on span "[STREET_ADDRESS][US_STATE]" at bounding box center [1092, 455] width 149 height 13
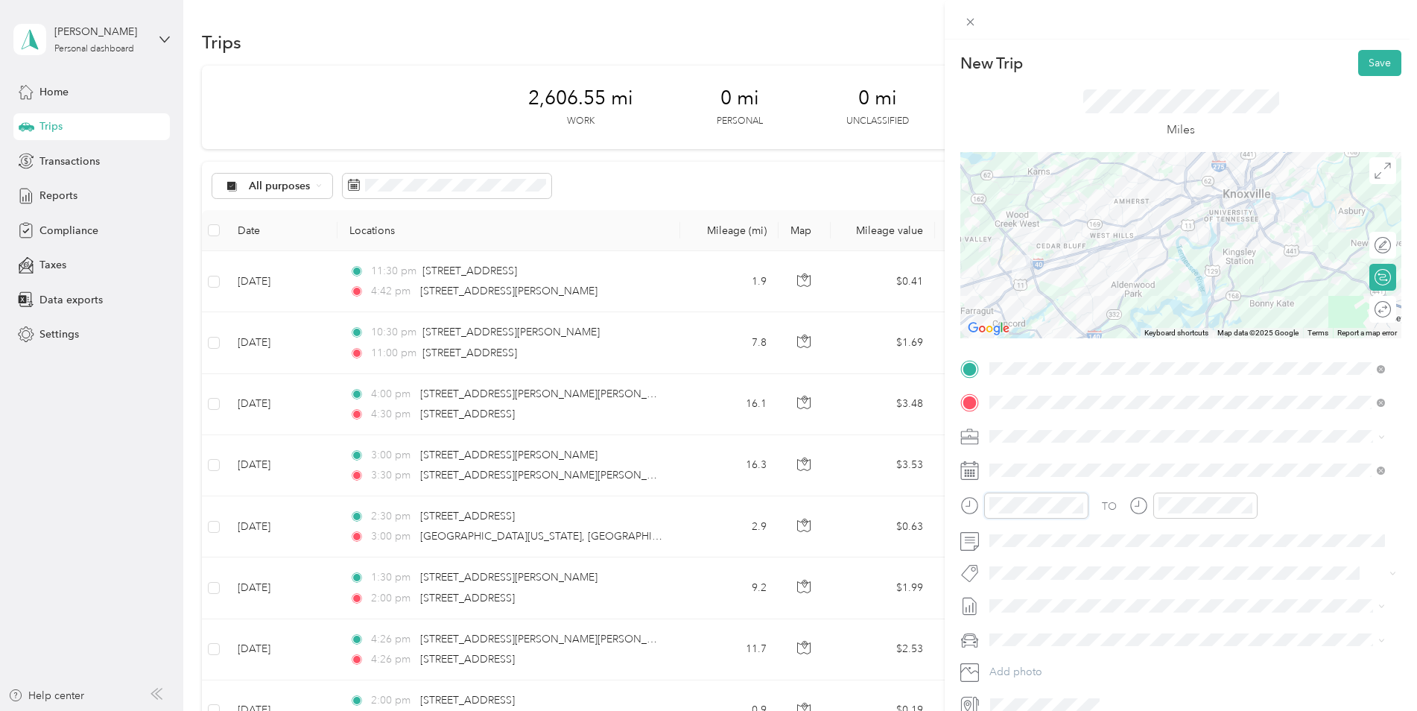
click at [953, 503] on form "New Trip Save This trip cannot be edited because it is either under review, app…" at bounding box center [1181, 383] width 472 height 667
click at [1129, 511] on div at bounding box center [1193, 505] width 128 height 26
click at [1129, 60] on button "Save" at bounding box center [1379, 63] width 43 height 26
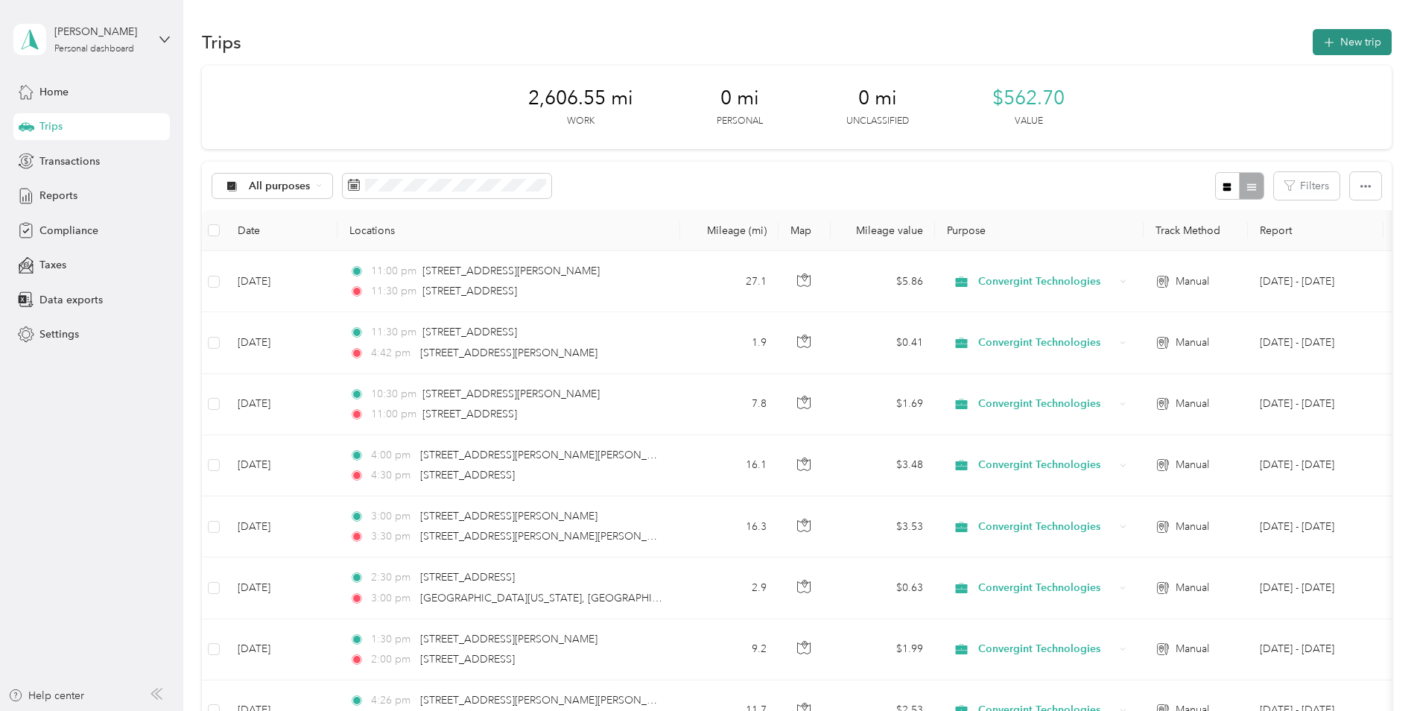
click at [1129, 39] on button "New trip" at bounding box center [1352, 42] width 79 height 26
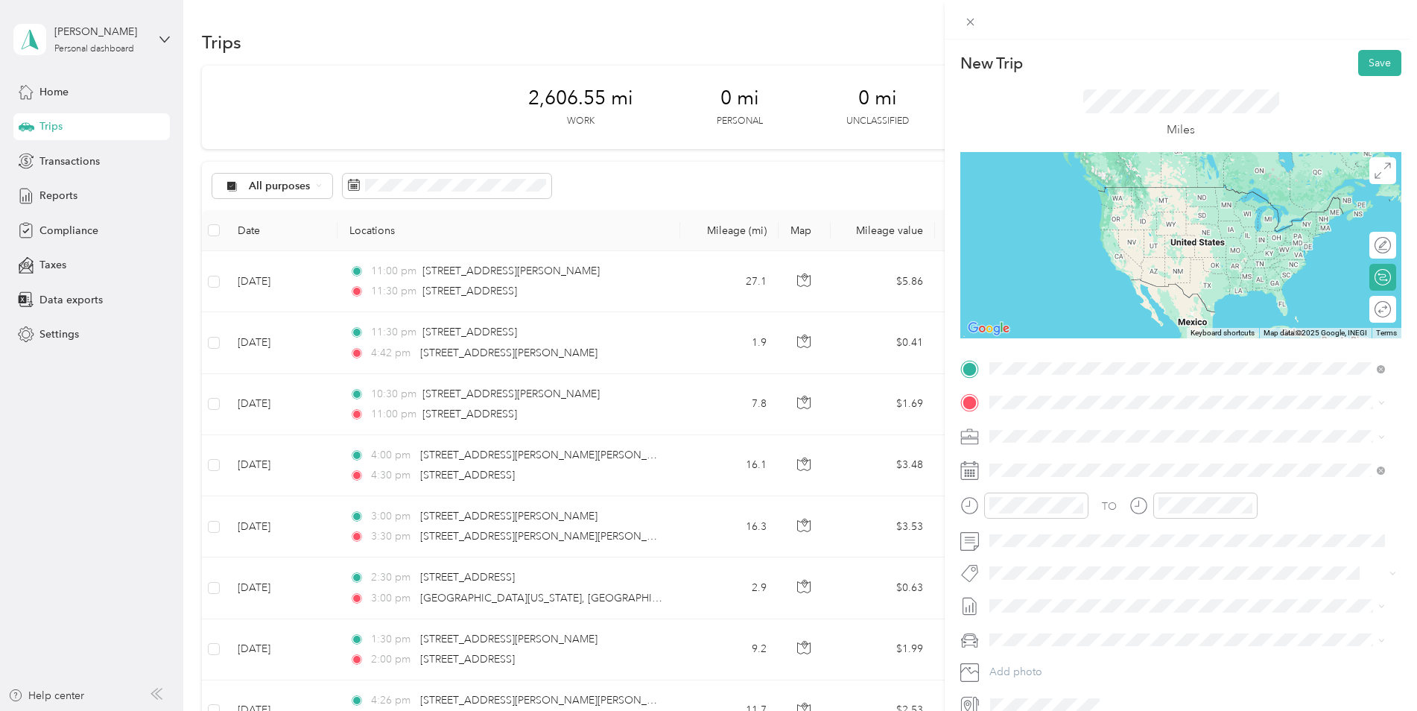
click at [1068, 429] on span "[STREET_ADDRESS][US_STATE]" at bounding box center [1092, 422] width 149 height 13
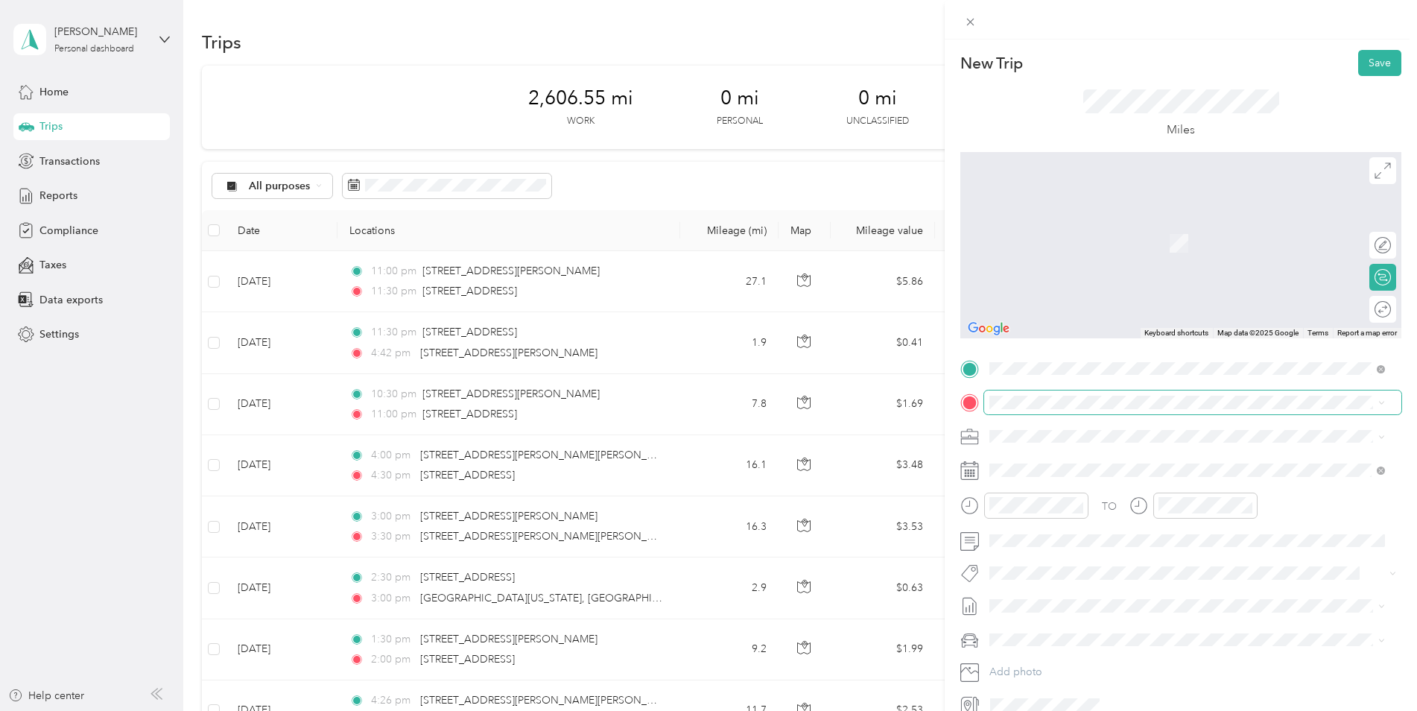
click at [1026, 394] on span at bounding box center [1192, 402] width 417 height 24
click at [1128, 459] on span "[STREET_ADDRESS][US_STATE]" at bounding box center [1092, 455] width 149 height 13
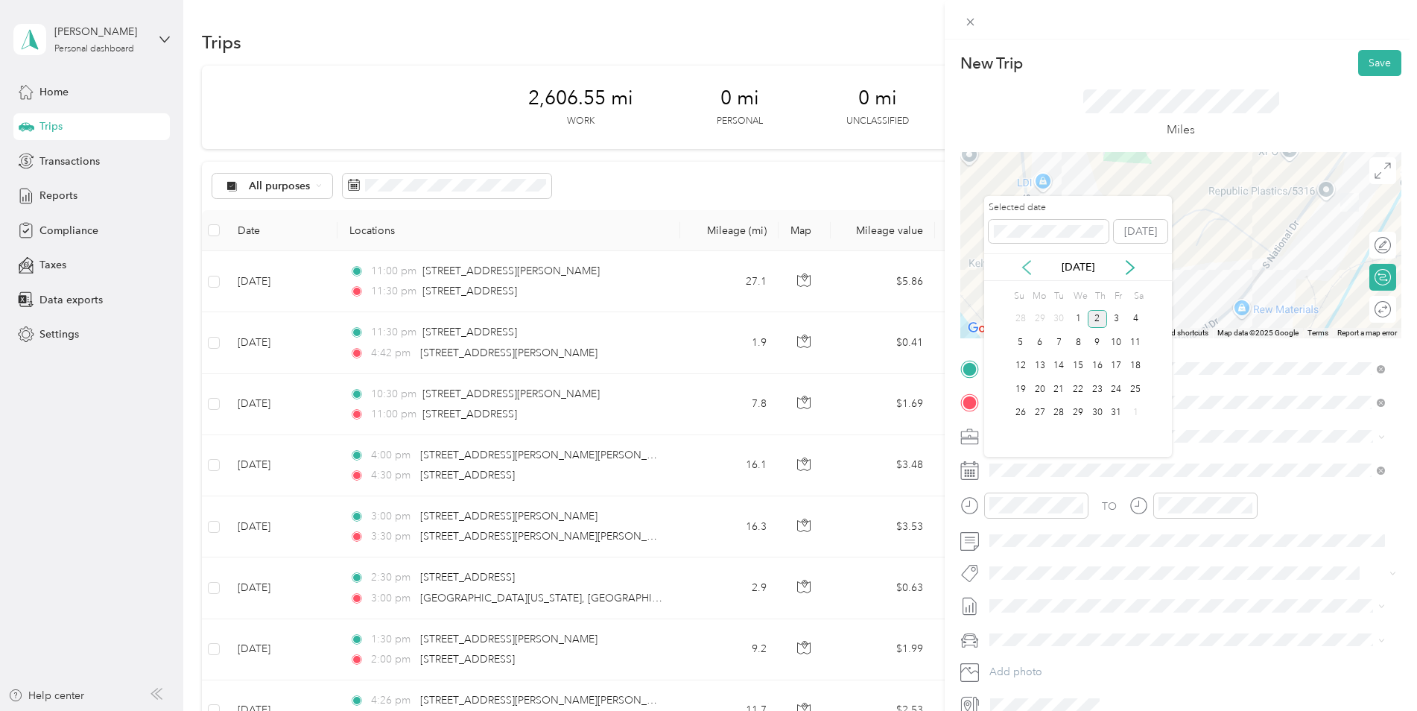
click at [1028, 262] on icon at bounding box center [1026, 267] width 7 height 13
click at [1065, 363] on div "16" at bounding box center [1058, 366] width 19 height 19
click at [969, 506] on div at bounding box center [1024, 505] width 128 height 26
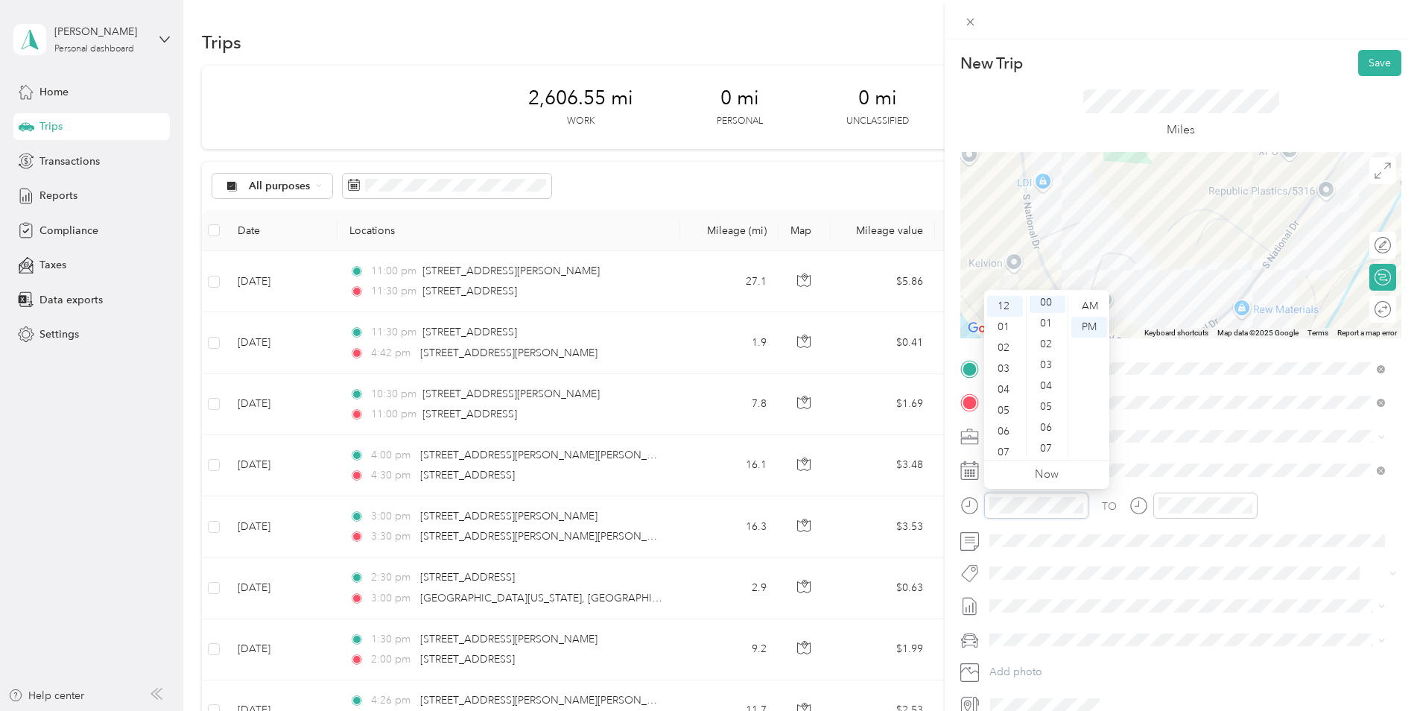
scroll to position [0, 0]
click at [1129, 507] on div at bounding box center [1205, 505] width 104 height 26
click at [1129, 62] on button "Save" at bounding box center [1379, 63] width 43 height 26
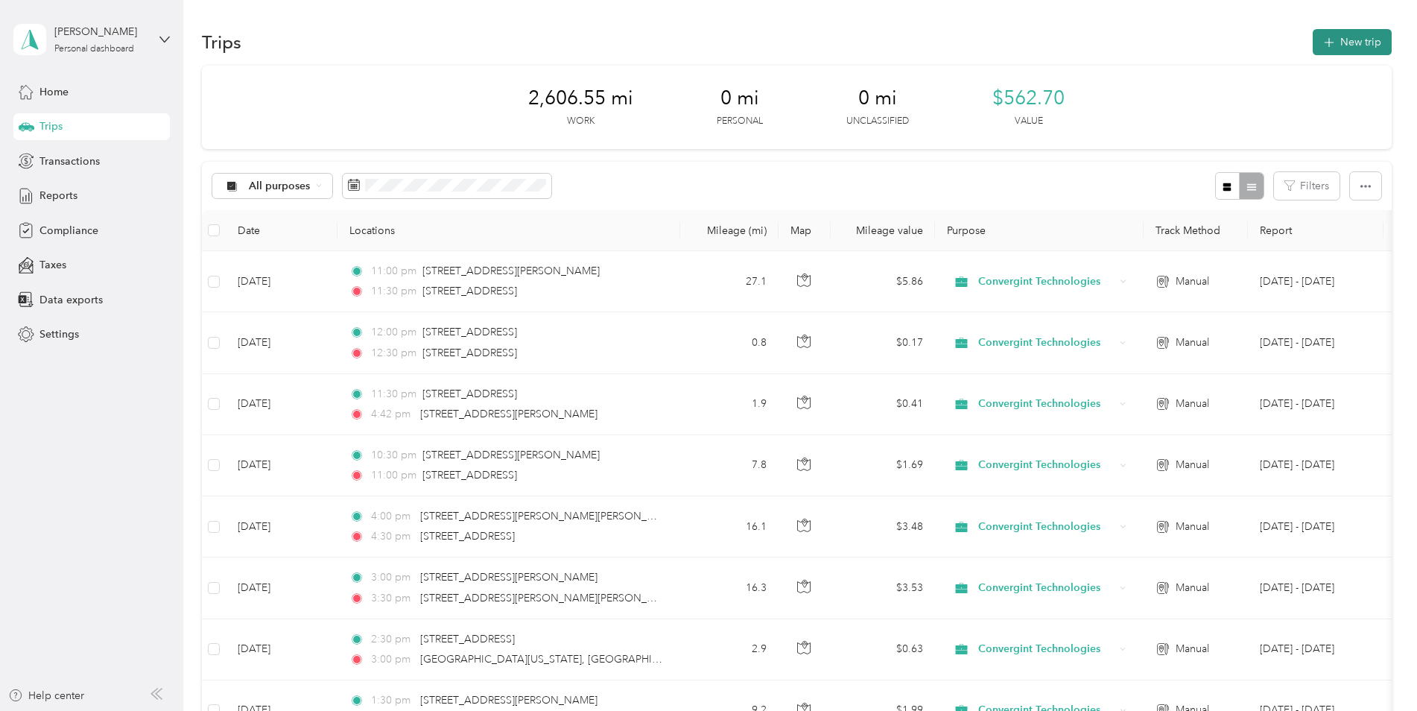
click at [1129, 42] on button "New trip" at bounding box center [1352, 42] width 79 height 26
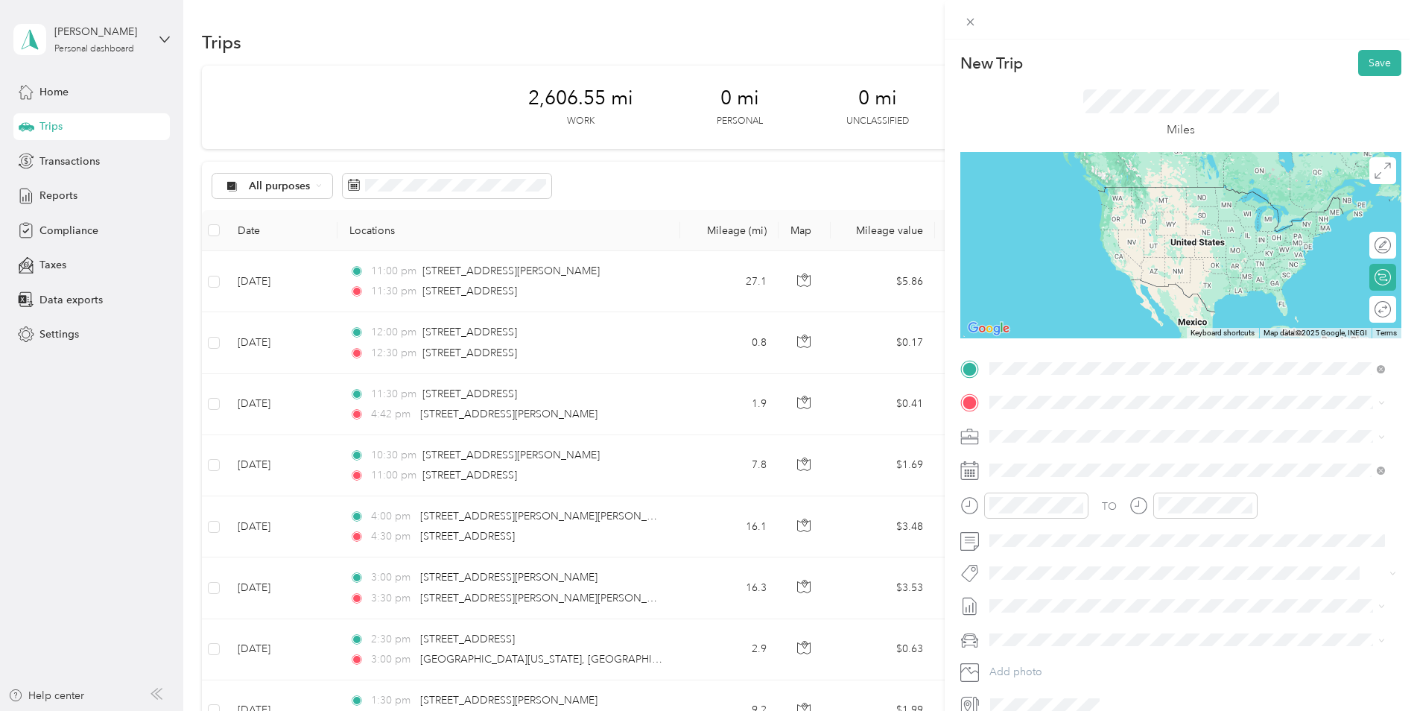
click at [1047, 425] on span "[STREET_ADDRESS][US_STATE]" at bounding box center [1092, 422] width 149 height 13
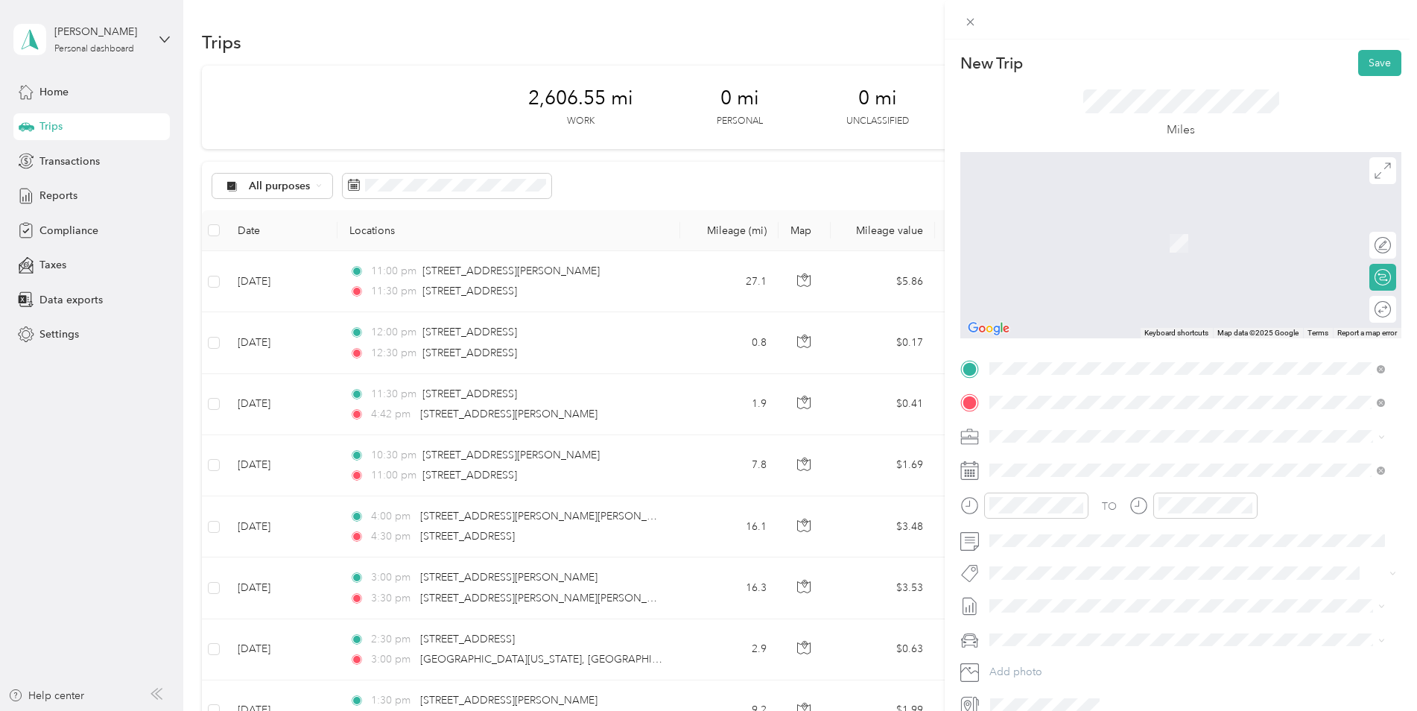
click at [1059, 463] on span "[STREET_ADDRESS][US_STATE]" at bounding box center [1092, 455] width 149 height 13
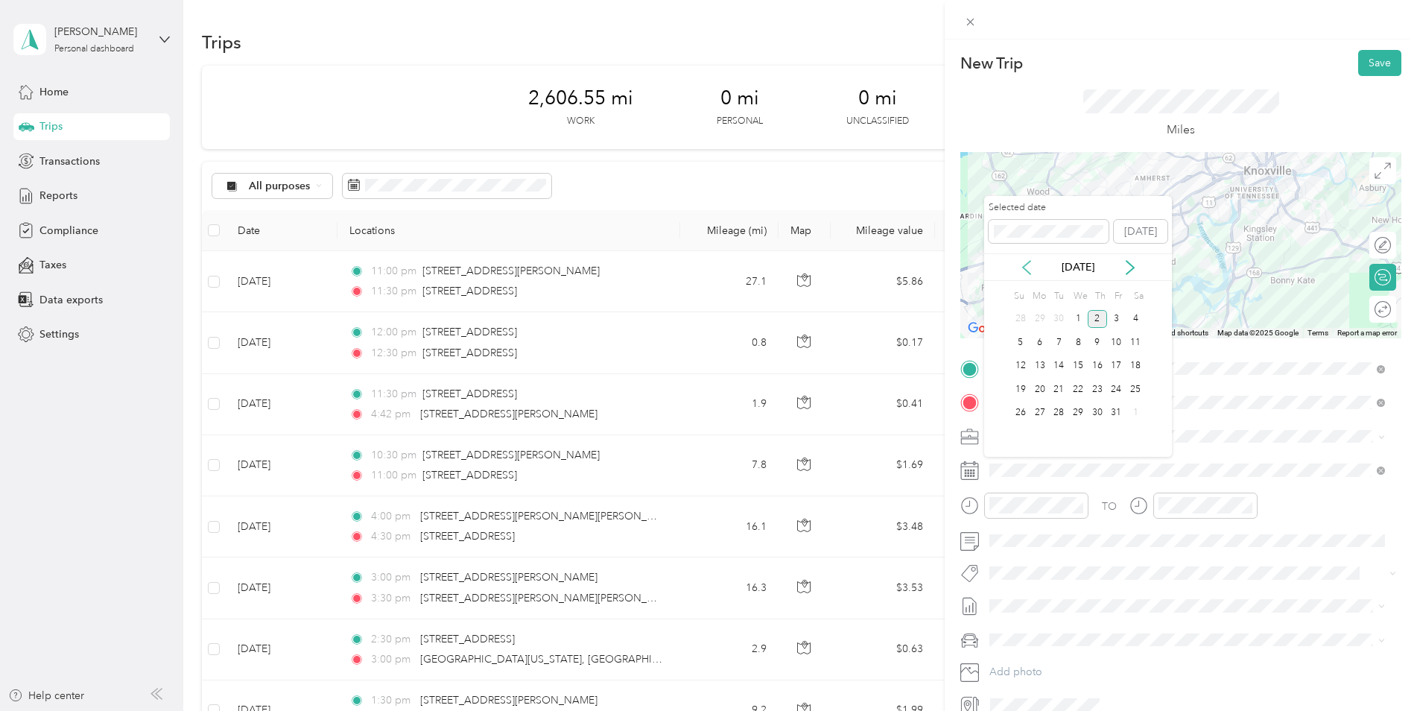
click at [1024, 262] on icon at bounding box center [1026, 267] width 15 height 15
click at [1061, 367] on div "16" at bounding box center [1058, 366] width 19 height 19
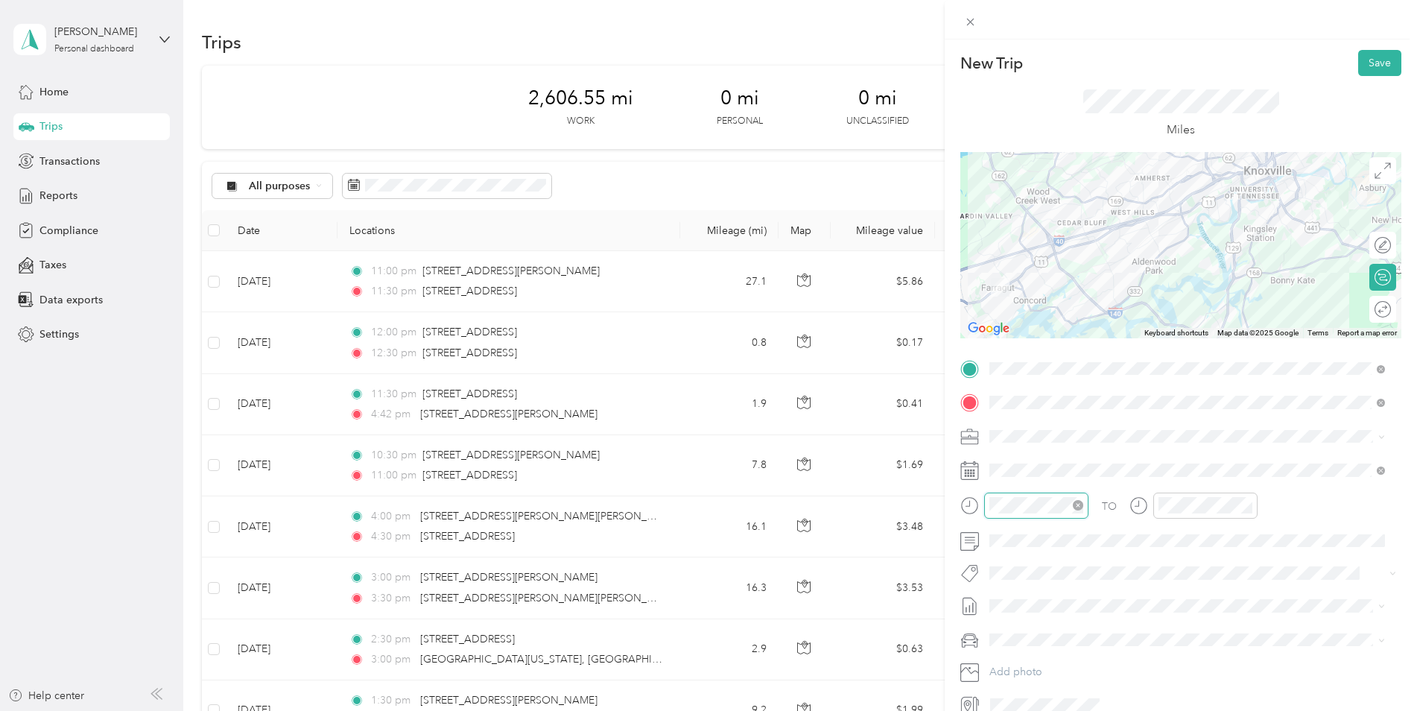
click at [987, 507] on div at bounding box center [1036, 505] width 104 height 26
click at [1129, 513] on div at bounding box center [1193, 505] width 128 height 26
click at [1129, 66] on button "Save" at bounding box center [1379, 63] width 43 height 26
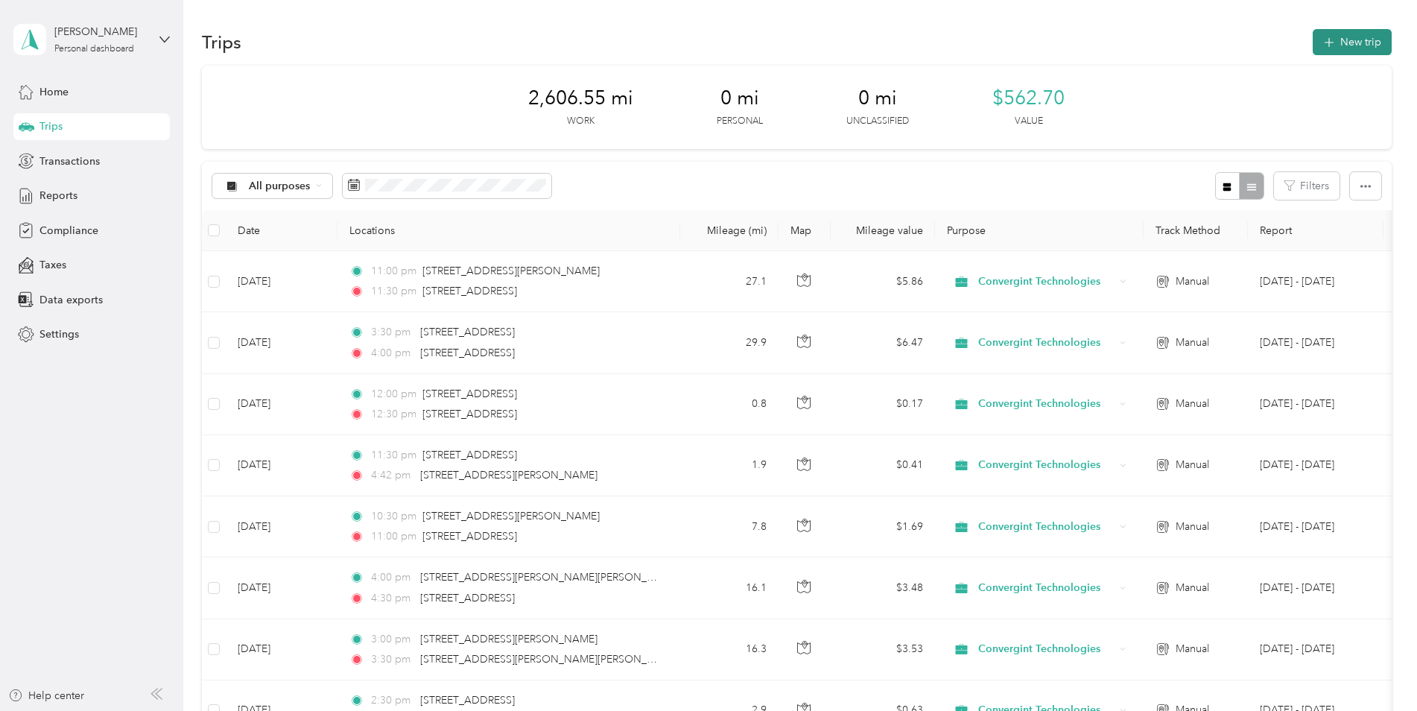
click at [1129, 39] on button "New trip" at bounding box center [1352, 42] width 79 height 26
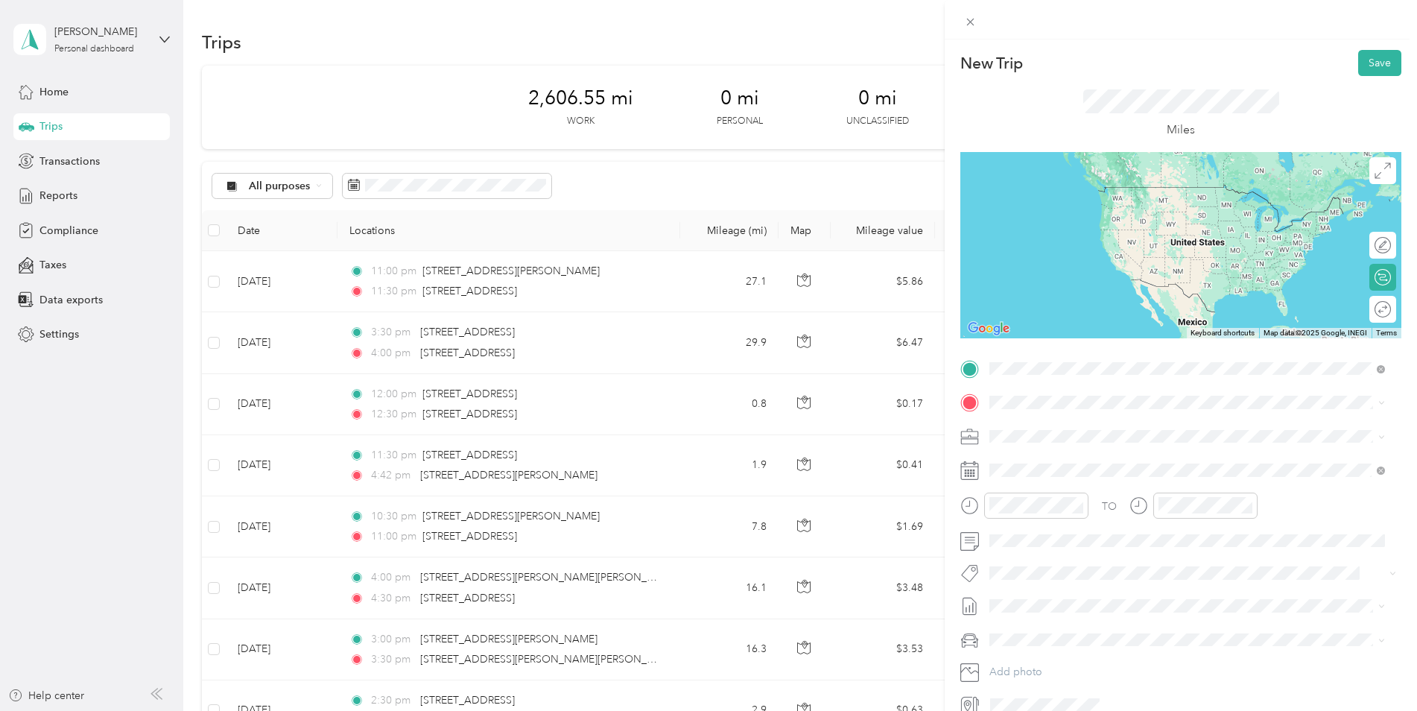
click at [1080, 425] on span "[STREET_ADDRESS][PERSON_NAME][US_STATE]" at bounding box center [1134, 422] width 232 height 13
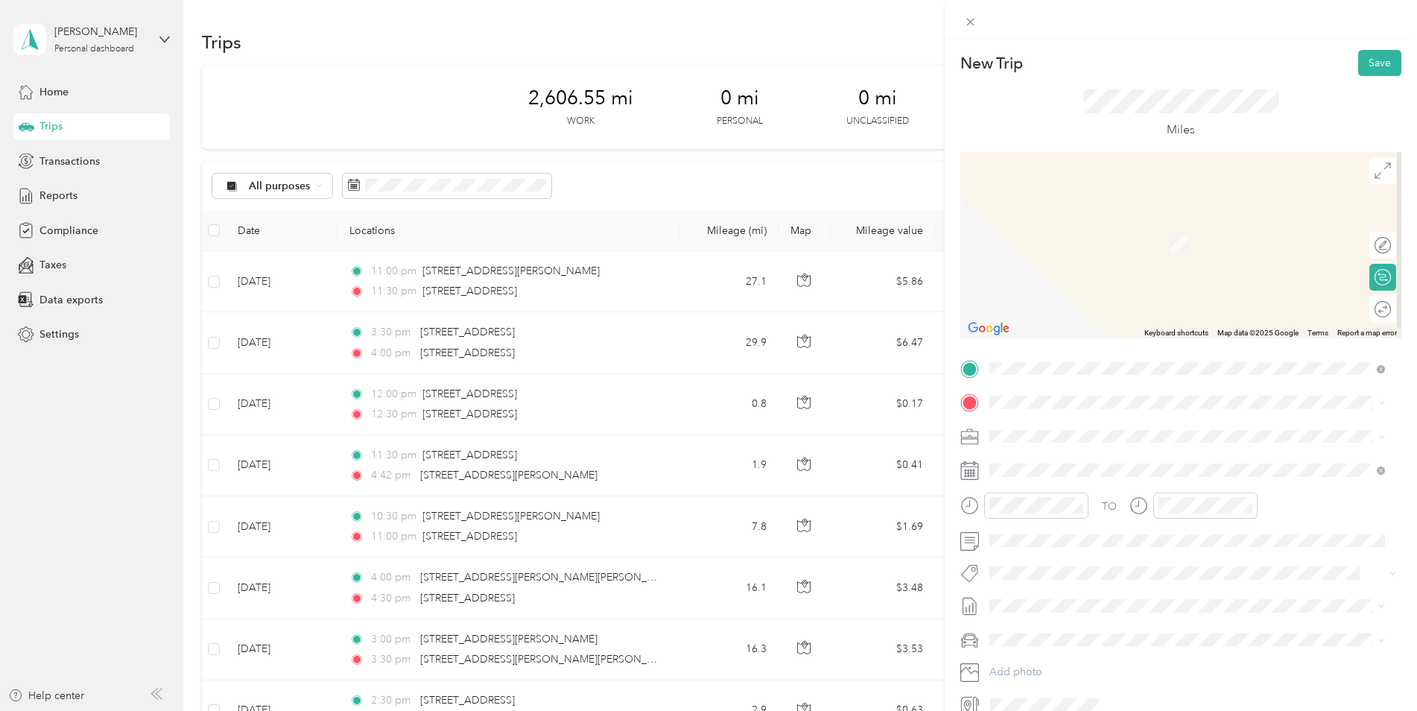
click at [1111, 461] on span "[STREET_ADDRESS][US_STATE]" at bounding box center [1092, 454] width 149 height 13
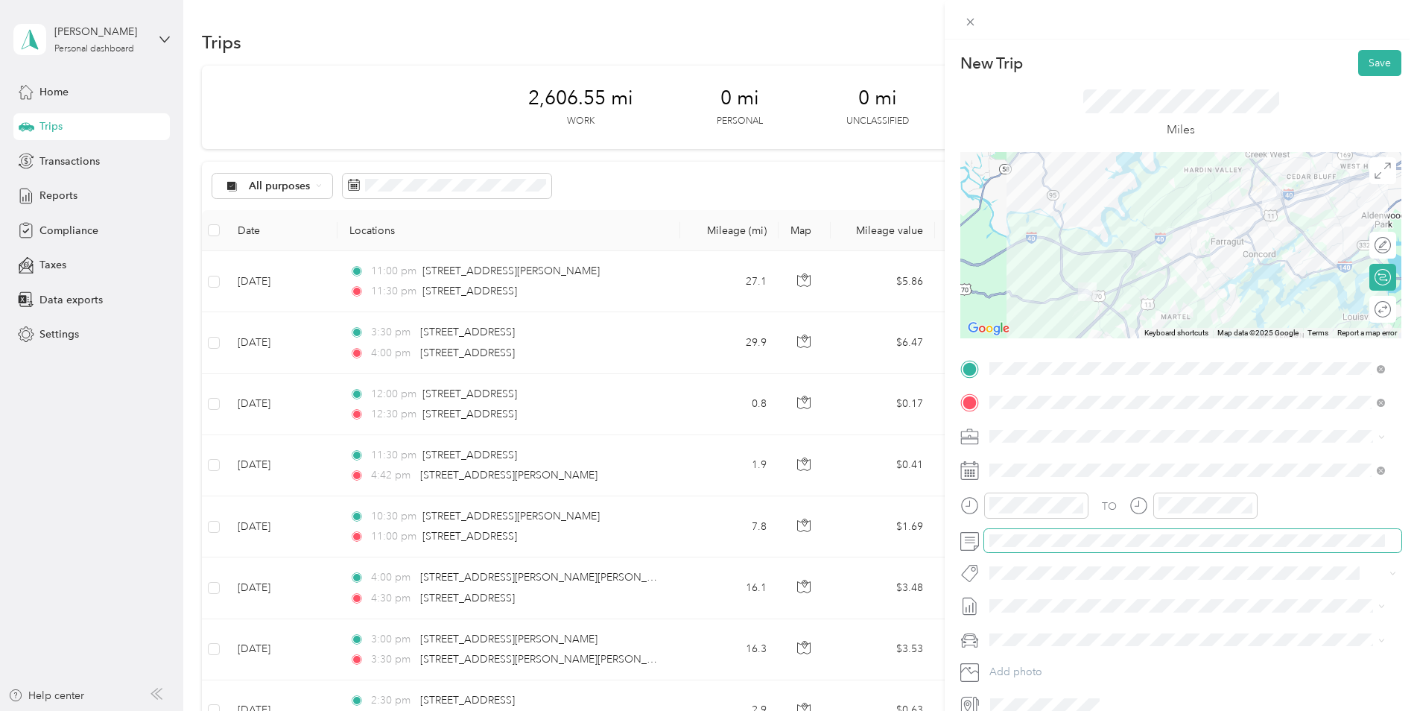
click at [1004, 531] on span at bounding box center [1192, 541] width 417 height 24
click at [984, 502] on div at bounding box center [1036, 505] width 104 height 26
click at [1129, 63] on button "Save" at bounding box center [1379, 63] width 43 height 26
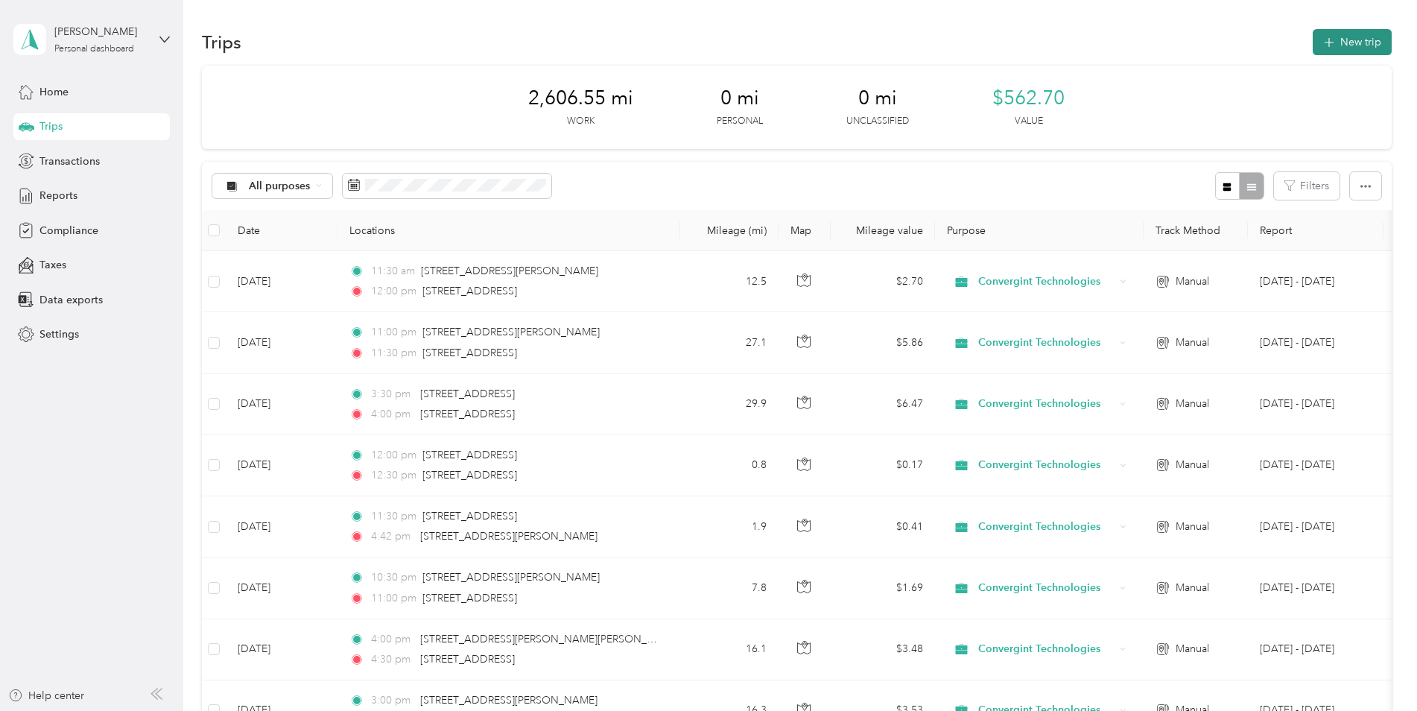
click at [1129, 33] on button "New trip" at bounding box center [1352, 42] width 79 height 26
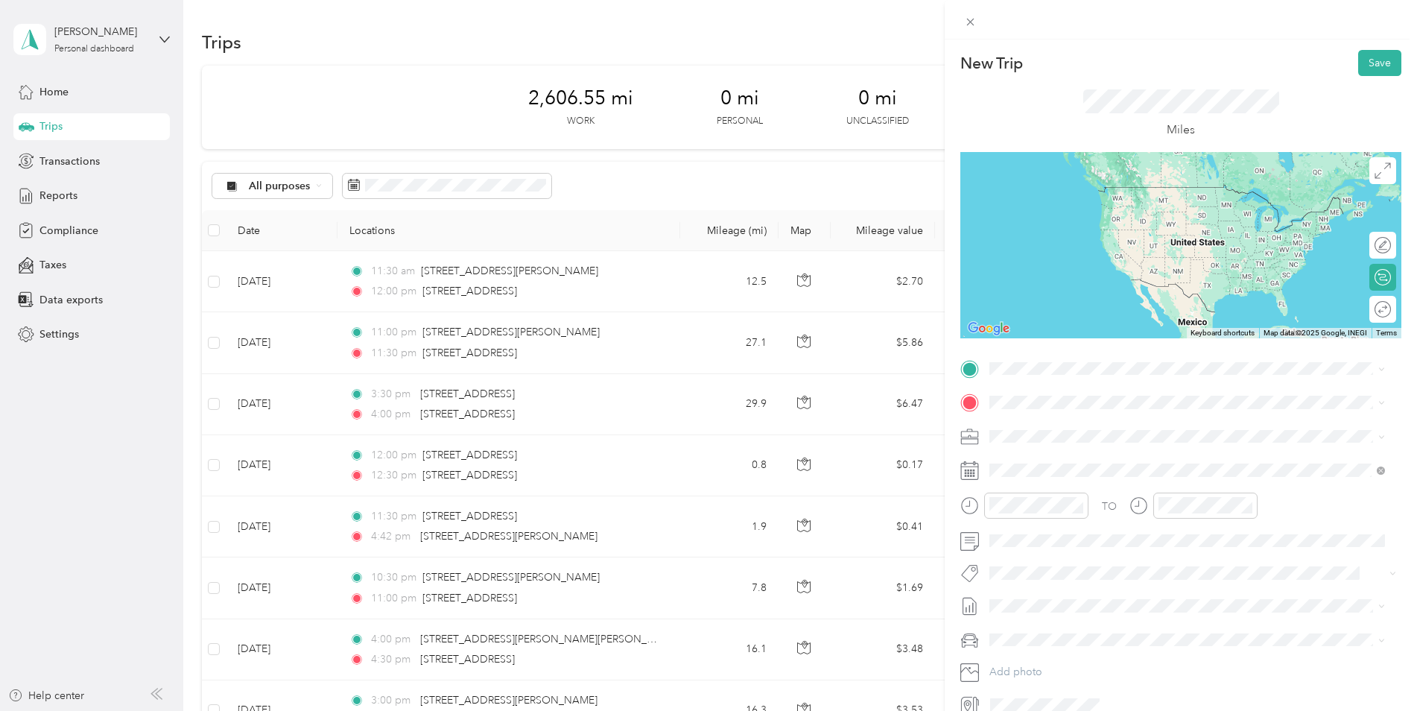
click at [1093, 488] on span "[STREET_ADDRESS][US_STATE]" at bounding box center [1092, 481] width 149 height 13
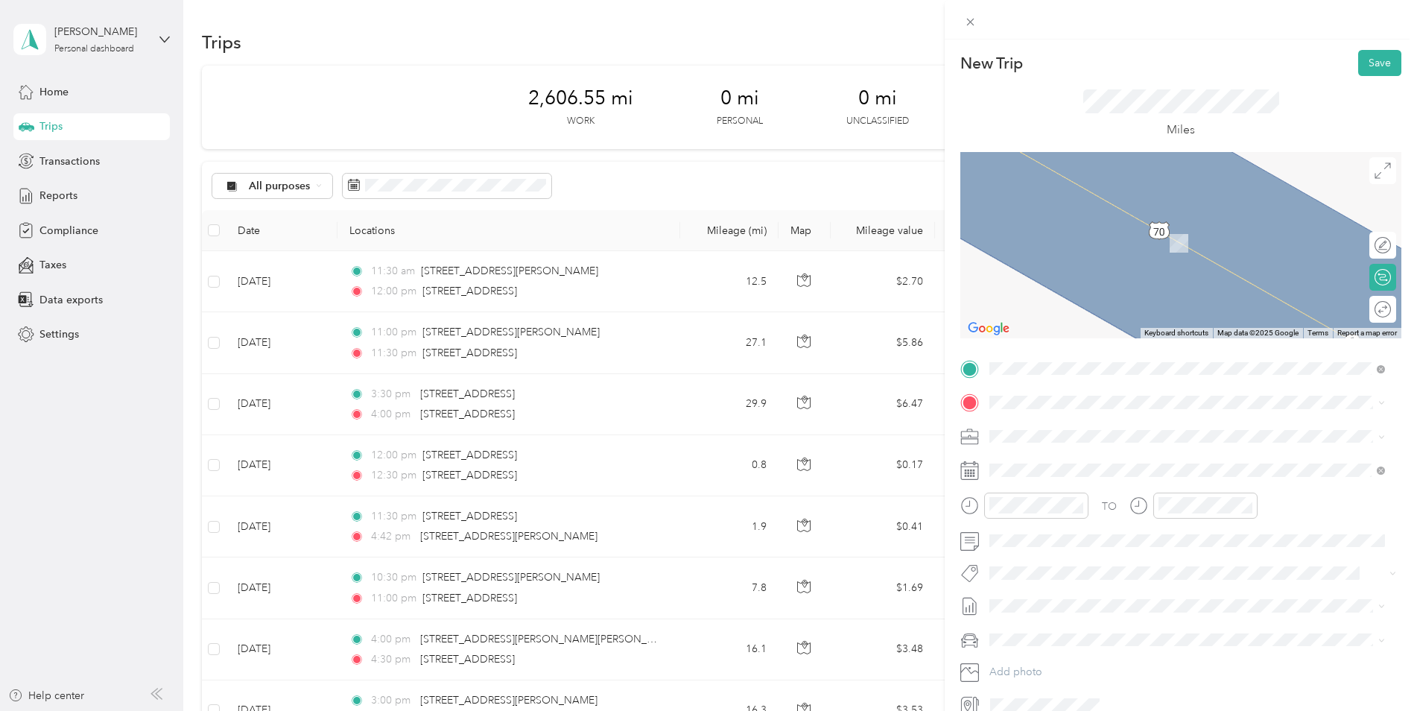
click at [1052, 454] on span "[STREET_ADDRESS][US_STATE]" at bounding box center [1092, 454] width 149 height 13
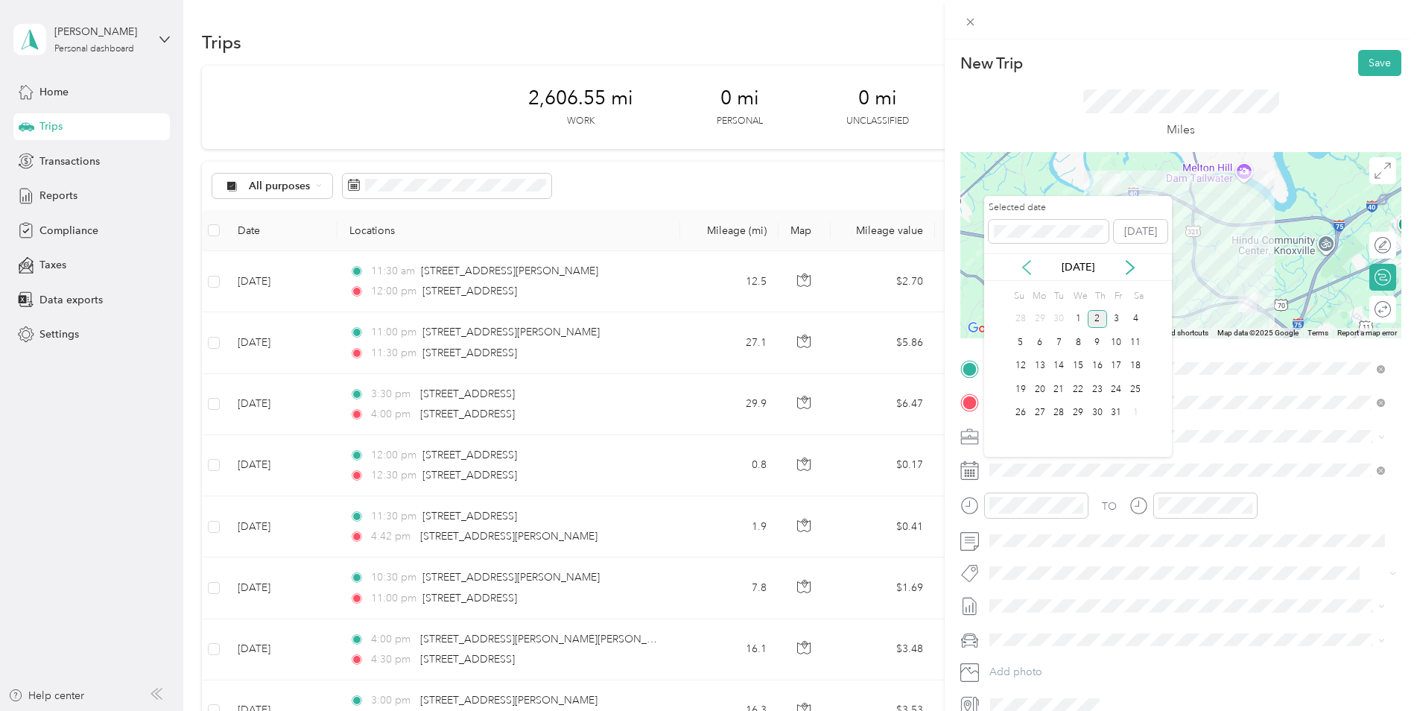
click at [1024, 266] on icon at bounding box center [1026, 267] width 15 height 15
click at [1080, 364] on div "17" at bounding box center [1077, 366] width 19 height 19
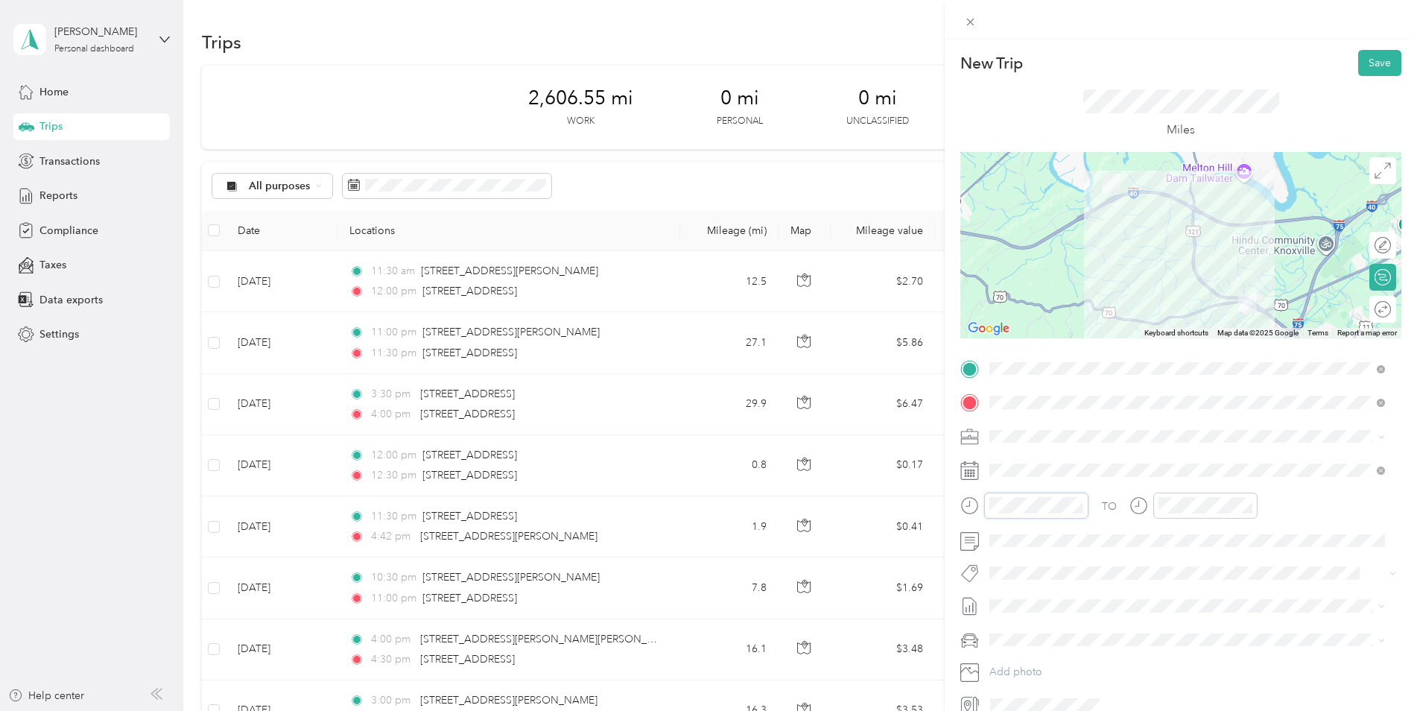
click at [982, 504] on div at bounding box center [1024, 505] width 128 height 26
click at [1129, 507] on div at bounding box center [1205, 505] width 104 height 26
click at [1129, 58] on button "Save" at bounding box center [1379, 63] width 43 height 26
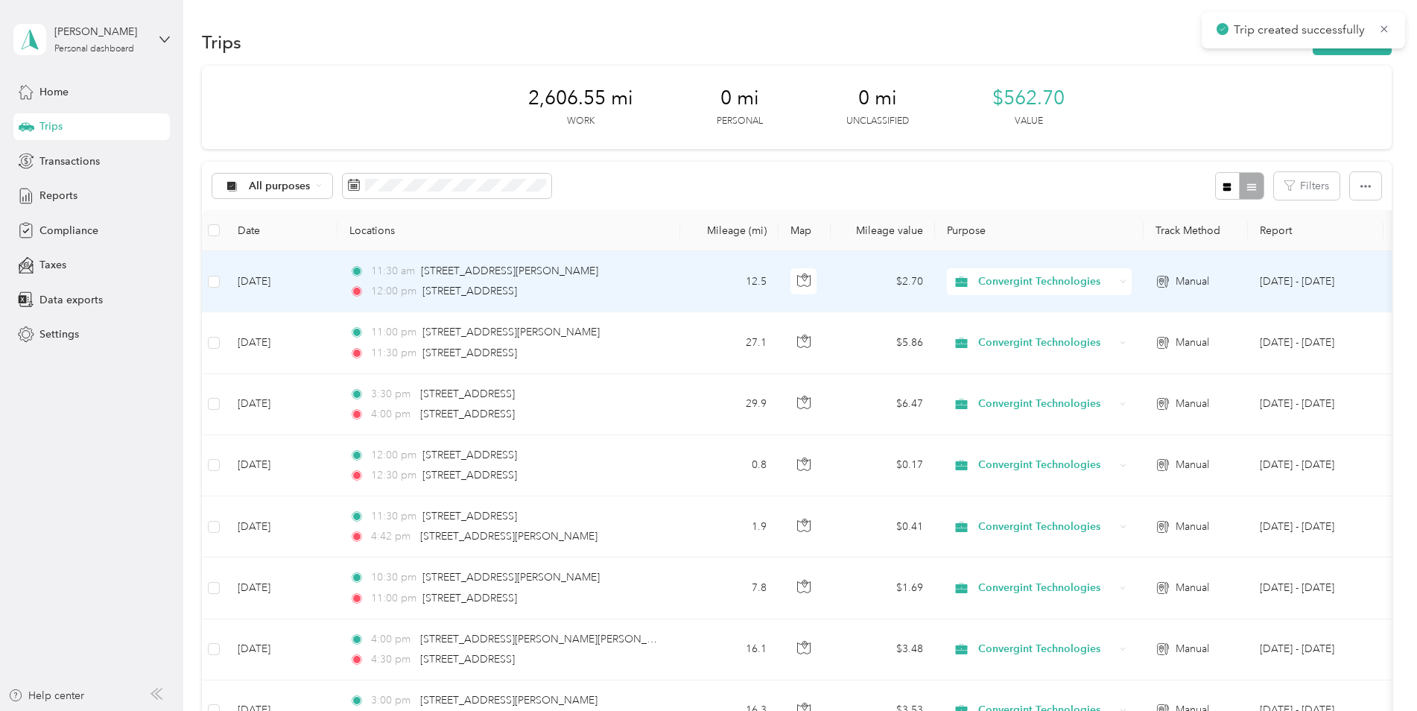
click at [302, 279] on td "[DATE]" at bounding box center [282, 281] width 112 height 61
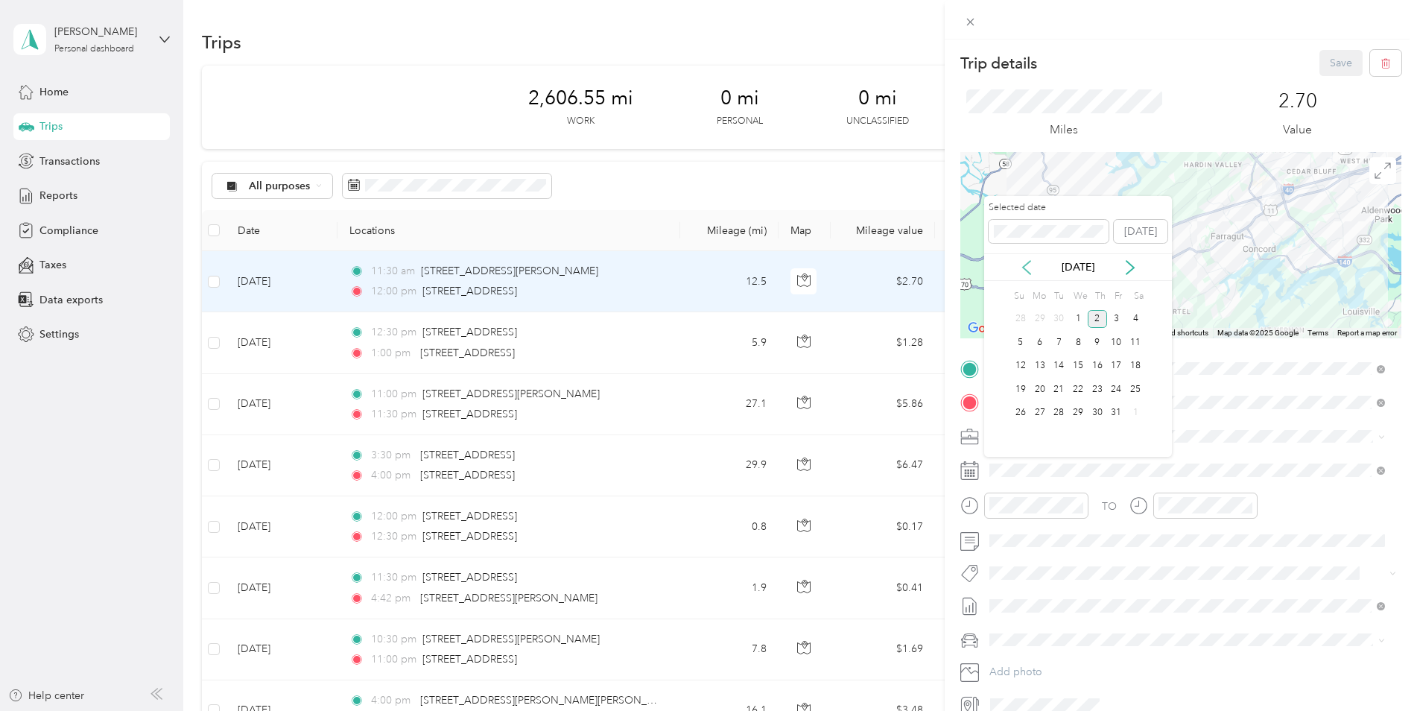
click at [1026, 262] on icon at bounding box center [1026, 267] width 15 height 15
click at [1075, 359] on div "17" at bounding box center [1077, 366] width 19 height 19
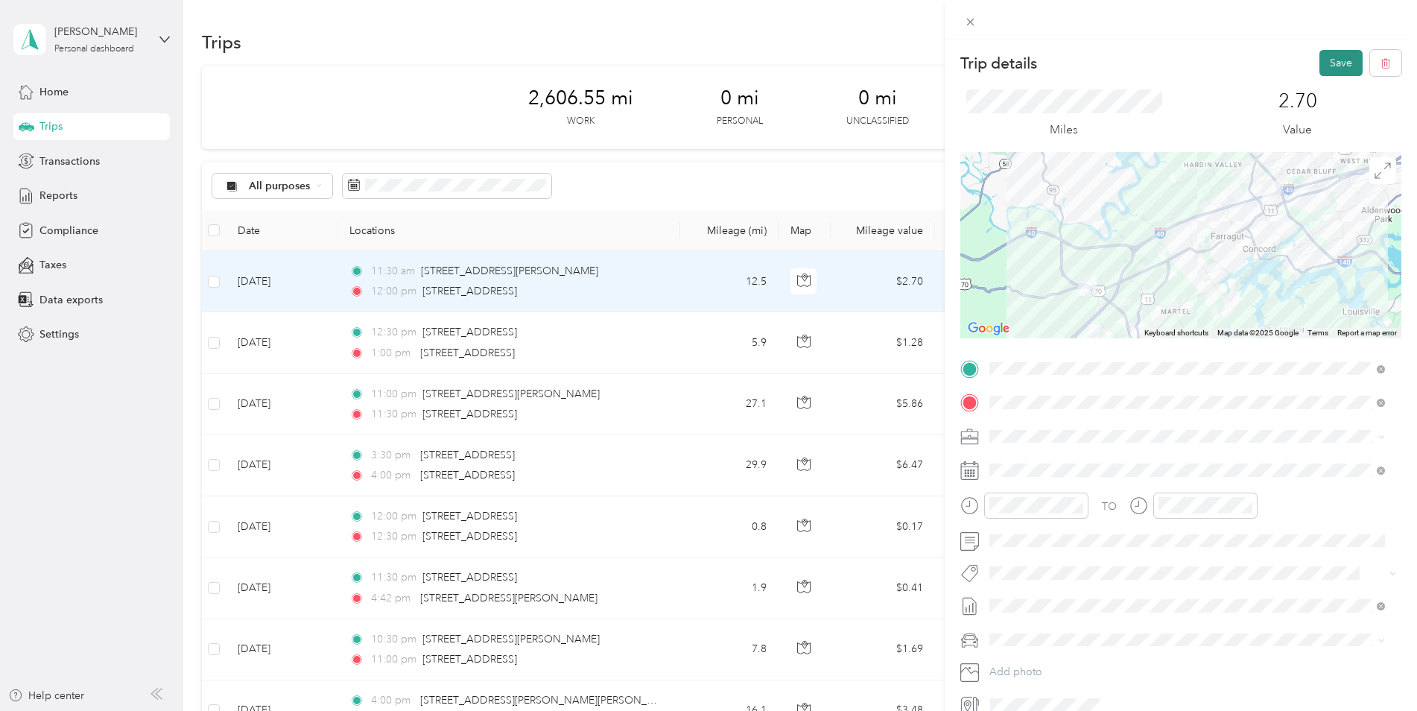
click at [1129, 54] on button "Save" at bounding box center [1340, 63] width 43 height 26
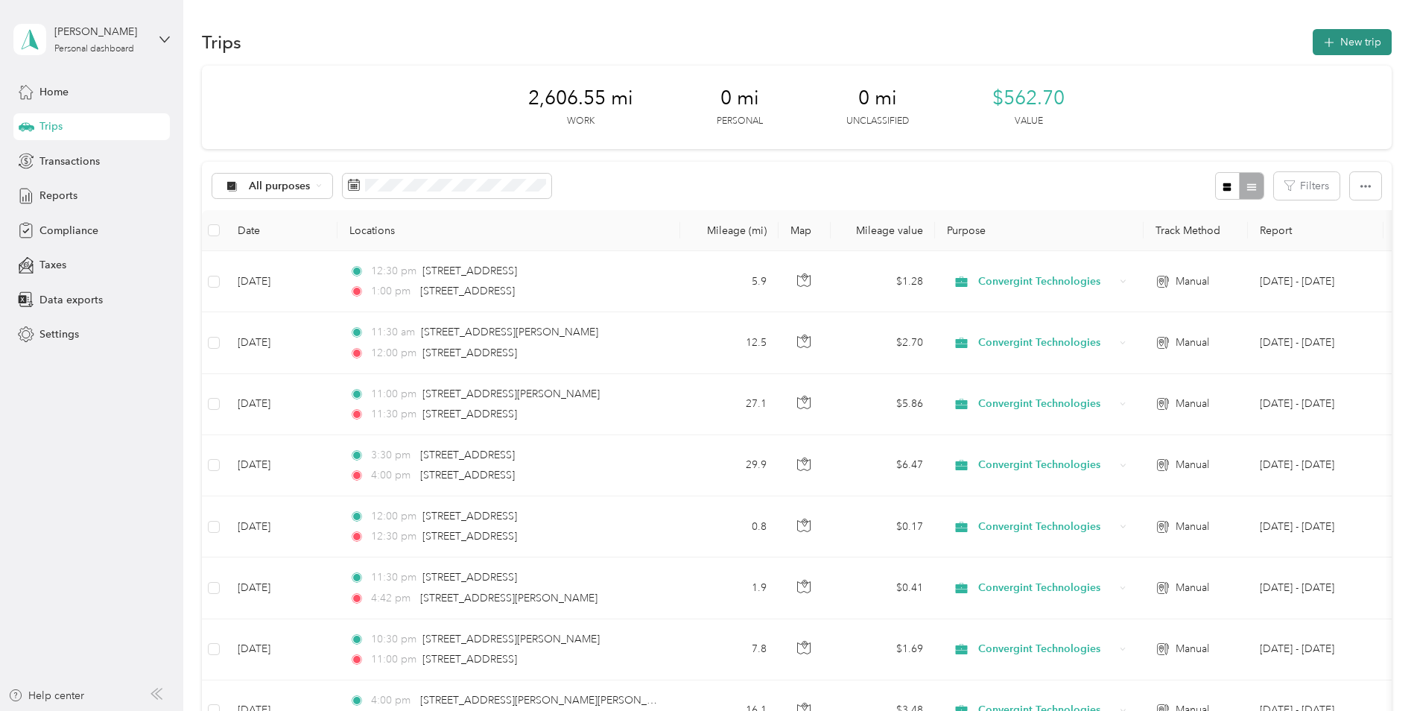
click at [1129, 47] on icon "button" at bounding box center [1328, 42] width 17 height 17
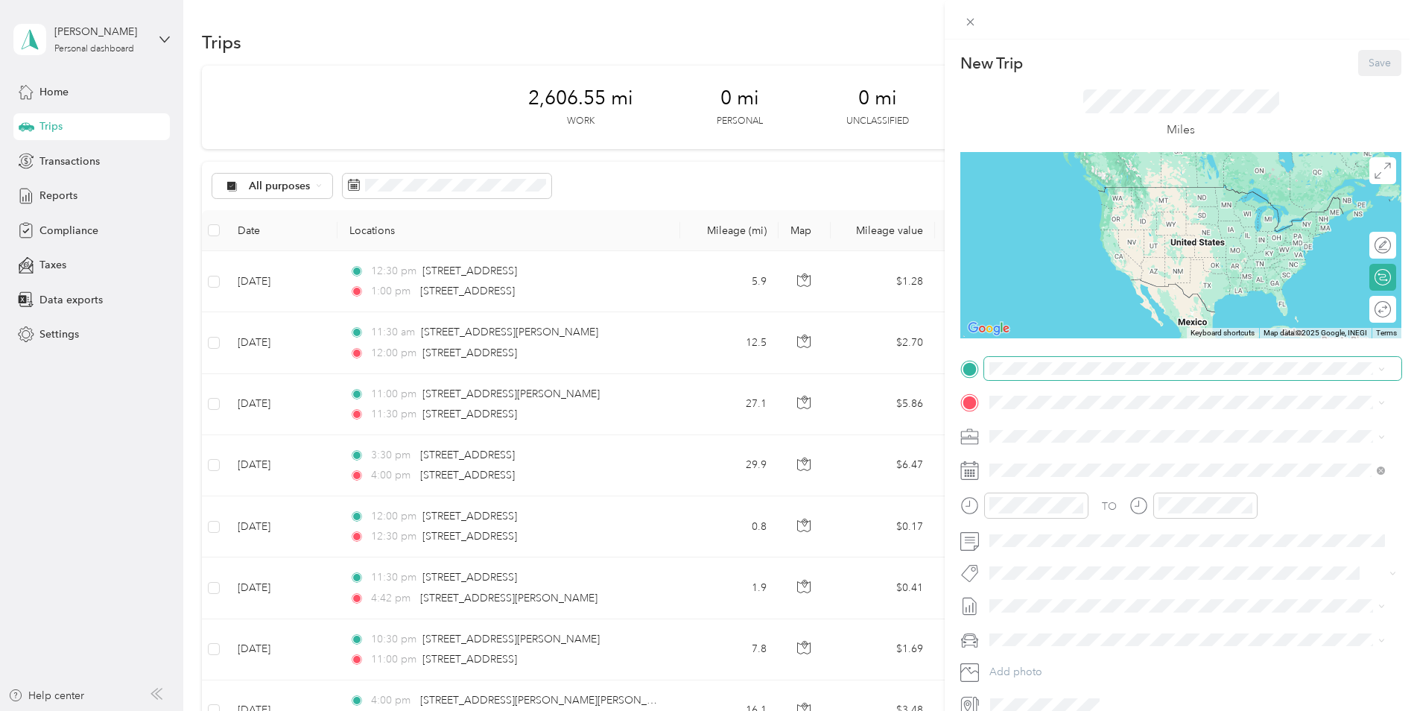
click at [1074, 361] on span at bounding box center [1192, 369] width 417 height 24
click at [1071, 429] on span "[STREET_ADDRESS][US_STATE]" at bounding box center [1092, 422] width 149 height 13
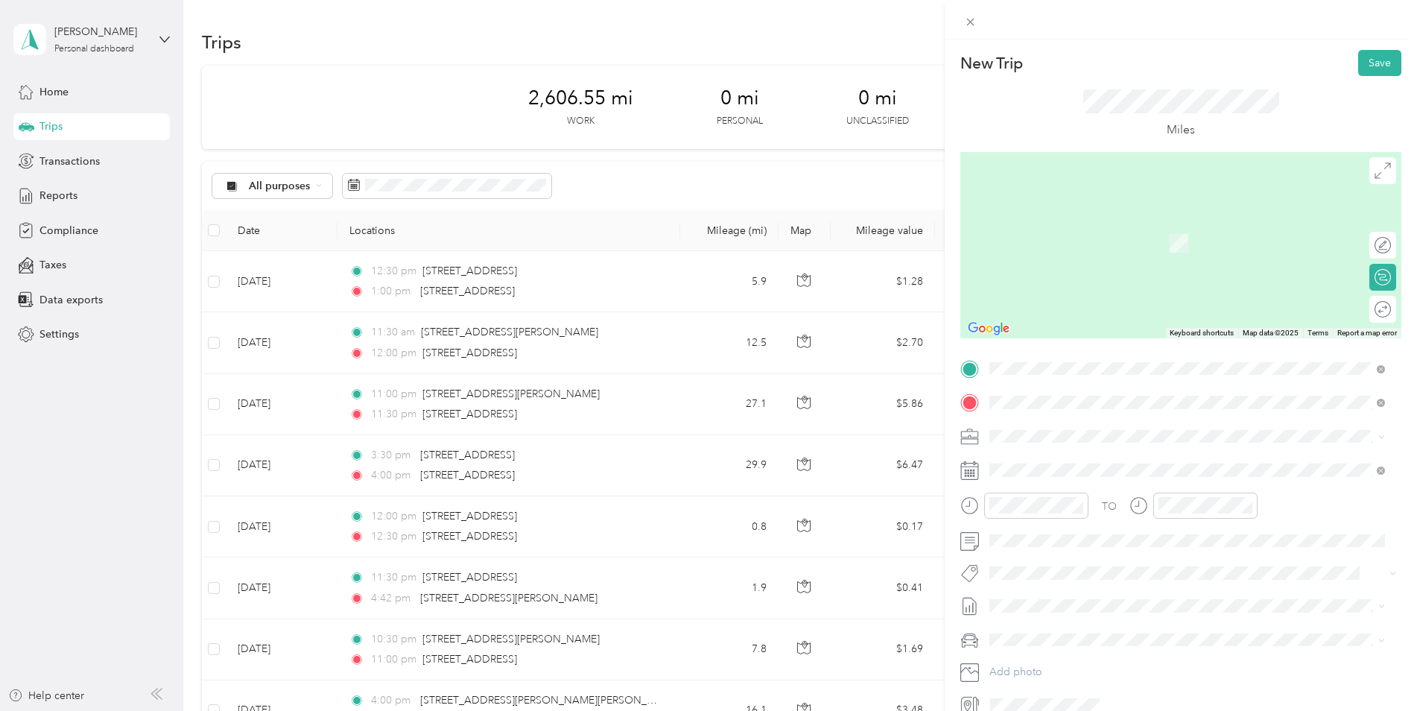
click at [1077, 454] on span "[STREET_ADDRESS][US_STATE]" at bounding box center [1092, 455] width 149 height 13
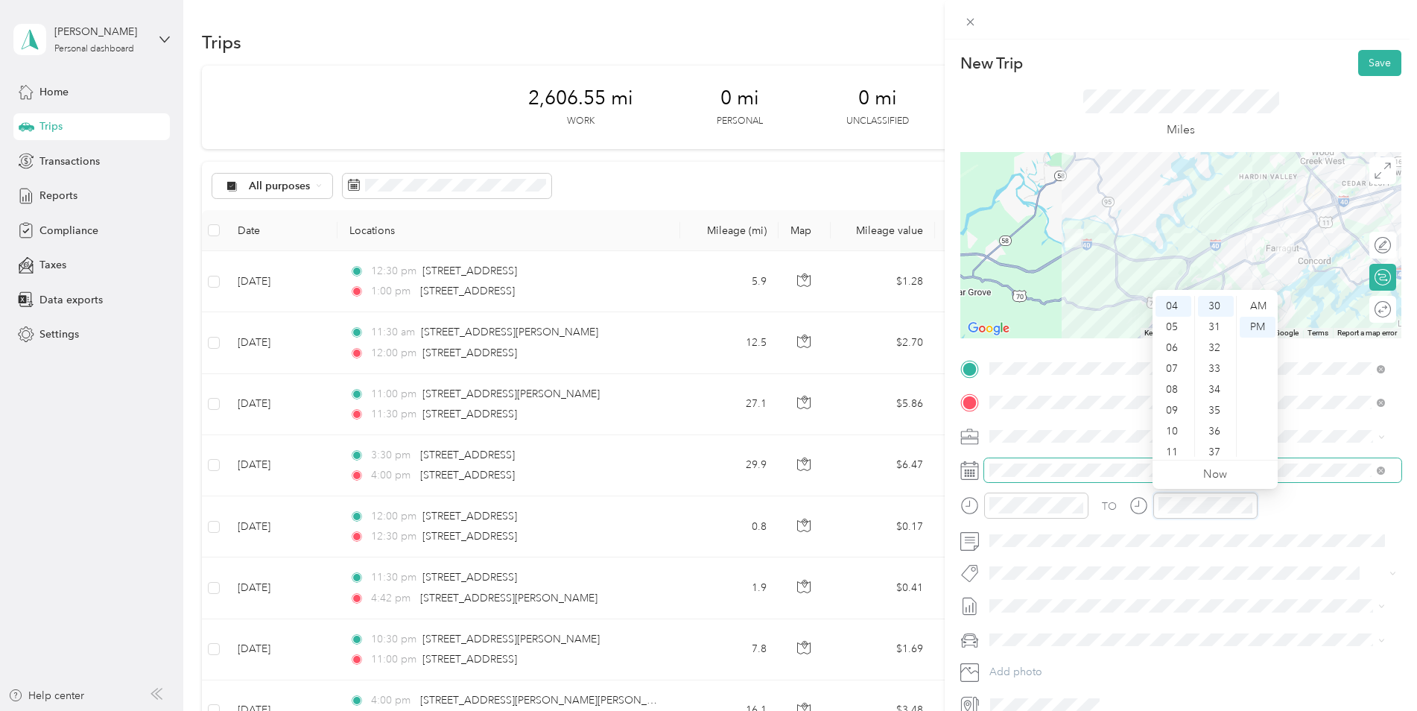
scroll to position [626, 0]
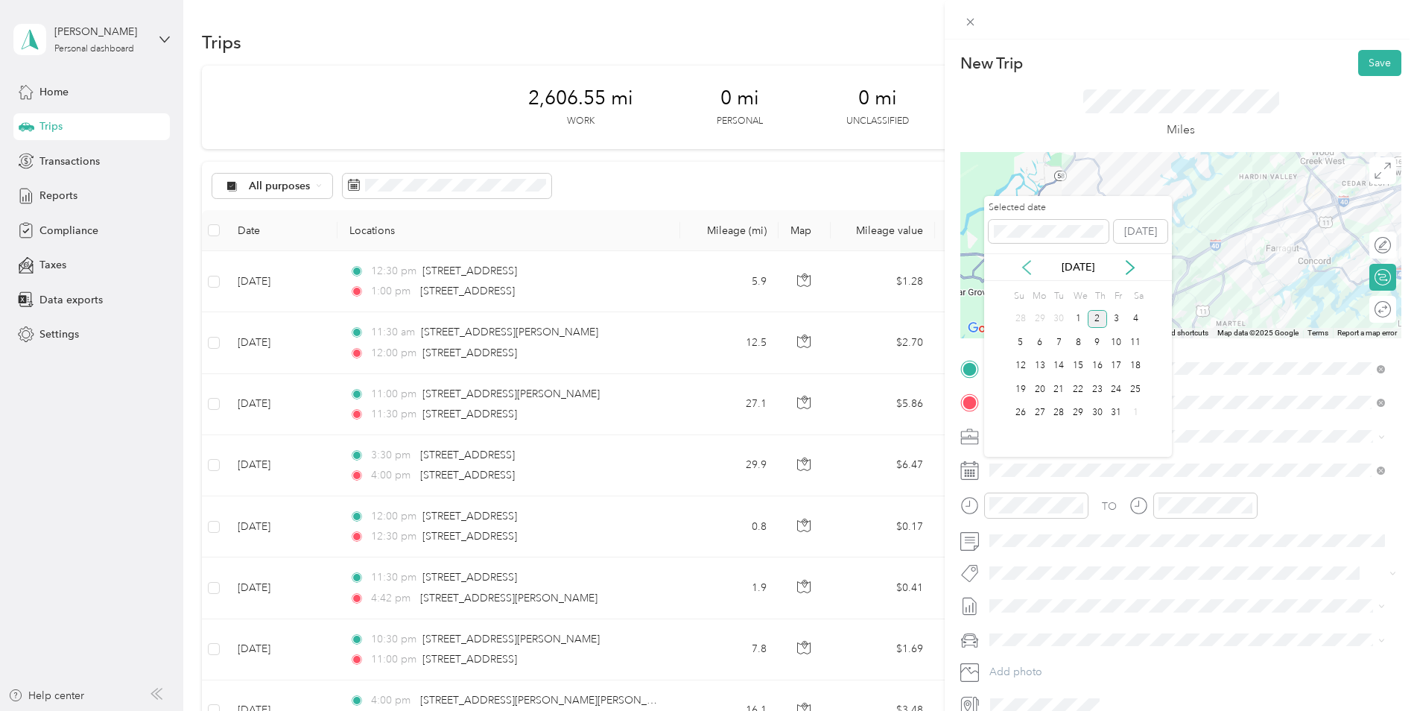
click at [1028, 262] on icon at bounding box center [1026, 267] width 7 height 13
click at [1080, 365] on div "17" at bounding box center [1077, 366] width 19 height 19
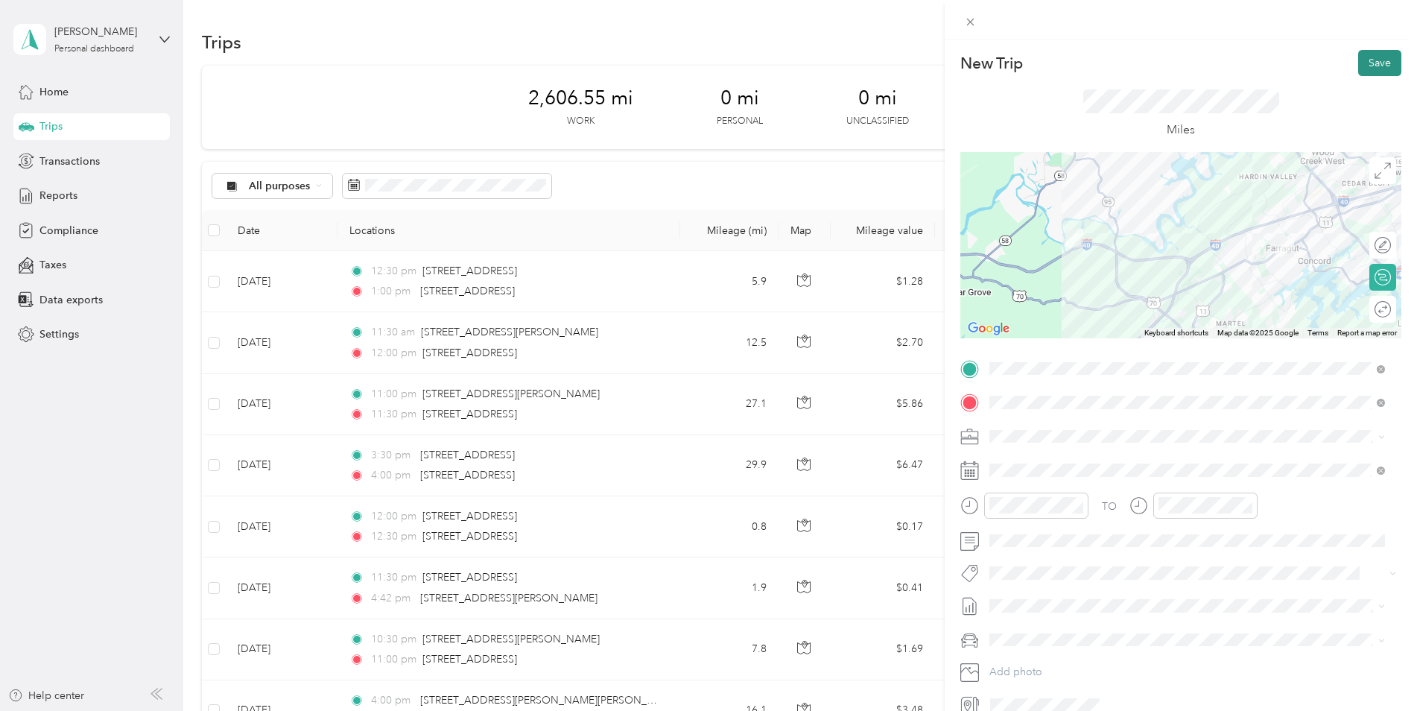
click at [1129, 63] on button "Save" at bounding box center [1379, 63] width 43 height 26
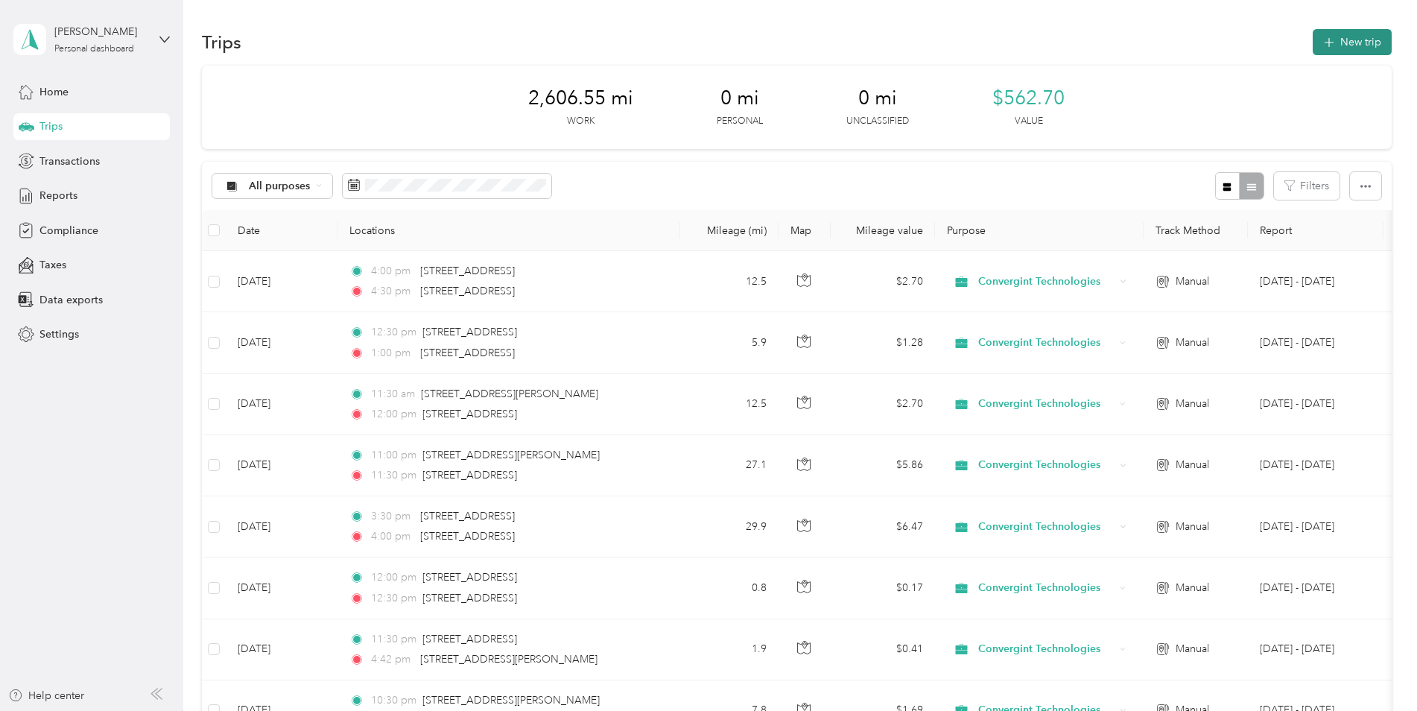
click at [1129, 42] on icon "button" at bounding box center [1328, 42] width 17 height 17
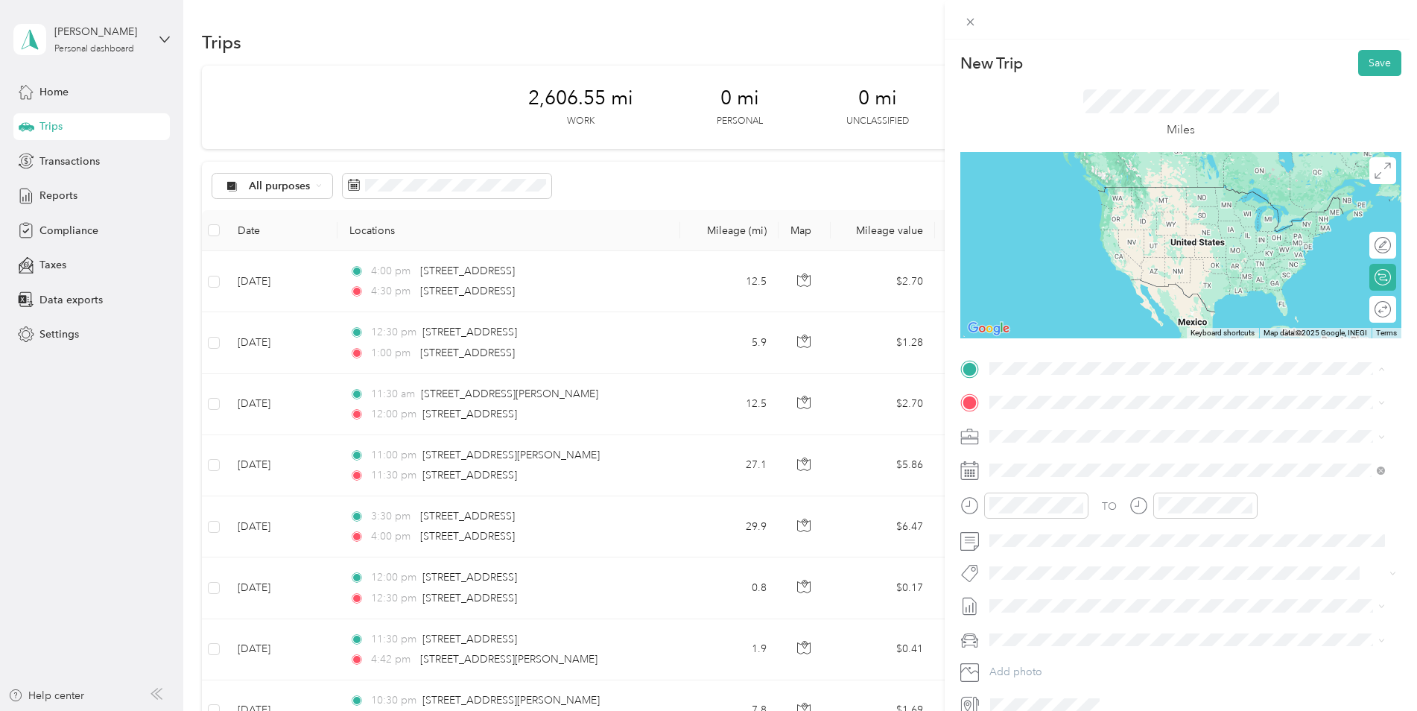
click at [1036, 421] on span "[STREET_ADDRESS][PERSON_NAME][US_STATE]" at bounding box center [1134, 422] width 232 height 13
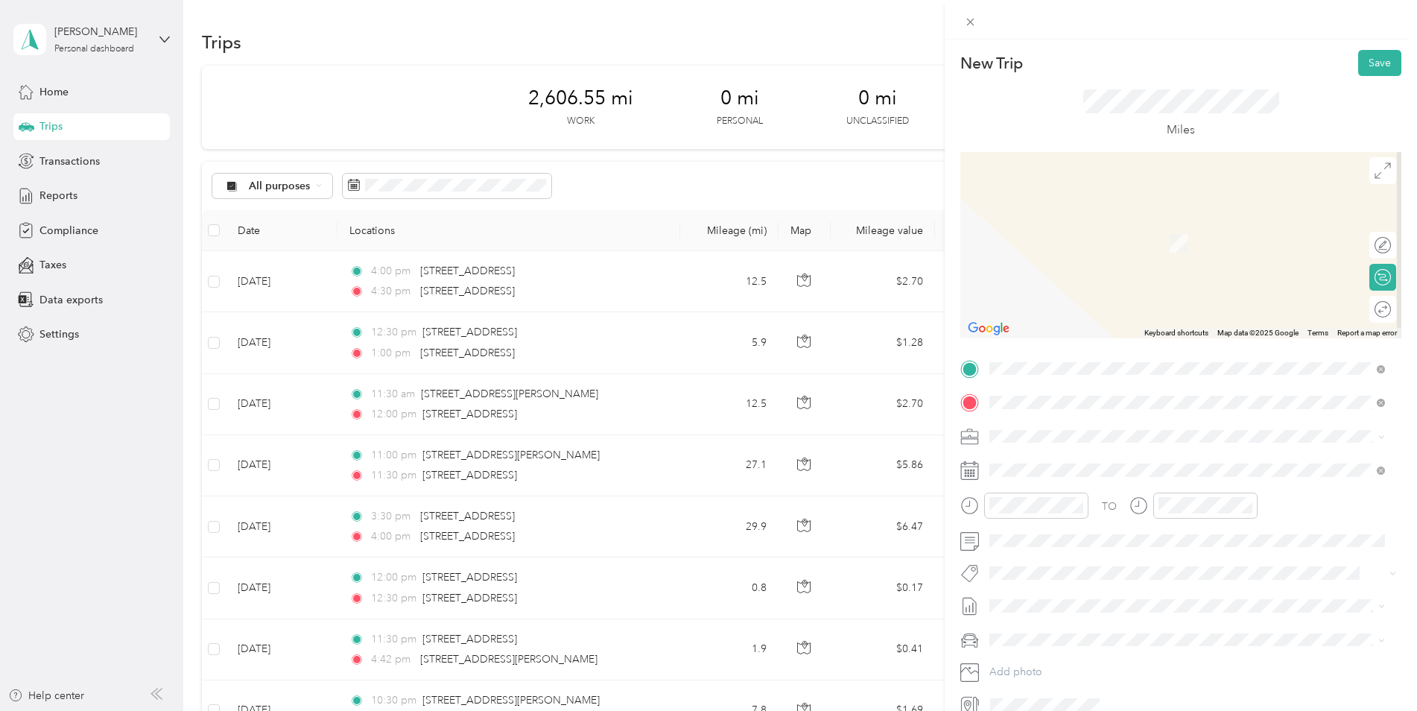
click at [1073, 565] on span "[STREET_ADDRESS][PERSON_NAME][PERSON_NAME][US_STATE]" at bounding box center [1175, 558] width 314 height 13
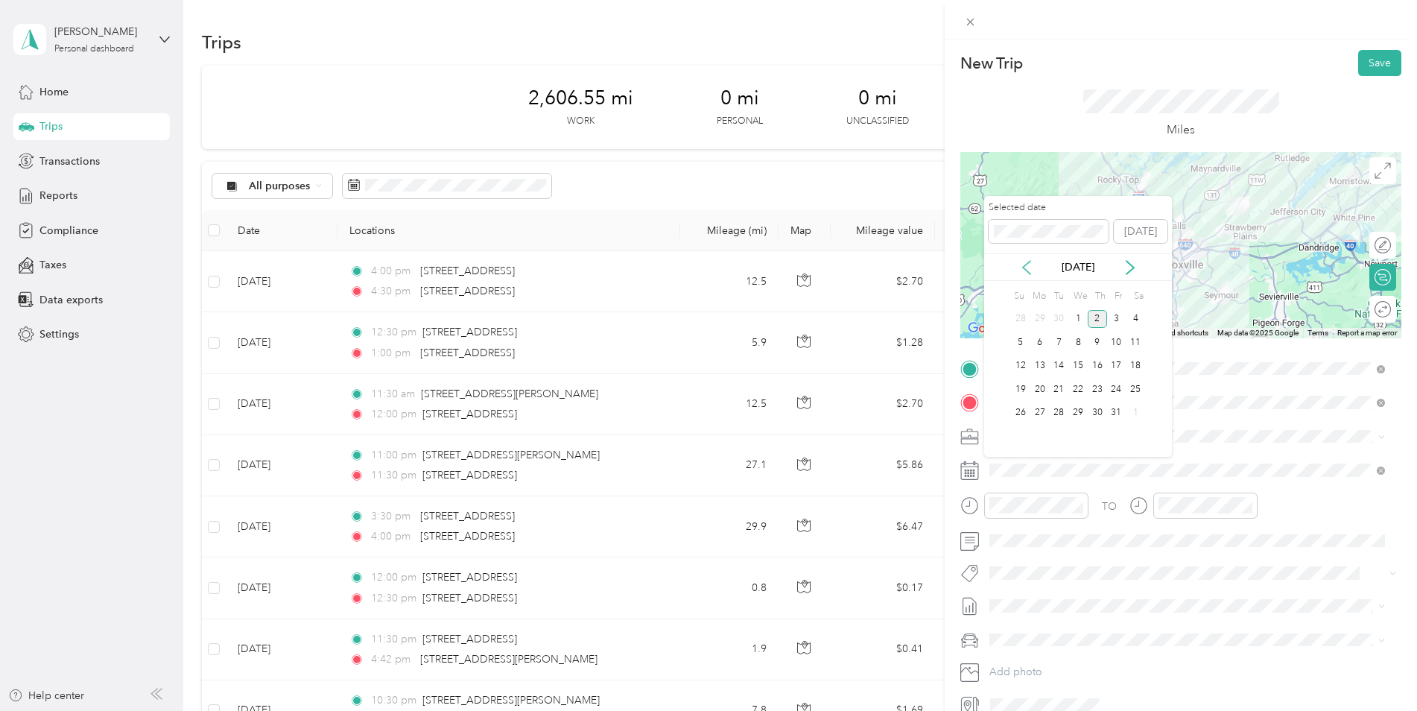
click at [1029, 262] on icon at bounding box center [1026, 267] width 7 height 13
click at [1097, 361] on div "18" at bounding box center [1097, 366] width 19 height 19
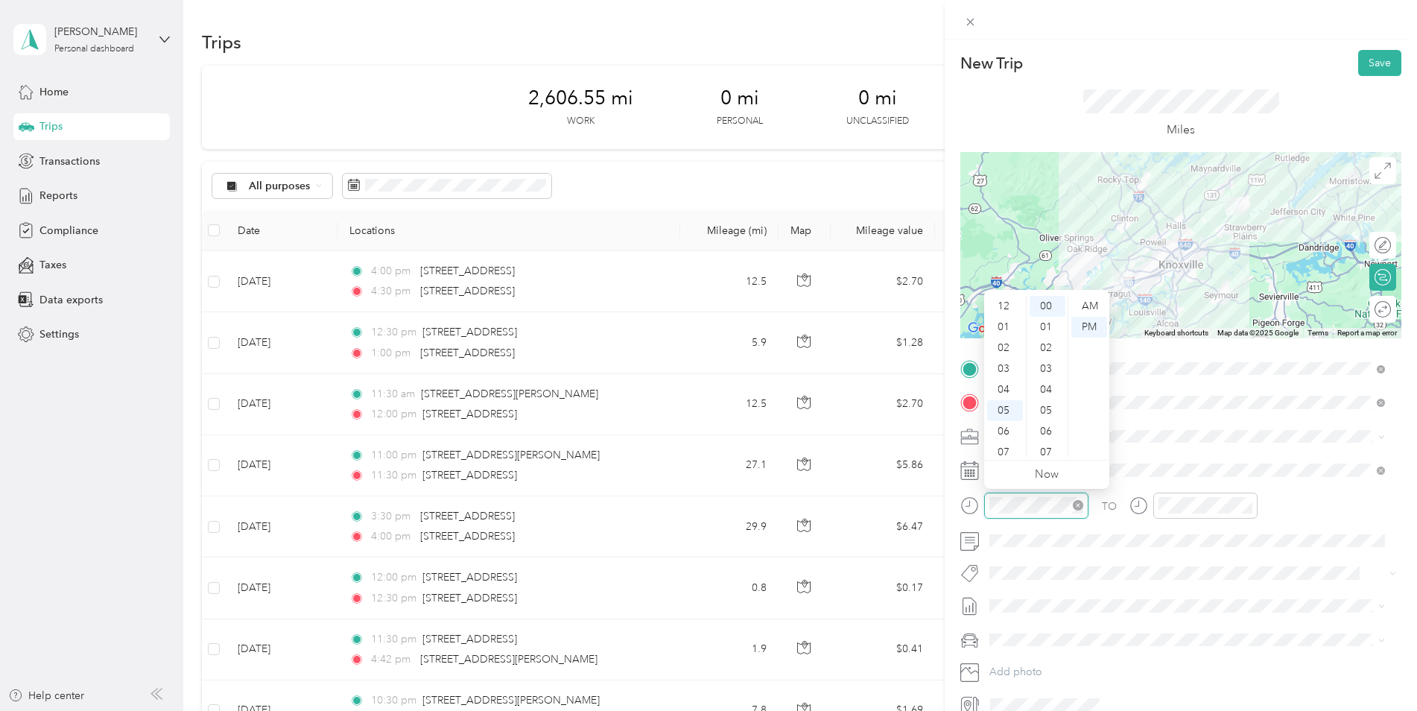
scroll to position [89, 0]
click at [980, 507] on div at bounding box center [1024, 505] width 128 height 26
click at [980, 508] on div at bounding box center [1024, 505] width 128 height 26
click at [985, 507] on div at bounding box center [1036, 505] width 104 height 26
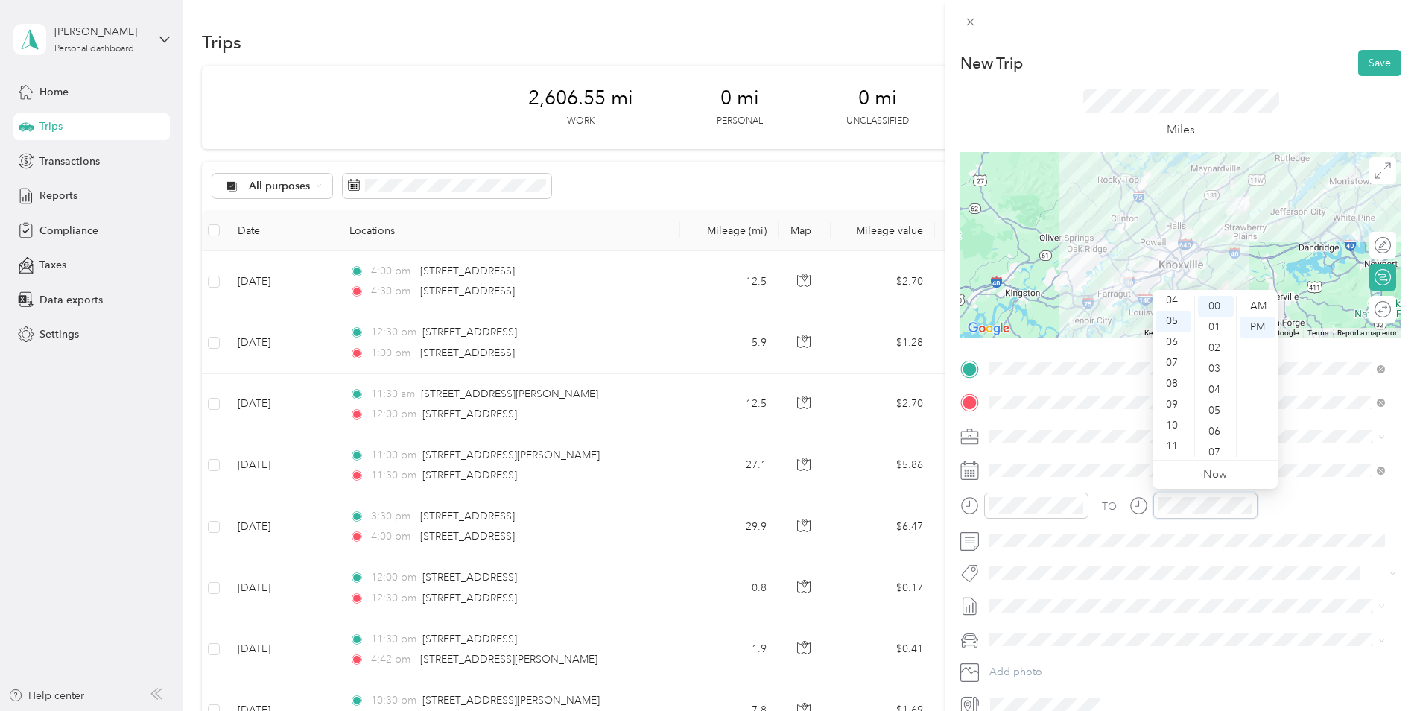
click at [1129, 507] on div at bounding box center [1193, 505] width 128 height 26
click at [1129, 57] on button "Save" at bounding box center [1379, 63] width 43 height 26
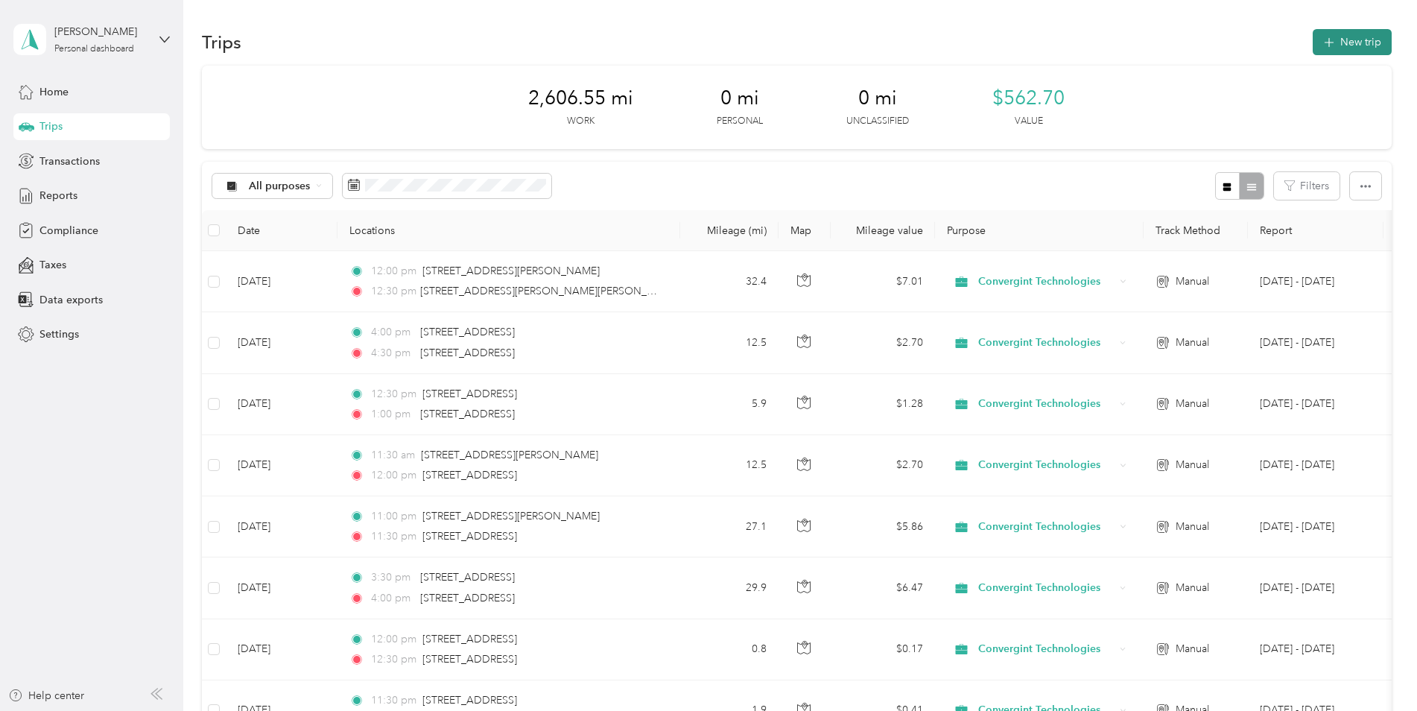
click at [1129, 43] on button "New trip" at bounding box center [1352, 42] width 79 height 26
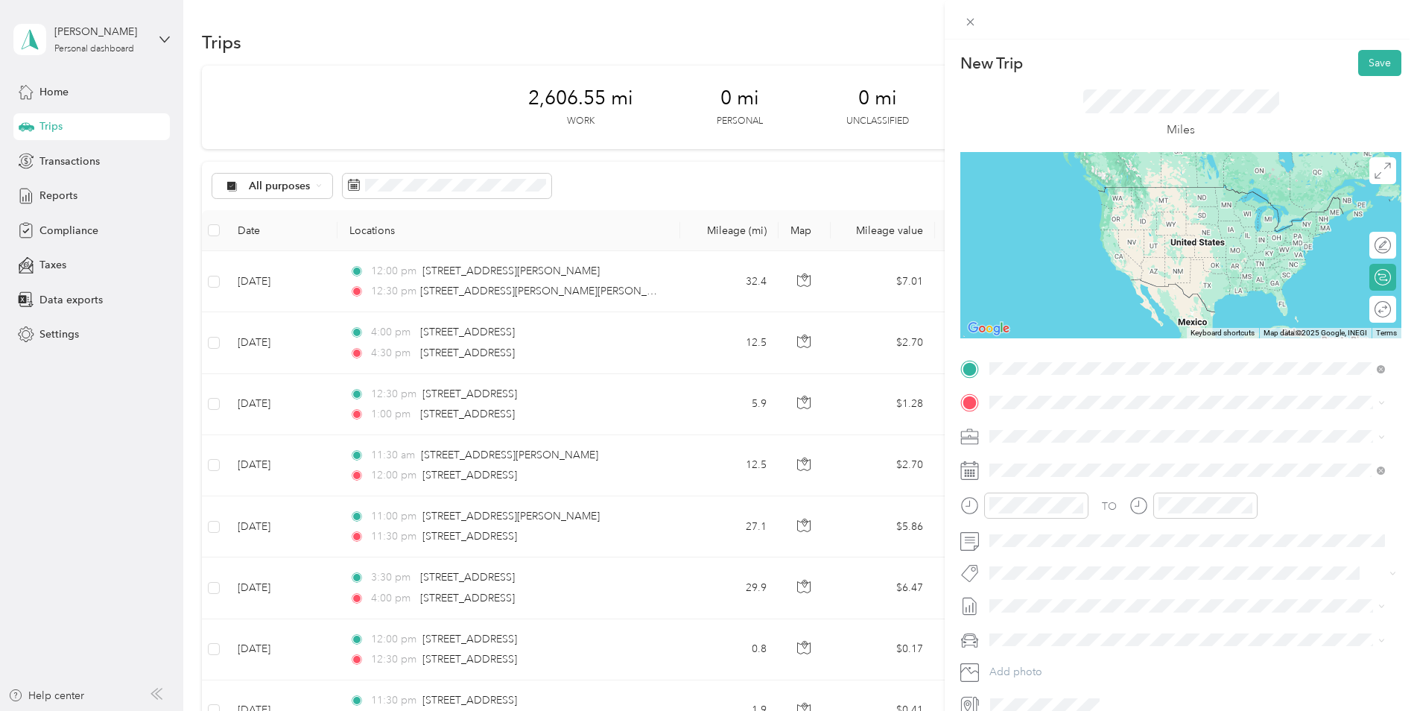
click at [1090, 532] on span "[STREET_ADDRESS][PERSON_NAME][PERSON_NAME][US_STATE]" at bounding box center [1175, 525] width 314 height 13
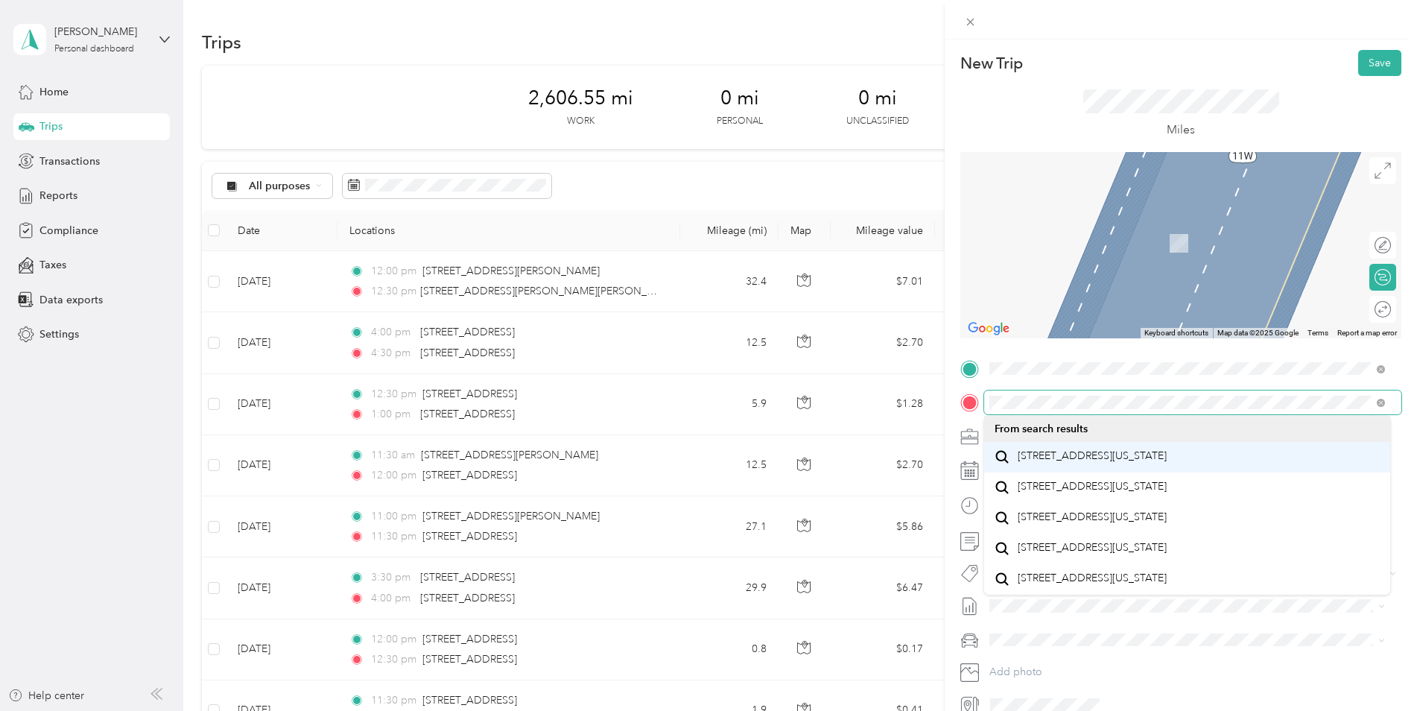
scroll to position [26, 0]
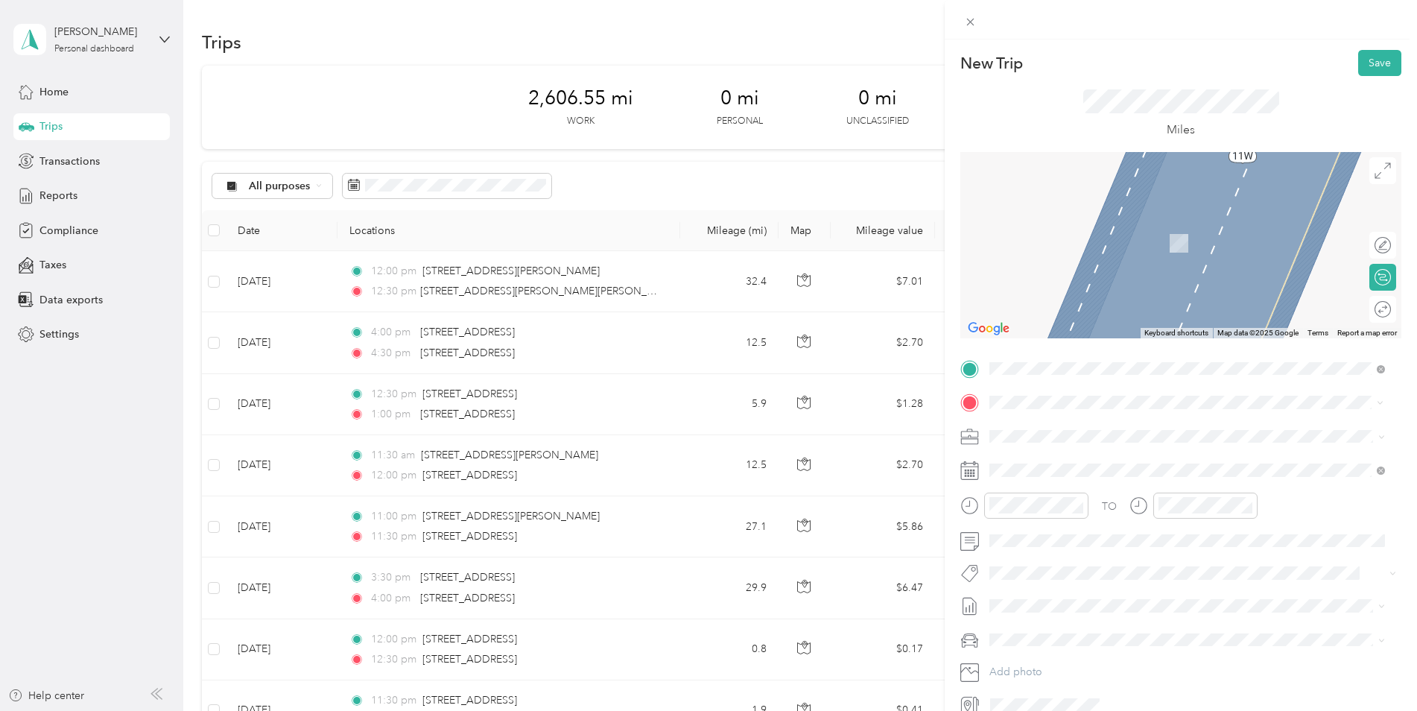
click at [1089, 493] on span "[STREET_ADDRESS][US_STATE]" at bounding box center [1092, 486] width 149 height 13
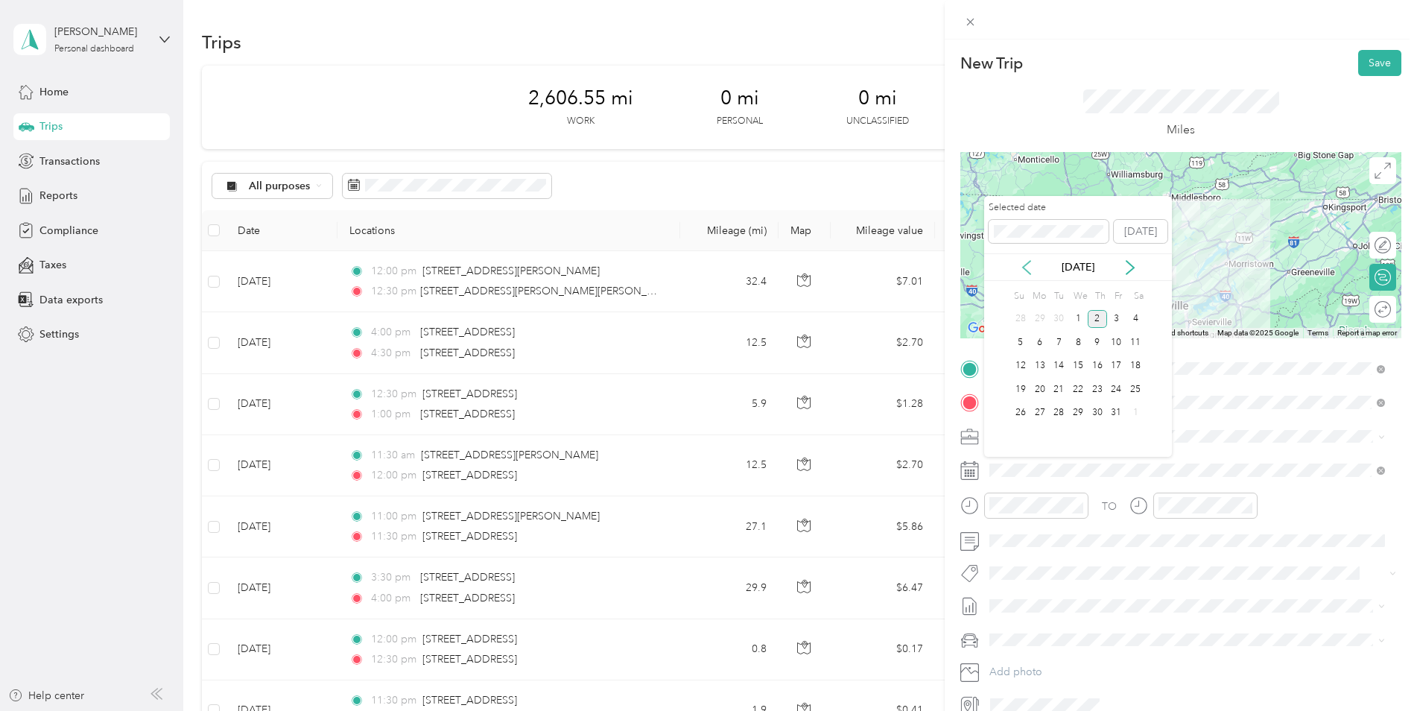
click at [1026, 264] on icon at bounding box center [1026, 267] width 7 height 13
click at [1103, 363] on div "18" at bounding box center [1097, 366] width 19 height 19
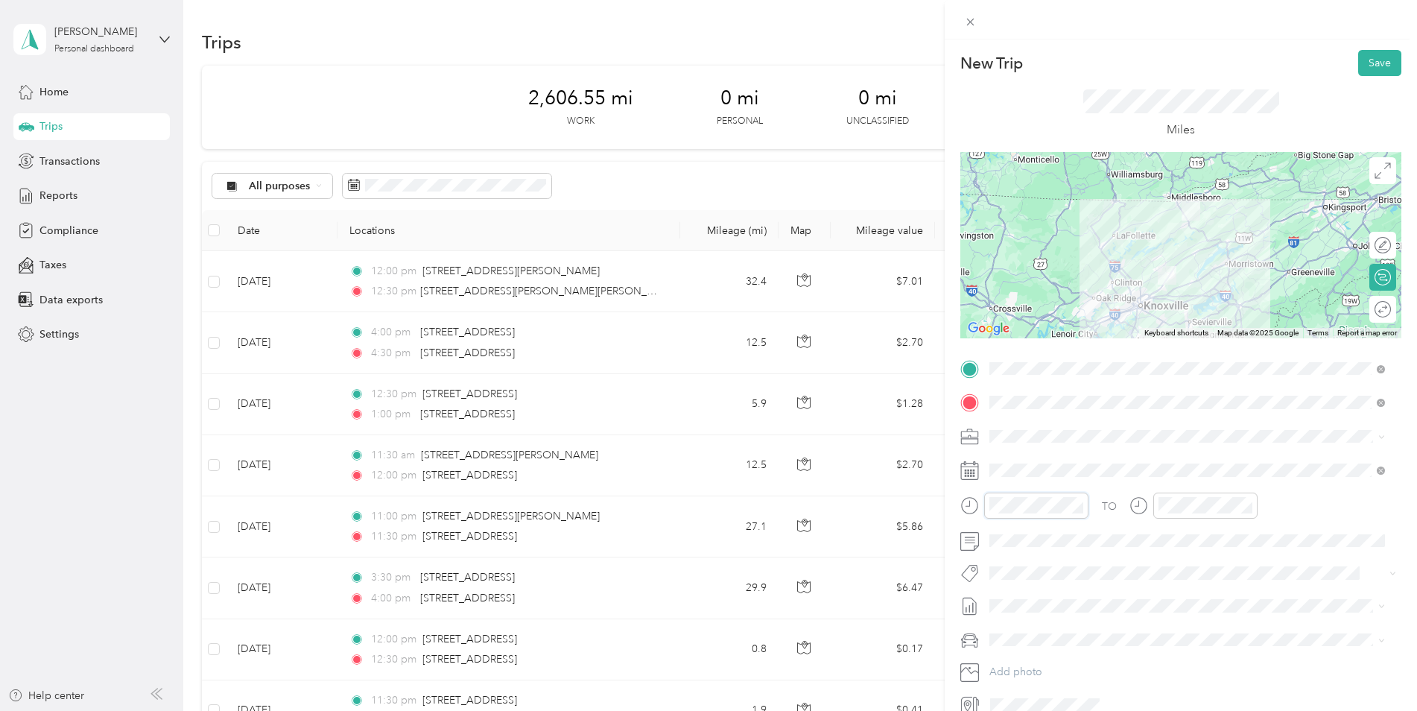
click at [969, 498] on div at bounding box center [1024, 505] width 128 height 26
click at [1129, 505] on div at bounding box center [1205, 505] width 104 height 26
click at [1129, 60] on button "Save" at bounding box center [1379, 63] width 43 height 26
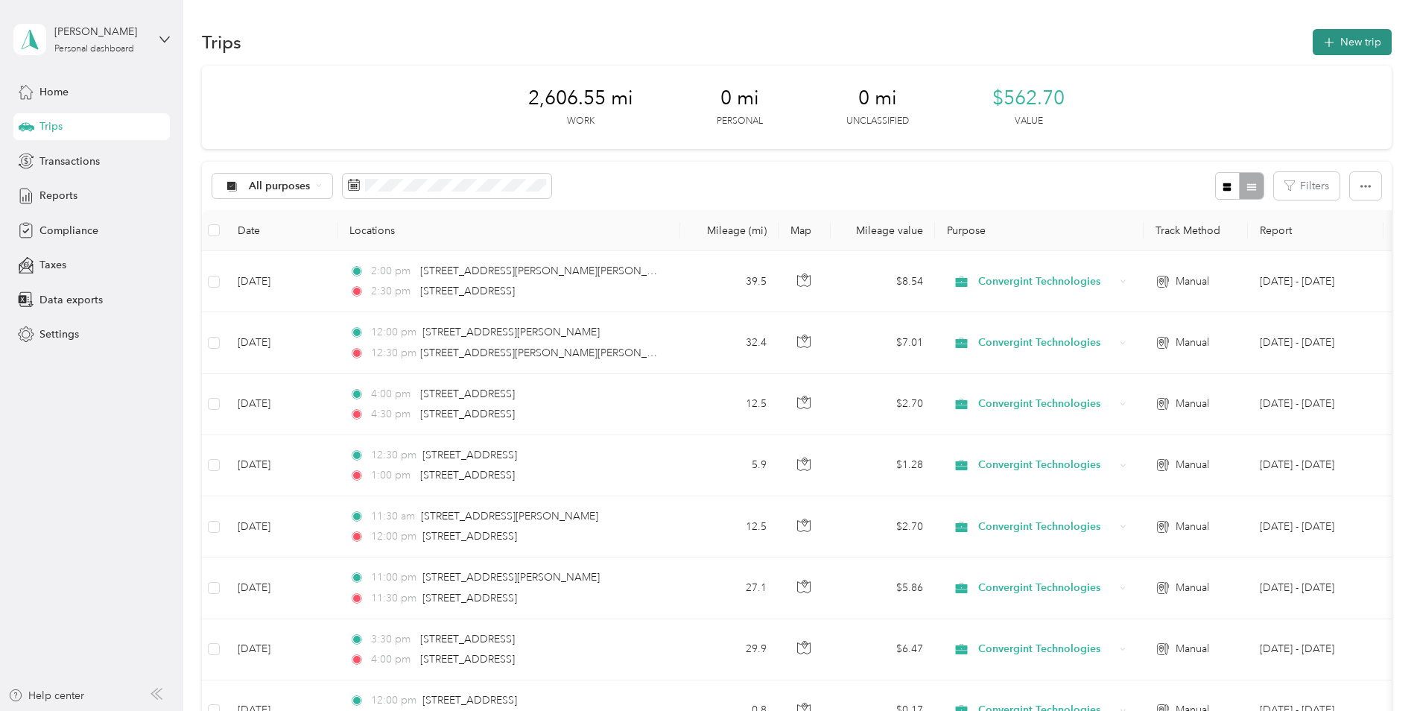
click at [1129, 32] on button "New trip" at bounding box center [1352, 42] width 79 height 26
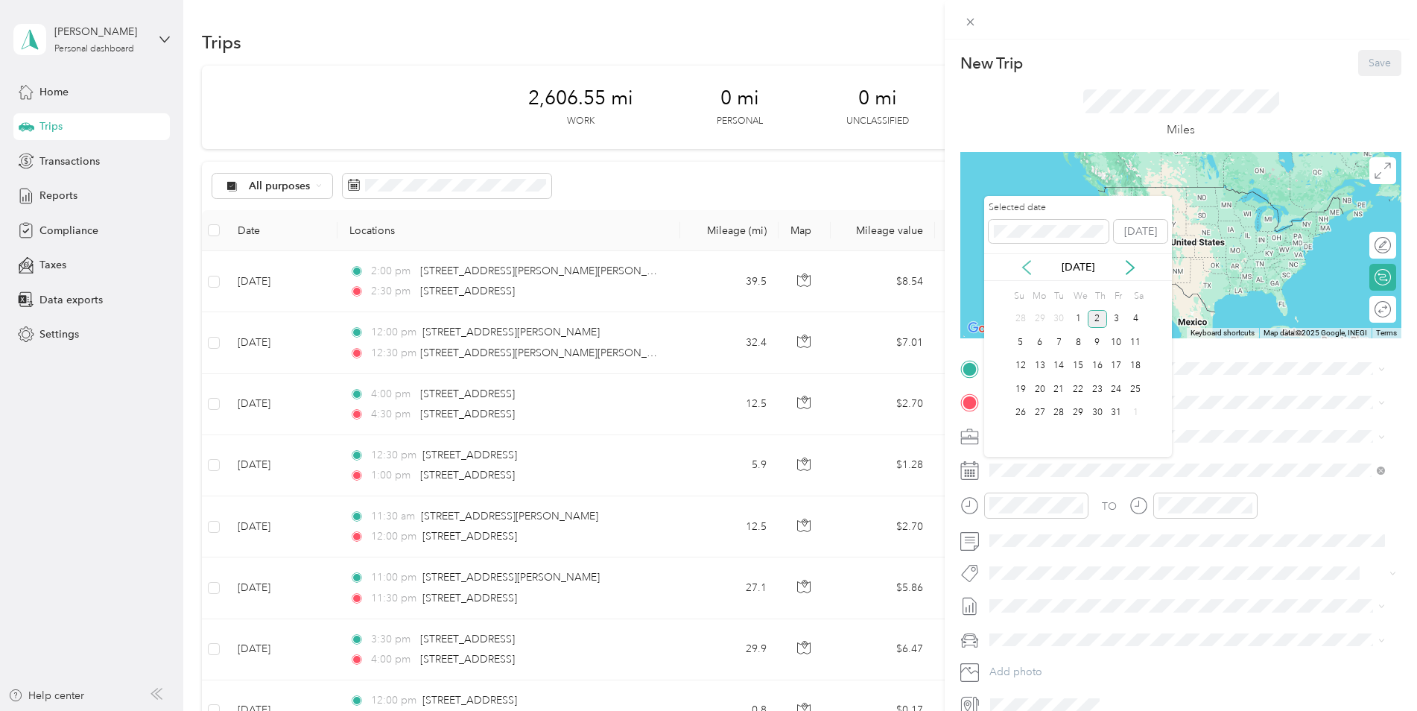
click at [1029, 265] on icon at bounding box center [1026, 267] width 15 height 15
click at [1102, 363] on div "18" at bounding box center [1097, 366] width 19 height 19
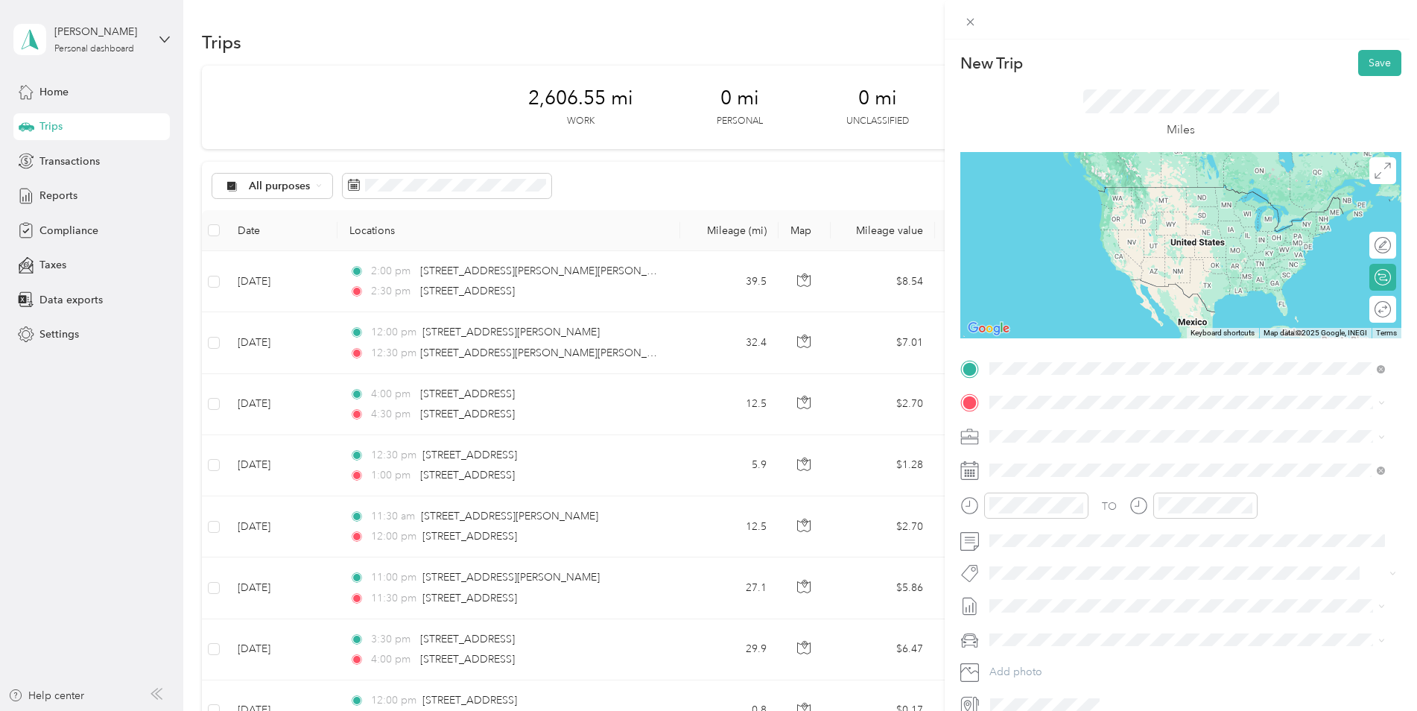
click at [1065, 460] on span "[STREET_ADDRESS][US_STATE]" at bounding box center [1092, 452] width 149 height 13
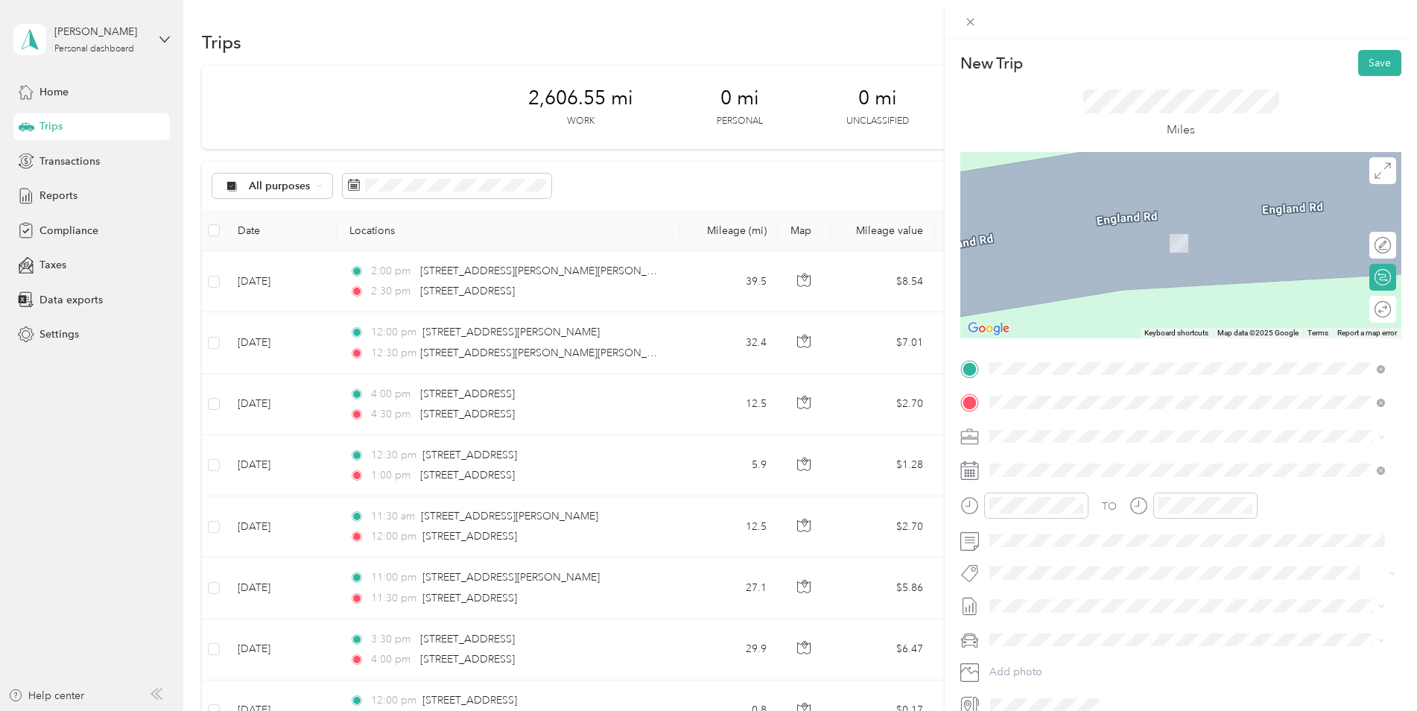
click at [1049, 463] on span "[STREET_ADDRESS][US_STATE]" at bounding box center [1092, 455] width 149 height 13
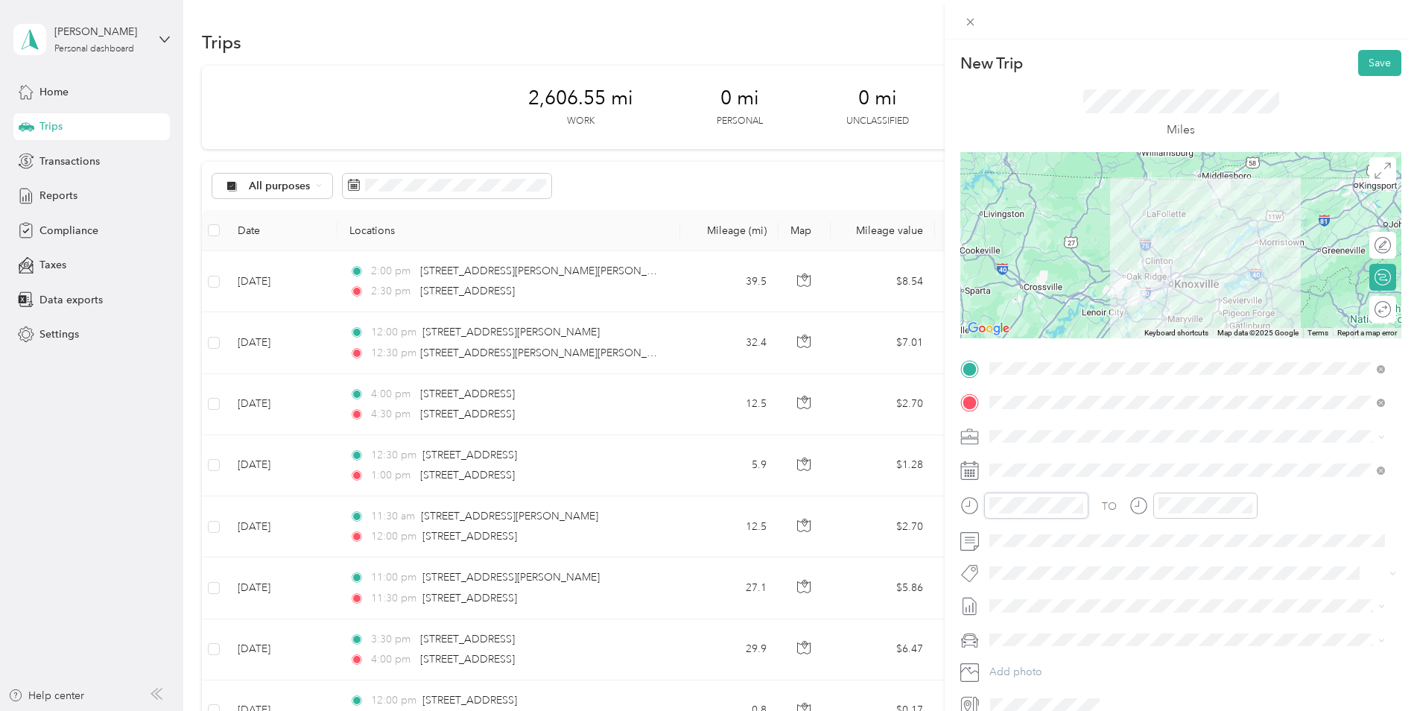
click at [983, 504] on div at bounding box center [1024, 505] width 128 height 26
click at [1129, 60] on button "Save" at bounding box center [1379, 63] width 43 height 26
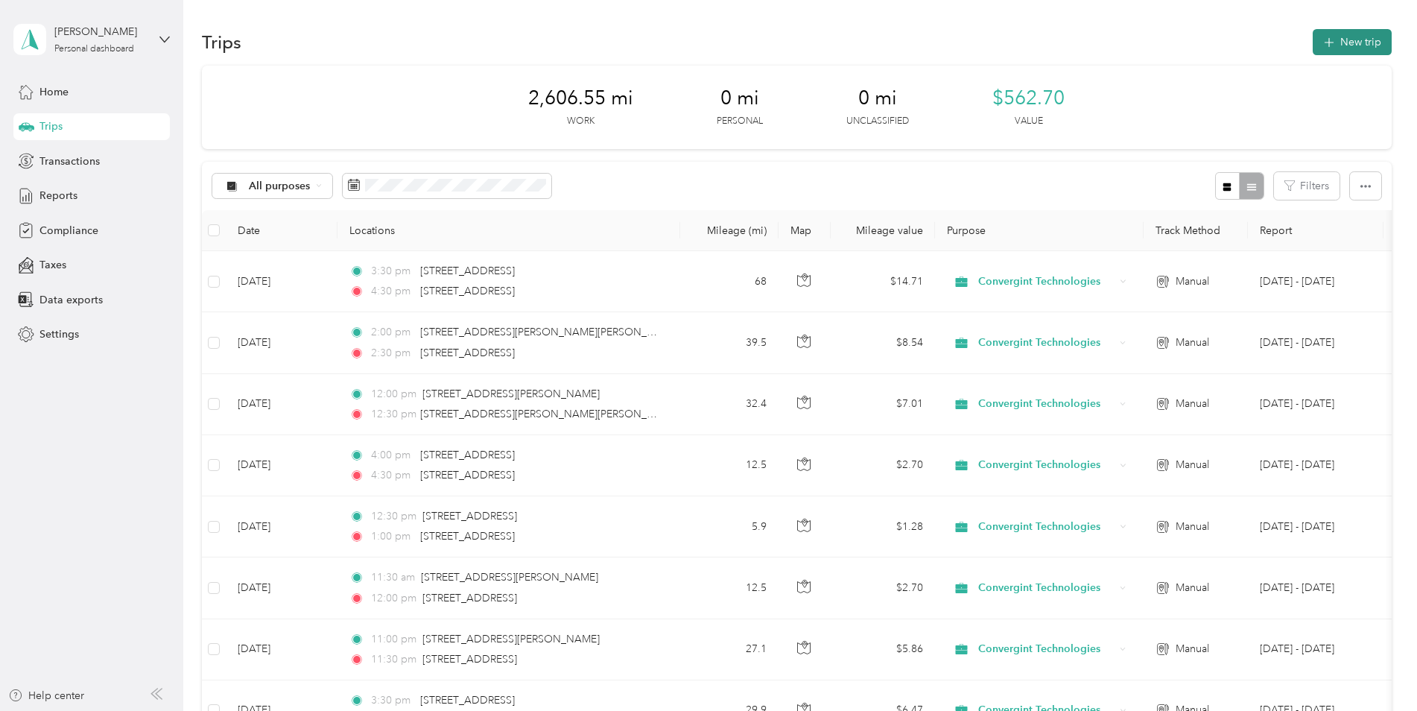
click at [1129, 42] on button "New trip" at bounding box center [1352, 42] width 79 height 26
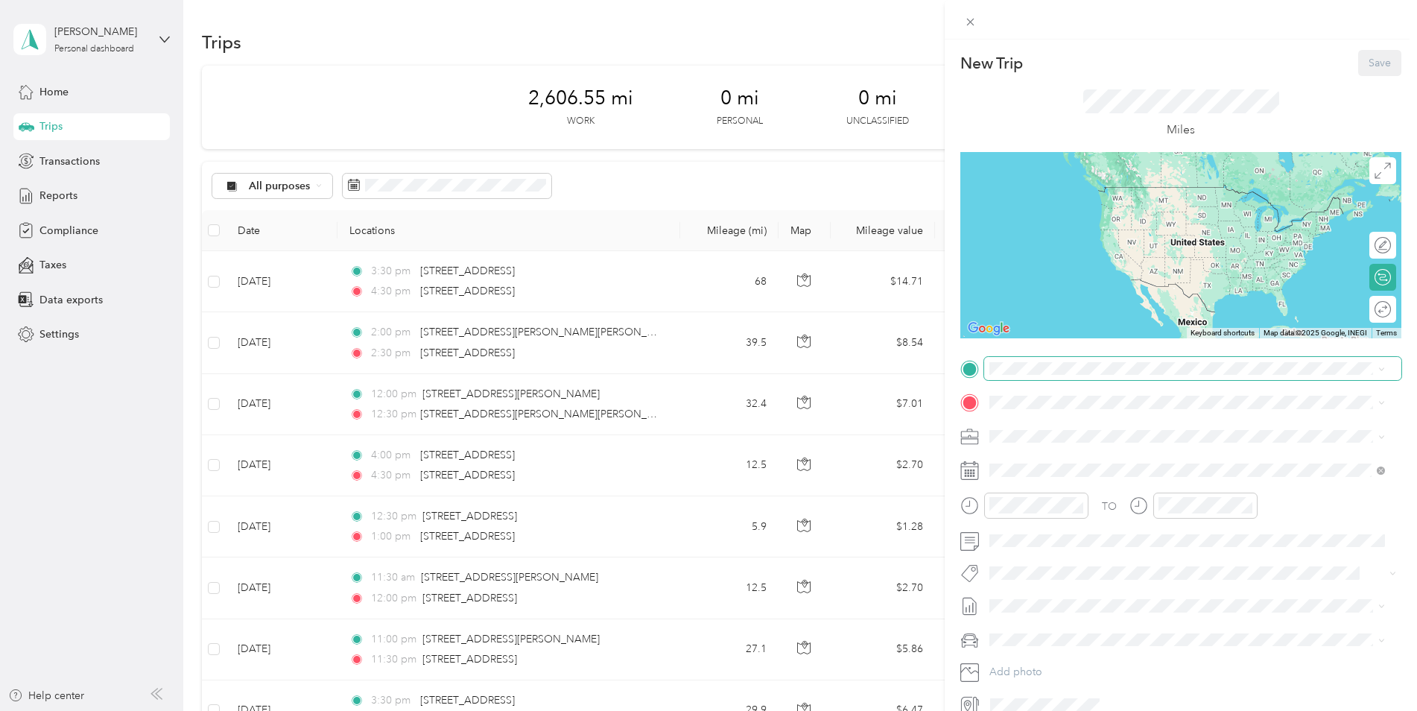
click at [1035, 358] on span at bounding box center [1192, 369] width 417 height 24
click at [1056, 428] on span "[STREET_ADDRESS][PERSON_NAME][US_STATE]" at bounding box center [1134, 422] width 232 height 13
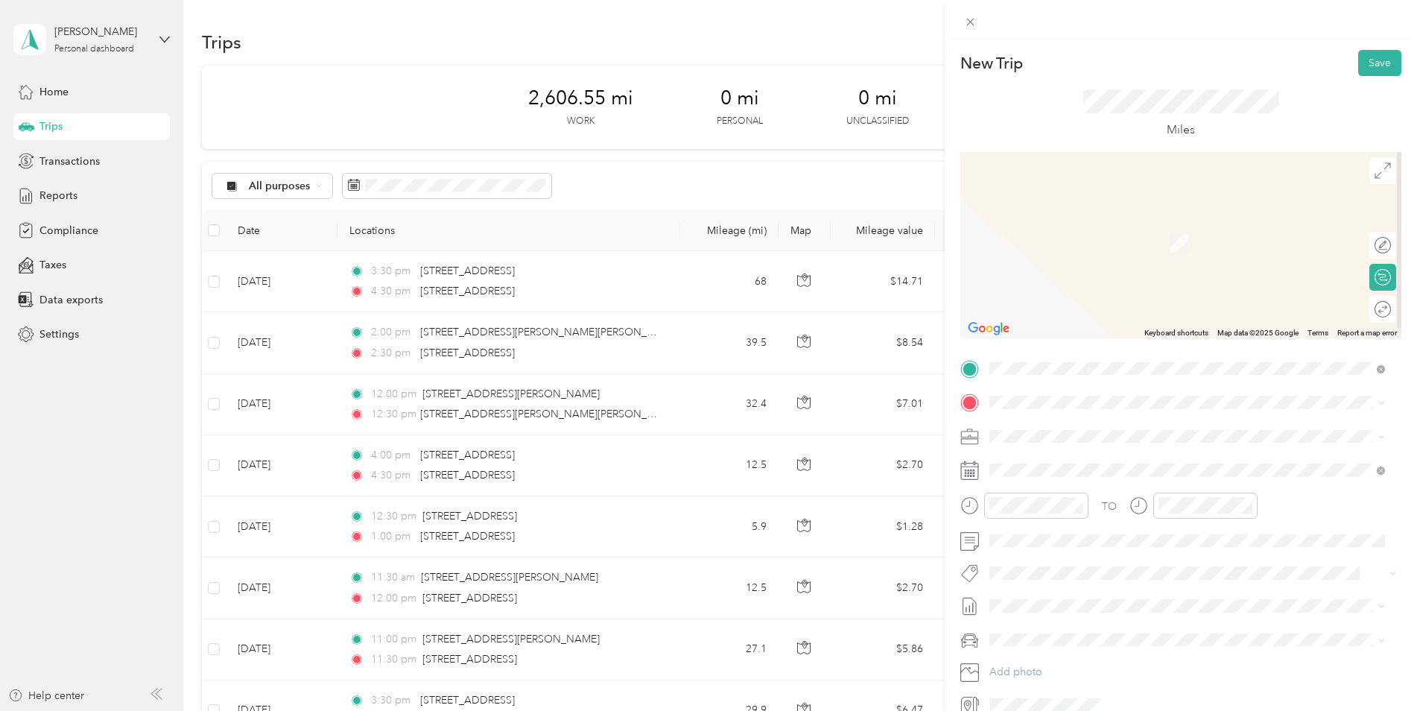
click at [1097, 460] on span "[STREET_ADDRESS][US_STATE]" at bounding box center [1092, 452] width 149 height 13
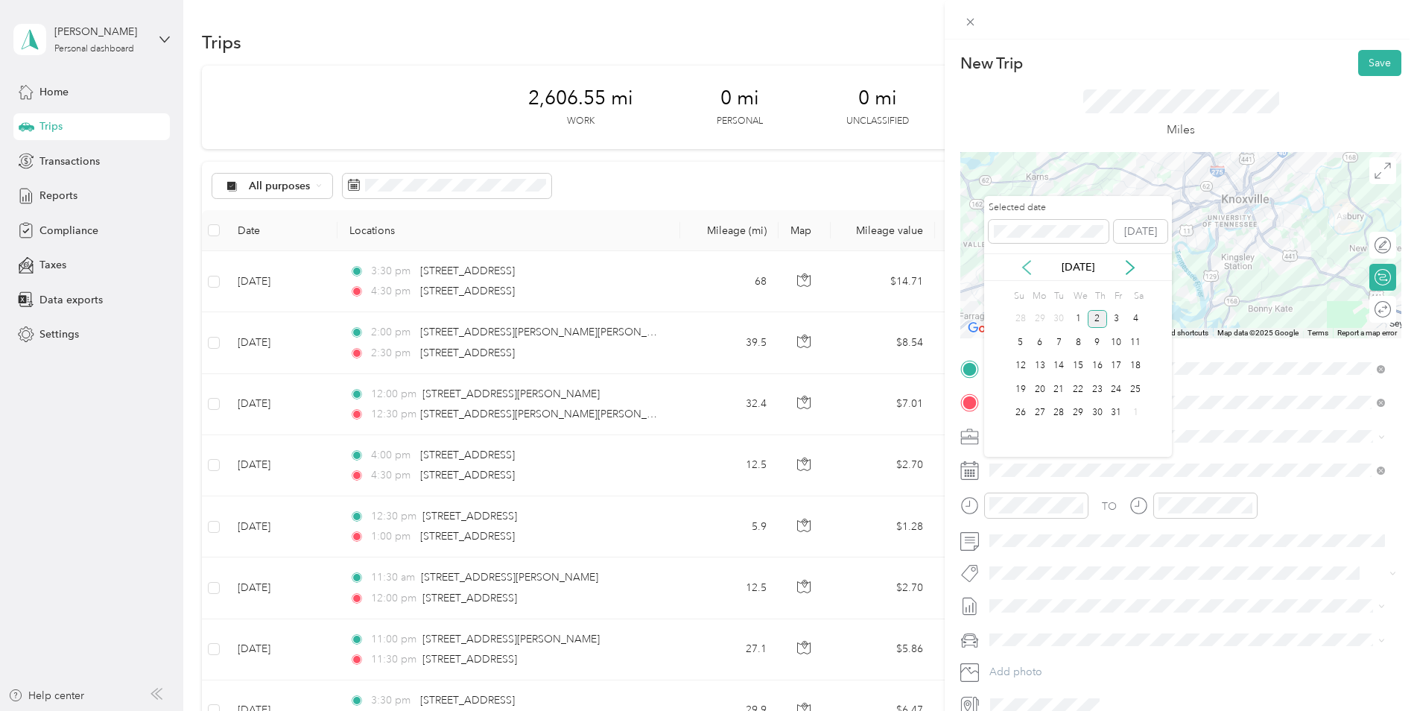
click at [1027, 267] on icon at bounding box center [1026, 267] width 15 height 15
click at [1117, 364] on div "19" at bounding box center [1116, 366] width 19 height 19
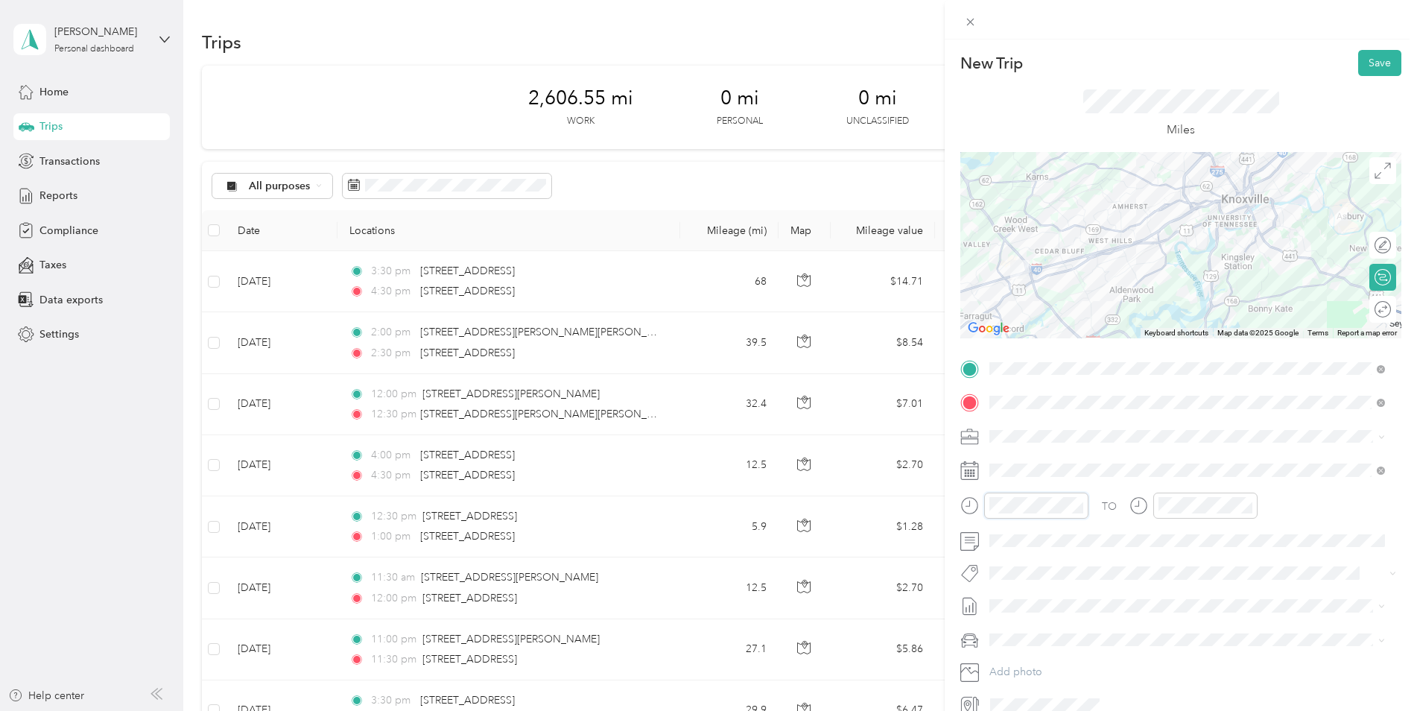
click at [937, 506] on div "New Trip Save This trip cannot be edited because it is either under review, app…" at bounding box center [708, 355] width 1417 height 711
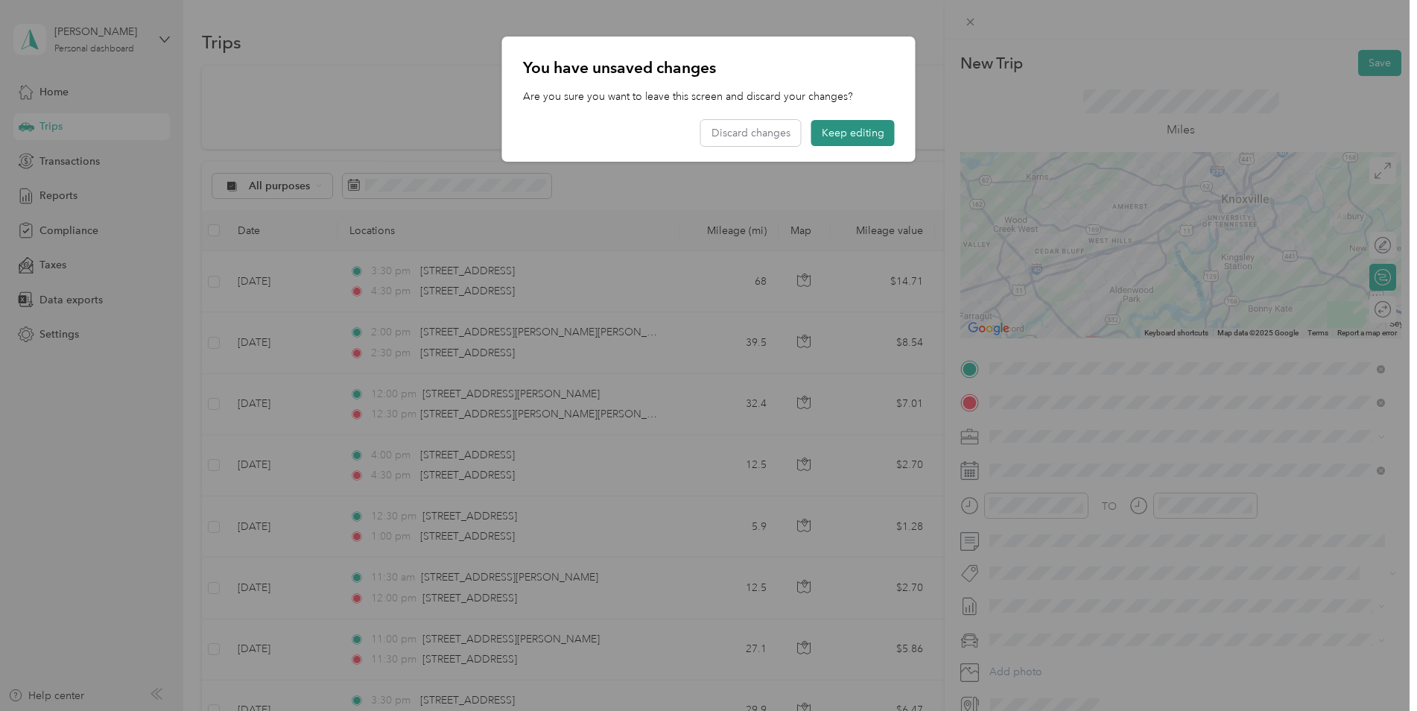
click at [843, 124] on button "Keep editing" at bounding box center [852, 133] width 83 height 26
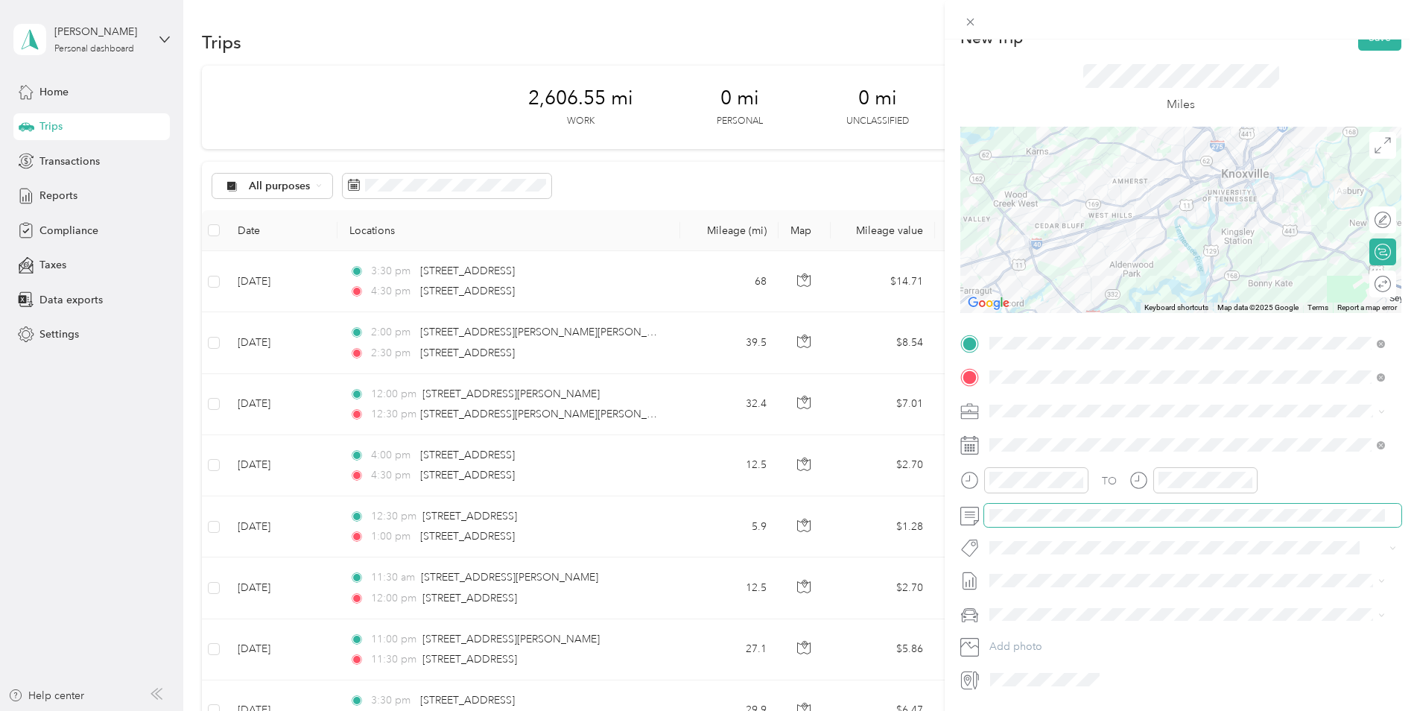
scroll to position [0, 0]
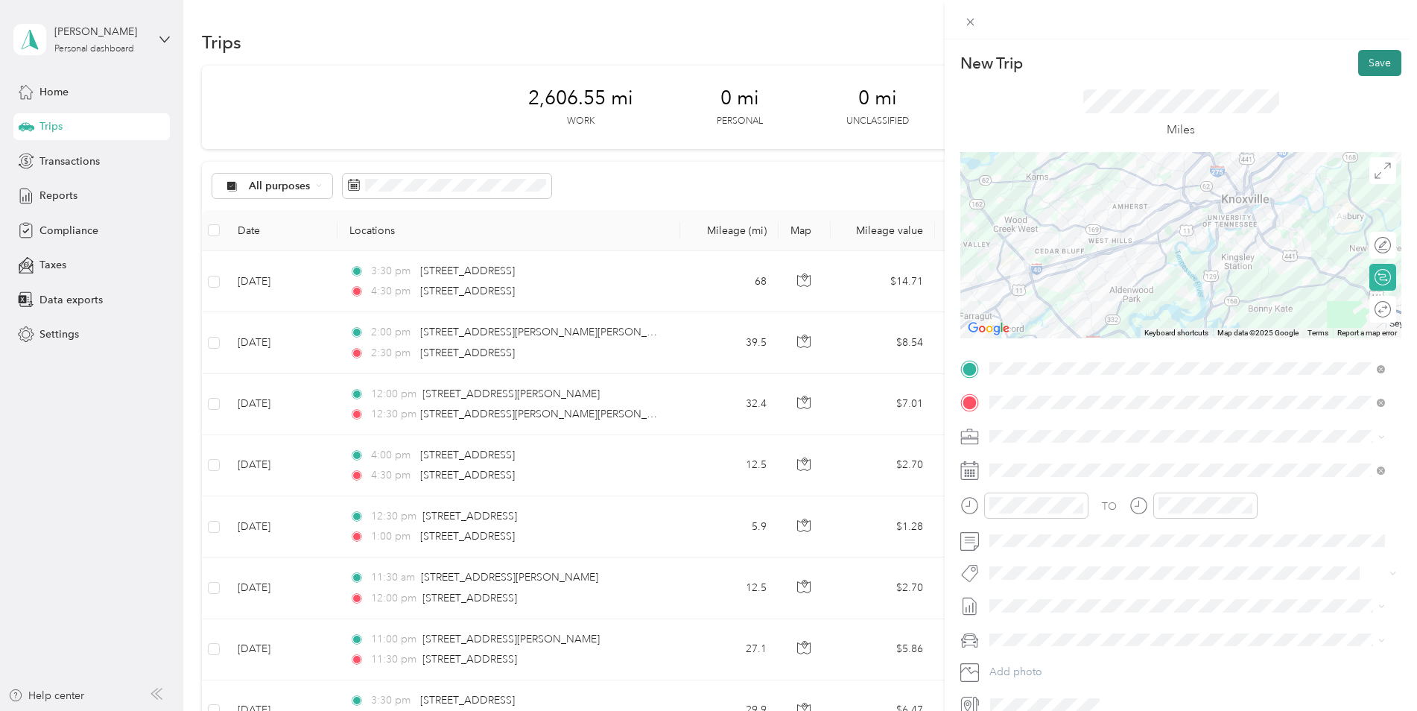
click at [1129, 60] on button "Save" at bounding box center [1379, 63] width 43 height 26
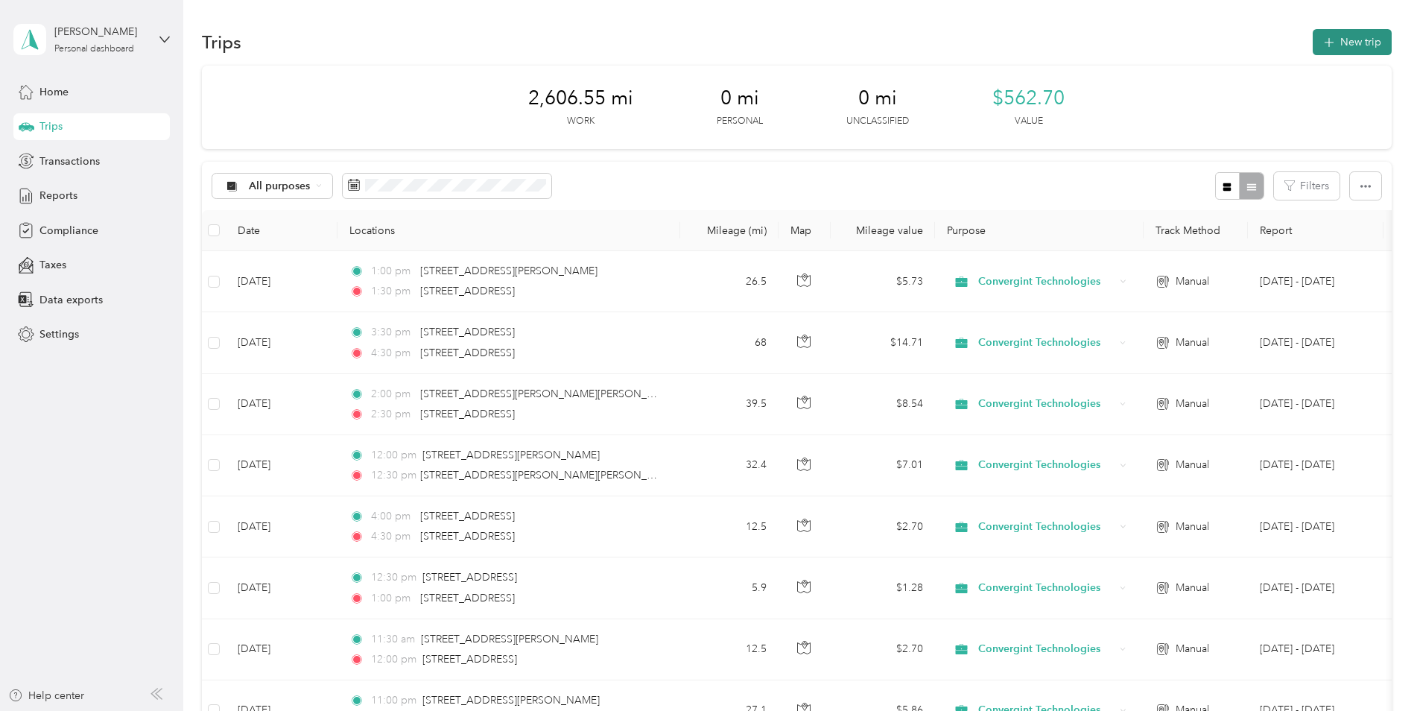
click at [1129, 42] on button "New trip" at bounding box center [1352, 42] width 79 height 26
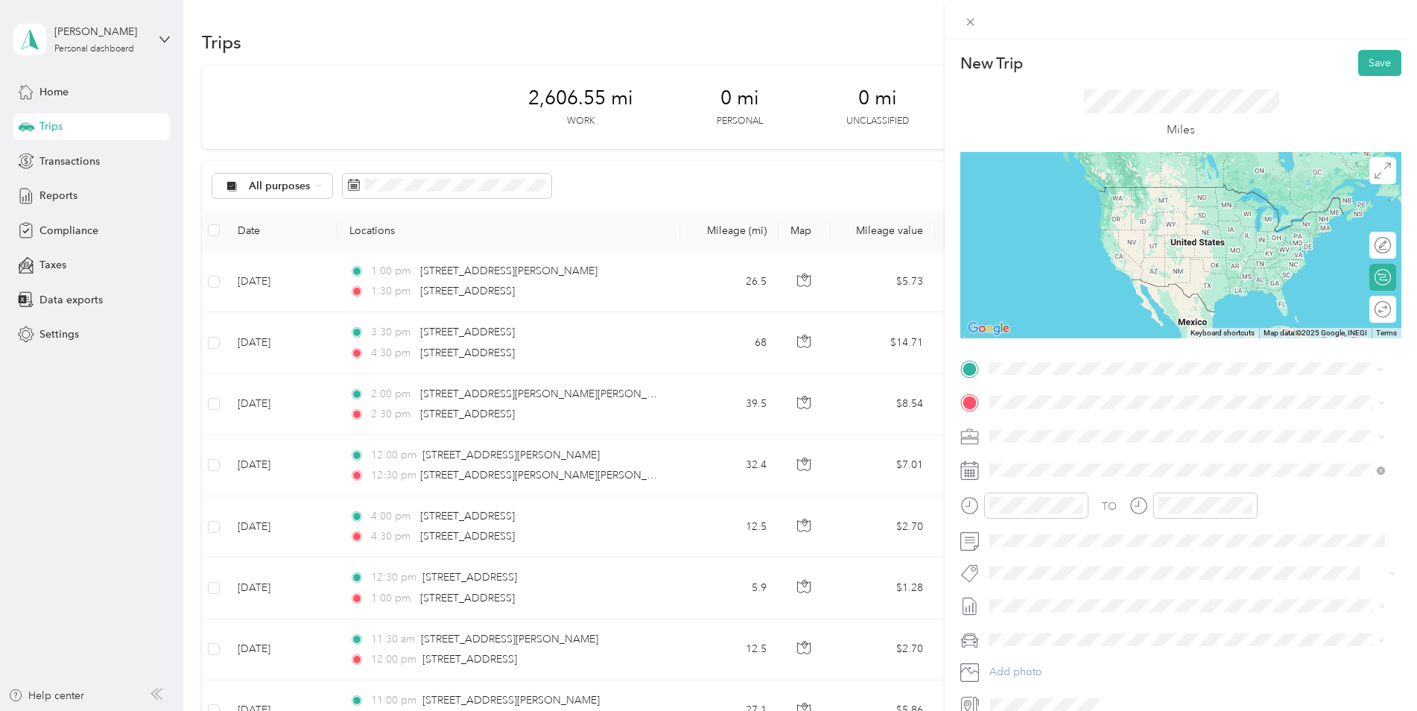
click at [1071, 429] on span "[STREET_ADDRESS][US_STATE]" at bounding box center [1092, 422] width 149 height 13
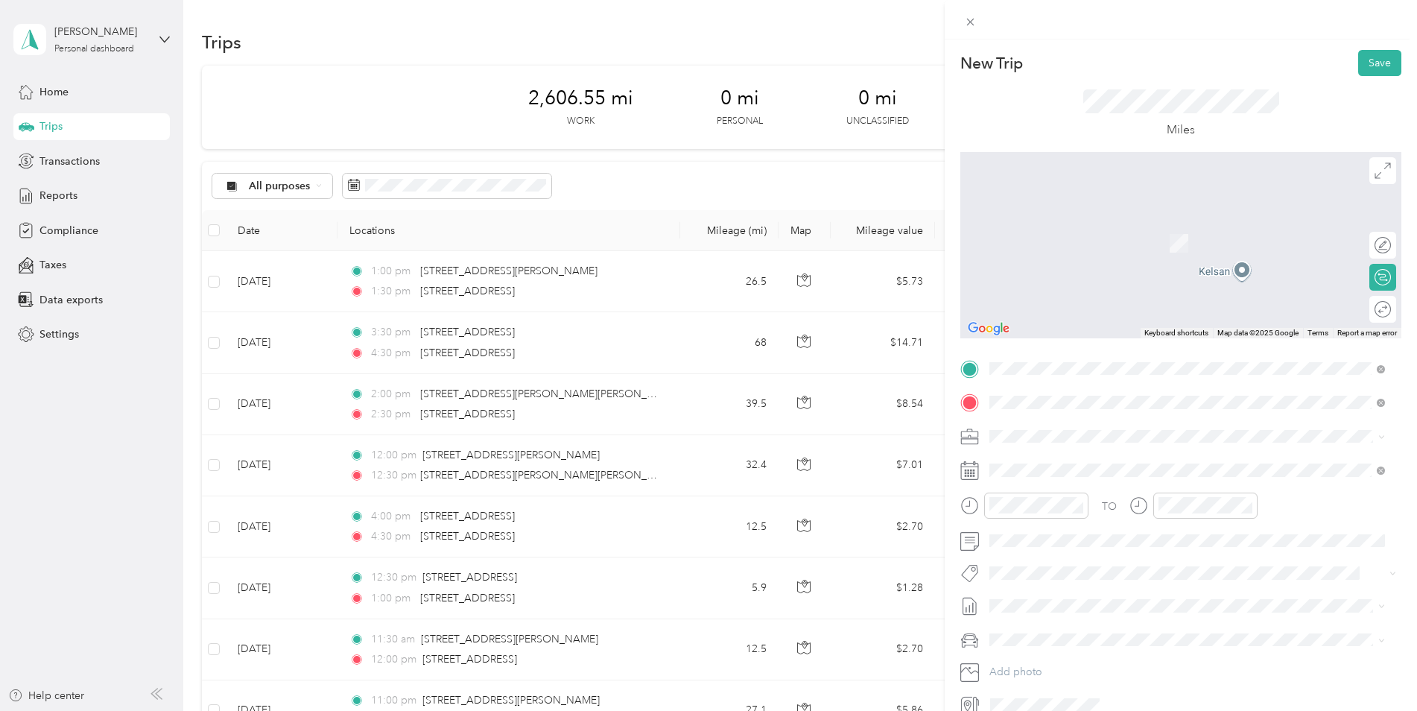
click at [1056, 458] on span "[STREET_ADDRESS][PERSON_NAME][US_STATE]" at bounding box center [1134, 455] width 232 height 13
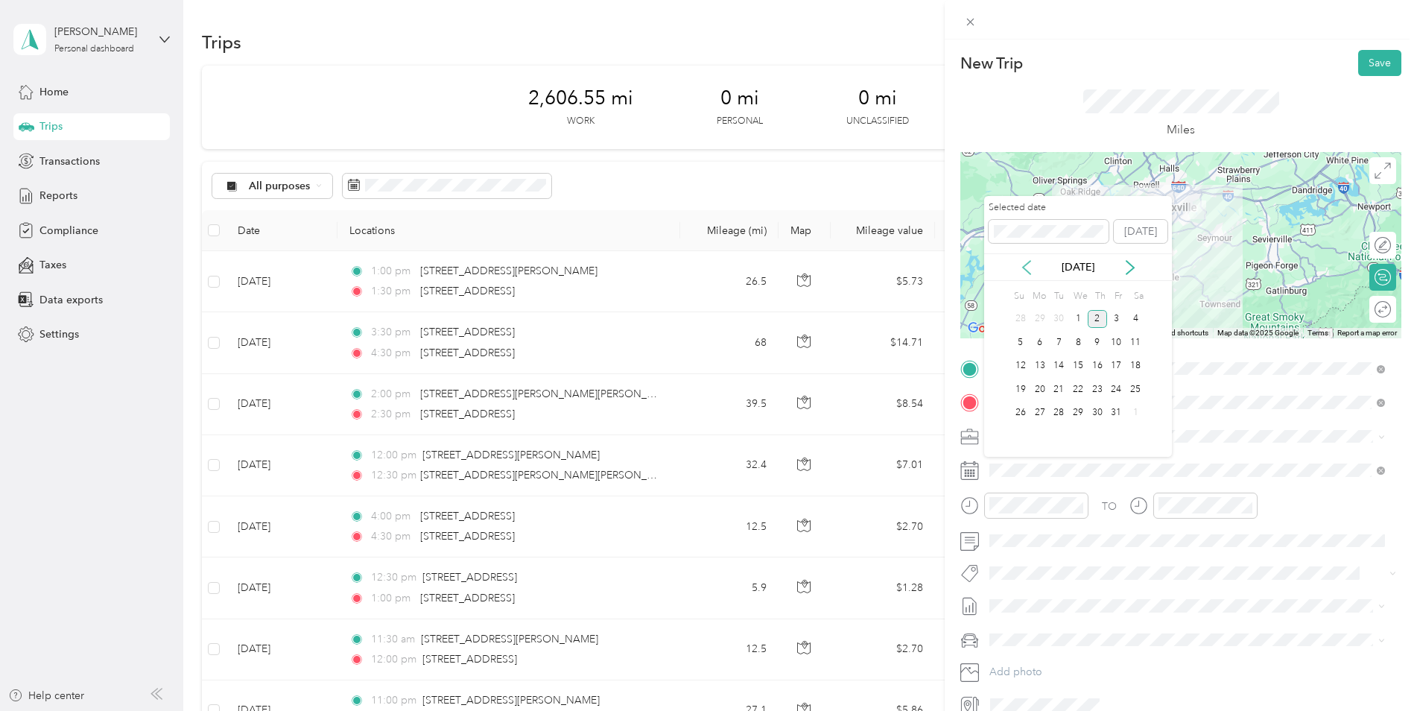
click at [1027, 268] on icon at bounding box center [1026, 267] width 15 height 15
click at [1115, 362] on div "19" at bounding box center [1116, 366] width 19 height 19
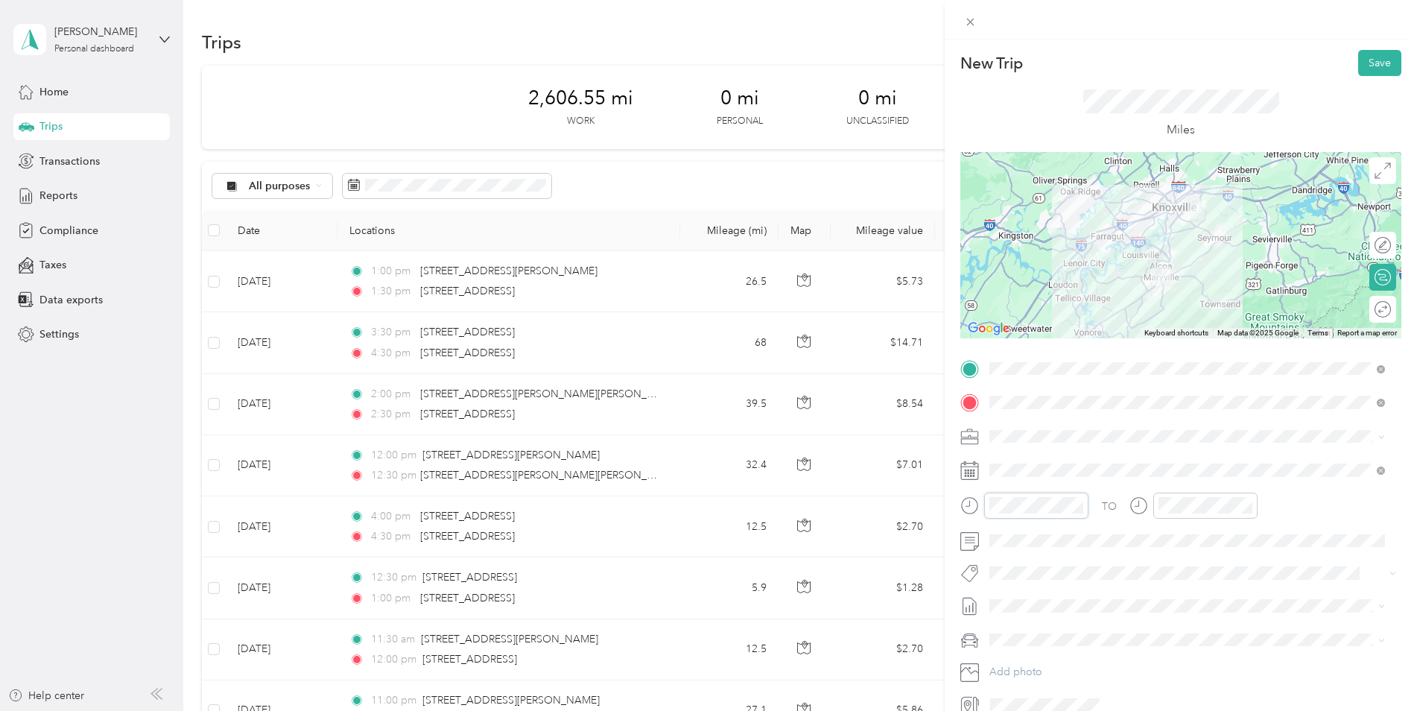
click at [948, 497] on form "New Trip Save This trip cannot be edited because it is either under review, app…" at bounding box center [1181, 383] width 472 height 667
click at [1129, 57] on button "Save" at bounding box center [1379, 63] width 43 height 26
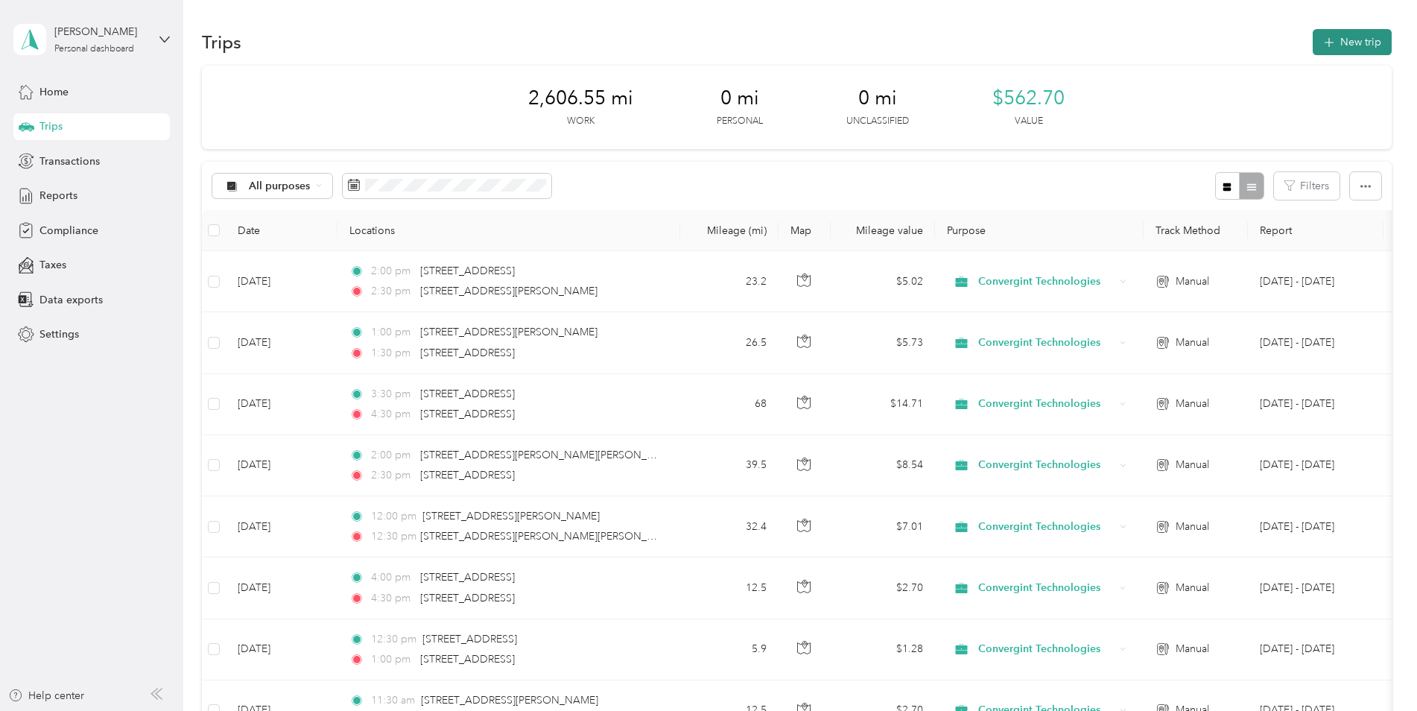
click at [1129, 46] on button "New trip" at bounding box center [1352, 42] width 79 height 26
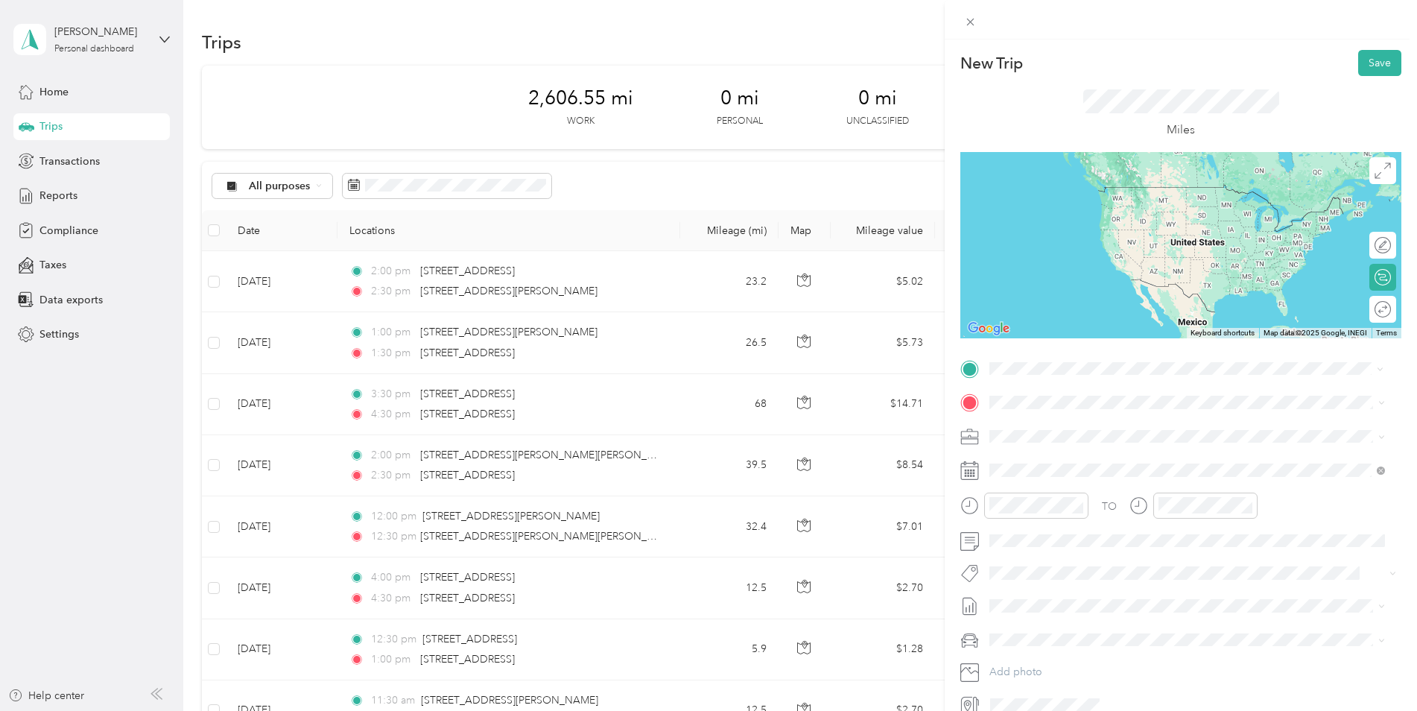
click at [1068, 425] on span "[STREET_ADDRESS][PERSON_NAME][US_STATE]" at bounding box center [1134, 422] width 232 height 13
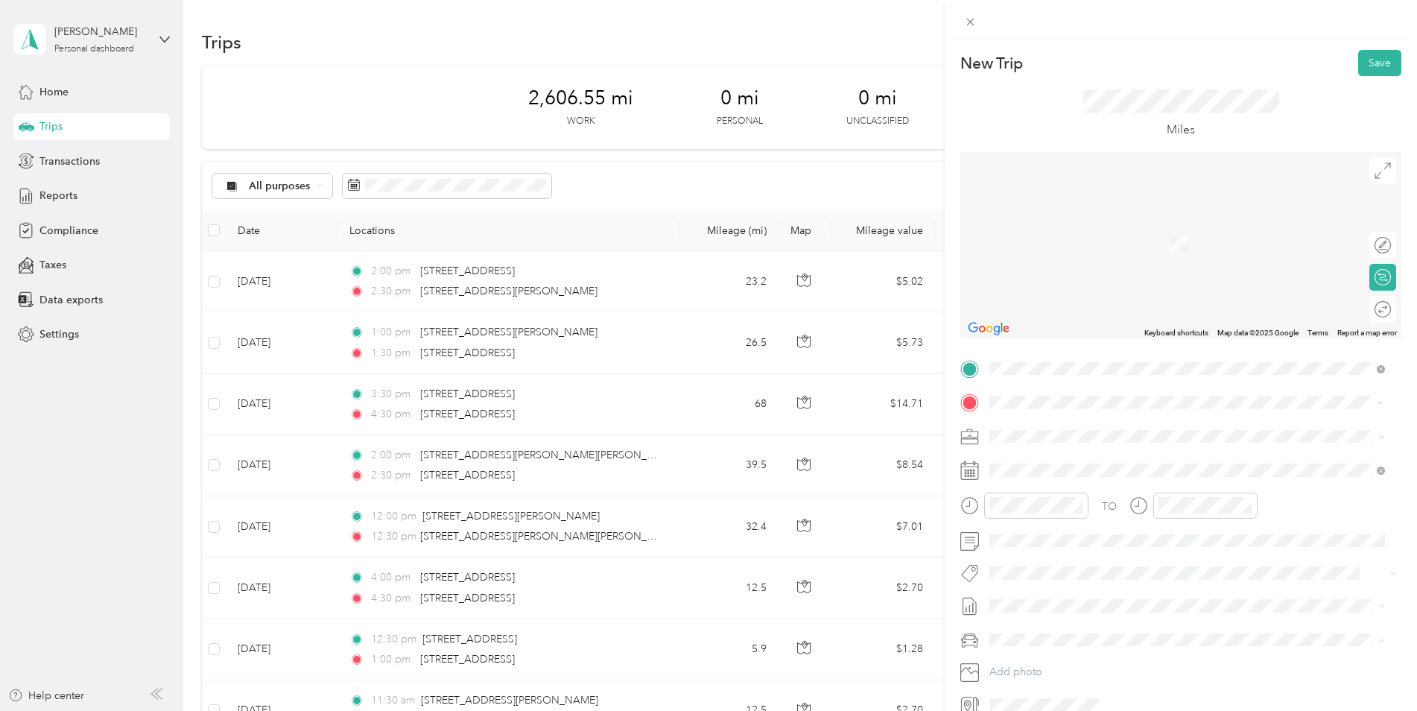
click at [1045, 462] on span "[STREET_ADDRESS][US_STATE]" at bounding box center [1092, 455] width 149 height 13
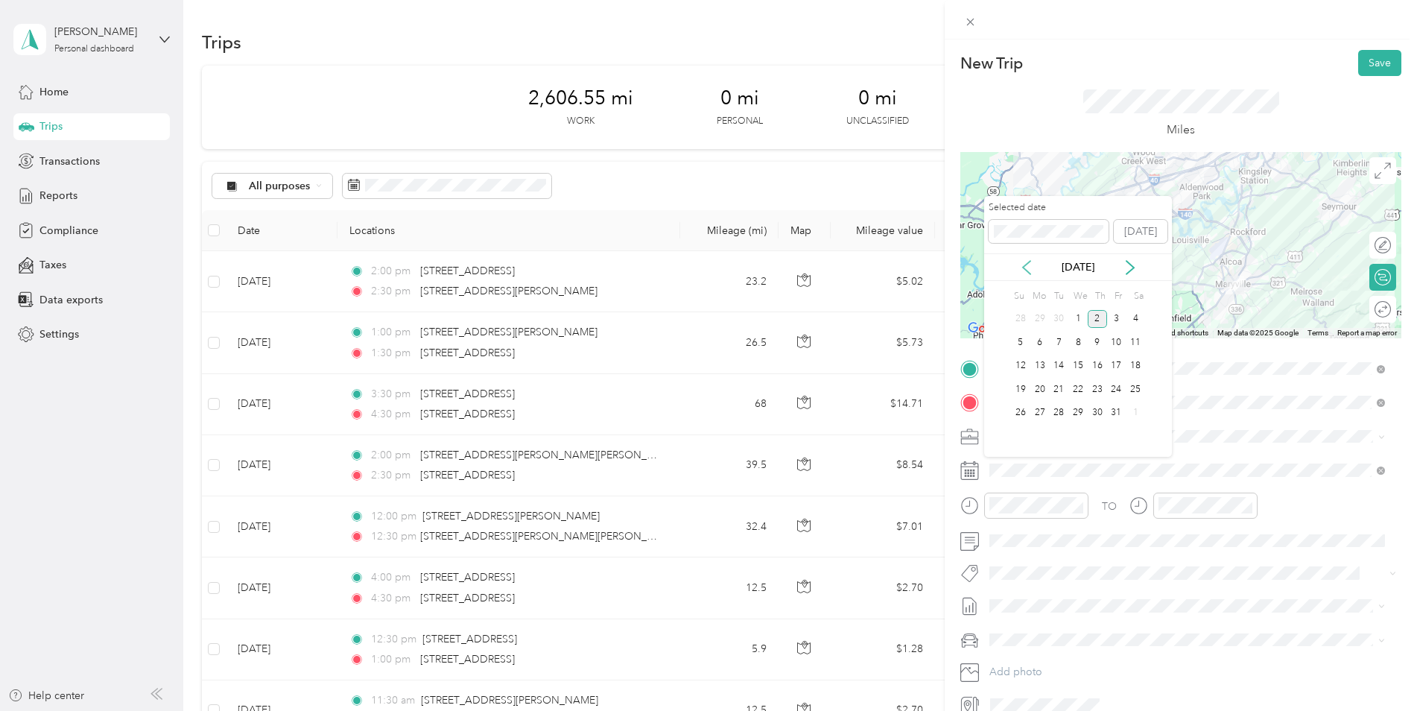
click at [1027, 264] on icon at bounding box center [1026, 267] width 7 height 13
click at [1118, 364] on div "19" at bounding box center [1116, 366] width 19 height 19
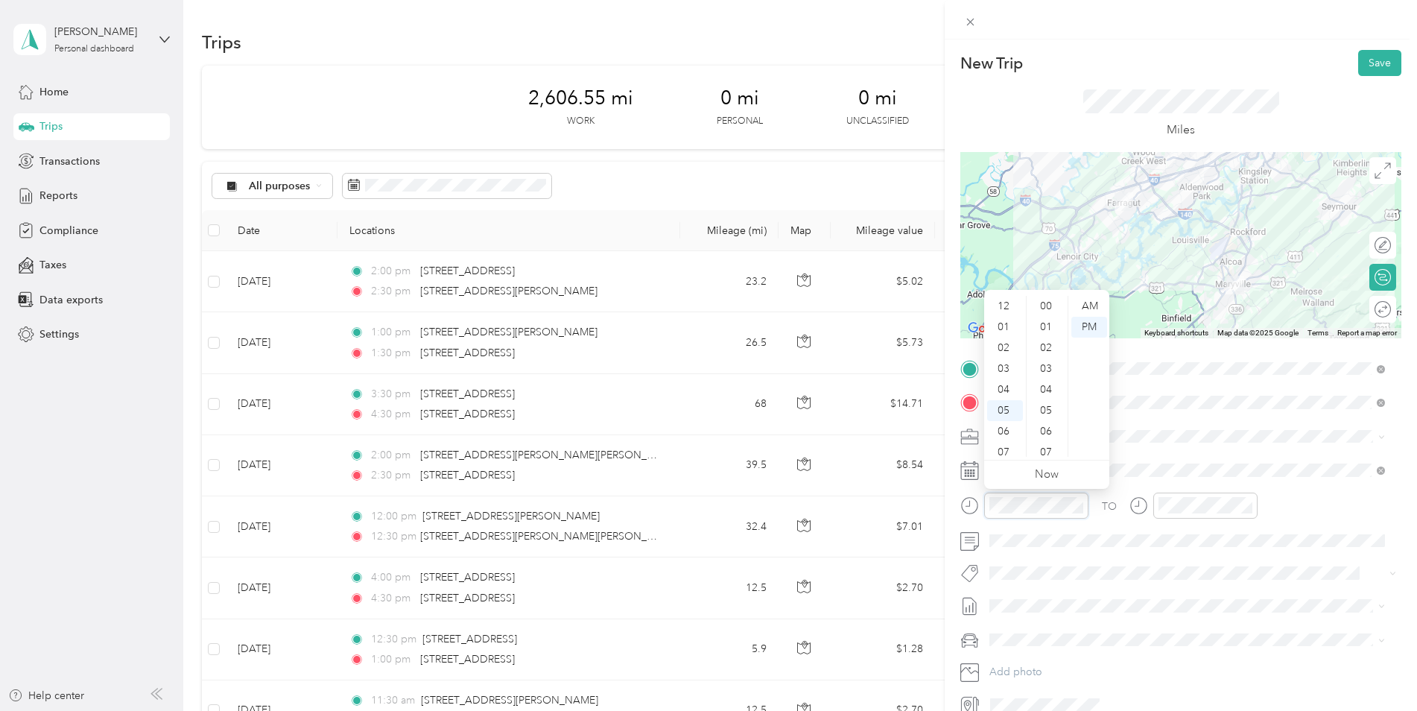
scroll to position [89, 0]
click at [972, 508] on div at bounding box center [1024, 505] width 128 height 26
click at [1129, 502] on div at bounding box center [1193, 505] width 128 height 26
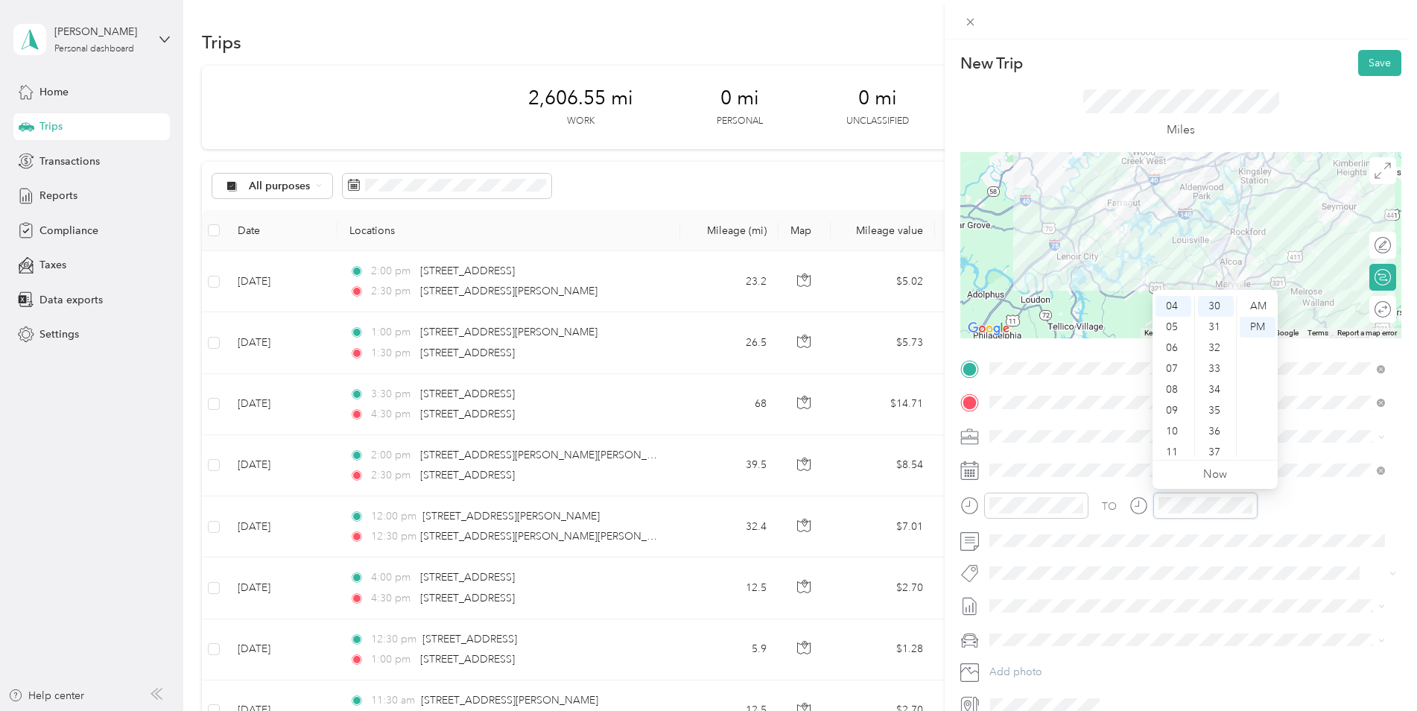
scroll to position [626, 0]
click at [1129, 63] on button "Save" at bounding box center [1379, 63] width 43 height 26
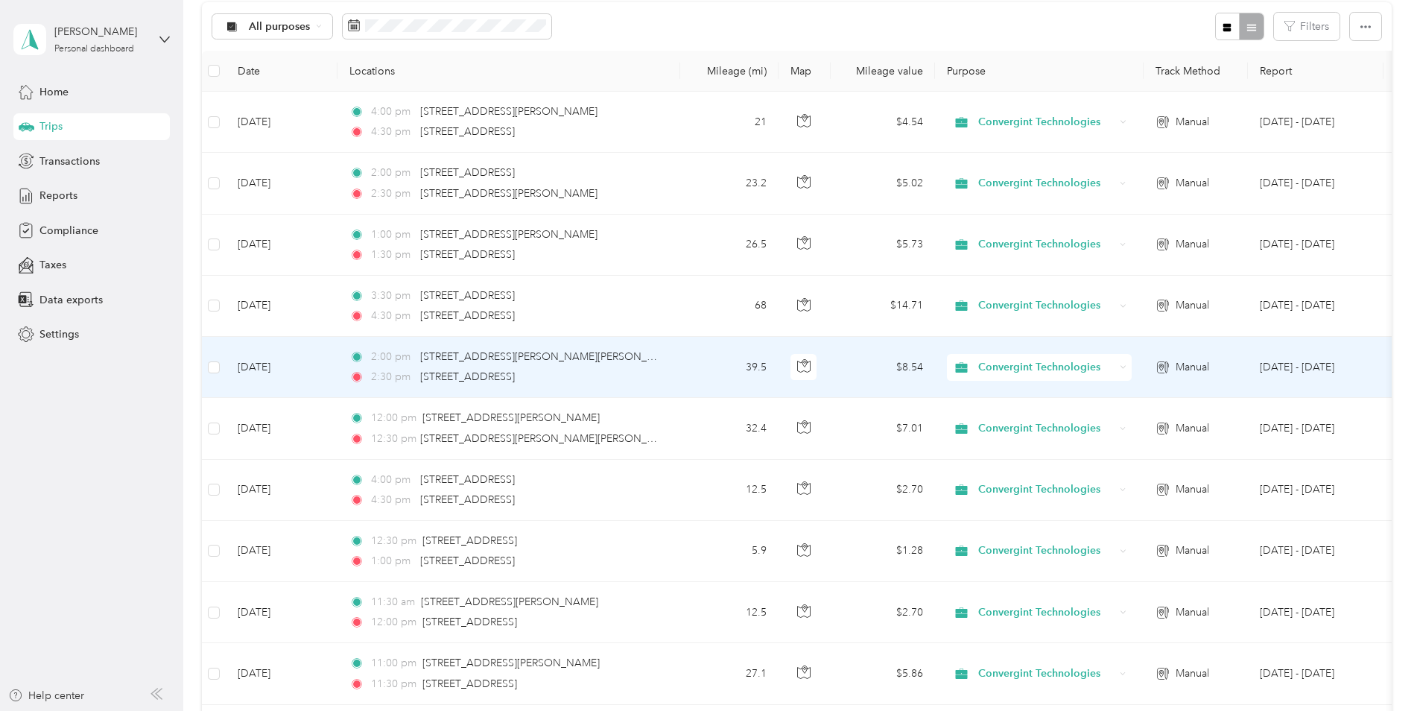
scroll to position [0, 0]
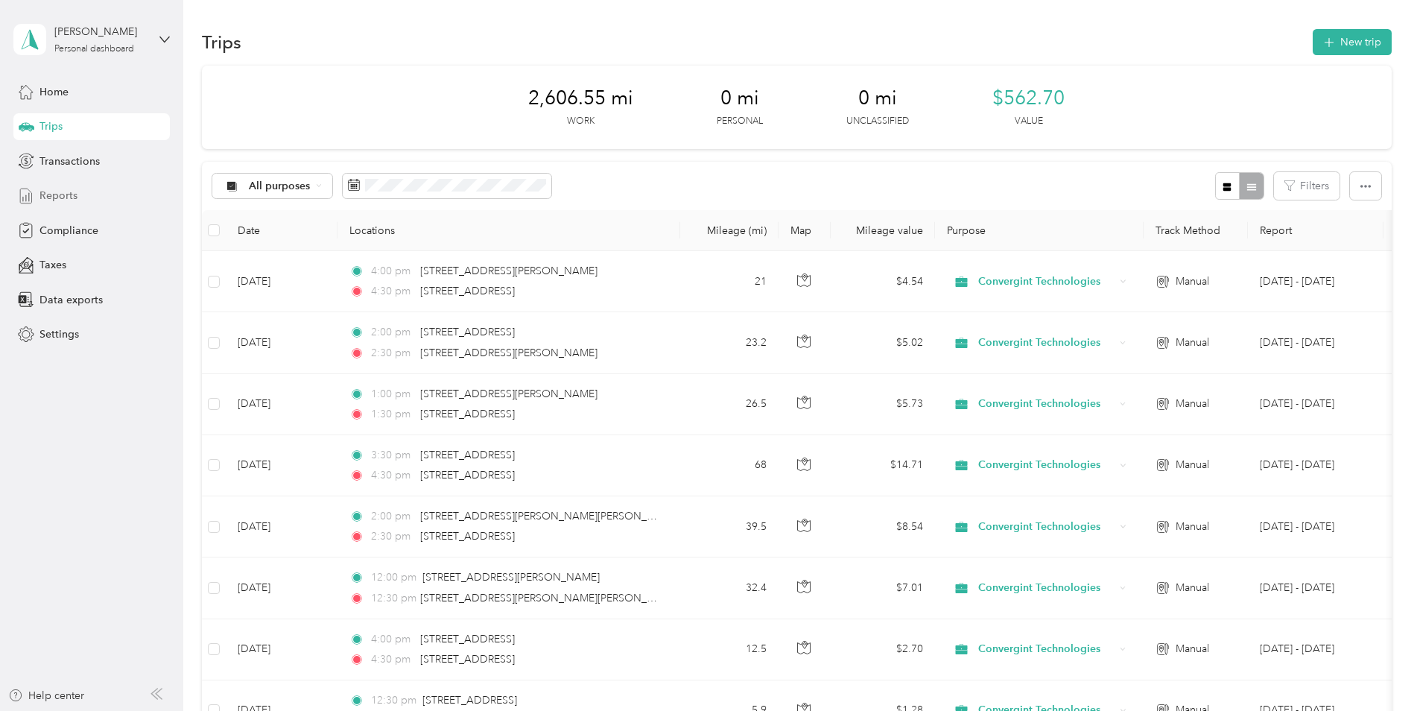
click at [66, 188] on span "Reports" at bounding box center [58, 196] width 38 height 16
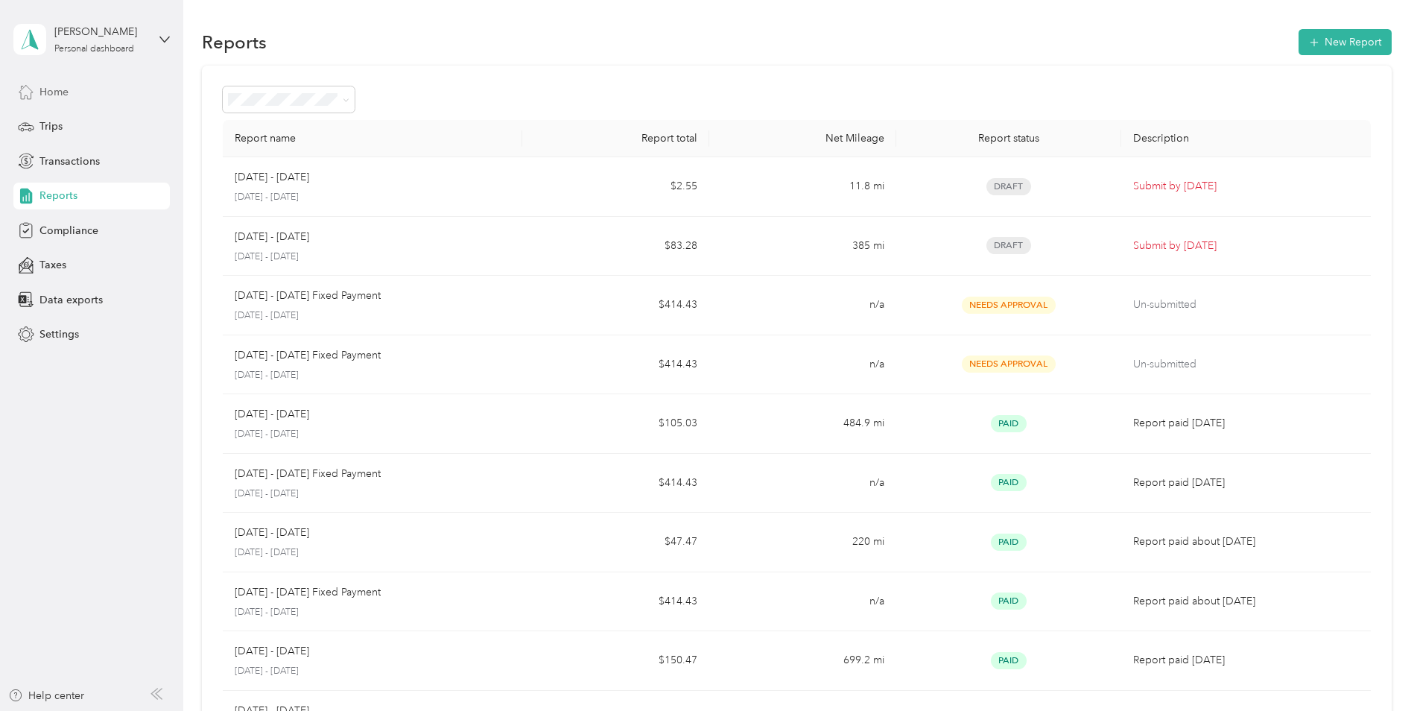
click at [47, 87] on span "Home" at bounding box center [53, 92] width 29 height 16
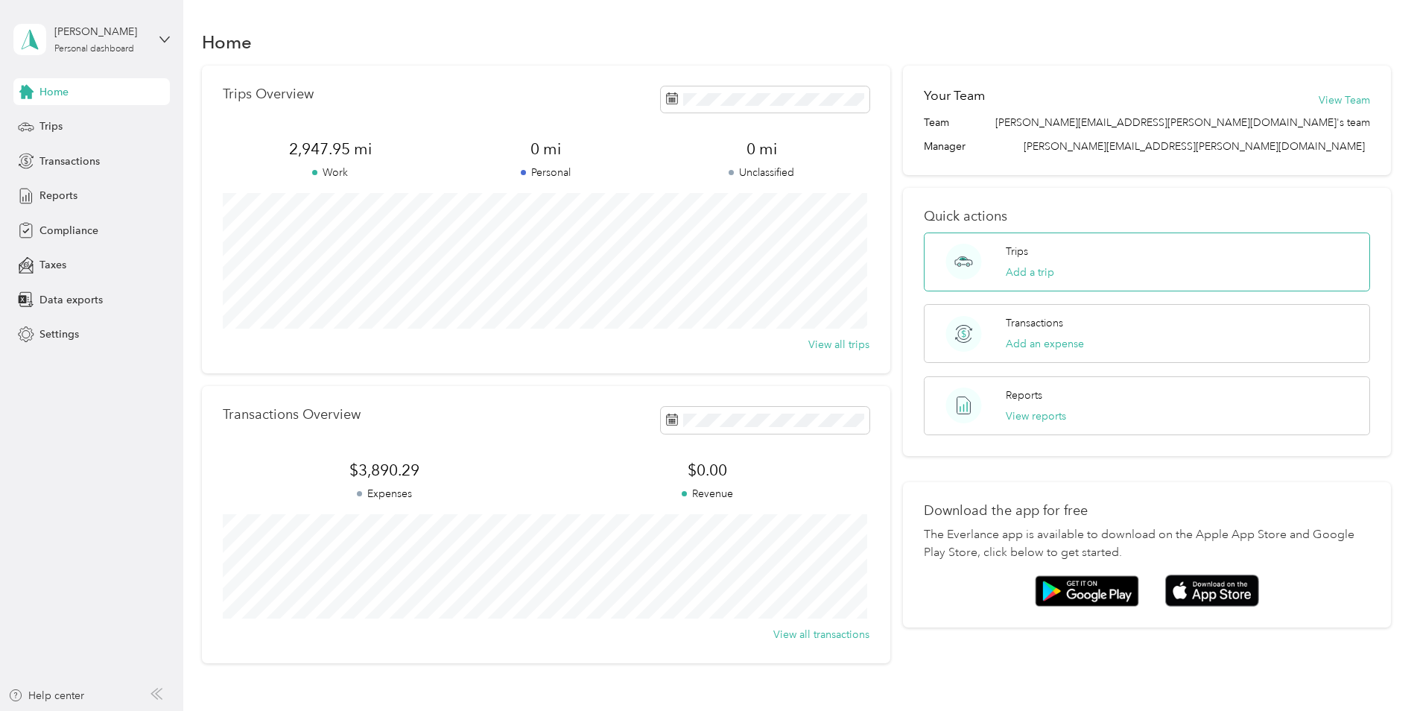
click at [1024, 261] on div "Trips Add a trip" at bounding box center [1030, 262] width 48 height 37
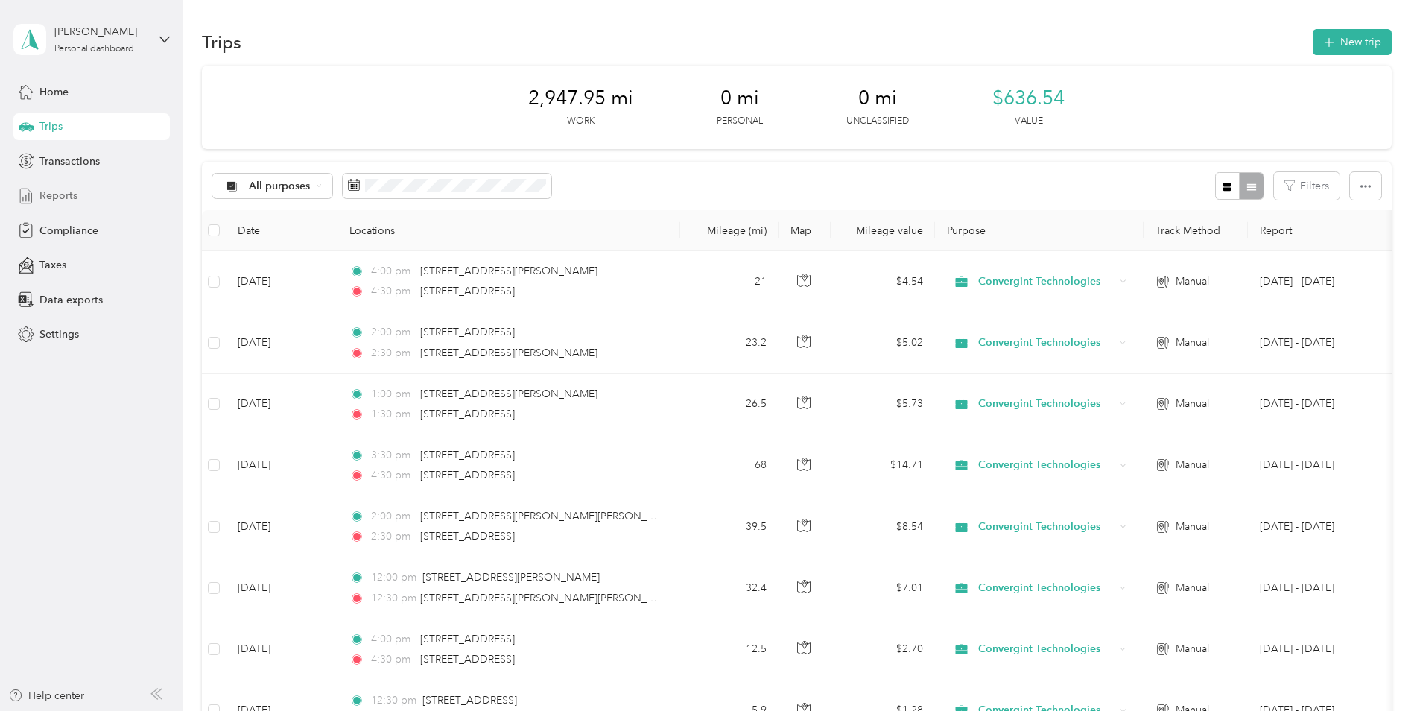
click at [66, 196] on span "Reports" at bounding box center [58, 196] width 38 height 16
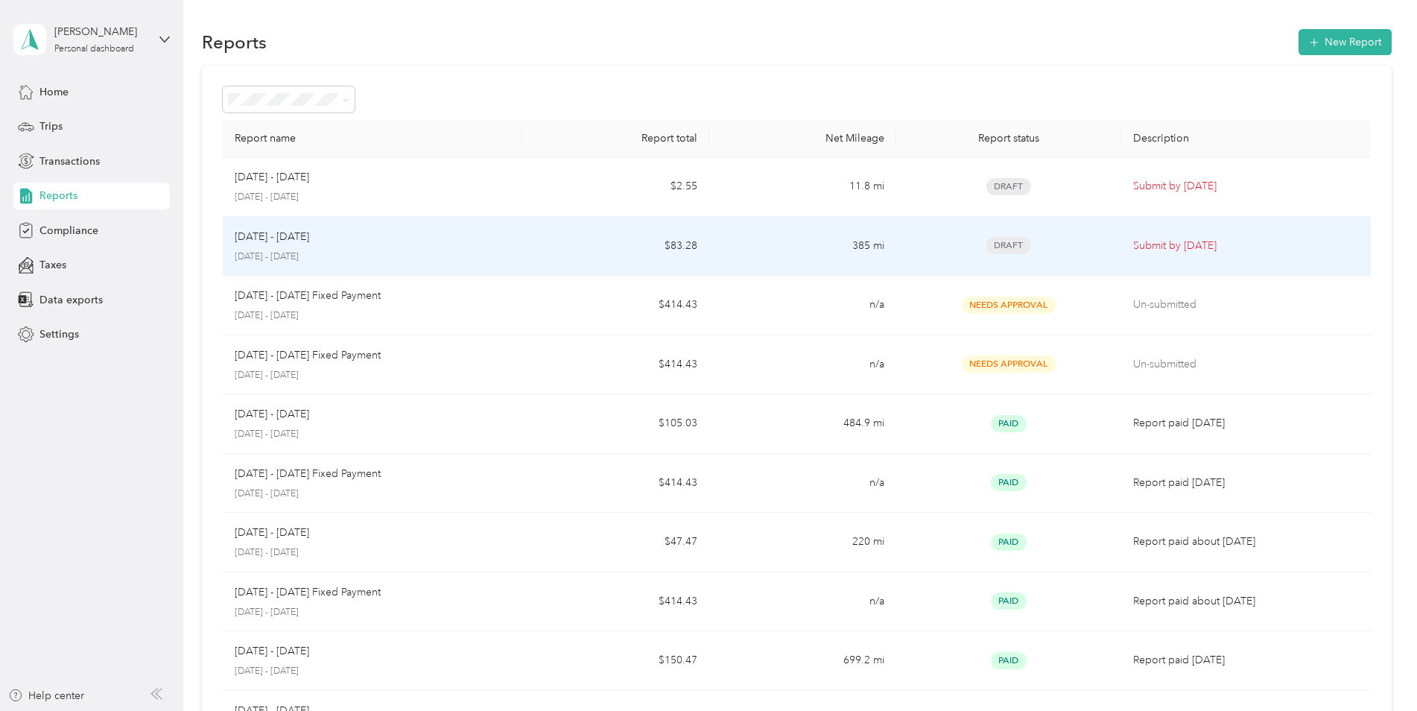
click at [540, 241] on td "$83.28" at bounding box center [615, 247] width 187 height 60
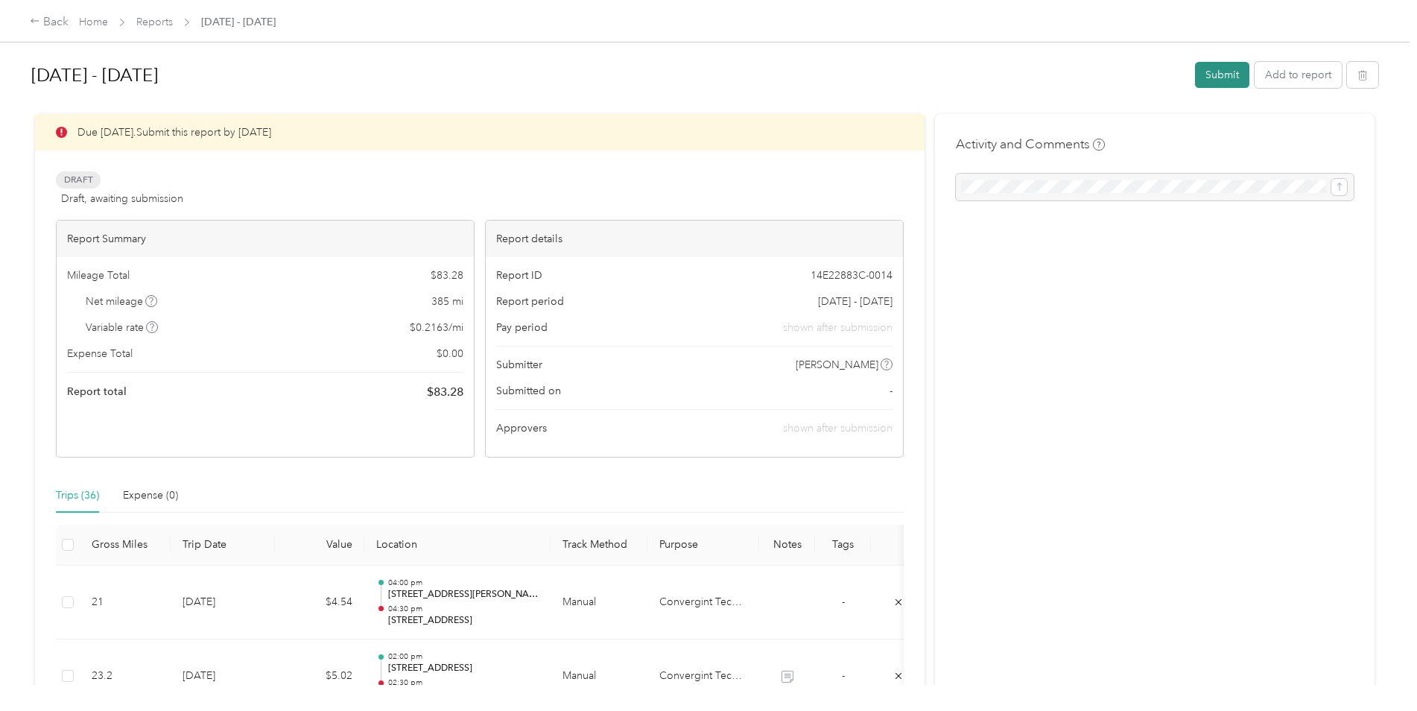
click at [1129, 76] on button "Submit" at bounding box center [1222, 75] width 54 height 26
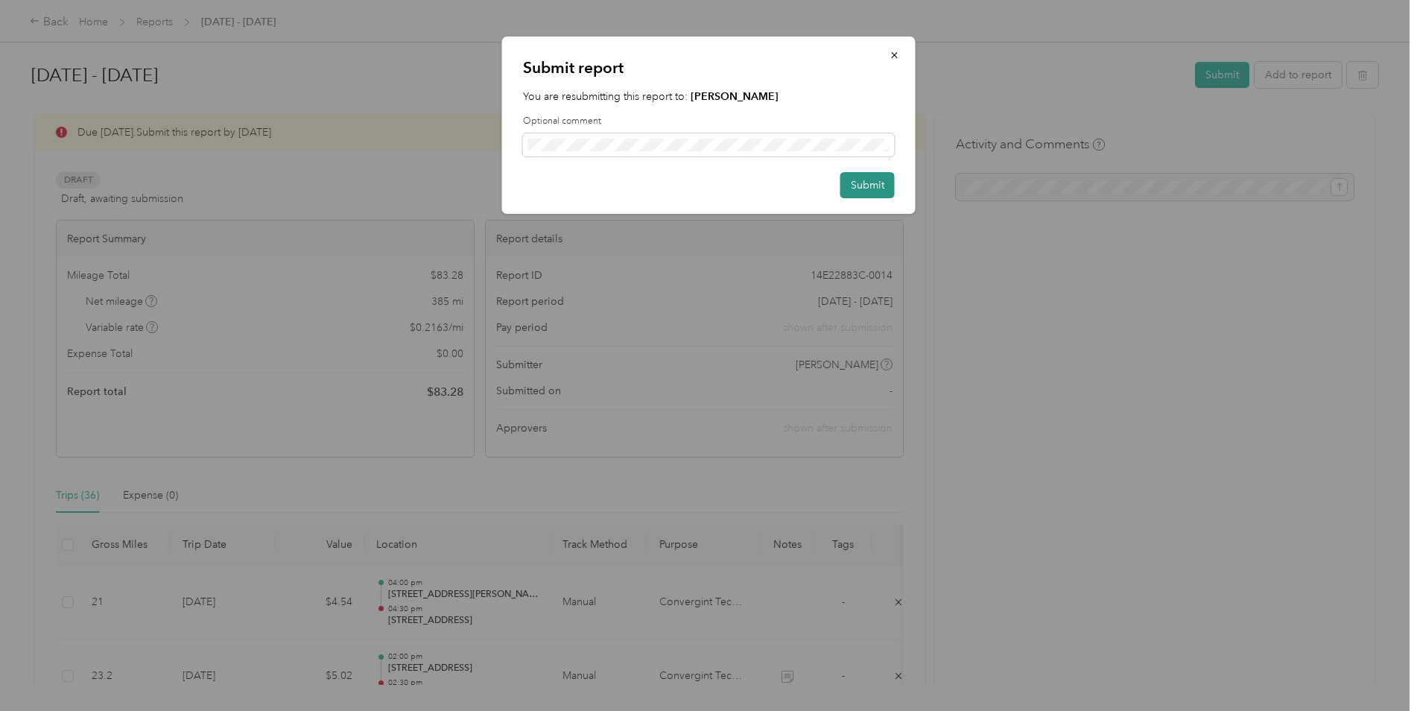
click at [857, 185] on button "Submit" at bounding box center [867, 185] width 54 height 26
